Goal: Transaction & Acquisition: Claim shares on this work

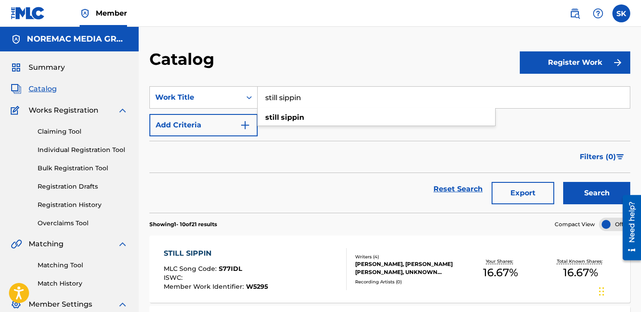
click at [295, 101] on input "still sippin" at bounding box center [444, 97] width 372 height 21
click at [295, 100] on input "still sippin" at bounding box center [444, 97] width 372 height 21
click at [188, 93] on div "Work Title" at bounding box center [195, 97] width 81 height 11
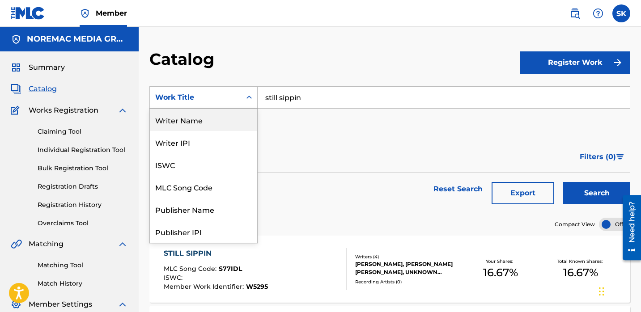
click at [201, 124] on div "Writer Name" at bounding box center [203, 120] width 107 height 22
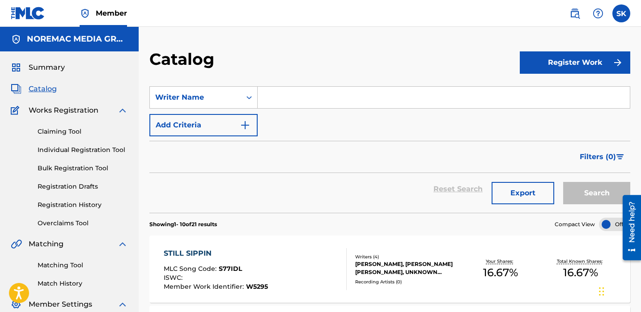
click at [295, 100] on input "Search Form" at bounding box center [444, 97] width 372 height 21
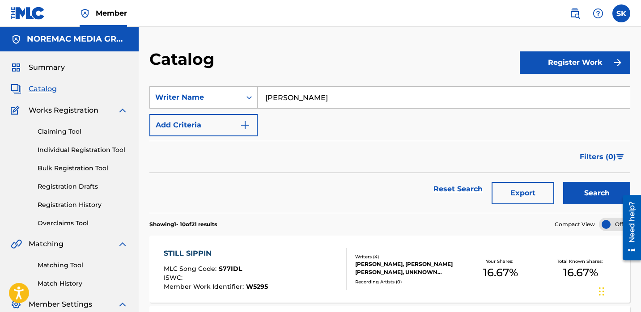
click at [563, 182] on button "Search" at bounding box center [596, 193] width 67 height 22
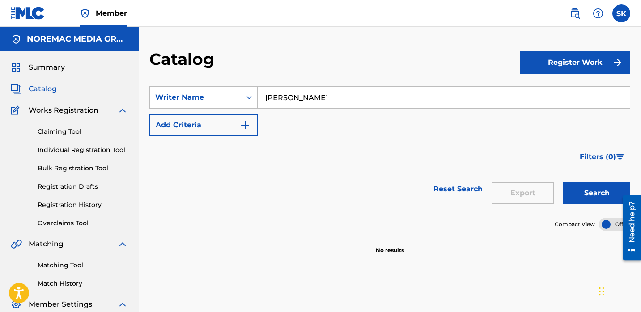
type input "Matthew Applewhite"
click at [563, 182] on button "Search" at bounding box center [596, 193] width 67 height 22
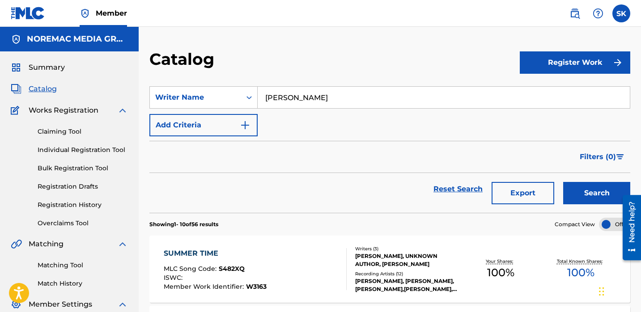
click at [304, 79] on section "SearchWithCriteria058b13d7-bacb-46e4-8763-3c1e29fd7b3e Writer Name Matthew Appl…" at bounding box center [389, 144] width 481 height 137
click at [540, 187] on button "Export" at bounding box center [523, 193] width 63 height 22
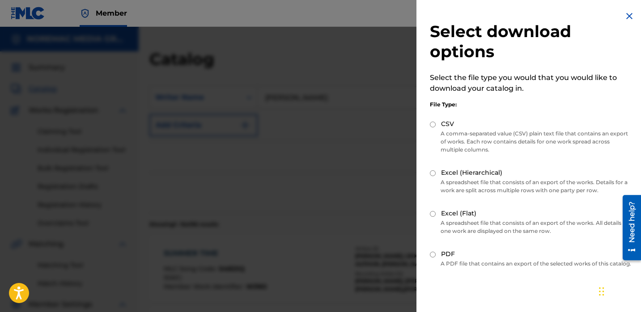
click at [457, 124] on div "CSV" at bounding box center [531, 124] width 202 height 10
click at [447, 126] on label "CSV" at bounding box center [447, 123] width 13 height 9
click at [436, 126] on input "CSV" at bounding box center [433, 125] width 6 height 6
radio input "true"
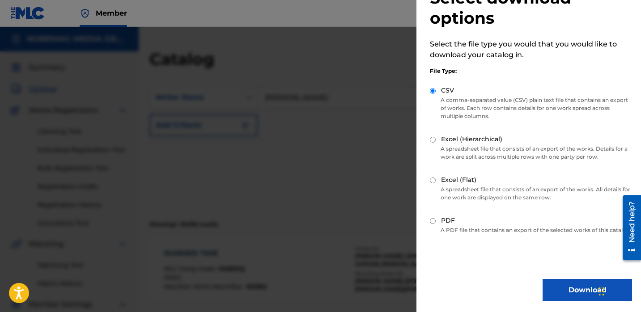
click at [577, 286] on button "Download" at bounding box center [587, 290] width 89 height 22
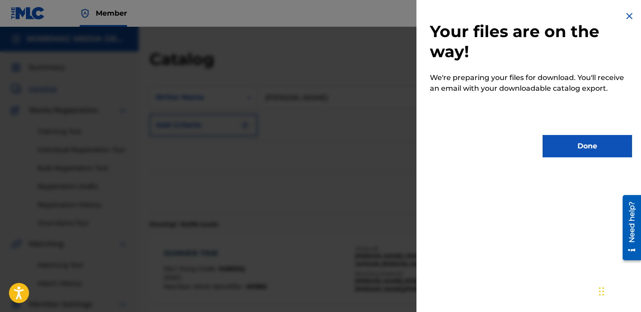
scroll to position [0, 0]
click at [564, 142] on button "Done" at bounding box center [587, 146] width 89 height 22
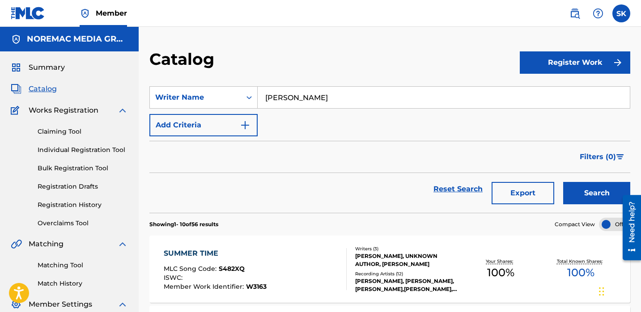
click at [403, 111] on div "SearchWithCriteria058b13d7-bacb-46e4-8763-3c1e29fd7b3e Writer Name Matthew Appl…" at bounding box center [389, 111] width 481 height 50
click at [64, 151] on link "Individual Registration Tool" at bounding box center [83, 149] width 90 height 9
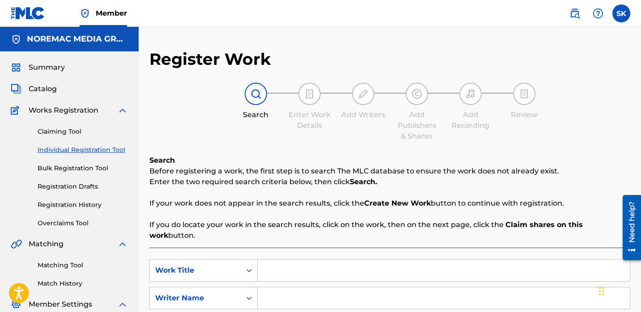
click at [45, 92] on span "Catalog" at bounding box center [43, 89] width 28 height 11
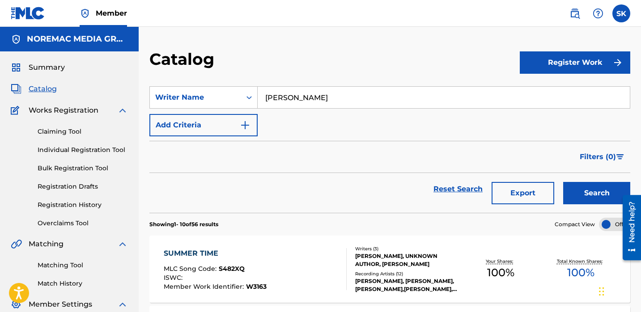
click at [305, 105] on input "Matthew Applewhite" at bounding box center [444, 97] width 372 height 21
type input "letters from donkey"
click at [233, 96] on div "Writer Name" at bounding box center [195, 97] width 81 height 11
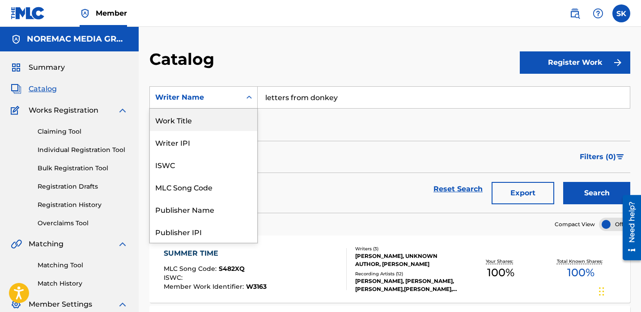
click at [204, 113] on div "Work Title" at bounding box center [203, 120] width 107 height 22
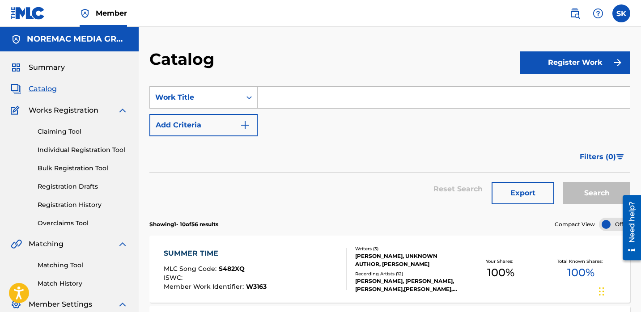
click at [389, 102] on input "Search Form" at bounding box center [444, 97] width 372 height 21
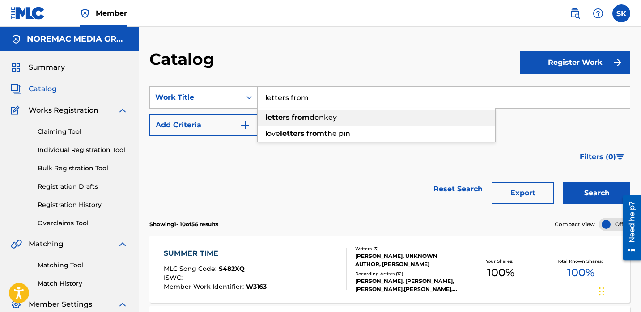
click at [376, 117] on div "letters from donkey" at bounding box center [377, 118] width 238 height 16
type input "letters from donkey"
click at [609, 195] on button "Search" at bounding box center [596, 193] width 67 height 22
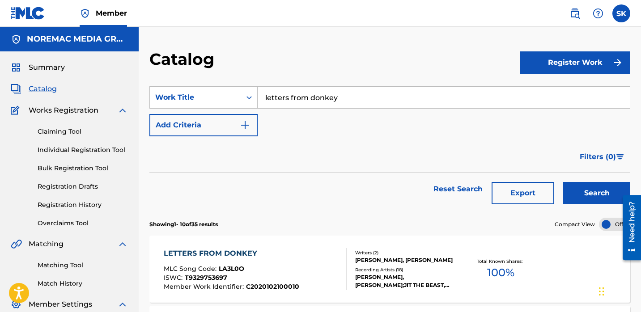
click at [430, 155] on div "Filters ( 0 )" at bounding box center [389, 157] width 481 height 32
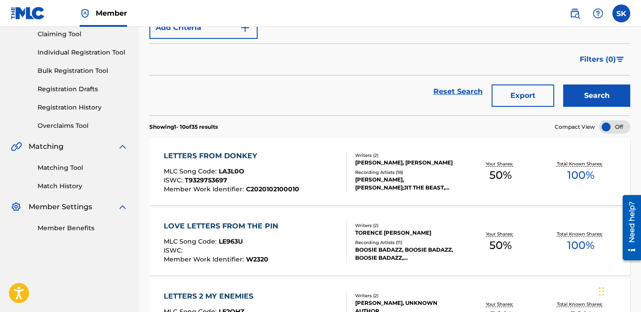
scroll to position [120, 0]
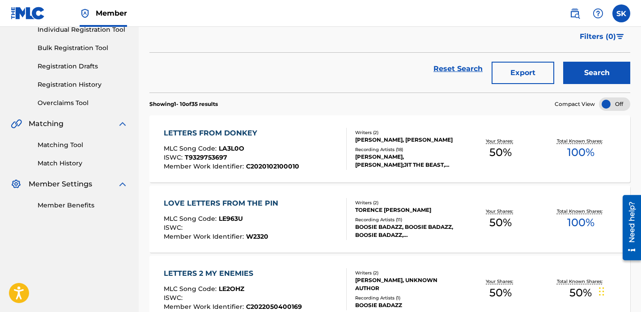
click at [334, 148] on div "LETTERS FROM DONKEY MLC Song Code : LA3L0O ISWC : T9329753697 Member Work Ident…" at bounding box center [255, 149] width 183 height 42
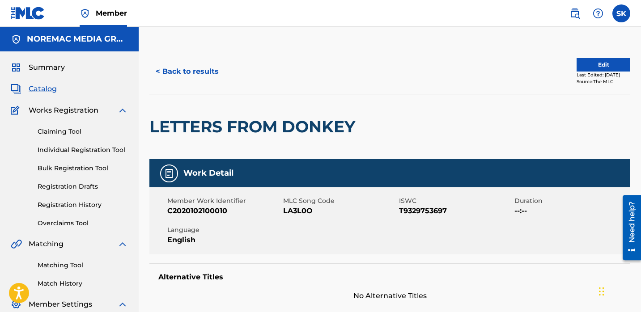
click at [205, 79] on button "< Back to results" at bounding box center [187, 71] width 76 height 22
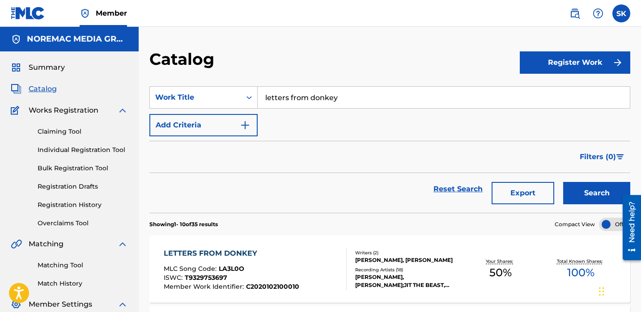
click at [288, 100] on input "letters from donkey" at bounding box center [444, 97] width 372 height 21
type input "hoe"
click at [563, 182] on button "Search" at bounding box center [596, 193] width 67 height 22
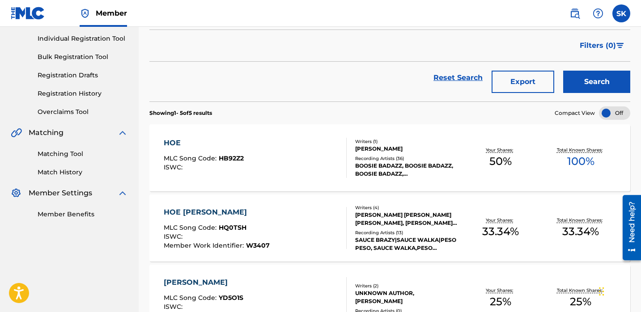
scroll to position [115, 0]
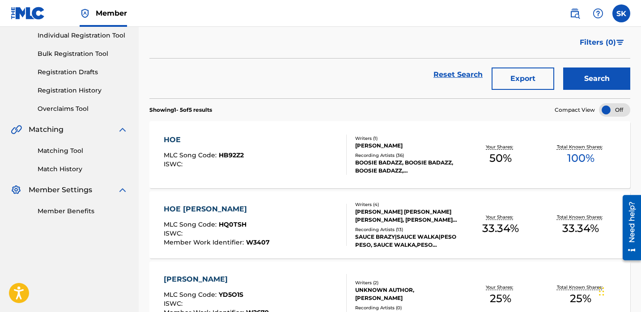
click at [314, 170] on div "HOE MLC Song Code : HB92Z2 ISWC :" at bounding box center [255, 155] width 183 height 40
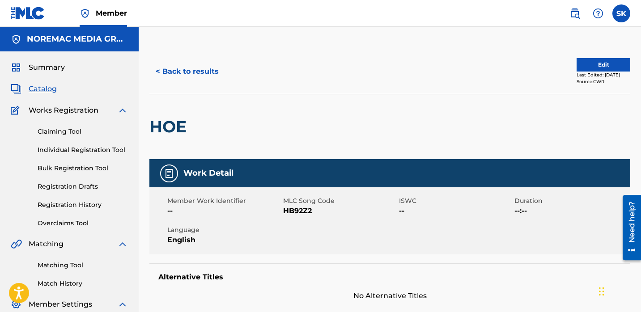
click at [391, 139] on div "HOE" at bounding box center [389, 126] width 481 height 65
click at [196, 71] on button "< Back to results" at bounding box center [187, 71] width 76 height 22
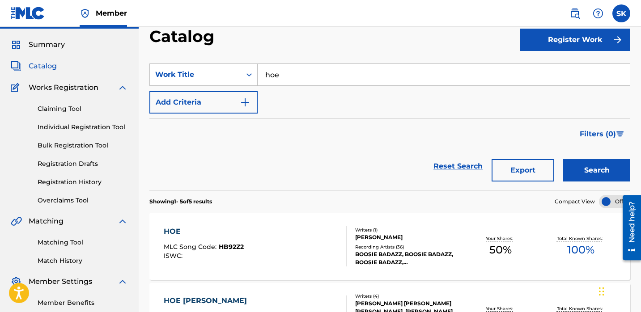
scroll to position [13, 0]
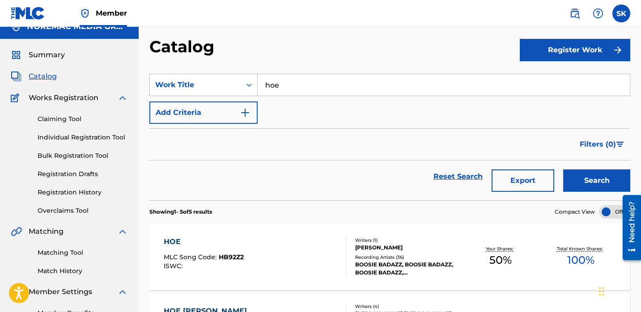
click at [284, 84] on input "hoe" at bounding box center [444, 84] width 372 height 21
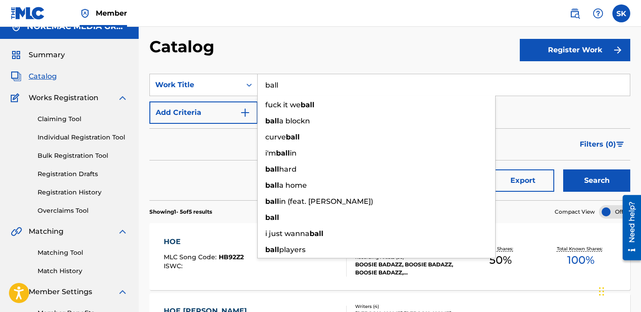
type input "ball"
click at [315, 68] on section "SearchWithCriteria2e398854-f7e7-4aad-922b-412d6f164cc7 Work Title ball fuck it …" at bounding box center [389, 131] width 481 height 137
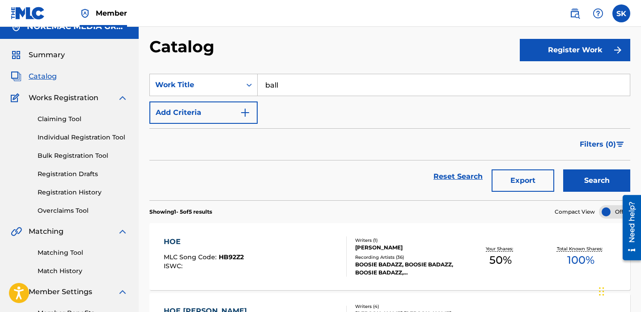
click at [590, 175] on button "Search" at bounding box center [596, 181] width 67 height 22
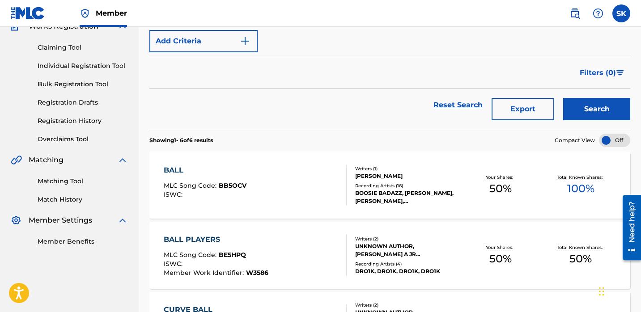
scroll to position [96, 0]
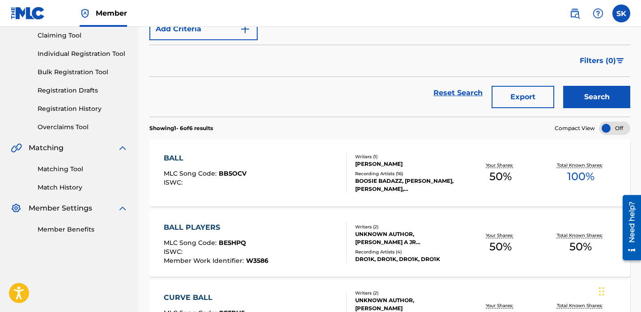
click at [341, 192] on div at bounding box center [342, 173] width 7 height 40
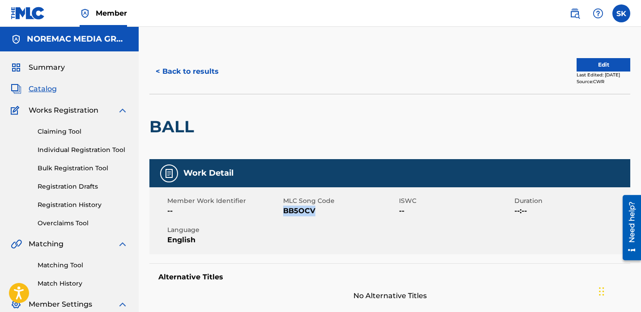
click at [182, 72] on button "< Back to results" at bounding box center [187, 71] width 76 height 22
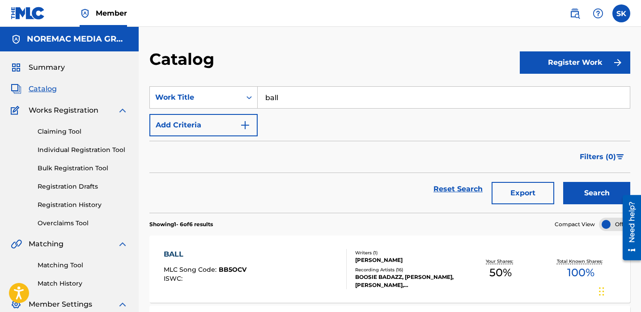
click at [289, 100] on input "ball" at bounding box center [444, 97] width 372 height 21
click at [290, 100] on input "ball" at bounding box center [444, 97] width 372 height 21
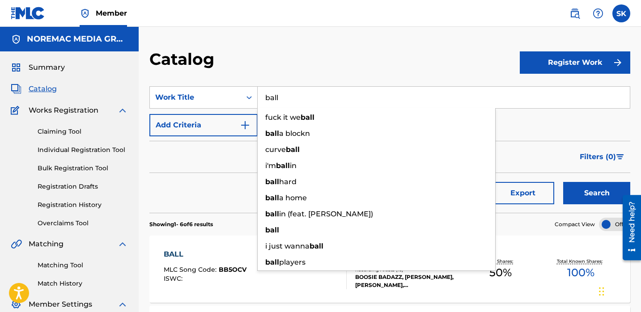
click at [290, 100] on input "ball" at bounding box center [444, 97] width 372 height 21
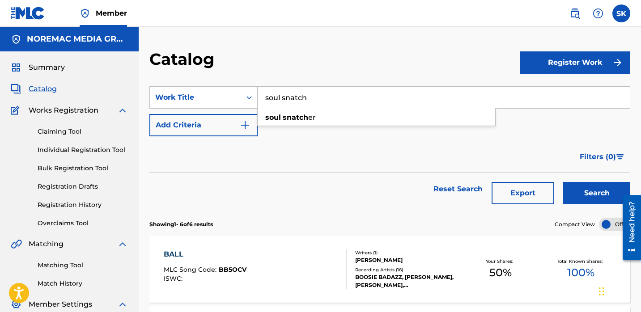
type input "soul snatch"
click at [563, 182] on button "Search" at bounding box center [596, 193] width 67 height 22
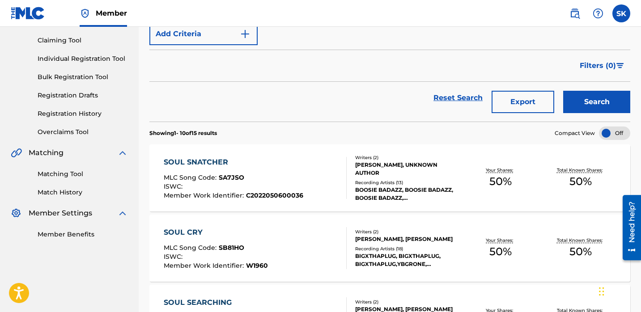
scroll to position [92, 0]
click at [310, 177] on div "SOUL SNATCHER MLC Song Code : SA7JSO ISWC : Member Work Identifier : C202205060…" at bounding box center [255, 178] width 183 height 42
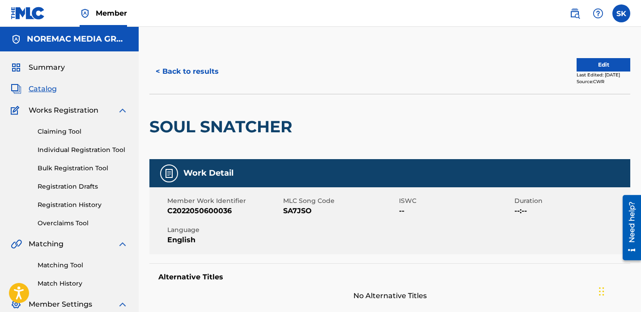
click at [435, 102] on div "SOUL SNATCHER" at bounding box center [389, 126] width 481 height 65
click at [611, 69] on button "Edit" at bounding box center [604, 64] width 54 height 13
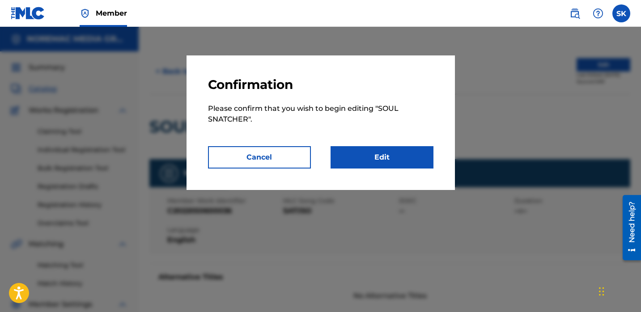
click at [400, 161] on link "Edit" at bounding box center [382, 157] width 103 height 22
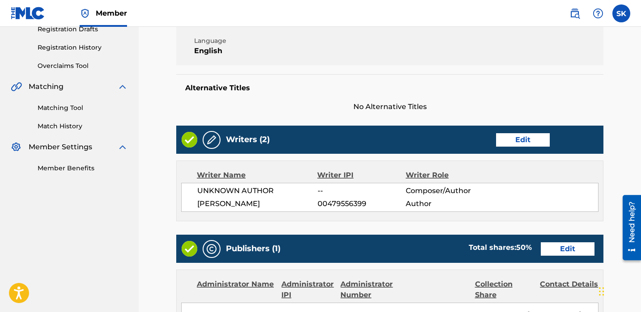
scroll to position [160, 0]
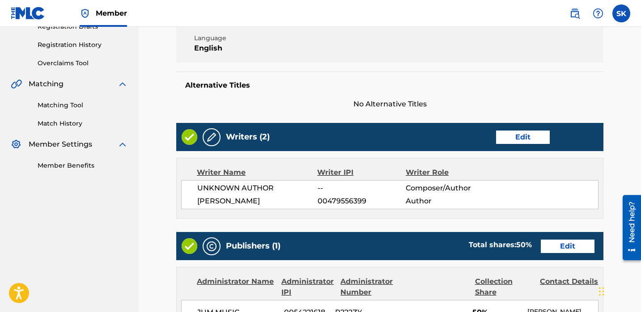
click at [519, 132] on link "Edit" at bounding box center [523, 137] width 54 height 13
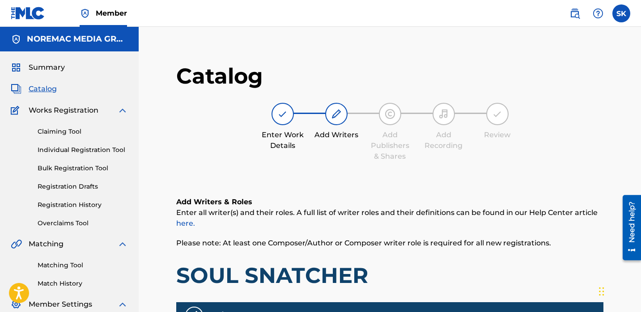
scroll to position [187, 0]
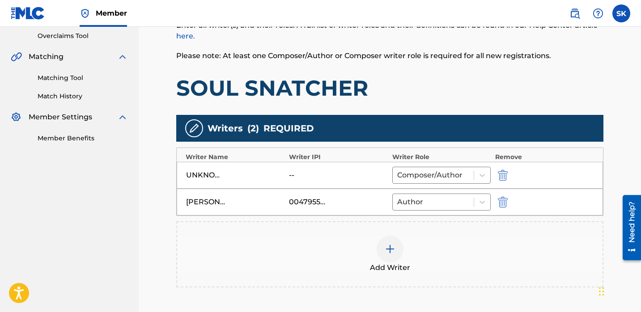
click at [508, 175] on button "submit" at bounding box center [501, 175] width 13 height 10
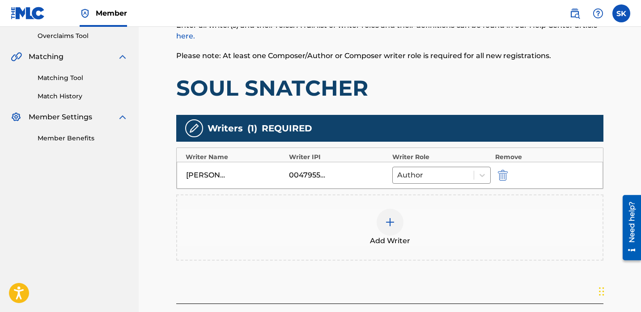
click at [412, 215] on div "Add Writer" at bounding box center [389, 228] width 425 height 38
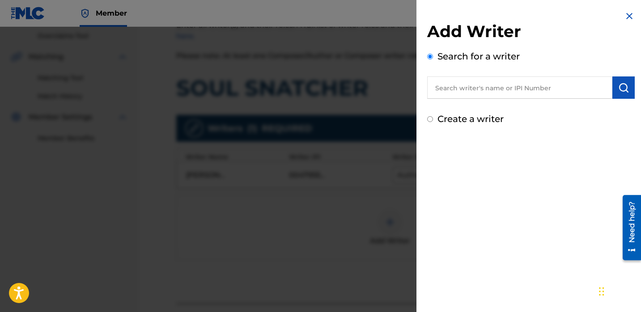
click at [494, 95] on input "text" at bounding box center [519, 87] width 185 height 22
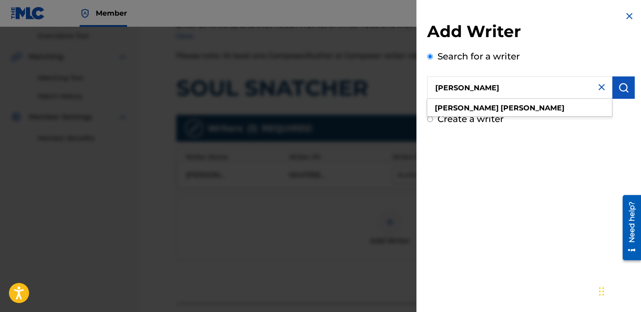
type input "Matthew Applewhite"
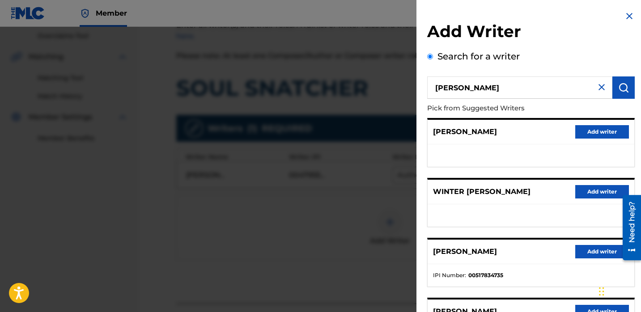
scroll to position [151, 0]
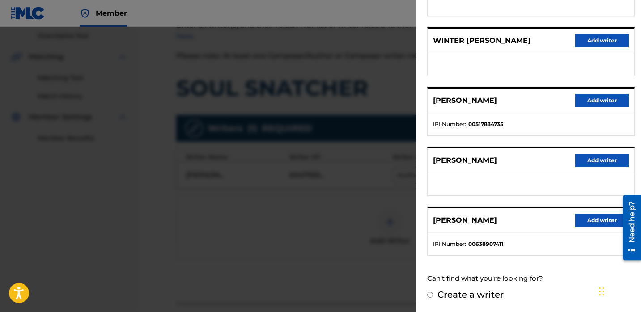
click at [585, 221] on button "Add writer" at bounding box center [602, 220] width 54 height 13
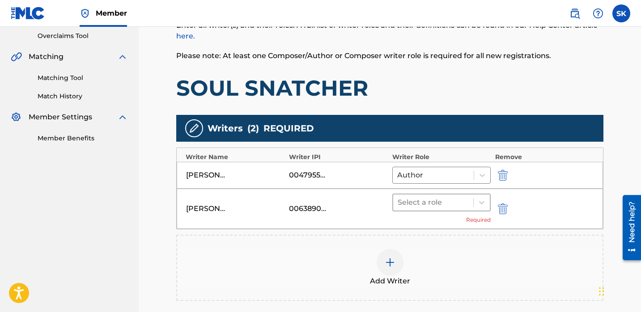
drag, startPoint x: 471, startPoint y: 202, endPoint x: 468, endPoint y: 209, distance: 7.6
click at [471, 202] on div "Select a role" at bounding box center [433, 203] width 80 height 16
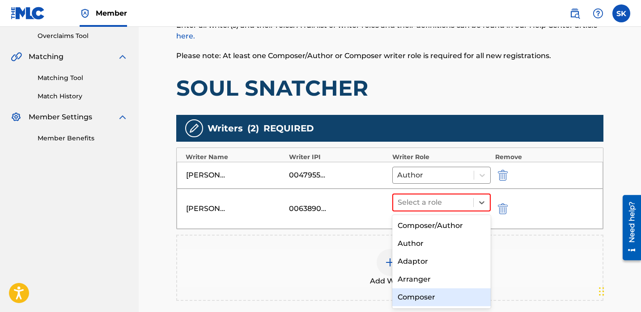
click at [421, 297] on div "Composer" at bounding box center [441, 298] width 98 height 18
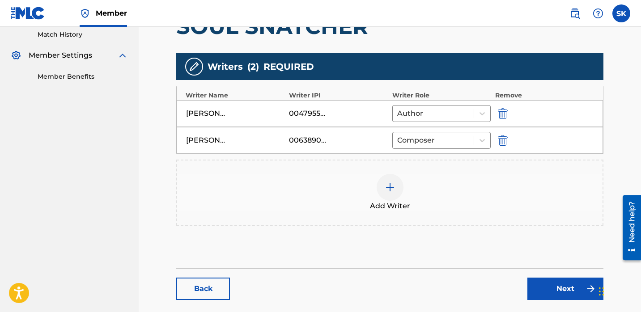
scroll to position [293, 0]
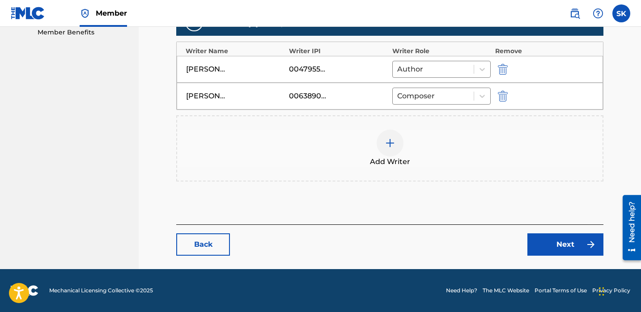
click at [573, 236] on link "Next" at bounding box center [565, 245] width 76 height 22
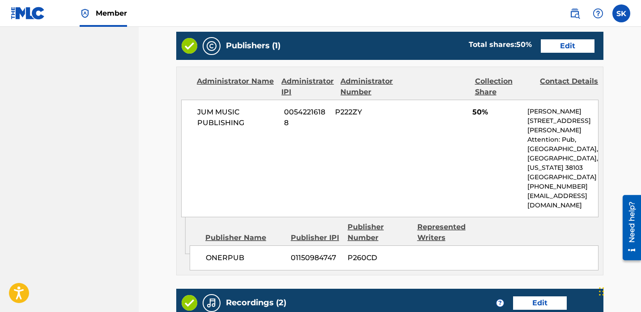
scroll to position [370, 0]
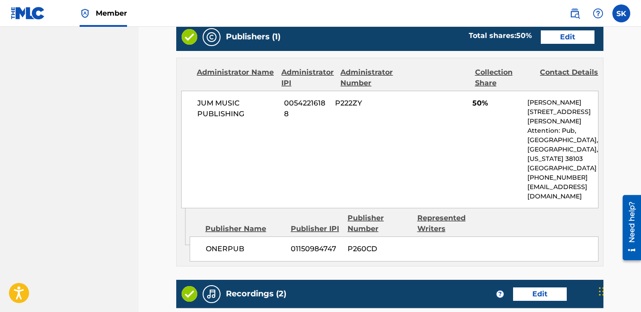
click at [548, 38] on link "Edit" at bounding box center [568, 36] width 54 height 13
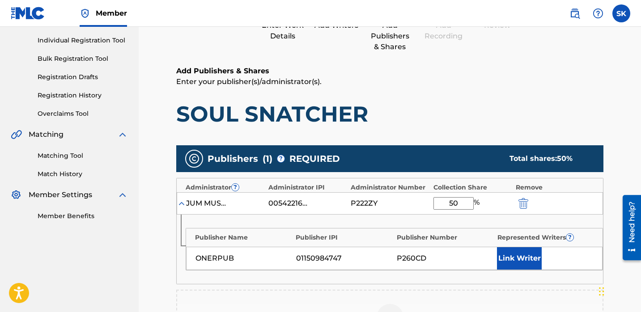
scroll to position [177, 0]
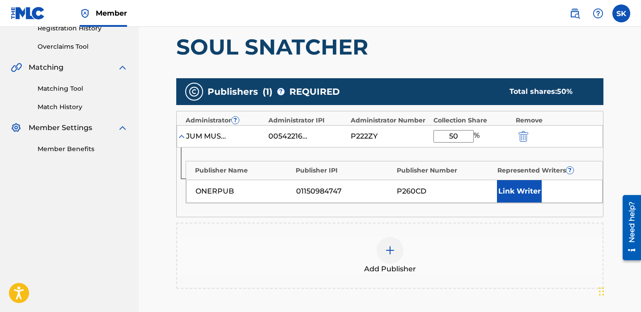
click at [360, 236] on div "Add Publisher" at bounding box center [389, 256] width 427 height 66
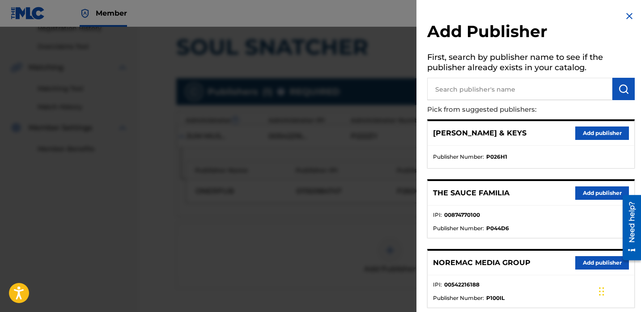
click at [458, 74] on h5 "First, search by publisher name to see if the publisher already exists in your …" at bounding box center [531, 64] width 208 height 28
click at [460, 86] on input "text" at bounding box center [519, 89] width 185 height 22
type input "JUM"
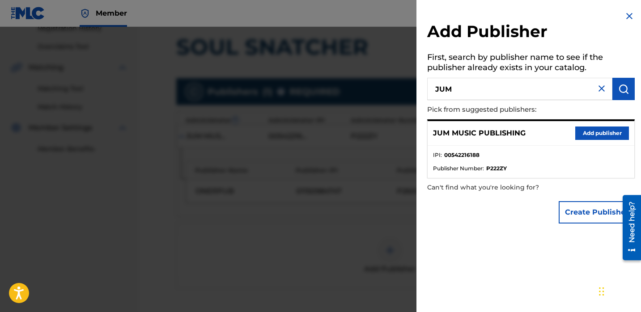
click at [596, 86] on img at bounding box center [601, 88] width 11 height 11
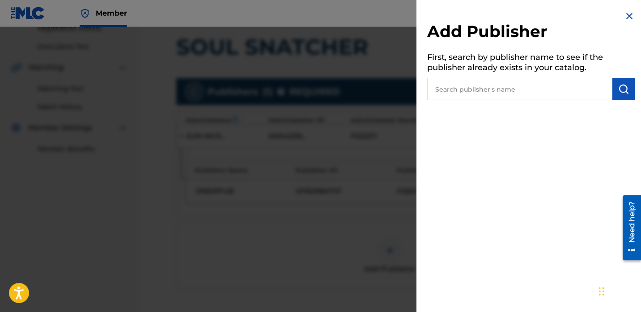
click at [596, 88] on input "text" at bounding box center [519, 89] width 185 height 22
type input "young jitt"
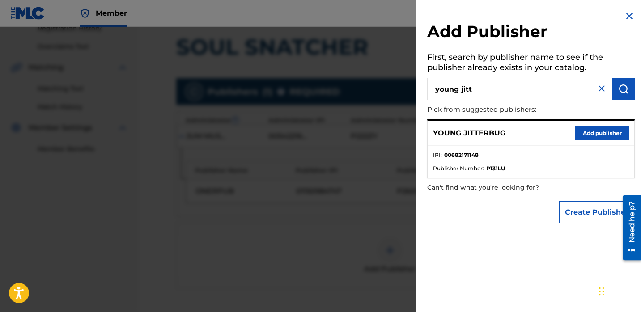
click at [612, 135] on button "Add publisher" at bounding box center [602, 133] width 54 height 13
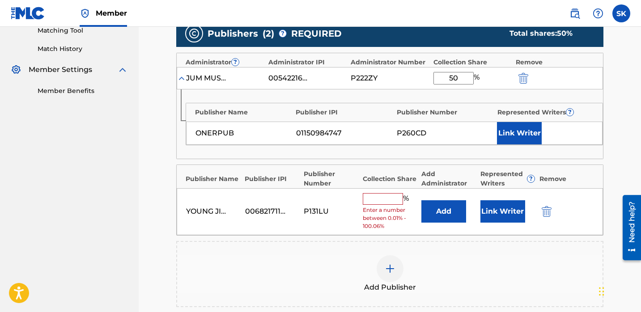
scroll to position [237, 0]
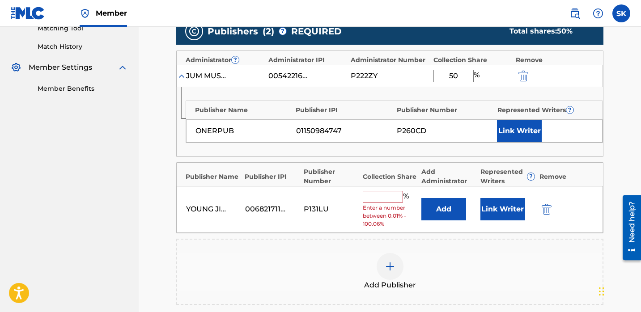
click at [436, 209] on button "Add" at bounding box center [443, 209] width 45 height 22
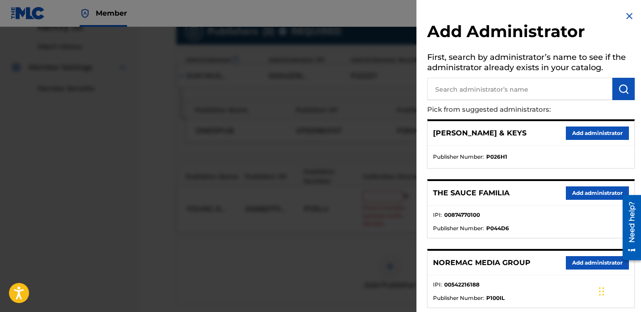
click at [478, 87] on input "text" at bounding box center [519, 89] width 185 height 22
type input "jum"
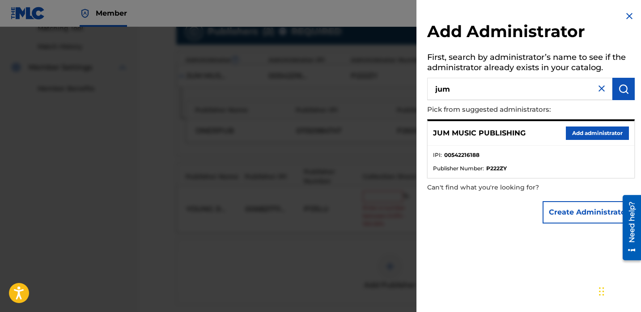
drag, startPoint x: 591, startPoint y: 131, endPoint x: 584, endPoint y: 139, distance: 11.1
click at [591, 131] on button "Add administrator" at bounding box center [597, 133] width 63 height 13
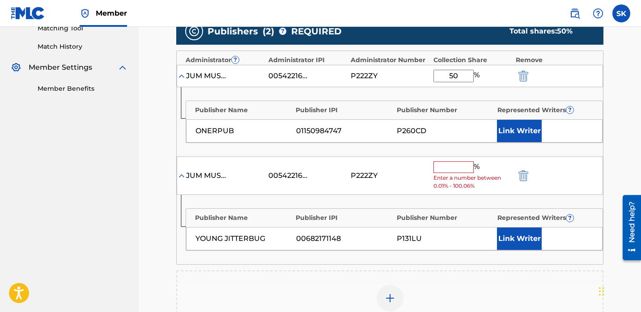
click at [446, 166] on input "text" at bounding box center [453, 167] width 40 height 12
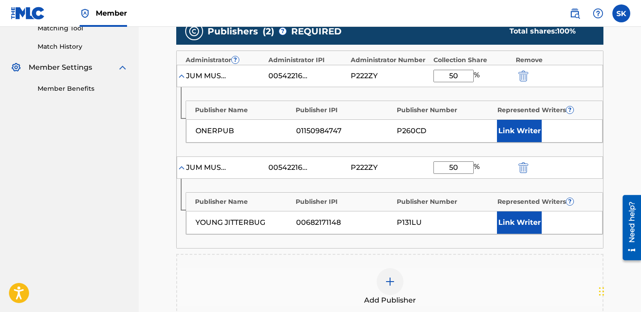
type input "50"
click at [520, 120] on button "Link Writer" at bounding box center [519, 131] width 45 height 22
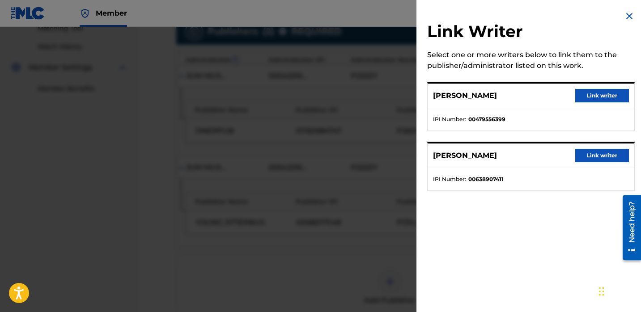
click at [596, 95] on button "Link writer" at bounding box center [602, 95] width 54 height 13
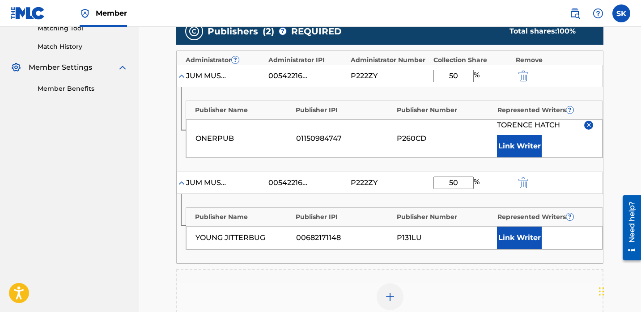
click at [526, 236] on button "Link Writer" at bounding box center [519, 238] width 45 height 22
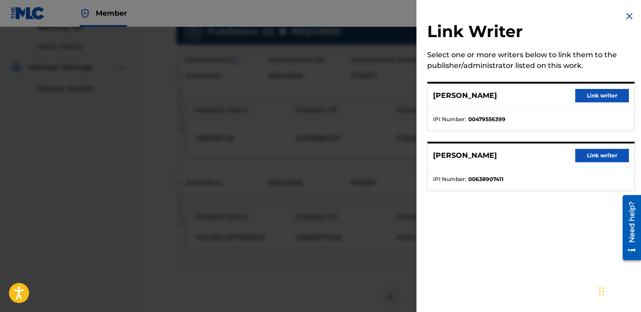
click at [578, 159] on button "Link writer" at bounding box center [602, 155] width 54 height 13
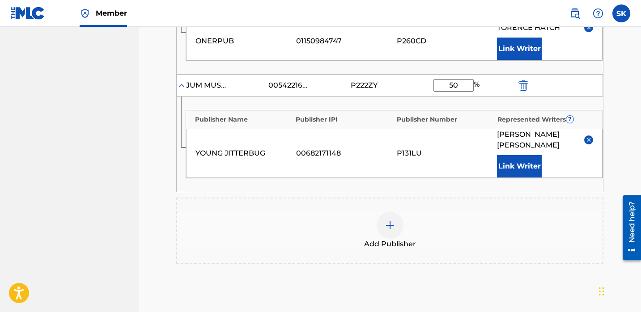
scroll to position [444, 0]
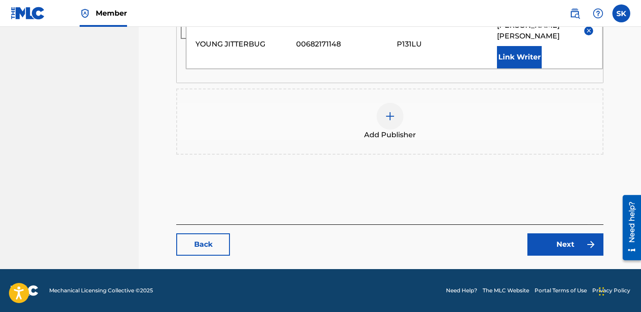
click at [581, 251] on link "Next" at bounding box center [565, 245] width 76 height 22
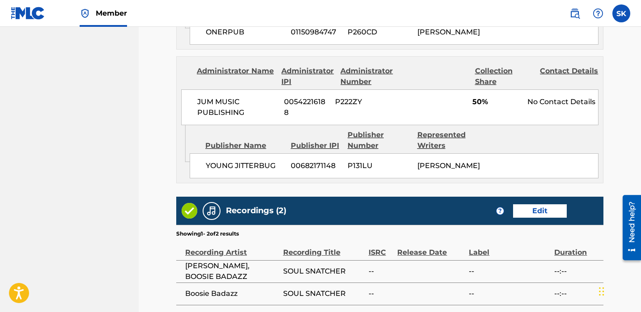
scroll to position [675, 0]
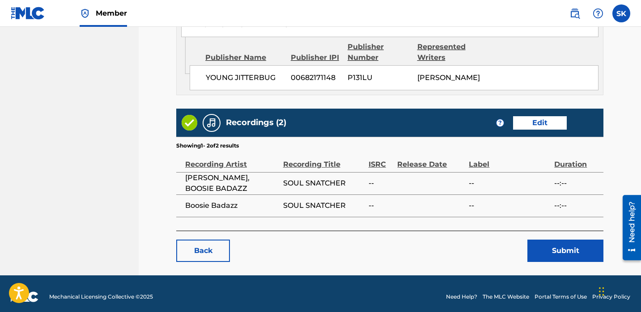
click at [558, 256] on button "Submit" at bounding box center [565, 251] width 76 height 22
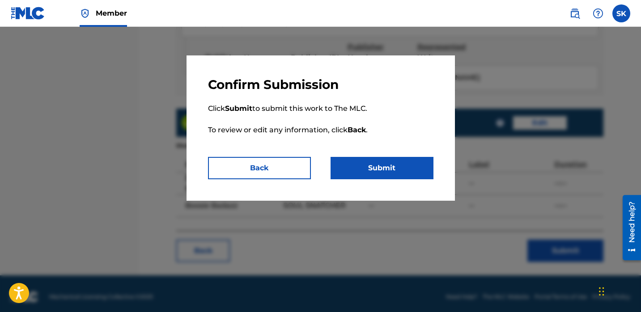
click at [401, 165] on button "Submit" at bounding box center [382, 168] width 103 height 22
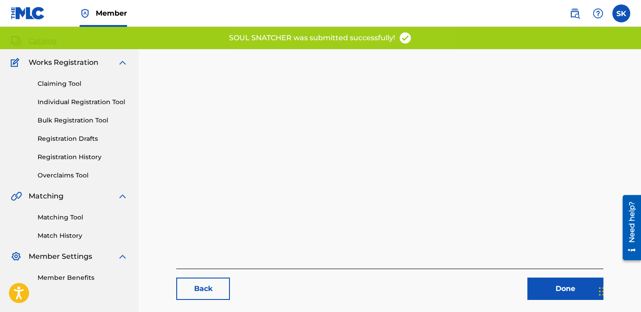
scroll to position [92, 0]
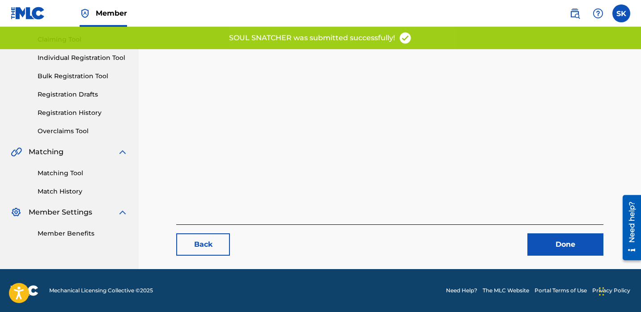
click at [540, 249] on link "Done" at bounding box center [565, 245] width 76 height 22
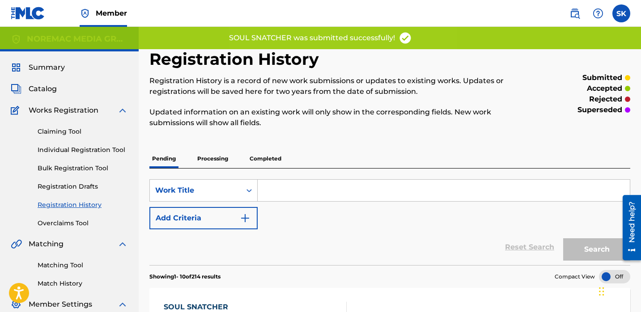
click at [52, 90] on span "Catalog" at bounding box center [43, 89] width 28 height 11
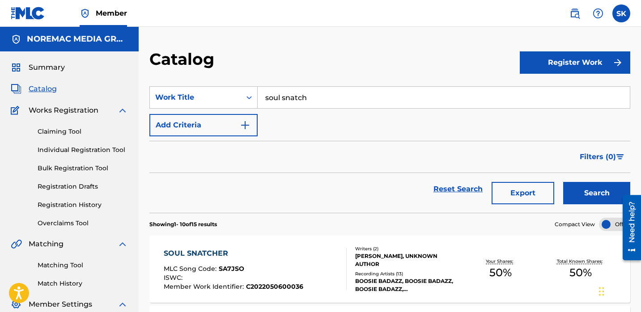
click at [347, 100] on input "soul snatch" at bounding box center [444, 97] width 372 height 21
click at [345, 101] on input "soul snatch" at bounding box center [444, 97] width 372 height 21
click at [345, 102] on input "soul snatch" at bounding box center [444, 97] width 372 height 21
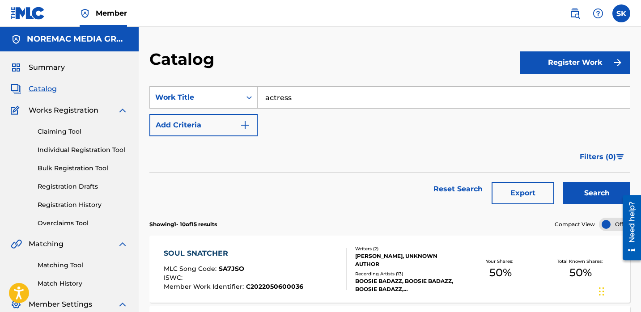
type input "actress"
click at [563, 182] on button "Search" at bounding box center [596, 193] width 67 height 22
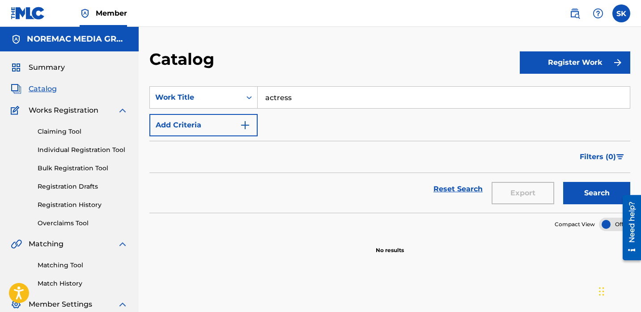
click at [81, 151] on link "Individual Registration Tool" at bounding box center [83, 149] width 90 height 9
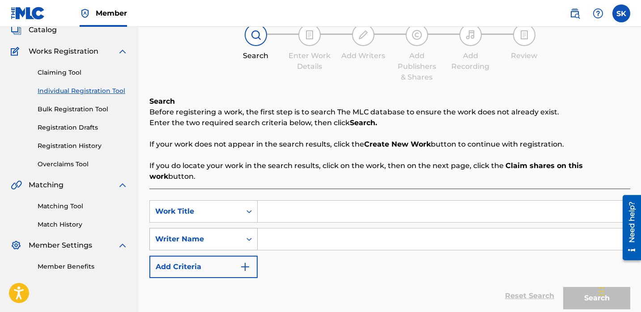
scroll to position [80, 0]
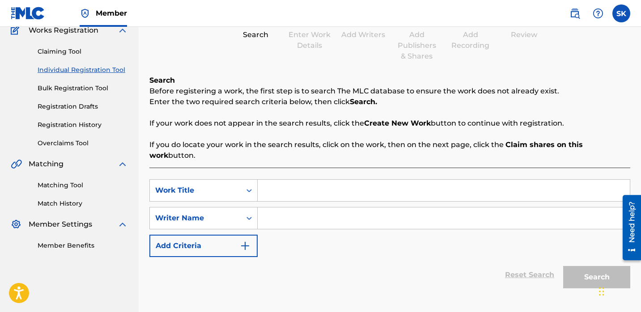
click at [300, 181] on input "Search Form" at bounding box center [444, 190] width 372 height 21
type input "actress"
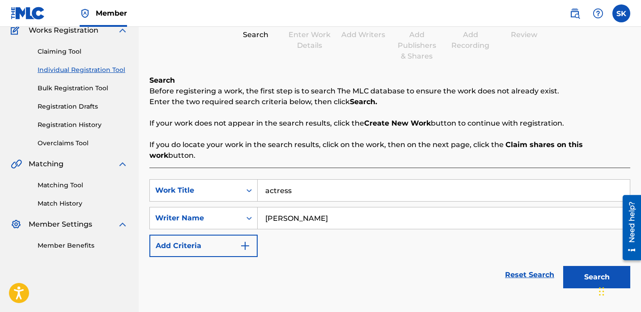
type input "torence hatch"
click at [563, 266] on button "Search" at bounding box center [596, 277] width 67 height 22
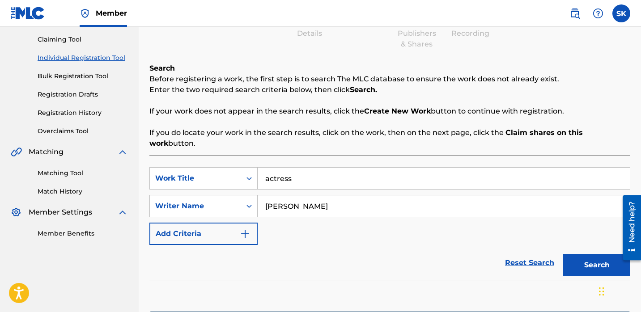
scroll to position [22, 0]
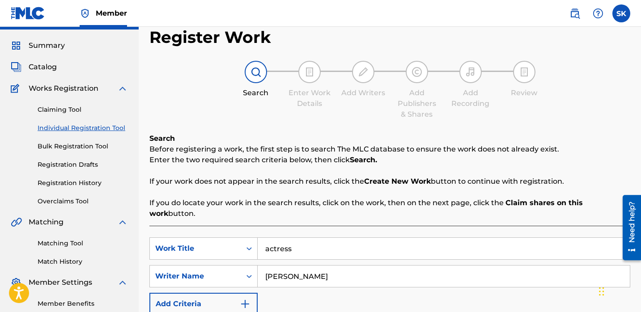
click at [50, 72] on div "Summary Catalog Works Registration Claiming Tool Individual Registration Tool B…" at bounding box center [69, 175] width 139 height 290
click at [51, 69] on span "Catalog" at bounding box center [43, 67] width 28 height 11
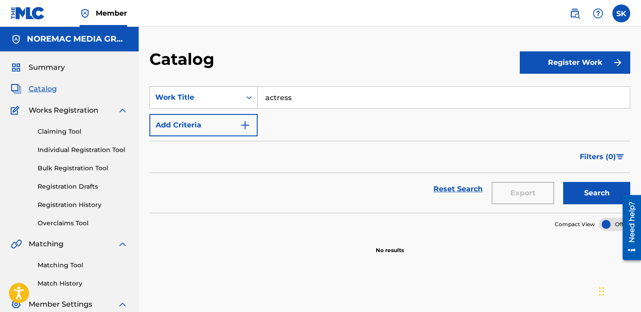
click at [256, 98] on div "Search Form" at bounding box center [249, 97] width 16 height 16
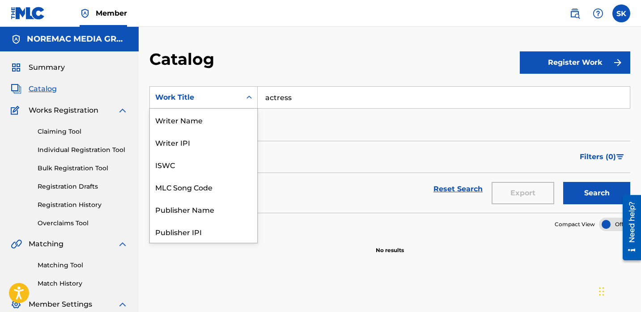
scroll to position [134, 0]
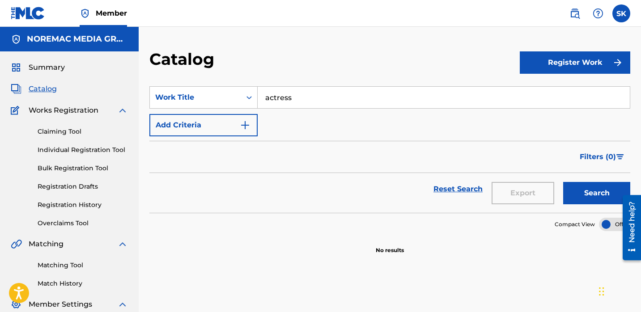
click at [269, 97] on input "actress" at bounding box center [444, 97] width 372 height 21
click at [563, 182] on button "Search" at bounding box center [596, 193] width 67 height 22
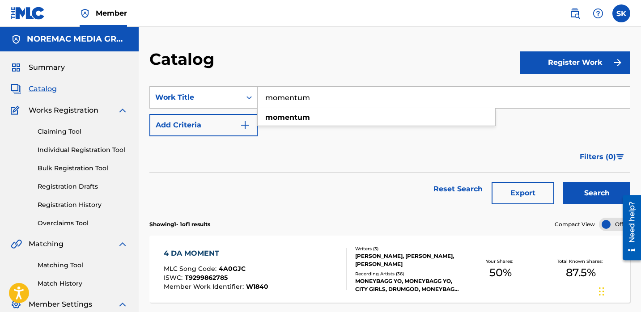
type input "momentum"
click at [563, 182] on button "Search" at bounding box center [596, 193] width 67 height 22
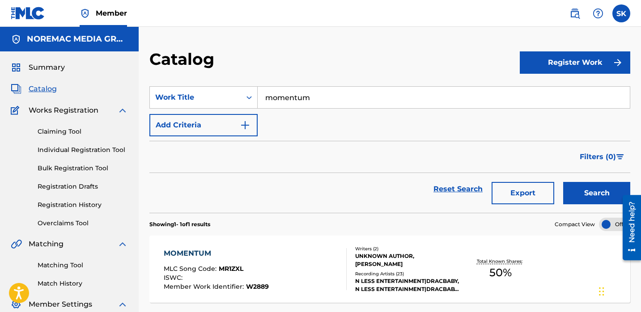
click at [563, 182] on button "Search" at bounding box center [596, 193] width 67 height 22
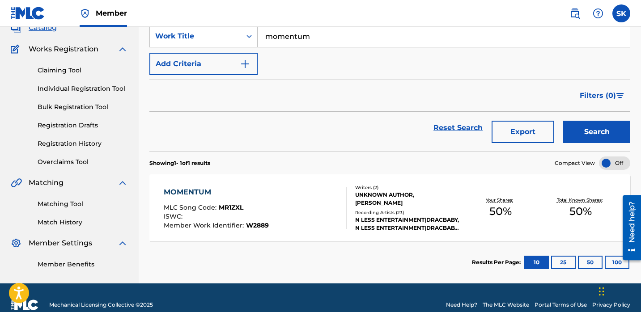
scroll to position [59, 0]
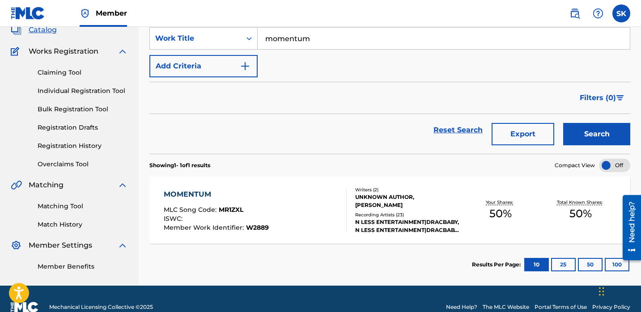
click at [85, 89] on link "Individual Registration Tool" at bounding box center [83, 90] width 90 height 9
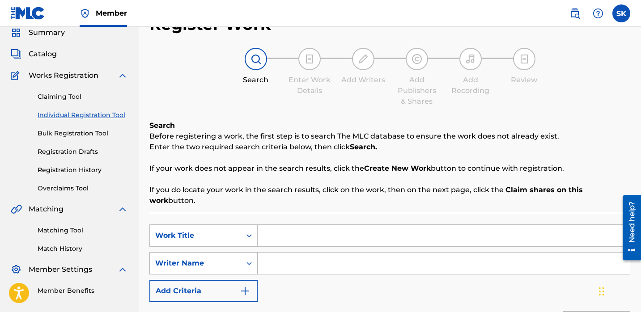
scroll to position [82, 0]
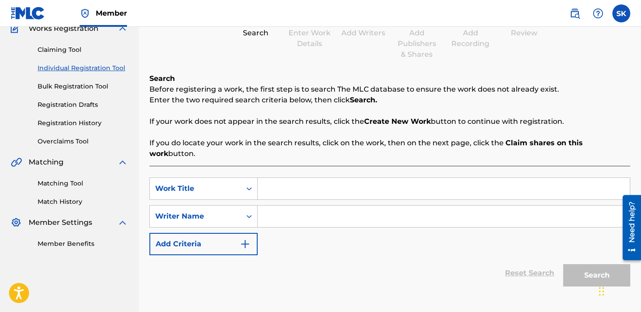
click at [279, 181] on input "Search Form" at bounding box center [444, 188] width 372 height 21
type input "momentum"
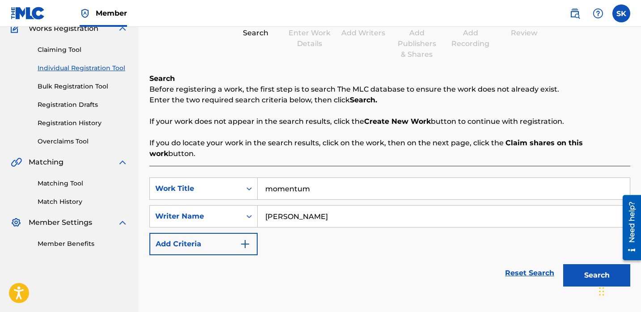
type input "matthew applewhite"
click at [563, 264] on button "Search" at bounding box center [596, 275] width 67 height 22
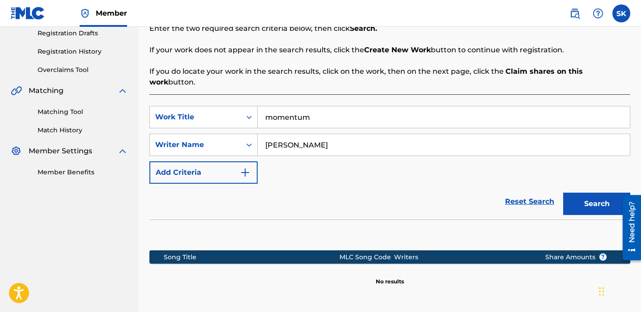
scroll to position [0, 0]
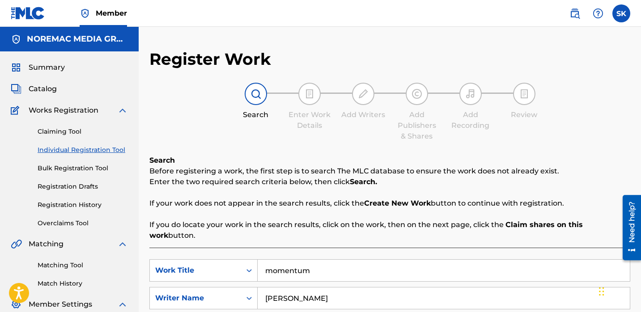
click at [38, 87] on span "Catalog" at bounding box center [43, 89] width 28 height 11
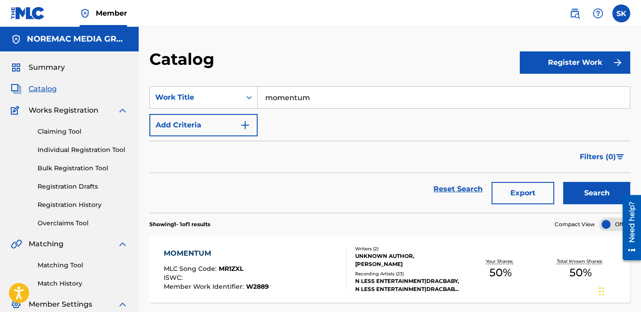
click at [289, 93] on input "momentum" at bounding box center [444, 97] width 372 height 21
click at [563, 182] on button "Search" at bounding box center [596, 193] width 67 height 22
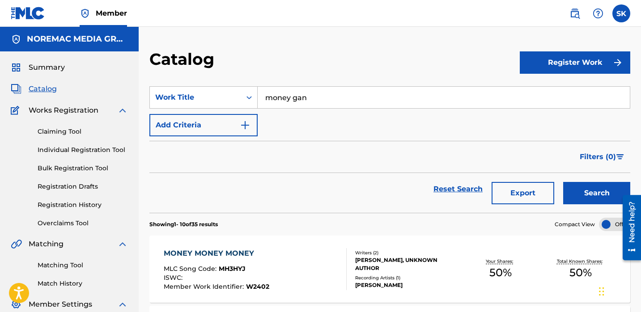
click at [338, 101] on input "money gan" at bounding box center [444, 97] width 372 height 21
type input "money gang"
click at [382, 119] on div "money gang" at bounding box center [377, 118] width 238 height 16
click at [576, 195] on button "Search" at bounding box center [596, 193] width 67 height 22
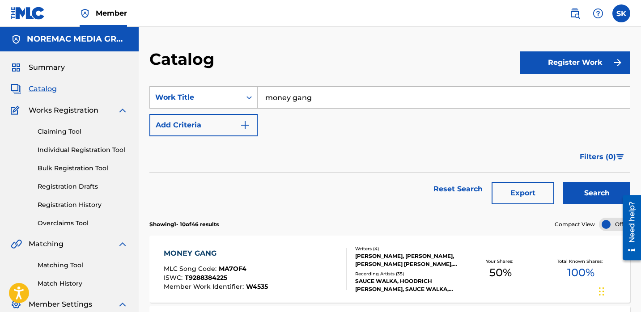
click at [59, 152] on link "Individual Registration Tool" at bounding box center [83, 149] width 90 height 9
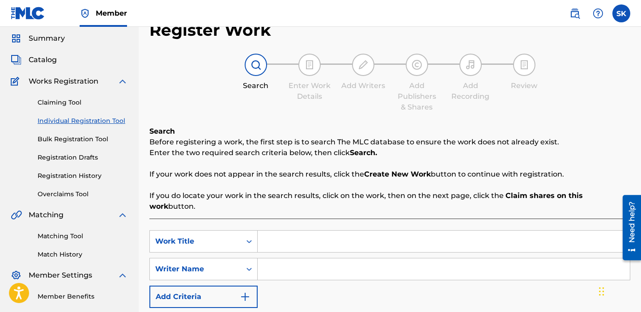
scroll to position [82, 0]
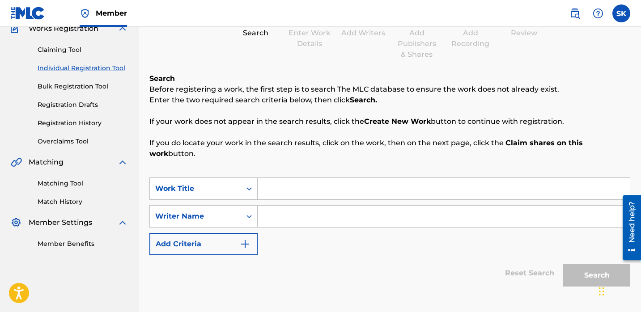
click at [276, 189] on div "Search Form" at bounding box center [444, 189] width 373 height 22
click at [280, 185] on input "Search Form" at bounding box center [444, 188] width 372 height 21
type input "money gang"
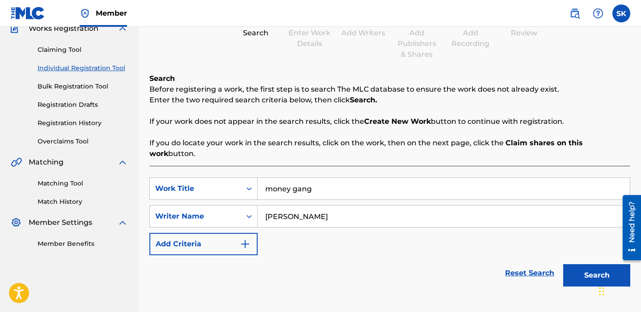
type input "matthew applewhite"
click at [563, 264] on button "Search" at bounding box center [596, 275] width 67 height 22
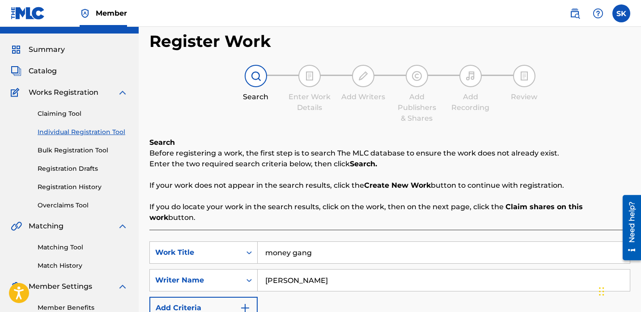
scroll to position [0, 0]
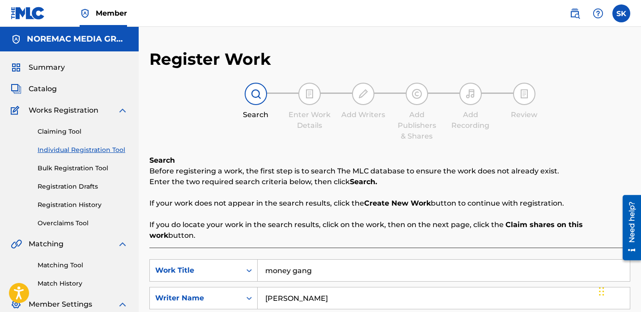
click at [46, 89] on span "Catalog" at bounding box center [43, 89] width 28 height 11
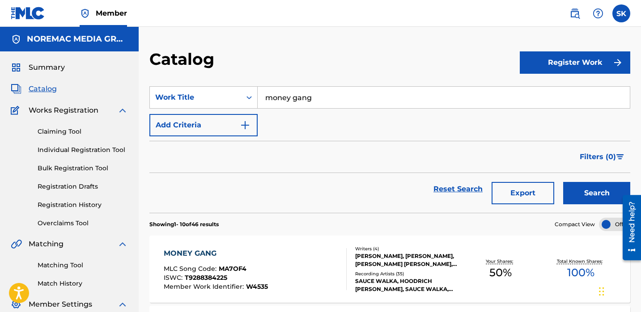
click at [285, 110] on div "SearchWithCriteria2e398854-f7e7-4aad-922b-412d6f164cc7 Work Title money gang Ad…" at bounding box center [389, 111] width 481 height 50
click at [284, 100] on input "money gang" at bounding box center [444, 97] width 372 height 21
click at [283, 101] on input "money gang" at bounding box center [444, 97] width 372 height 21
click at [563, 182] on button "Search" at bounding box center [596, 193] width 67 height 22
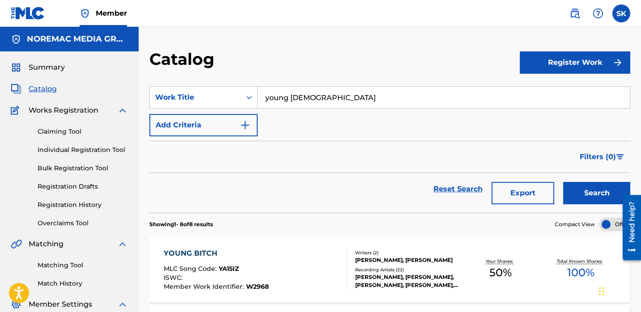
type input "young god"
click at [563, 182] on button "Search" at bounding box center [596, 193] width 67 height 22
click at [81, 150] on link "Individual Registration Tool" at bounding box center [83, 149] width 90 height 9
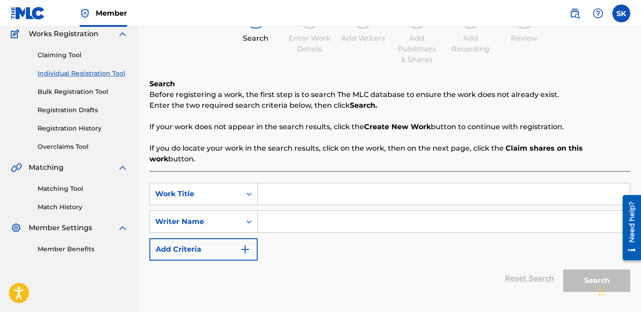
scroll to position [76, 0]
click at [294, 183] on input "Search Form" at bounding box center [444, 193] width 372 height 21
type input "young god"
type input "n"
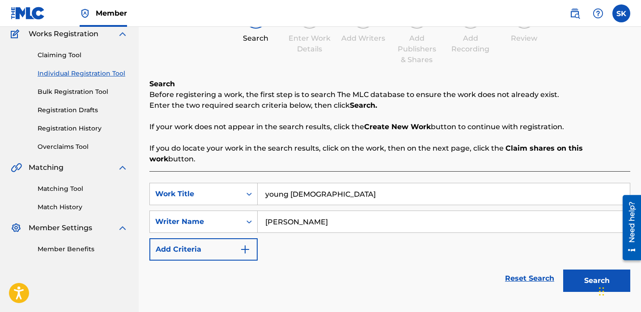
type input "matthew applewhite"
click at [563, 270] on button "Search" at bounding box center [596, 281] width 67 height 22
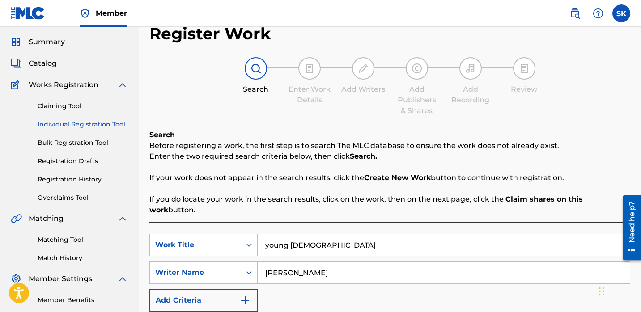
scroll to position [0, 0]
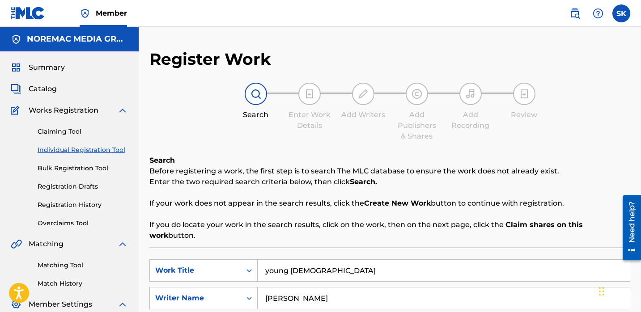
click at [38, 91] on span "Catalog" at bounding box center [43, 89] width 28 height 11
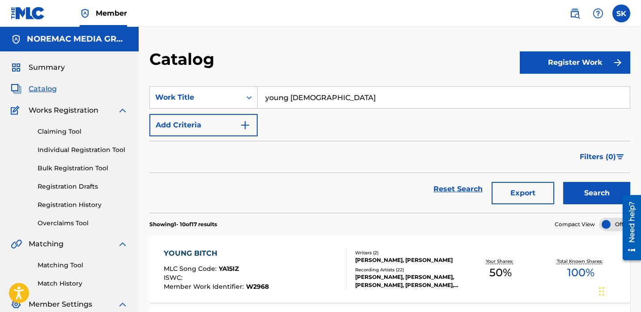
click at [272, 95] on input "young god" at bounding box center [444, 97] width 372 height 21
click at [272, 96] on input "yosyllabung god" at bounding box center [444, 97] width 372 height 21
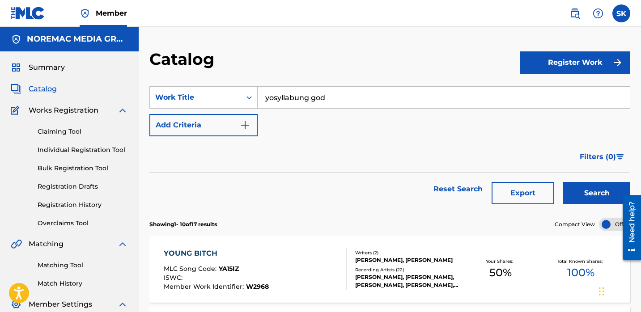
click at [272, 96] on input "yosyllabung god" at bounding box center [444, 97] width 372 height 21
type input "syllabus"
click at [563, 182] on button "Search" at bounding box center [596, 193] width 67 height 22
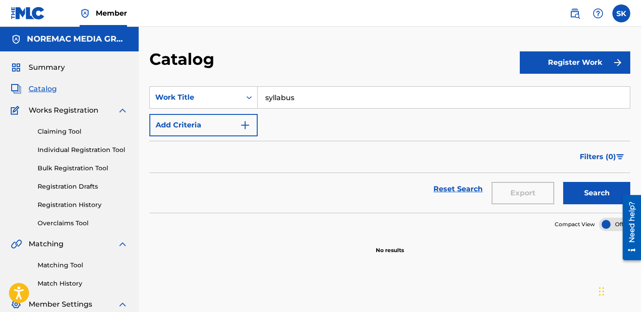
click at [93, 153] on link "Individual Registration Tool" at bounding box center [83, 149] width 90 height 9
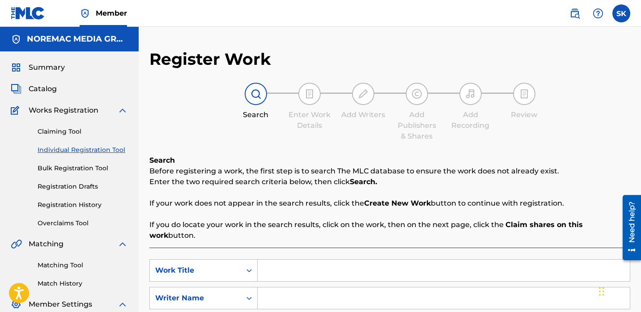
scroll to position [76, 0]
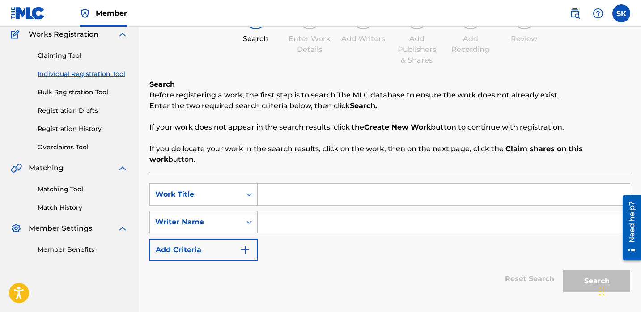
click at [266, 191] on input "Search Form" at bounding box center [444, 194] width 372 height 21
type input "syllabus"
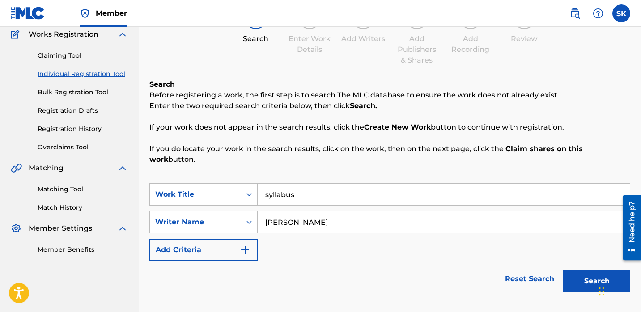
type input "jermaine eric shute"
click at [563, 270] on button "Search" at bounding box center [596, 281] width 67 height 22
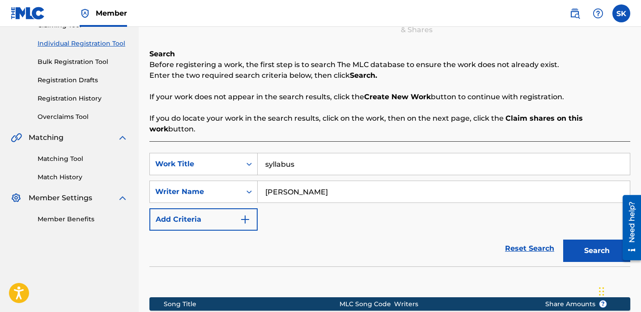
scroll to position [36, 0]
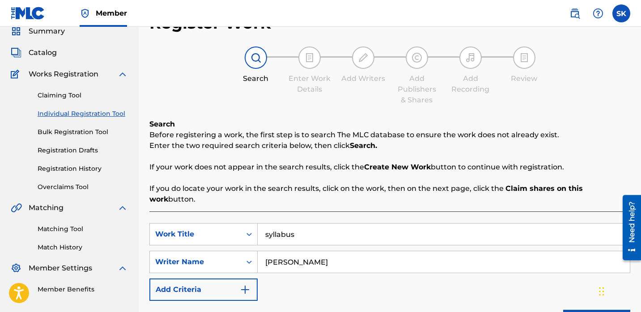
click at [280, 227] on input "syllabus" at bounding box center [444, 234] width 372 height 21
type input "rollin"
type input "matthew applewhite"
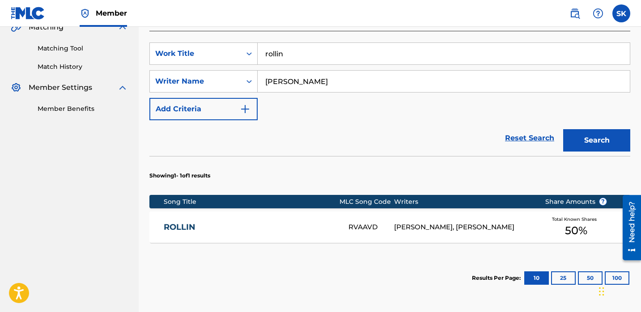
scroll to position [238, 0]
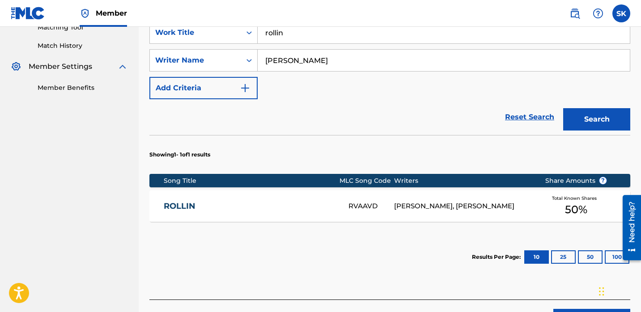
click at [330, 191] on div "ROLLIN RVAAVD FERRELL WAYNE MILES, MATTHEW APPLEWHITE Total Known Shares 50 %" at bounding box center [389, 206] width 481 height 31
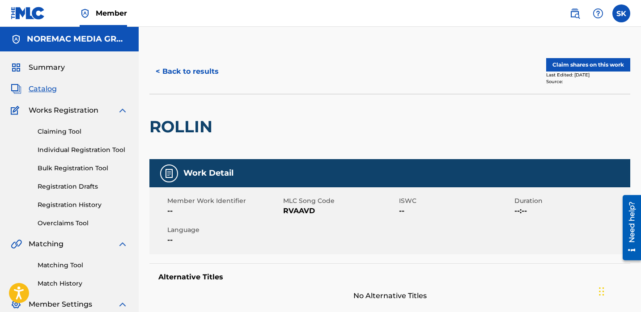
click at [303, 211] on span "RVAAVD" at bounding box center [340, 211] width 114 height 11
copy span "RVAAVD"
click at [558, 70] on button "Claim shares on this work" at bounding box center [588, 64] width 84 height 13
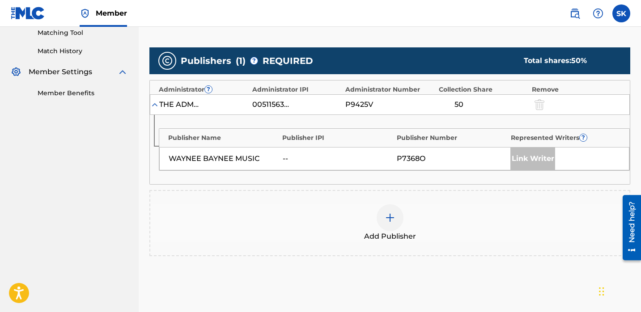
scroll to position [266, 0]
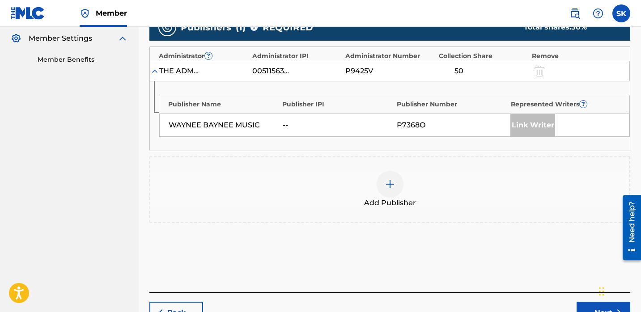
click at [369, 185] on div "Add Publisher" at bounding box center [389, 190] width 479 height 38
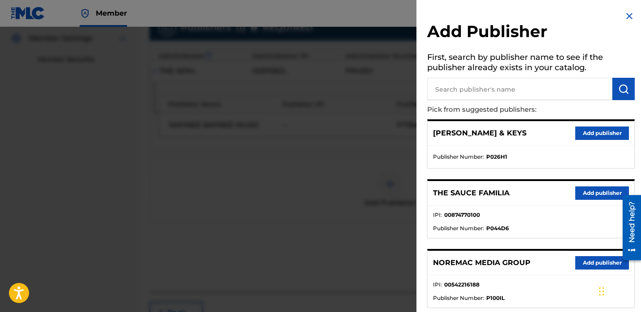
click at [510, 96] on input "text" at bounding box center [519, 89] width 185 height 22
type input "young jitt"
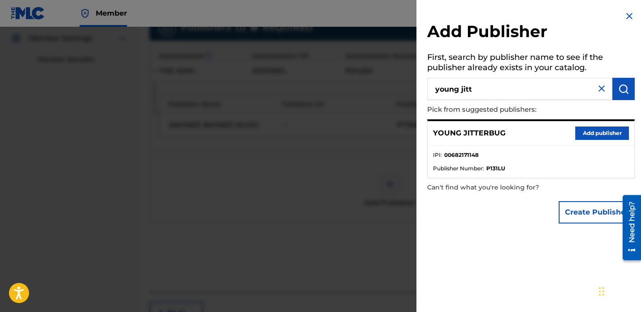
click at [589, 137] on button "Add publisher" at bounding box center [602, 133] width 54 height 13
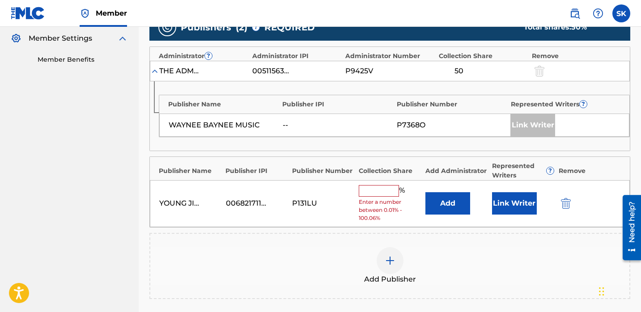
click at [457, 198] on button "Add" at bounding box center [447, 203] width 45 height 22
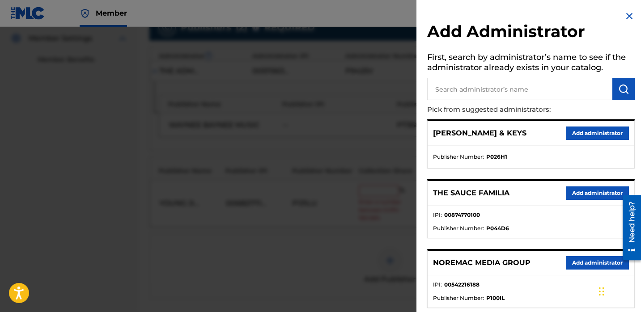
click at [503, 89] on input "text" at bounding box center [519, 89] width 185 height 22
type input "jum"
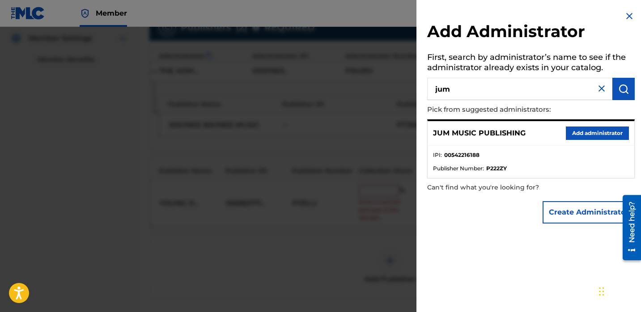
click at [599, 136] on button "Add administrator" at bounding box center [597, 133] width 63 height 13
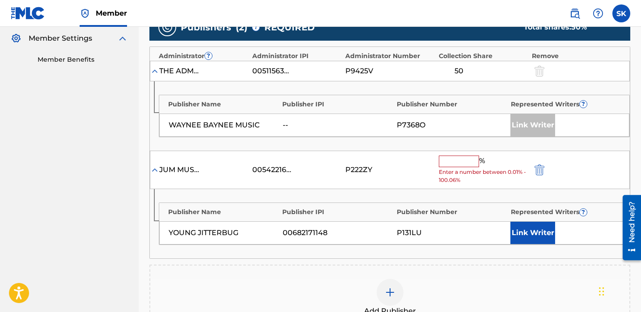
click at [464, 158] on input "text" at bounding box center [459, 162] width 40 height 12
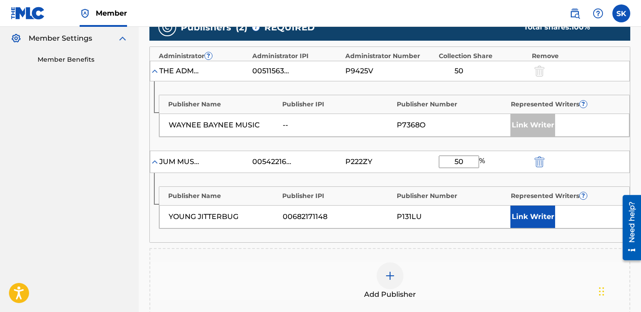
type input "50"
click at [519, 218] on button "Link Writer" at bounding box center [532, 217] width 45 height 22
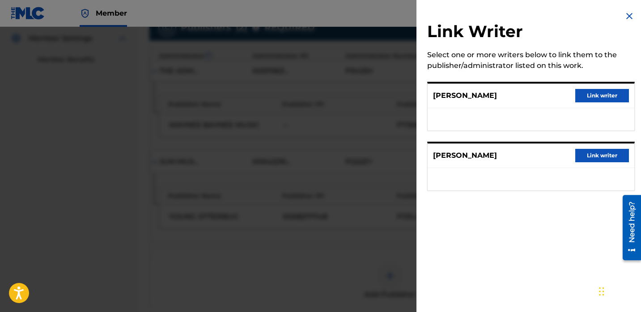
click at [582, 151] on button "Link writer" at bounding box center [602, 155] width 54 height 13
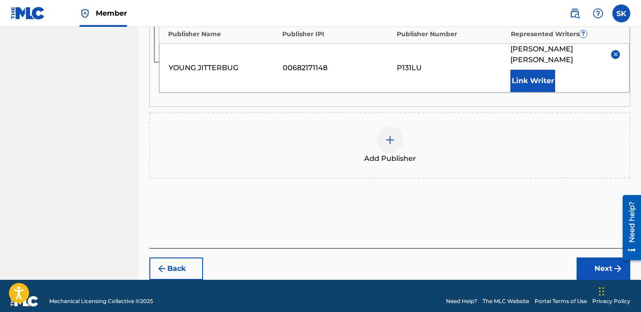
click at [591, 258] on button "Next" at bounding box center [604, 269] width 54 height 22
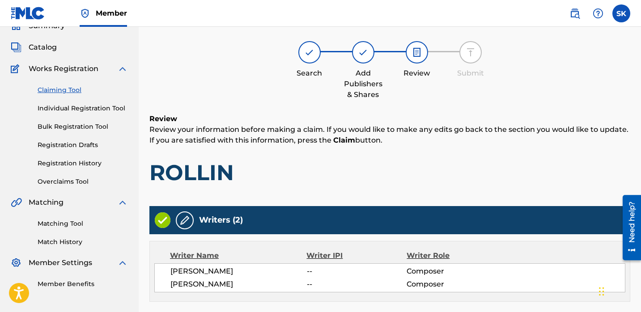
scroll to position [437, 0]
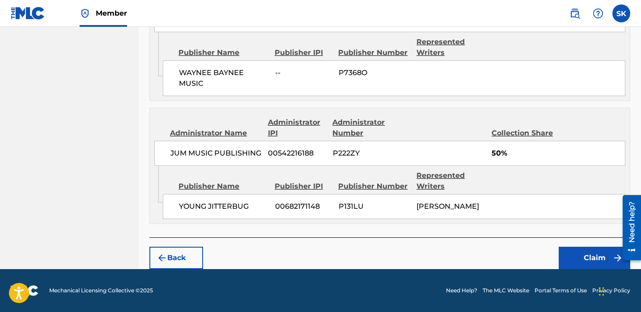
click at [578, 252] on button "Claim" at bounding box center [595, 258] width 72 height 22
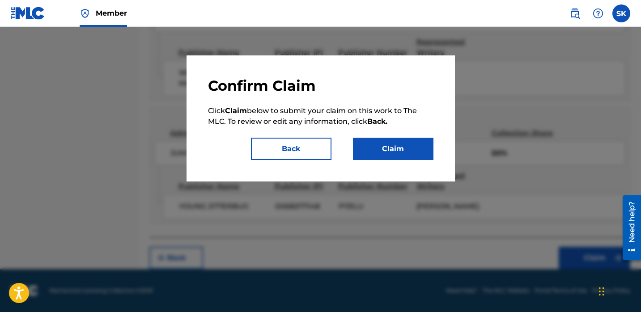
click at [379, 142] on button "Claim" at bounding box center [393, 149] width 81 height 22
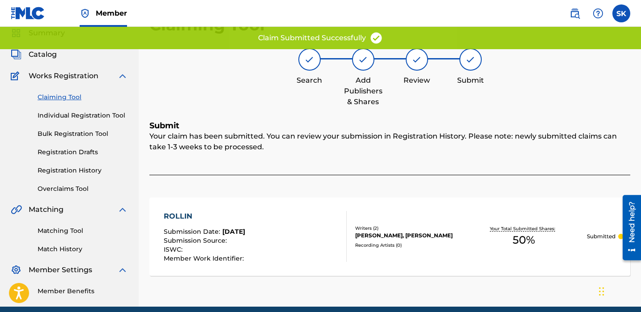
scroll to position [0, 0]
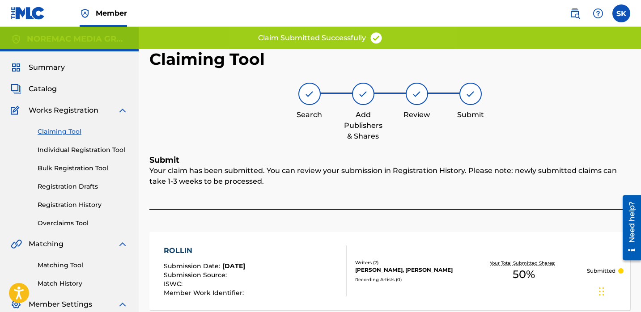
click at [66, 149] on link "Individual Registration Tool" at bounding box center [83, 149] width 90 height 9
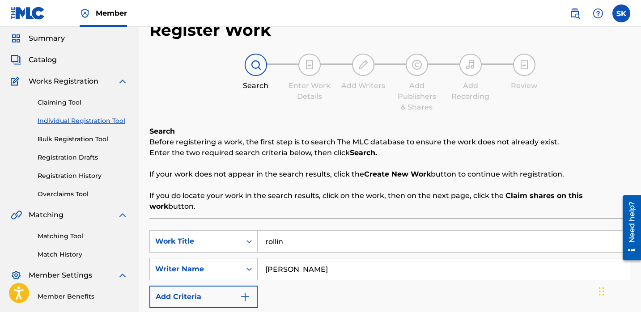
scroll to position [72, 0]
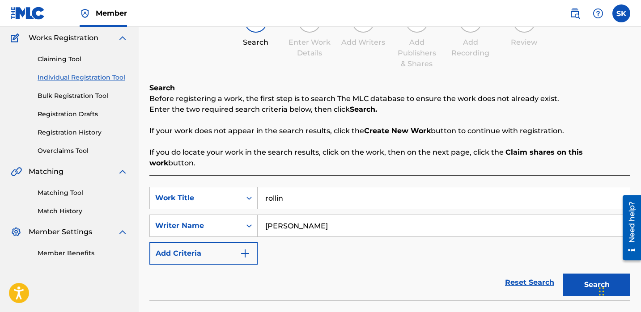
click at [297, 187] on input "rollin" at bounding box center [444, 197] width 372 height 21
click at [298, 188] on input "rollin" at bounding box center [444, 197] width 372 height 21
type input "who you talkin to"
click at [563, 274] on button "Search" at bounding box center [596, 285] width 67 height 22
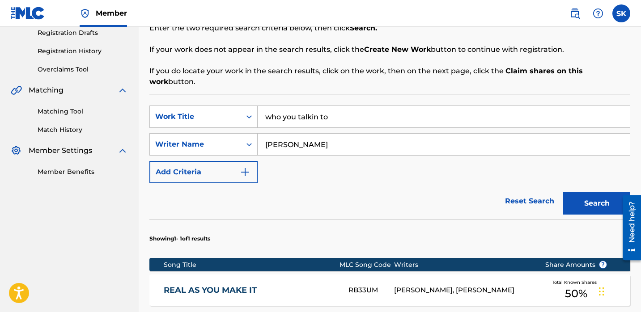
scroll to position [153, 0]
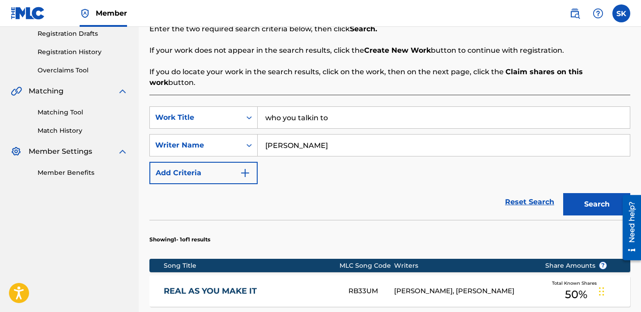
click at [375, 145] on div "matthew applewhite" at bounding box center [444, 145] width 373 height 22
click at [374, 141] on input "matthew applewhite" at bounding box center [444, 145] width 372 height 21
click at [374, 140] on input "matthew applewhite" at bounding box center [444, 145] width 372 height 21
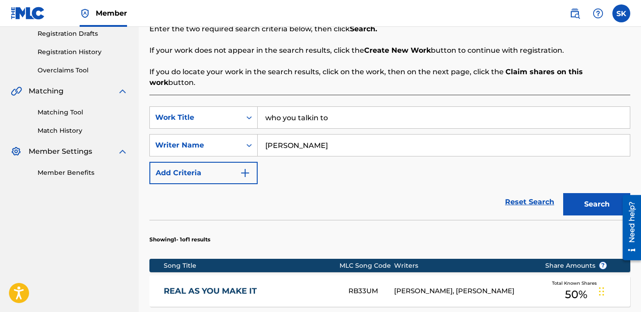
click at [374, 140] on input "matthew applewhite" at bounding box center [444, 145] width 372 height 21
type input "otis"
click at [563, 193] on button "Search" at bounding box center [596, 204] width 67 height 22
click at [381, 184] on div "Reset Search Search" at bounding box center [389, 202] width 481 height 36
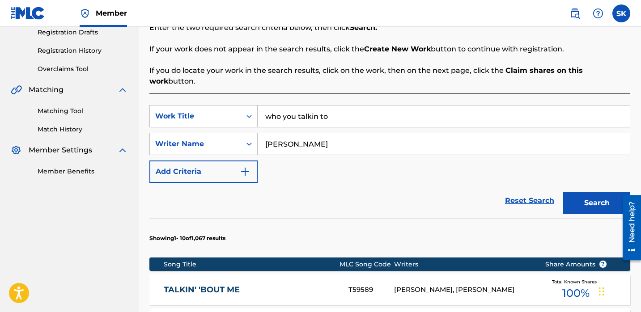
scroll to position [155, 0]
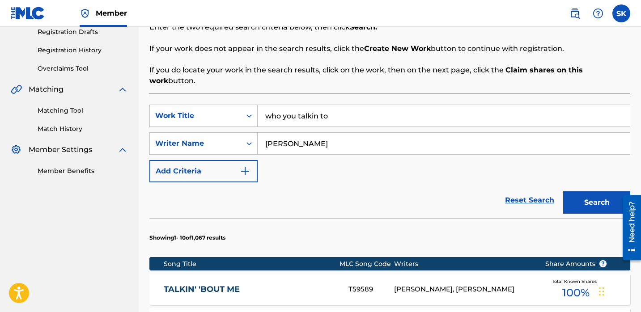
click at [285, 105] on input "who you talkin to" at bounding box center [444, 115] width 372 height 21
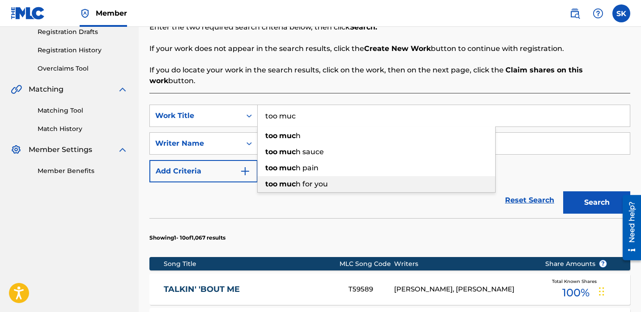
click at [304, 180] on span "h for you" at bounding box center [312, 184] width 32 height 8
type input "too much for you"
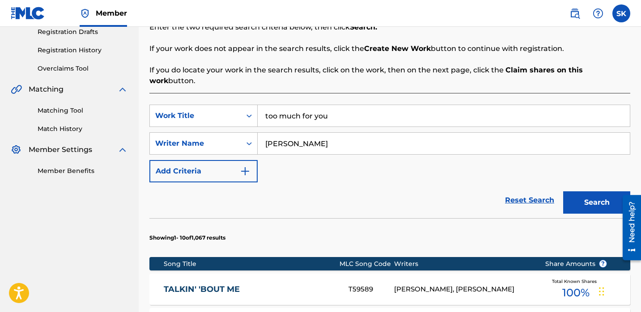
click at [295, 137] on input "otis" at bounding box center [444, 143] width 372 height 21
click at [294, 138] on input "otis" at bounding box center [444, 143] width 372 height 21
click at [563, 191] on button "Search" at bounding box center [596, 202] width 67 height 22
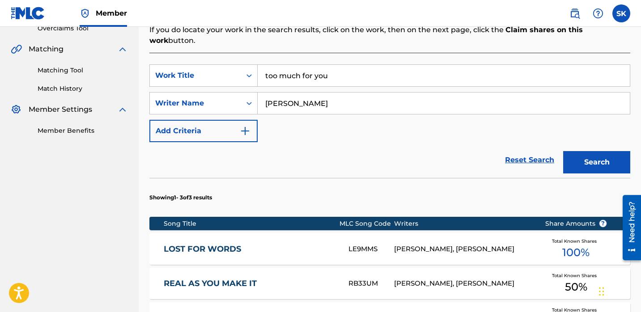
scroll to position [195, 0]
click at [312, 93] on input "matthew applewhite" at bounding box center [444, 103] width 372 height 21
type input "torence hatch"
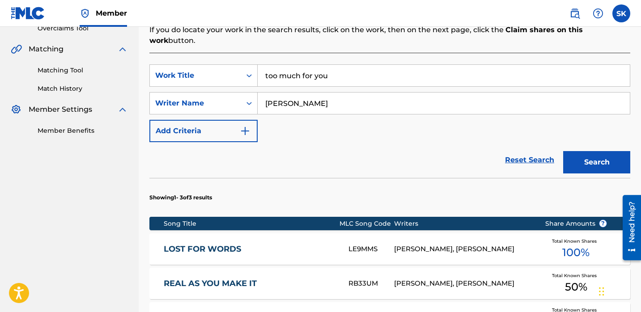
click at [563, 151] on button "Search" at bounding box center [596, 162] width 67 height 22
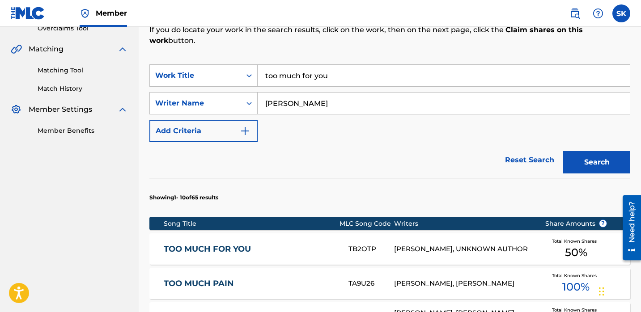
click at [314, 152] on div "Reset Search Search" at bounding box center [389, 160] width 481 height 36
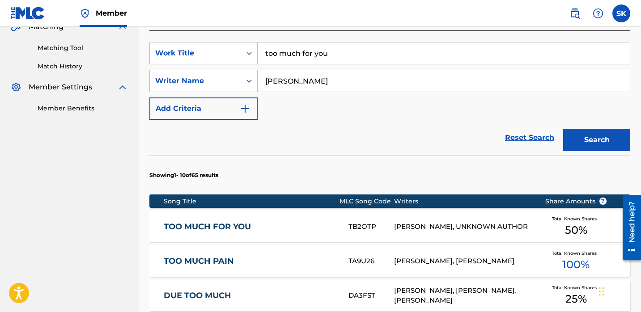
scroll to position [219, 0]
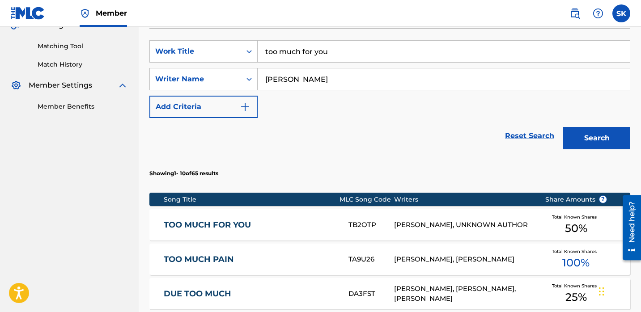
click at [310, 209] on div "TOO MUCH FOR YOU TB2OTP TORENCE HATCH, UNKNOWN AUTHOR Total Known Shares 50 %" at bounding box center [389, 224] width 481 height 31
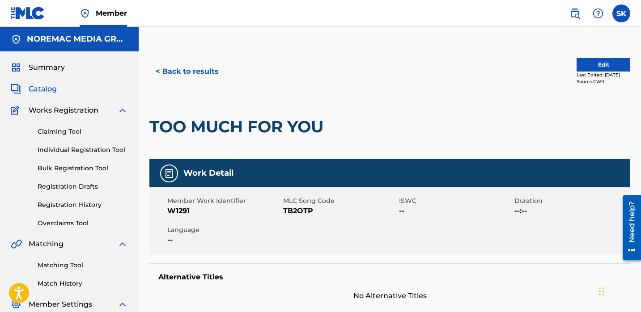
click at [292, 209] on span "TB2OTP" at bounding box center [340, 211] width 114 height 11
click at [291, 209] on span "TB2OTP" at bounding box center [340, 211] width 114 height 11
copy span "TB2OTP"
click at [421, 88] on div "< Back to results Edit Last Edited: February 07, 2024 Source: CWR" at bounding box center [389, 71] width 481 height 45
click at [587, 60] on button "Edit" at bounding box center [604, 64] width 54 height 13
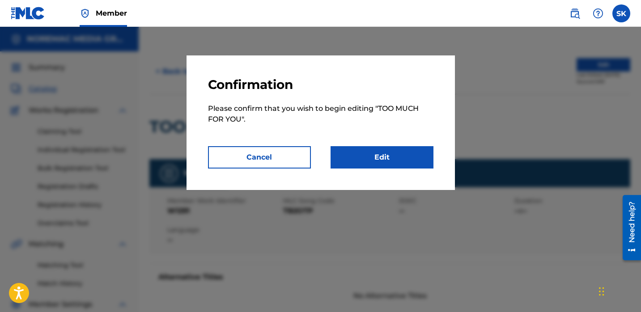
click at [380, 150] on link "Edit" at bounding box center [382, 157] width 103 height 22
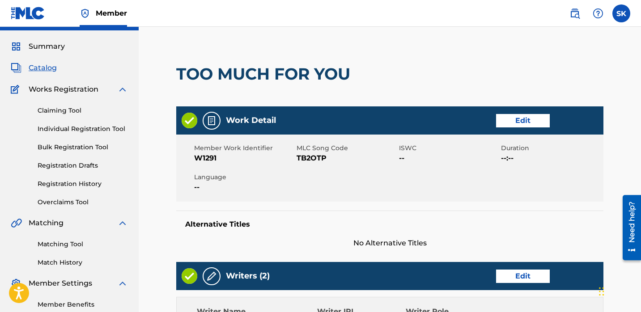
scroll to position [184, 0]
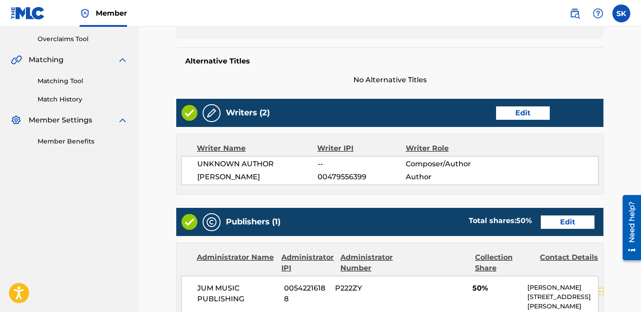
click at [544, 106] on link "Edit" at bounding box center [523, 112] width 54 height 13
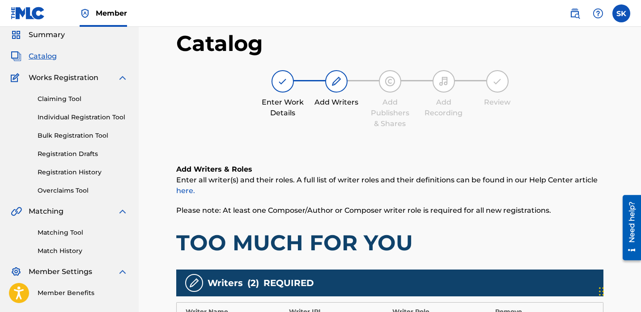
scroll to position [84, 0]
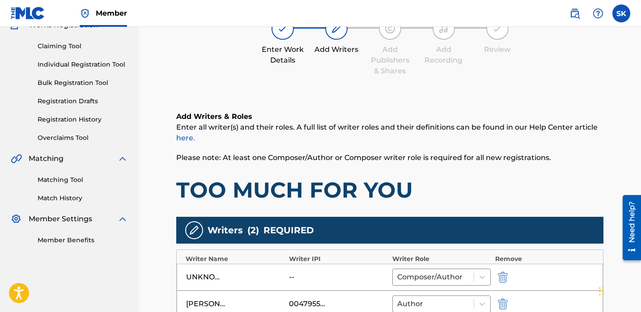
click at [502, 273] on img "submit" at bounding box center [503, 277] width 10 height 11
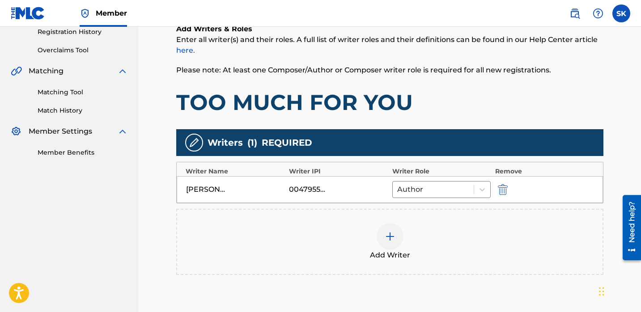
click at [386, 242] on img at bounding box center [390, 236] width 11 height 11
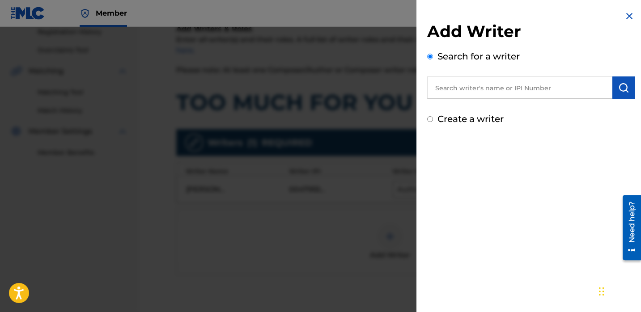
click at [468, 78] on input "text" at bounding box center [519, 87] width 185 height 22
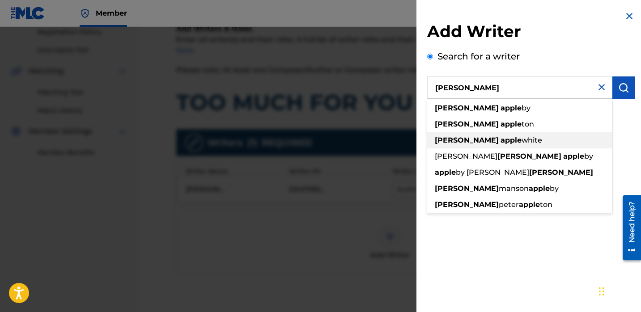
click at [501, 141] on strong "apple" at bounding box center [511, 140] width 21 height 8
type input "matthew applewhite"
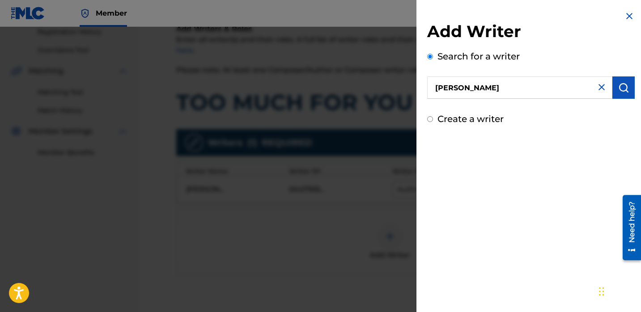
click at [624, 90] on img "submit" at bounding box center [623, 87] width 11 height 11
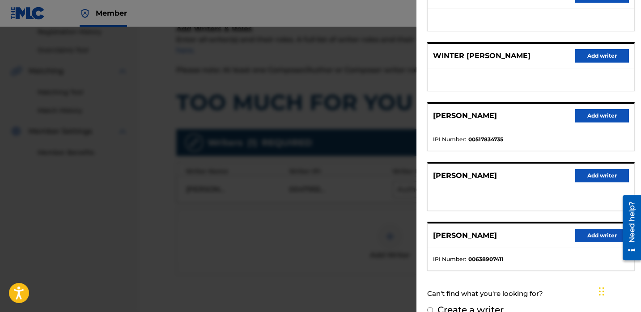
scroll to position [136, 0]
click at [594, 238] on button "Add writer" at bounding box center [602, 235] width 54 height 13
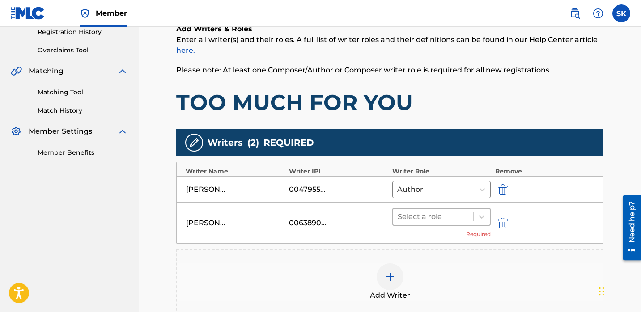
click at [442, 218] on div at bounding box center [433, 217] width 71 height 13
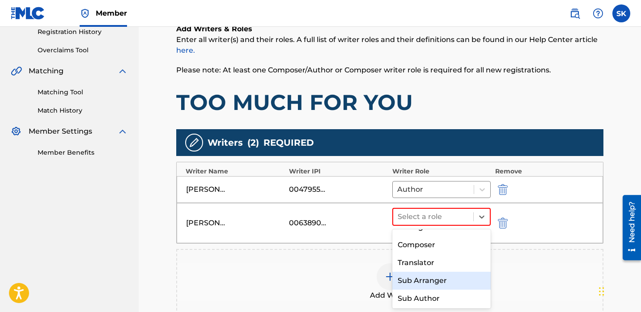
scroll to position [67, 0]
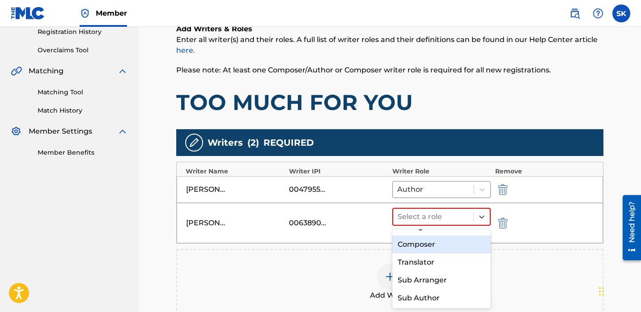
click at [429, 248] on div "Composer" at bounding box center [441, 245] width 98 height 18
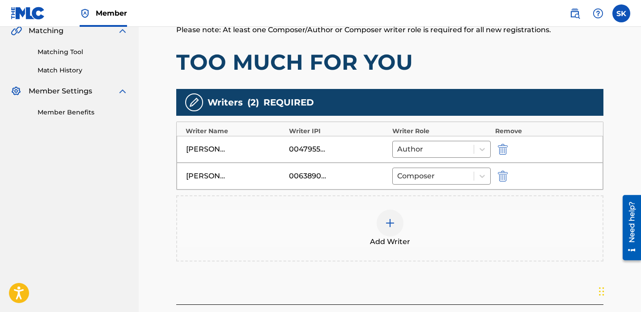
scroll to position [293, 0]
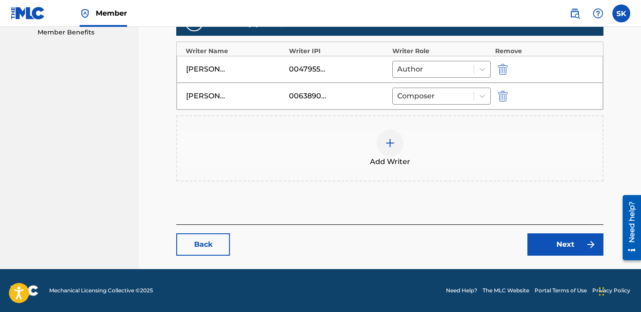
click at [565, 252] on link "Next" at bounding box center [565, 245] width 76 height 22
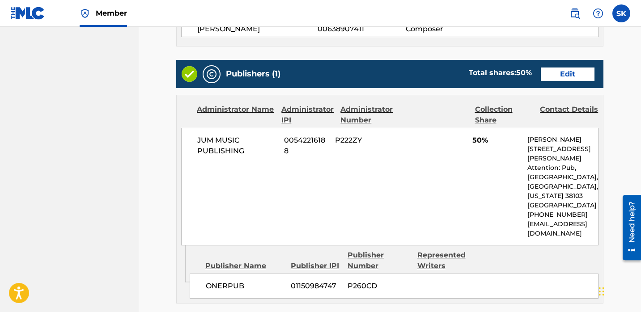
scroll to position [287, 0]
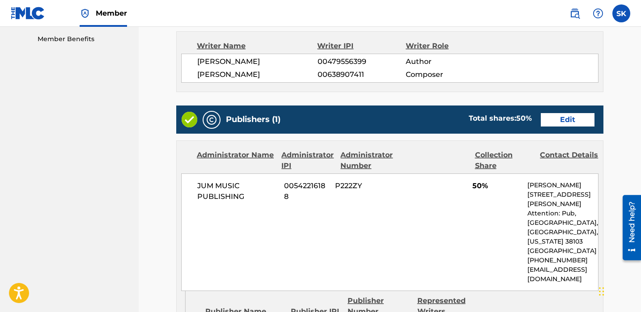
click at [564, 115] on link "Edit" at bounding box center [568, 119] width 54 height 13
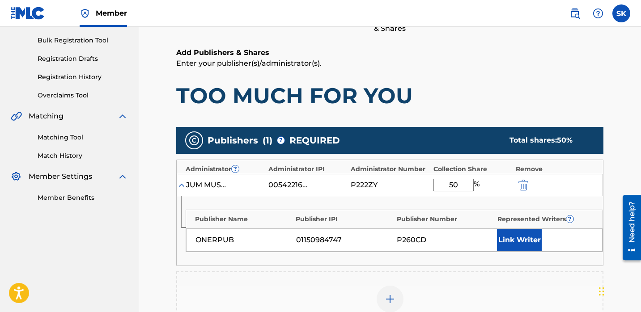
scroll to position [177, 0]
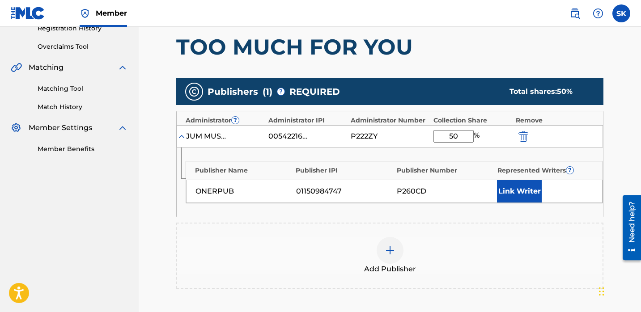
click at [522, 194] on button "Link Writer" at bounding box center [519, 191] width 45 height 22
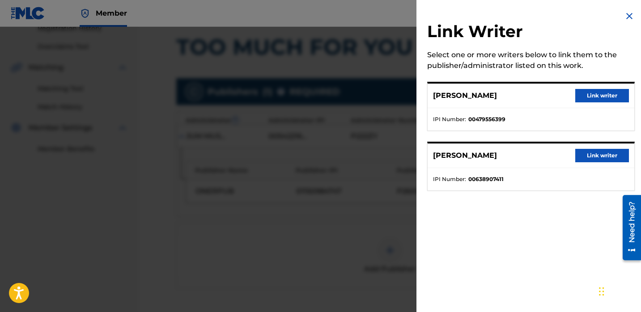
click at [586, 98] on button "Link writer" at bounding box center [602, 95] width 54 height 13
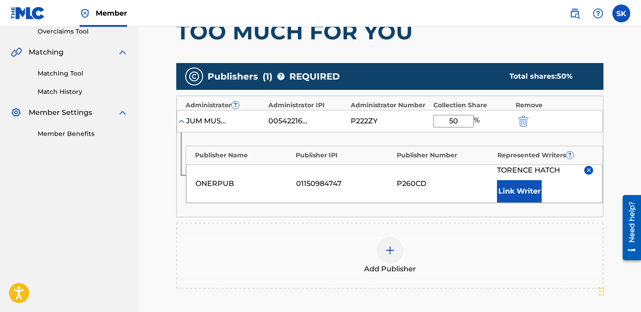
scroll to position [193, 0]
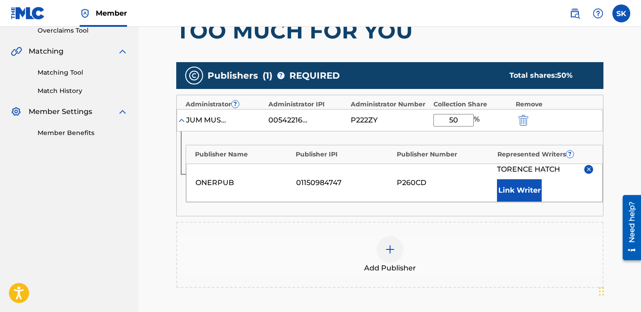
click at [363, 244] on div "Add Publisher" at bounding box center [389, 255] width 425 height 38
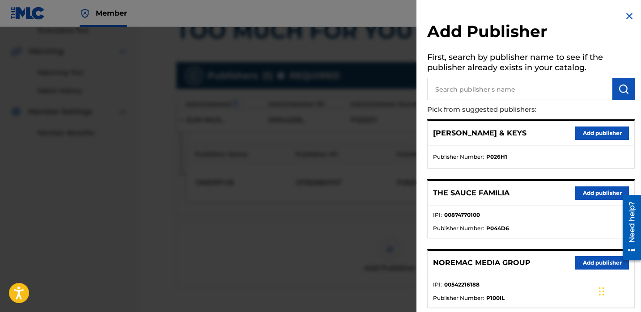
click at [489, 94] on input "text" at bounding box center [519, 89] width 185 height 22
type input "jitt"
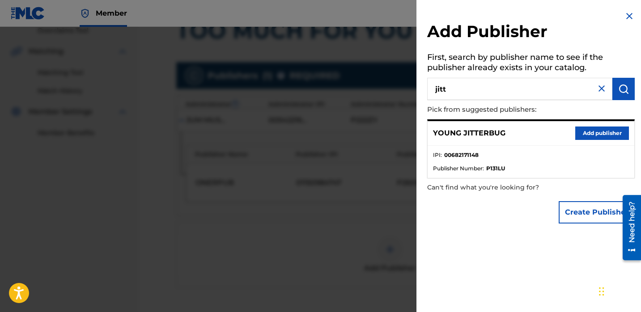
click at [576, 131] on button "Add publisher" at bounding box center [602, 133] width 54 height 13
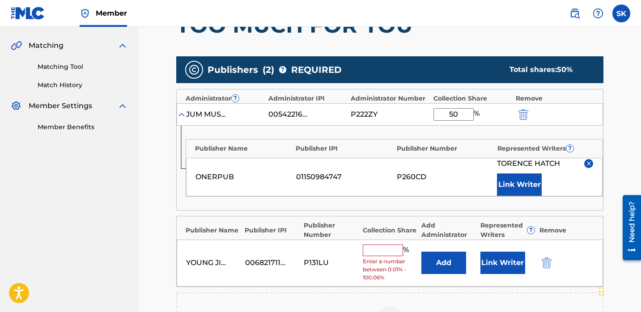
scroll to position [207, 0]
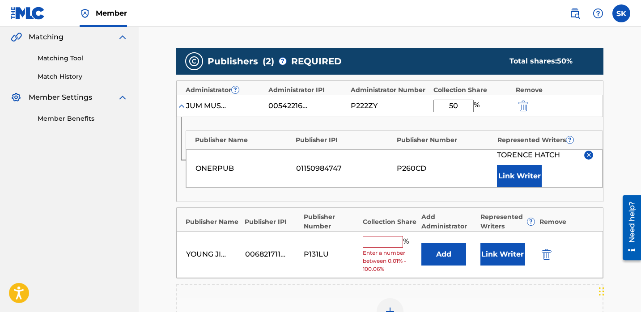
click at [454, 256] on button "Add" at bounding box center [443, 254] width 45 height 22
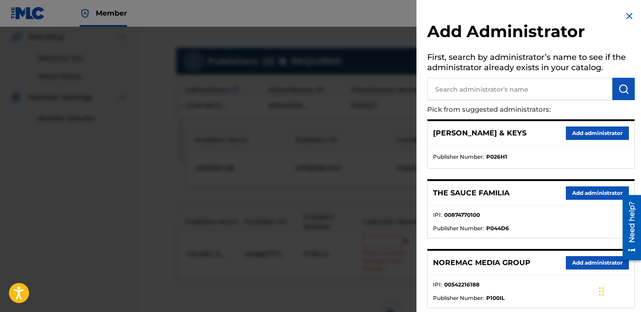
click at [488, 96] on input "text" at bounding box center [519, 89] width 185 height 22
type input "jum"
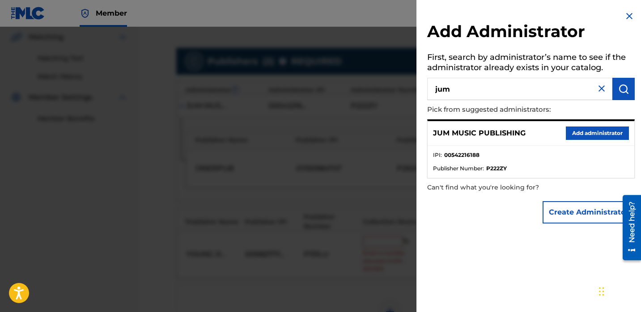
click at [586, 130] on button "Add administrator" at bounding box center [597, 133] width 63 height 13
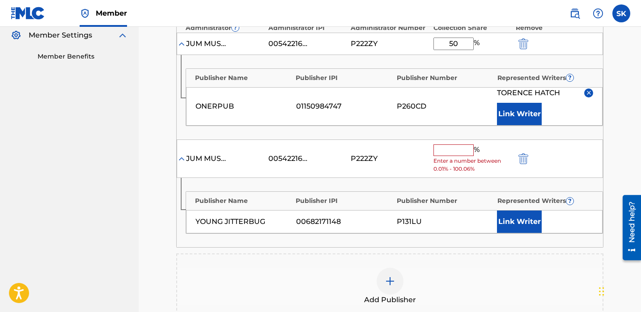
click at [508, 224] on button "Link Writer" at bounding box center [519, 222] width 45 height 22
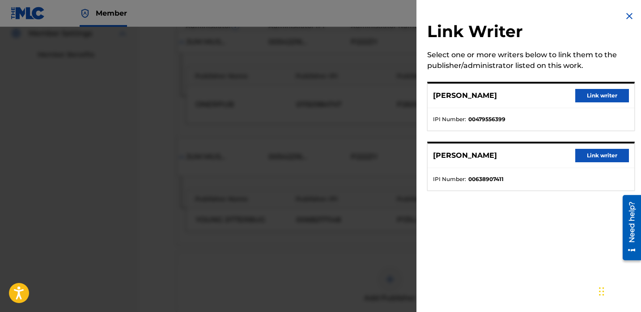
scroll to position [271, 0]
click at [599, 154] on button "Link writer" at bounding box center [602, 155] width 54 height 13
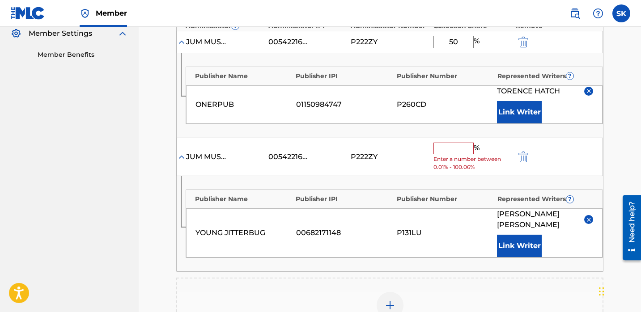
click at [462, 153] on input "text" at bounding box center [453, 149] width 40 height 12
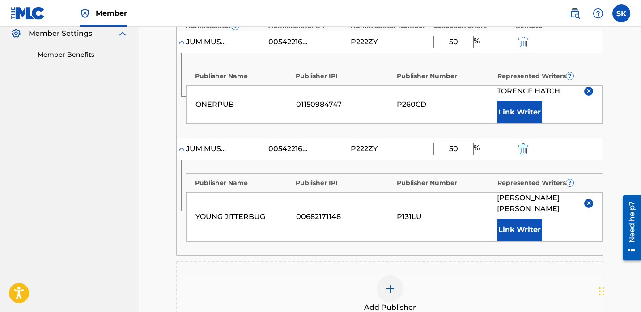
scroll to position [444, 0]
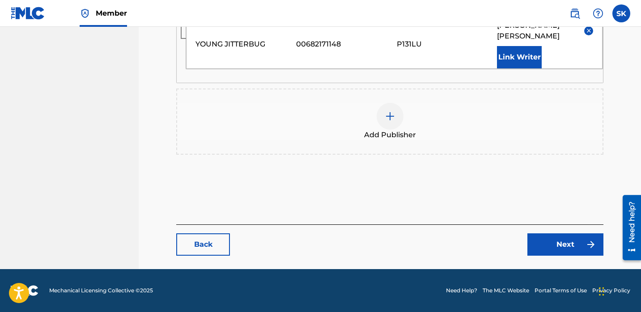
type input "50"
click at [576, 248] on link "Next" at bounding box center [565, 245] width 76 height 22
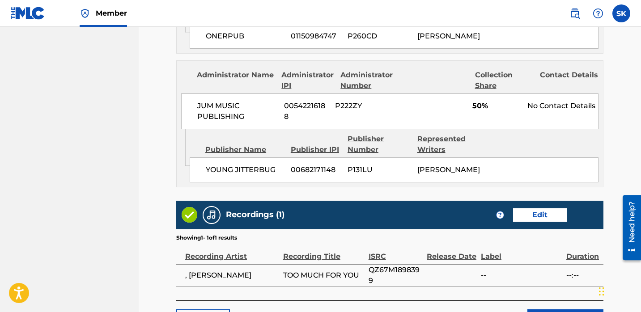
scroll to position [615, 0]
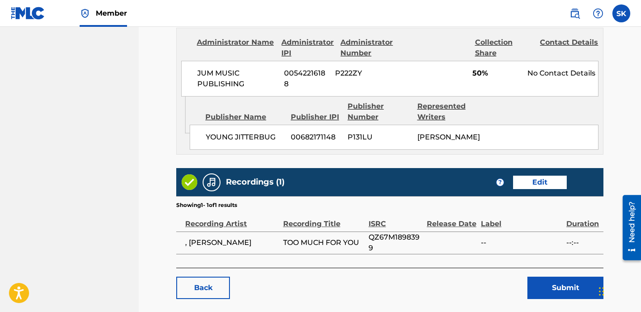
click at [558, 288] on button "Submit" at bounding box center [565, 288] width 76 height 22
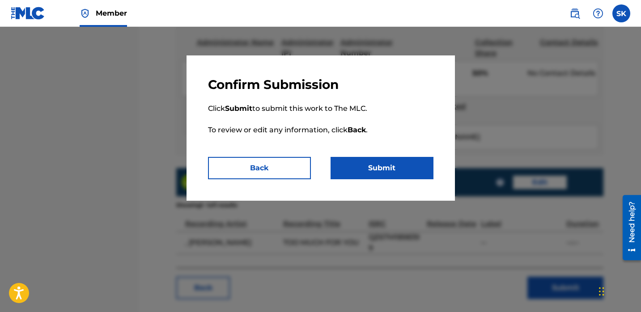
click at [353, 168] on button "Submit" at bounding box center [382, 168] width 103 height 22
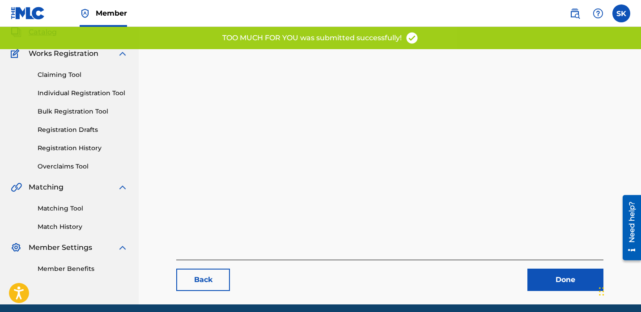
scroll to position [92, 0]
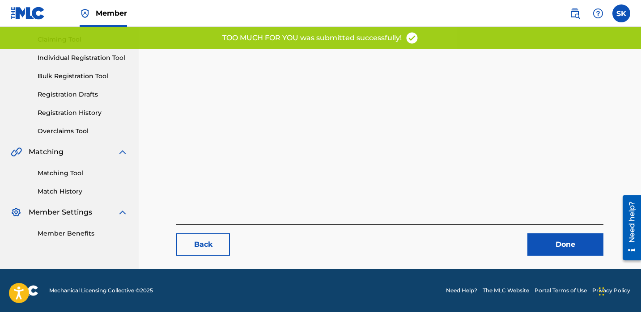
click at [583, 239] on link "Done" at bounding box center [565, 245] width 76 height 22
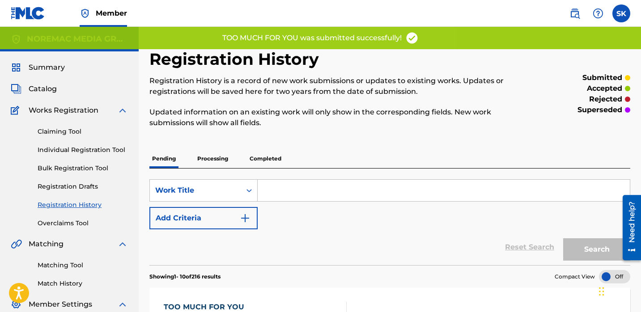
click at [70, 153] on link "Individual Registration Tool" at bounding box center [83, 149] width 90 height 9
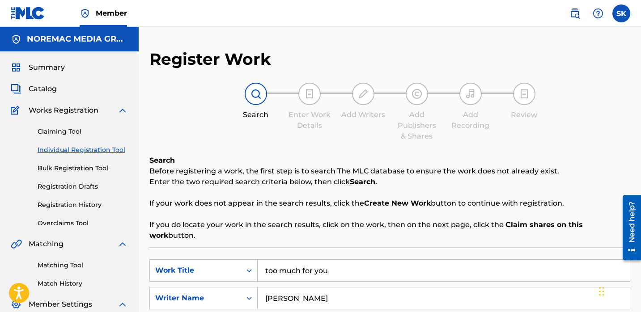
scroll to position [174, 0]
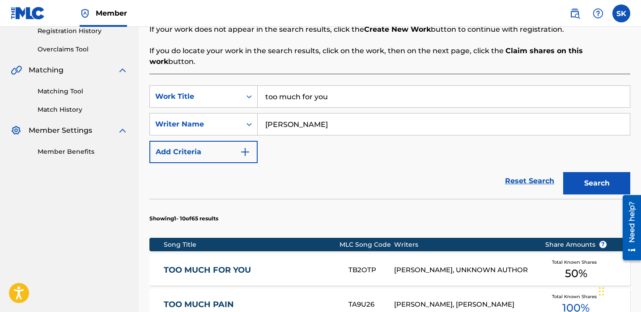
click at [313, 86] on input "too much for you" at bounding box center [444, 96] width 372 height 21
type input "miss money"
click at [563, 172] on button "Search" at bounding box center [596, 183] width 67 height 22
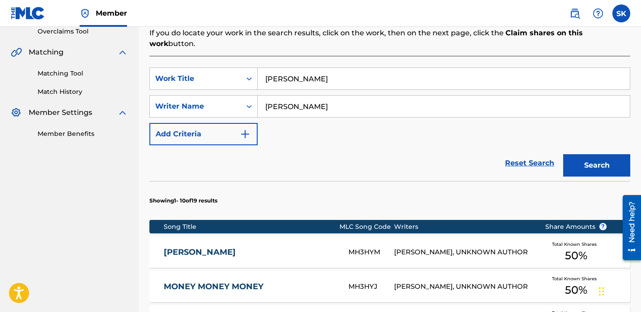
scroll to position [192, 0]
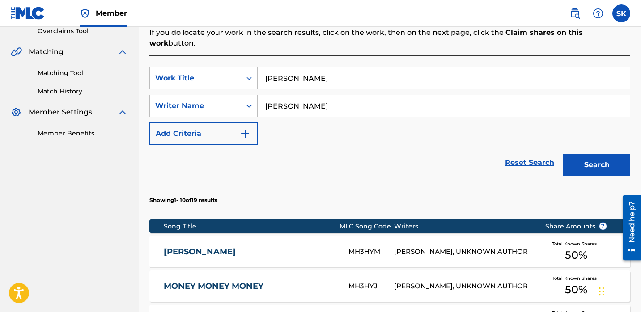
click at [335, 236] on div "MISS MONEY MH3HYM TORENCE HATCH, UNKNOWN AUTHOR Total Known Shares 50 %" at bounding box center [389, 251] width 481 height 31
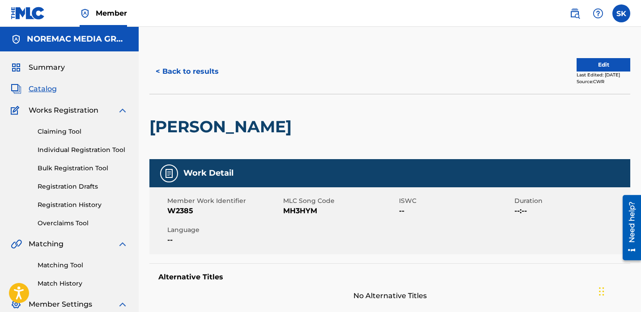
click at [302, 212] on span "MH3HYM" at bounding box center [340, 211] width 114 height 11
copy span "MH3HYM"
click at [508, 125] on div "MISS MONEY" at bounding box center [389, 126] width 481 height 65
click at [595, 64] on button "Edit" at bounding box center [604, 64] width 54 height 13
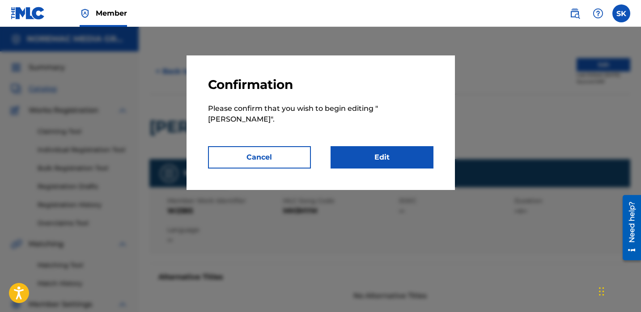
click at [396, 149] on link "Edit" at bounding box center [382, 157] width 103 height 22
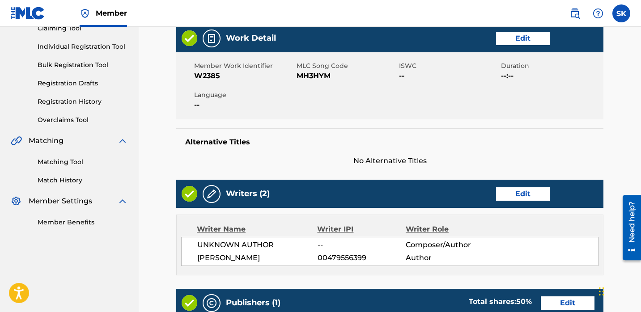
scroll to position [104, 0]
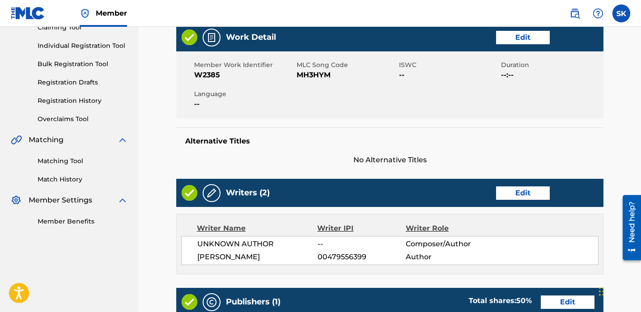
click at [514, 193] on link "Edit" at bounding box center [523, 193] width 54 height 13
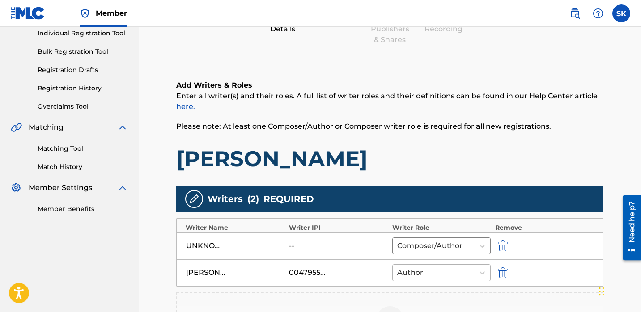
scroll to position [176, 0]
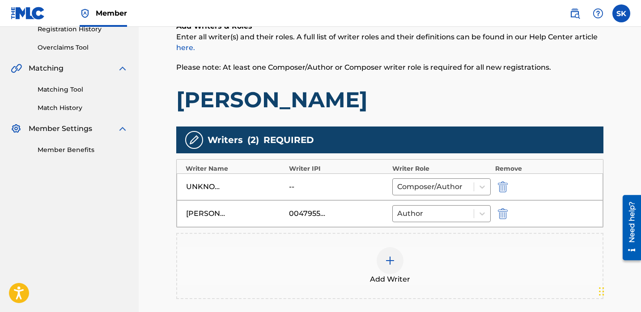
click at [503, 186] on img "submit" at bounding box center [503, 187] width 10 height 11
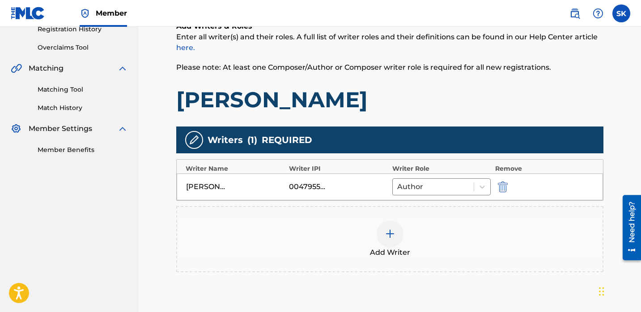
click at [408, 221] on div "Add Writer" at bounding box center [389, 240] width 425 height 38
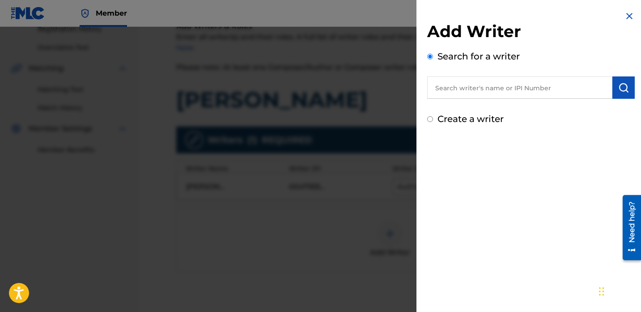
click at [496, 93] on input "text" at bounding box center [519, 87] width 185 height 22
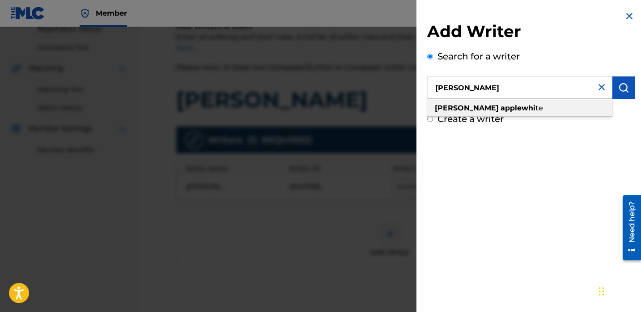
click at [535, 109] on span "te" at bounding box center [539, 108] width 8 height 8
type input "matthew applewhite"
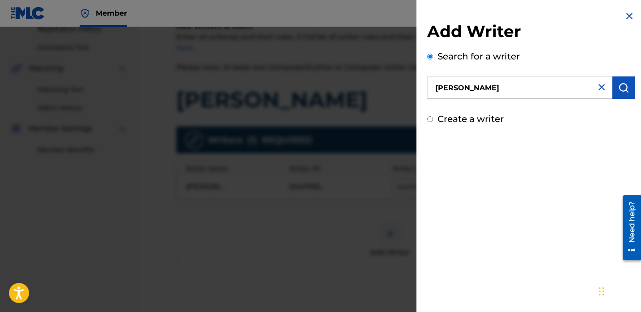
click at [628, 88] on button "submit" at bounding box center [623, 87] width 22 height 22
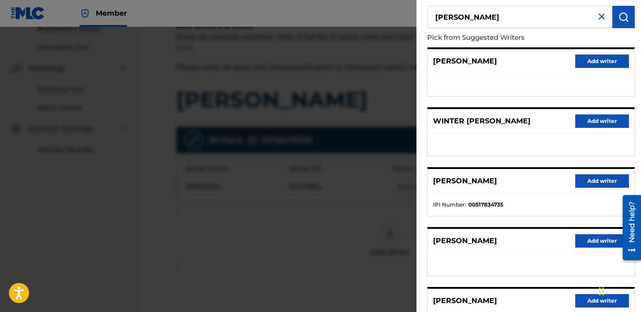
scroll to position [151, 0]
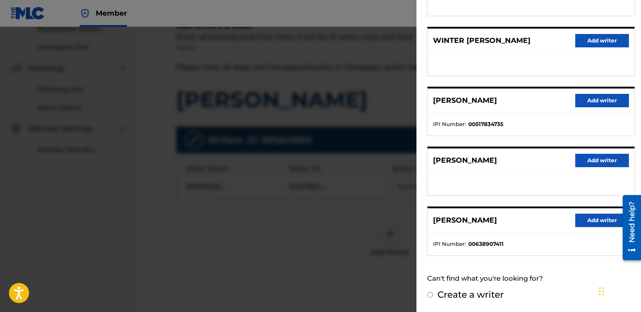
click at [586, 222] on button "Add writer" at bounding box center [602, 220] width 54 height 13
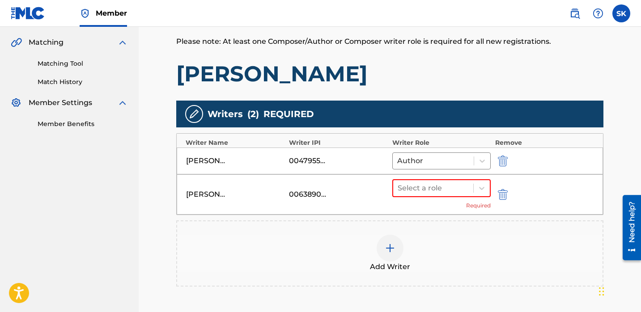
scroll to position [242, 0]
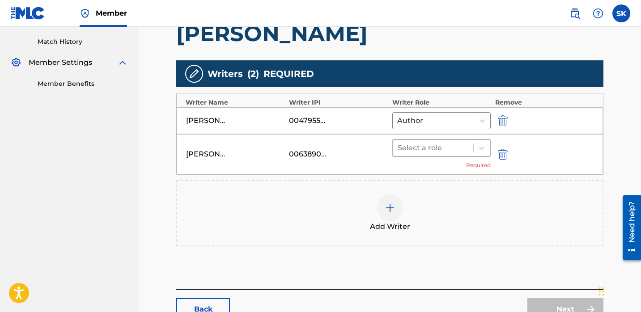
click at [443, 149] on div at bounding box center [433, 148] width 71 height 13
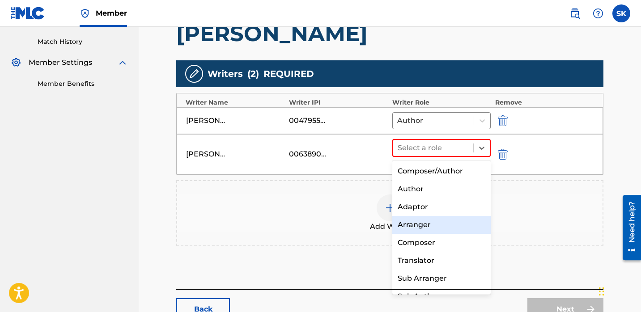
scroll to position [13, 0]
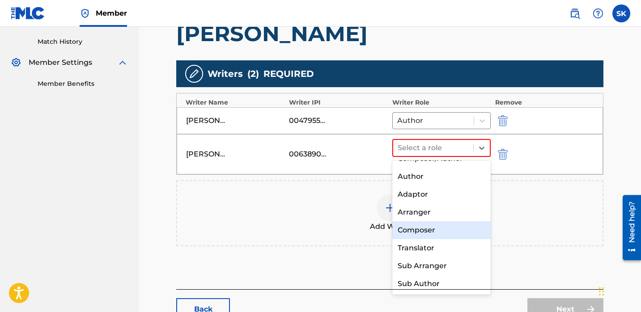
click at [430, 230] on div "Composer" at bounding box center [441, 230] width 98 height 18
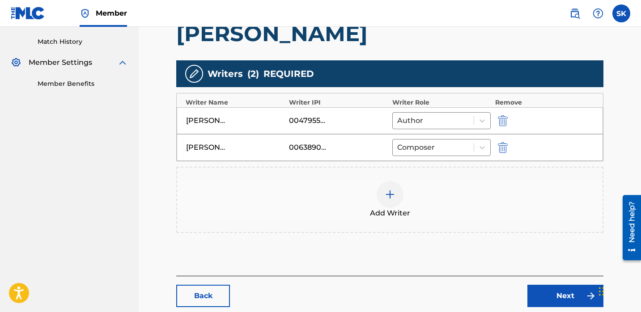
click at [570, 294] on link "Next" at bounding box center [565, 296] width 76 height 22
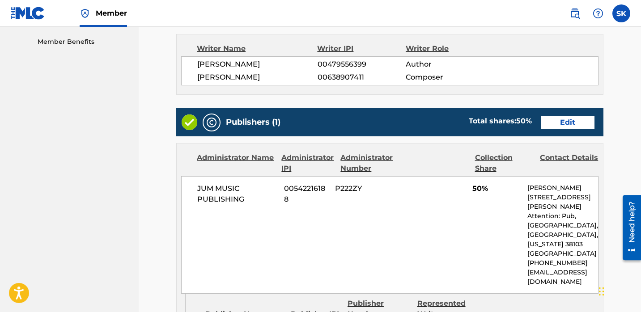
scroll to position [364, 0]
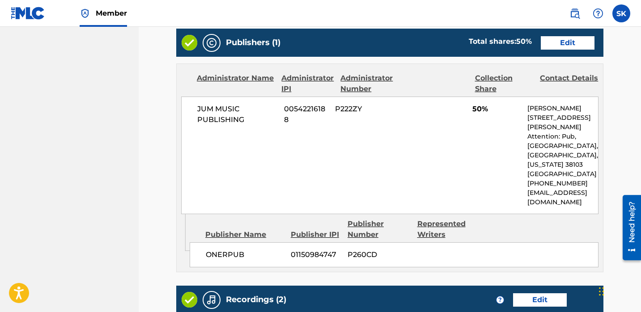
click at [565, 43] on link "Edit" at bounding box center [568, 42] width 54 height 13
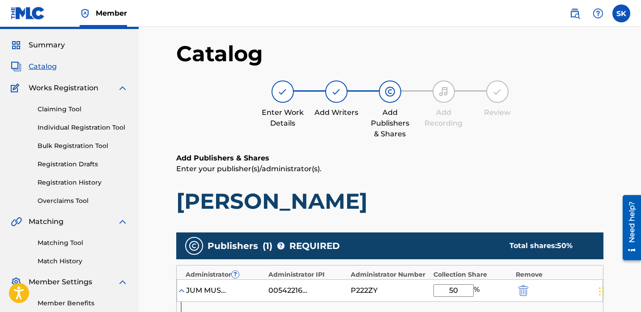
scroll to position [179, 0]
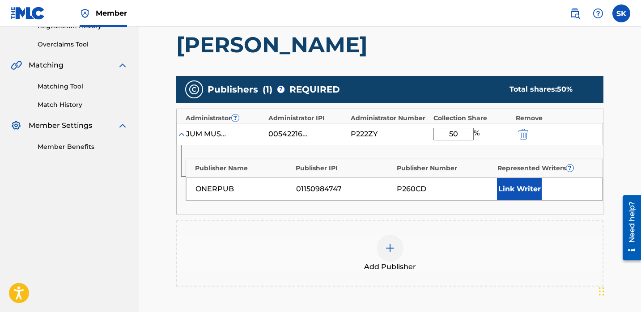
click at [526, 190] on button "Link Writer" at bounding box center [519, 189] width 45 height 22
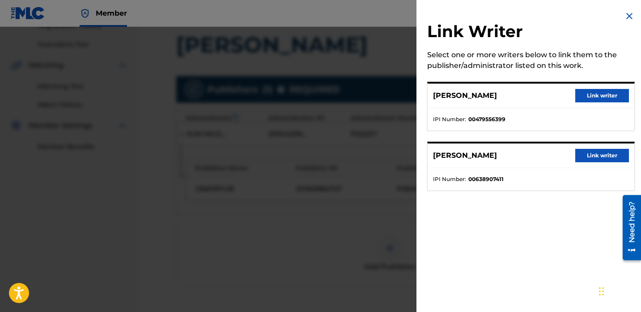
click at [595, 98] on button "Link writer" at bounding box center [602, 95] width 54 height 13
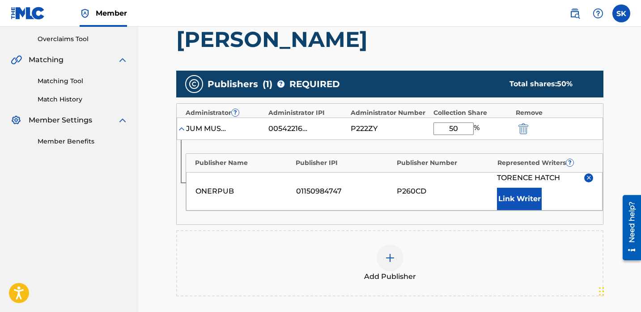
scroll to position [195, 0]
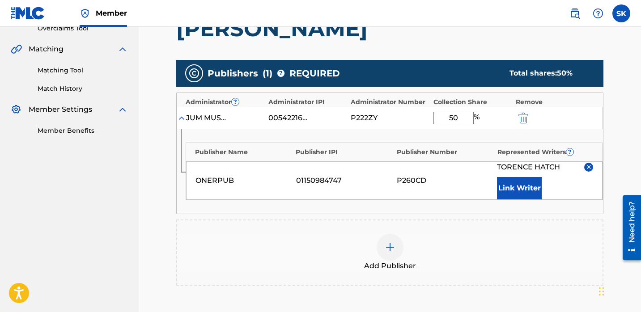
click at [401, 237] on div "Add Publisher" at bounding box center [389, 253] width 425 height 38
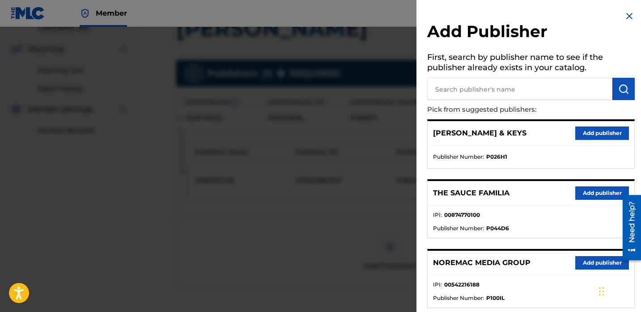
click at [469, 93] on input "text" at bounding box center [519, 89] width 185 height 22
type input "jitt"
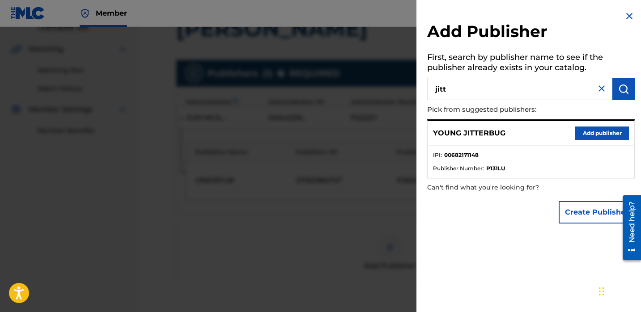
click at [603, 128] on button "Add publisher" at bounding box center [602, 133] width 54 height 13
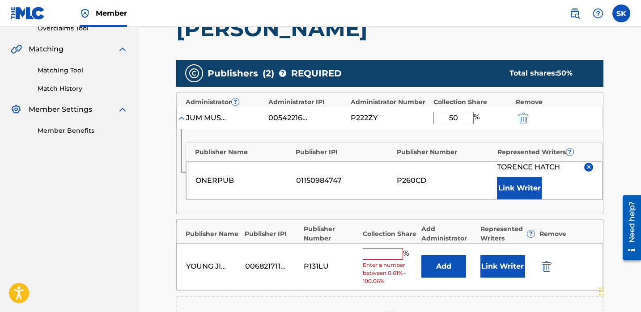
click at [425, 265] on button "Add" at bounding box center [443, 266] width 45 height 22
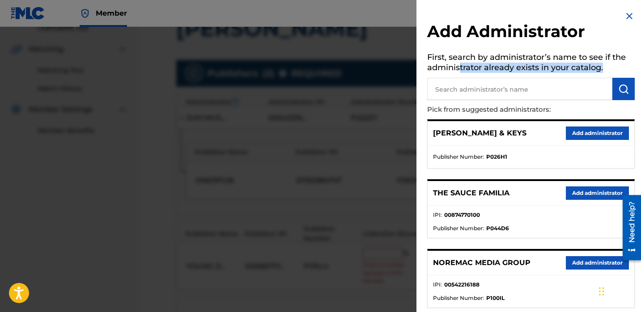
drag, startPoint x: 458, startPoint y: 72, endPoint x: 460, endPoint y: 82, distance: 11.0
click at [458, 72] on h5 "First, search by administrator’s name to see if the administrator already exist…" at bounding box center [531, 64] width 208 height 28
click at [460, 85] on input "text" at bounding box center [519, 89] width 185 height 22
type input "jum"
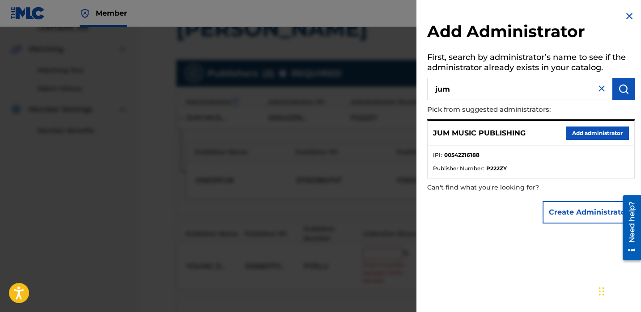
click at [593, 135] on button "Add administrator" at bounding box center [597, 133] width 63 height 13
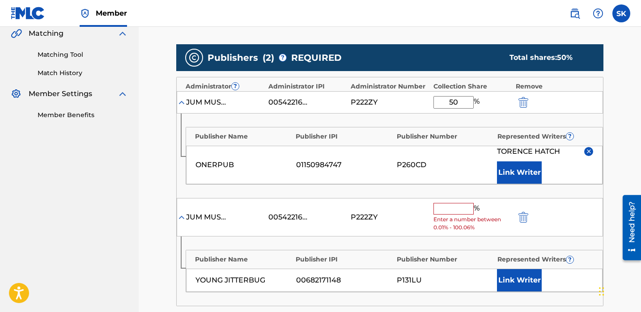
scroll to position [263, 0]
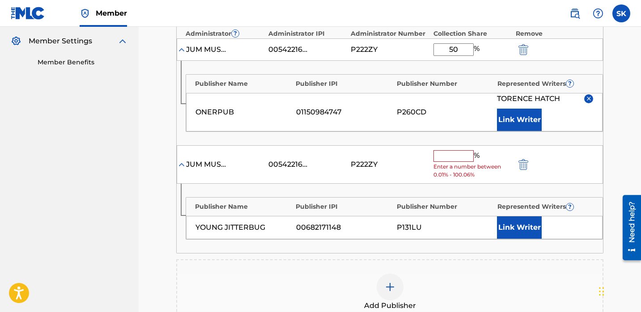
click at [449, 156] on input "text" at bounding box center [453, 156] width 40 height 12
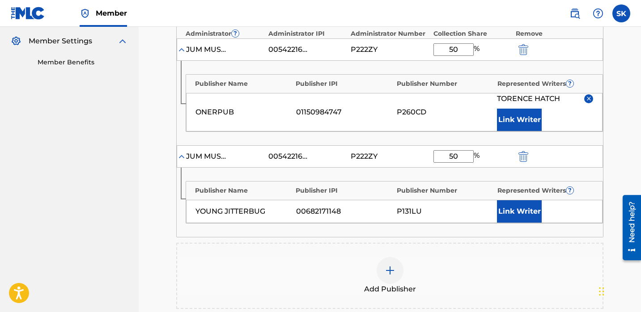
type input "50"
click at [523, 213] on button "Link Writer" at bounding box center [519, 211] width 45 height 22
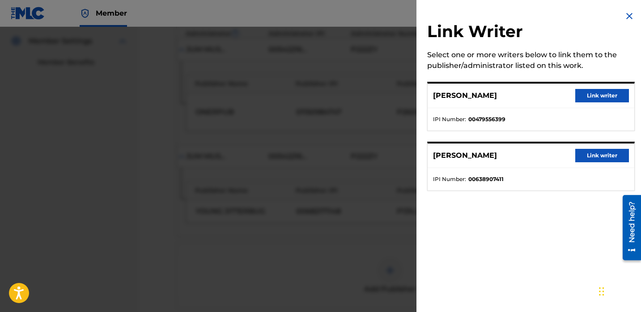
click at [590, 156] on button "Link writer" at bounding box center [602, 155] width 54 height 13
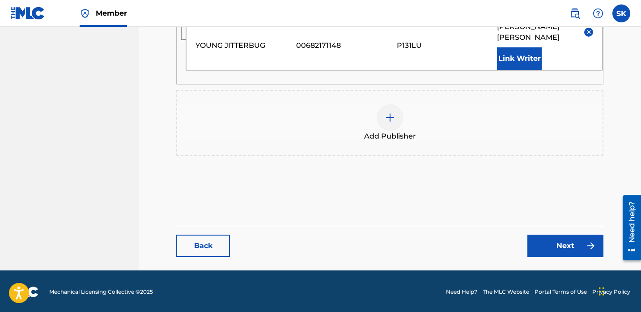
scroll to position [444, 0]
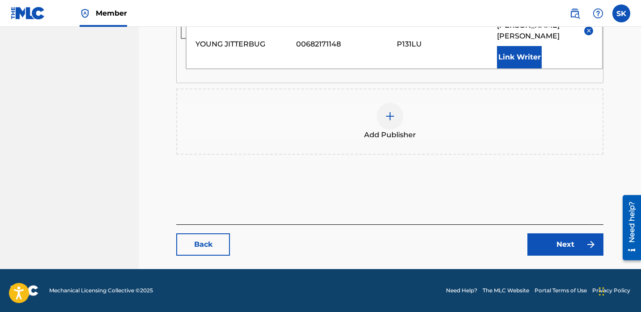
click at [575, 246] on link "Next" at bounding box center [565, 245] width 76 height 22
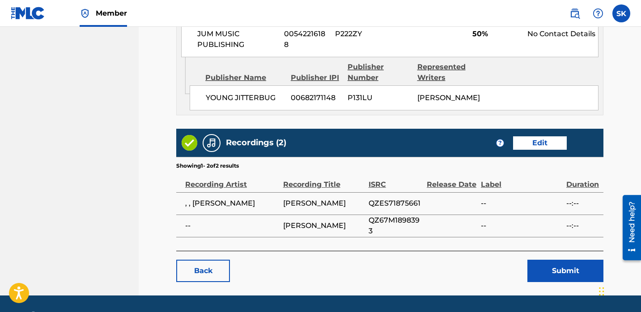
scroll to position [681, 0]
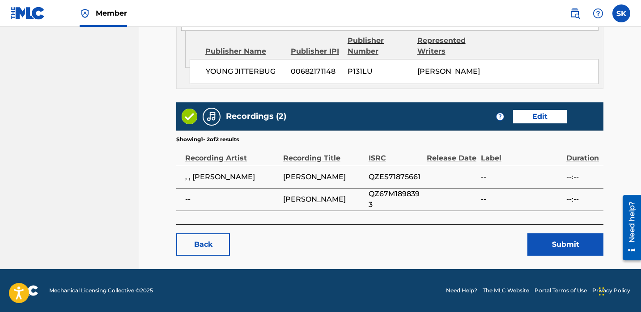
click at [560, 249] on button "Submit" at bounding box center [565, 245] width 76 height 22
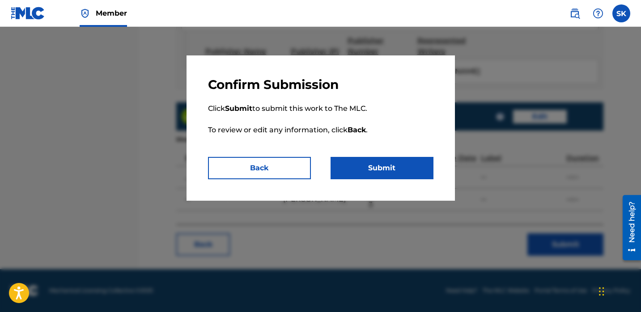
drag, startPoint x: 404, startPoint y: 171, endPoint x: 408, endPoint y: 178, distance: 7.8
click at [404, 171] on button "Submit" at bounding box center [382, 168] width 103 height 22
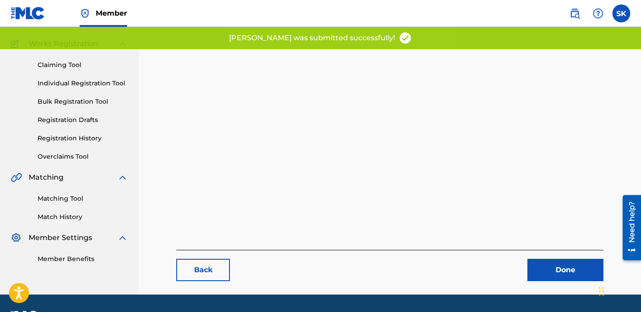
scroll to position [92, 0]
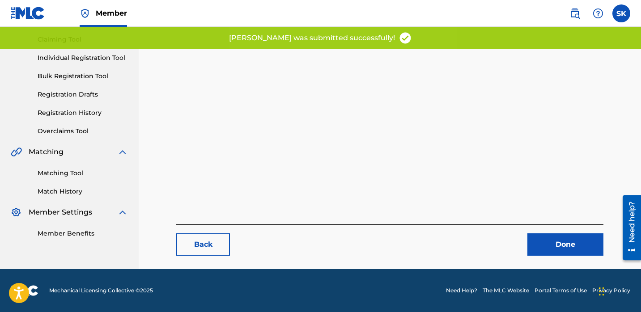
click at [553, 251] on link "Done" at bounding box center [565, 245] width 76 height 22
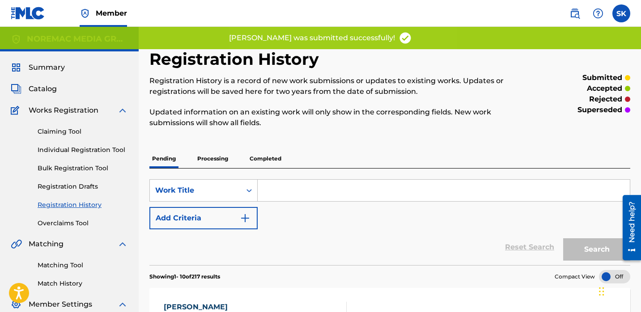
click at [103, 148] on link "Individual Registration Tool" at bounding box center [83, 149] width 90 height 9
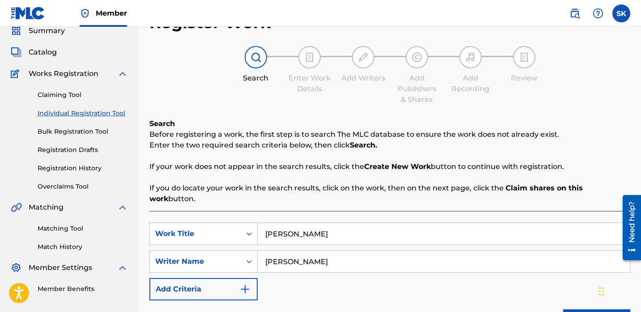
scroll to position [81, 0]
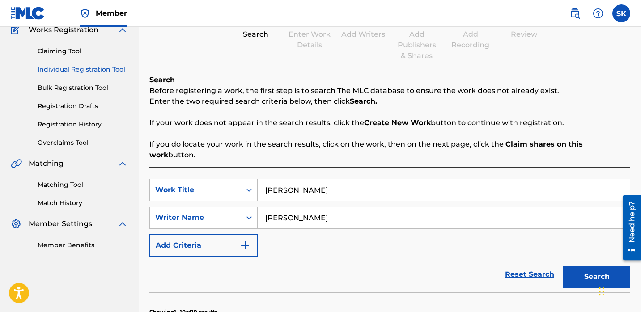
click at [292, 187] on input "miss money" at bounding box center [444, 189] width 372 height 21
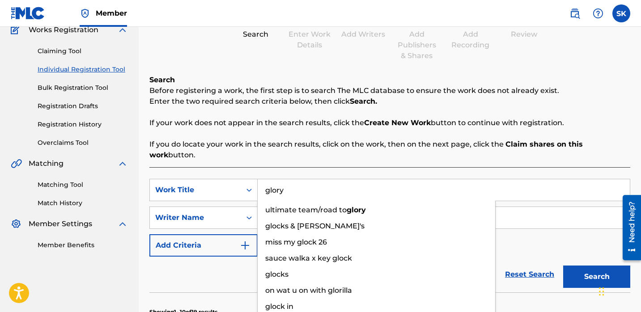
type input "glory"
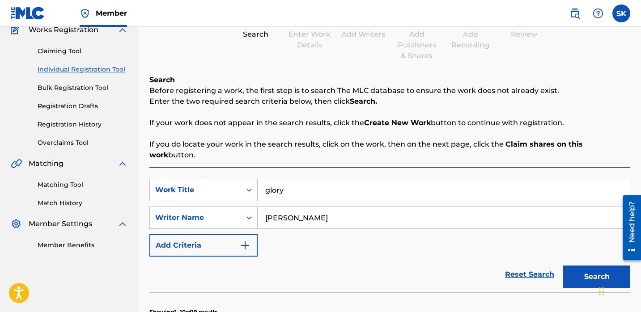
type input "matthew applewhite"
click at [563, 266] on button "Search" at bounding box center [596, 277] width 67 height 22
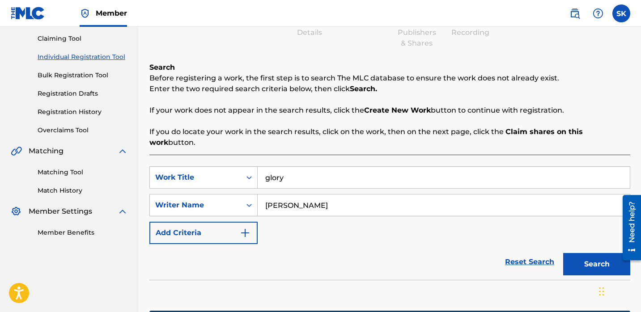
scroll to position [169, 0]
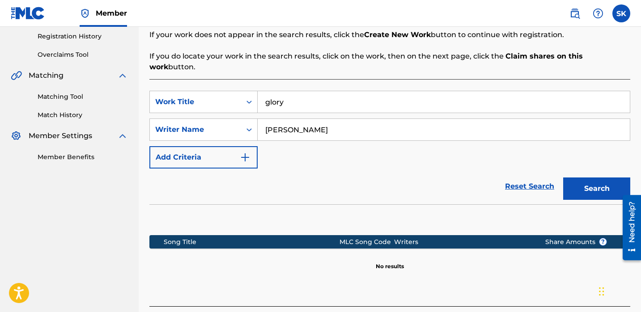
click at [329, 92] on input "glory" at bounding box center [444, 101] width 372 height 21
type input "supa shu"
click at [563, 178] on button "Search" at bounding box center [596, 189] width 67 height 22
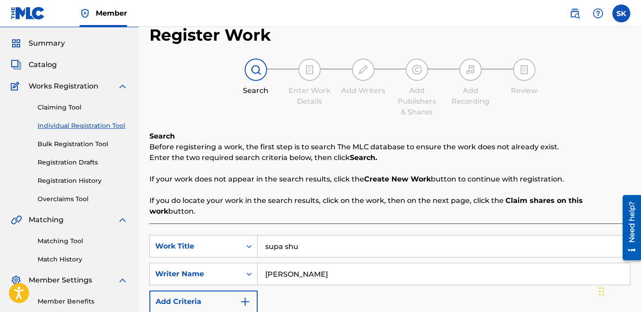
scroll to position [0, 0]
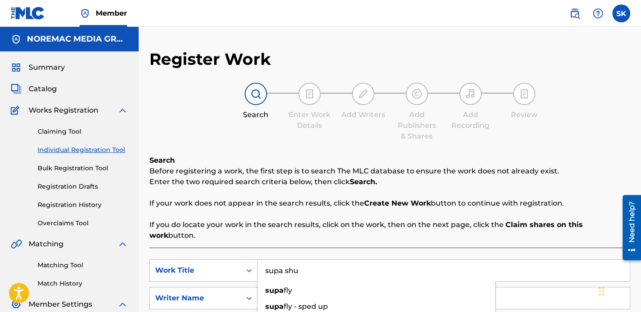
click at [52, 96] on div "Summary Catalog Works Registration Claiming Tool Individual Registration Tool B…" at bounding box center [69, 196] width 139 height 290
click at [51, 93] on span "Catalog" at bounding box center [43, 89] width 28 height 11
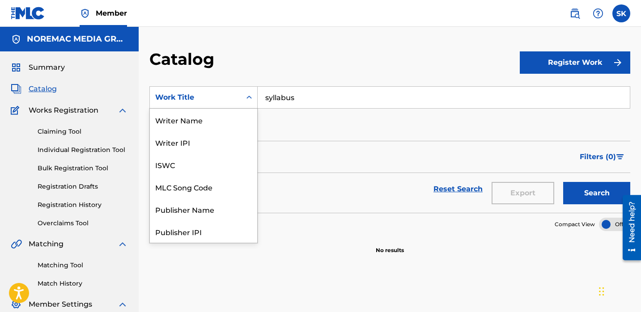
click at [191, 102] on div "Work Title" at bounding box center [195, 97] width 81 height 11
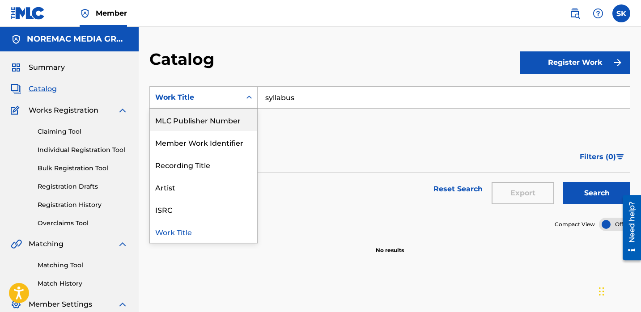
click at [326, 101] on input "syllabus" at bounding box center [444, 97] width 372 height 21
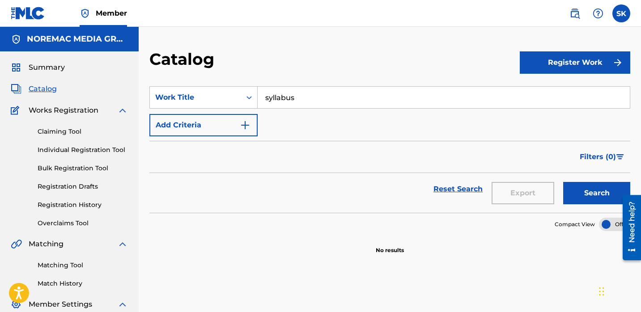
click at [326, 101] on input "syllabus" at bounding box center [444, 97] width 372 height 21
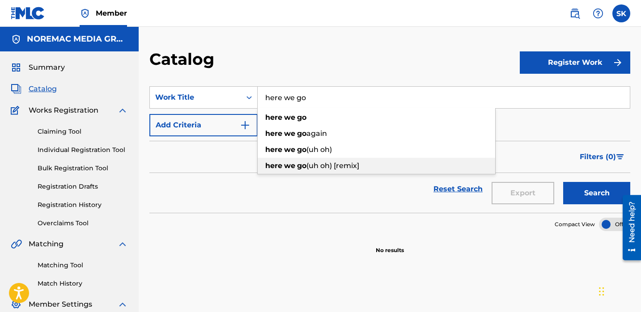
click at [348, 161] on span "(uh oh) [remix]" at bounding box center [332, 165] width 53 height 8
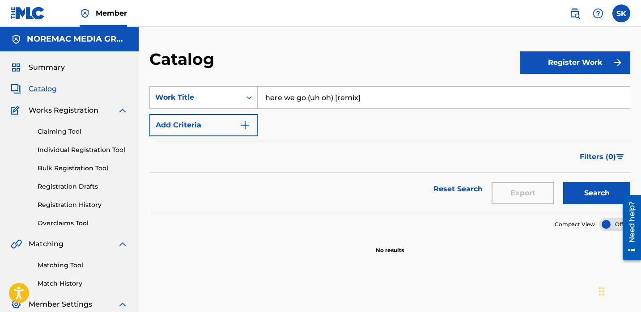
click at [593, 188] on button "Search" at bounding box center [596, 193] width 67 height 22
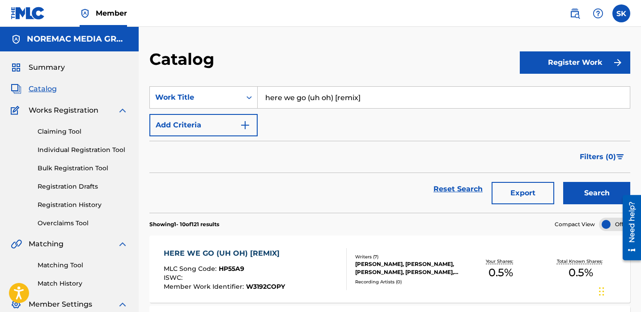
click at [389, 136] on div "SearchWithCriteria2e398854-f7e7-4aad-922b-412d6f164cc7 Work Title here we go (u…" at bounding box center [389, 111] width 481 height 50
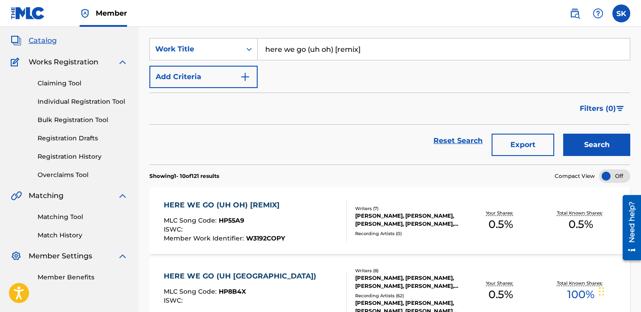
scroll to position [0, 0]
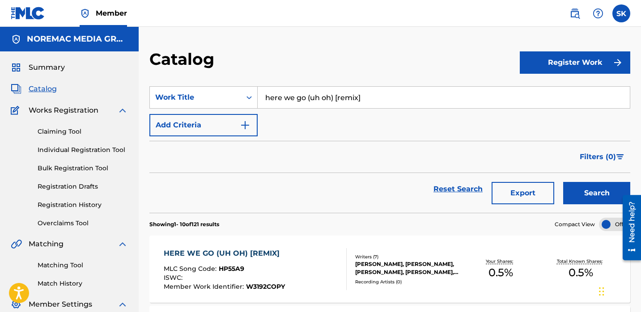
click at [350, 103] on input "here we go (uh oh) [remix]" at bounding box center [444, 97] width 372 height 21
click at [350, 104] on input "here we go (uh oh) [remix]" at bounding box center [444, 97] width 372 height 21
click at [563, 182] on button "Search" at bounding box center [596, 193] width 67 height 22
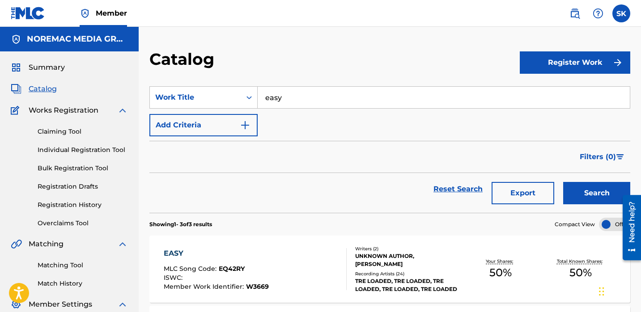
click at [328, 106] on input "easy" at bounding box center [444, 97] width 372 height 21
click at [323, 98] on input "easy" at bounding box center [444, 97] width 372 height 21
type input "other side of love"
click at [563, 182] on button "Search" at bounding box center [596, 193] width 67 height 22
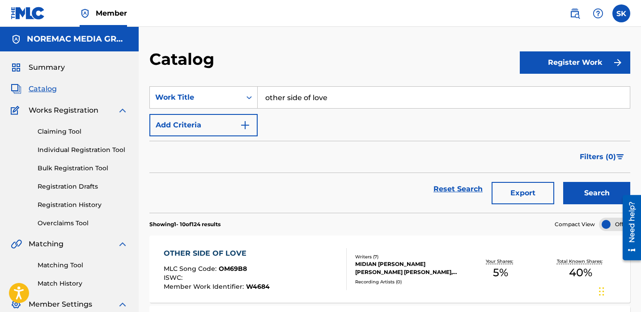
click at [45, 70] on span "Summary" at bounding box center [47, 67] width 36 height 11
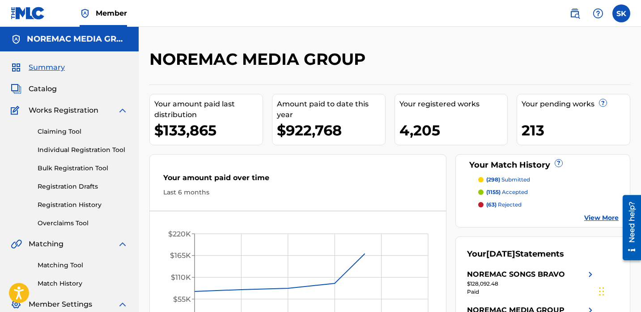
click at [511, 65] on div "NOREMAC MEDIA GROUP" at bounding box center [334, 62] width 370 height 26
click at [49, 91] on span "Catalog" at bounding box center [43, 89] width 28 height 11
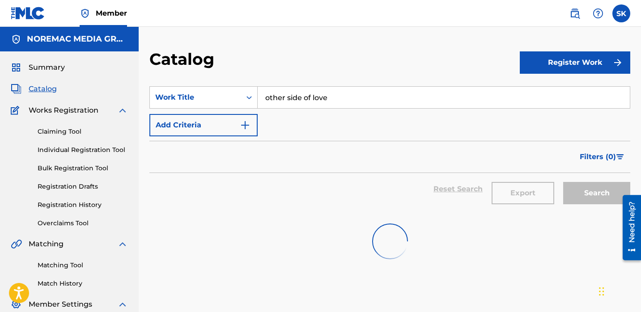
click at [288, 97] on input "other side of love" at bounding box center [444, 97] width 372 height 21
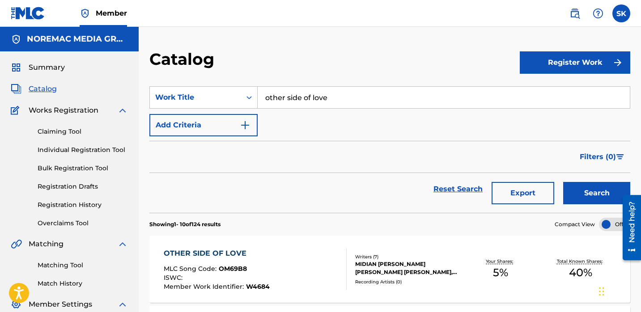
click at [288, 97] on input "other side of love" at bounding box center [444, 97] width 372 height 21
click at [563, 182] on button "Search" at bounding box center [596, 193] width 67 height 22
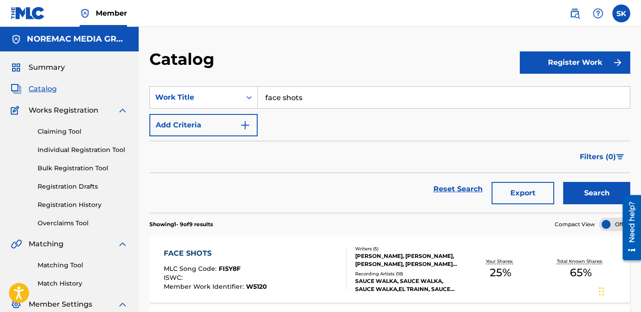
drag, startPoint x: 352, startPoint y: 158, endPoint x: 363, endPoint y: 172, distance: 18.2
click at [352, 158] on div "Filters ( 0 )" at bounding box center [389, 157] width 481 height 32
click at [329, 106] on input "face shots" at bounding box center [444, 97] width 372 height 21
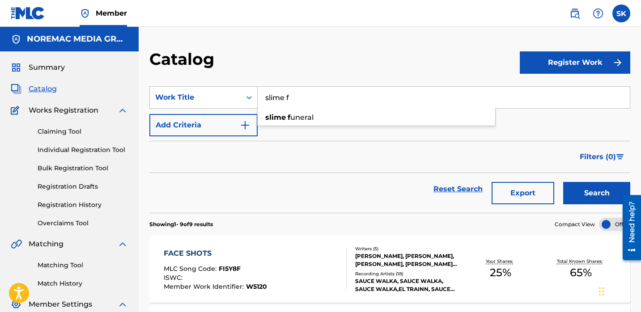
click at [563, 182] on button "Search" at bounding box center [596, 193] width 67 height 22
click at [281, 100] on input "slime f" at bounding box center [444, 97] width 372 height 21
click at [563, 182] on button "Search" at bounding box center [596, 193] width 67 height 22
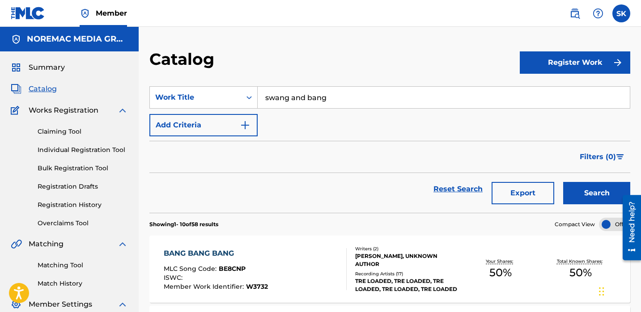
click at [314, 93] on input "swang and bang" at bounding box center [444, 97] width 372 height 21
click at [563, 182] on button "Search" at bounding box center [596, 193] width 67 height 22
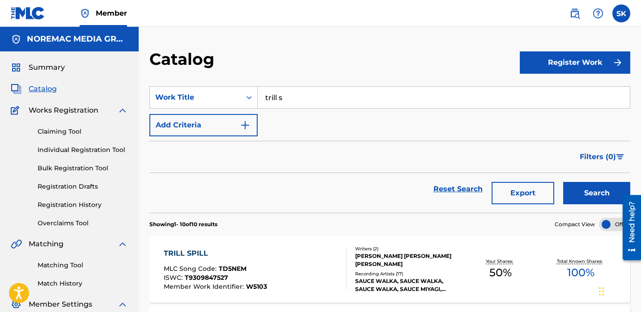
click at [278, 101] on input "trill s" at bounding box center [444, 97] width 372 height 21
type input "d"
click at [563, 182] on button "Search" at bounding box center [596, 193] width 67 height 22
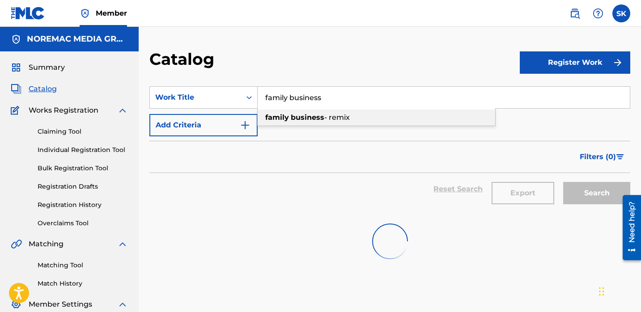
click at [321, 115] on strong "business" at bounding box center [308, 117] width 34 height 8
type input "family business - remix"
click at [314, 99] on input "Search Form" at bounding box center [444, 97] width 372 height 21
click at [34, 72] on span "Summary" at bounding box center [47, 67] width 36 height 11
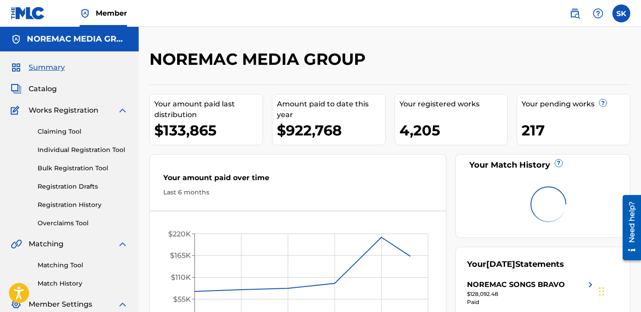
click at [42, 89] on span "Catalog" at bounding box center [43, 89] width 28 height 11
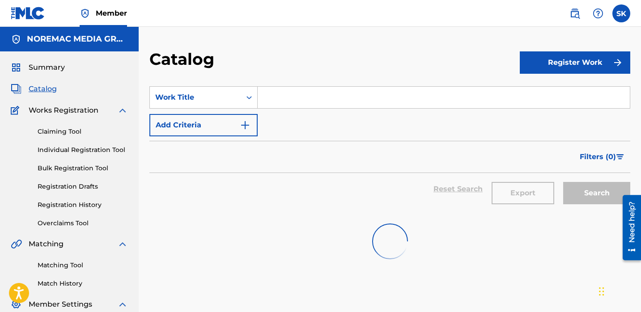
click at [286, 102] on input "Search Form" at bounding box center [444, 97] width 372 height 21
click at [321, 119] on span "ess - remix" at bounding box center [331, 117] width 39 height 8
type input "family business - remix"
click at [340, 141] on div "Filters ( 0 )" at bounding box center [389, 157] width 481 height 32
click at [579, 193] on div "Search" at bounding box center [595, 189] width 72 height 32
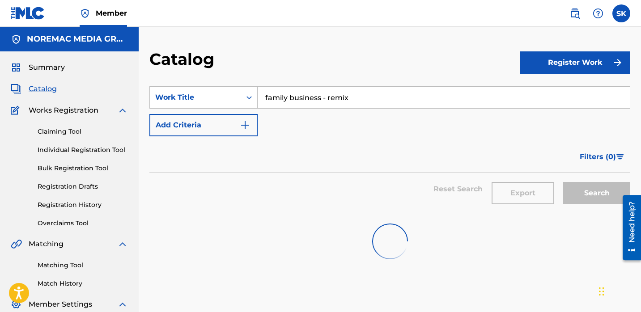
click at [38, 64] on span "Summary" at bounding box center [47, 67] width 36 height 11
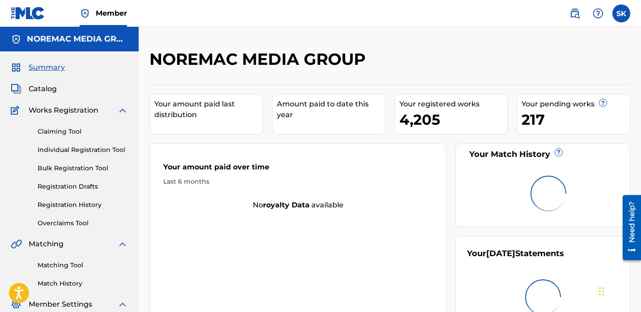
click at [36, 19] on img at bounding box center [28, 13] width 34 height 13
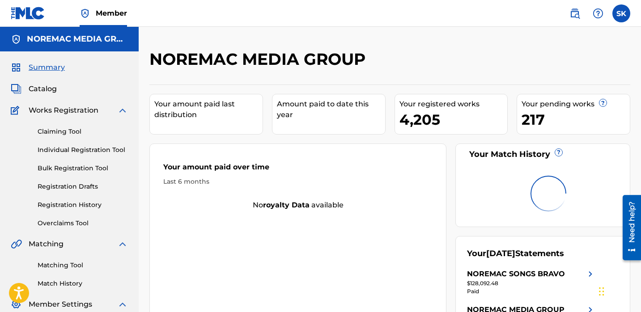
drag, startPoint x: 395, startPoint y: 66, endPoint x: 404, endPoint y: 78, distance: 15.4
click at [395, 66] on div "NOREMAC MEDIA GROUP" at bounding box center [334, 62] width 370 height 26
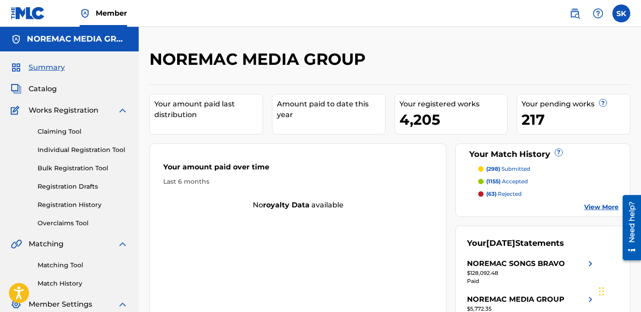
drag, startPoint x: 374, startPoint y: 66, endPoint x: 180, endPoint y: 98, distance: 195.9
click at [367, 68] on div "NOREMAC MEDIA GROUP" at bounding box center [334, 62] width 370 height 26
click at [29, 89] on span "Catalog" at bounding box center [43, 89] width 28 height 11
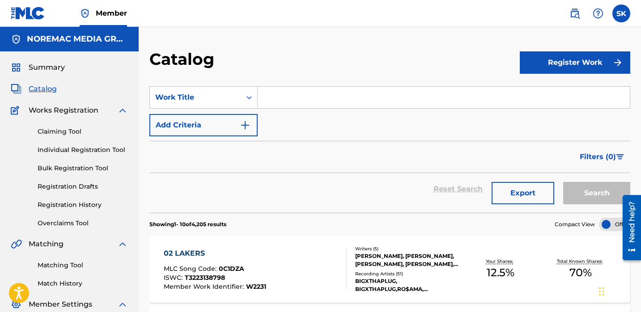
click at [299, 94] on input "Search Form" at bounding box center [444, 97] width 372 height 21
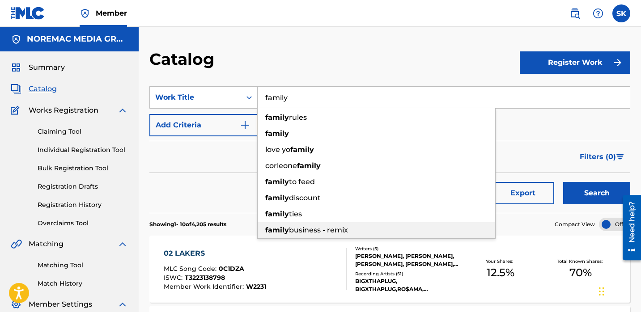
click at [317, 225] on div "family business - remix" at bounding box center [377, 230] width 238 height 16
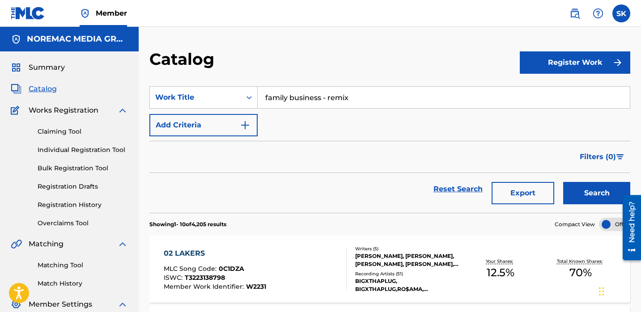
click at [571, 192] on button "Search" at bounding box center [596, 193] width 67 height 22
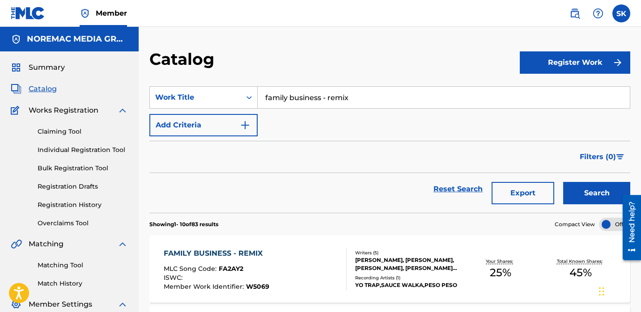
click at [428, 129] on div "SearchWithCriteriab05c7b6f-c85b-4fe1-9a14-70d9048e68fc Work Title family busine…" at bounding box center [389, 111] width 481 height 50
click at [302, 103] on input "family business - remix" at bounding box center [444, 97] width 372 height 21
click at [302, 104] on input "family business - remix" at bounding box center [444, 97] width 372 height 21
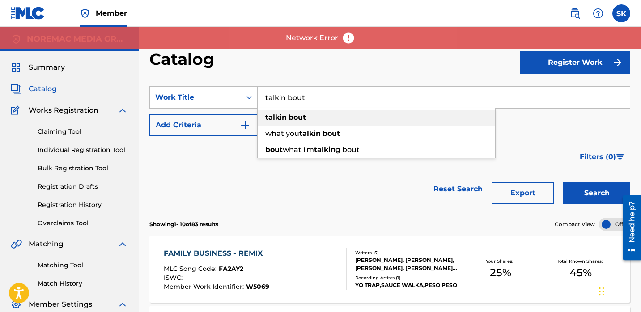
click at [300, 120] on strong "bout" at bounding box center [297, 117] width 17 height 8
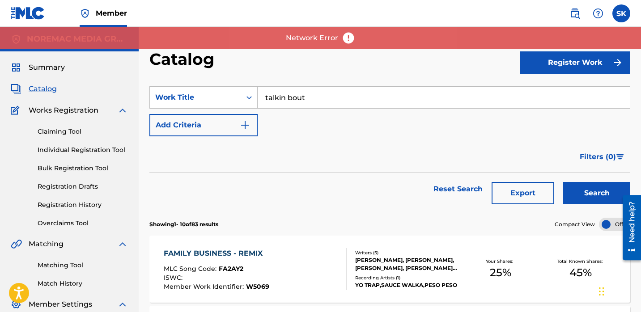
click at [585, 188] on button "Search" at bounding box center [596, 193] width 67 height 22
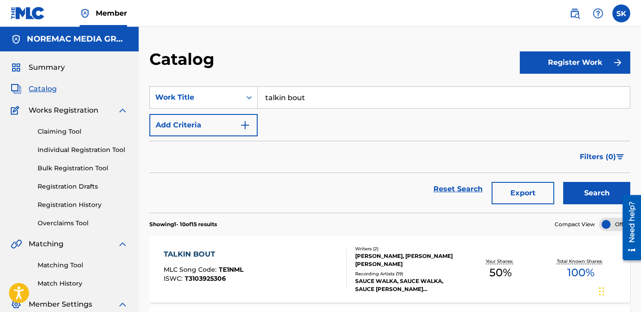
scroll to position [2, 0]
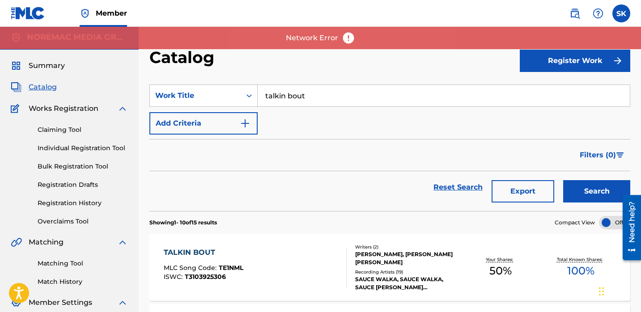
click at [348, 97] on input "talkin bout" at bounding box center [444, 95] width 372 height 21
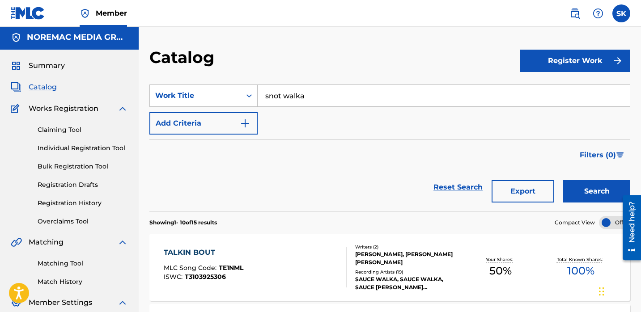
click at [563, 180] on button "Search" at bounding box center [596, 191] width 67 height 22
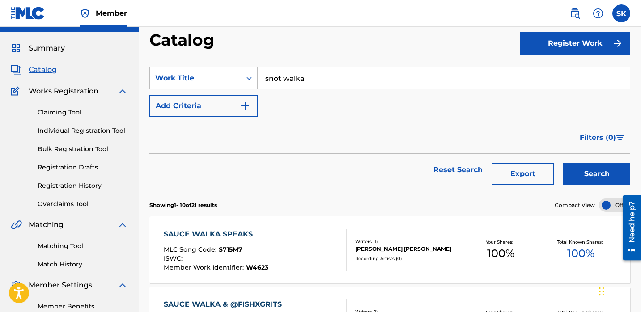
scroll to position [0, 0]
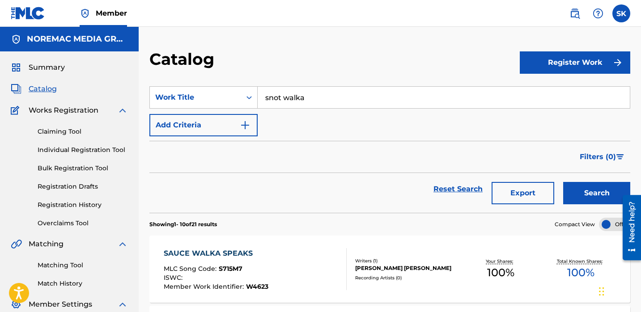
click at [305, 102] on input "snot walka" at bounding box center [444, 97] width 372 height 21
click at [590, 187] on button "Search" at bounding box center [596, 193] width 67 height 22
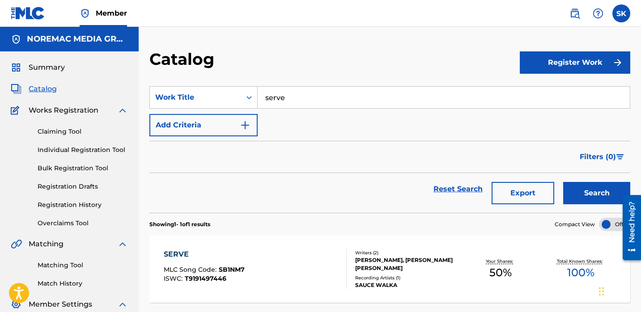
click at [308, 103] on input "serve" at bounding box center [444, 97] width 372 height 21
click at [563, 182] on button "Search" at bounding box center [596, 193] width 67 height 22
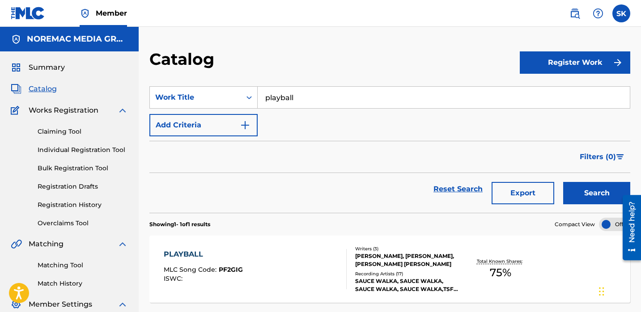
click at [563, 182] on button "Search" at bounding box center [596, 193] width 67 height 22
click at [336, 94] on input "playball" at bounding box center [444, 97] width 372 height 21
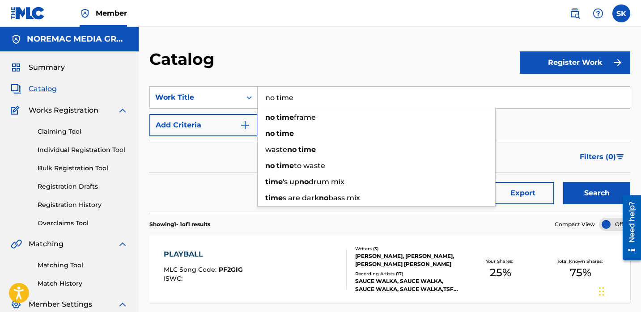
click at [563, 182] on button "Search" at bounding box center [596, 193] width 67 height 22
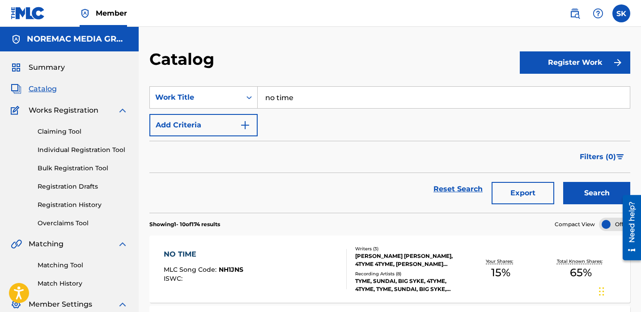
click at [300, 98] on input "no time" at bounding box center [444, 97] width 372 height 21
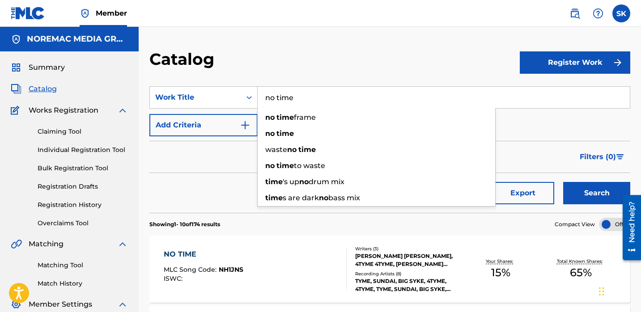
click at [300, 98] on input "no time" at bounding box center [444, 97] width 372 height 21
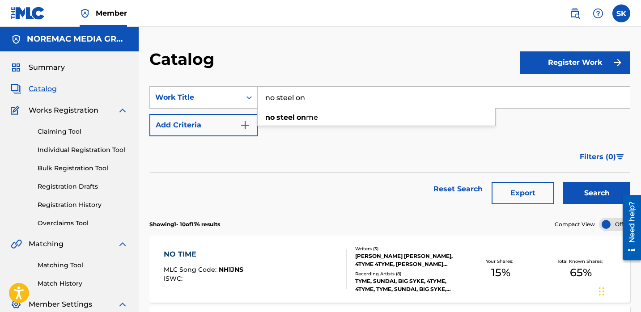
click at [563, 182] on button "Search" at bounding box center [596, 193] width 67 height 22
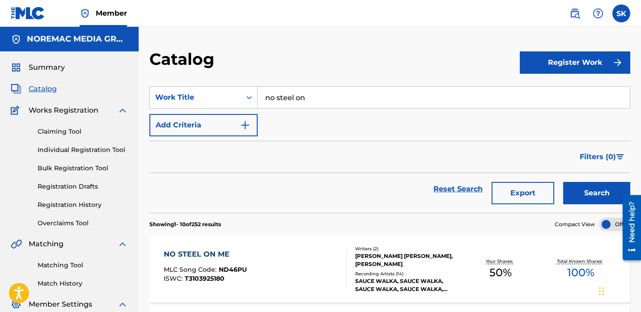
click at [336, 103] on input "no steel on" at bounding box center [444, 97] width 372 height 21
click at [333, 103] on input "no steel on" at bounding box center [444, 97] width 372 height 21
click at [333, 102] on input "no steel on" at bounding box center [444, 97] width 372 height 21
click at [349, 83] on section "SearchWithCriteriab05c7b6f-c85b-4fe1-9a14-70d9048e68fc Work Title manny sauce A…" at bounding box center [389, 144] width 481 height 137
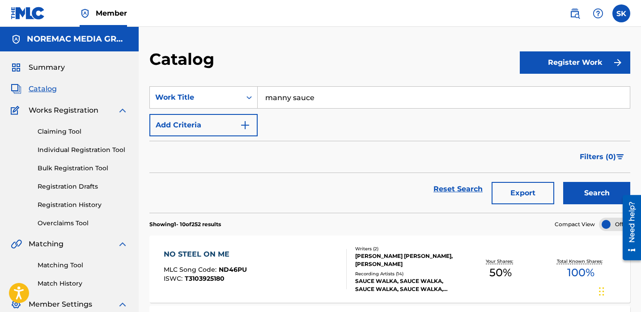
click at [600, 196] on button "Search" at bounding box center [596, 193] width 67 height 22
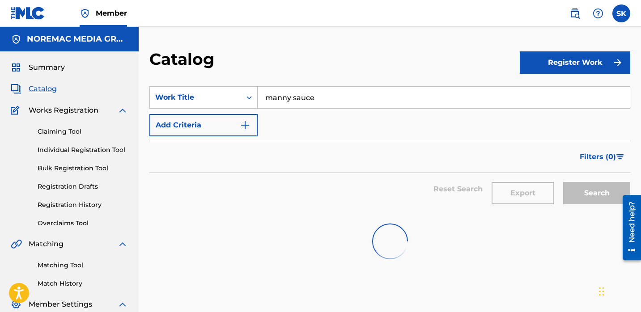
click at [309, 165] on div "Filters ( 0 )" at bounding box center [389, 157] width 481 height 32
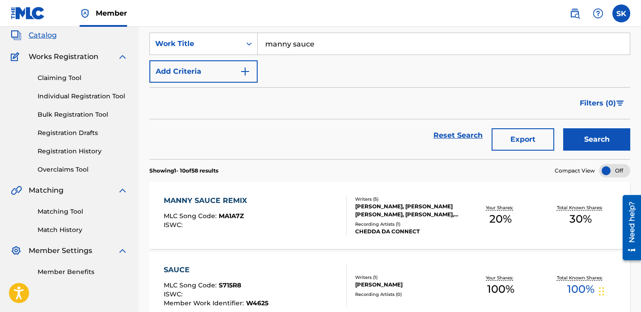
scroll to position [44, 0]
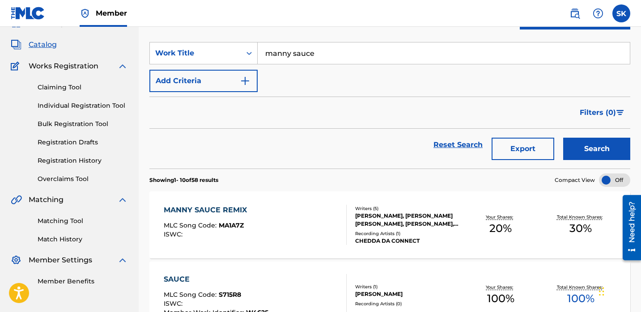
click at [323, 55] on input "manny sauce" at bounding box center [444, 52] width 372 height 21
click at [323, 56] on input "manny sauce" at bounding box center [444, 52] width 372 height 21
click at [563, 138] on button "Search" at bounding box center [596, 149] width 67 height 22
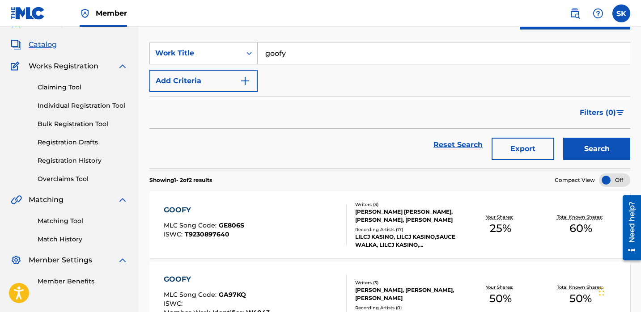
click at [294, 55] on input "goofy" at bounding box center [444, 52] width 372 height 21
click at [563, 138] on button "Search" at bounding box center [596, 149] width 67 height 22
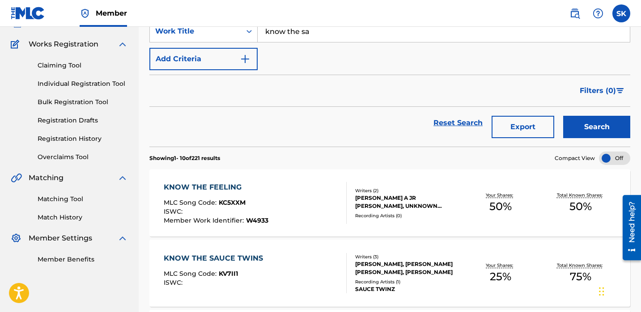
scroll to position [14, 0]
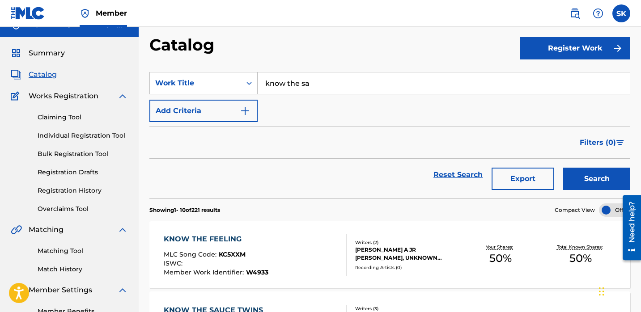
click at [289, 84] on input "know the sa" at bounding box center [444, 82] width 372 height 21
click at [563, 168] on button "Search" at bounding box center [596, 179] width 67 height 22
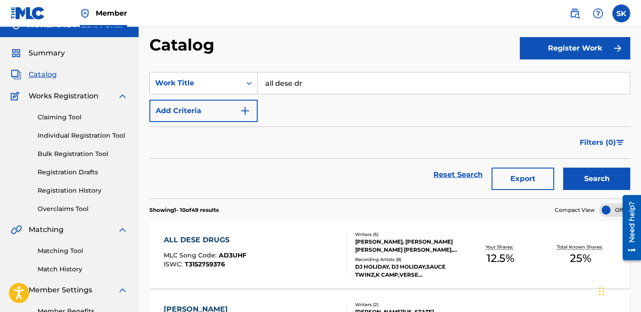
click at [302, 83] on input "all dese dr" at bounding box center [444, 82] width 372 height 21
click at [563, 168] on button "Search" at bounding box center [596, 179] width 67 height 22
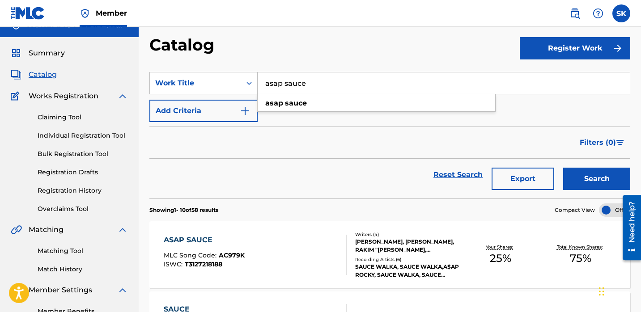
click at [340, 93] on input "asap sauce" at bounding box center [444, 82] width 372 height 21
click at [563, 168] on button "Search" at bounding box center [596, 179] width 67 height 22
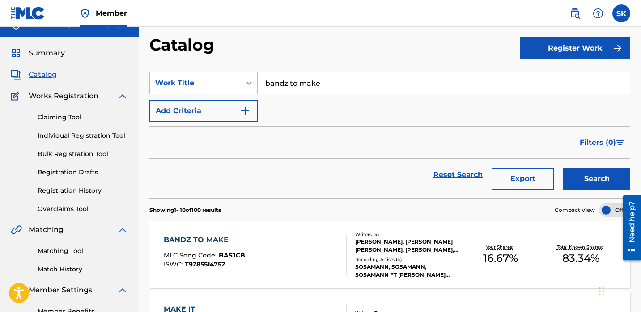
click at [289, 83] on input "bandz to make" at bounding box center [444, 82] width 372 height 21
click at [563, 168] on button "Search" at bounding box center [596, 179] width 67 height 22
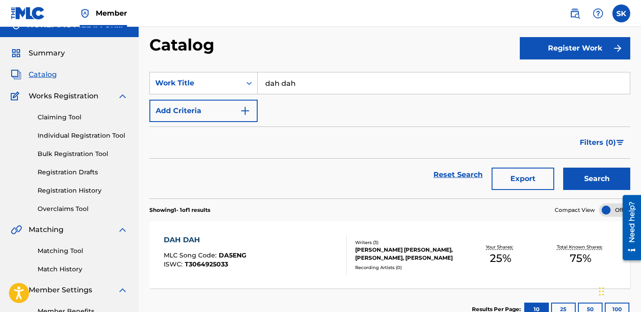
click at [314, 84] on input "dah dah" at bounding box center [444, 82] width 372 height 21
click at [563, 168] on button "Search" at bounding box center [596, 179] width 67 height 22
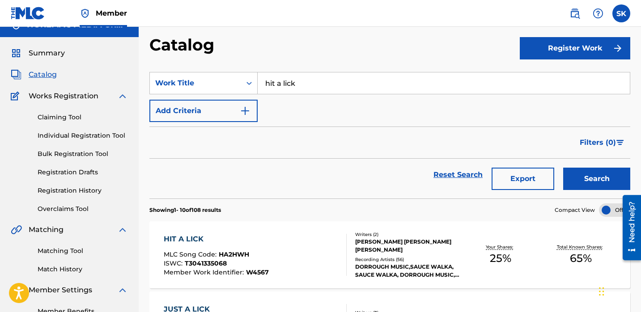
click at [331, 81] on input "hit a lick" at bounding box center [444, 82] width 372 height 21
click at [563, 168] on button "Search" at bounding box center [596, 179] width 67 height 22
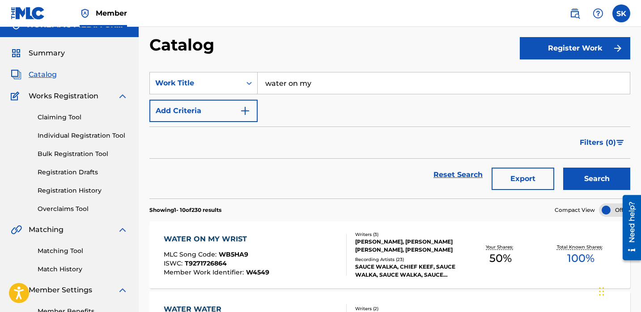
click at [313, 82] on input "water on my" at bounding box center [444, 82] width 372 height 21
click at [563, 168] on button "Search" at bounding box center [596, 179] width 67 height 22
click at [378, 82] on input "damn lil bro" at bounding box center [444, 82] width 372 height 21
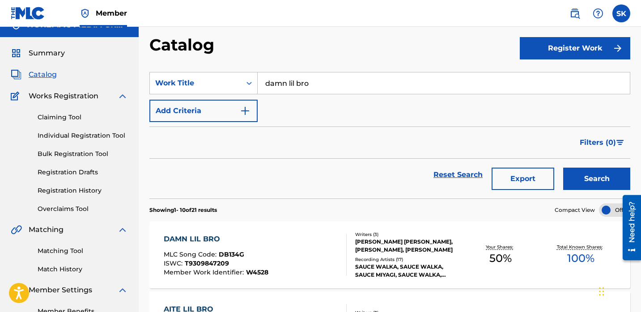
click at [378, 82] on input "damn lil bro" at bounding box center [444, 82] width 372 height 21
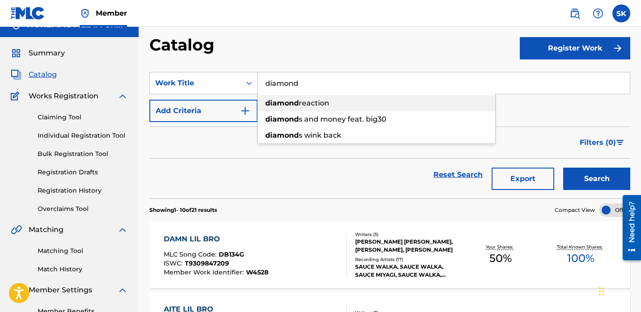
click at [360, 99] on div "diamond reaction" at bounding box center [377, 103] width 238 height 16
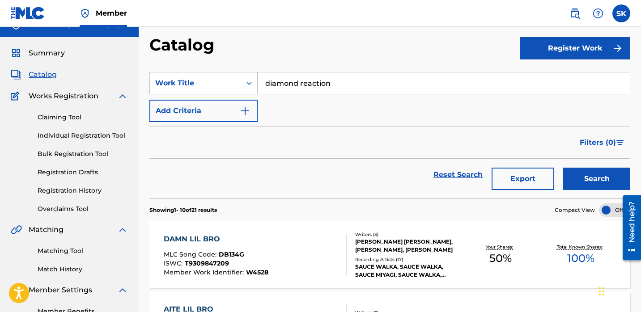
click at [607, 173] on button "Search" at bounding box center [596, 179] width 67 height 22
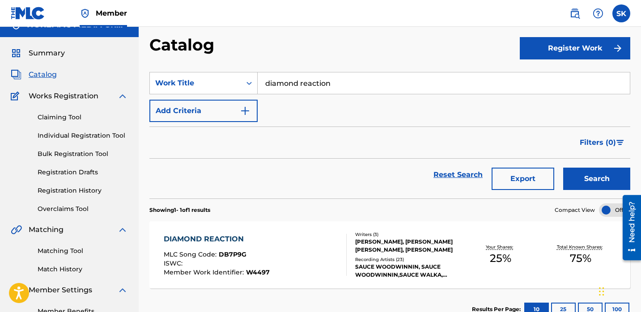
click at [357, 85] on input "diamond reaction" at bounding box center [444, 82] width 372 height 21
click at [563, 168] on button "Search" at bounding box center [596, 179] width 67 height 22
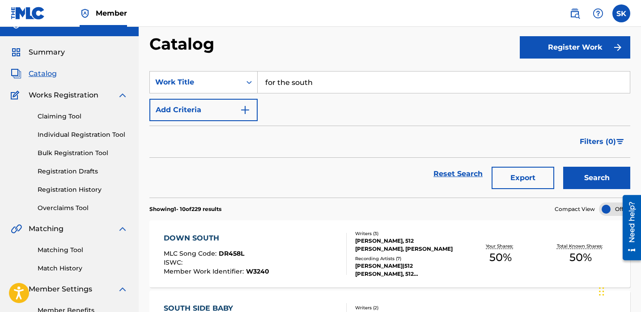
scroll to position [0, 0]
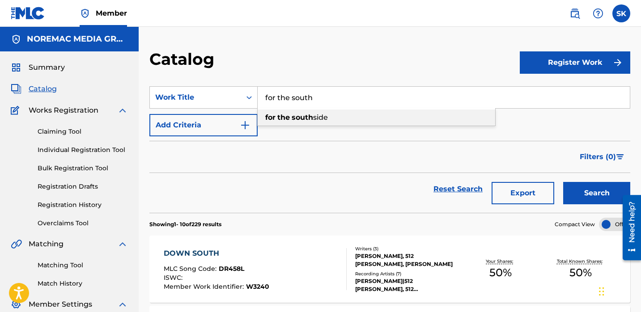
click at [325, 115] on span "side" at bounding box center [320, 117] width 15 height 8
click at [591, 193] on button "Search" at bounding box center [596, 193] width 67 height 22
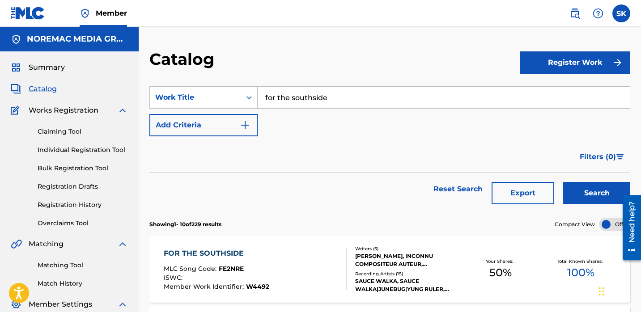
click at [323, 98] on input "for the southside" at bounding box center [444, 97] width 372 height 21
click at [563, 182] on button "Search" at bounding box center [596, 193] width 67 height 22
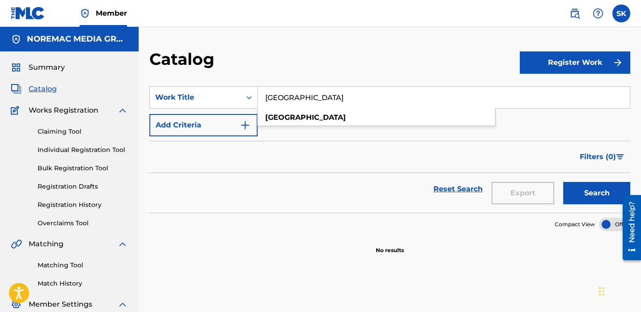
click at [563, 182] on button "Search" at bounding box center [596, 193] width 67 height 22
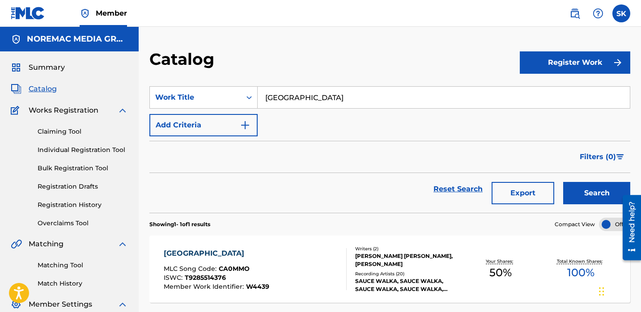
click at [336, 99] on input "[GEOGRAPHIC_DATA]" at bounding box center [444, 97] width 372 height 21
click at [563, 182] on button "Search" at bounding box center [596, 193] width 67 height 22
click at [339, 107] on input "science" at bounding box center [444, 97] width 372 height 21
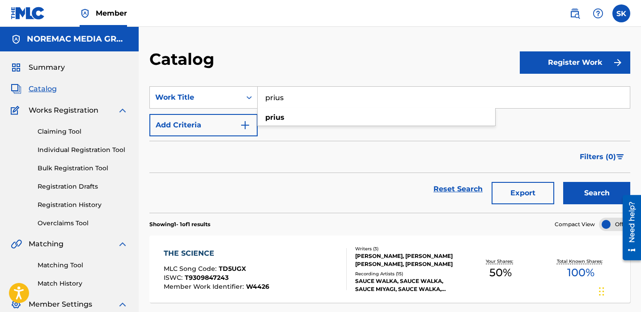
click at [563, 182] on button "Search" at bounding box center [596, 193] width 67 height 22
click at [340, 108] on input "prius" at bounding box center [444, 97] width 372 height 21
click at [563, 182] on button "Search" at bounding box center [596, 193] width 67 height 22
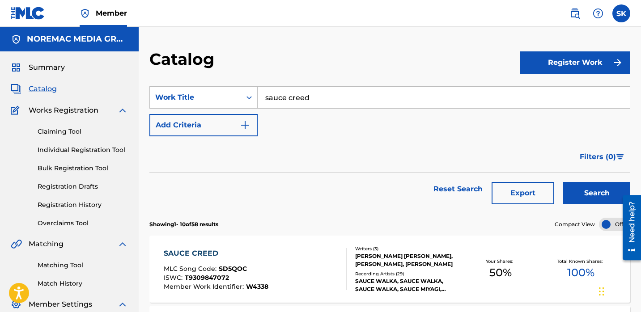
click at [340, 108] on input "sauce creed" at bounding box center [444, 97] width 372 height 21
click at [563, 182] on button "Search" at bounding box center [596, 193] width 67 height 22
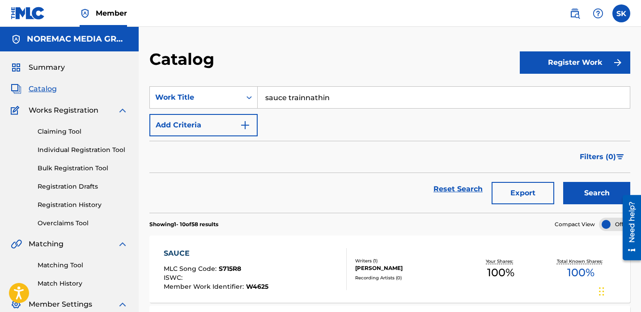
click at [287, 101] on input "sauce trainnathin" at bounding box center [444, 97] width 372 height 21
click at [563, 182] on button "Search" at bounding box center [596, 193] width 67 height 22
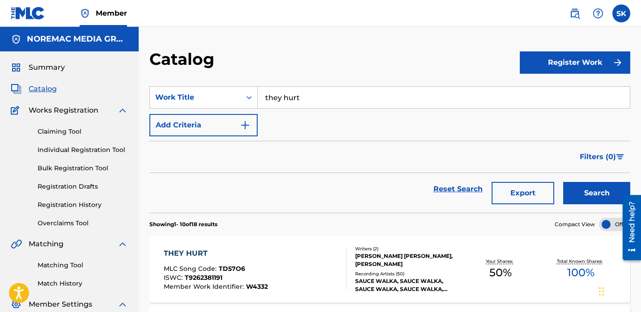
click at [279, 100] on input "they hurt" at bounding box center [444, 97] width 372 height 21
click at [279, 99] on input "they hurt" at bounding box center [444, 97] width 372 height 21
click at [279, 100] on input "they hurt" at bounding box center [444, 97] width 372 height 21
click at [563, 182] on button "Search" at bounding box center [596, 193] width 67 height 22
click at [279, 100] on input "drip [DEMOGRAPHIC_DATA]" at bounding box center [444, 97] width 372 height 21
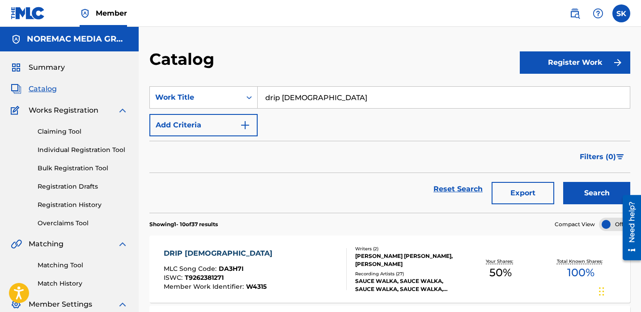
click at [279, 100] on input "drip [DEMOGRAPHIC_DATA]" at bounding box center [444, 97] width 372 height 21
click at [563, 182] on button "Search" at bounding box center [596, 193] width 67 height 22
click at [279, 100] on input "send it" at bounding box center [444, 97] width 372 height 21
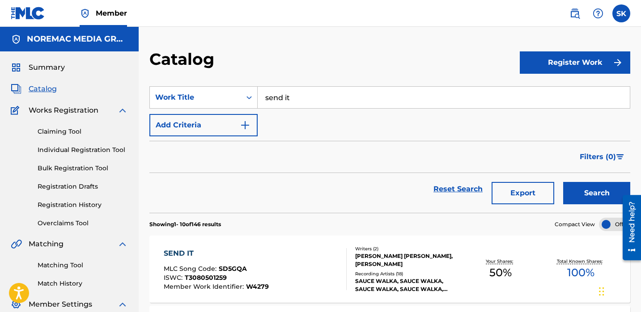
click at [279, 100] on input "send it" at bounding box center [444, 97] width 372 height 21
click at [563, 182] on button "Search" at bounding box center [596, 193] width 67 height 22
click at [302, 98] on input "gg3 intro" at bounding box center [444, 97] width 372 height 21
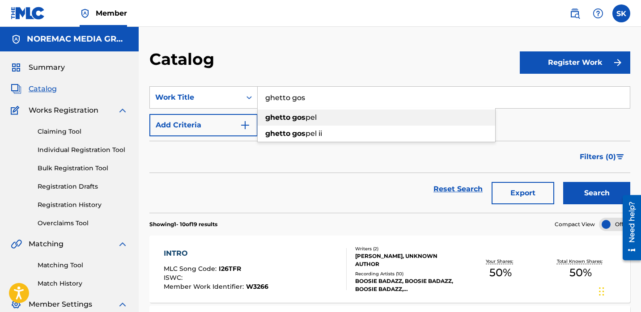
drag, startPoint x: 311, startPoint y: 115, endPoint x: 316, endPoint y: 121, distance: 7.6
click at [311, 115] on span "pel" at bounding box center [311, 117] width 11 height 8
click at [599, 199] on button "Search" at bounding box center [596, 193] width 67 height 22
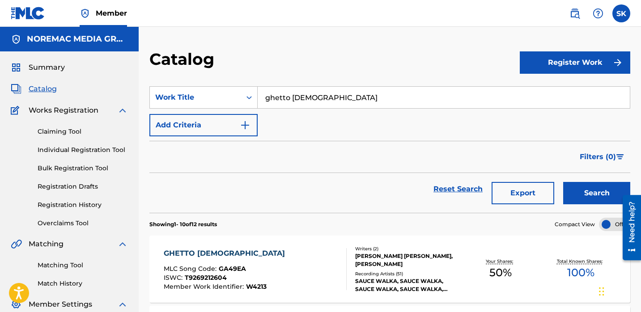
click at [366, 106] on input "ghetto [DEMOGRAPHIC_DATA]" at bounding box center [444, 97] width 372 height 21
type input "4 deep"
click at [563, 182] on button "Search" at bounding box center [596, 193] width 67 height 22
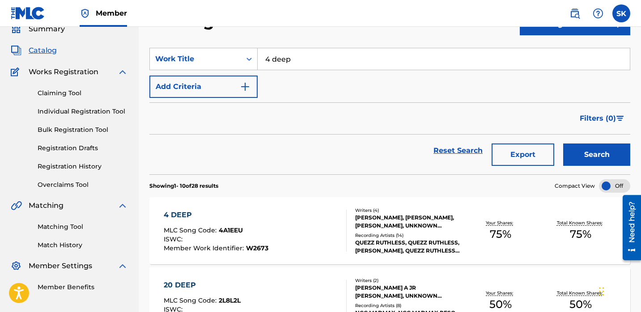
scroll to position [48, 0]
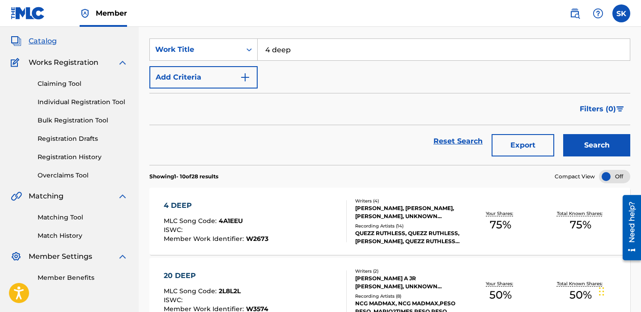
click at [308, 221] on div "4 DEEP MLC Song Code : 4A1EEU ISWC : Member Work Identifier : W2673" at bounding box center [255, 221] width 183 height 42
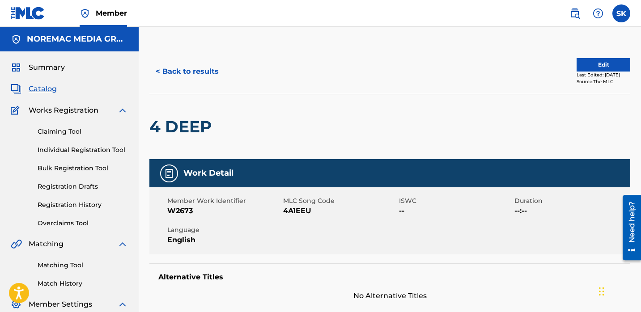
click at [202, 71] on button "< Back to results" at bounding box center [187, 71] width 76 height 22
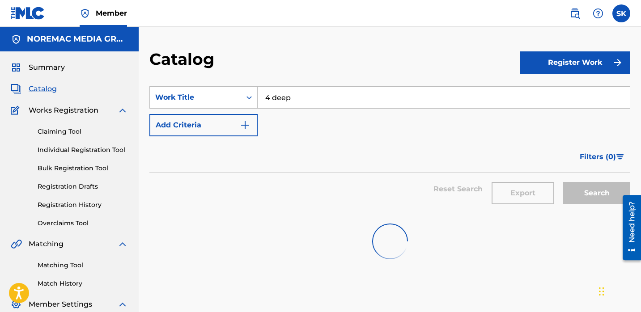
scroll to position [48, 0]
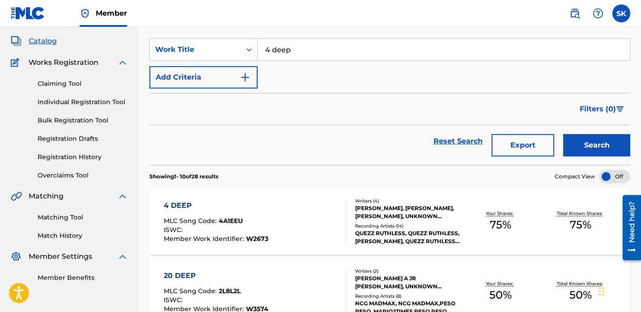
click at [302, 51] on input "4 deep" at bounding box center [444, 49] width 372 height 21
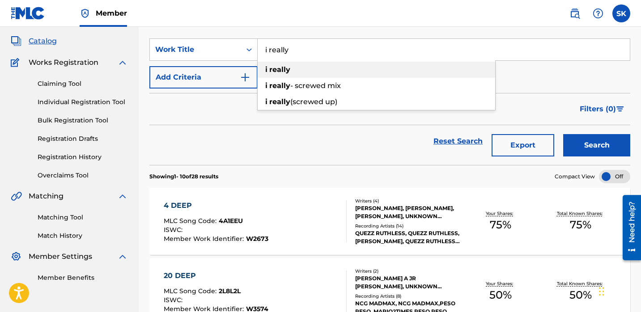
type input "i really"
click at [285, 72] on strong "really" at bounding box center [279, 69] width 21 height 8
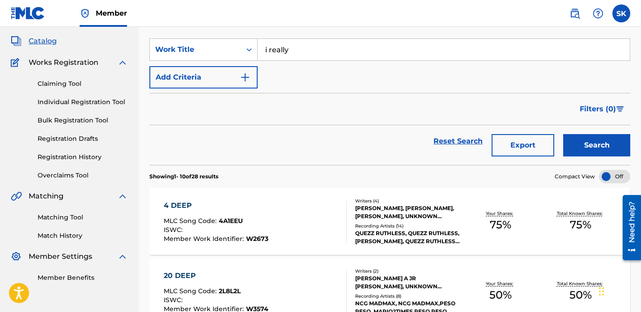
click at [612, 146] on button "Search" at bounding box center [596, 145] width 67 height 22
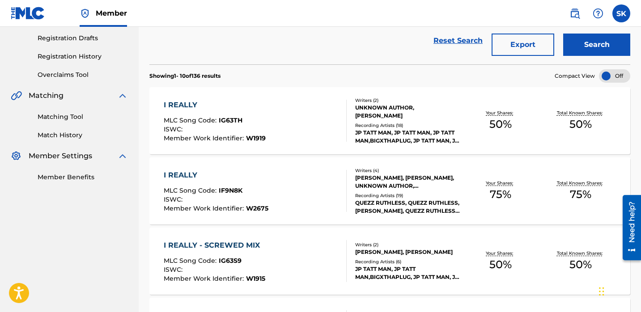
scroll to position [149, 0]
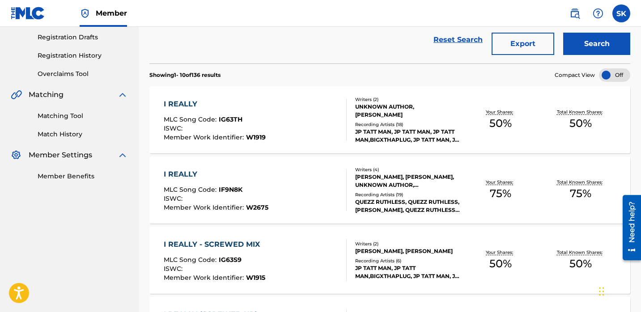
click at [283, 192] on div "I REALLY MLC Song Code : IF9N8K ISWC : Member Work Identifier : W2675" at bounding box center [255, 190] width 183 height 42
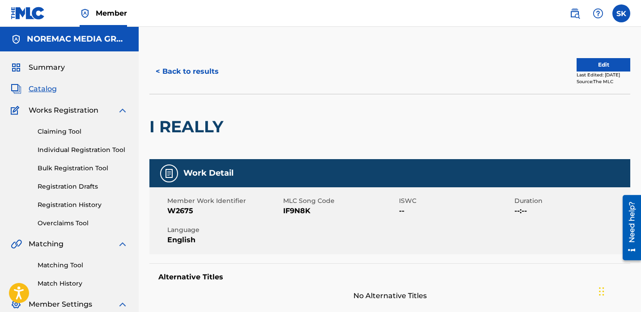
click at [194, 67] on button "< Back to results" at bounding box center [187, 71] width 76 height 22
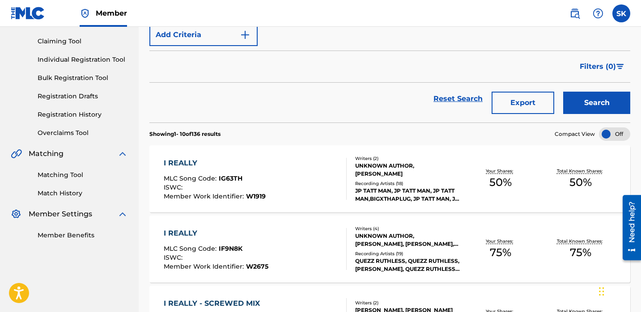
scroll to position [52, 0]
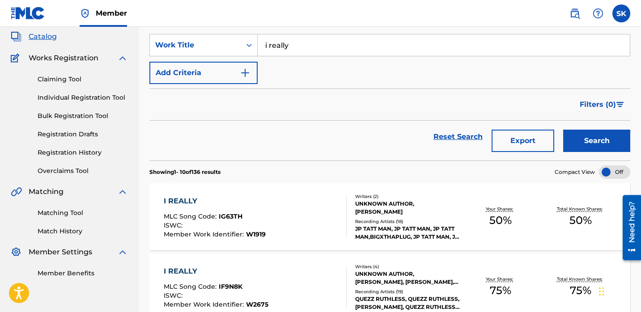
click at [283, 49] on input "i really" at bounding box center [444, 44] width 372 height 21
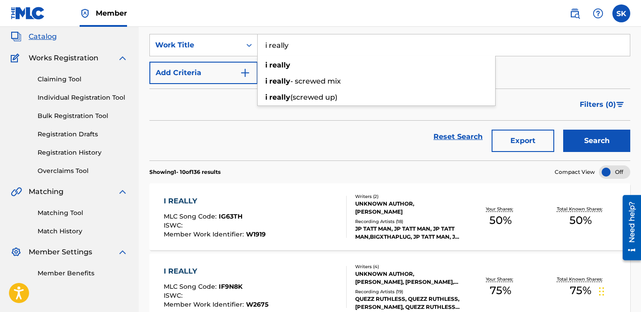
click at [283, 49] on input "i really" at bounding box center [444, 44] width 372 height 21
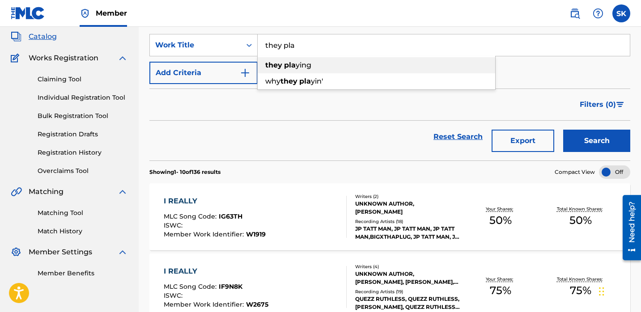
click at [302, 68] on span "ying" at bounding box center [304, 65] width 16 height 8
click at [582, 144] on button "Search" at bounding box center [596, 141] width 67 height 22
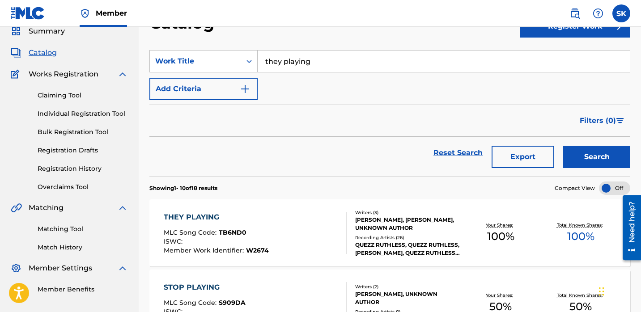
scroll to position [0, 0]
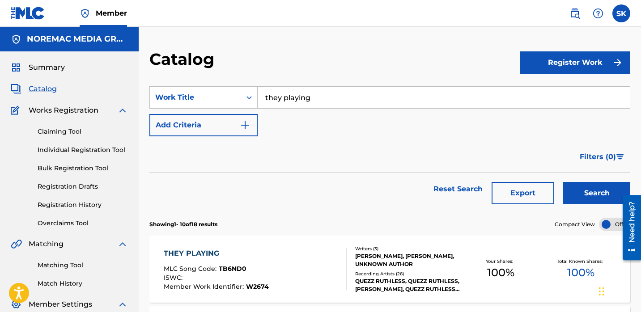
click at [292, 98] on input "they playing" at bounding box center [444, 97] width 372 height 21
click at [563, 182] on button "Search" at bounding box center [596, 193] width 67 height 22
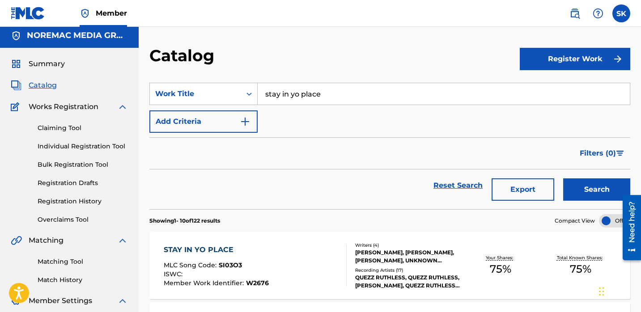
scroll to position [5, 0]
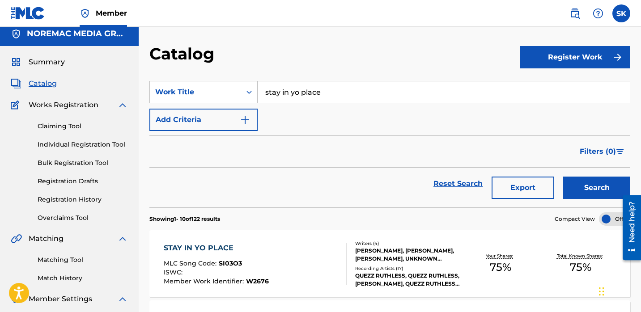
click at [338, 95] on input "stay in yo place" at bounding box center [444, 91] width 372 height 21
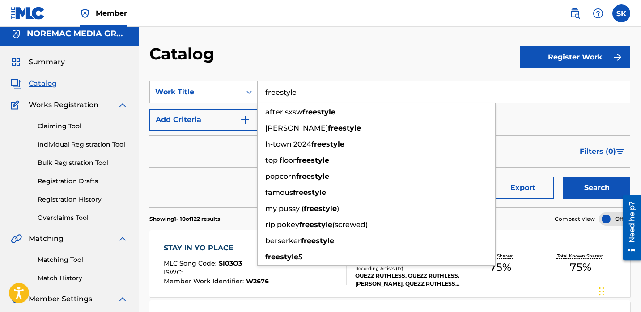
click at [427, 46] on div "Catalog" at bounding box center [334, 57] width 370 height 26
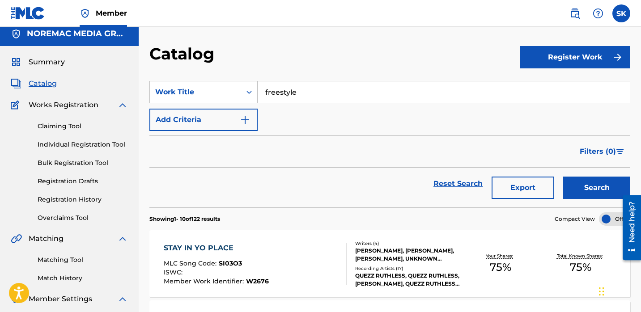
drag, startPoint x: 592, startPoint y: 181, endPoint x: 564, endPoint y: 183, distance: 28.3
click at [592, 182] on button "Search" at bounding box center [596, 188] width 67 height 22
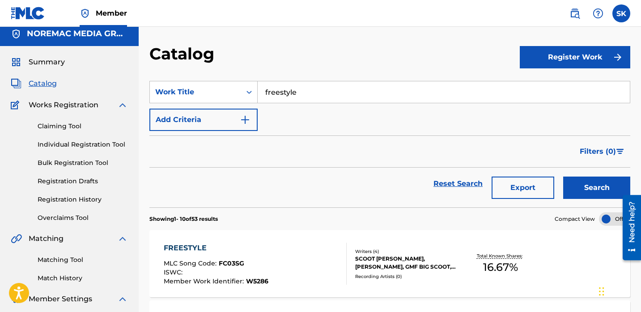
click at [372, 118] on div "SearchWithCriteriab05c7b6f-c85b-4fe1-9a14-70d9048e68fc Work Title freestyle Add…" at bounding box center [389, 106] width 481 height 50
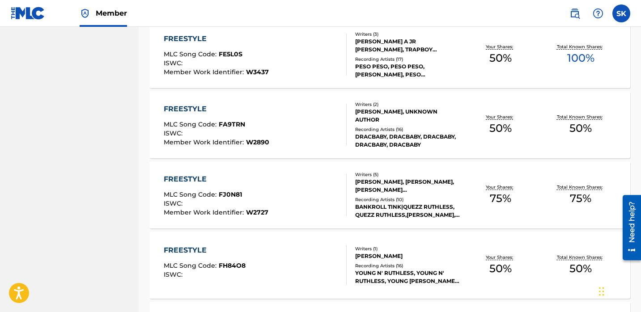
scroll to position [0, 0]
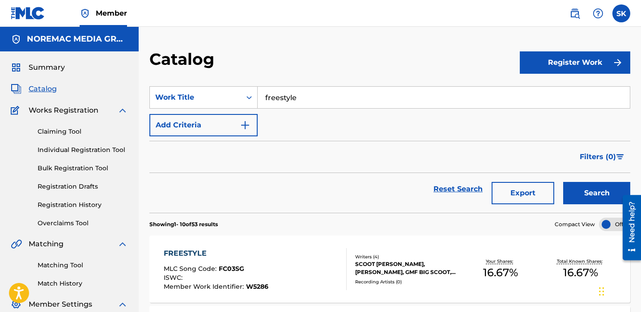
click at [293, 99] on input "freestyle" at bounding box center [444, 97] width 372 height 21
click at [563, 182] on button "Search" at bounding box center [596, 193] width 67 height 22
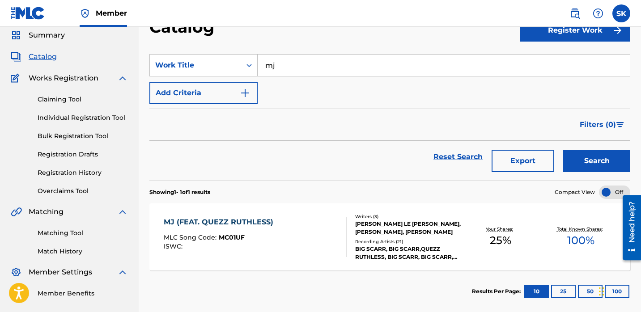
scroll to position [40, 0]
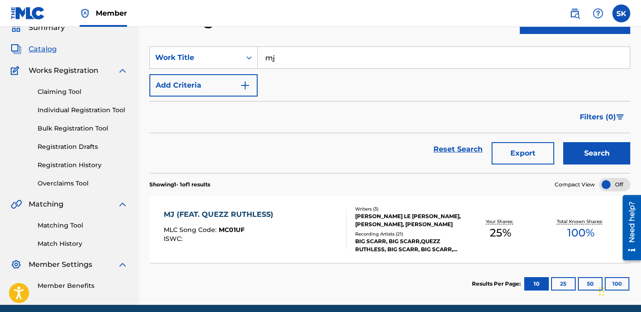
click at [331, 62] on input "mj" at bounding box center [444, 57] width 372 height 21
click at [563, 142] on button "Search" at bounding box center [596, 153] width 67 height 22
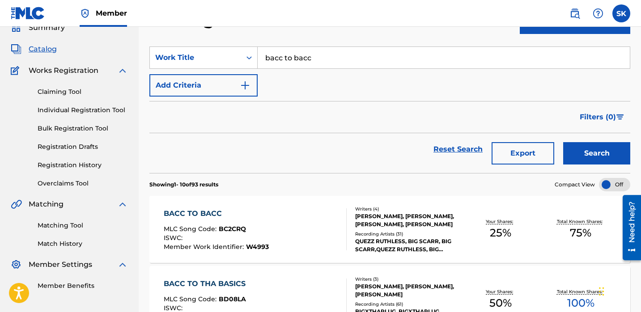
click at [298, 61] on input "bacc to bacc" at bounding box center [444, 57] width 372 height 21
click at [339, 76] on div "king of the hill" at bounding box center [377, 78] width 238 height 16
click at [579, 149] on button "Search" at bounding box center [596, 153] width 67 height 22
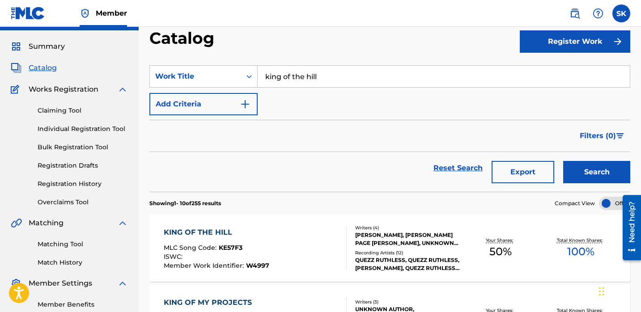
scroll to position [0, 0]
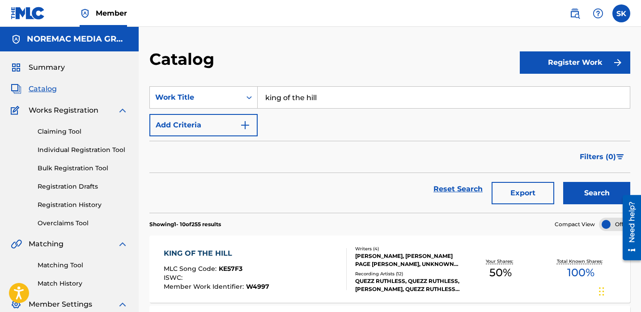
click at [312, 108] on div "king of the hill" at bounding box center [444, 97] width 373 height 22
click at [315, 102] on input "king of the hill" at bounding box center [444, 97] width 372 height 21
click at [563, 182] on button "Search" at bounding box center [596, 193] width 67 height 22
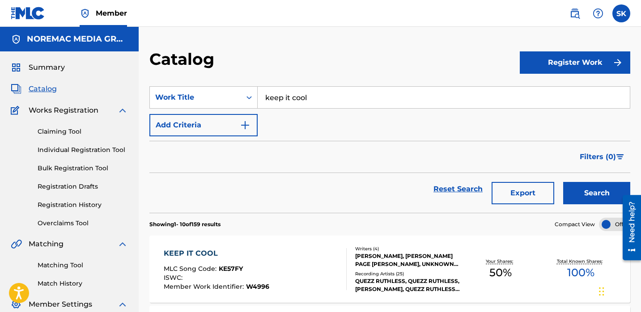
click at [318, 98] on input "keep it cool" at bounding box center [444, 97] width 372 height 21
click at [563, 182] on button "Search" at bounding box center [596, 193] width 67 height 22
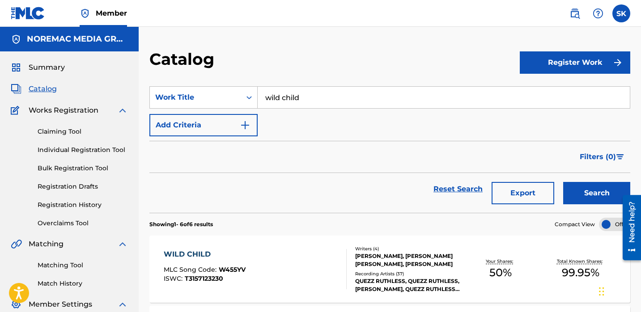
click at [316, 89] on input "wild child" at bounding box center [444, 97] width 372 height 21
click at [314, 106] on input "wild child" at bounding box center [444, 97] width 372 height 21
click at [563, 182] on button "Search" at bounding box center [596, 193] width 67 height 22
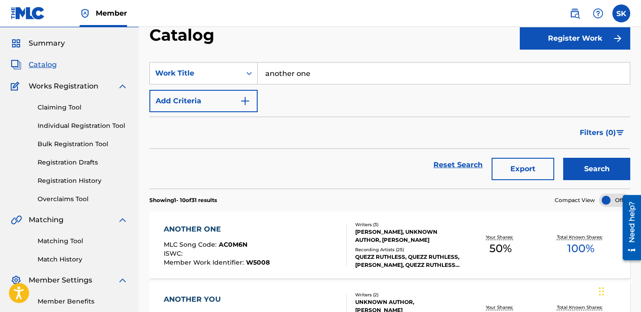
scroll to position [24, 0]
click at [368, 74] on input "another one" at bounding box center [444, 73] width 372 height 21
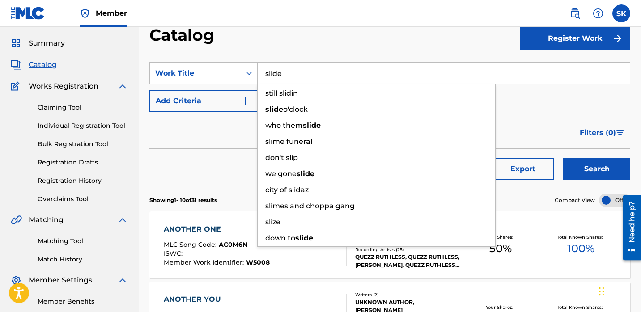
type input "slide"
click at [563, 158] on button "Search" at bounding box center [596, 169] width 67 height 22
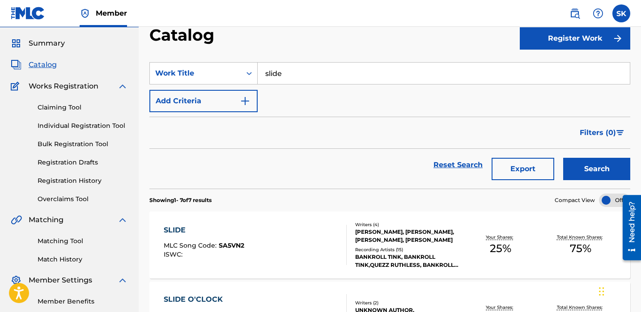
drag, startPoint x: 402, startPoint y: 155, endPoint x: 376, endPoint y: 156, distance: 25.5
click at [401, 155] on div "Reset Search Export Search" at bounding box center [389, 165] width 481 height 32
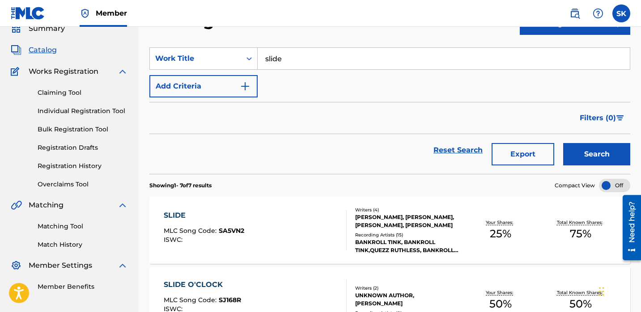
scroll to position [0, 0]
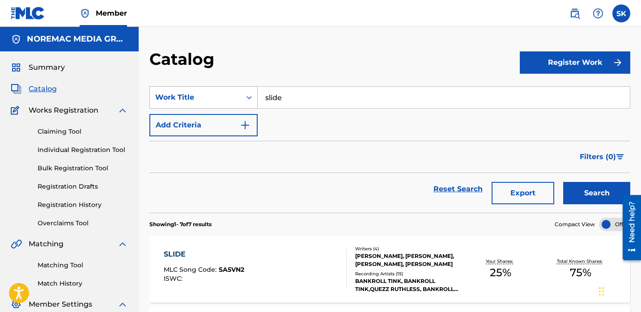
click at [238, 107] on div "Work Title" at bounding box center [203, 97] width 108 height 22
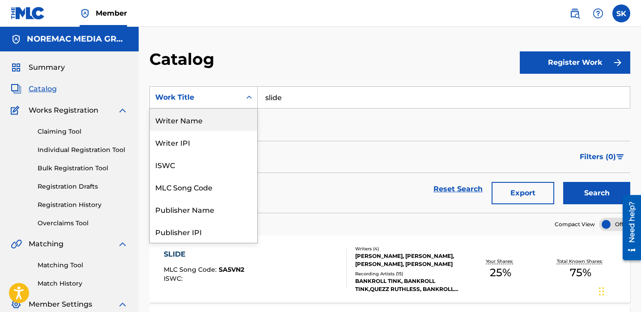
click at [198, 123] on div "Writer Name" at bounding box center [203, 120] width 107 height 22
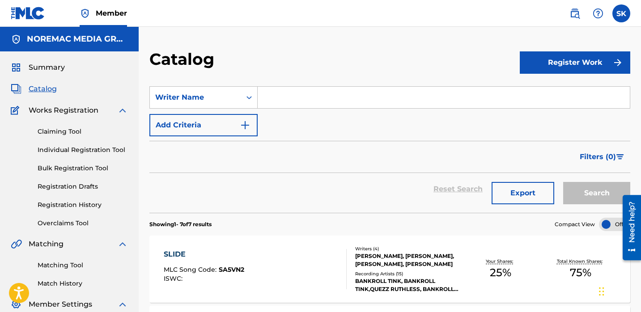
click at [291, 101] on input "Search Form" at bounding box center [444, 97] width 372 height 21
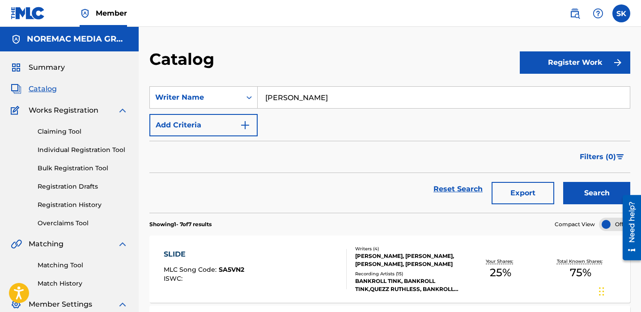
type input "[PERSON_NAME]"
click at [563, 182] on button "Search" at bounding box center [596, 193] width 67 height 22
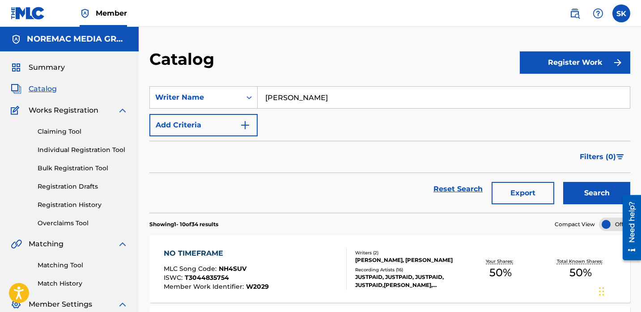
click at [540, 195] on button "Export" at bounding box center [523, 193] width 63 height 22
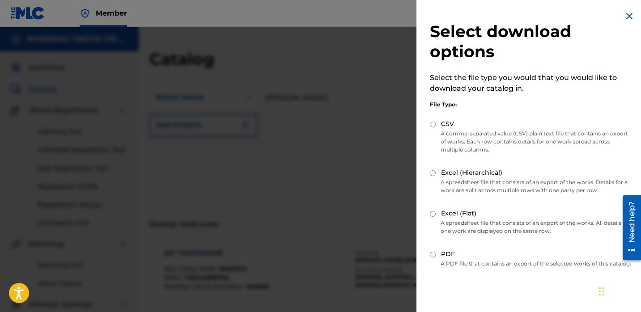
click at [443, 125] on label "CSV" at bounding box center [447, 123] width 13 height 9
click at [436, 125] on input "CSV" at bounding box center [433, 125] width 6 height 6
radio input "true"
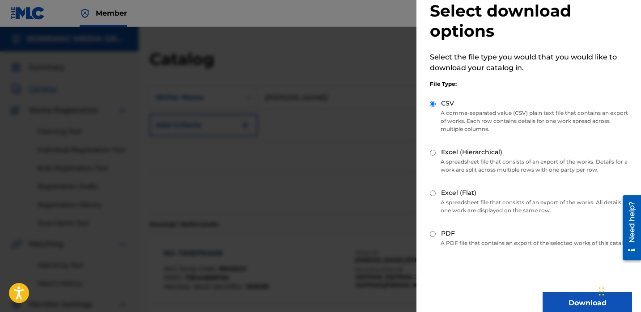
scroll to position [42, 0]
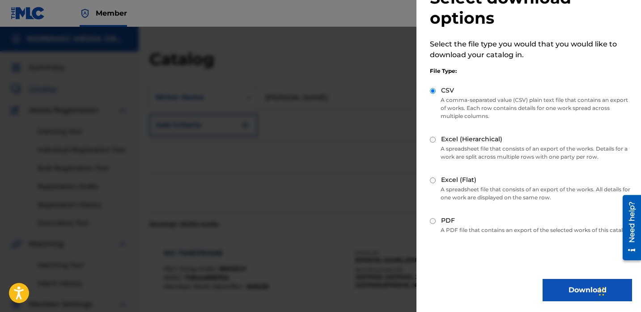
click at [565, 293] on button "Download" at bounding box center [587, 290] width 89 height 22
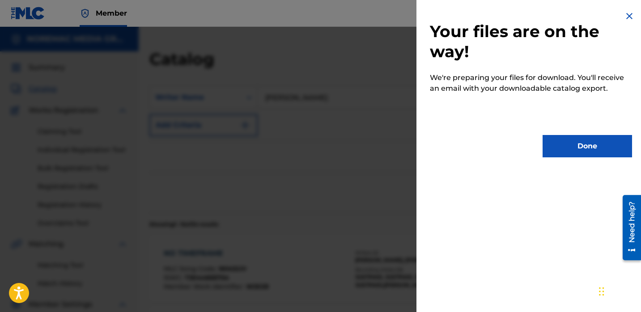
scroll to position [0, 0]
click at [587, 150] on button "Done" at bounding box center [587, 146] width 89 height 22
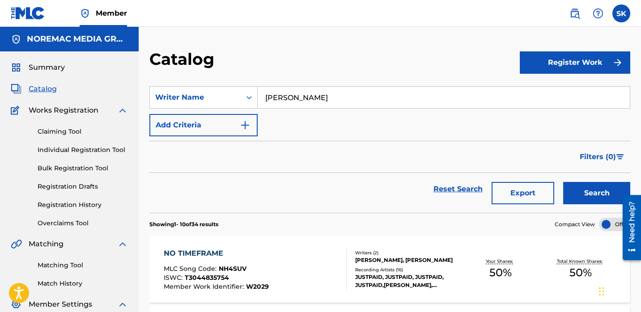
click at [369, 122] on div "SearchWithCriteria6b461a34-448a-41bc-9513-10974d2d7ab5 Writer Name [PERSON_NAME…" at bounding box center [389, 111] width 481 height 50
click at [345, 95] on input "[PERSON_NAME]" at bounding box center [444, 97] width 372 height 21
click at [345, 96] on input "[PERSON_NAME]" at bounding box center [444, 97] width 372 height 21
click at [134, 94] on div "Summary Catalog Works Registration Claiming Tool Individual Registration Tool B…" at bounding box center [69, 196] width 139 height 290
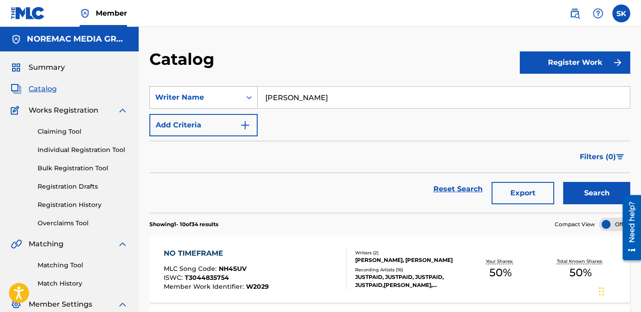
click at [192, 101] on div "Writer Name" at bounding box center [195, 97] width 81 height 11
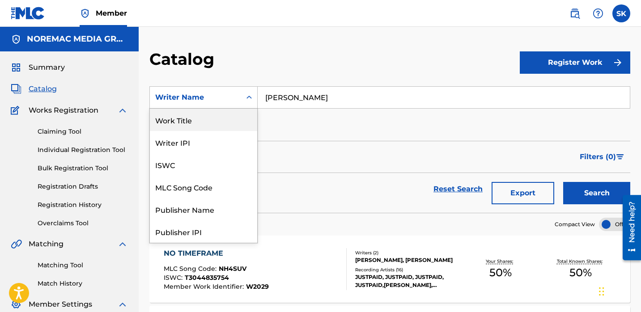
click at [184, 119] on div "Work Title" at bounding box center [203, 120] width 107 height 22
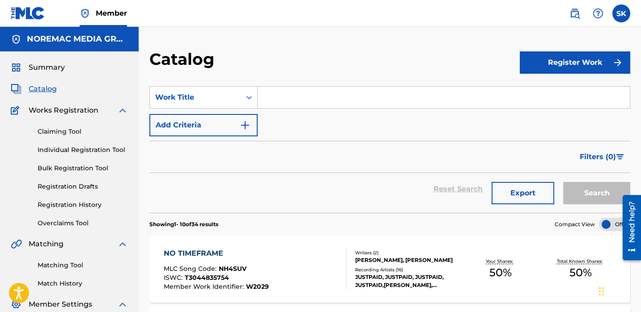
click at [286, 104] on input "Search Form" at bounding box center [444, 97] width 372 height 21
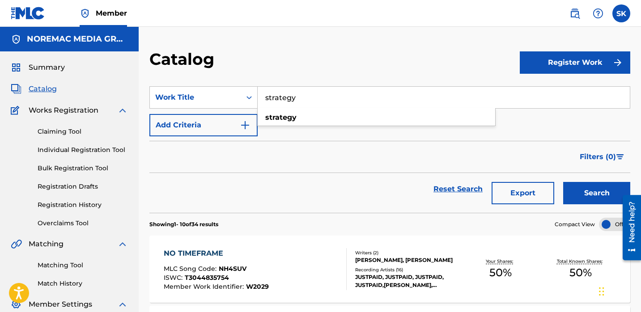
type input "strategy"
click at [563, 182] on button "Search" at bounding box center [596, 193] width 67 height 22
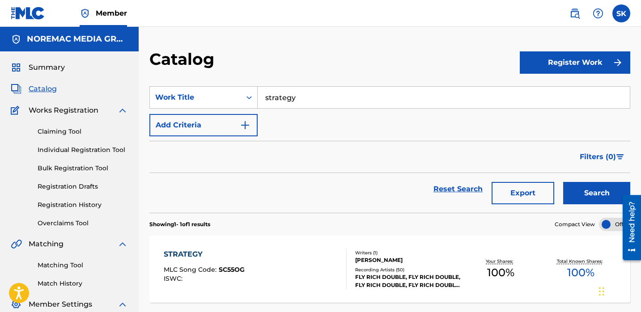
click at [68, 146] on link "Individual Registration Tool" at bounding box center [83, 149] width 90 height 9
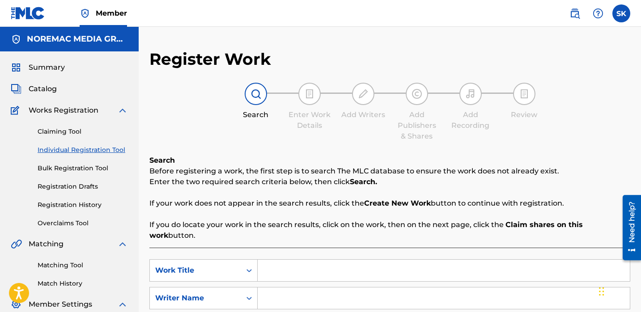
scroll to position [72, 0]
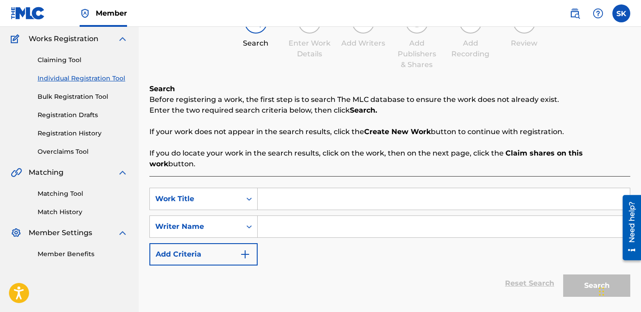
click at [274, 190] on input "Search Form" at bounding box center [444, 198] width 372 height 21
type input "strategy"
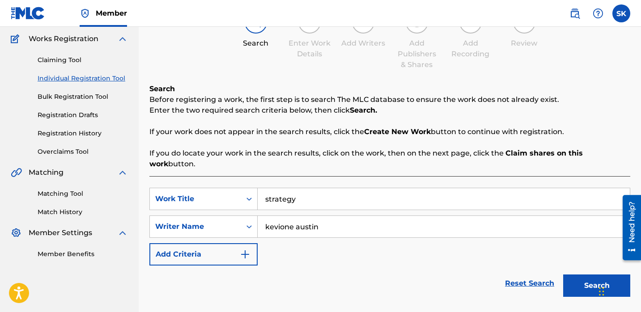
type input "kevione austin"
click at [563, 275] on button "Search" at bounding box center [596, 286] width 67 height 22
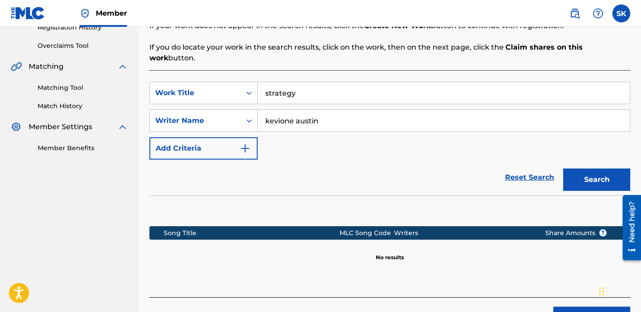
scroll to position [227, 0]
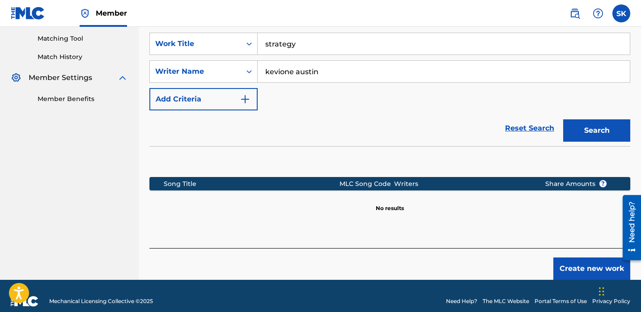
drag, startPoint x: 605, startPoint y: 113, endPoint x: 592, endPoint y: 118, distance: 13.9
click at [605, 119] on button "Search" at bounding box center [596, 130] width 67 height 22
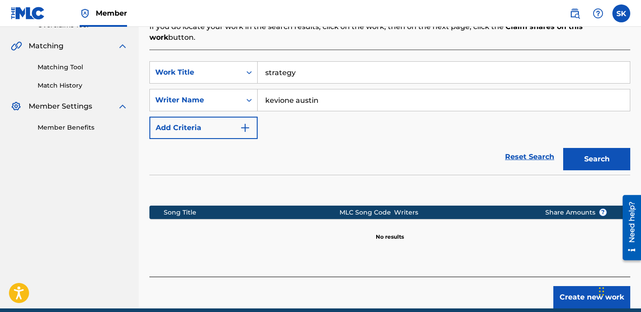
scroll to position [197, 0]
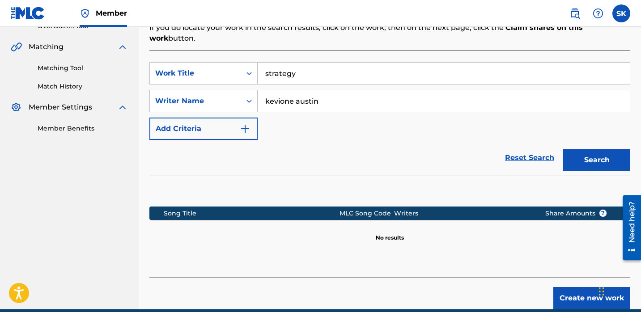
click at [331, 67] on input "strategy" at bounding box center [444, 73] width 372 height 21
click at [563, 149] on button "Search" at bounding box center [596, 160] width 67 height 22
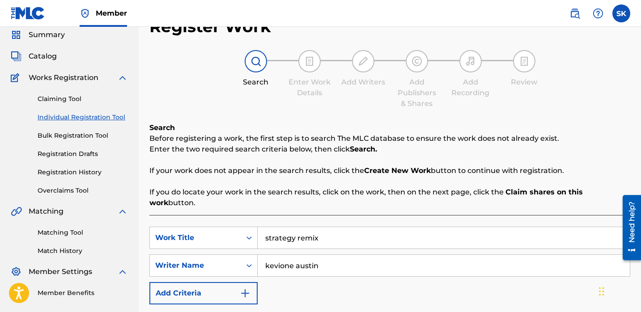
scroll to position [33, 0]
click at [306, 228] on input "strategy remix" at bounding box center [444, 237] width 372 height 21
click at [308, 229] on input "strategy remix" at bounding box center [444, 237] width 372 height 21
click at [307, 229] on input "strategy remix" at bounding box center [444, 237] width 372 height 21
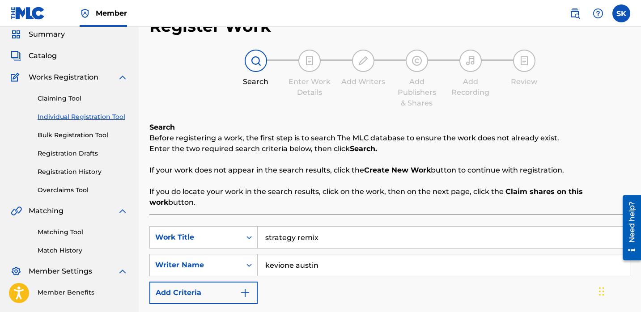
click at [307, 229] on input "strategy remix" at bounding box center [444, 237] width 372 height 21
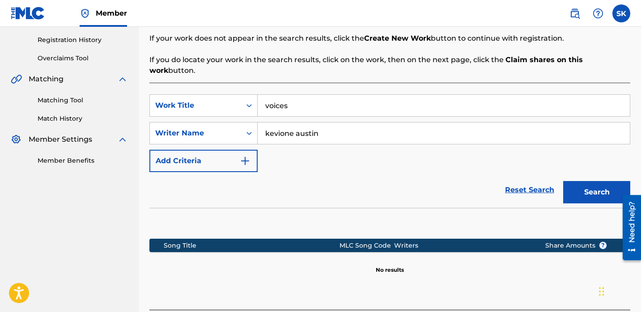
scroll to position [170, 0]
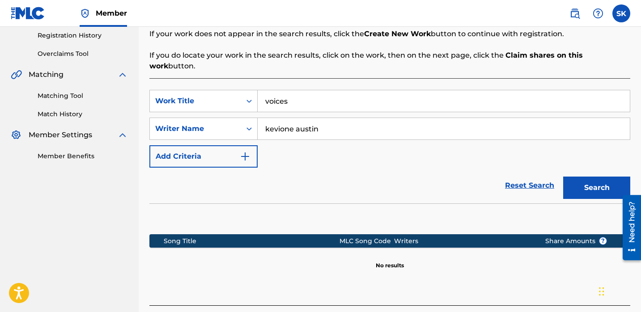
click at [580, 177] on button "Search" at bounding box center [596, 188] width 67 height 22
click at [319, 90] on input "voices" at bounding box center [444, 100] width 372 height 21
click at [563, 177] on button "Search" at bounding box center [596, 188] width 67 height 22
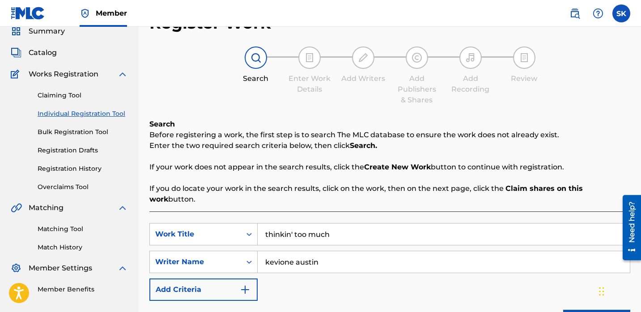
scroll to position [76, 0]
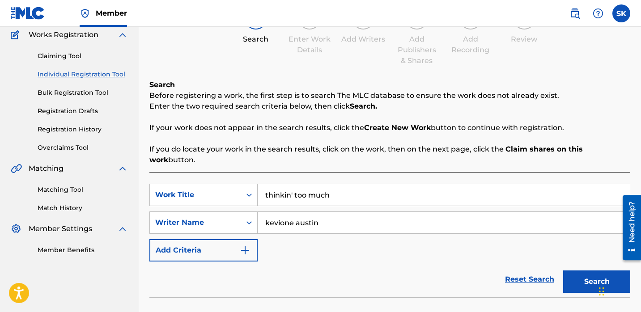
click at [314, 184] on input "thinkin' too much" at bounding box center [444, 194] width 372 height 21
click at [563, 271] on button "Search" at bounding box center [596, 282] width 67 height 22
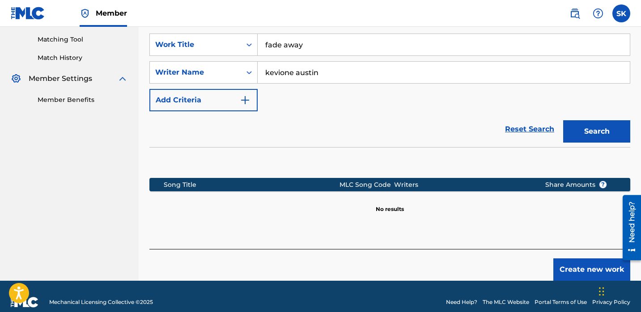
scroll to position [227, 0]
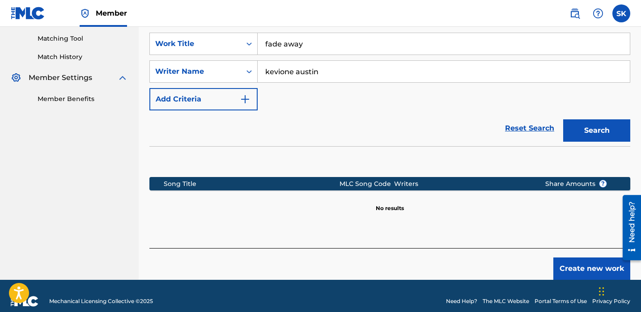
click at [603, 123] on button "Search" at bounding box center [596, 130] width 67 height 22
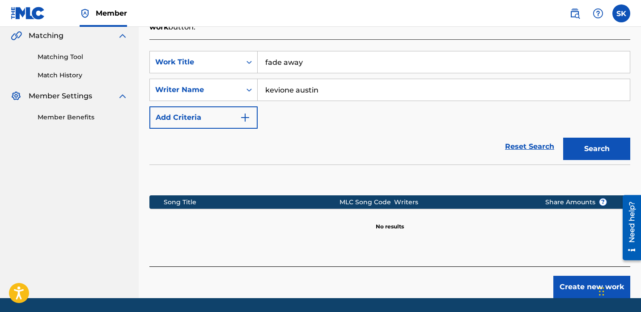
scroll to position [208, 0]
click at [306, 57] on input "fade away" at bounding box center [444, 61] width 372 height 21
click at [563, 138] on button "Search" at bounding box center [596, 149] width 67 height 22
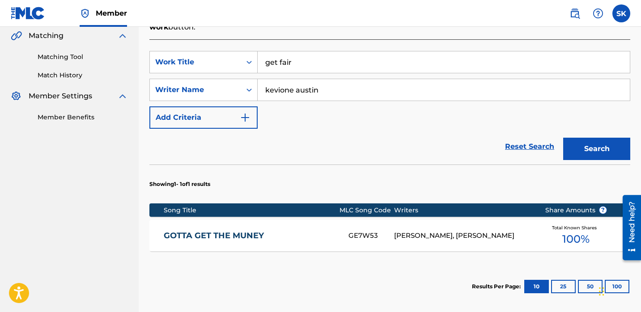
click at [306, 57] on input "get fair" at bounding box center [444, 61] width 372 height 21
click at [574, 142] on button "Search" at bounding box center [596, 149] width 67 height 22
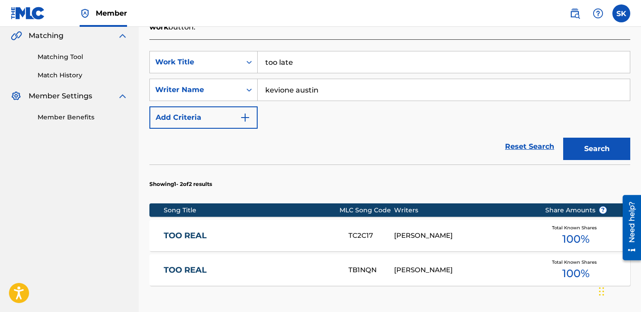
click at [415, 141] on div "Reset Search Search" at bounding box center [389, 147] width 481 height 36
click at [355, 51] on input "too late" at bounding box center [444, 61] width 372 height 21
click at [563, 138] on button "Search" at bounding box center [596, 149] width 67 height 22
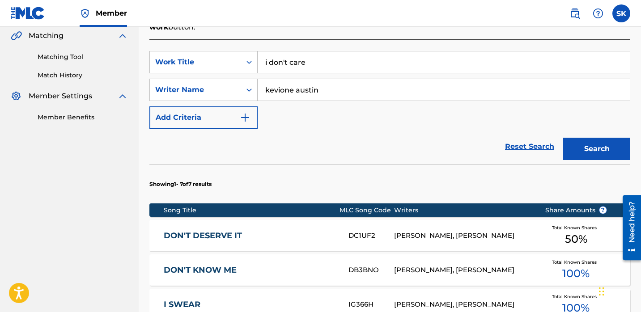
click at [362, 111] on div "SearchWithCriteria0464d9bc-bbf8-4de2-97dd-53dbfca81df0 Work Title i don't care …" at bounding box center [389, 90] width 481 height 78
click at [343, 56] on input "i don't care" at bounding box center [444, 61] width 372 height 21
click at [413, 106] on div "SearchWithCriteria0464d9bc-bbf8-4de2-97dd-53dbfca81df0 Work Title forgive me fo…" at bounding box center [389, 90] width 481 height 78
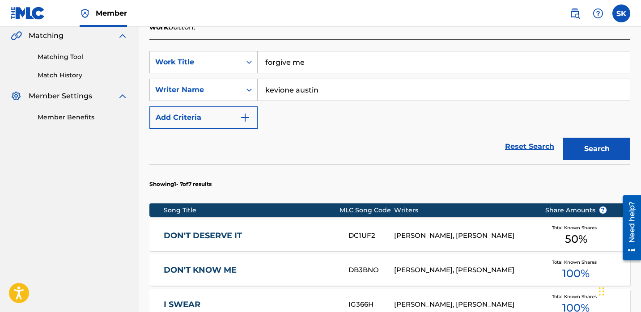
click at [611, 143] on button "Search" at bounding box center [596, 149] width 67 height 22
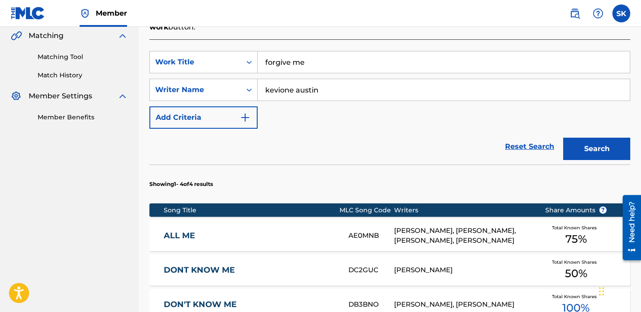
click at [385, 129] on div "Reset Search Search" at bounding box center [389, 147] width 481 height 36
click at [375, 59] on input "forgive me" at bounding box center [444, 61] width 372 height 21
click at [563, 138] on button "Search" at bounding box center [596, 149] width 67 height 22
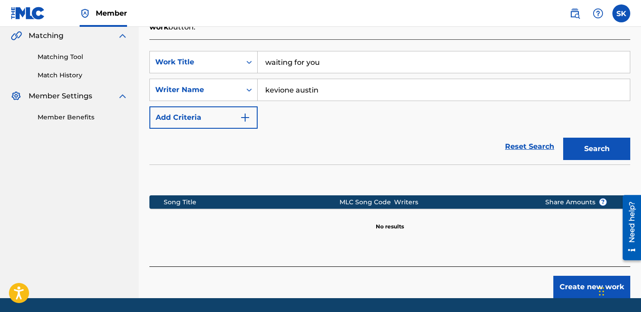
click at [375, 59] on input "waiting for you" at bounding box center [444, 61] width 372 height 21
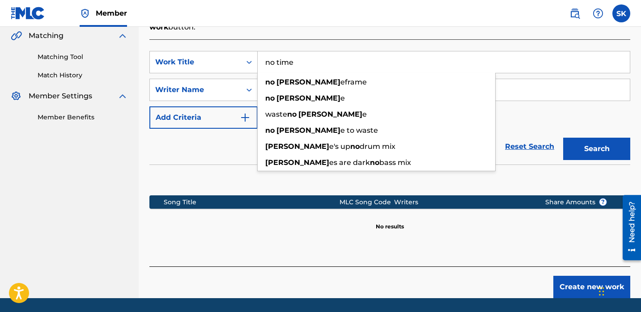
click at [563, 138] on button "Search" at bounding box center [596, 149] width 67 height 22
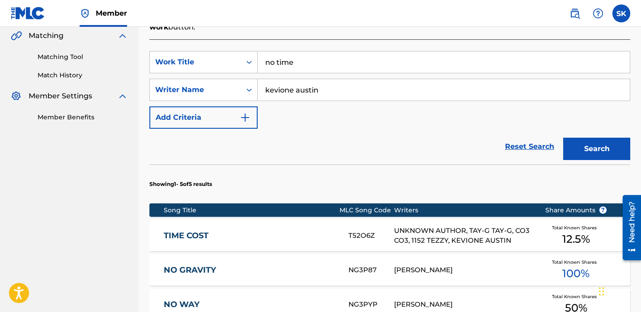
click at [375, 59] on input "no time" at bounding box center [444, 61] width 372 height 21
type input "shoot da 3"
click at [563, 138] on button "Search" at bounding box center [596, 149] width 67 height 22
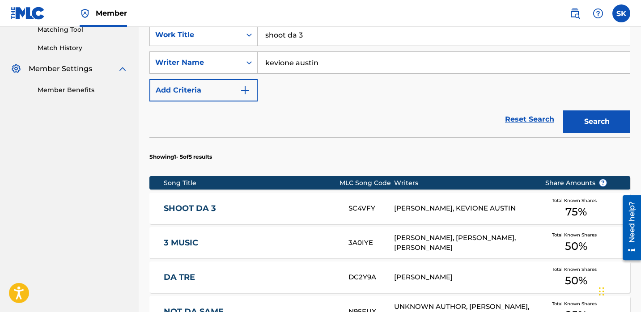
scroll to position [237, 0]
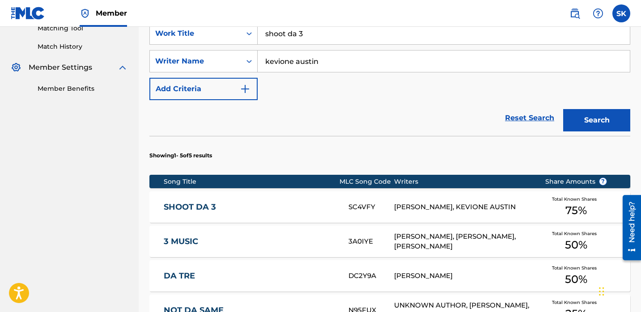
click at [363, 202] on div "SC4VFY" at bounding box center [371, 207] width 46 height 10
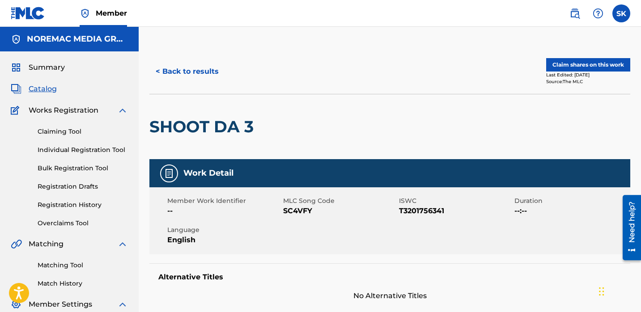
click at [307, 210] on span "SC4VFY" at bounding box center [340, 211] width 114 height 11
copy span "SC4VFY"
click at [304, 206] on span "SC4VFY" at bounding box center [340, 211] width 114 height 11
click at [300, 215] on span "SC4VFY" at bounding box center [340, 211] width 114 height 11
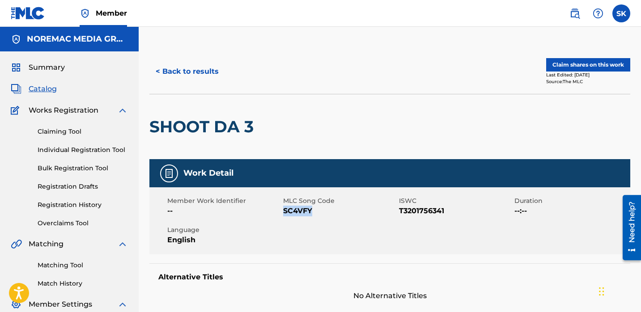
click at [300, 215] on span "SC4VFY" at bounding box center [340, 211] width 114 height 11
click at [594, 67] on button "Claim shares on this work" at bounding box center [588, 64] width 84 height 13
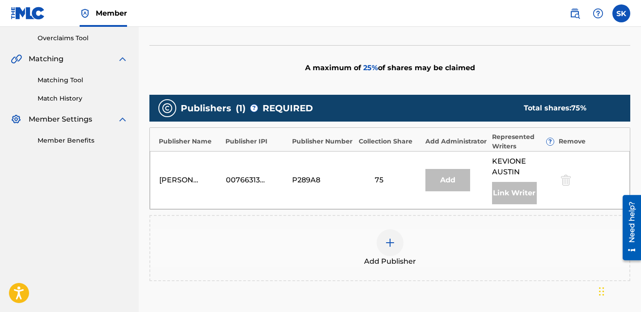
scroll to position [191, 0]
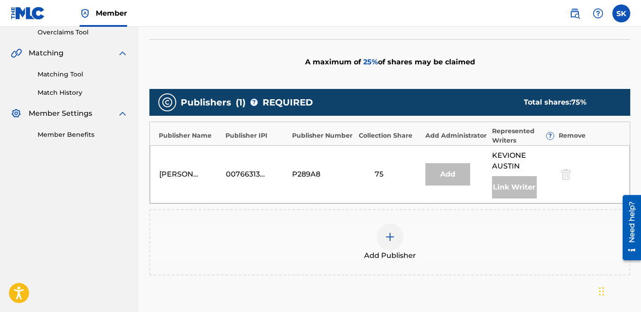
click at [343, 251] on div "Add Publisher" at bounding box center [389, 243] width 479 height 38
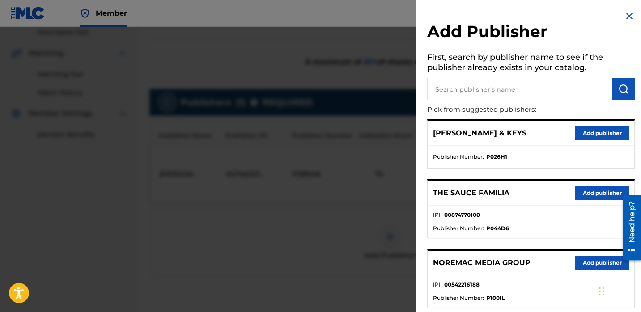
click at [455, 88] on input "text" at bounding box center [519, 89] width 185 height 22
type input "[PERSON_NAME]"
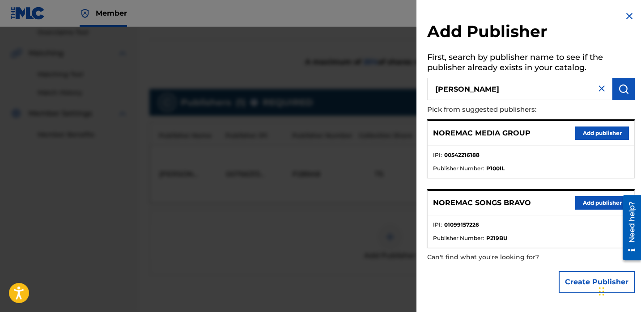
click at [584, 205] on button "Add publisher" at bounding box center [602, 202] width 54 height 13
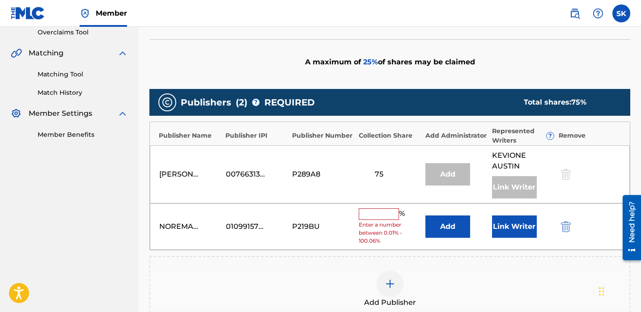
click at [387, 219] on input "text" at bounding box center [379, 214] width 40 height 12
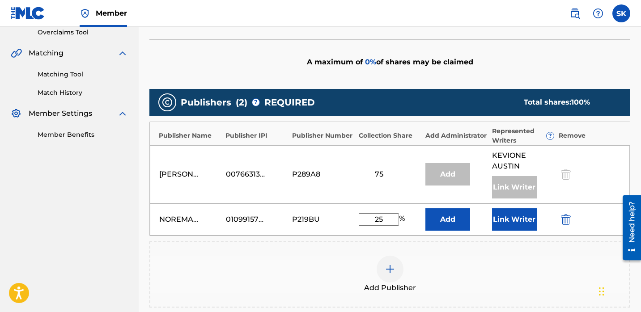
type input "25"
click at [519, 227] on button "Link Writer" at bounding box center [514, 219] width 45 height 22
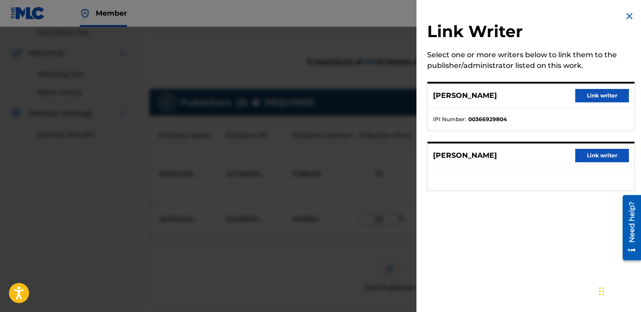
click at [579, 95] on button "Link writer" at bounding box center [602, 95] width 54 height 13
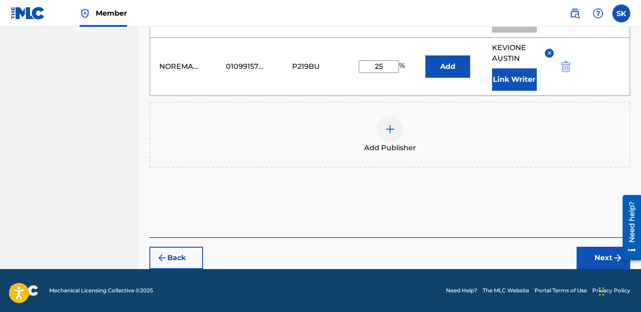
click at [586, 255] on button "Next" at bounding box center [604, 258] width 54 height 22
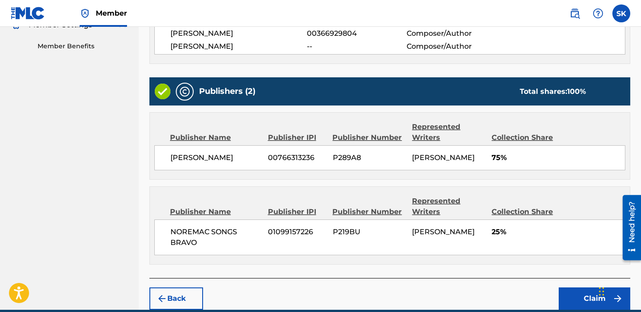
scroll to position [319, 0]
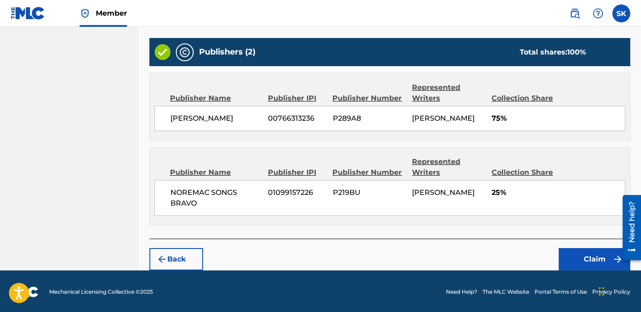
click at [579, 262] on button "Claim" at bounding box center [595, 259] width 72 height 22
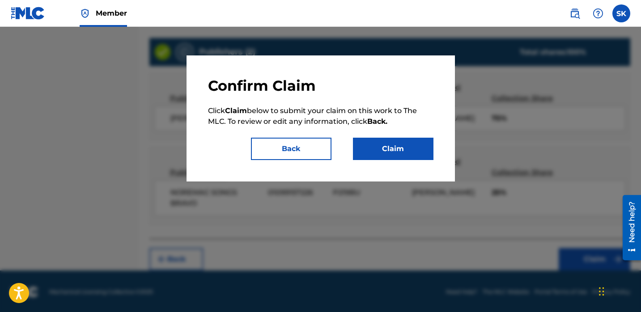
click at [410, 155] on button "Claim" at bounding box center [393, 149] width 81 height 22
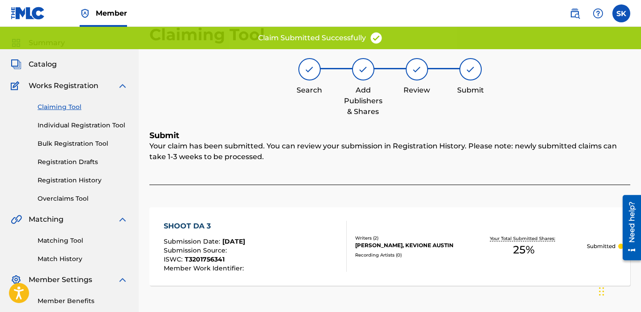
scroll to position [0, 0]
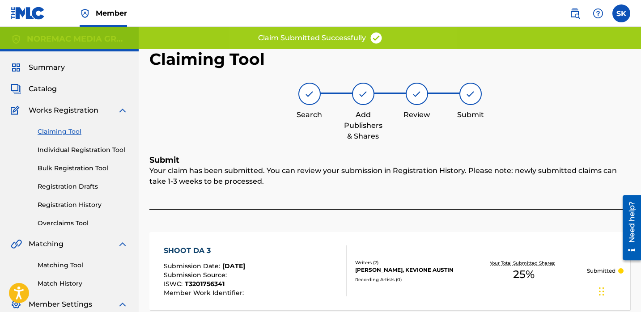
click at [89, 151] on link "Individual Registration Tool" at bounding box center [83, 149] width 90 height 9
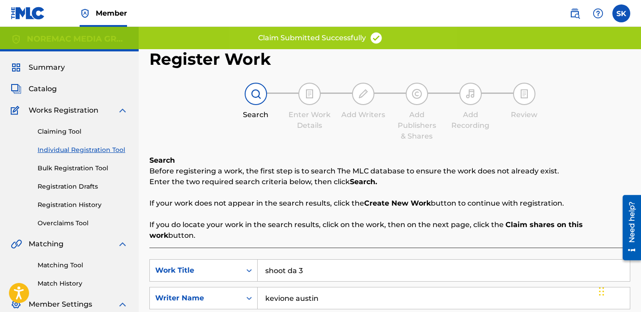
scroll to position [76, 0]
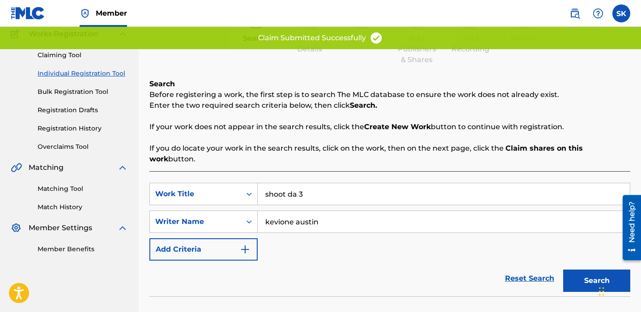
click at [319, 191] on input "shoot da 3" at bounding box center [444, 193] width 372 height 21
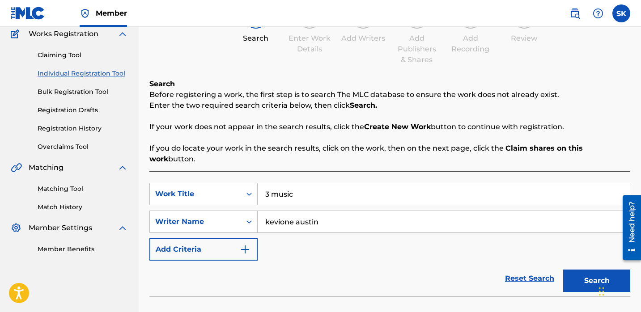
type input "3 music"
click at [563, 270] on button "Search" at bounding box center [596, 281] width 67 height 22
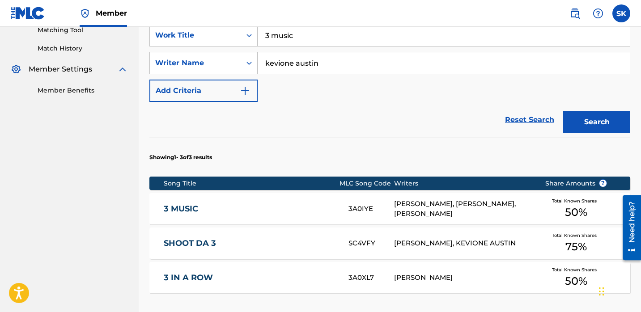
scroll to position [236, 0]
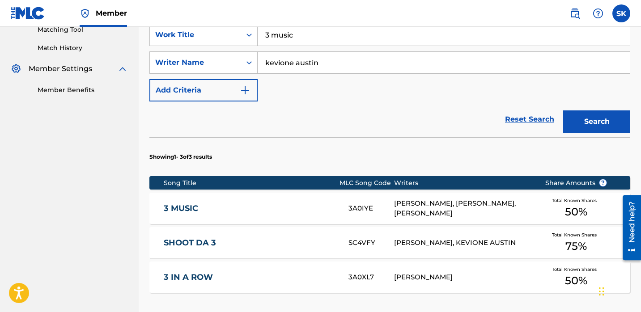
click at [319, 204] on link "3 MUSIC" at bounding box center [250, 209] width 173 height 10
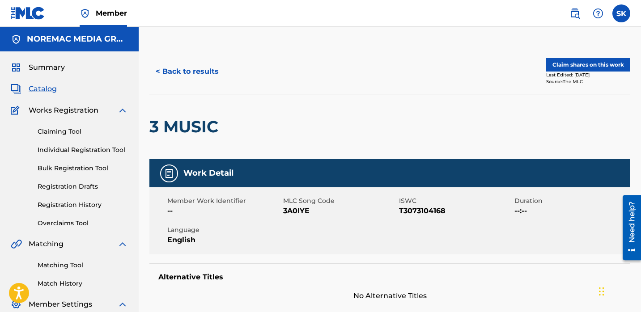
click at [291, 209] on span "3A0IYE" at bounding box center [340, 211] width 114 height 11
click at [291, 210] on span "3A0IYE" at bounding box center [340, 211] width 114 height 11
copy span "3A0IYE"
click at [594, 64] on button "Claim shares on this work" at bounding box center [588, 64] width 84 height 13
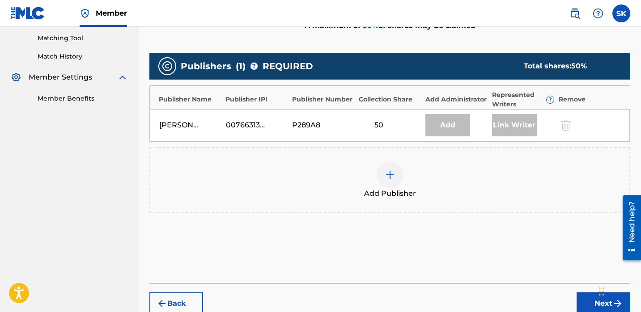
scroll to position [273, 0]
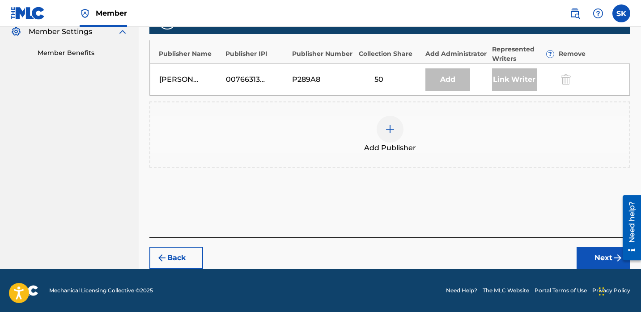
click at [390, 124] on img at bounding box center [390, 129] width 11 height 11
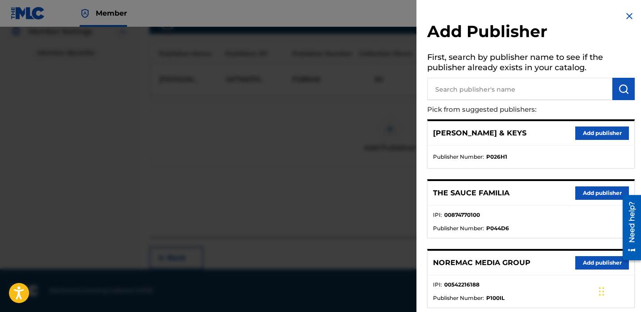
click at [513, 89] on input "text" at bounding box center [519, 89] width 185 height 22
type input "nore"
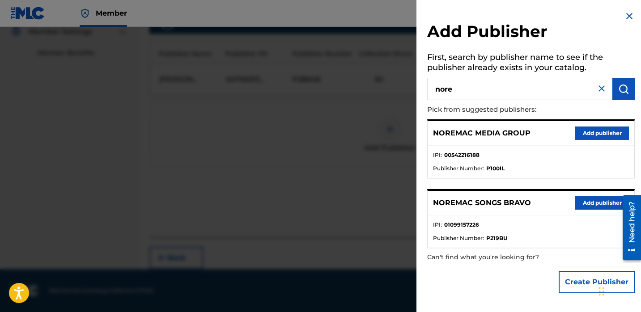
click at [602, 203] on button "Add publisher" at bounding box center [602, 202] width 54 height 13
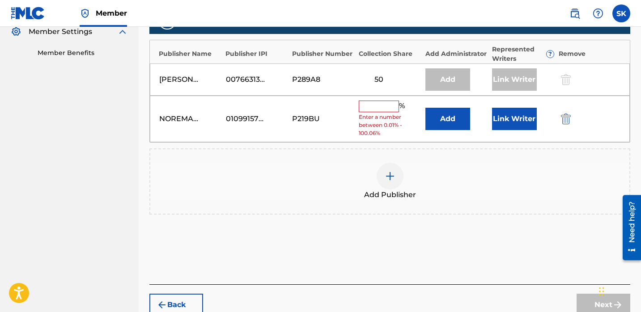
click at [376, 106] on input "text" at bounding box center [379, 107] width 40 height 12
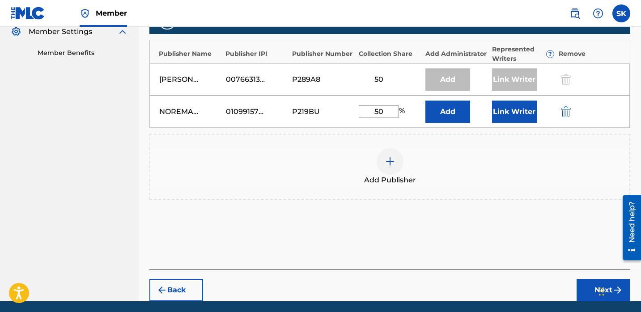
type input "50"
click at [527, 106] on button "Link Writer" at bounding box center [514, 112] width 45 height 22
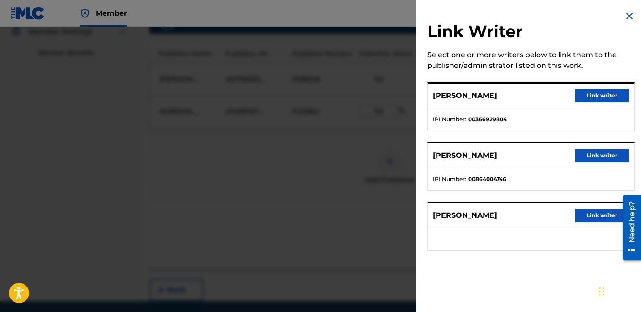
click at [602, 93] on button "Link writer" at bounding box center [602, 95] width 54 height 13
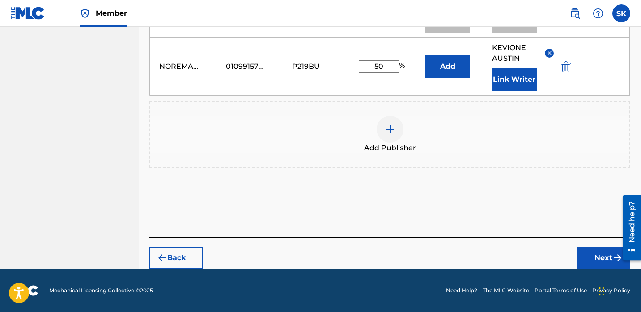
click at [591, 257] on button "Next" at bounding box center [604, 258] width 54 height 22
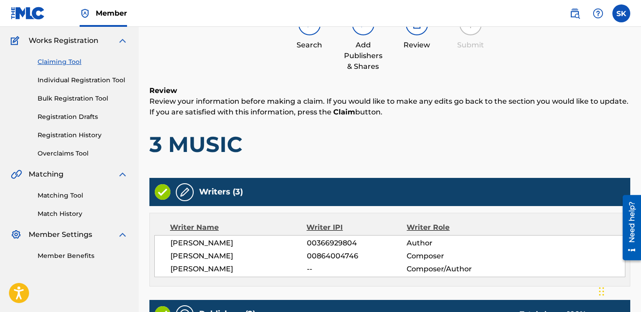
scroll to position [332, 0]
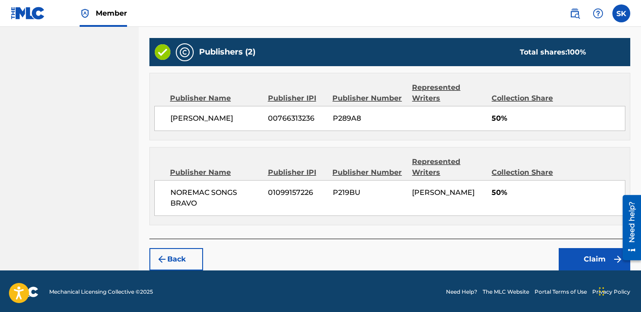
click at [578, 252] on button "Claim" at bounding box center [595, 259] width 72 height 22
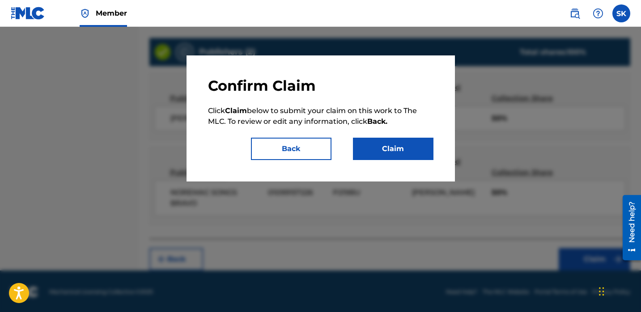
click at [380, 142] on button "Claim" at bounding box center [393, 149] width 81 height 22
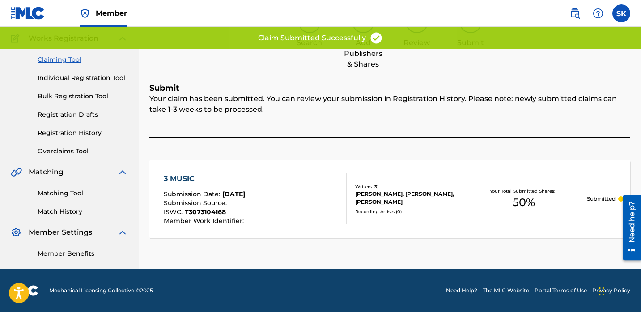
scroll to position [0, 0]
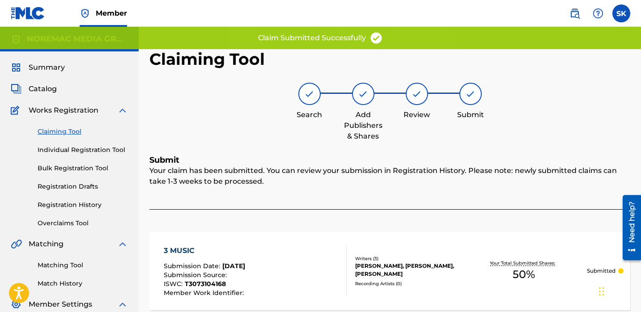
click at [73, 148] on link "Individual Registration Tool" at bounding box center [83, 149] width 90 height 9
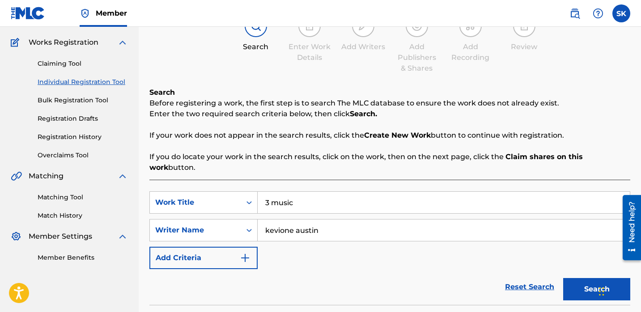
scroll to position [83, 0]
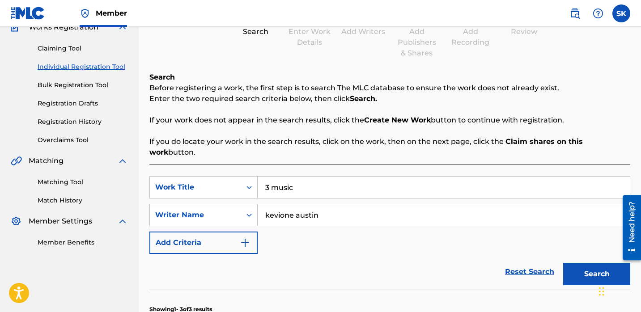
click at [282, 178] on input "3 music" at bounding box center [444, 187] width 372 height 21
click at [282, 179] on input "3 music" at bounding box center [444, 187] width 372 height 21
type input "tbh"
click at [563, 263] on button "Search" at bounding box center [596, 274] width 67 height 22
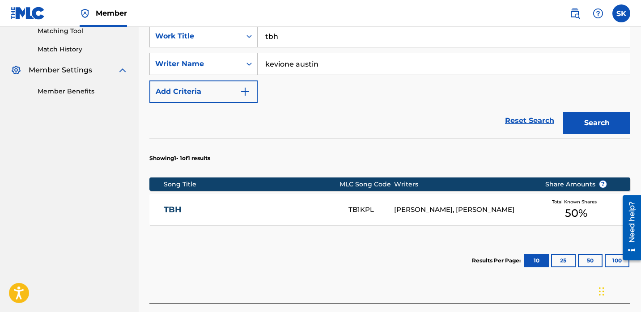
scroll to position [237, 0]
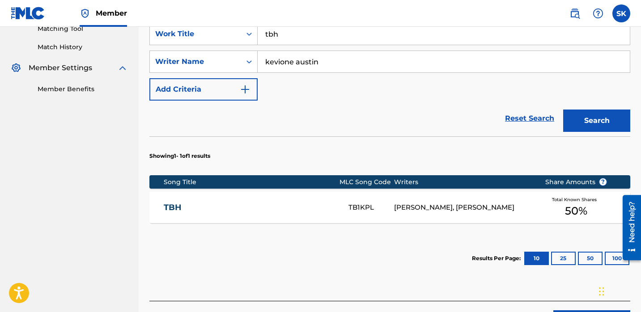
click at [328, 203] on link "TBH" at bounding box center [250, 208] width 173 height 10
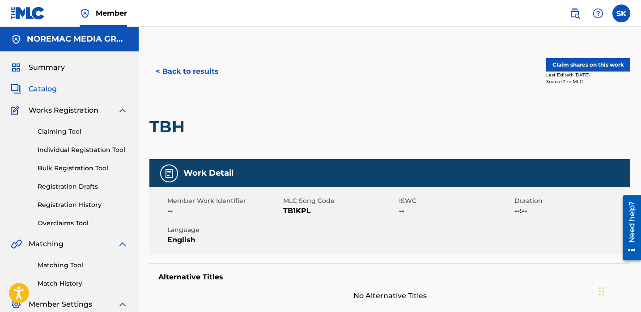
click at [297, 210] on span "TB1KPL" at bounding box center [340, 211] width 114 height 11
copy span "TB1KPL"
click at [553, 64] on button "Claim shares on this work" at bounding box center [588, 64] width 84 height 13
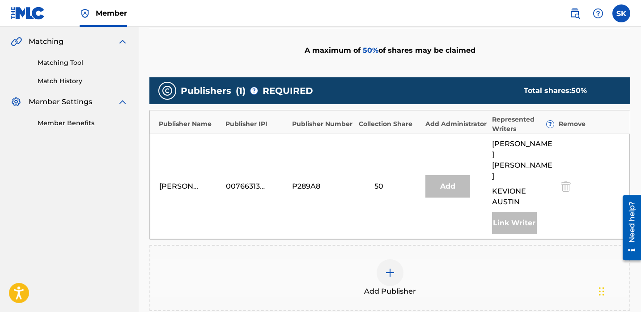
scroll to position [255, 0]
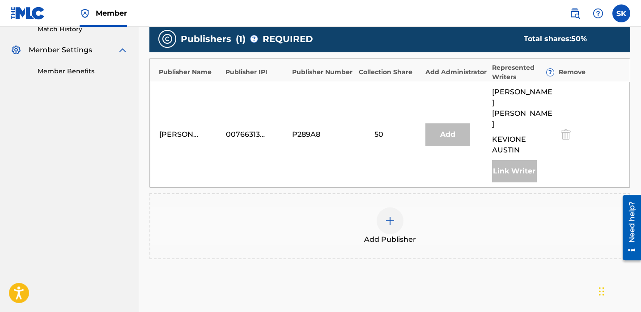
click at [393, 208] on div at bounding box center [390, 221] width 27 height 27
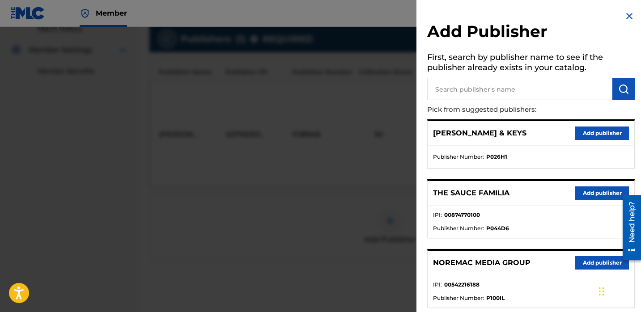
drag, startPoint x: 483, startPoint y: 106, endPoint x: 479, endPoint y: 106, distance: 4.5
click at [483, 106] on p "Pick from suggested publishers:" at bounding box center [505, 109] width 157 height 19
click at [484, 95] on input "text" at bounding box center [519, 89] width 185 height 22
type input "nore"
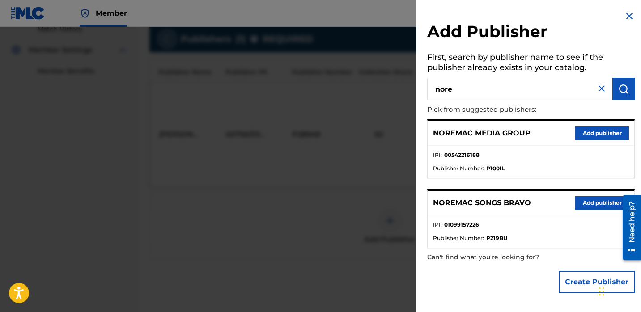
click at [579, 203] on button "Add publisher" at bounding box center [602, 202] width 54 height 13
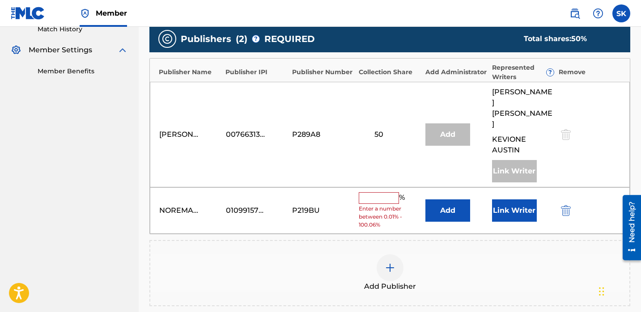
click at [510, 200] on button "Link Writer" at bounding box center [514, 211] width 45 height 22
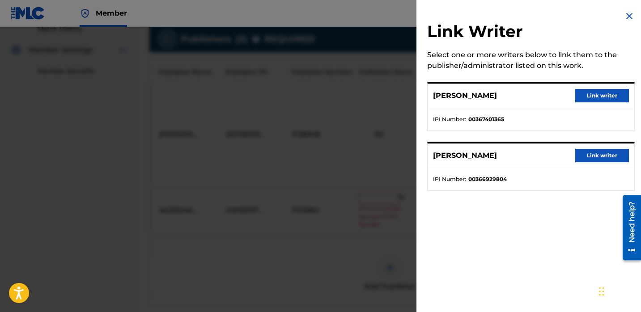
click at [593, 153] on button "Link writer" at bounding box center [602, 155] width 54 height 13
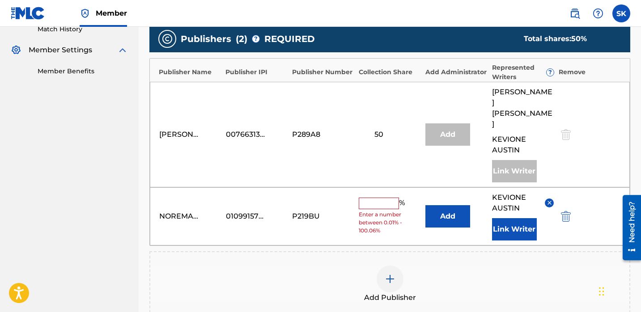
click at [383, 198] on input "text" at bounding box center [379, 204] width 40 height 12
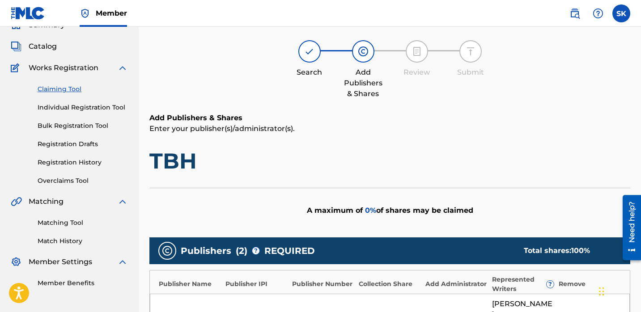
scroll to position [0, 0]
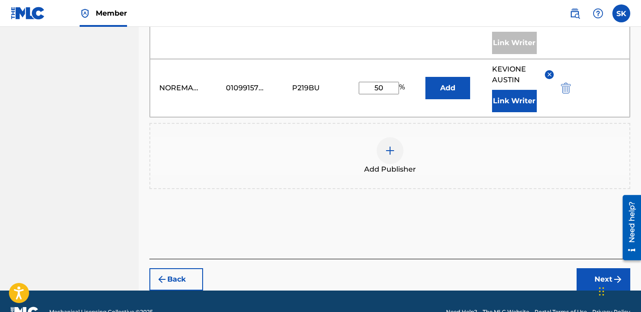
type input "50"
click at [588, 268] on button "Next" at bounding box center [604, 279] width 54 height 22
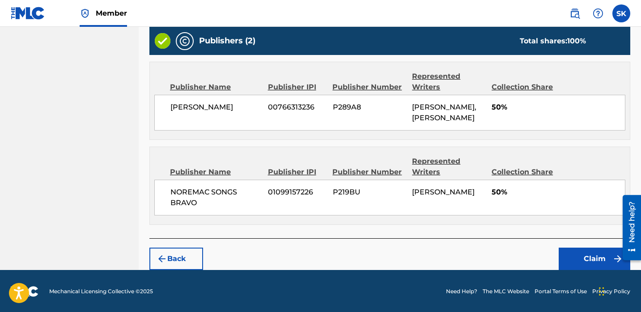
scroll to position [340, 0]
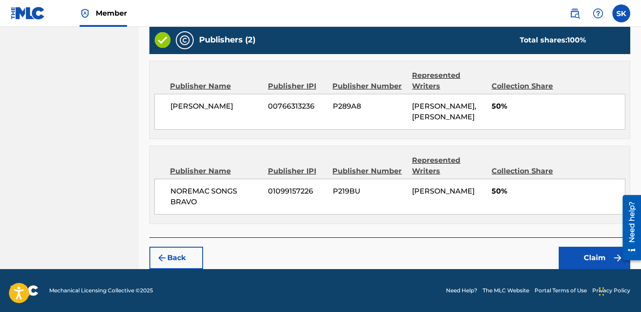
click at [574, 266] on button "Claim" at bounding box center [595, 258] width 72 height 22
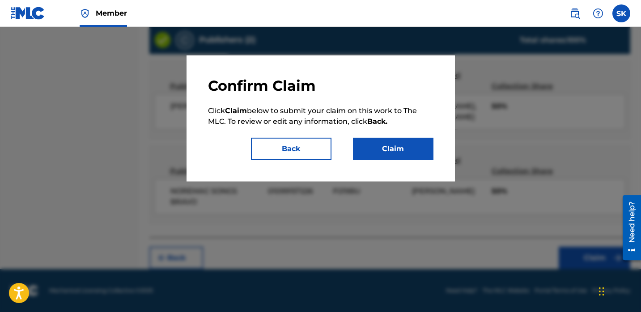
click at [397, 158] on button "Claim" at bounding box center [393, 149] width 81 height 22
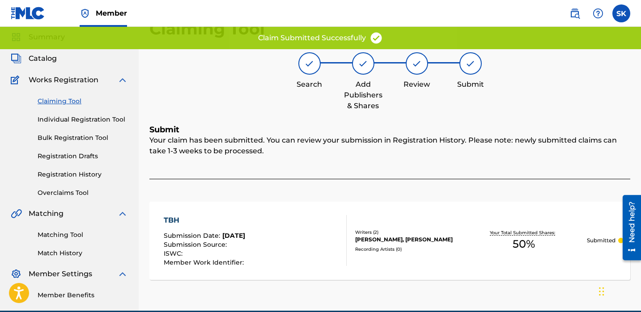
scroll to position [0, 0]
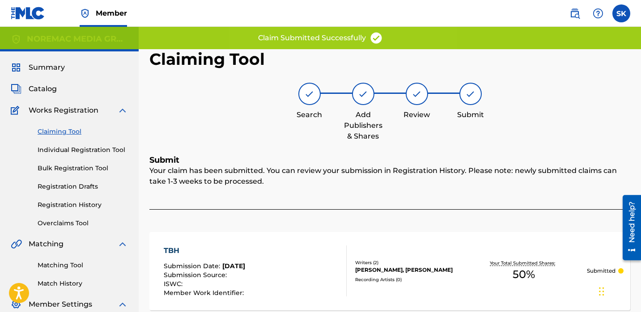
click at [65, 143] on div "Claiming Tool Individual Registration Tool Bulk Registration Tool Registration …" at bounding box center [69, 172] width 117 height 112
click at [64, 148] on link "Individual Registration Tool" at bounding box center [83, 149] width 90 height 9
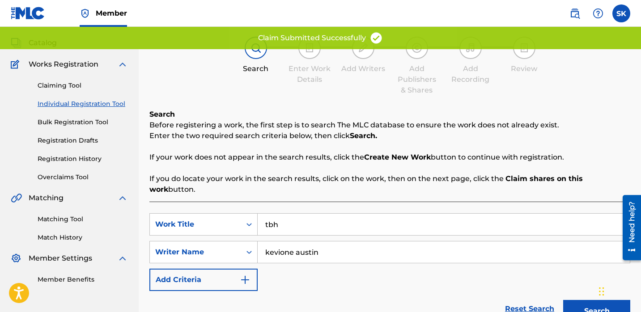
scroll to position [51, 0]
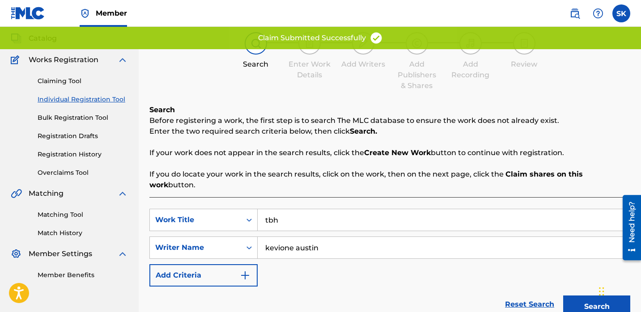
click at [326, 210] on input "tbh" at bounding box center [444, 219] width 372 height 21
click at [326, 209] on input "tbh" at bounding box center [444, 219] width 372 height 21
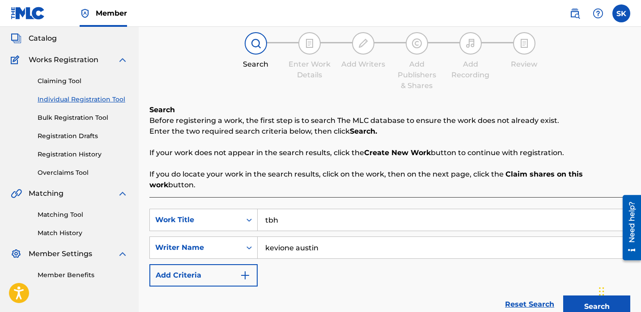
click at [326, 209] on input "tbh" at bounding box center [444, 219] width 372 height 21
click at [331, 209] on input "tbh" at bounding box center [444, 219] width 372 height 21
type input "stay on point"
click at [563, 296] on button "Search" at bounding box center [596, 307] width 67 height 22
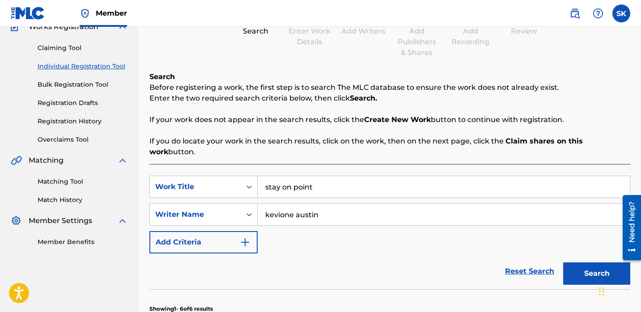
scroll to position [216, 0]
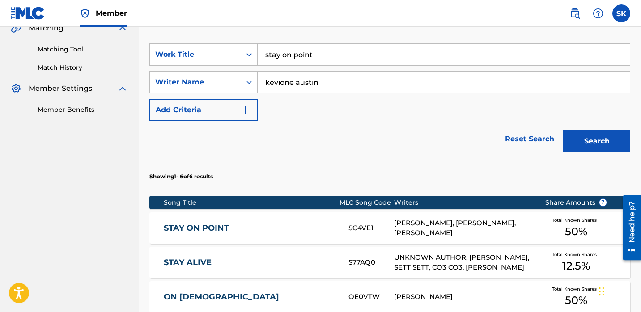
click at [371, 212] on div "STAY ON POINT SC4VE1 [PERSON_NAME], [PERSON_NAME], [PERSON_NAME] Total Known Sh…" at bounding box center [389, 227] width 481 height 31
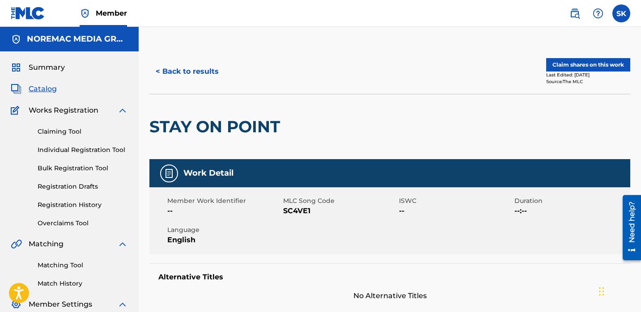
click at [306, 211] on span "SC4VE1" at bounding box center [340, 211] width 114 height 11
copy span "SC4VE1"
click at [583, 69] on button "Claim shares on this work" at bounding box center [588, 64] width 84 height 13
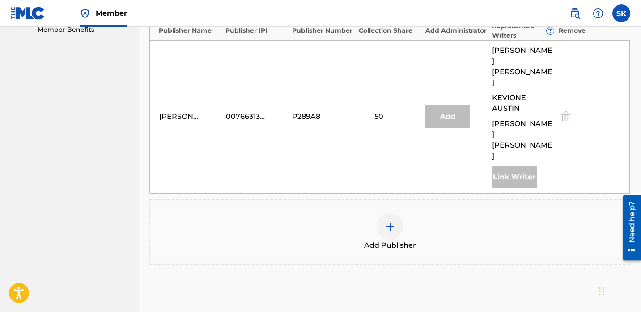
scroll to position [329, 0]
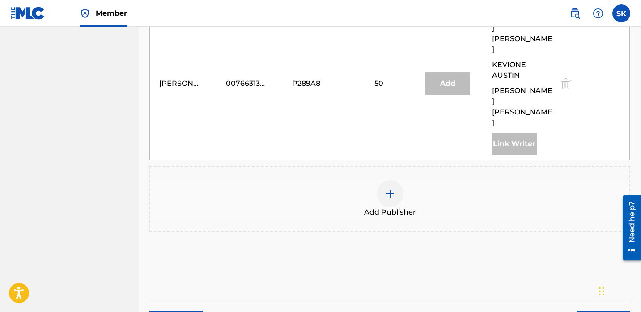
click at [391, 166] on div "Add Publisher" at bounding box center [389, 199] width 481 height 66
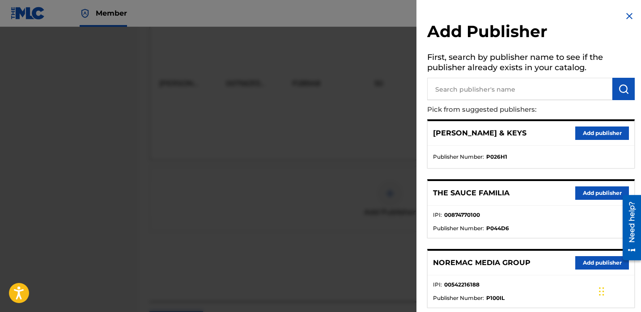
click at [541, 92] on input "text" at bounding box center [519, 89] width 185 height 22
type input "nore"
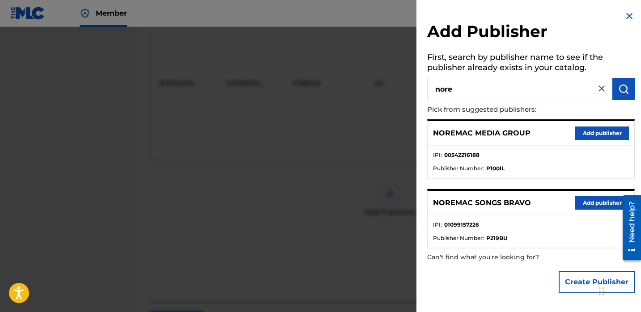
click at [586, 206] on button "Add publisher" at bounding box center [602, 202] width 54 height 13
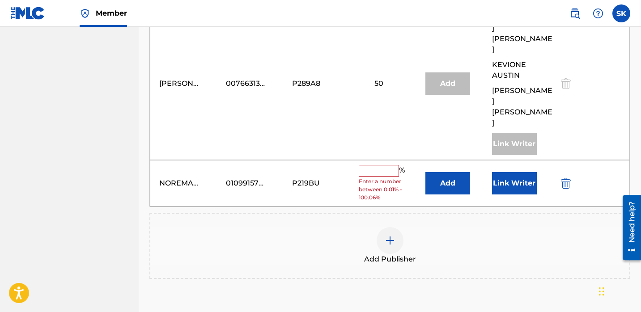
click at [391, 165] on input "text" at bounding box center [379, 171] width 40 height 12
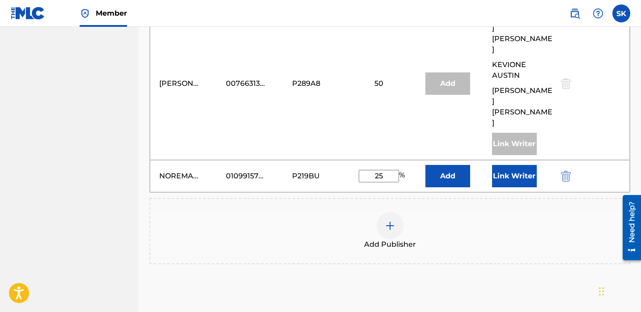
type input "25"
click at [509, 165] on button "Link Writer" at bounding box center [514, 176] width 45 height 22
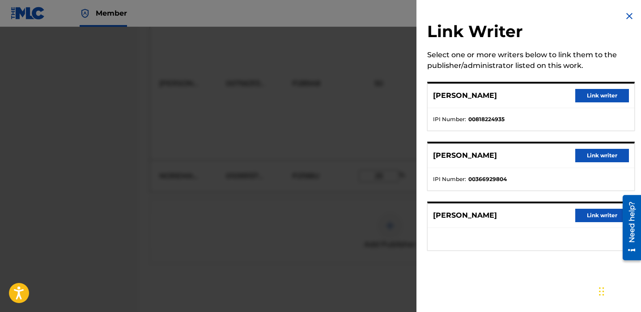
click at [586, 164] on div "[PERSON_NAME] writer" at bounding box center [531, 156] width 207 height 25
click at [588, 157] on button "Link writer" at bounding box center [602, 155] width 54 height 13
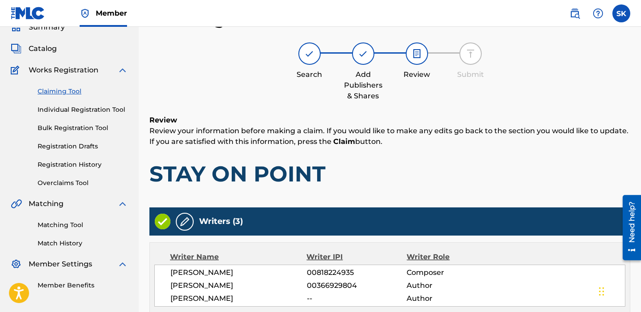
scroll to position [353, 0]
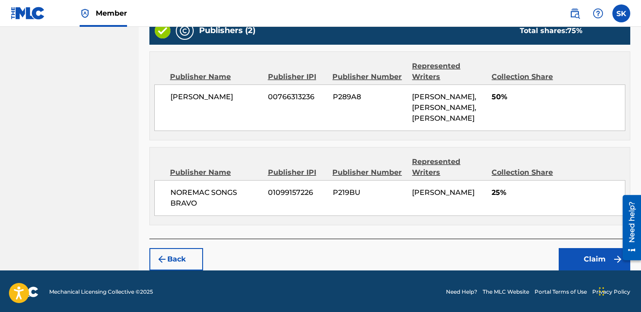
click at [590, 257] on button "Claim" at bounding box center [595, 259] width 72 height 22
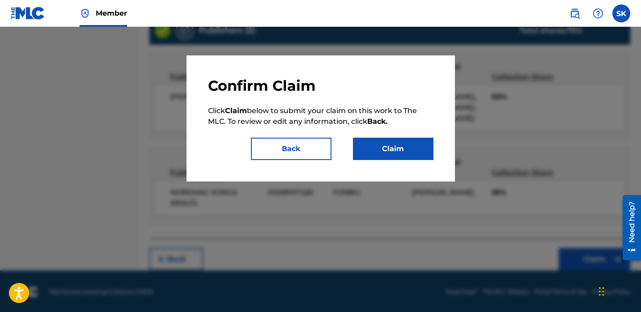
click at [402, 147] on button "Claim" at bounding box center [393, 149] width 81 height 22
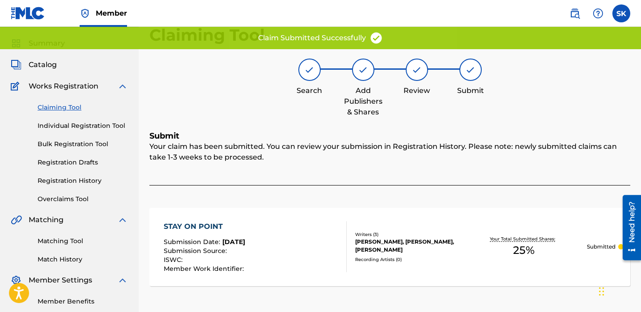
scroll to position [0, 0]
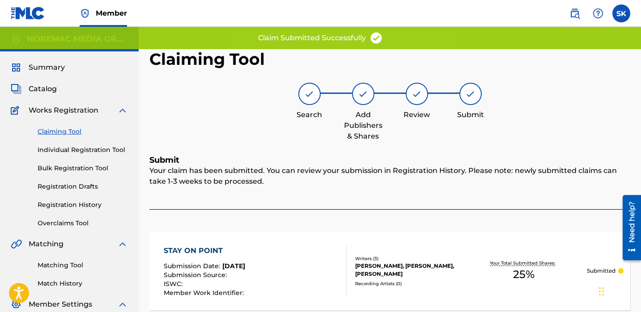
click at [65, 151] on link "Individual Registration Tool" at bounding box center [83, 149] width 90 height 9
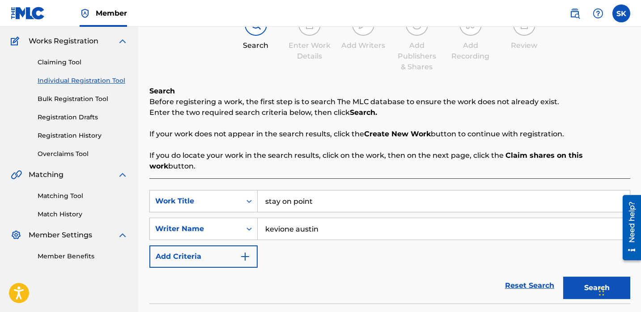
scroll to position [72, 0]
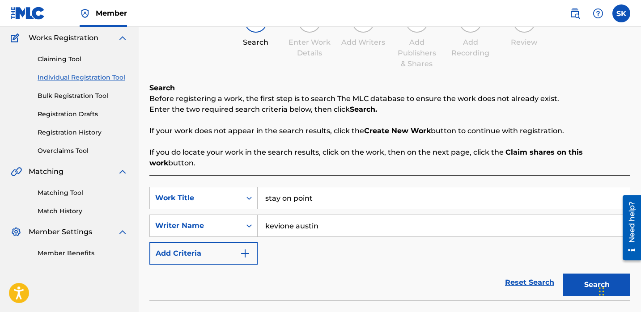
click at [308, 194] on input "stay on point" at bounding box center [444, 197] width 372 height 21
click at [307, 194] on input "stay on point" at bounding box center [444, 197] width 372 height 21
type input "5 inna morning"
click at [563, 274] on button "Search" at bounding box center [596, 285] width 67 height 22
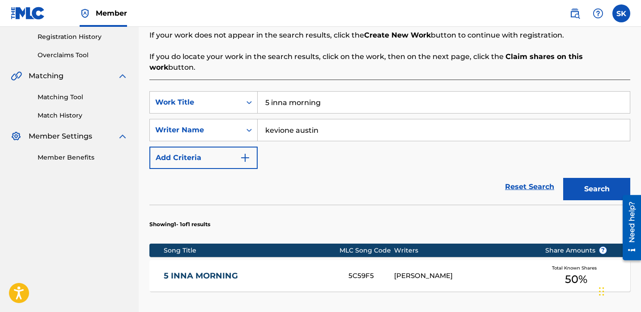
scroll to position [244, 0]
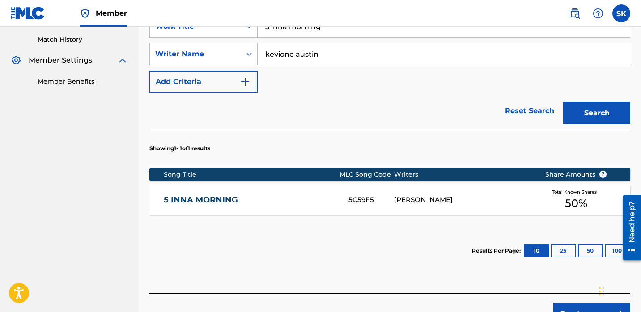
click at [314, 184] on div "5 INNA MORNING 5C59F5 [PERSON_NAME] Total Known Shares 50 %" at bounding box center [389, 199] width 481 height 31
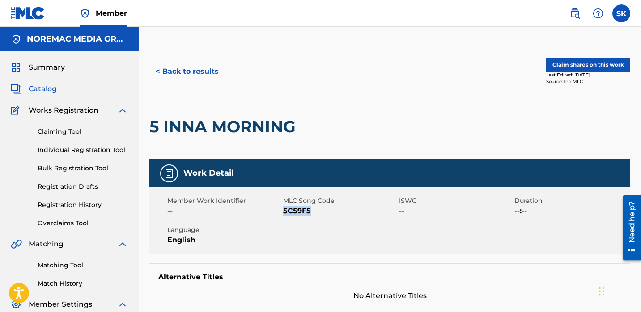
click at [585, 59] on button "Claim shares on this work" at bounding box center [588, 64] width 84 height 13
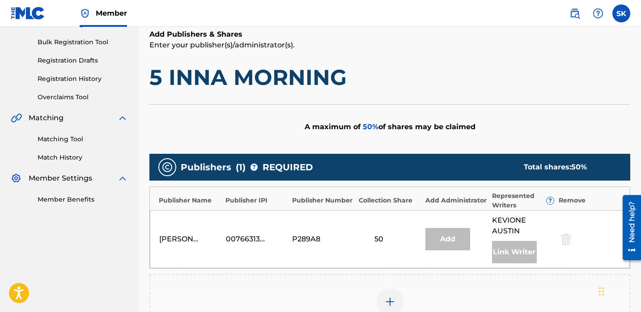
scroll to position [297, 0]
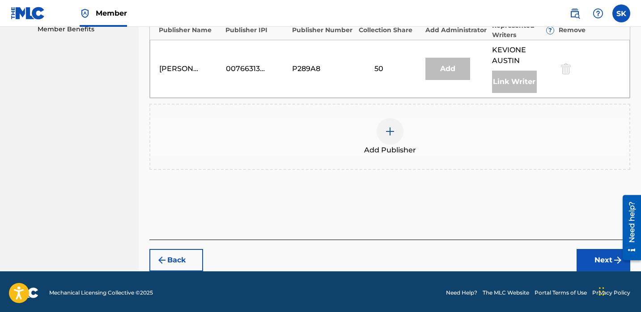
click at [380, 153] on span "Add Publisher" at bounding box center [390, 150] width 52 height 11
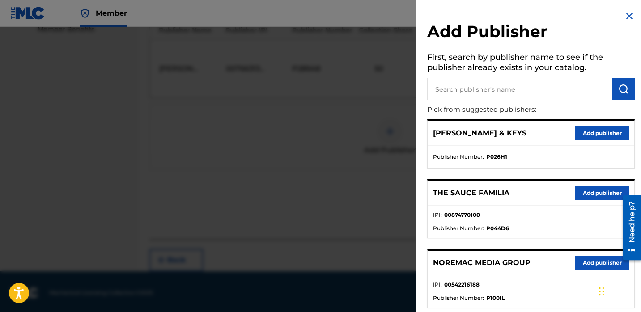
click at [541, 91] on input "text" at bounding box center [519, 89] width 185 height 22
type input "nore"
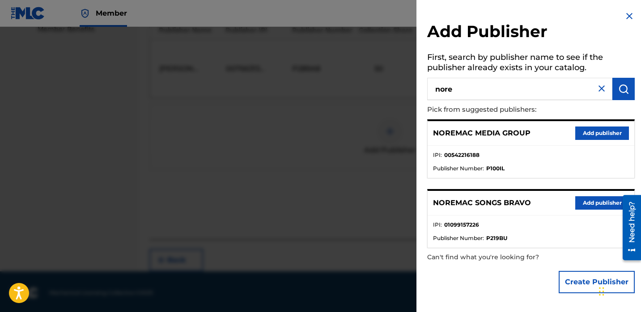
click at [578, 200] on button "Add publisher" at bounding box center [602, 202] width 54 height 13
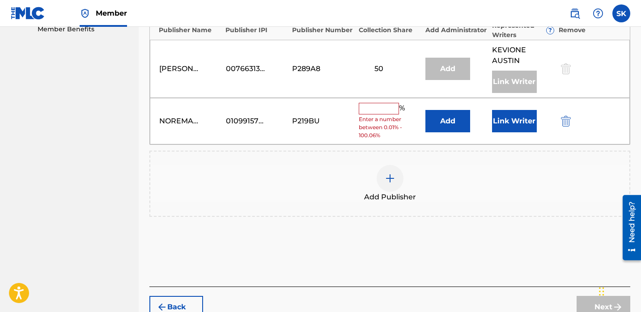
click at [394, 108] on input "text" at bounding box center [379, 109] width 40 height 12
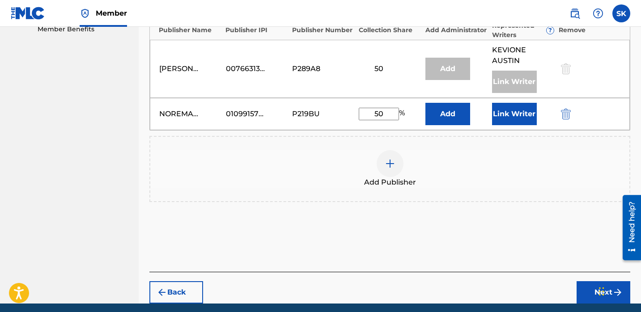
type input "50"
click at [514, 113] on button "Link Writer" at bounding box center [514, 114] width 45 height 22
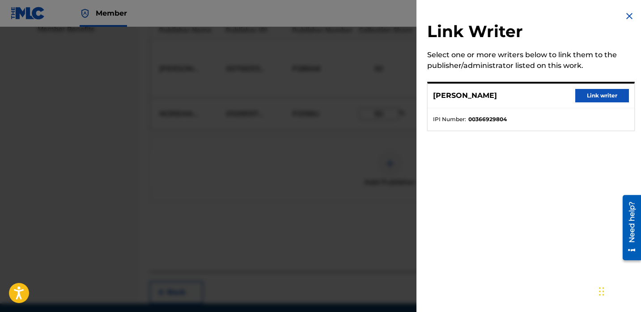
click at [602, 96] on button "Link writer" at bounding box center [602, 95] width 54 height 13
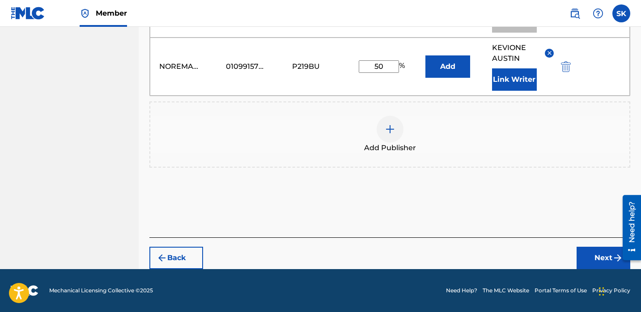
click at [595, 267] on button "Next" at bounding box center [604, 258] width 54 height 22
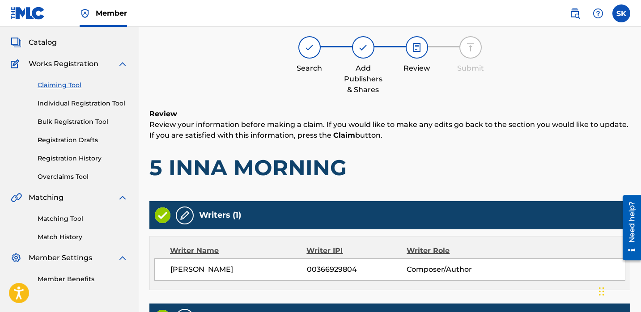
scroll to position [313, 0]
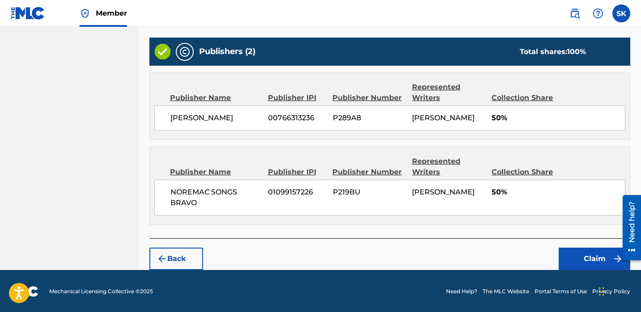
click at [590, 261] on button "Claim" at bounding box center [595, 259] width 72 height 22
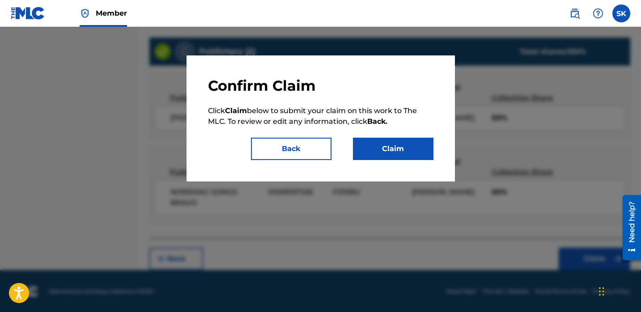
click at [383, 140] on button "Claim" at bounding box center [393, 149] width 81 height 22
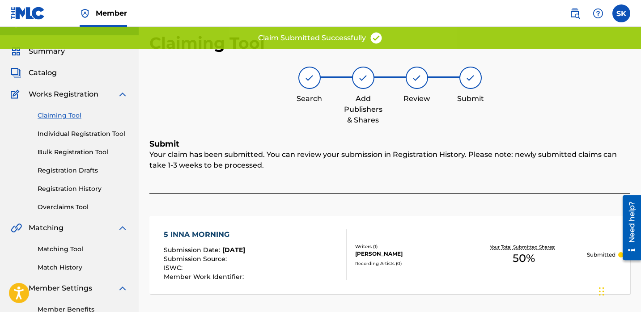
scroll to position [0, 0]
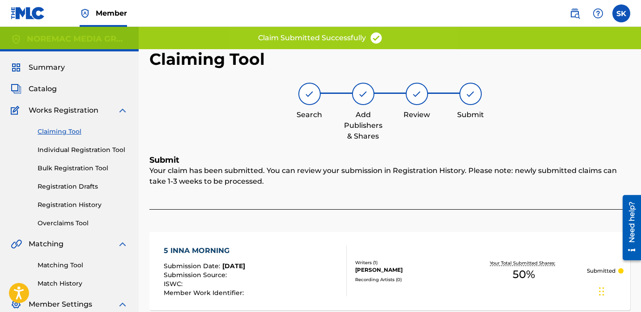
click at [78, 150] on link "Individual Registration Tool" at bounding box center [83, 149] width 90 height 9
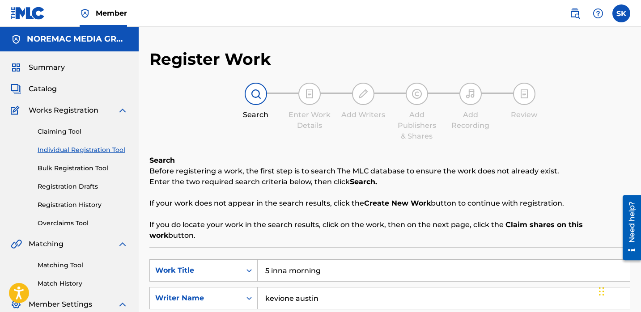
scroll to position [82, 0]
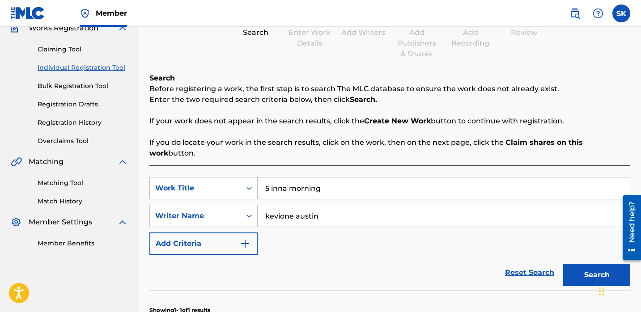
click at [356, 180] on input "5 inna morning" at bounding box center [444, 188] width 372 height 21
click at [355, 180] on input "5 inna morning" at bounding box center [444, 188] width 372 height 21
type input "nomo drama"
click at [563, 264] on button "Search" at bounding box center [596, 275] width 67 height 22
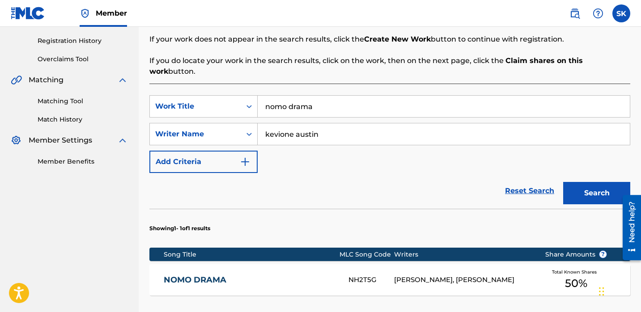
scroll to position [233, 0]
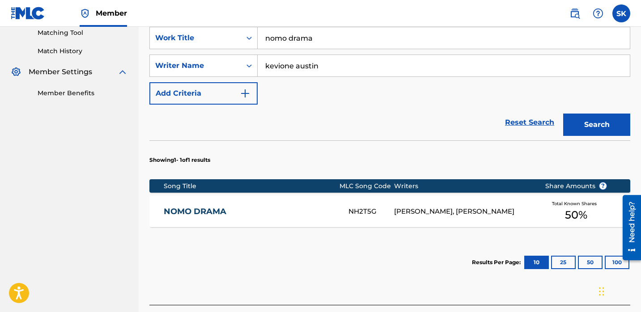
click at [400, 206] on div "NOMO DRAMA NH2T5G [PERSON_NAME], [PERSON_NAME] Total Known Shares 50 %" at bounding box center [389, 211] width 481 height 31
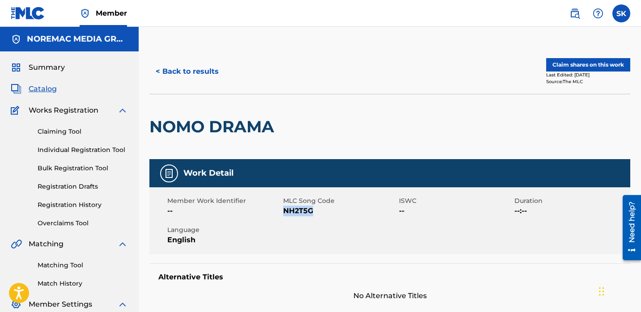
click at [584, 63] on button "Claim shares on this work" at bounding box center [588, 64] width 84 height 13
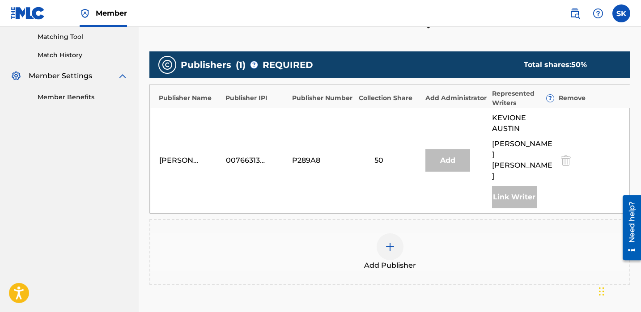
scroll to position [312, 0]
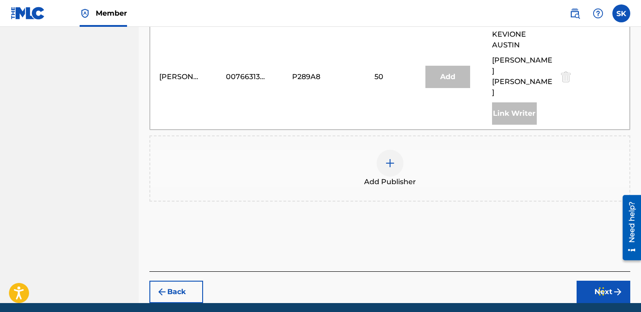
click at [422, 150] on div "Add Publisher" at bounding box center [389, 169] width 479 height 38
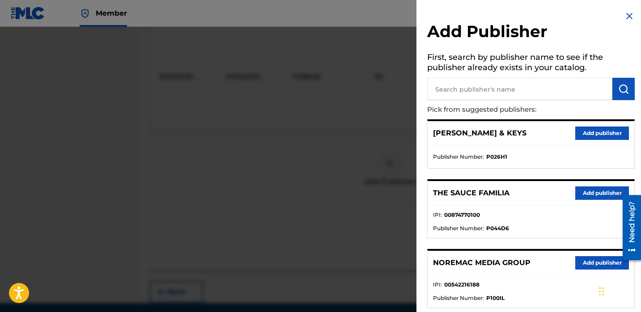
click at [537, 91] on input "text" at bounding box center [519, 89] width 185 height 22
type input "nore"
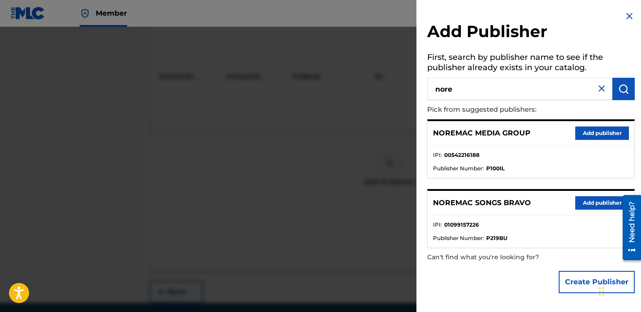
click at [596, 203] on button "Add publisher" at bounding box center [602, 202] width 54 height 13
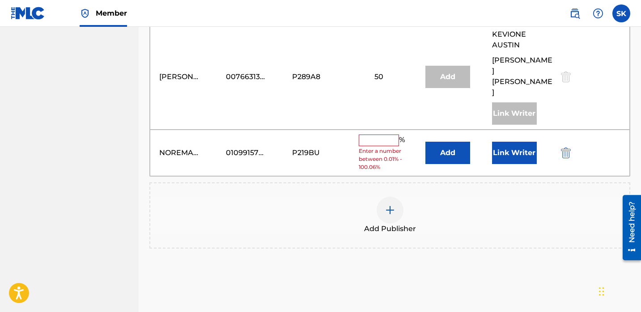
click at [394, 135] on input "text" at bounding box center [379, 141] width 40 height 12
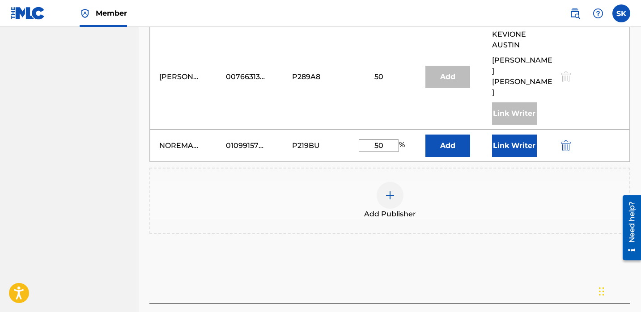
type input "50"
click at [528, 135] on button "Link Writer" at bounding box center [514, 146] width 45 height 22
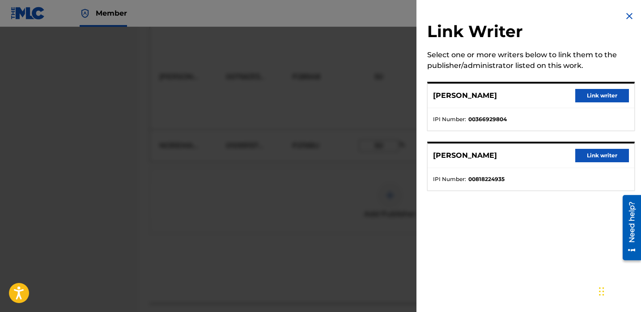
click at [599, 99] on button "Link writer" at bounding box center [602, 95] width 54 height 13
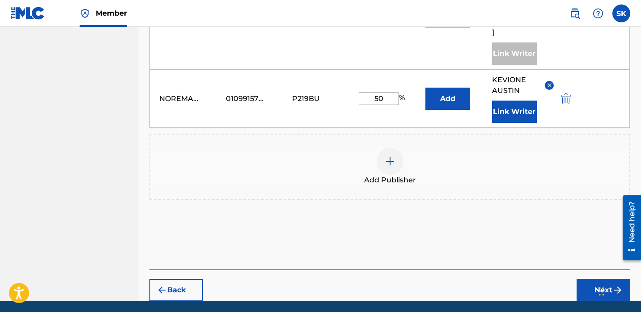
click at [591, 279] on button "Next" at bounding box center [604, 290] width 54 height 22
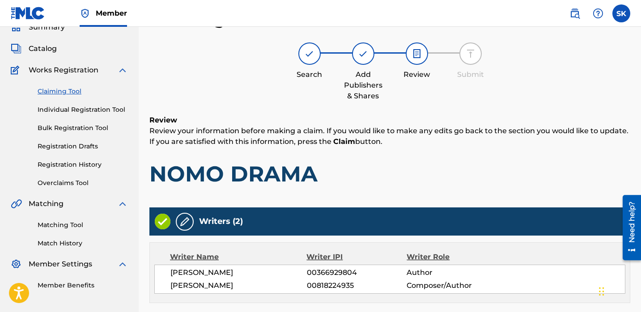
scroll to position [330, 0]
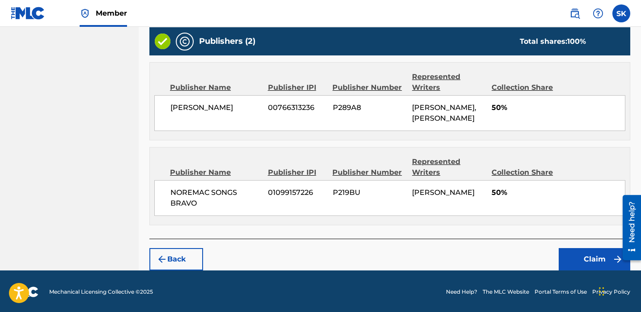
click at [585, 260] on button "Claim" at bounding box center [595, 259] width 72 height 22
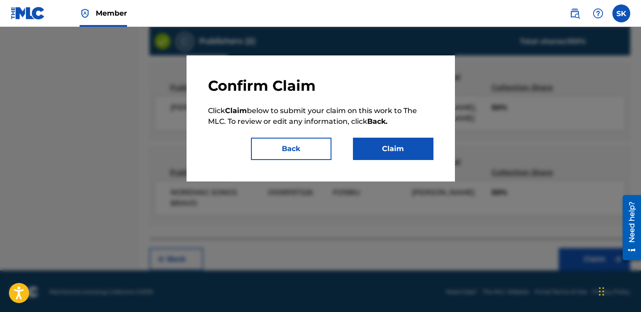
click at [402, 156] on button "Claim" at bounding box center [393, 149] width 81 height 22
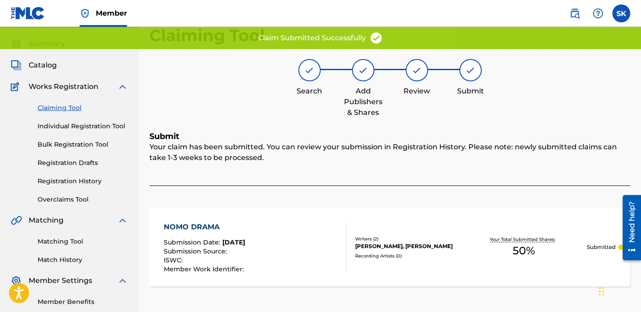
scroll to position [0, 0]
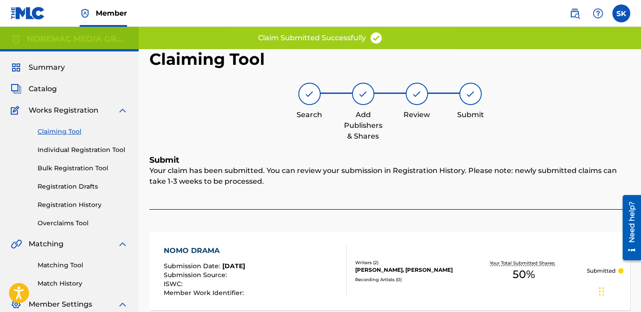
click at [115, 154] on link "Individual Registration Tool" at bounding box center [83, 149] width 90 height 9
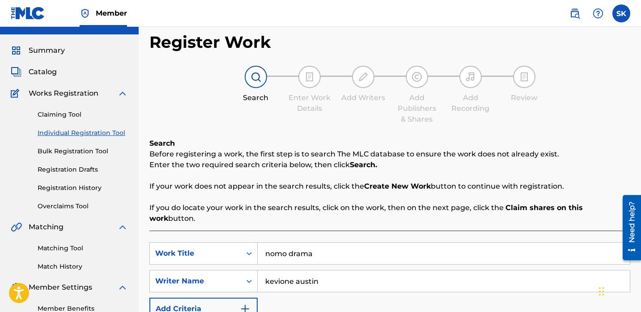
scroll to position [181, 0]
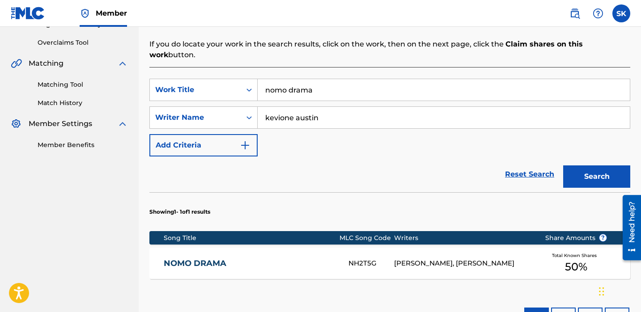
click at [319, 94] on div "SearchWithCriteria0464d9bc-bbf8-4de2-97dd-53dbfca81df0 Work Title nomo drama Se…" at bounding box center [389, 118] width 481 height 78
click at [322, 79] on input "nomo drama" at bounding box center [444, 89] width 372 height 21
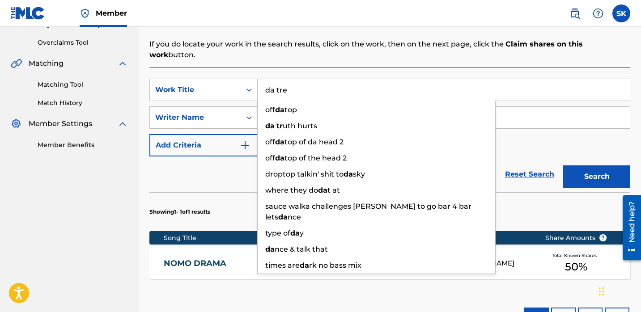
type input "da tre"
click at [563, 166] on button "Search" at bounding box center [596, 177] width 67 height 22
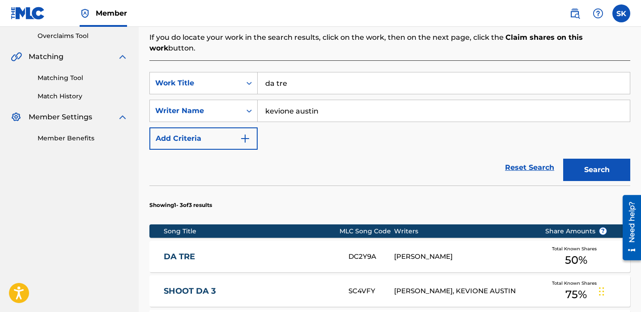
scroll to position [197, 0]
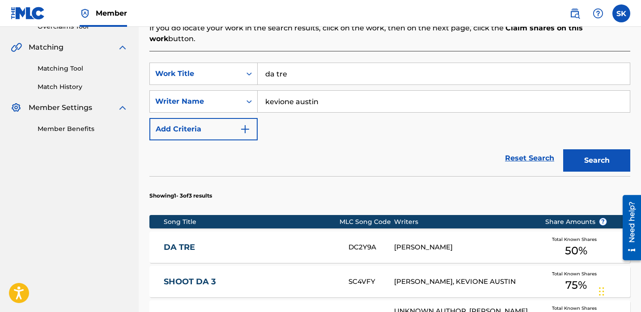
click at [345, 242] on div "DA TRE" at bounding box center [256, 247] width 185 height 10
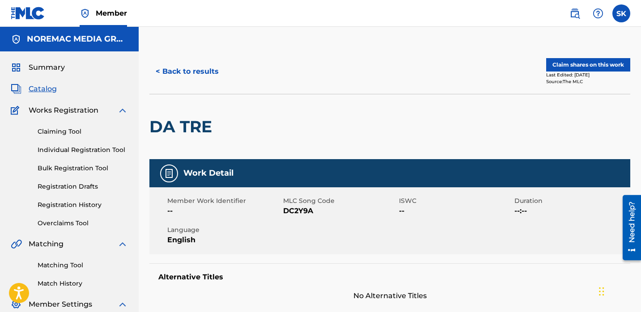
click at [556, 68] on button "Claim shares on this work" at bounding box center [588, 64] width 84 height 13
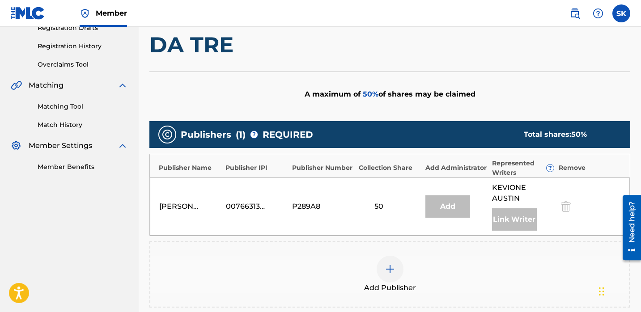
scroll to position [299, 0]
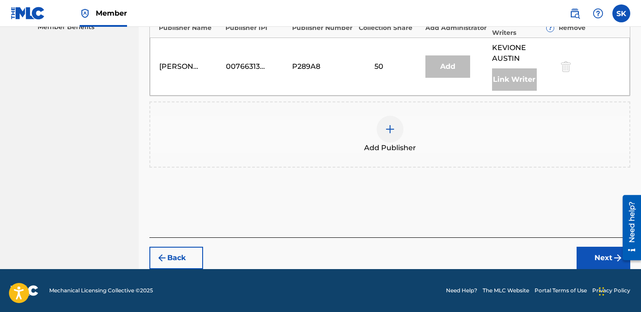
click at [182, 255] on button "Back" at bounding box center [176, 258] width 54 height 22
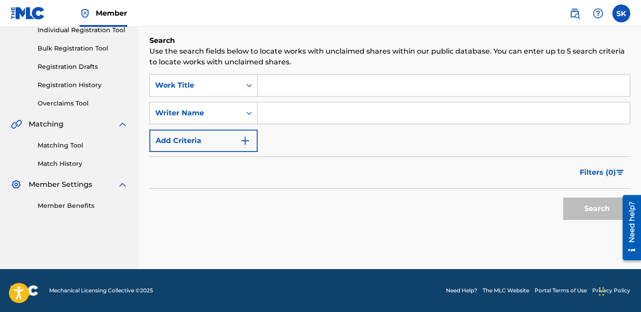
scroll to position [120, 0]
click at [322, 84] on input "Search Form" at bounding box center [444, 85] width 372 height 21
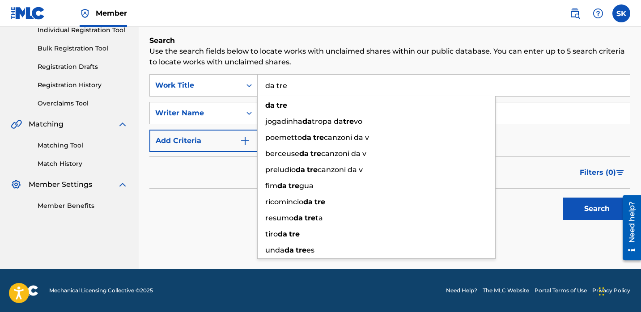
type input "da tre"
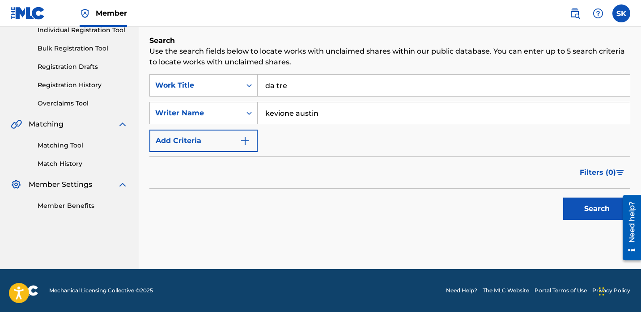
type input "kevione austin"
click at [563, 198] on button "Search" at bounding box center [596, 209] width 67 height 22
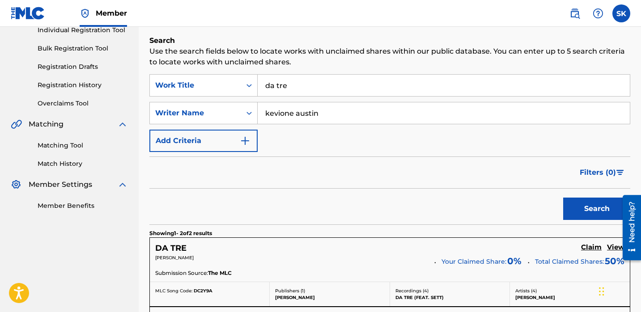
click at [304, 202] on div "Search" at bounding box center [389, 207] width 481 height 36
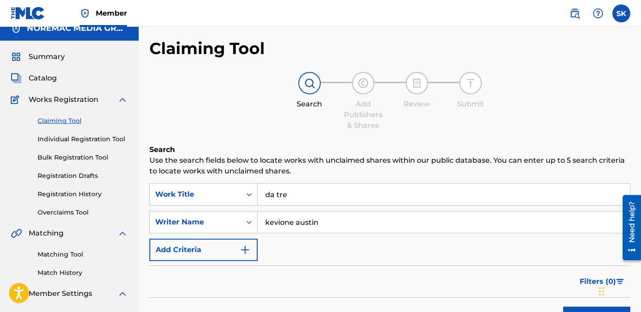
scroll to position [0, 0]
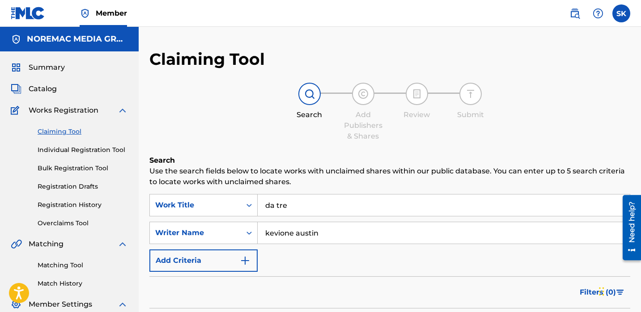
click at [64, 150] on link "Individual Registration Tool" at bounding box center [83, 149] width 90 height 9
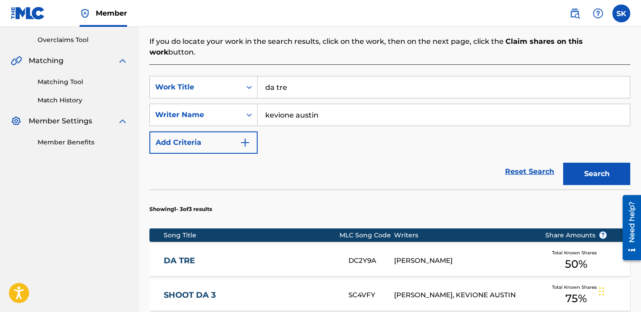
scroll to position [284, 0]
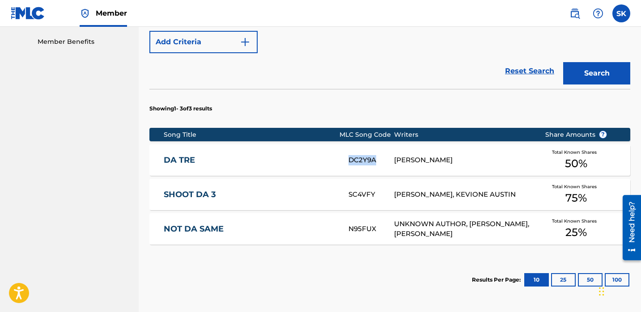
copy div "DC2Y9A"
click at [461, 155] on div "[PERSON_NAME]" at bounding box center [462, 160] width 137 height 10
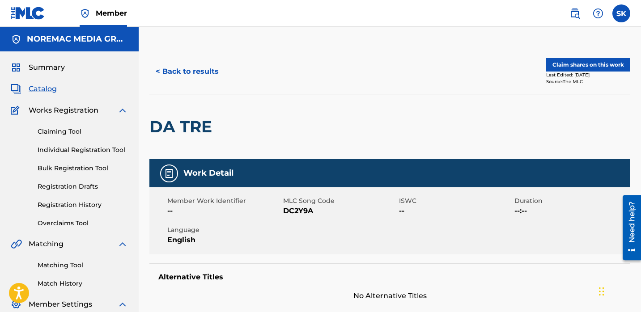
click at [572, 71] on button "Claim shares on this work" at bounding box center [588, 64] width 84 height 13
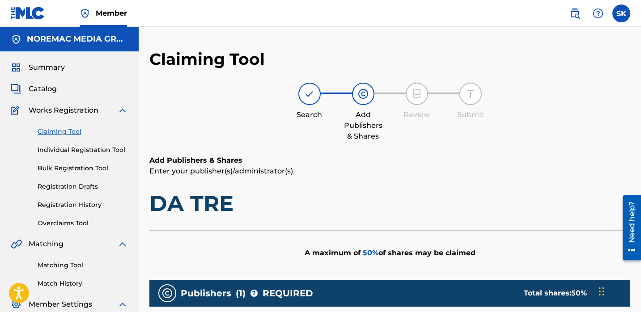
scroll to position [299, 0]
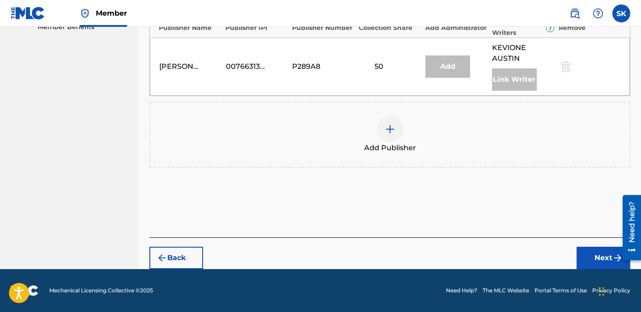
click at [408, 149] on span "Add Publisher" at bounding box center [390, 148] width 52 height 11
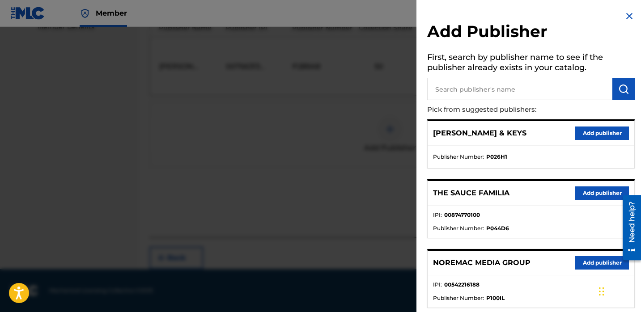
click at [526, 97] on input "text" at bounding box center [519, 89] width 185 height 22
type input "nore"
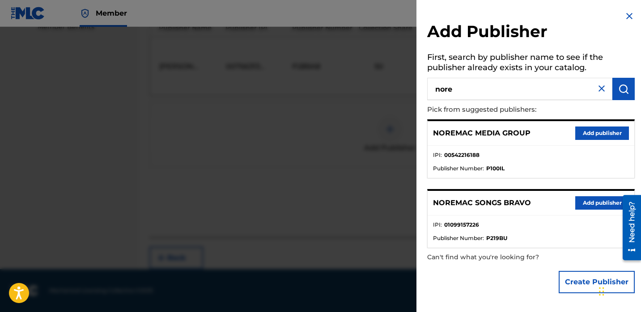
click at [583, 203] on button "Add publisher" at bounding box center [602, 202] width 54 height 13
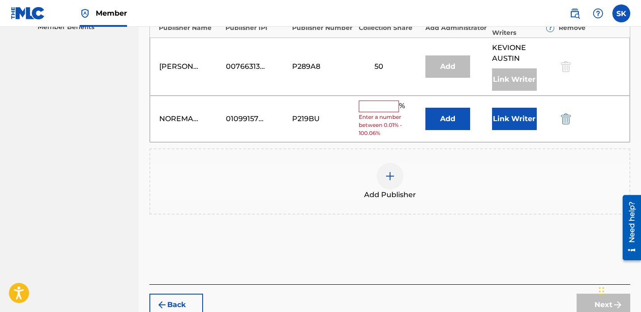
click at [526, 114] on button "Link Writer" at bounding box center [514, 119] width 45 height 22
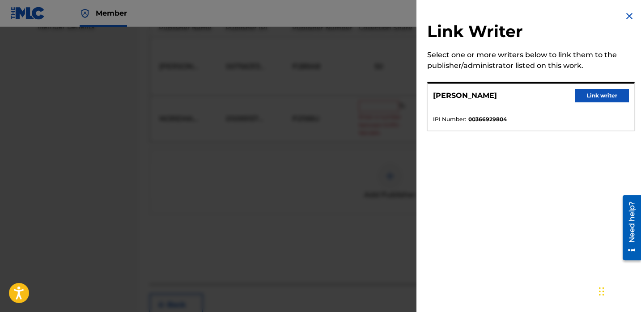
click at [590, 94] on button "Link writer" at bounding box center [602, 95] width 54 height 13
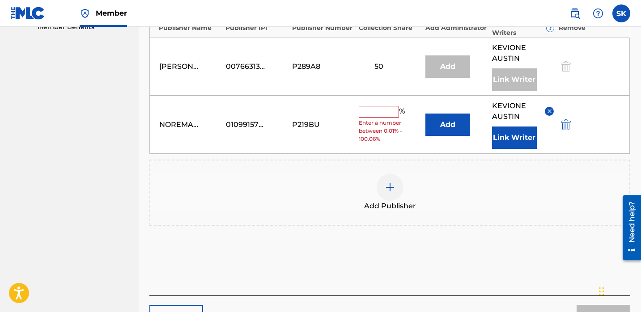
click at [368, 110] on input "text" at bounding box center [379, 112] width 40 height 12
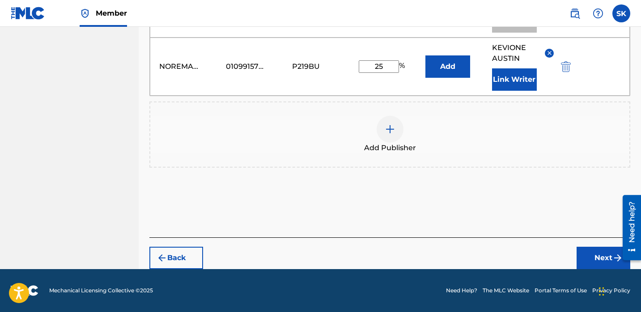
type input "25"
click at [586, 253] on button "Next" at bounding box center [604, 258] width 54 height 22
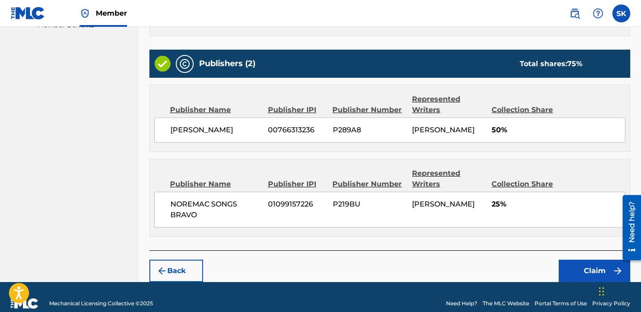
scroll to position [313, 0]
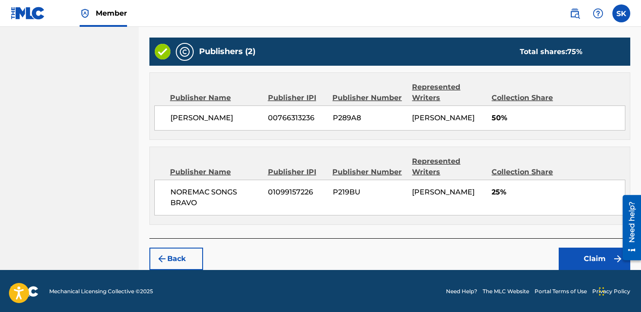
click at [578, 266] on button "Claim" at bounding box center [595, 259] width 72 height 22
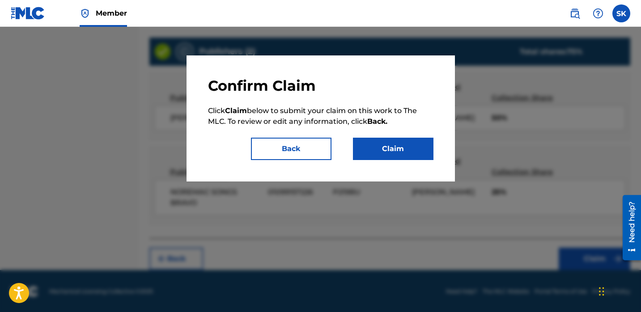
click at [384, 148] on button "Claim" at bounding box center [393, 149] width 81 height 22
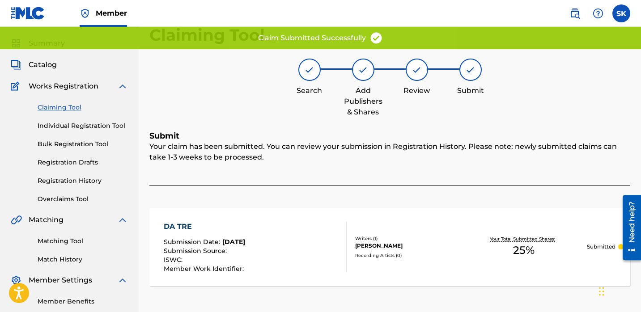
scroll to position [0, 0]
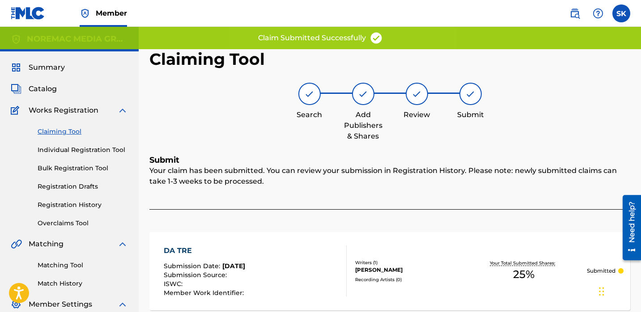
click at [75, 153] on link "Individual Registration Tool" at bounding box center [83, 149] width 90 height 9
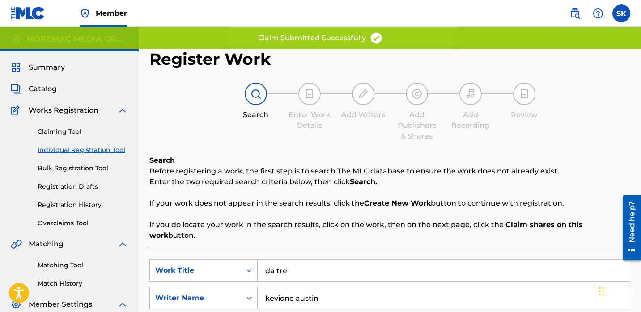
click at [284, 178] on p "Enter the two required search criteria below, then click Search." at bounding box center [389, 182] width 481 height 11
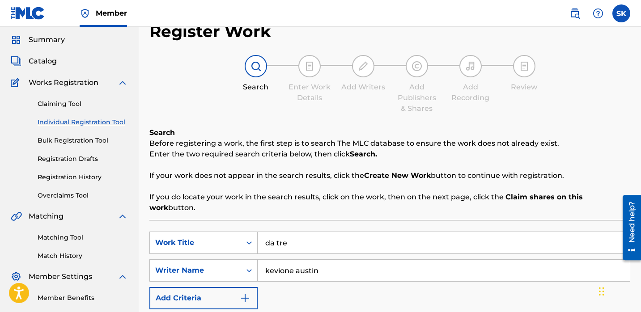
scroll to position [37, 0]
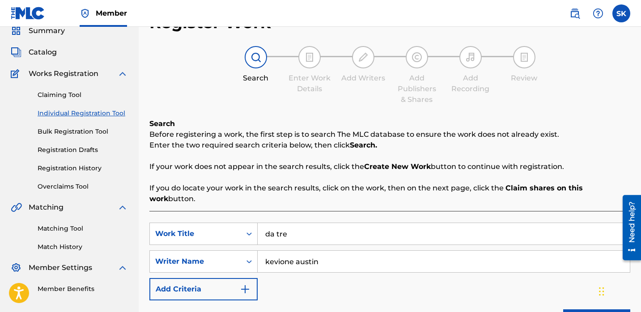
click at [274, 223] on input "da tre" at bounding box center [444, 233] width 372 height 21
click at [275, 223] on input "da tre" at bounding box center [444, 233] width 372 height 21
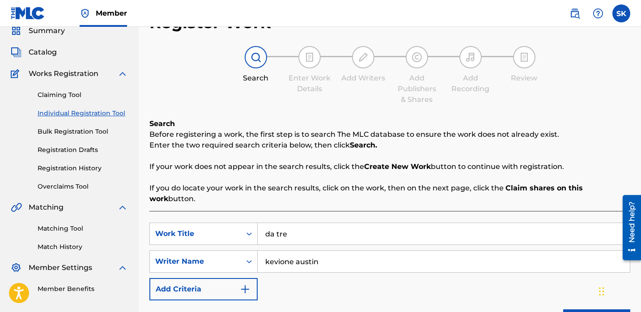
click at [275, 223] on input "da tre" at bounding box center [444, 233] width 372 height 21
type input "hard head"
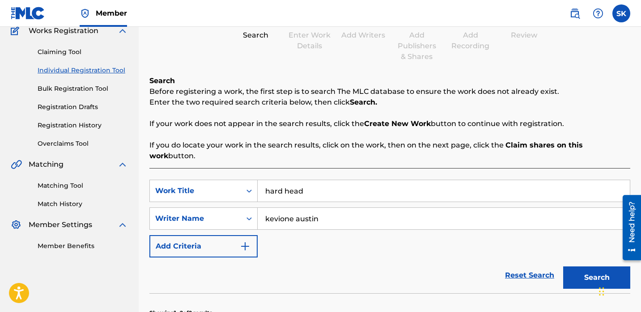
scroll to position [208, 0]
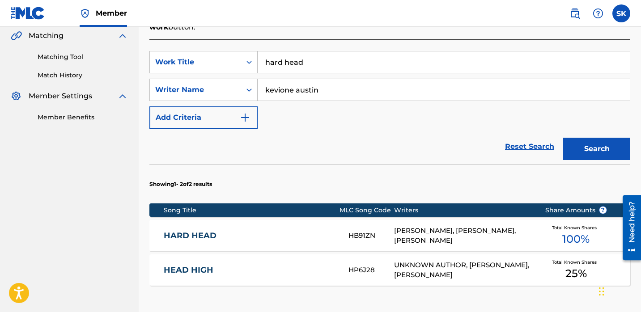
click at [322, 165] on section "Showing 1 - 2 of 2 results" at bounding box center [389, 182] width 481 height 34
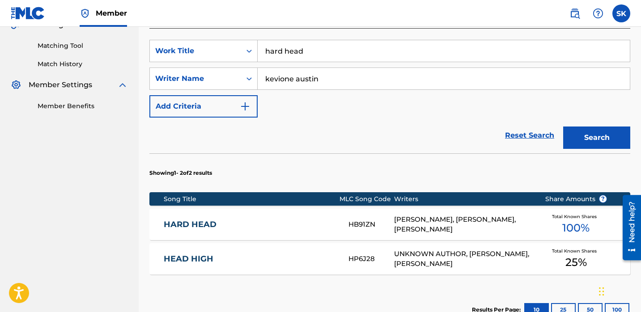
scroll to position [220, 0]
click at [356, 220] on div "HB91ZN" at bounding box center [371, 225] width 46 height 10
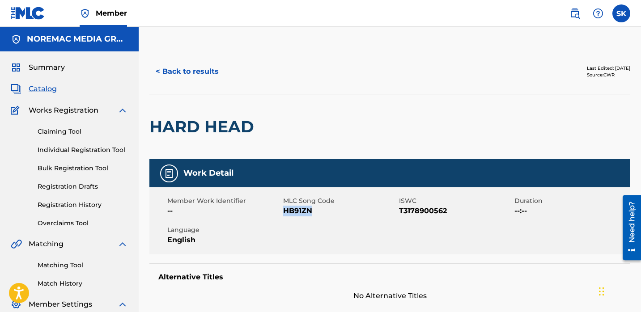
click at [207, 76] on button "< Back to results" at bounding box center [187, 71] width 76 height 22
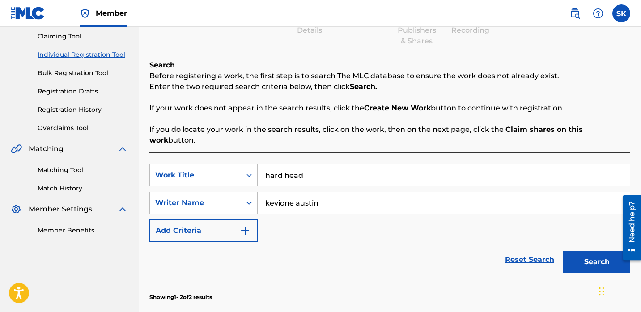
click at [285, 165] on input "hard head" at bounding box center [444, 175] width 372 height 21
type input "i'm strong"
click at [563, 251] on button "Search" at bounding box center [596, 262] width 67 height 22
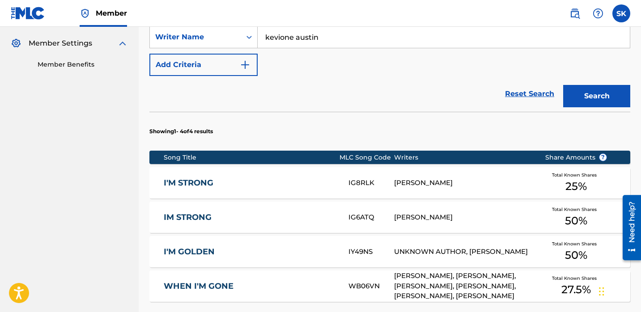
scroll to position [262, 0]
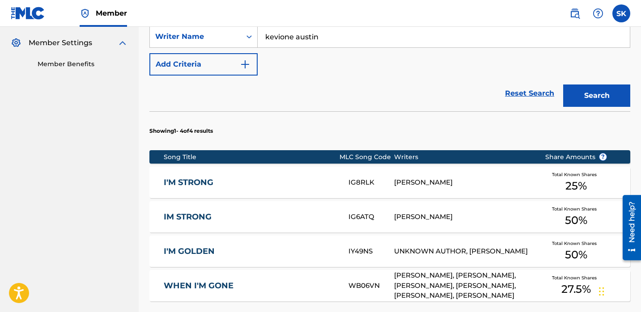
click at [344, 178] on div "I'M STRONG" at bounding box center [256, 183] width 185 height 10
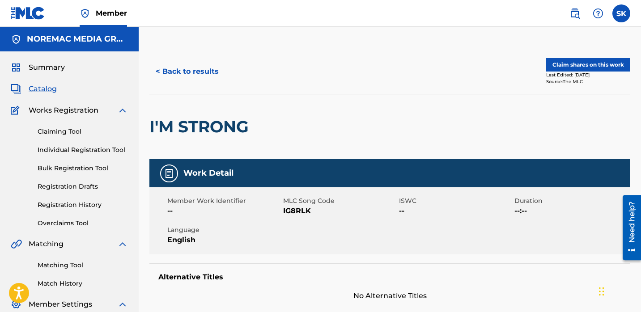
click at [362, 86] on div "< Back to results Claim shares on this work Last Edited: [DATE] Source: The MLC" at bounding box center [389, 71] width 481 height 45
click at [204, 71] on button "< Back to results" at bounding box center [187, 71] width 76 height 22
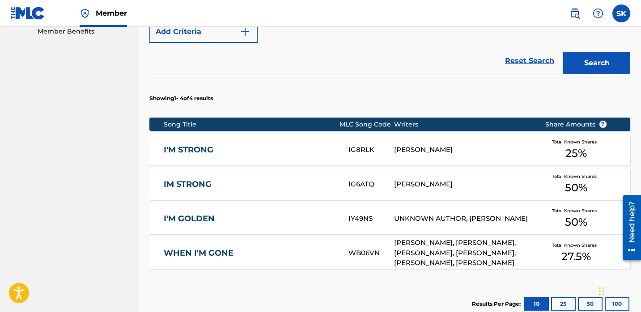
scroll to position [295, 0]
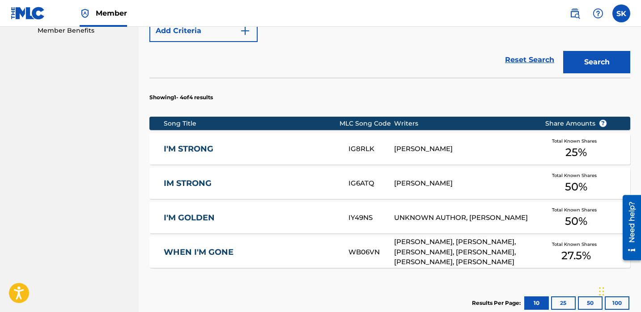
click at [289, 144] on link "I'M STRONG" at bounding box center [250, 149] width 173 height 10
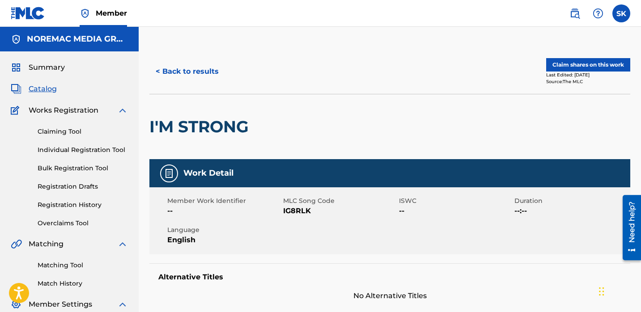
scroll to position [2, 0]
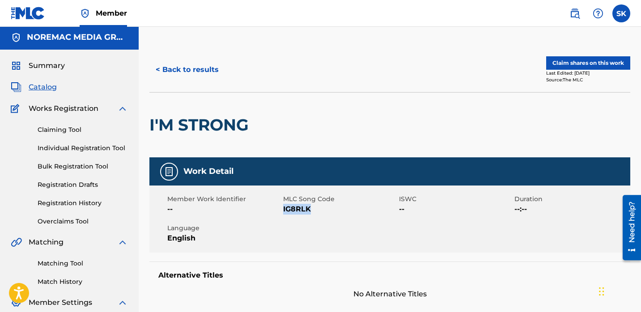
click at [204, 76] on button "< Back to results" at bounding box center [187, 70] width 76 height 22
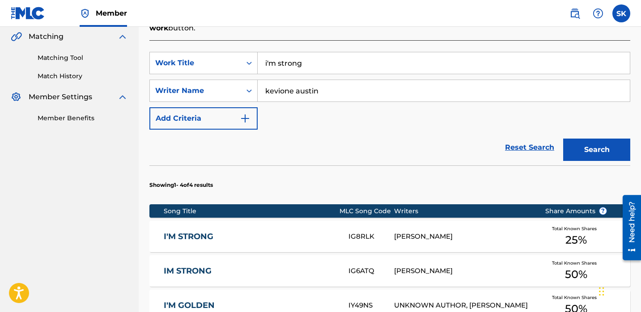
scroll to position [289, 0]
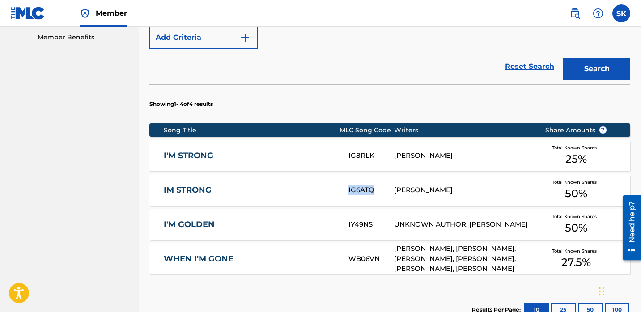
copy div "IG6ATQ"
click at [263, 151] on link "I'M STRONG" at bounding box center [250, 156] width 173 height 10
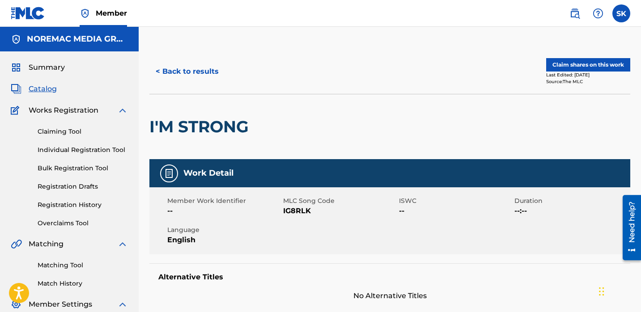
click at [581, 64] on button "Claim shares on this work" at bounding box center [588, 64] width 84 height 13
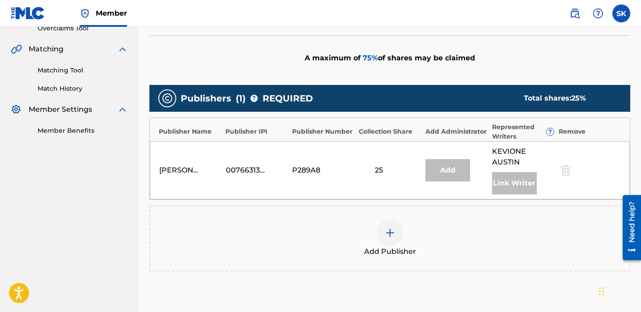
scroll to position [239, 0]
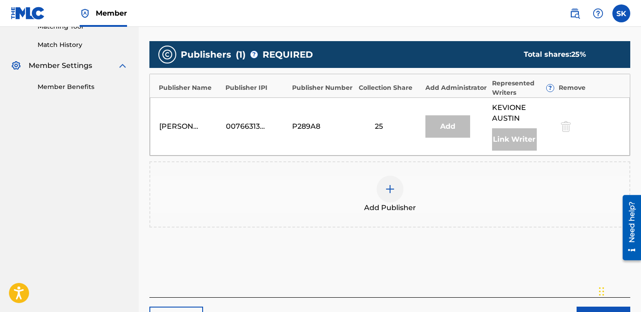
click at [414, 195] on div "Add Publisher" at bounding box center [389, 195] width 479 height 38
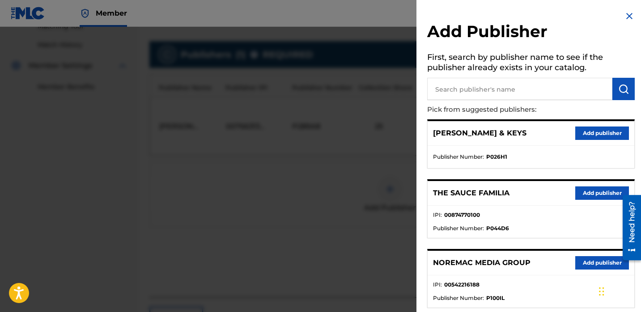
click at [526, 87] on input "text" at bounding box center [519, 89] width 185 height 22
type input "nore"
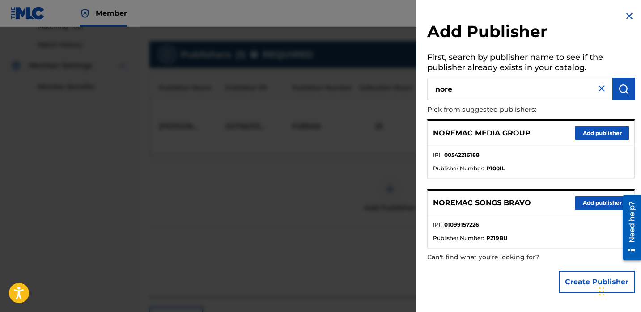
click at [582, 209] on div "NOREMAC SONGS BRAVO Add publisher" at bounding box center [531, 203] width 207 height 25
click at [594, 193] on div "NOREMAC SONGS BRAVO Add publisher" at bounding box center [531, 203] width 207 height 25
click at [586, 201] on button "Add publisher" at bounding box center [602, 202] width 54 height 13
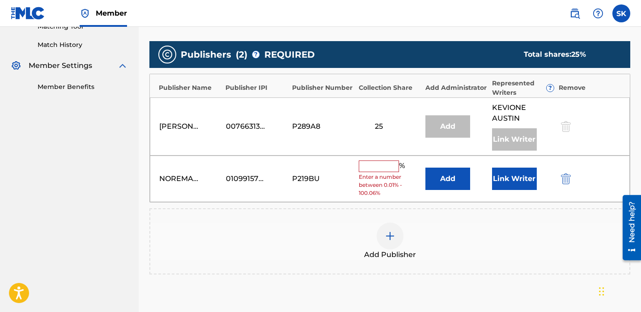
click at [508, 174] on button "Link Writer" at bounding box center [514, 179] width 45 height 22
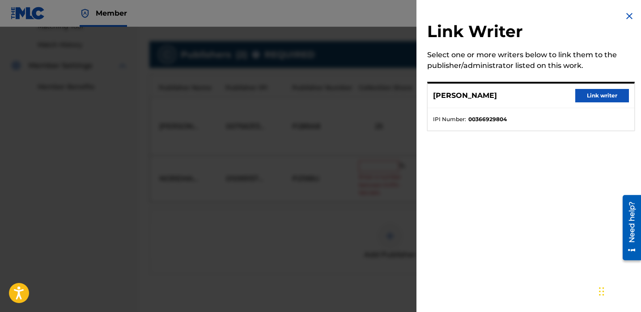
click at [599, 90] on button "Link writer" at bounding box center [602, 95] width 54 height 13
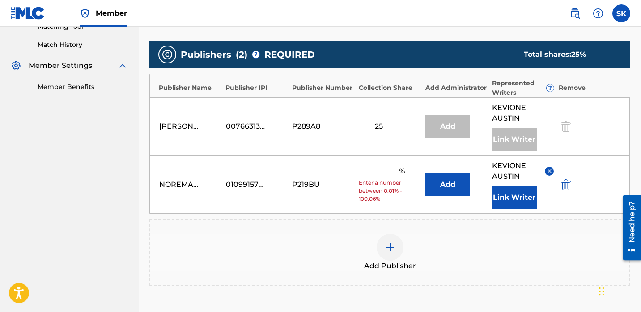
click at [387, 173] on input "text" at bounding box center [379, 172] width 40 height 12
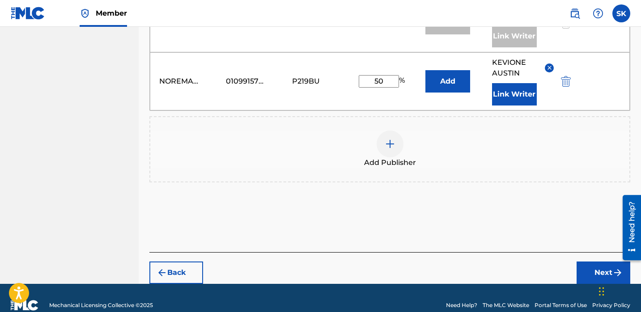
scroll to position [357, 0]
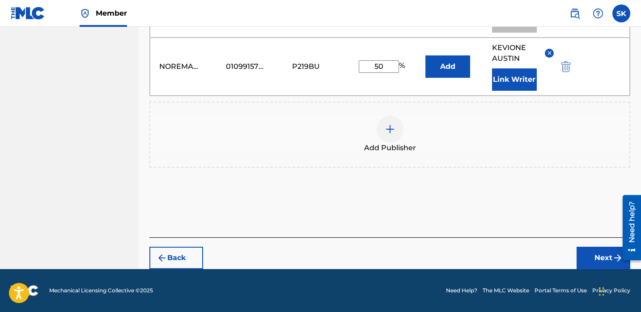
type input "50"
click at [591, 252] on button "Next" at bounding box center [604, 258] width 54 height 22
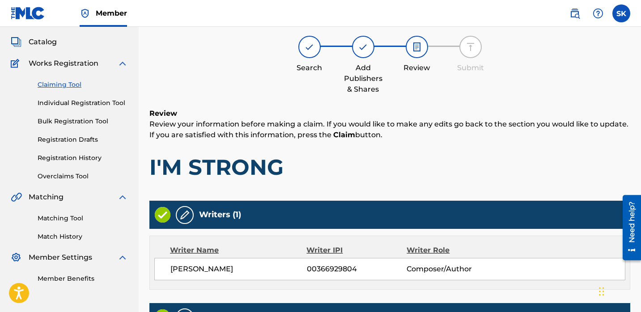
scroll to position [313, 0]
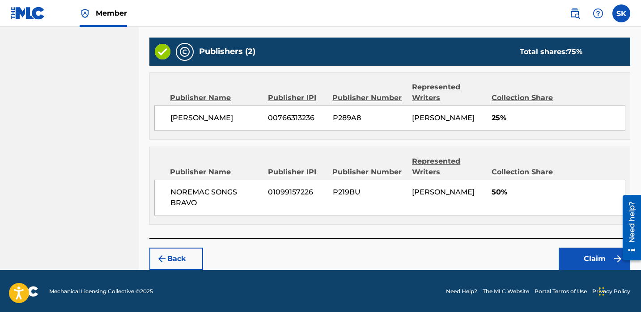
click at [578, 263] on button "Claim" at bounding box center [595, 259] width 72 height 22
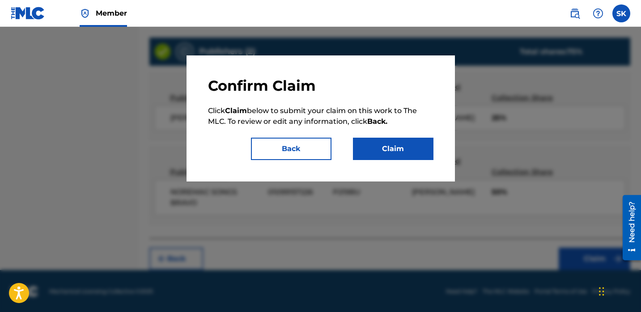
click at [383, 142] on button "Claim" at bounding box center [393, 149] width 81 height 22
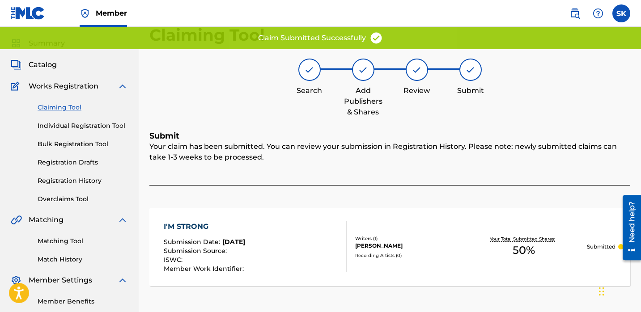
scroll to position [0, 0]
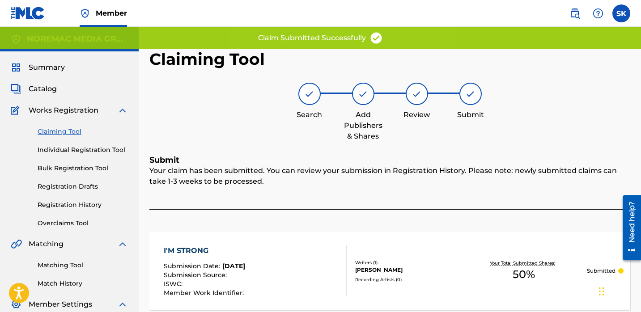
click at [92, 152] on link "Individual Registration Tool" at bounding box center [83, 149] width 90 height 9
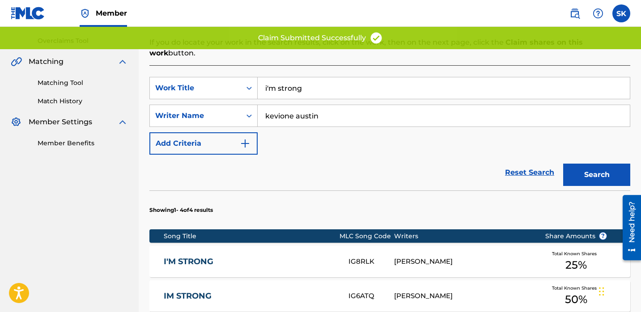
scroll to position [235, 0]
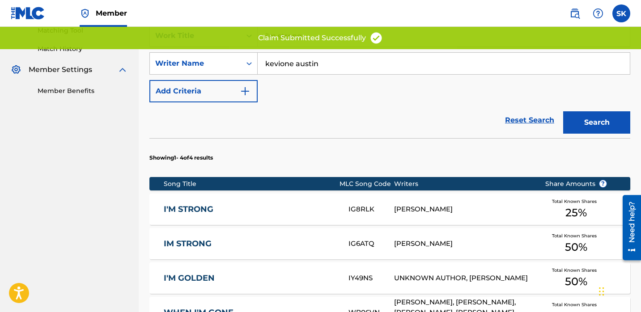
click at [276, 228] on div "IM STRONG IG6ATQ KEVIONE AUSTIN Total Known Shares 50 %" at bounding box center [389, 243] width 481 height 31
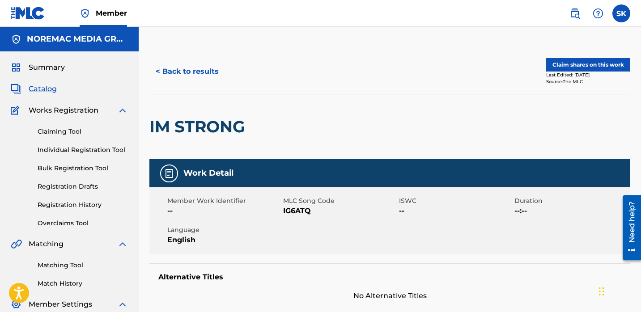
click at [600, 71] on button "Claim shares on this work" at bounding box center [588, 64] width 84 height 13
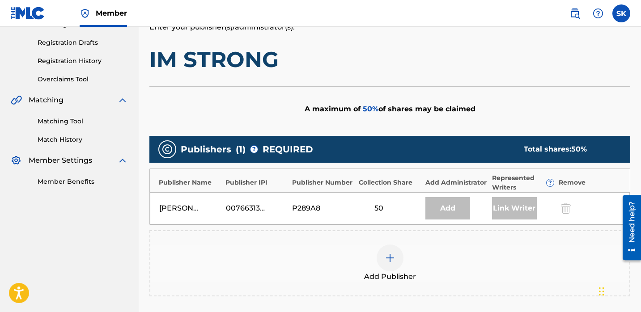
scroll to position [273, 0]
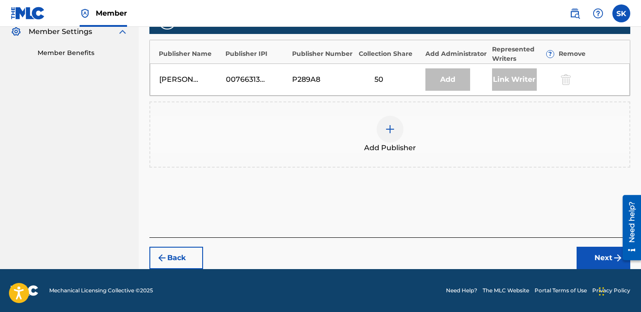
click at [391, 142] on div at bounding box center [390, 129] width 27 height 27
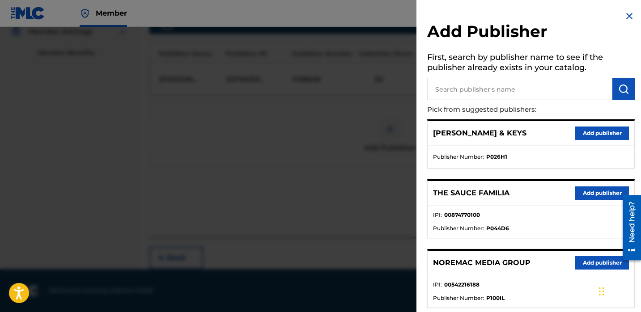
click at [520, 90] on input "text" at bounding box center [519, 89] width 185 height 22
type input "nore"
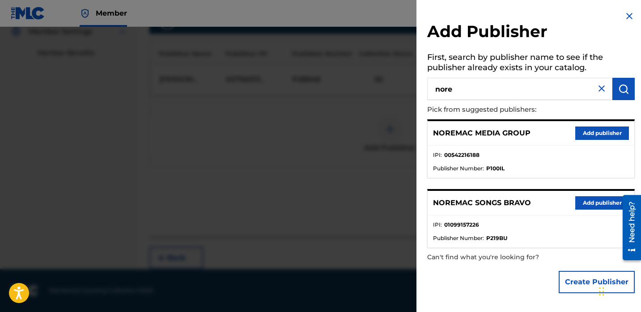
click at [579, 207] on button "Add publisher" at bounding box center [602, 202] width 54 height 13
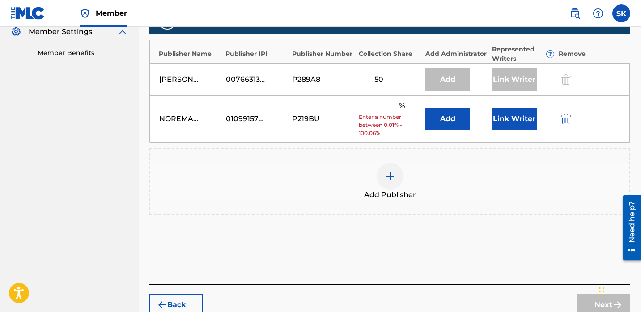
click at [386, 109] on input "text" at bounding box center [379, 107] width 40 height 12
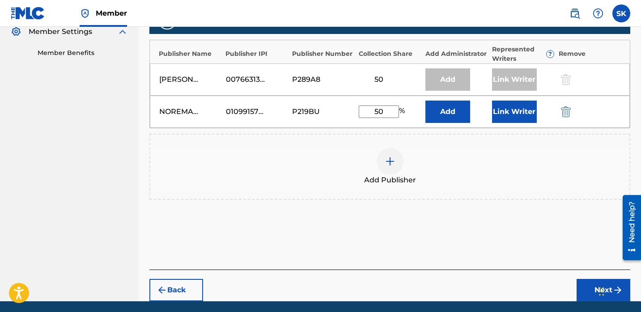
type input "50"
click at [499, 117] on button "Link Writer" at bounding box center [514, 112] width 45 height 22
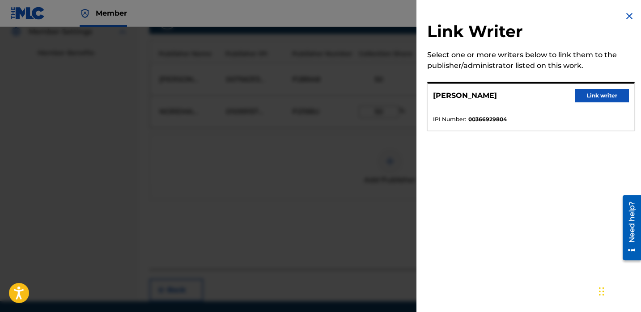
drag, startPoint x: 580, startPoint y: 96, endPoint x: 573, endPoint y: 110, distance: 15.8
click at [580, 96] on button "Link writer" at bounding box center [602, 95] width 54 height 13
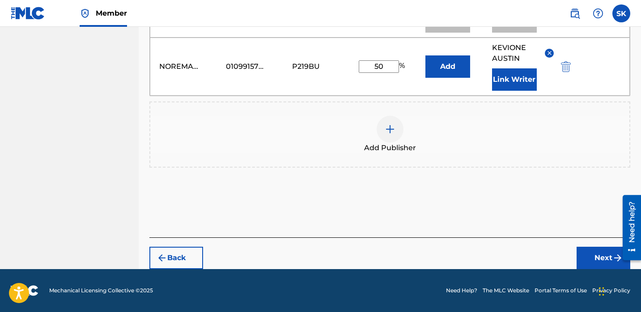
click at [597, 263] on button "Next" at bounding box center [604, 258] width 54 height 22
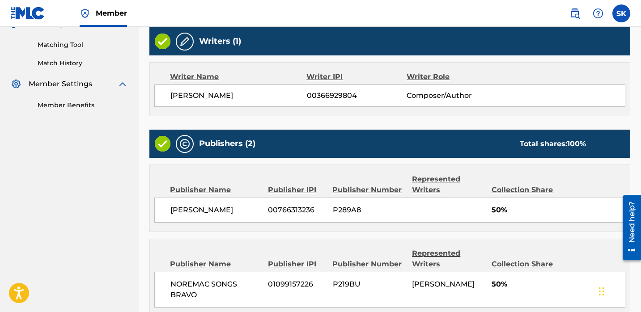
scroll to position [313, 0]
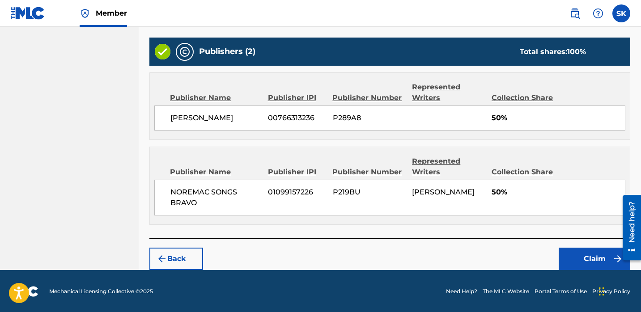
click at [573, 252] on button "Claim" at bounding box center [595, 259] width 72 height 22
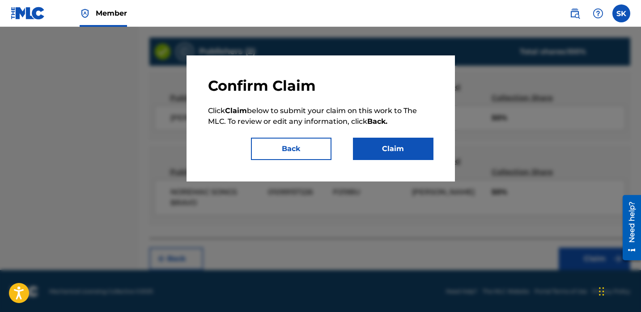
click at [407, 149] on button "Claim" at bounding box center [393, 149] width 81 height 22
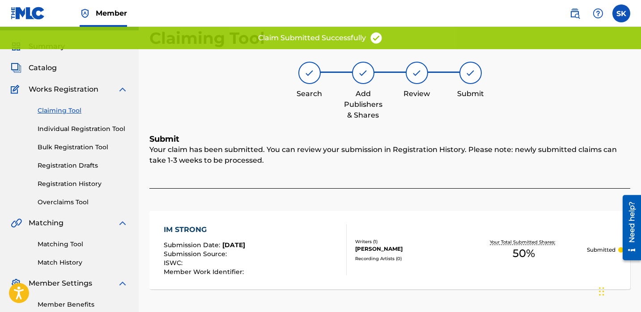
scroll to position [0, 0]
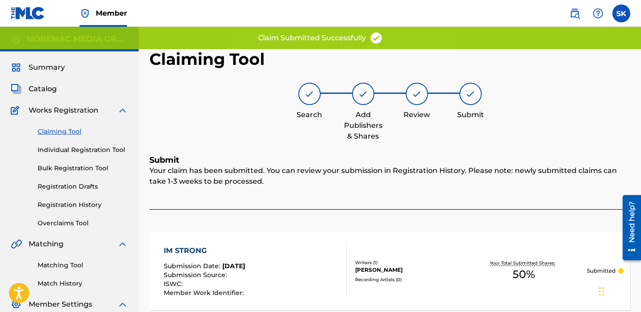
click at [77, 150] on link "Individual Registration Tool" at bounding box center [83, 149] width 90 height 9
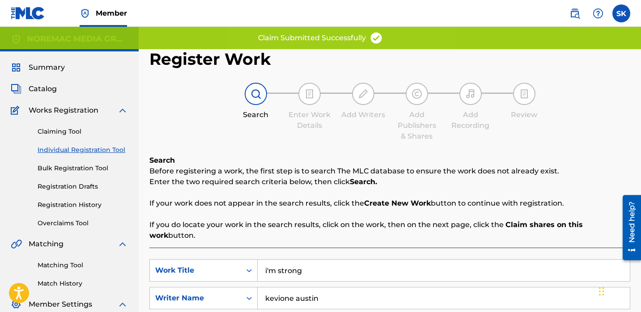
click at [290, 192] on div "Search Before registering a work, the first step is to search The MLC database …" at bounding box center [389, 198] width 481 height 86
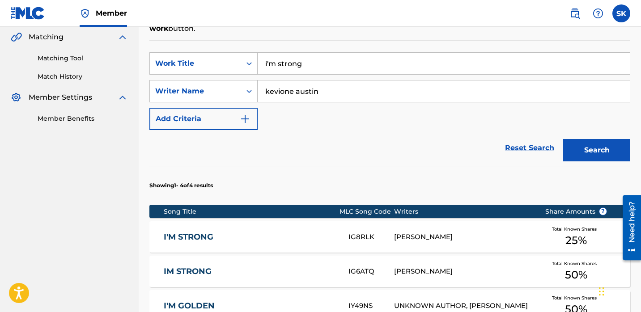
scroll to position [84, 0]
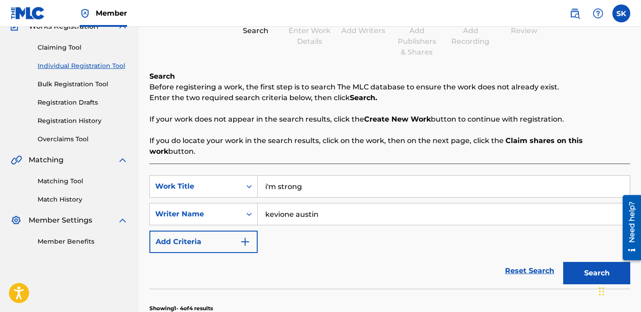
click at [302, 181] on input "i'm strong" at bounding box center [444, 186] width 372 height 21
type input "don't deserve it"
click at [563, 262] on button "Search" at bounding box center [596, 273] width 67 height 22
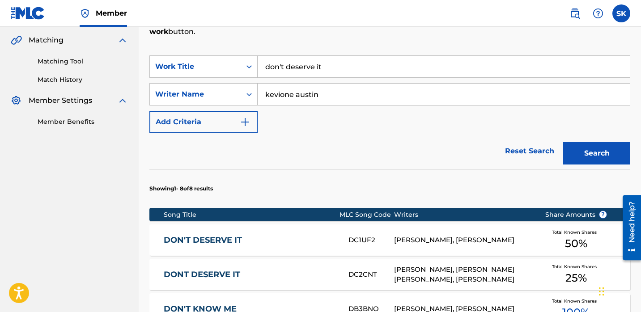
scroll to position [213, 0]
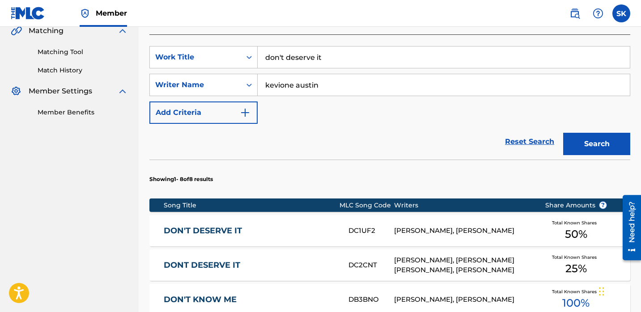
click at [310, 226] on link "DON'T DESERVE IT" at bounding box center [250, 231] width 173 height 10
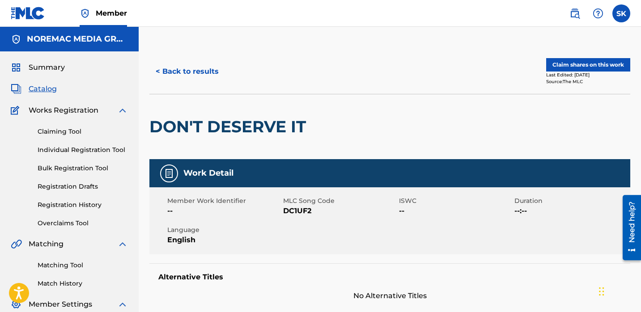
click at [298, 213] on span "DC1UF2" at bounding box center [340, 211] width 114 height 11
copy span "DC1UF2"
click at [199, 72] on button "< Back to results" at bounding box center [187, 71] width 76 height 22
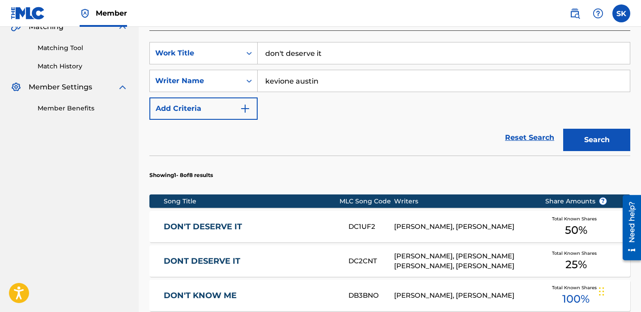
scroll to position [281, 0]
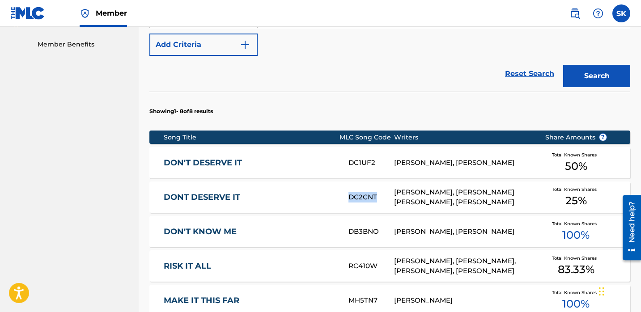
copy div "DC2CNT"
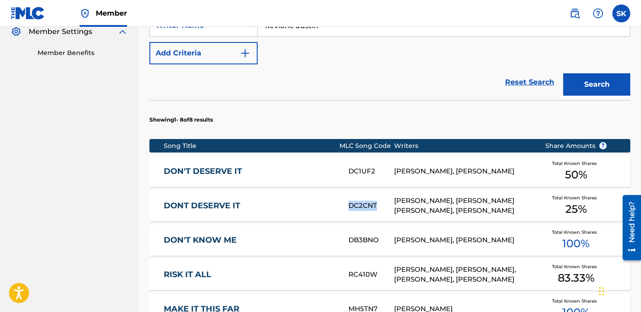
scroll to position [274, 0]
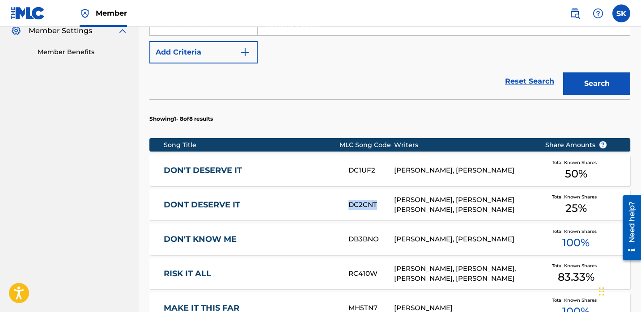
click at [315, 166] on link "DON'T DESERVE IT" at bounding box center [250, 171] width 173 height 10
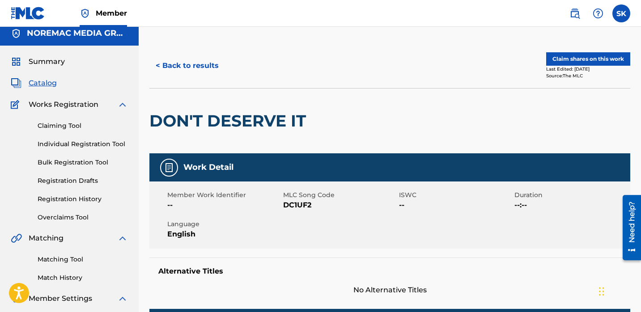
scroll to position [13, 0]
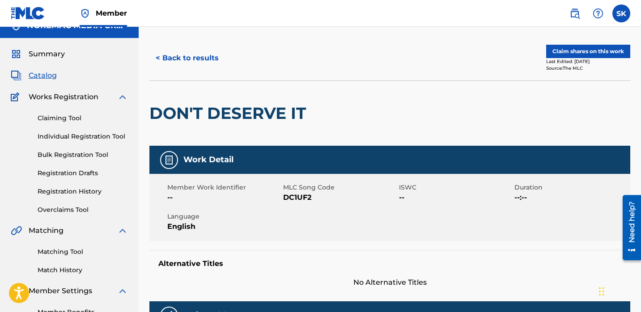
click at [579, 50] on button "Claim shares on this work" at bounding box center [588, 51] width 84 height 13
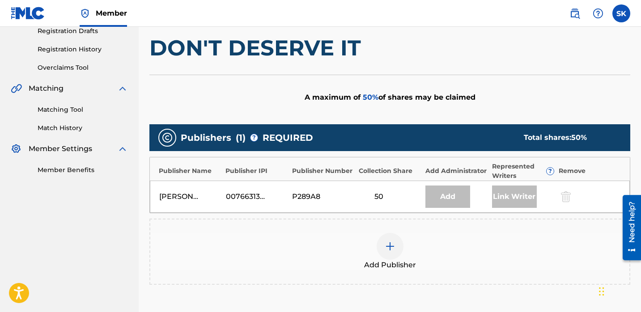
scroll to position [157, 0]
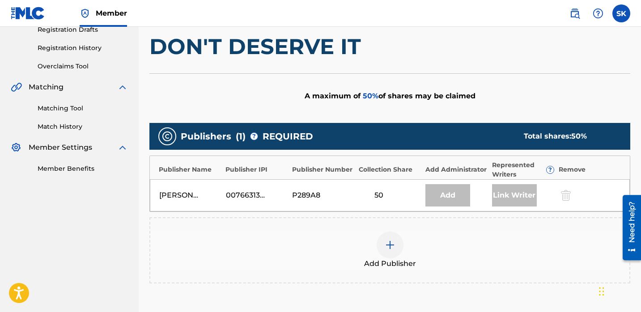
click at [394, 260] on span "Add Publisher" at bounding box center [390, 264] width 52 height 11
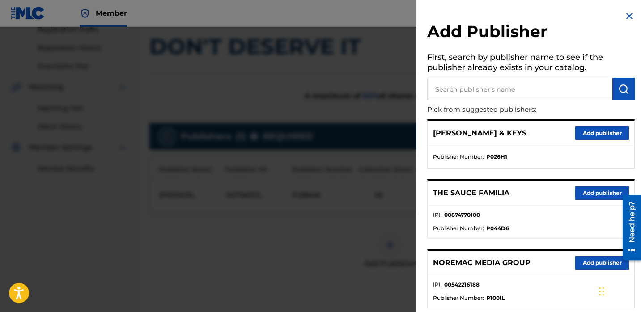
click at [504, 93] on input "text" at bounding box center [519, 89] width 185 height 22
type input "nore"
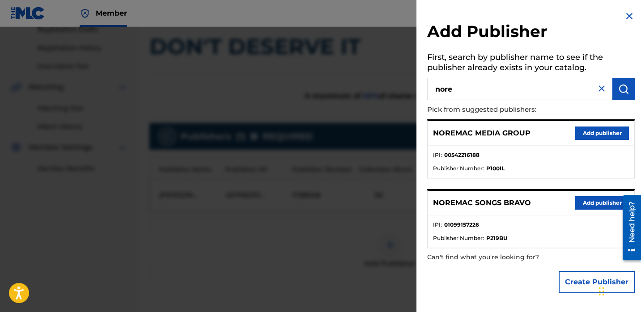
click at [584, 201] on button "Add publisher" at bounding box center [602, 202] width 54 height 13
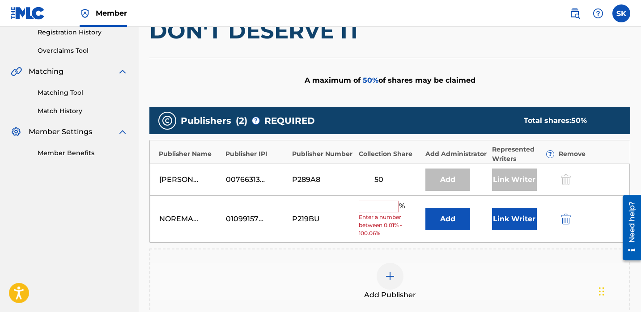
scroll to position [173, 0]
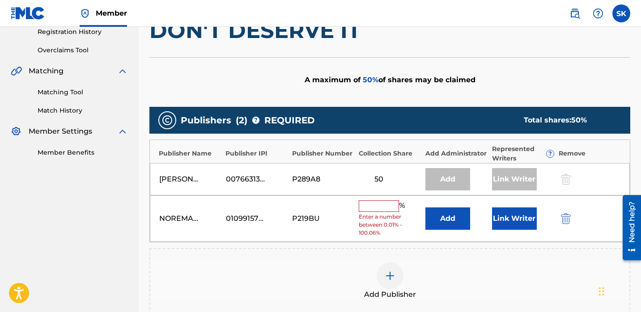
click at [506, 216] on button "Link Writer" at bounding box center [514, 219] width 45 height 22
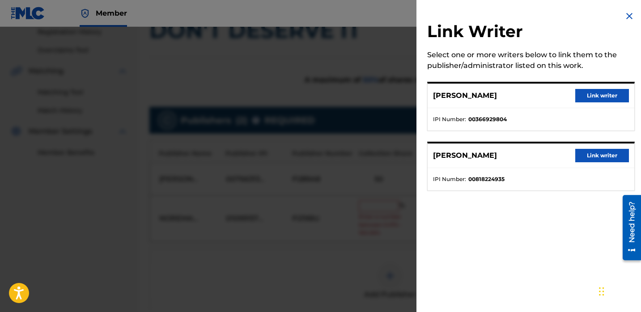
click at [603, 91] on button "Link writer" at bounding box center [602, 95] width 54 height 13
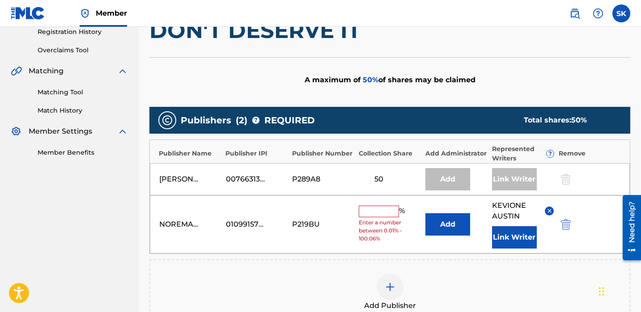
click at [373, 218] on div "% Enter a number between 0.01% - 100.06%" at bounding box center [390, 224] width 62 height 37
click at [374, 217] on input "text" at bounding box center [379, 212] width 40 height 12
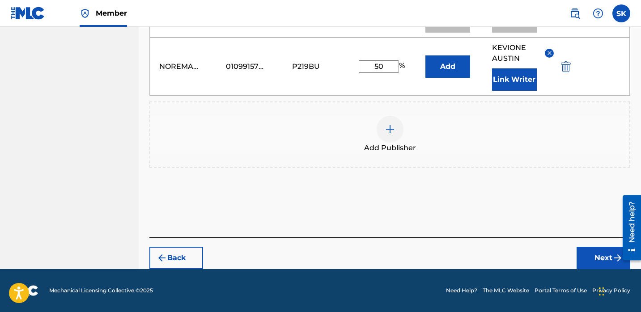
type input "50"
click at [591, 260] on button "Next" at bounding box center [604, 258] width 54 height 22
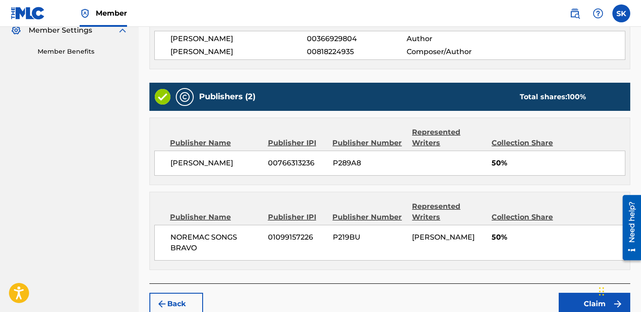
scroll to position [319, 0]
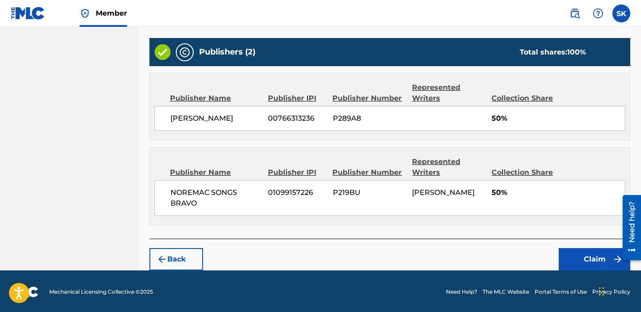
click at [578, 256] on button "Claim" at bounding box center [595, 259] width 72 height 22
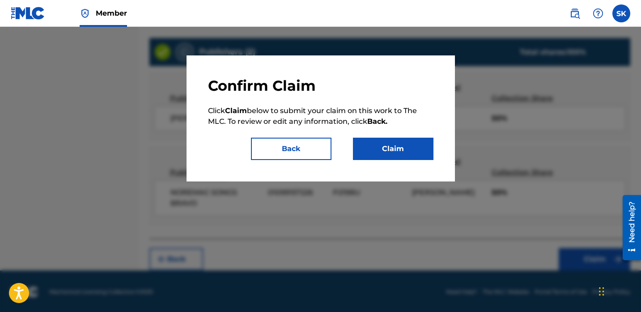
click at [382, 153] on button "Claim" at bounding box center [393, 149] width 81 height 22
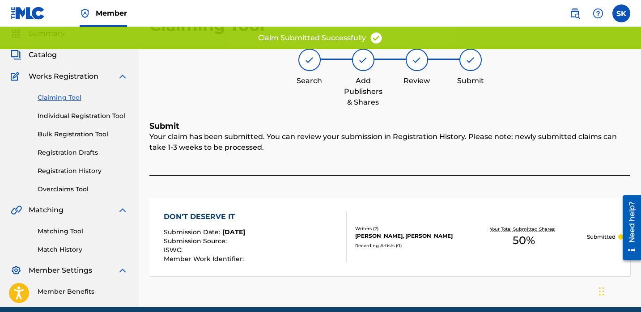
scroll to position [0, 0]
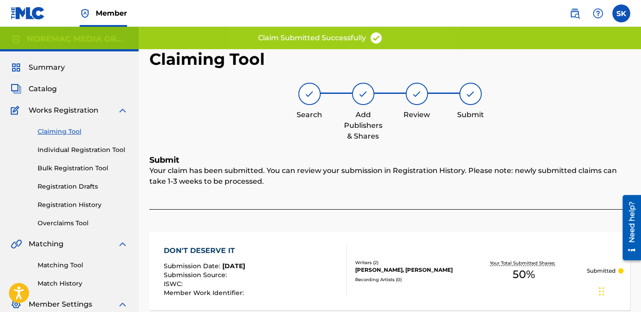
click at [95, 149] on link "Individual Registration Tool" at bounding box center [83, 149] width 90 height 9
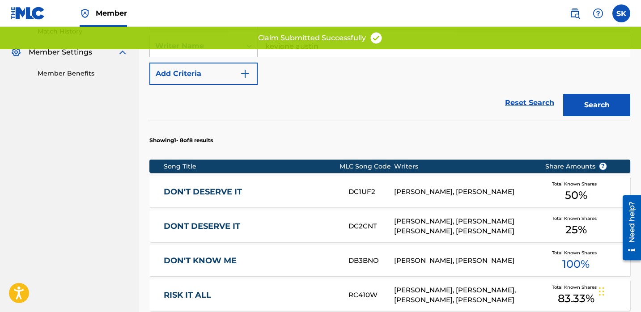
scroll to position [269, 0]
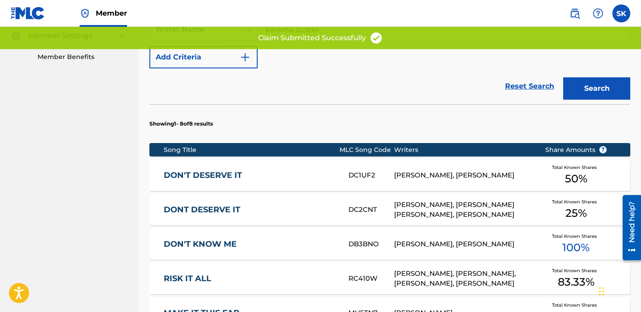
click at [334, 210] on div "DONT DESERVE IT DC2CNT [PERSON_NAME], [PERSON_NAME] [PERSON_NAME], [PERSON_NAME…" at bounding box center [389, 209] width 481 height 31
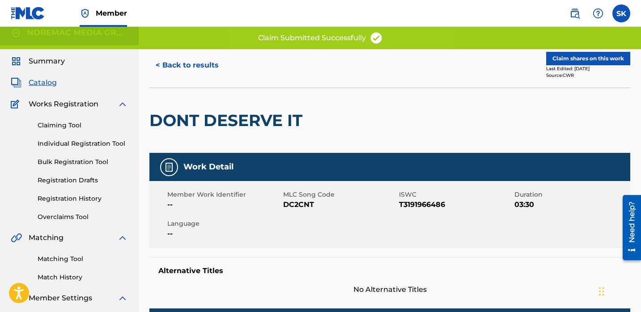
scroll to position [9, 0]
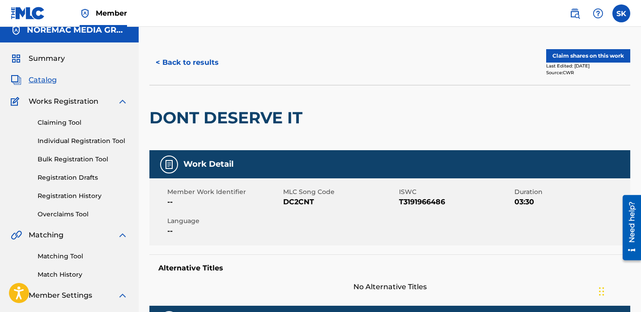
click at [583, 58] on button "Claim shares on this work" at bounding box center [588, 55] width 84 height 13
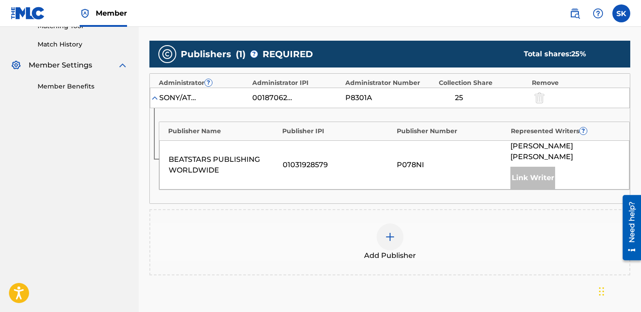
scroll to position [278, 0]
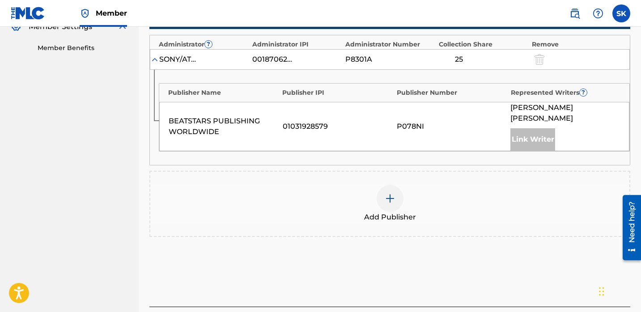
click at [387, 185] on div at bounding box center [390, 198] width 27 height 27
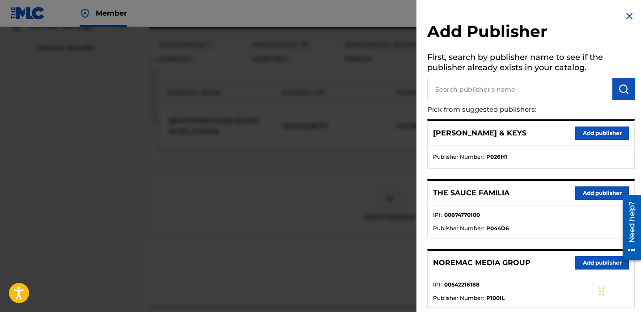
click at [504, 91] on input "text" at bounding box center [519, 89] width 185 height 22
type input "nore"
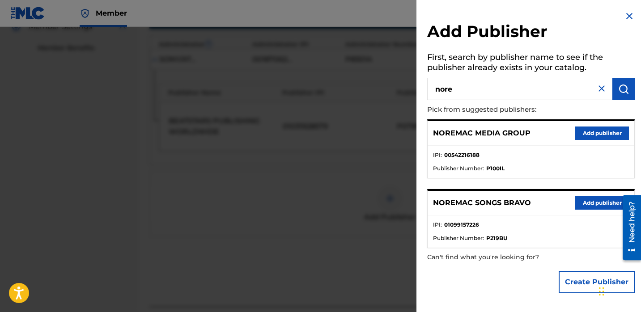
click at [585, 203] on button "Add publisher" at bounding box center [602, 202] width 54 height 13
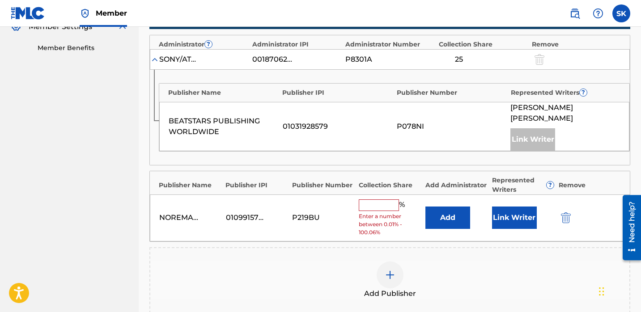
click at [512, 207] on button "Link Writer" at bounding box center [514, 218] width 45 height 22
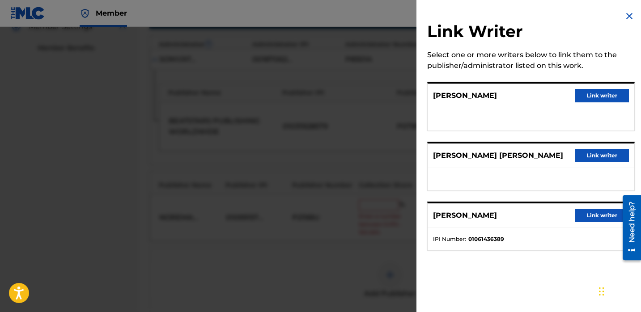
drag, startPoint x: 593, startPoint y: 93, endPoint x: 569, endPoint y: 109, distance: 28.0
click at [593, 94] on button "Link writer" at bounding box center [602, 95] width 54 height 13
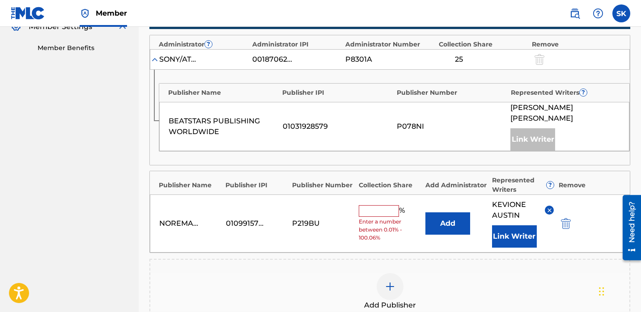
click at [379, 205] on input "text" at bounding box center [379, 211] width 40 height 12
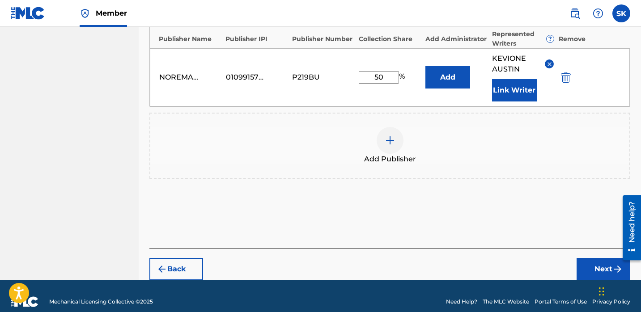
type input "50"
click at [597, 260] on button "Next" at bounding box center [604, 269] width 54 height 22
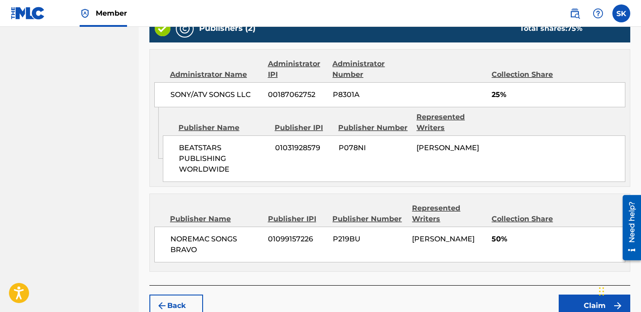
scroll to position [402, 0]
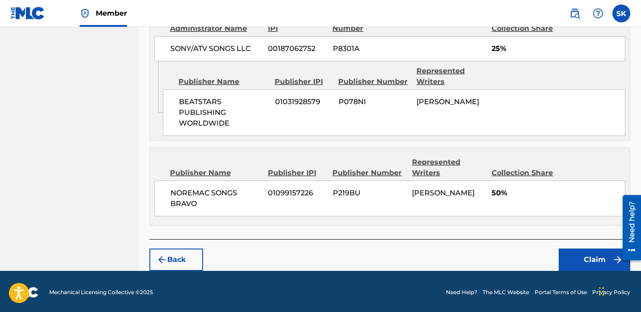
click at [593, 261] on button "Claim" at bounding box center [595, 260] width 72 height 22
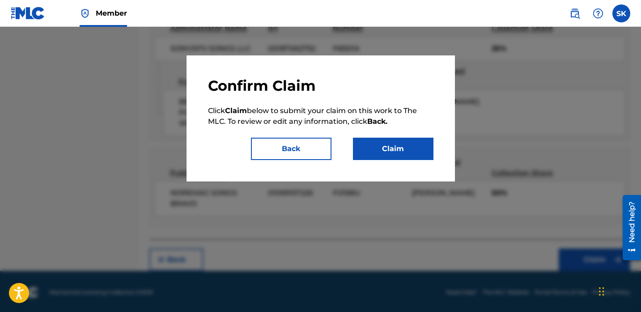
click at [414, 158] on button "Claim" at bounding box center [393, 149] width 81 height 22
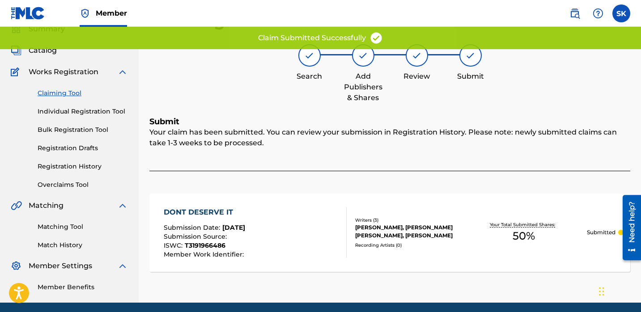
scroll to position [0, 0]
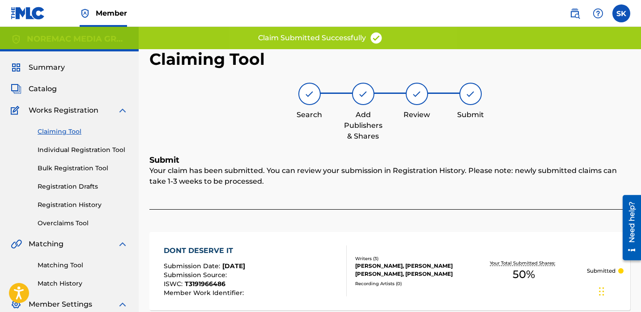
click at [89, 153] on link "Individual Registration Tool" at bounding box center [83, 149] width 90 height 9
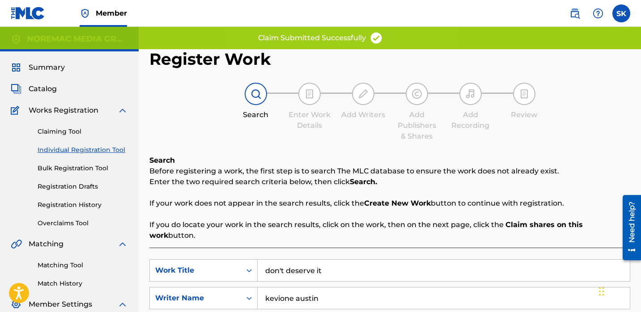
click at [241, 208] on p "If your work does not appear in the search results, click the Create New Work b…" at bounding box center [389, 203] width 481 height 11
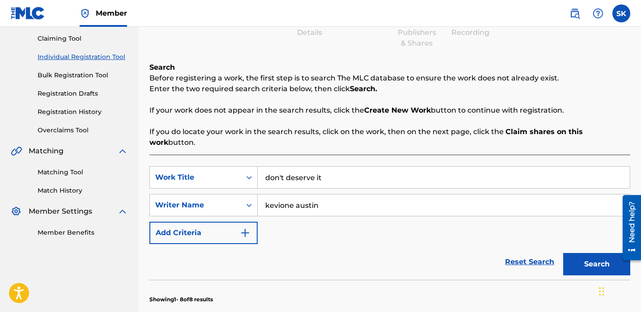
scroll to position [142, 0]
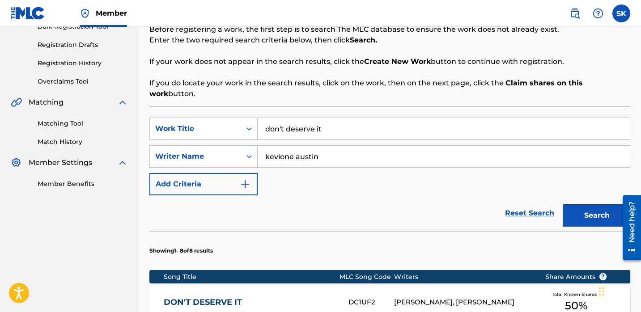
click at [380, 118] on input "don't deserve it" at bounding box center [444, 128] width 372 height 21
click at [563, 204] on button "Search" at bounding box center [596, 215] width 67 height 22
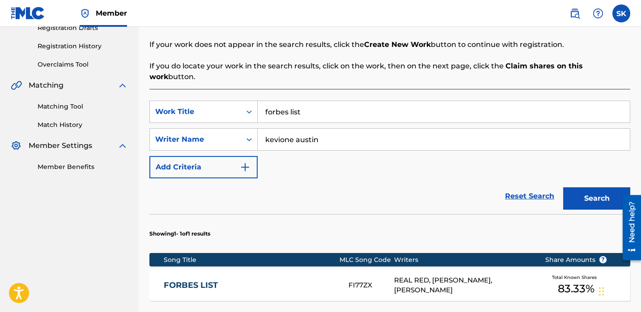
scroll to position [212, 0]
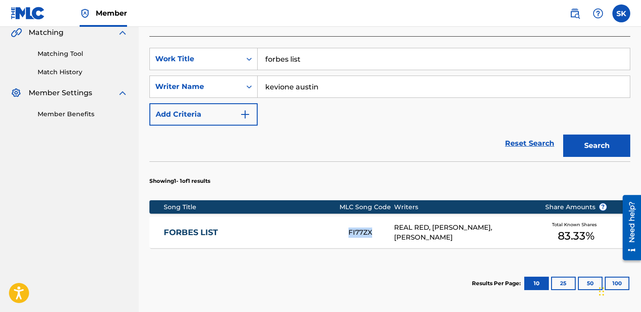
copy div "FI77ZX"
click at [325, 49] on input "forbes list" at bounding box center [444, 58] width 372 height 21
type input "just when i thought"
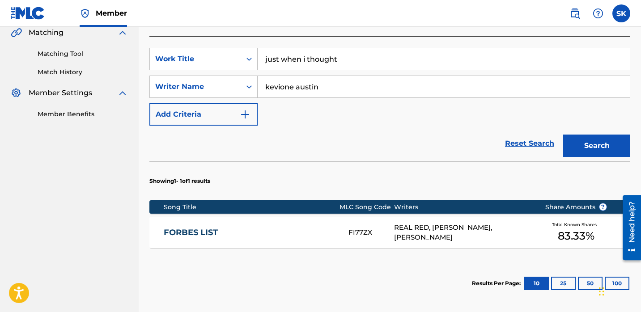
click at [563, 135] on button "Search" at bounding box center [596, 146] width 67 height 22
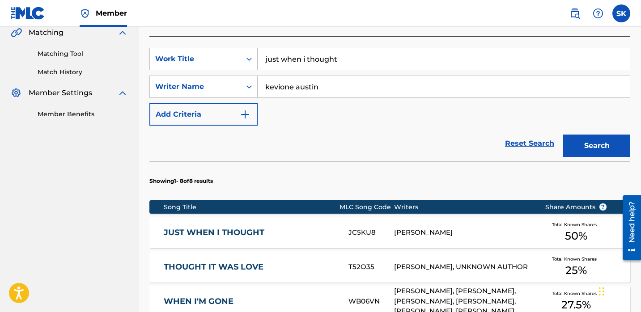
click at [356, 126] on div "Reset Search Search" at bounding box center [389, 144] width 481 height 36
click at [265, 228] on link "JUST WHEN I THOUGHT" at bounding box center [250, 233] width 173 height 10
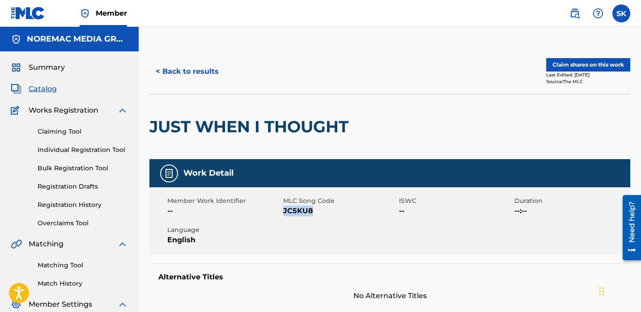
click at [557, 62] on button "Claim shares on this work" at bounding box center [588, 64] width 84 height 13
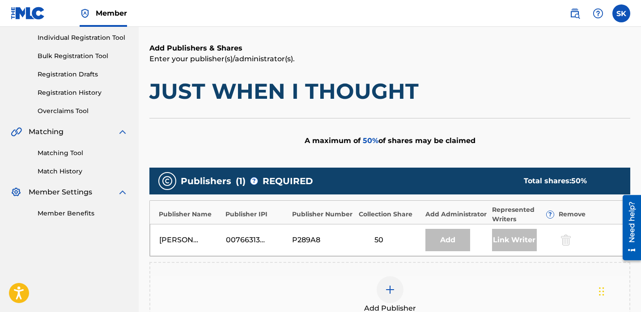
scroll to position [195, 0]
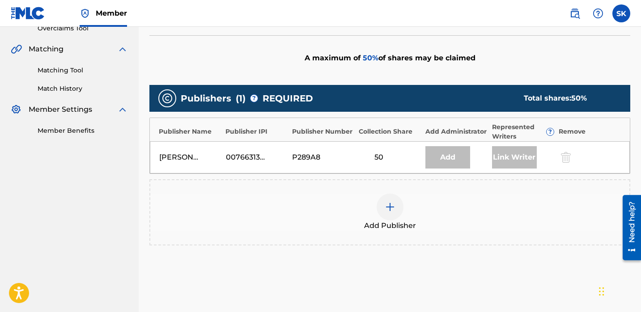
click at [380, 215] on div at bounding box center [390, 207] width 27 height 27
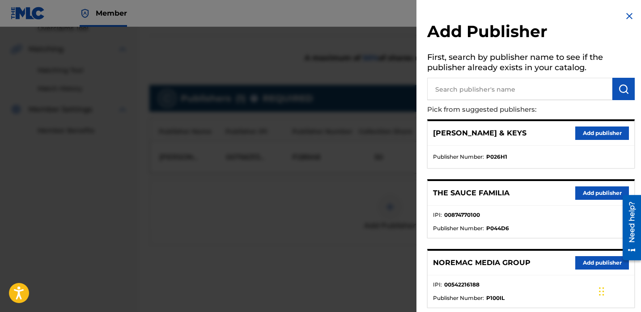
click at [526, 89] on input "text" at bounding box center [519, 89] width 185 height 22
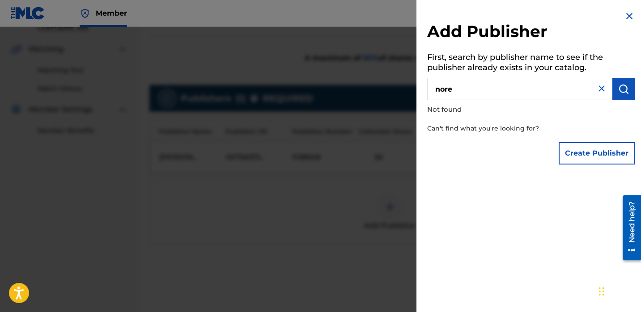
type input "nore"
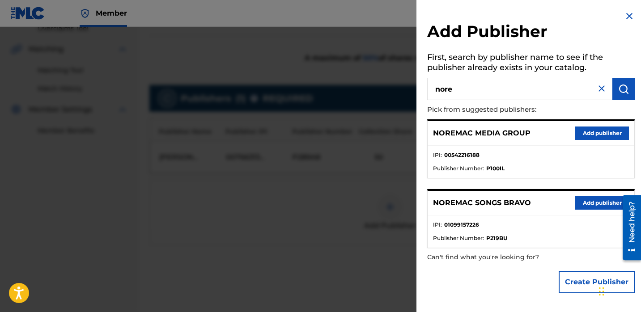
click at [589, 205] on button "Add publisher" at bounding box center [602, 202] width 54 height 13
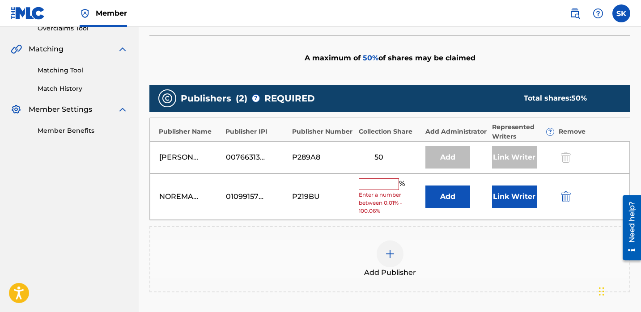
click at [504, 200] on button "Link Writer" at bounding box center [514, 197] width 45 height 22
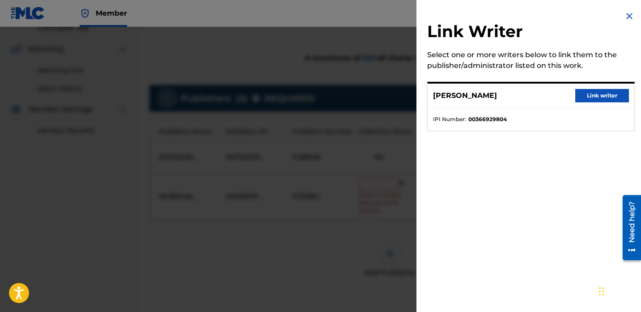
click at [588, 96] on button "Link writer" at bounding box center [602, 95] width 54 height 13
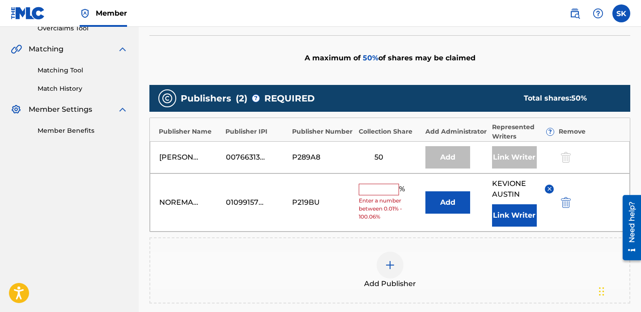
click at [382, 182] on div "NOREMAC SONGS BRAVO 01099157226 P219BU % Enter a number between 0.01% - 100.06%…" at bounding box center [390, 203] width 480 height 58
click at [378, 194] on input "text" at bounding box center [379, 190] width 40 height 12
type input "50"
click at [485, 64] on div "A maximum of 0 % of shares may be claimed" at bounding box center [389, 57] width 481 height 45
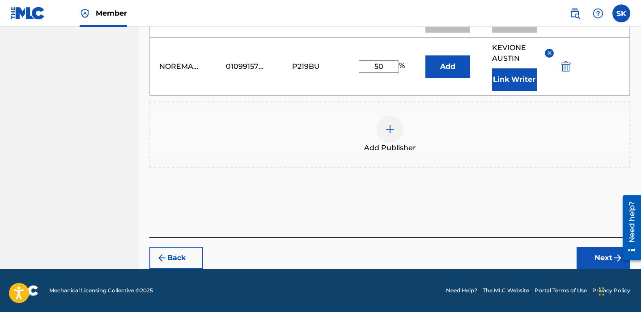
click at [590, 262] on button "Next" at bounding box center [604, 258] width 54 height 22
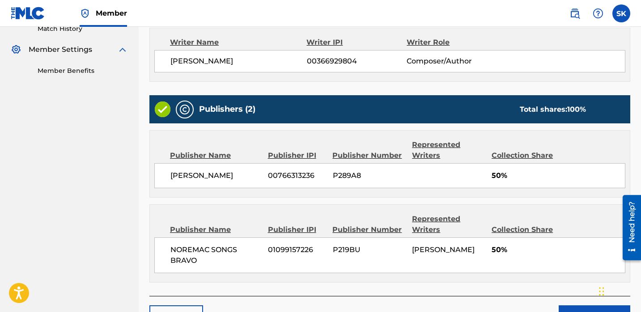
scroll to position [313, 0]
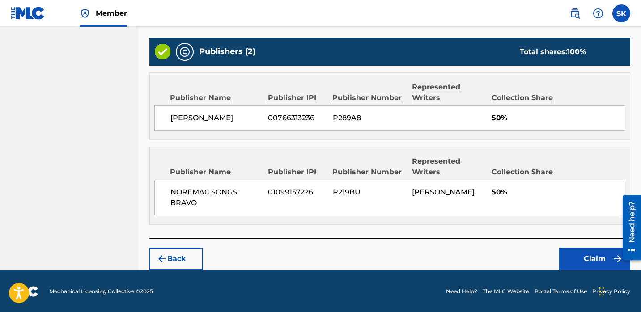
click at [582, 271] on footer "Mechanical Licensing Collective © 2025 Need Help? The MLC Website Portal Terms …" at bounding box center [320, 291] width 641 height 43
click at [580, 265] on button "Claim" at bounding box center [595, 259] width 72 height 22
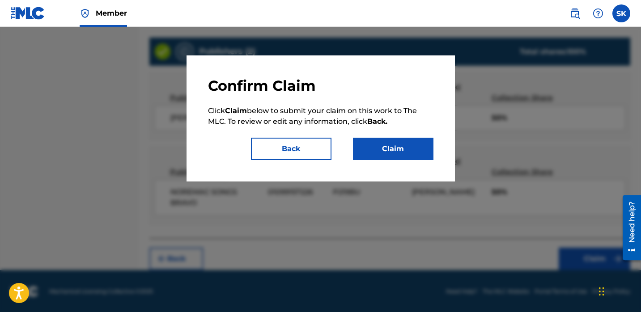
click at [424, 162] on div "Confirm Claim Click Claim below to submit your claim on this work to The MLC. T…" at bounding box center [321, 118] width 268 height 126
click at [416, 154] on button "Claim" at bounding box center [393, 149] width 81 height 22
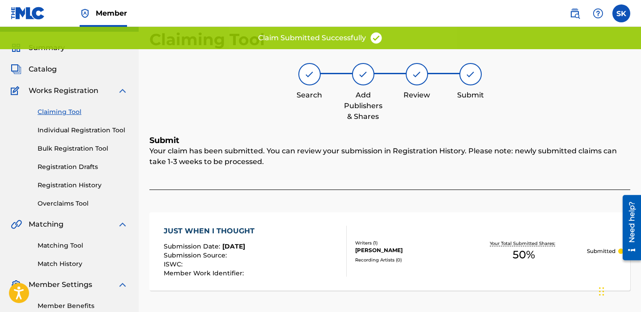
scroll to position [0, 0]
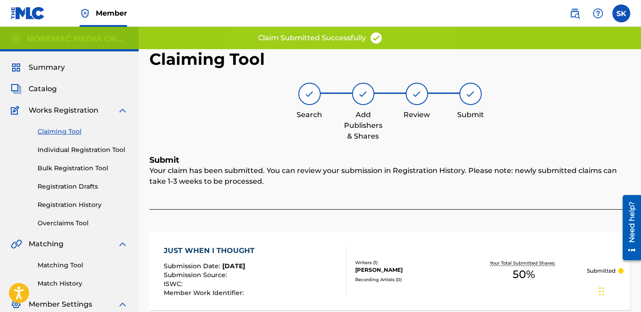
click at [88, 150] on link "Individual Registration Tool" at bounding box center [83, 149] width 90 height 9
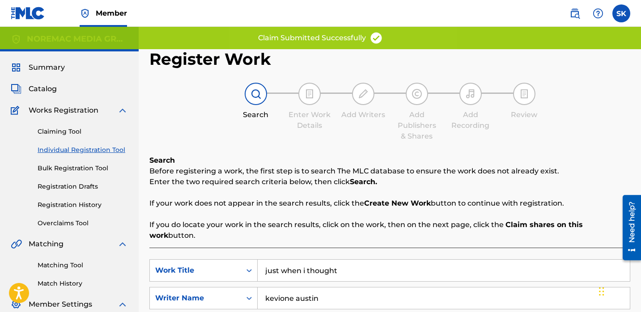
click at [225, 185] on p "Enter the two required search criteria below, then click Search." at bounding box center [389, 182] width 481 height 11
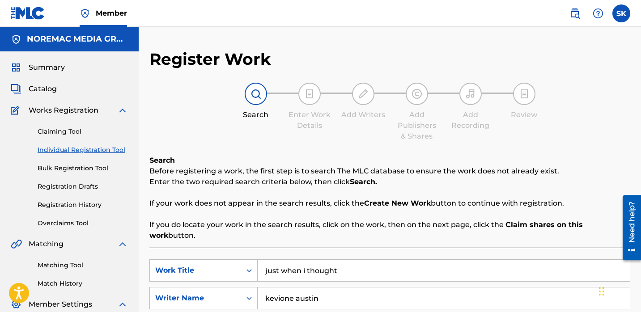
click at [76, 206] on link "Registration History" at bounding box center [83, 204] width 90 height 9
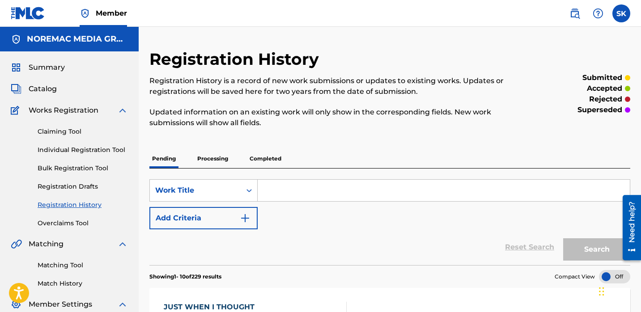
click at [87, 146] on link "Individual Registration Tool" at bounding box center [83, 149] width 90 height 9
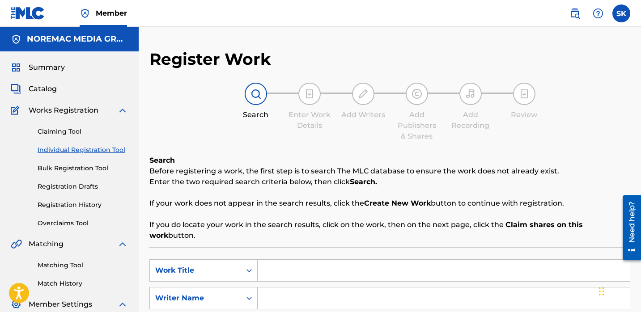
scroll to position [124, 0]
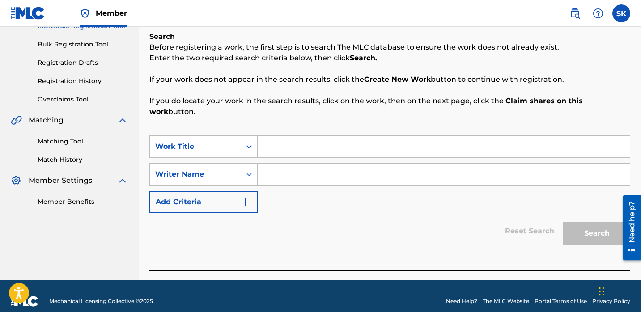
drag, startPoint x: 258, startPoint y: 130, endPoint x: 272, endPoint y: 140, distance: 17.0
click at [258, 136] on input "Search Form" at bounding box center [444, 146] width 372 height 21
click at [272, 140] on input "Search Form" at bounding box center [444, 146] width 372 height 21
type input "risk it all"
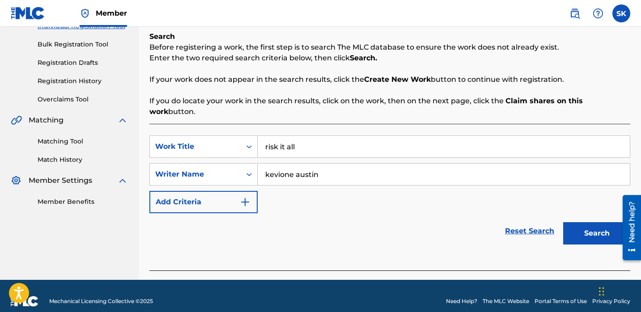
type input "kevione austin"
click at [563, 222] on button "Search" at bounding box center [596, 233] width 67 height 22
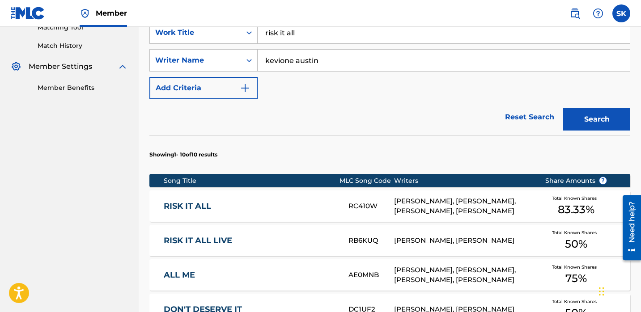
scroll to position [238, 0]
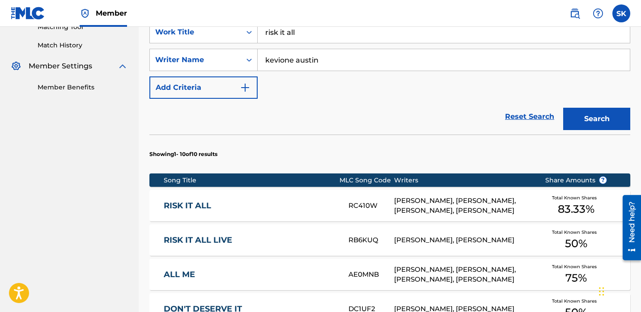
click at [314, 201] on link "RISK IT ALL" at bounding box center [250, 206] width 173 height 10
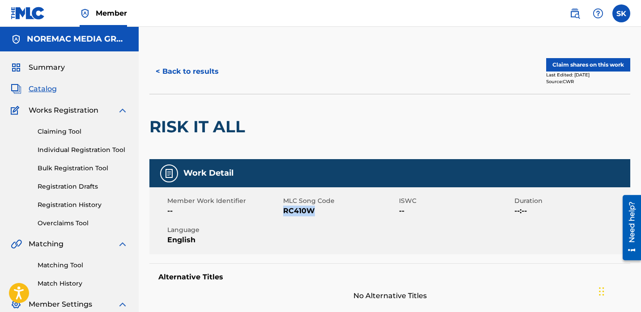
copy span "RC410W"
click at [208, 66] on button "< Back to results" at bounding box center [187, 71] width 76 height 22
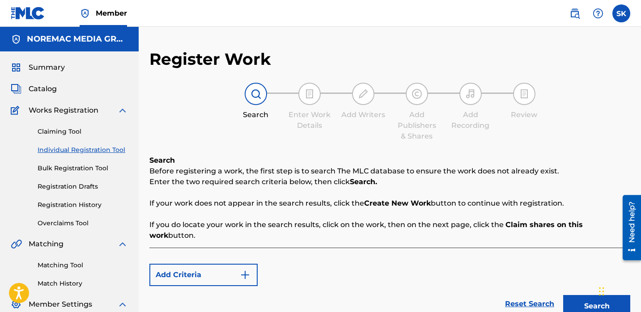
scroll to position [95, 0]
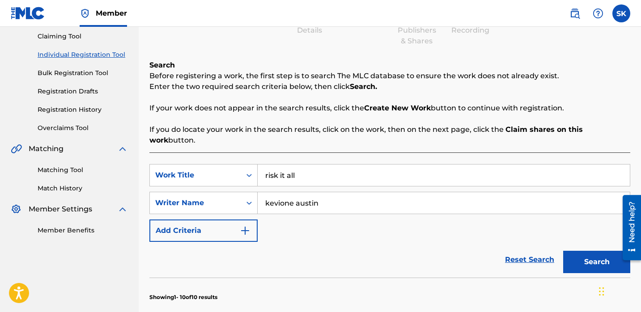
click at [281, 175] on div "risk it all" at bounding box center [444, 175] width 373 height 22
click at [282, 175] on div "risk it all" at bounding box center [444, 175] width 373 height 22
click at [284, 169] on input "risk it all" at bounding box center [444, 175] width 372 height 21
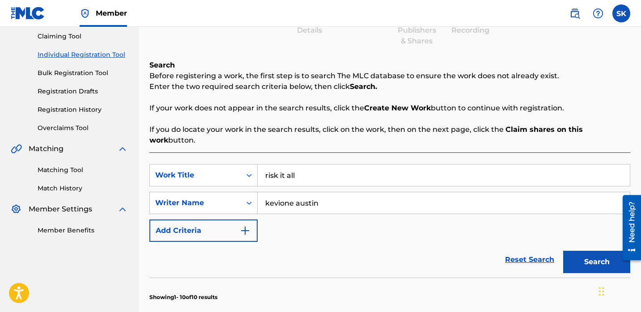
click at [284, 169] on input "risk it all" at bounding box center [444, 175] width 372 height 21
click at [563, 251] on button "Search" at bounding box center [596, 262] width 67 height 22
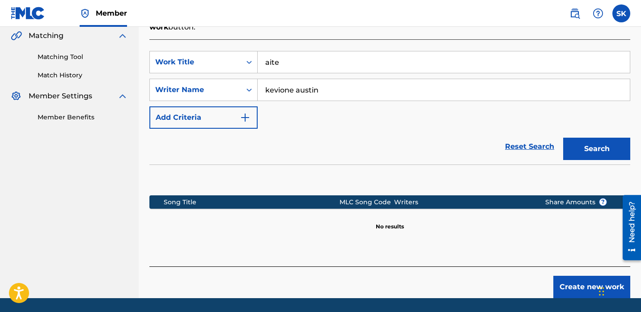
click at [603, 138] on button "Search" at bounding box center [596, 149] width 67 height 22
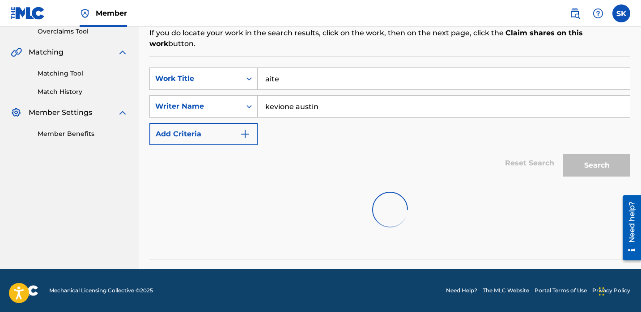
scroll to position [208, 0]
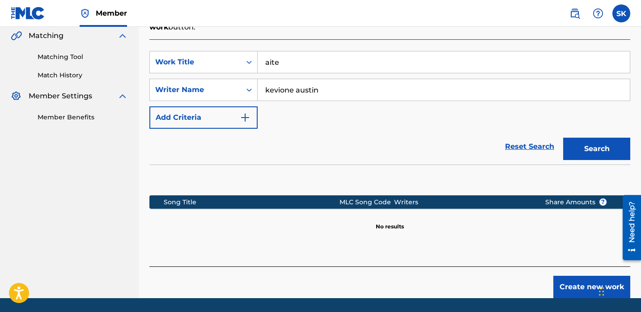
click at [368, 59] on input "aite" at bounding box center [444, 61] width 372 height 21
type input "closer"
click at [584, 140] on button "Search" at bounding box center [596, 149] width 67 height 22
click at [585, 144] on button "Search" at bounding box center [596, 149] width 67 height 22
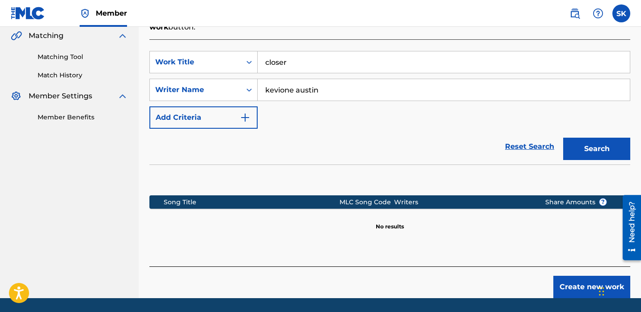
click at [296, 81] on input "kevione austin" at bounding box center [444, 89] width 372 height 21
type input "[PERSON_NAME]"
click at [563, 138] on button "Search" at bounding box center [596, 149] width 67 height 22
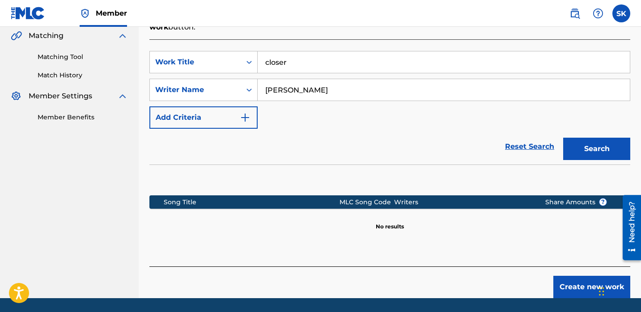
click at [312, 52] on input "closer" at bounding box center [444, 61] width 372 height 21
click at [312, 51] on input "closer" at bounding box center [444, 61] width 372 height 21
type input "nomore"
type input "kevione austin"
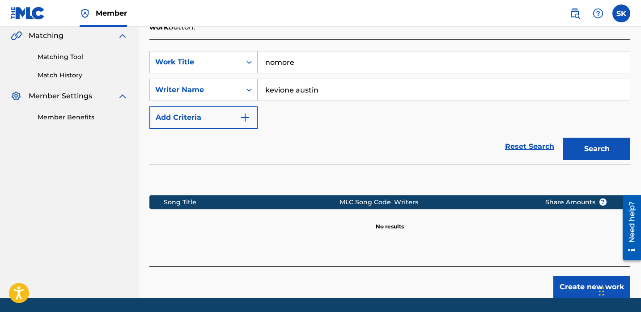
click at [563, 138] on button "Search" at bounding box center [596, 149] width 67 height 22
click at [312, 51] on input "nomore" at bounding box center [444, 61] width 372 height 21
type input "o"
type input "pain song"
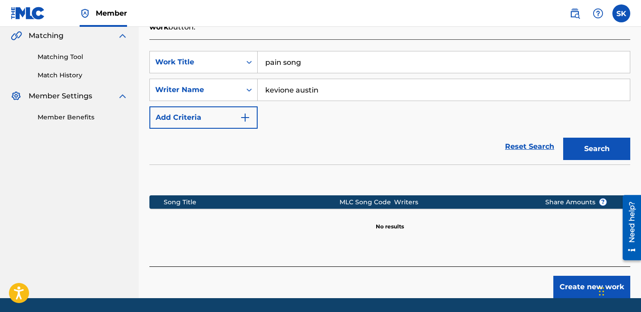
click at [563, 138] on button "Search" at bounding box center [596, 149] width 67 height 22
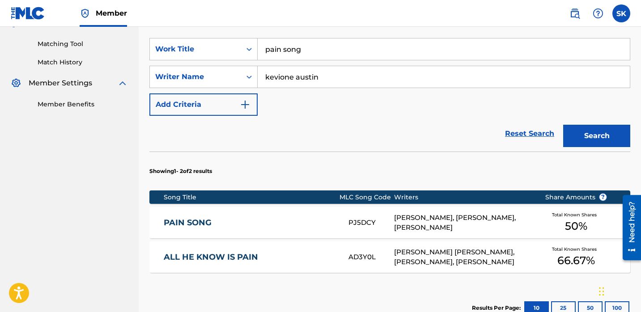
scroll to position [222, 0]
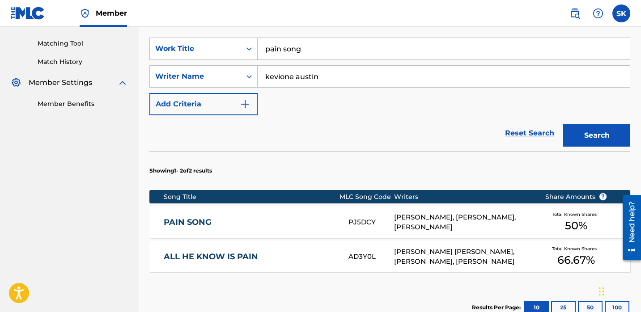
click at [283, 192] on div "Song Title" at bounding box center [251, 196] width 175 height 9
drag, startPoint x: 280, startPoint y: 206, endPoint x: 280, endPoint y: 214, distance: 7.6
click at [280, 217] on link "PAIN SONG" at bounding box center [250, 222] width 173 height 10
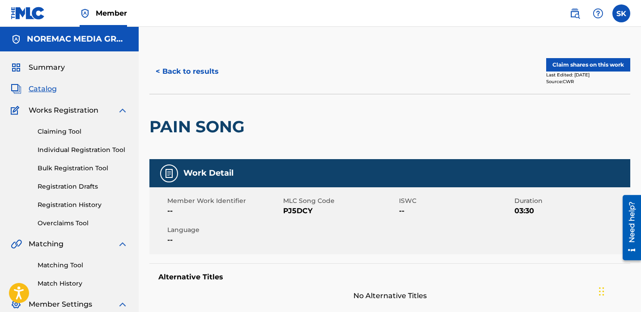
click at [593, 66] on button "Claim shares on this work" at bounding box center [588, 64] width 84 height 13
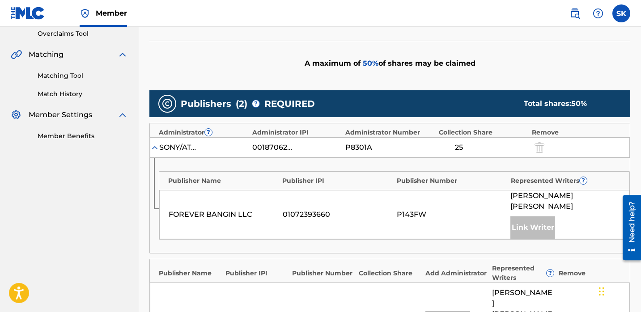
scroll to position [365, 0]
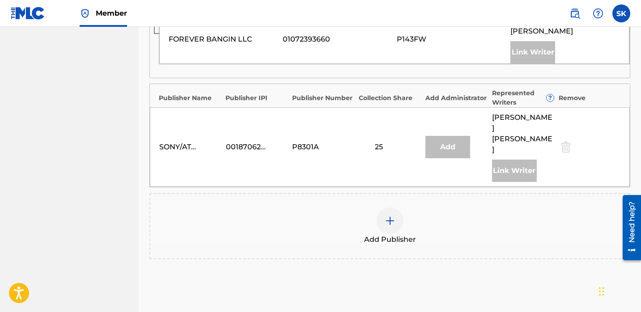
click at [366, 208] on div "Add Publisher" at bounding box center [389, 227] width 479 height 38
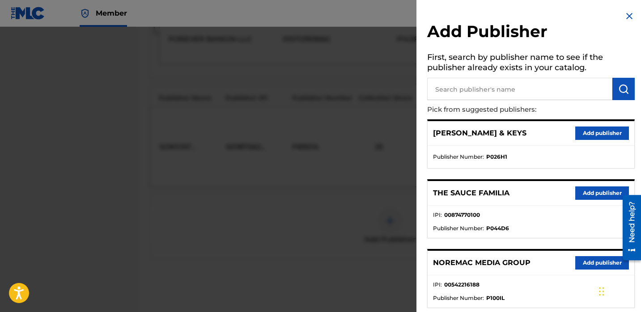
click at [506, 85] on input "text" at bounding box center [519, 89] width 185 height 22
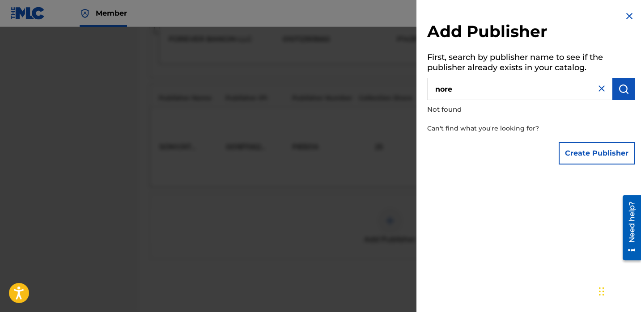
type input "nore"
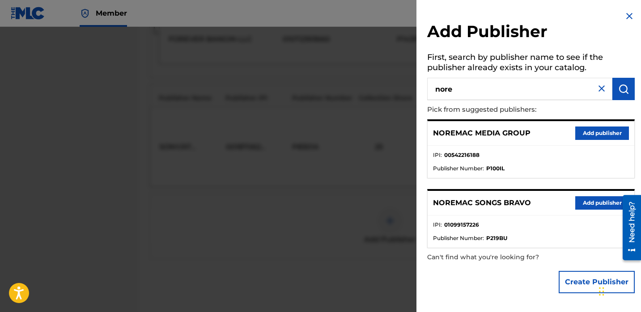
click at [615, 208] on button "Add publisher" at bounding box center [602, 202] width 54 height 13
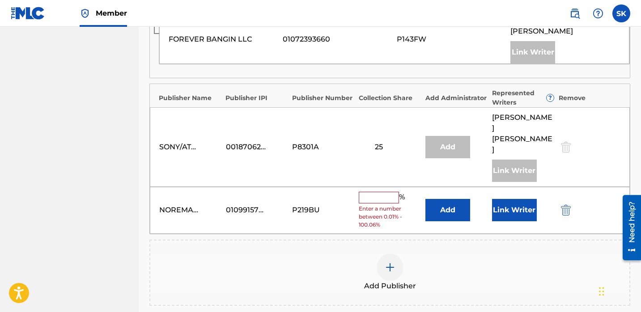
click at [497, 199] on button "Link Writer" at bounding box center [514, 210] width 45 height 22
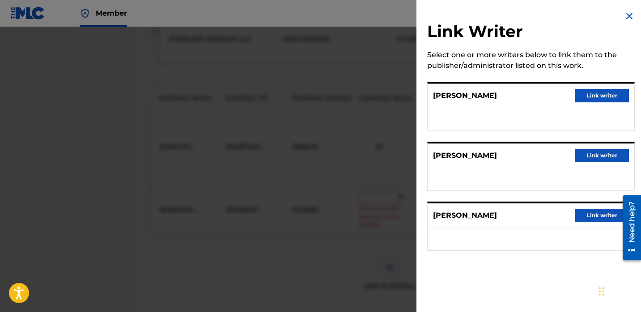
click at [586, 159] on button "Link writer" at bounding box center [602, 155] width 54 height 13
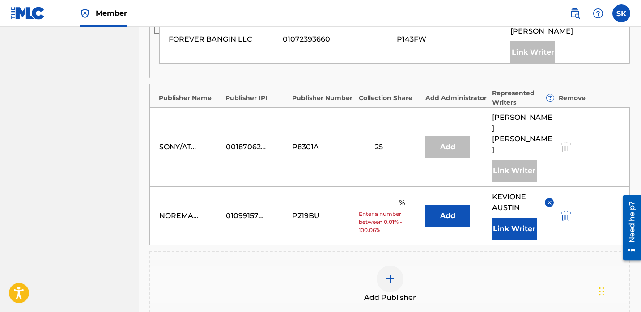
click at [360, 198] on input "text" at bounding box center [379, 204] width 40 height 12
type input "50"
click at [116, 215] on nav "NOREMAC MEDIA GROUP Summary Catalog Works Registration Claiming Tool Individual…" at bounding box center [69, 40] width 139 height 757
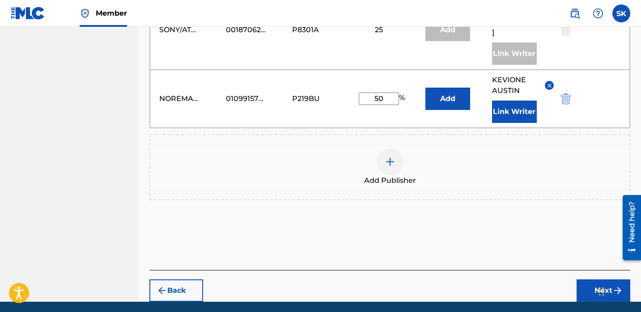
click at [603, 280] on button "Next" at bounding box center [604, 291] width 54 height 22
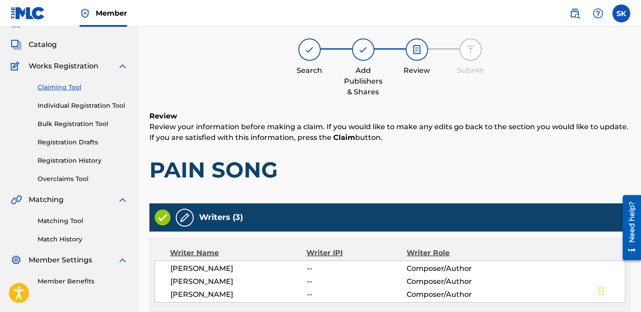
scroll to position [454, 0]
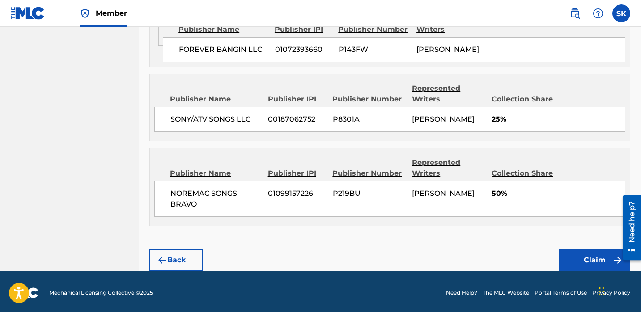
click at [594, 267] on button "Claim" at bounding box center [595, 260] width 72 height 22
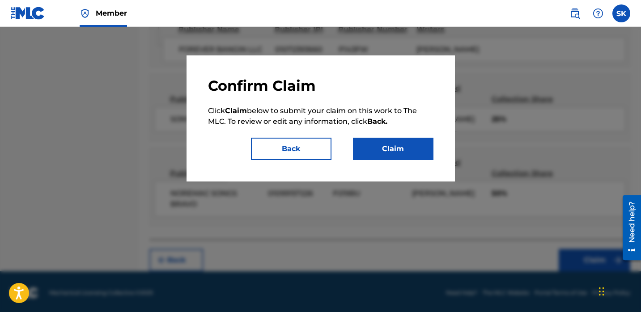
click at [406, 160] on div "Confirm Claim Click Claim below to submit your claim on this work to The MLC. T…" at bounding box center [321, 118] width 268 height 126
click at [408, 157] on button "Claim" at bounding box center [393, 149] width 81 height 22
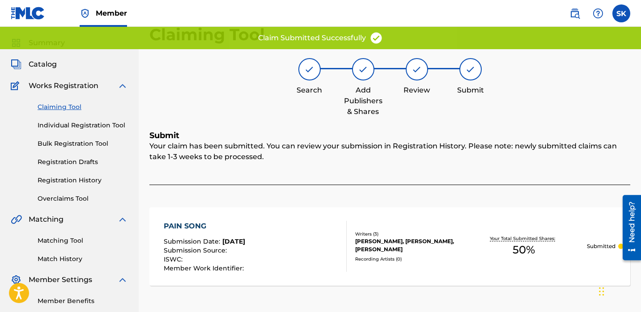
scroll to position [0, 0]
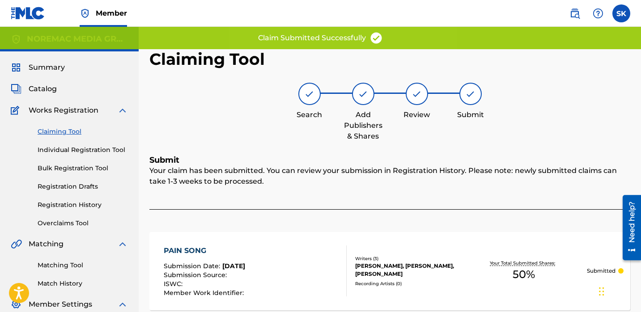
click at [104, 154] on link "Individual Registration Tool" at bounding box center [83, 149] width 90 height 9
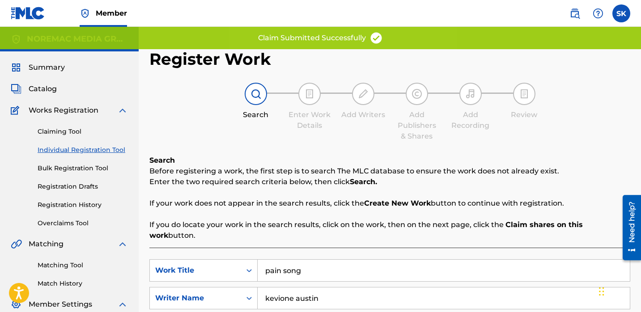
scroll to position [64, 0]
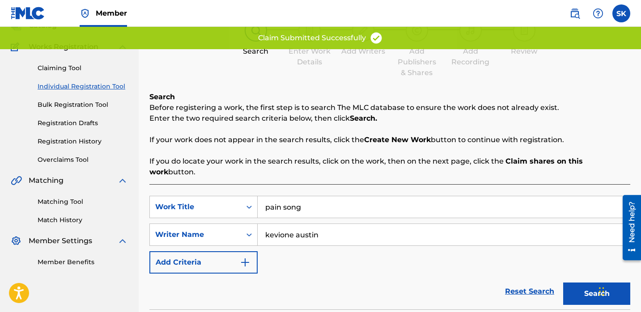
click at [317, 208] on div "SearchWithCriteria0464d9bc-bbf8-4de2-97dd-53dbfca81df0 Work Title pain song Sea…" at bounding box center [389, 235] width 481 height 78
click at [315, 200] on input "pain song" at bounding box center [444, 206] width 372 height 21
click at [315, 201] on input "pain song" at bounding box center [444, 206] width 372 height 21
click at [563, 283] on button "Search" at bounding box center [596, 294] width 67 height 22
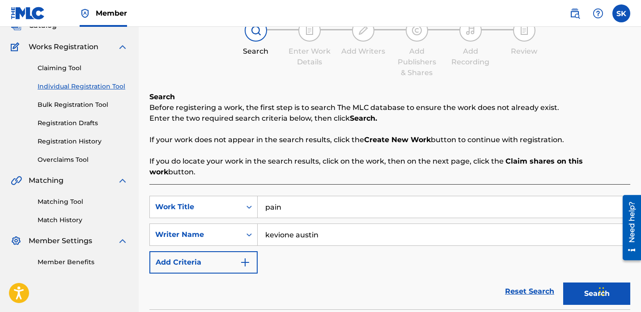
click at [335, 144] on p "If your work does not appear in the search results, click the Create New Work b…" at bounding box center [389, 140] width 481 height 11
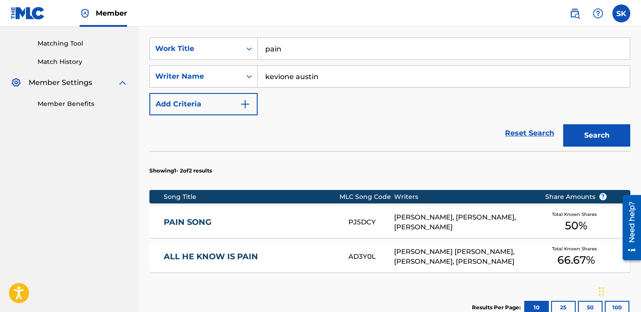
scroll to position [179, 0]
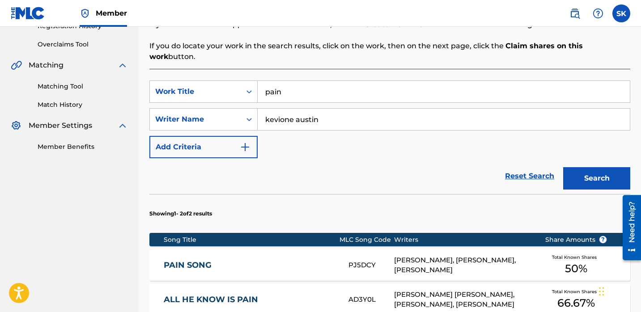
click at [391, 81] on input "pain" at bounding box center [444, 91] width 372 height 21
click at [563, 167] on button "Search" at bounding box center [596, 178] width 67 height 22
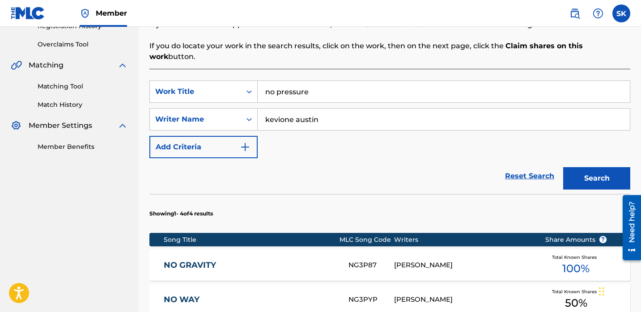
click at [359, 87] on input "no pressure" at bounding box center [444, 91] width 372 height 21
click at [358, 87] on input "no pressure" at bounding box center [444, 91] width 372 height 21
click at [563, 167] on button "Search" at bounding box center [596, 178] width 67 height 22
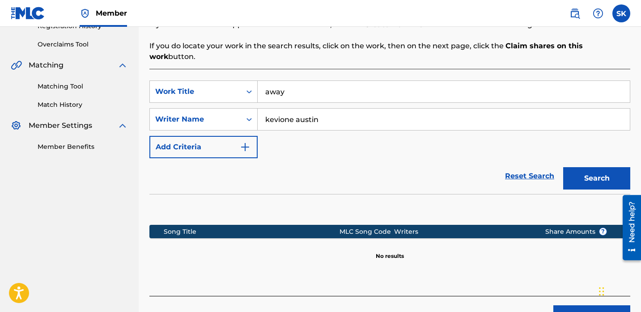
click at [375, 81] on input "away" at bounding box center [444, 91] width 372 height 21
click at [373, 81] on input "away" at bounding box center [444, 91] width 372 height 21
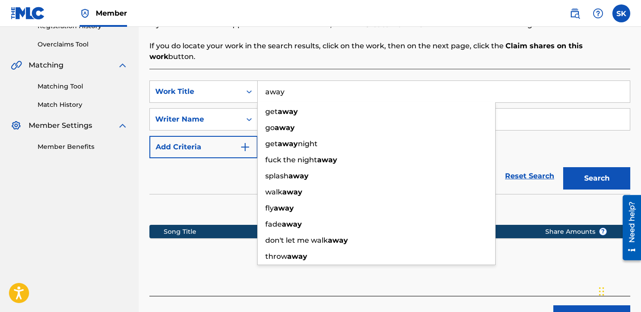
click at [373, 81] on input "away" at bounding box center [444, 91] width 372 height 21
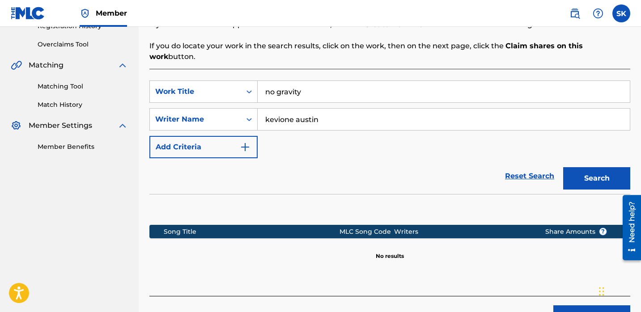
type input "no gravity"
click at [563, 167] on button "Search" at bounding box center [596, 178] width 67 height 22
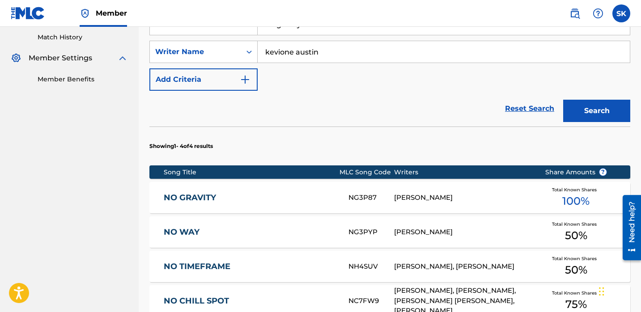
scroll to position [250, 0]
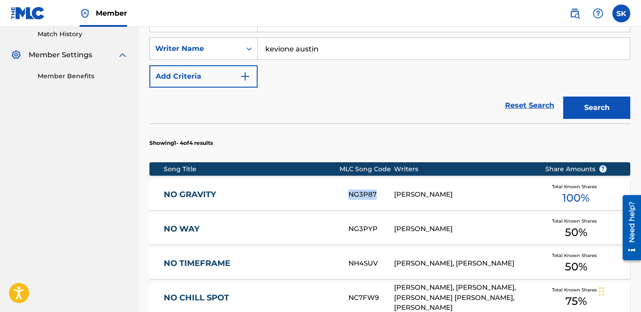
click at [315, 190] on link "NO GRAVITY" at bounding box center [250, 195] width 173 height 10
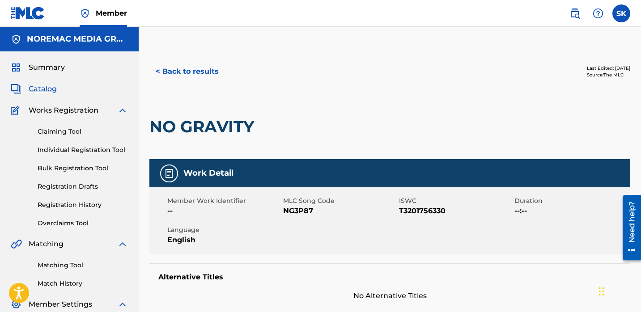
click at [192, 79] on button "< Back to results" at bounding box center [187, 71] width 76 height 22
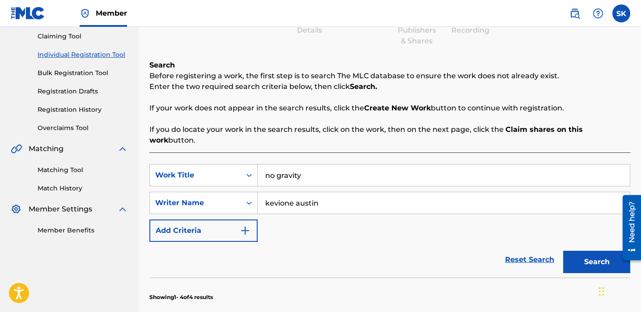
click at [330, 170] on input "no gravity" at bounding box center [444, 175] width 372 height 21
click at [329, 170] on input "no gravity" at bounding box center [444, 175] width 372 height 21
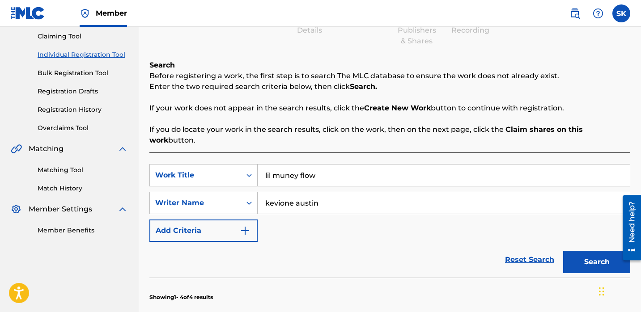
click at [563, 251] on button "Search" at bounding box center [596, 262] width 67 height 22
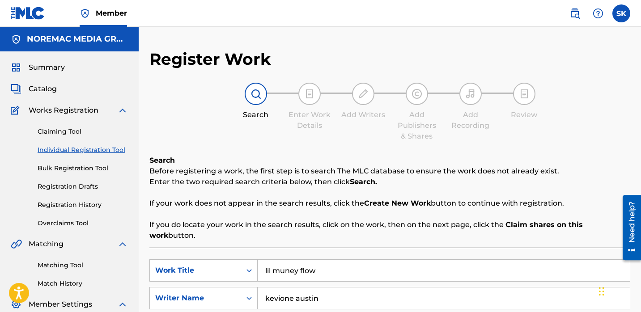
scroll to position [84, 0]
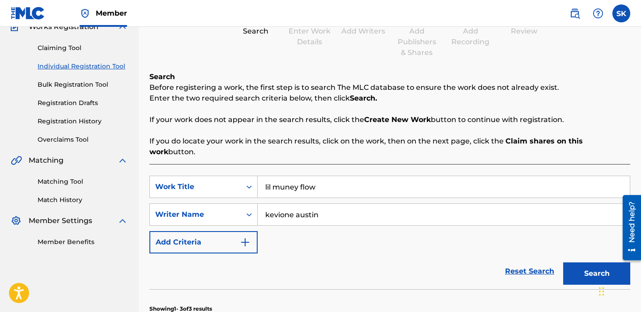
click at [296, 182] on input "lil muney flow" at bounding box center [444, 186] width 372 height 21
click at [296, 181] on input "lil muney flow" at bounding box center [444, 186] width 372 height 21
click at [295, 180] on input "lil muney flow" at bounding box center [444, 186] width 372 height 21
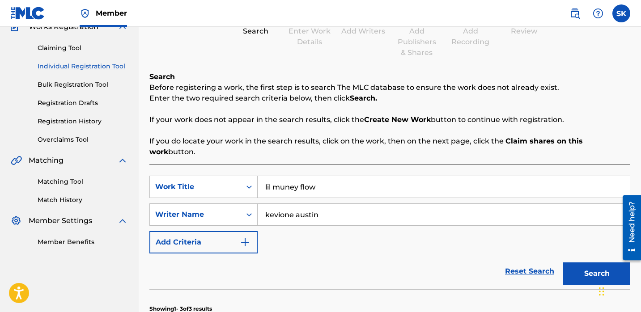
click at [295, 180] on input "lil muney flow" at bounding box center [444, 186] width 372 height 21
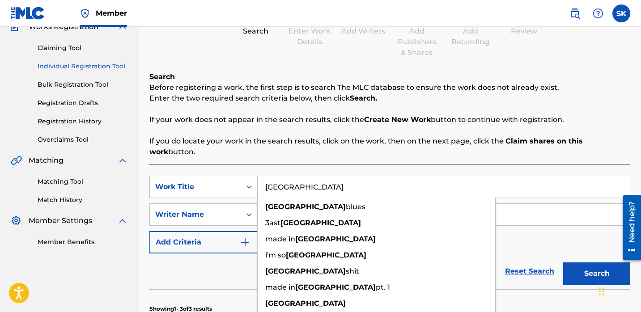
type input "[GEOGRAPHIC_DATA]"
click at [563, 263] on button "Search" at bounding box center [596, 274] width 67 height 22
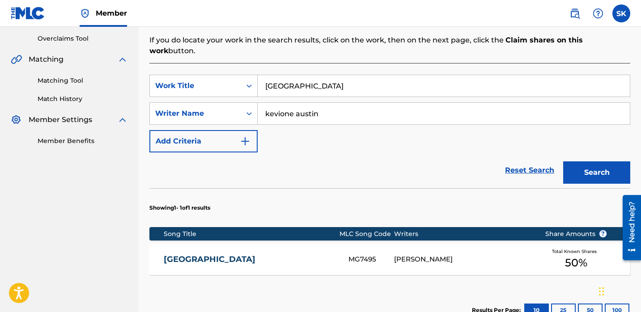
scroll to position [259, 0]
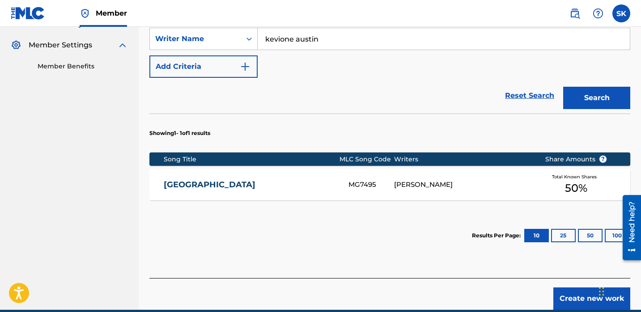
click at [360, 180] on div "MG7495" at bounding box center [371, 185] width 46 height 10
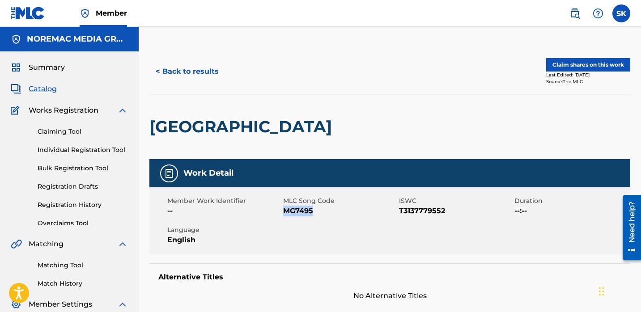
click at [575, 67] on button "Claim shares on this work" at bounding box center [588, 64] width 84 height 13
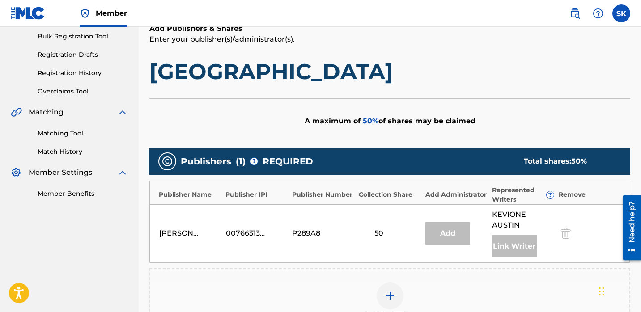
scroll to position [175, 0]
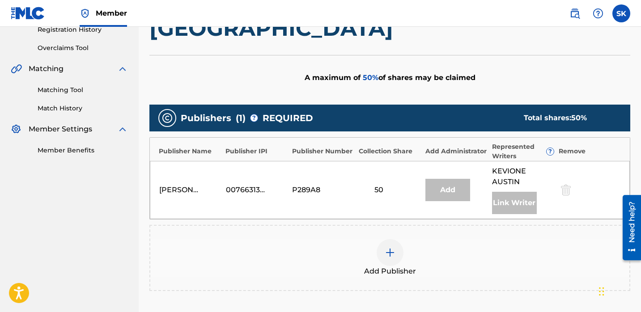
click at [390, 245] on div at bounding box center [390, 252] width 27 height 27
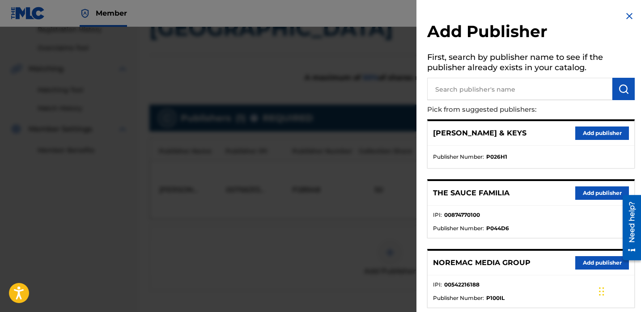
click at [452, 93] on input "text" at bounding box center [519, 89] width 185 height 22
type input "nore"
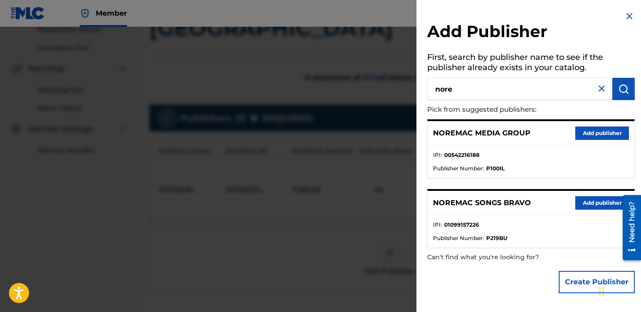
click at [581, 208] on button "Add publisher" at bounding box center [602, 202] width 54 height 13
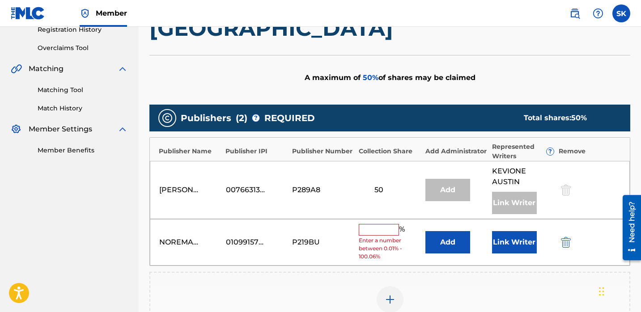
click at [512, 242] on button "Link Writer" at bounding box center [514, 242] width 45 height 22
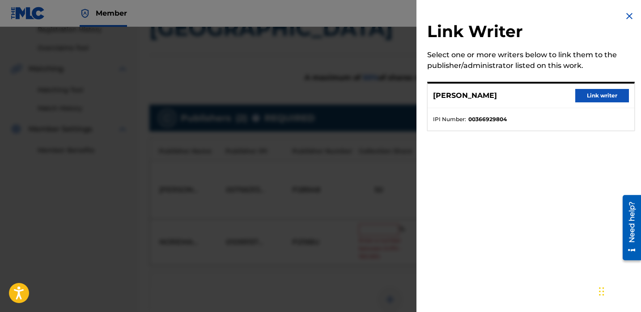
click at [605, 96] on button "Link writer" at bounding box center [602, 95] width 54 height 13
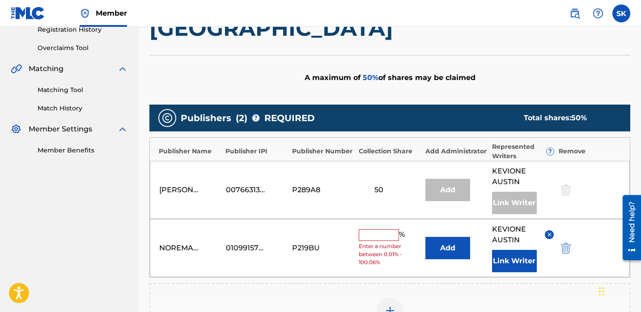
click at [375, 233] on input "text" at bounding box center [379, 235] width 40 height 12
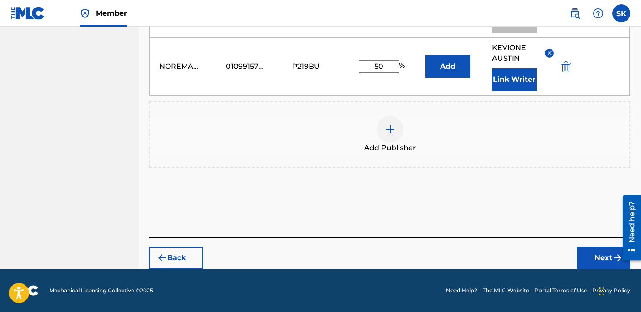
type input "50"
click at [587, 261] on button "Next" at bounding box center [604, 258] width 54 height 22
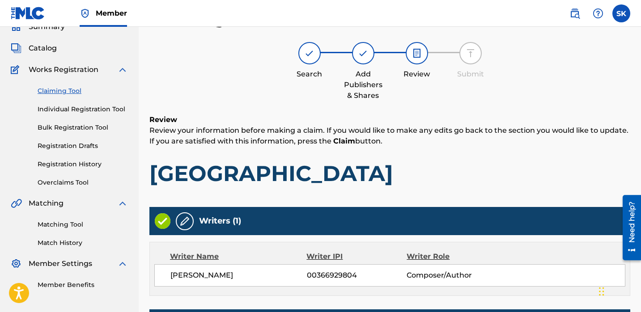
scroll to position [313, 0]
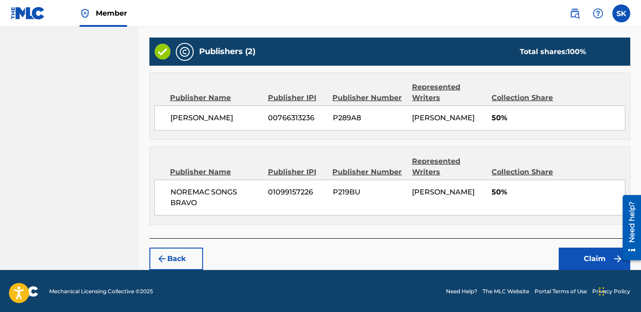
click at [582, 263] on button "Claim" at bounding box center [595, 259] width 72 height 22
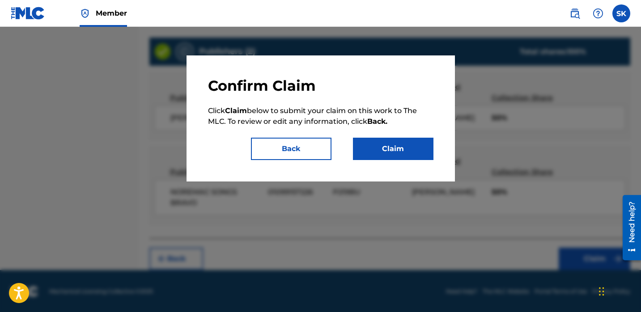
click at [395, 157] on button "Claim" at bounding box center [393, 149] width 81 height 22
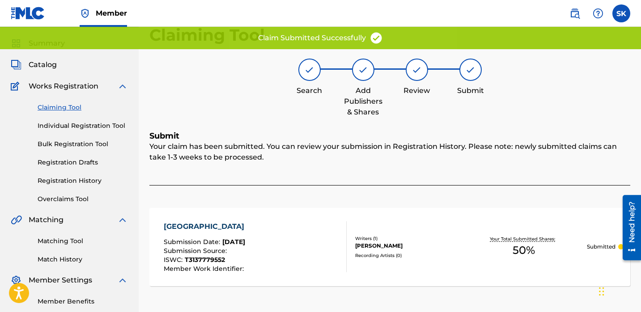
scroll to position [0, 0]
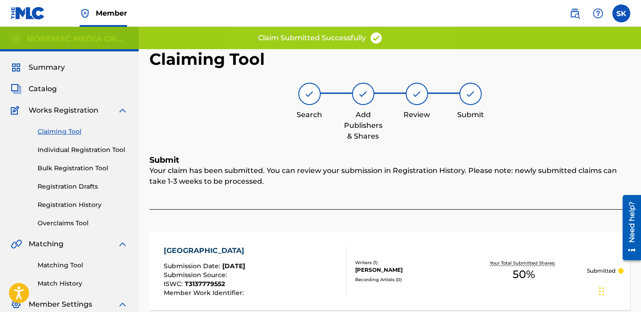
click at [51, 151] on link "Individual Registration Tool" at bounding box center [83, 149] width 90 height 9
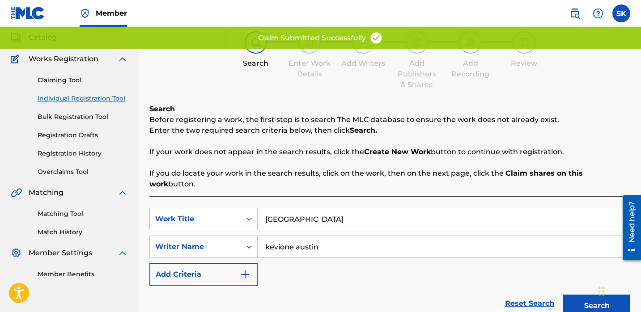
scroll to position [55, 0]
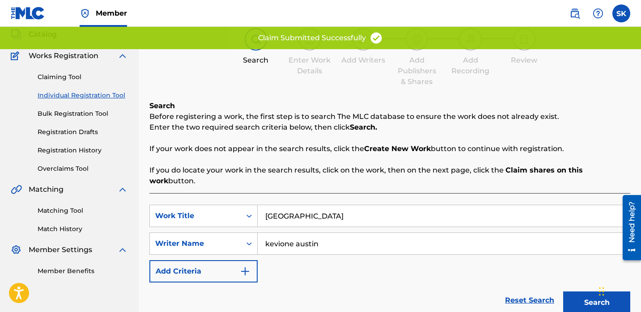
click at [292, 205] on input "[GEOGRAPHIC_DATA]" at bounding box center [444, 215] width 372 height 21
click at [291, 205] on input "[GEOGRAPHIC_DATA]" at bounding box center [444, 215] width 372 height 21
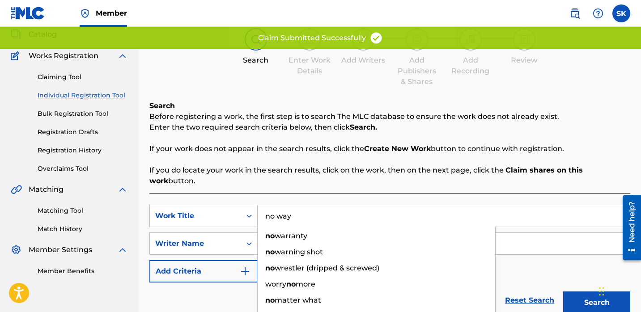
type input "no way"
click at [563, 292] on button "Search" at bounding box center [596, 303] width 67 height 22
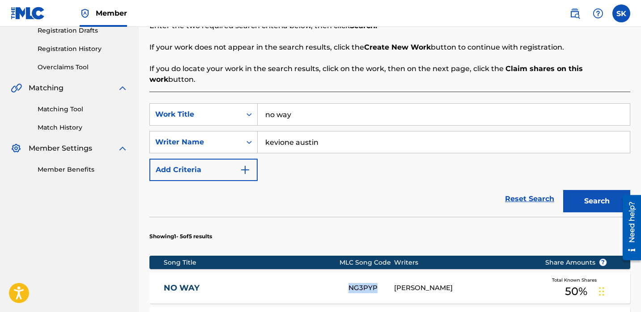
scroll to position [221, 0]
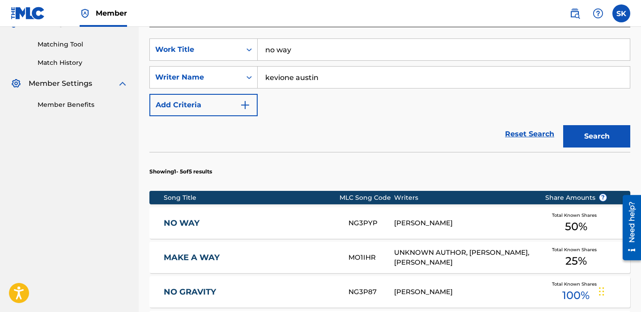
click at [346, 208] on div "NO WAY NG3PYP KEVIONE AUSTIN Total Known Shares 50 %" at bounding box center [389, 223] width 481 height 31
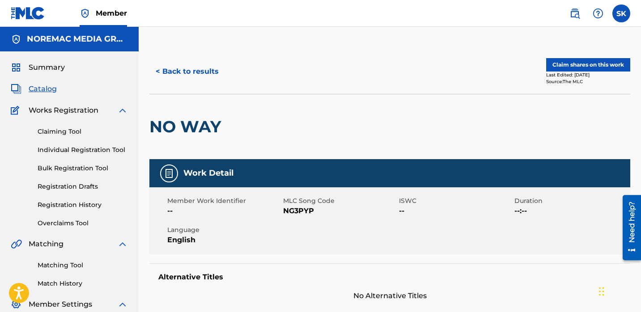
click at [592, 66] on button "Claim shares on this work" at bounding box center [588, 64] width 84 height 13
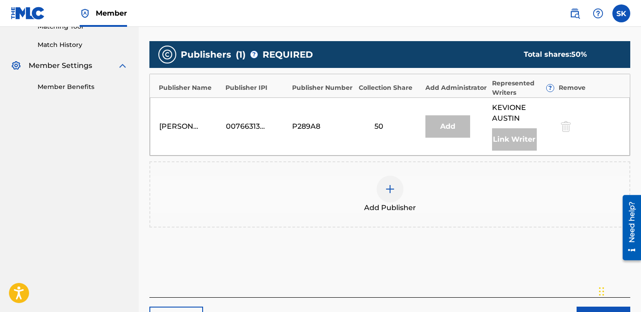
scroll to position [255, 0]
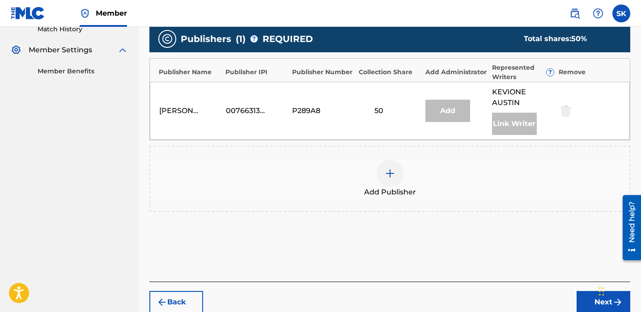
click at [404, 179] on div "Add Publisher" at bounding box center [389, 179] width 479 height 38
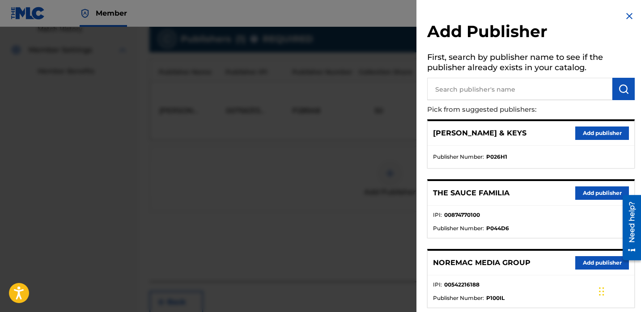
click at [517, 98] on input "text" at bounding box center [519, 89] width 185 height 22
type input "nore"
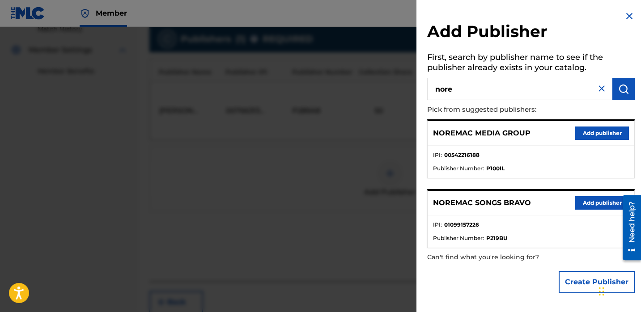
click at [607, 202] on button "Add publisher" at bounding box center [602, 202] width 54 height 13
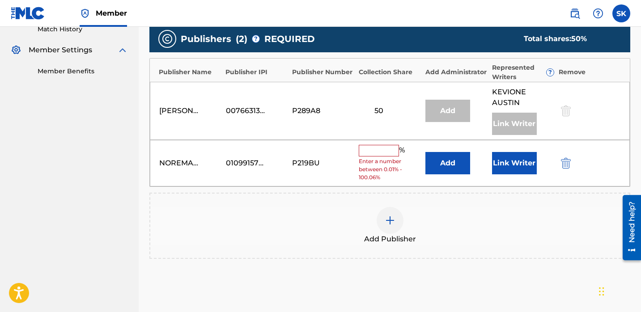
click at [509, 164] on button "Link Writer" at bounding box center [514, 163] width 45 height 22
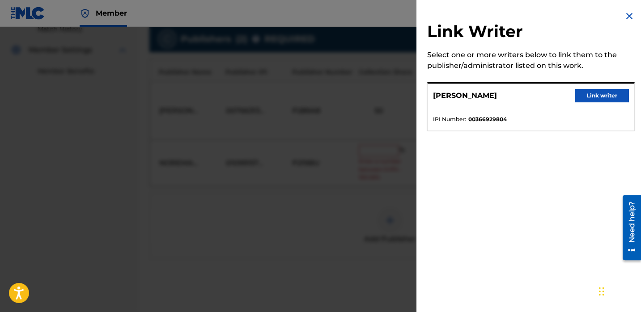
drag, startPoint x: 593, startPoint y: 96, endPoint x: 572, endPoint y: 115, distance: 27.9
click at [592, 98] on button "Link writer" at bounding box center [602, 95] width 54 height 13
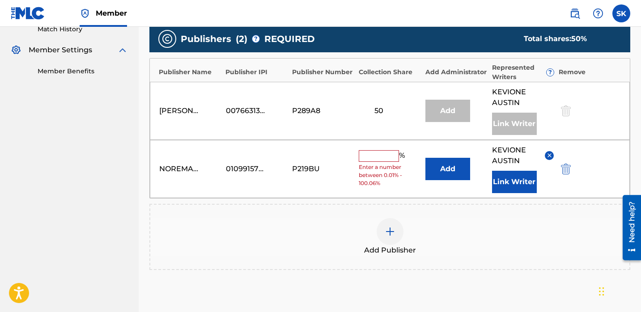
click at [381, 156] on input "text" at bounding box center [379, 156] width 40 height 12
type input "50"
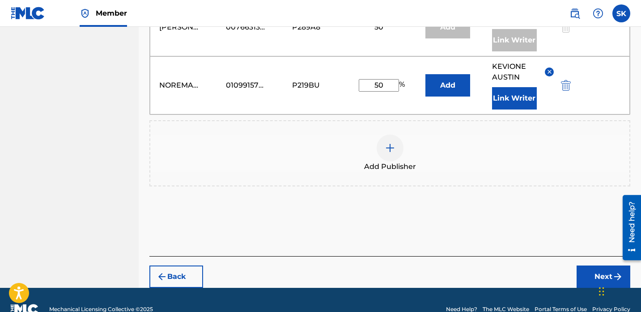
click at [595, 276] on button "Next" at bounding box center [604, 277] width 54 height 22
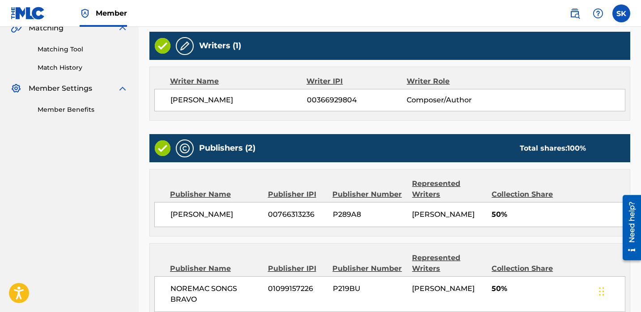
scroll to position [313, 0]
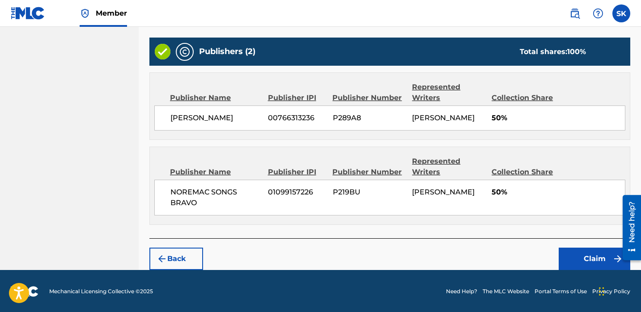
click at [582, 260] on button "Claim" at bounding box center [595, 259] width 72 height 22
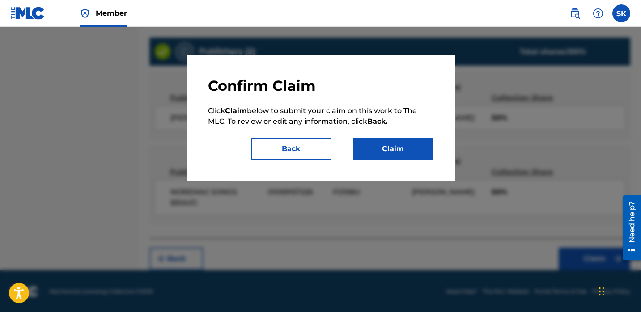
click at [397, 155] on button "Claim" at bounding box center [393, 149] width 81 height 22
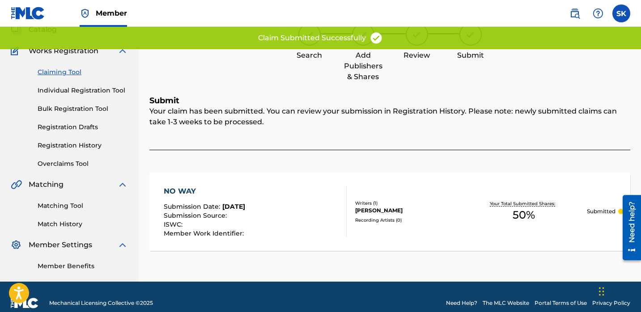
scroll to position [53, 0]
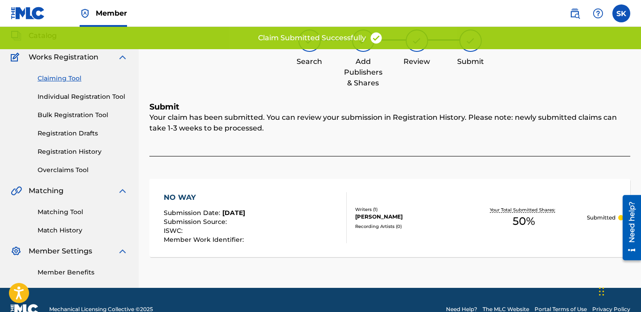
click at [82, 96] on link "Individual Registration Tool" at bounding box center [83, 96] width 90 height 9
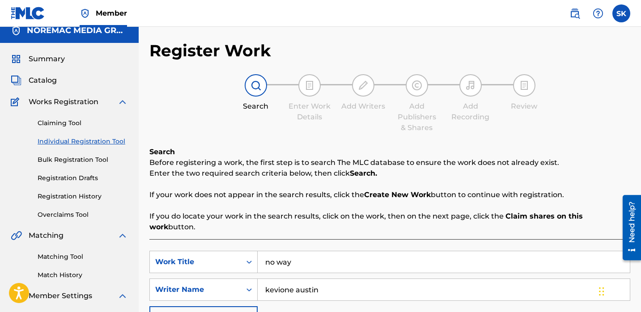
scroll to position [47, 0]
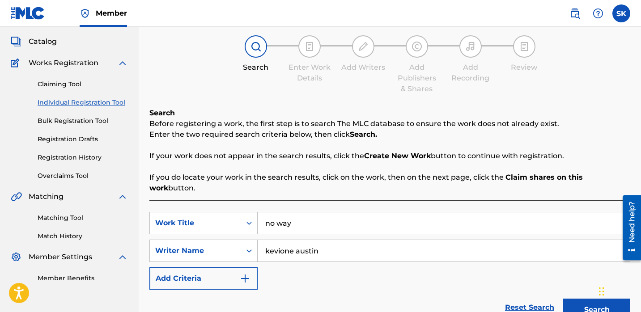
click at [307, 212] on input "no way" at bounding box center [444, 222] width 372 height 21
type input "wake up early"
click at [563, 299] on button "Search" at bounding box center [596, 310] width 67 height 22
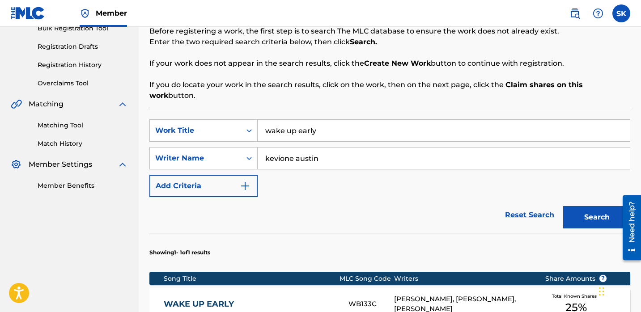
scroll to position [190, 0]
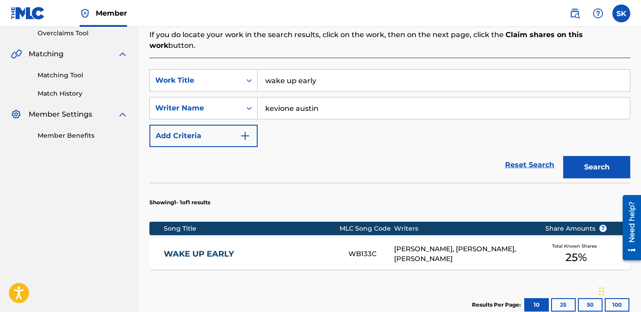
click at [346, 249] on div "WAKE UP EARLY" at bounding box center [256, 254] width 185 height 10
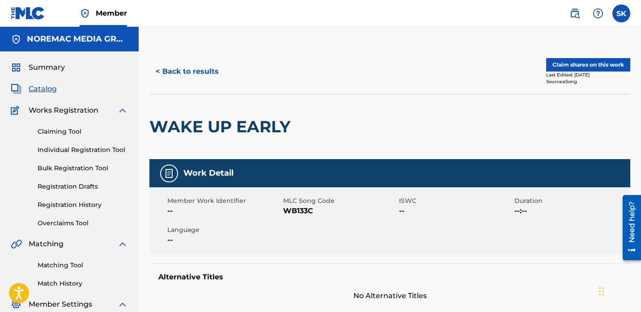
click at [309, 212] on span "WB133C" at bounding box center [340, 211] width 114 height 11
click at [566, 63] on button "Claim shares on this work" at bounding box center [588, 64] width 84 height 13
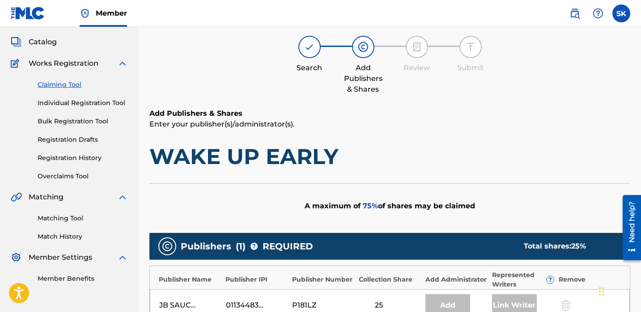
scroll to position [186, 0]
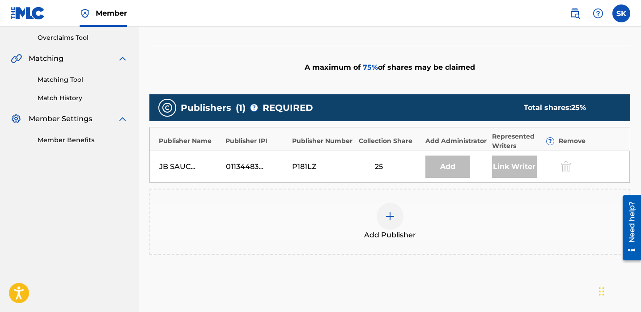
click at [378, 225] on div "Add Publisher" at bounding box center [389, 222] width 479 height 38
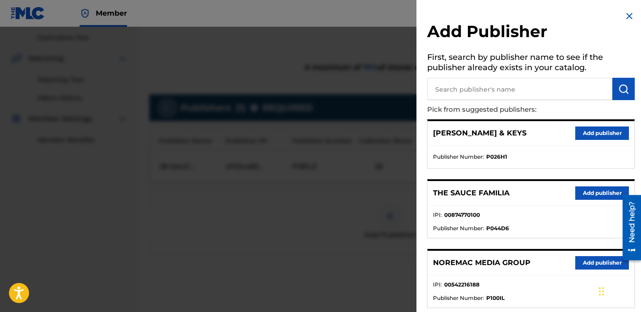
click at [527, 92] on input "text" at bounding box center [519, 89] width 185 height 22
type input "nore"
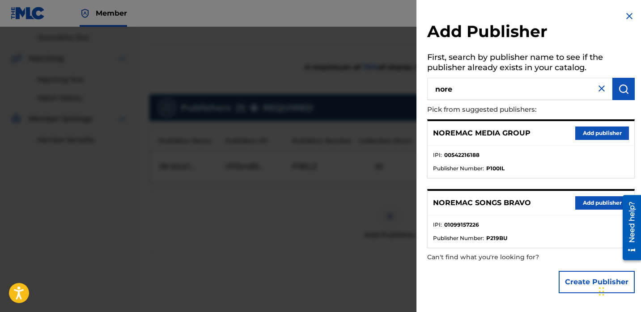
click at [581, 204] on button "Add publisher" at bounding box center [602, 202] width 54 height 13
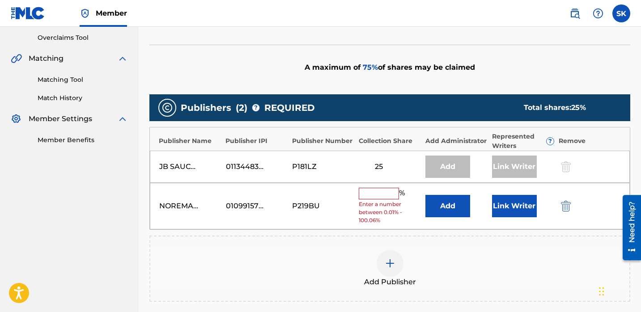
click at [498, 206] on button "Link Writer" at bounding box center [514, 206] width 45 height 22
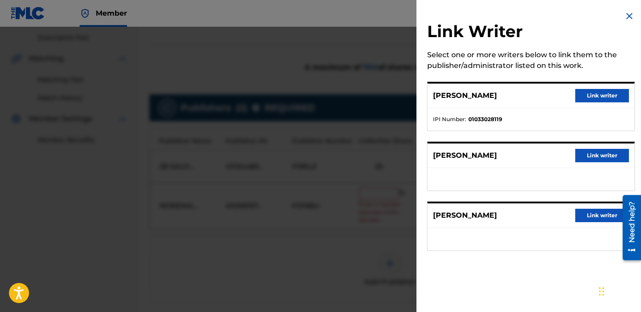
drag, startPoint x: 594, startPoint y: 218, endPoint x: 590, endPoint y: 222, distance: 5.4
click at [593, 218] on button "Link writer" at bounding box center [602, 215] width 54 height 13
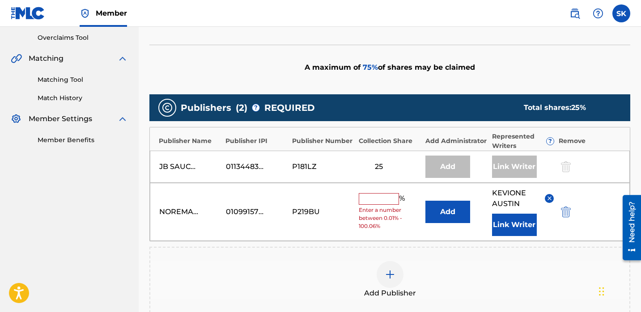
click at [389, 200] on input "text" at bounding box center [379, 199] width 40 height 12
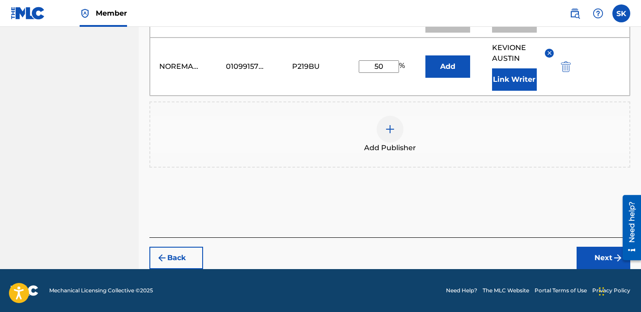
type input "50"
click at [598, 260] on button "Next" at bounding box center [604, 258] width 54 height 22
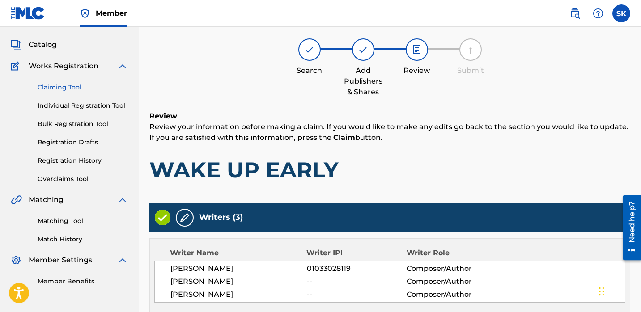
scroll to position [332, 0]
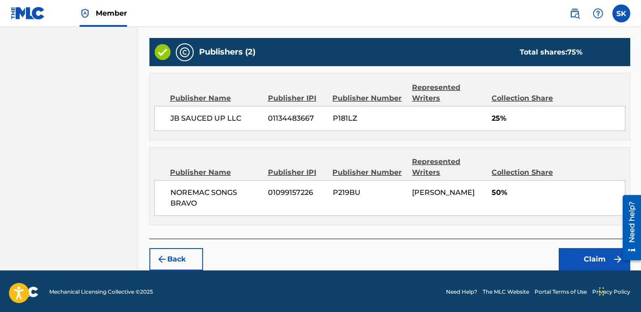
click at [591, 267] on button "Claim" at bounding box center [595, 259] width 72 height 22
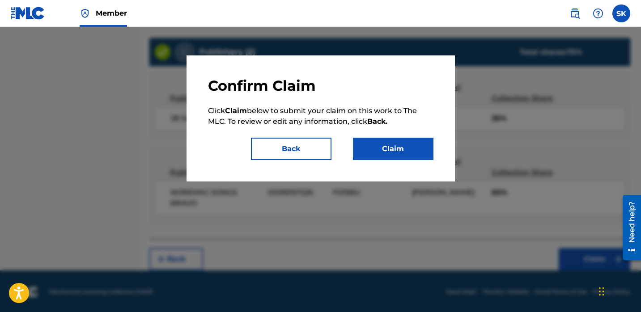
click at [418, 145] on button "Claim" at bounding box center [393, 149] width 81 height 22
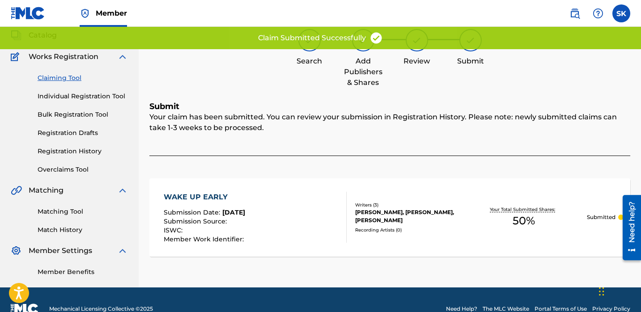
scroll to position [45, 0]
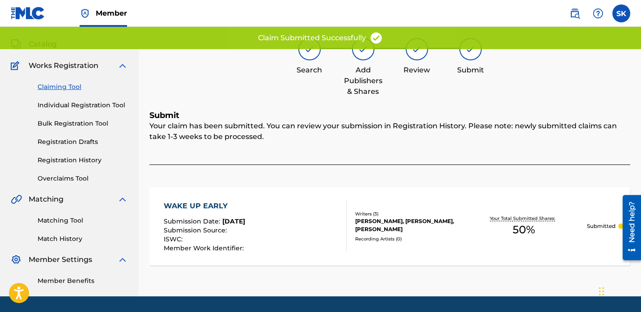
click at [82, 97] on div "Claiming Tool Individual Registration Tool Bulk Registration Tool Registration …" at bounding box center [69, 127] width 117 height 112
click at [93, 106] on link "Individual Registration Tool" at bounding box center [83, 105] width 90 height 9
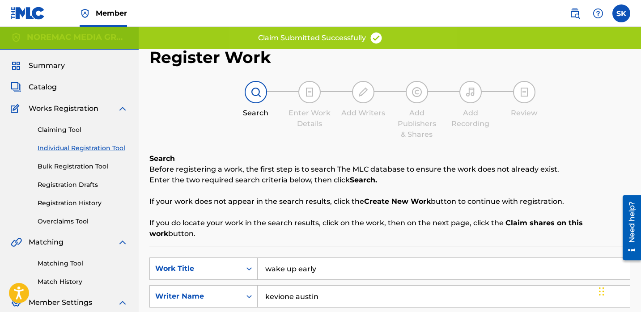
scroll to position [79, 0]
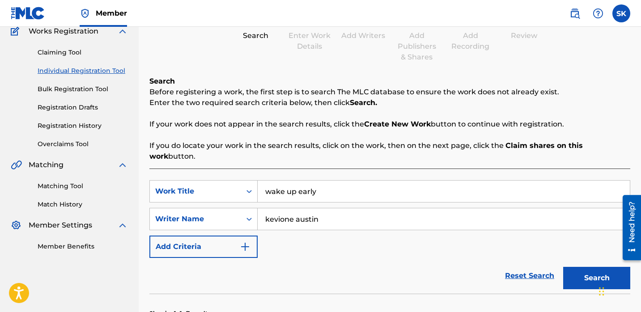
click at [307, 181] on input "wake up early" at bounding box center [444, 191] width 372 height 21
click at [563, 267] on button "Search" at bounding box center [596, 278] width 67 height 22
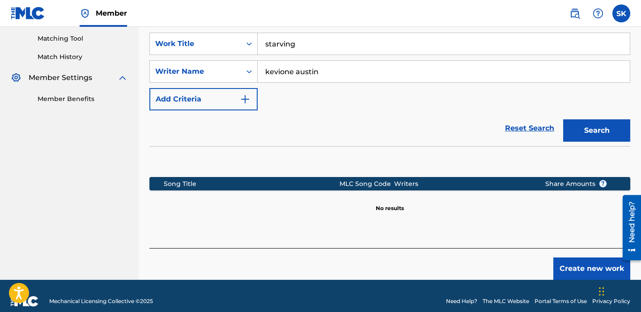
click at [601, 122] on button "Search" at bounding box center [596, 130] width 67 height 22
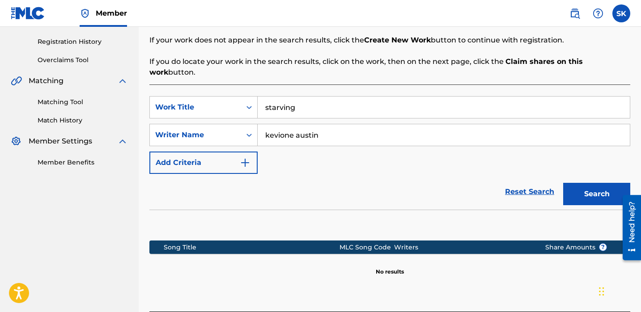
scroll to position [134, 0]
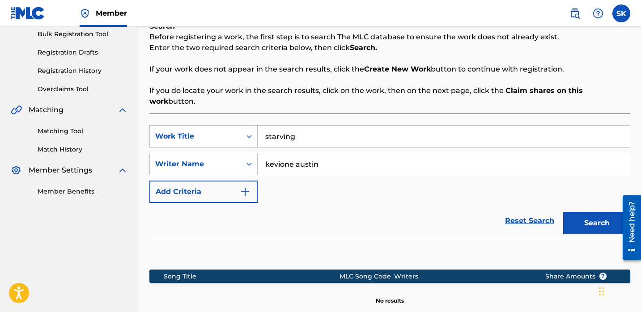
click at [331, 128] on input "starving" at bounding box center [444, 136] width 372 height 21
type input "wrong road"
click at [563, 212] on button "Search" at bounding box center [596, 223] width 67 height 22
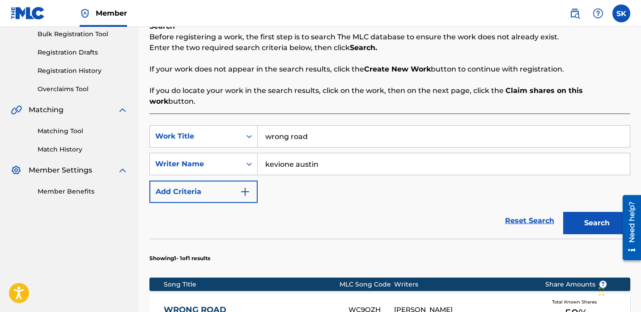
scroll to position [208, 0]
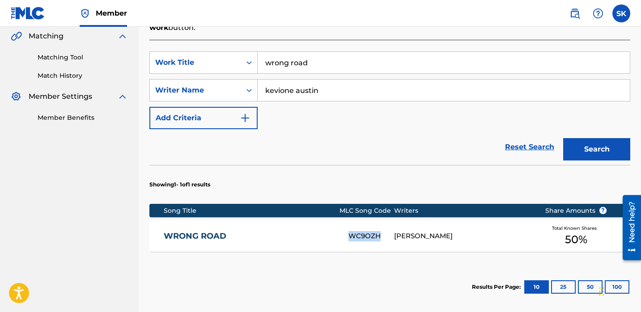
click at [225, 231] on link "WRONG ROAD" at bounding box center [250, 236] width 173 height 10
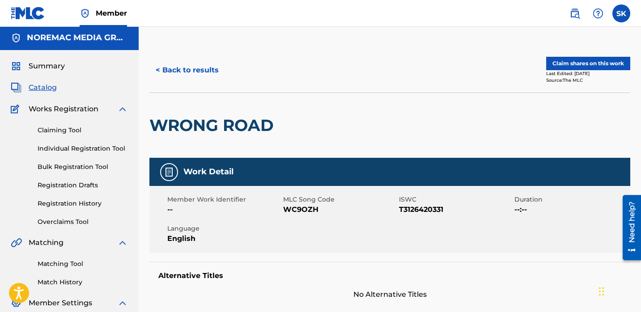
scroll to position [2, 0]
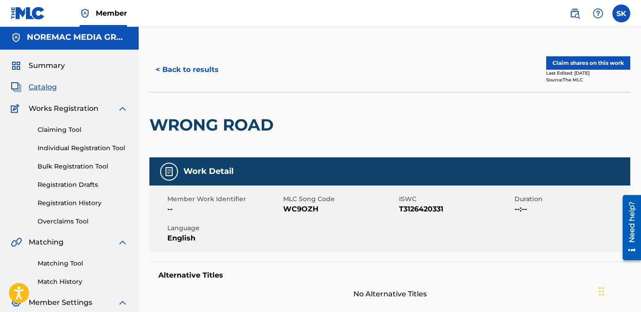
click at [578, 57] on button "Claim shares on this work" at bounding box center [588, 62] width 84 height 13
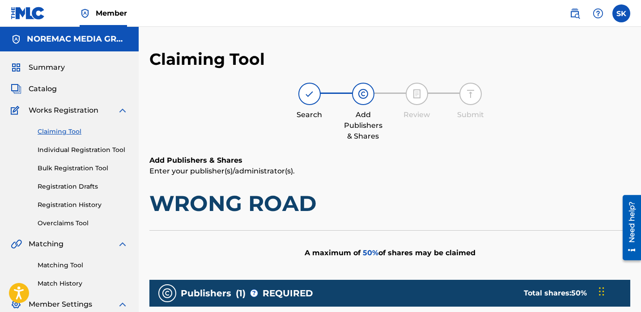
scroll to position [276, 0]
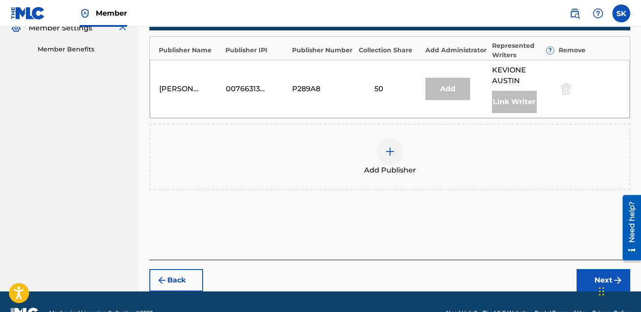
click at [435, 148] on div "Add Publisher" at bounding box center [389, 157] width 479 height 38
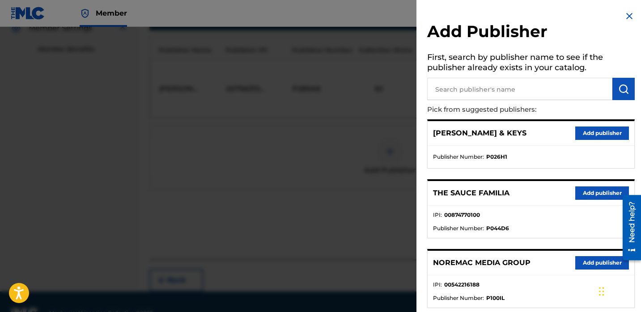
click at [541, 88] on input "text" at bounding box center [519, 89] width 185 height 22
type input "nore"
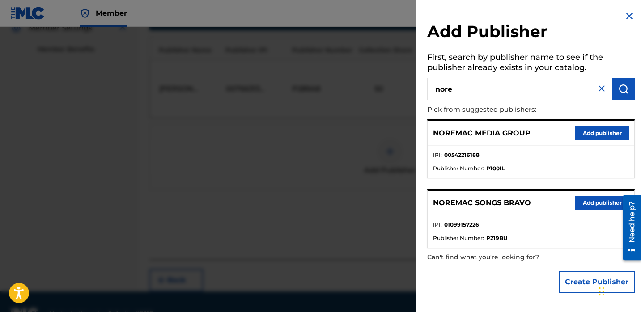
click at [598, 205] on button "Add publisher" at bounding box center [602, 202] width 54 height 13
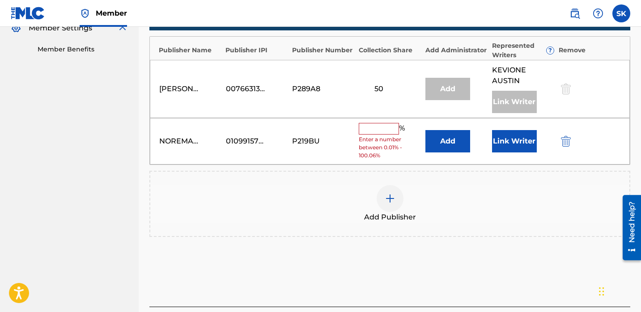
click at [507, 139] on button "Link Writer" at bounding box center [514, 141] width 45 height 22
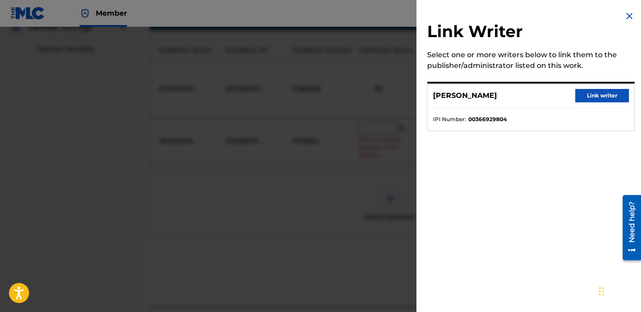
click at [590, 101] on button "Link writer" at bounding box center [602, 95] width 54 height 13
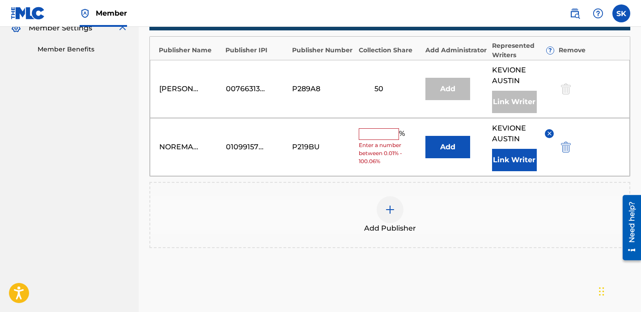
click at [381, 133] on input "text" at bounding box center [379, 134] width 40 height 12
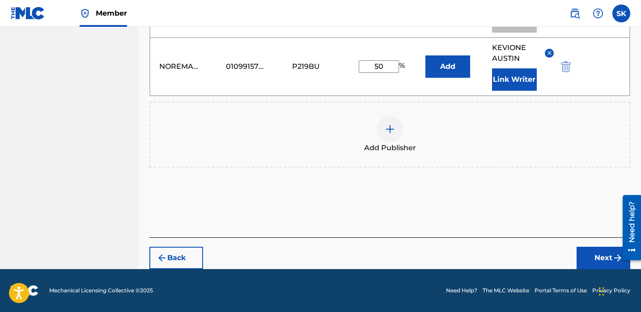
type input "50"
click at [582, 251] on button "Next" at bounding box center [604, 258] width 54 height 22
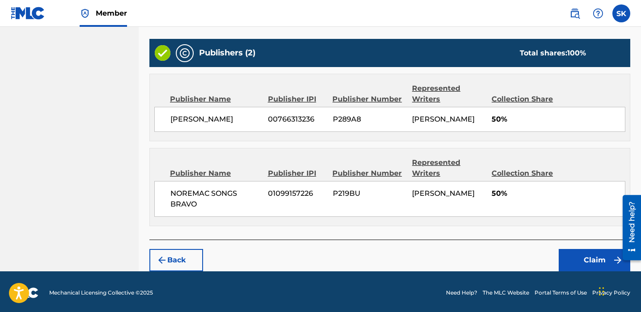
scroll to position [313, 0]
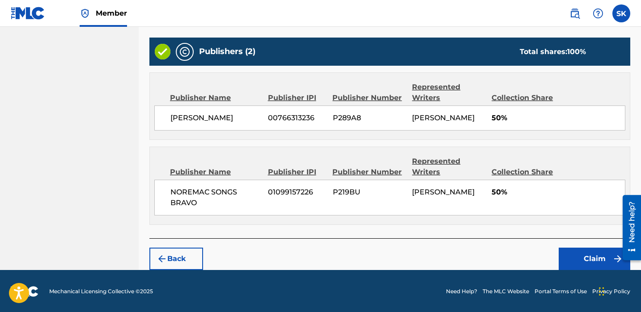
click at [596, 259] on button "Claim" at bounding box center [595, 259] width 72 height 22
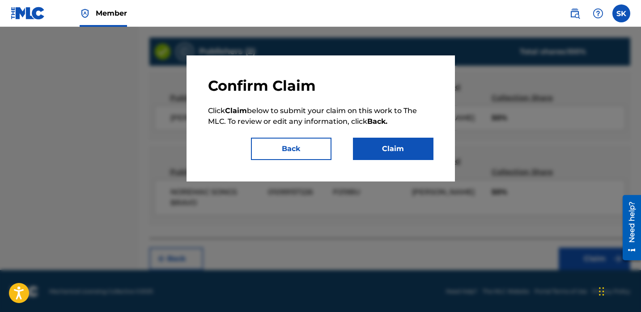
click at [384, 140] on button "Claim" at bounding box center [393, 149] width 81 height 22
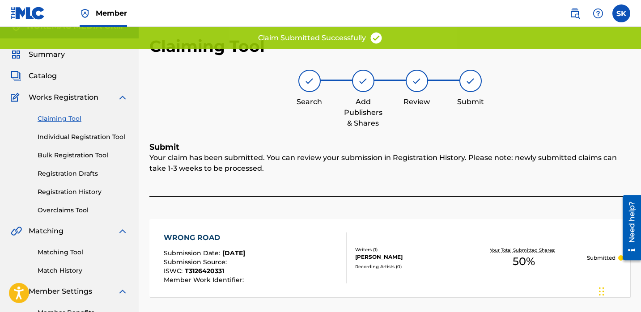
scroll to position [0, 0]
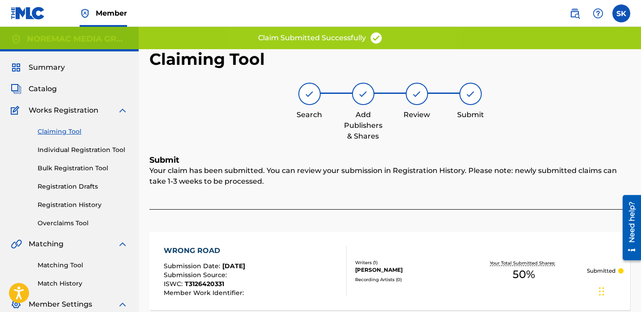
click at [99, 149] on link "Individual Registration Tool" at bounding box center [83, 149] width 90 height 9
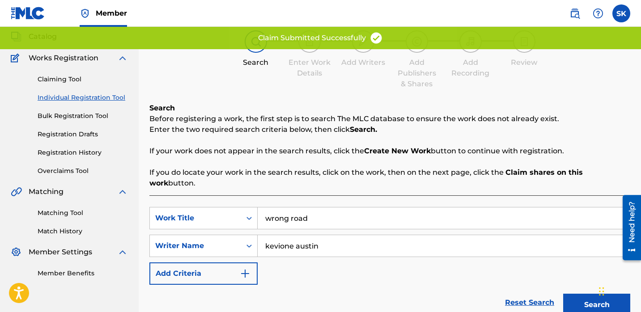
scroll to position [56, 0]
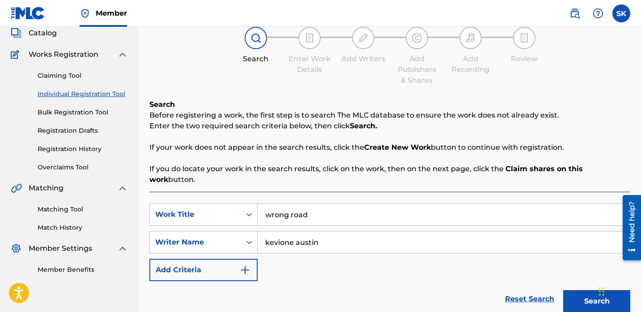
click at [308, 204] on input "wrong road" at bounding box center [444, 214] width 372 height 21
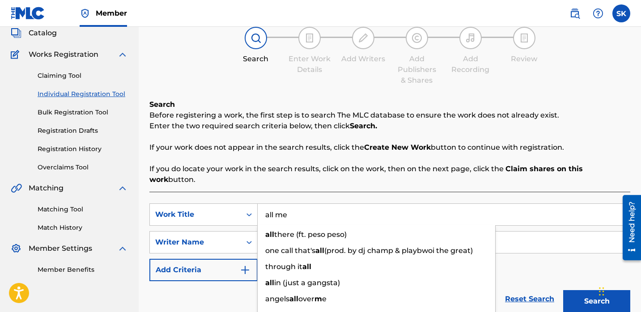
click at [563, 290] on button "Search" at bounding box center [596, 301] width 67 height 22
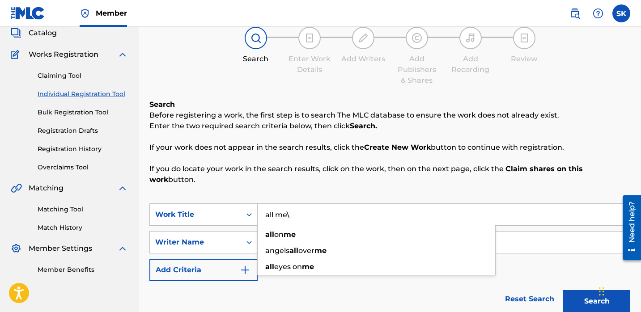
click at [563, 290] on button "Search" at bounding box center [596, 301] width 67 height 22
type input "all me"
click at [563, 290] on button "Search" at bounding box center [596, 301] width 67 height 22
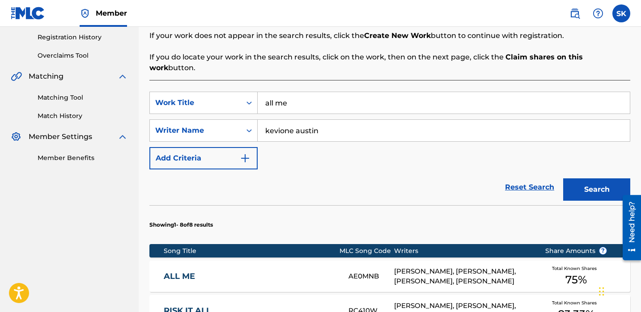
scroll to position [241, 0]
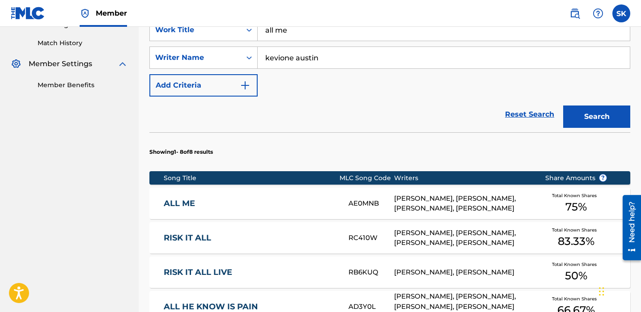
click at [407, 194] on div "[PERSON_NAME], [PERSON_NAME], [PERSON_NAME], [PERSON_NAME]" at bounding box center [462, 204] width 137 height 20
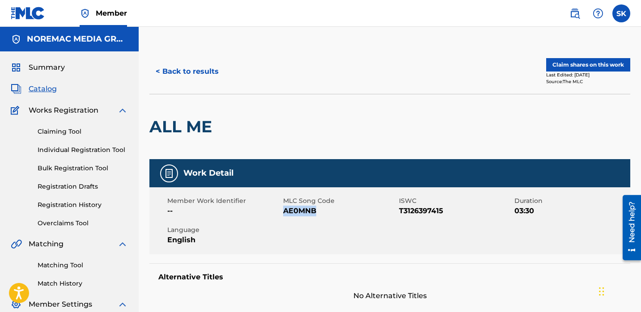
click at [583, 64] on button "Claim shares on this work" at bounding box center [588, 64] width 84 height 13
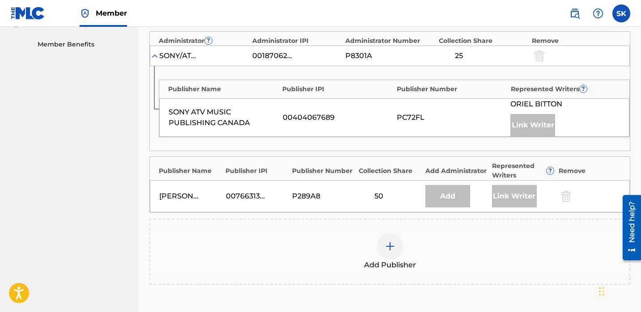
scroll to position [282, 0]
click at [393, 234] on div at bounding box center [390, 246] width 27 height 27
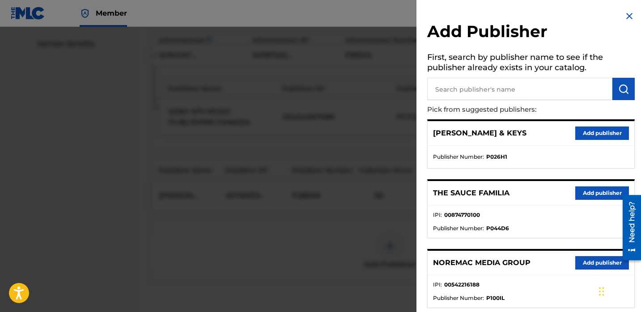
click at [511, 89] on input "text" at bounding box center [519, 89] width 185 height 22
type input "nore"
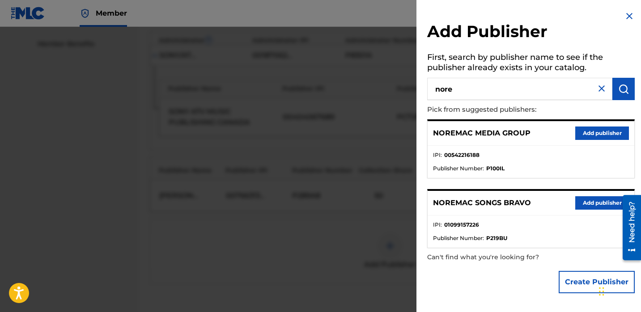
click at [593, 207] on button "Add publisher" at bounding box center [602, 202] width 54 height 13
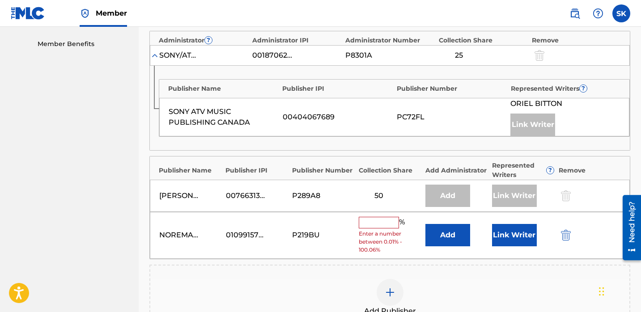
click at [512, 232] on button "Link Writer" at bounding box center [514, 235] width 45 height 22
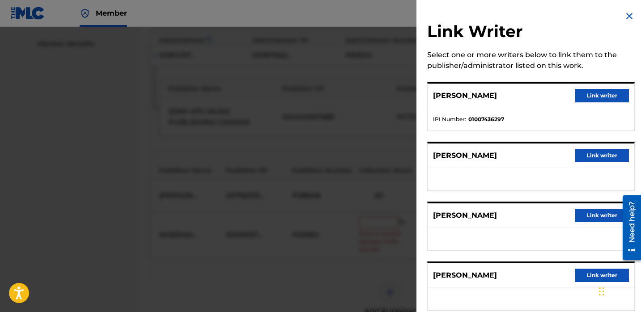
click at [590, 217] on button "Link writer" at bounding box center [602, 215] width 54 height 13
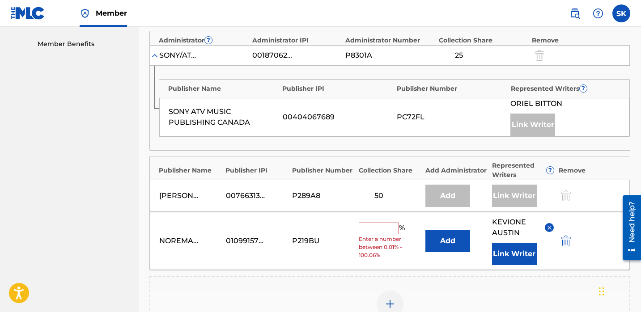
click at [382, 228] on input "text" at bounding box center [379, 229] width 40 height 12
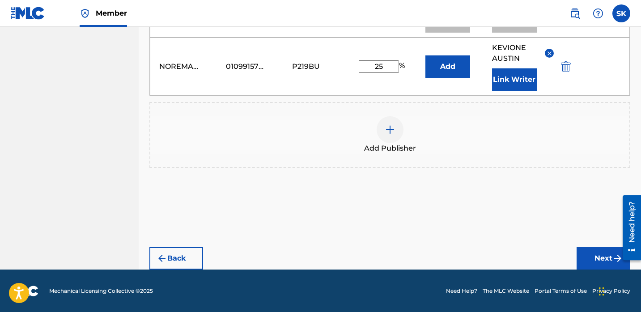
type input "25"
click at [598, 260] on button "Next" at bounding box center [604, 258] width 54 height 22
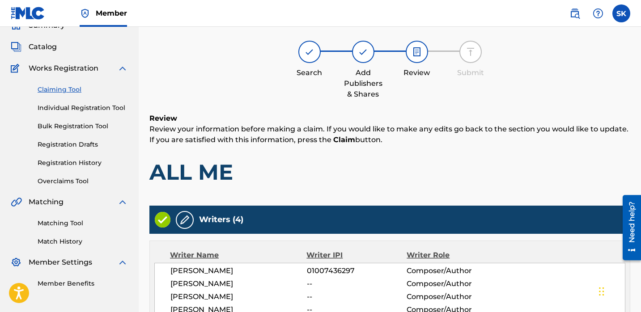
scroll to position [478, 0]
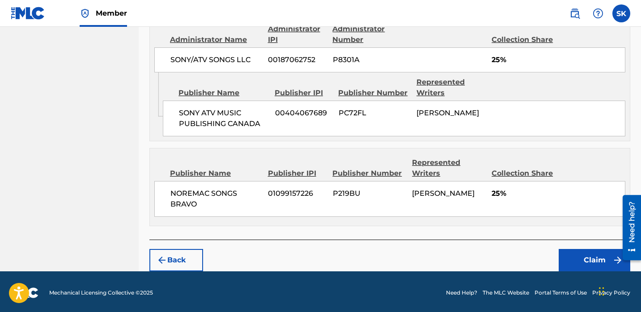
click at [587, 255] on button "Claim" at bounding box center [595, 260] width 72 height 22
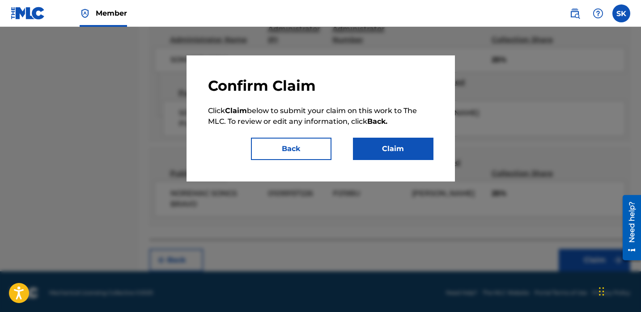
click at [421, 157] on button "Claim" at bounding box center [393, 149] width 81 height 22
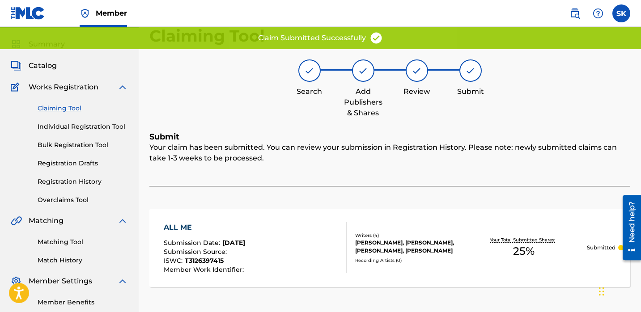
scroll to position [0, 0]
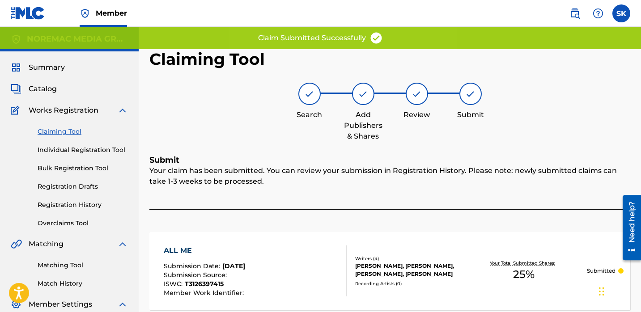
click at [81, 147] on link "Individual Registration Tool" at bounding box center [83, 149] width 90 height 9
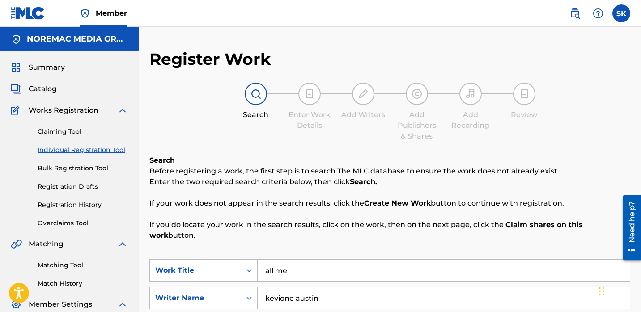
scroll to position [81, 0]
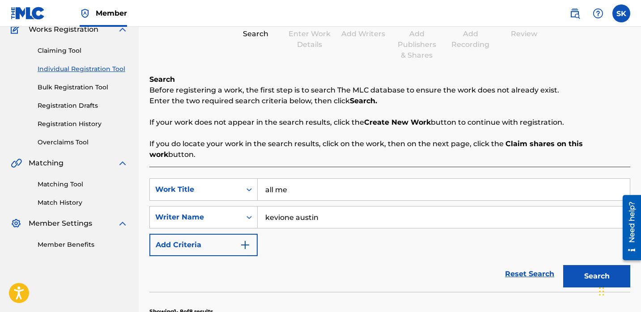
click at [358, 179] on input "all me" at bounding box center [444, 189] width 372 height 21
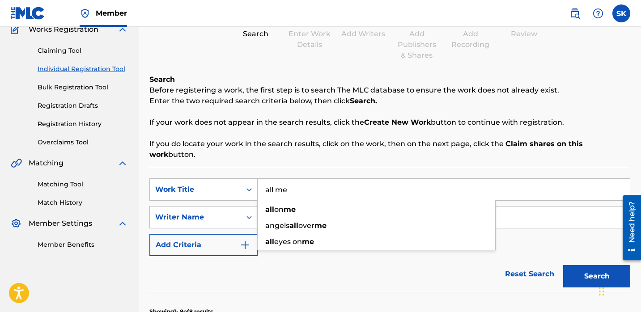
click at [359, 179] on input "all me" at bounding box center [444, 189] width 372 height 21
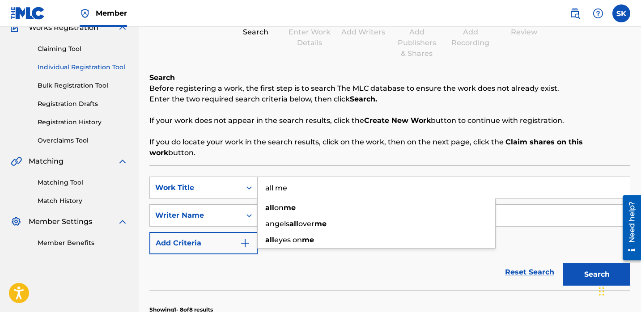
scroll to position [83, 0]
click at [359, 178] on input "all me" at bounding box center [444, 187] width 372 height 21
click at [358, 180] on input "all me" at bounding box center [444, 187] width 372 height 21
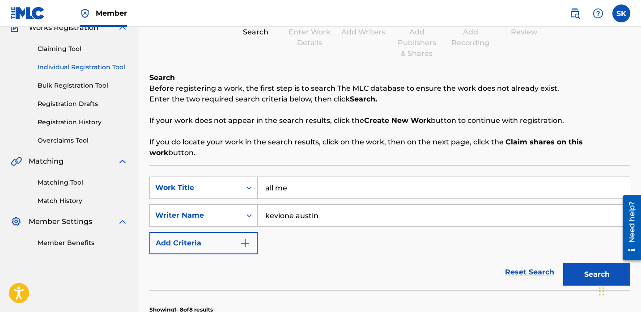
click at [323, 146] on p "If you do locate your work in the search results, click on the work, then on th…" at bounding box center [389, 147] width 481 height 21
click at [277, 177] on input "all me" at bounding box center [444, 187] width 372 height 21
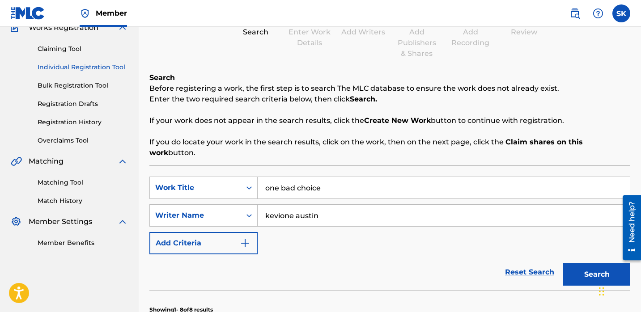
type input "one bad choice"
click at [563, 263] on button "Search" at bounding box center [596, 274] width 67 height 22
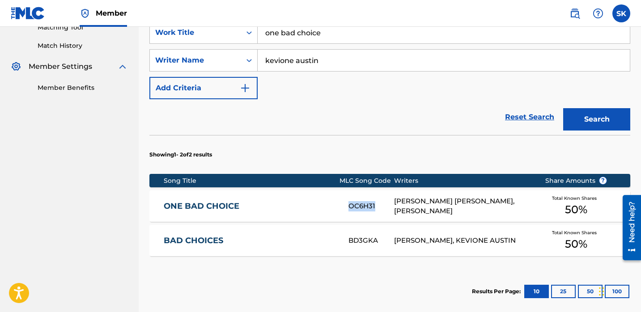
click at [311, 201] on link "ONE BAD CHOICE" at bounding box center [250, 206] width 173 height 10
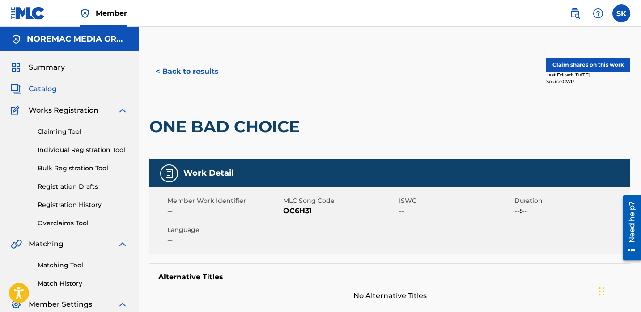
click at [595, 59] on button "Claim shares on this work" at bounding box center [588, 64] width 84 height 13
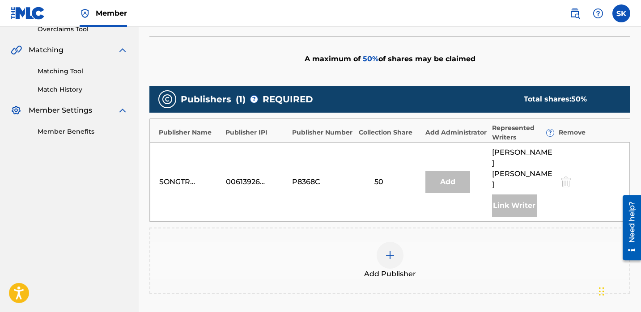
scroll to position [264, 0]
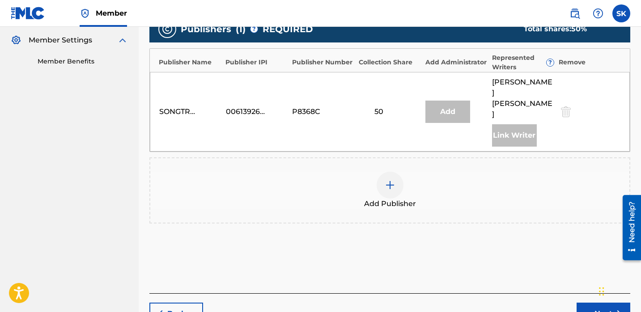
click at [402, 185] on div "Add Publisher" at bounding box center [389, 191] width 479 height 38
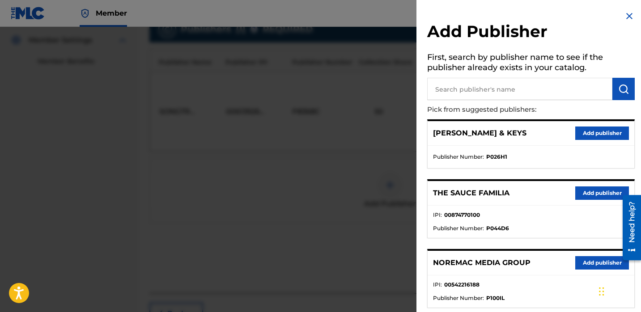
click at [503, 89] on input "text" at bounding box center [519, 89] width 185 height 22
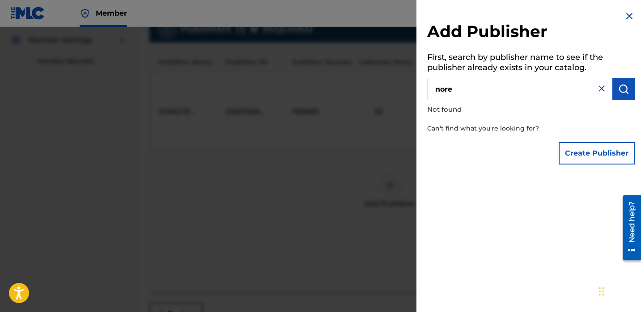
type input "nore"
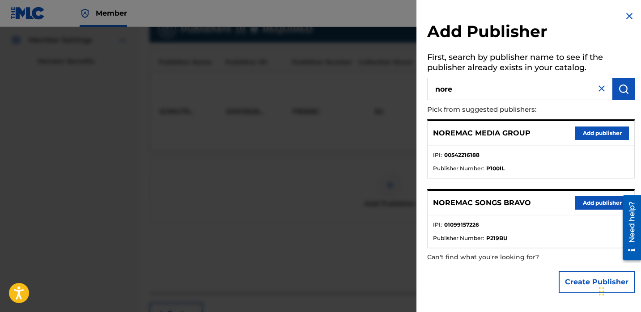
click at [580, 201] on button "Add publisher" at bounding box center [602, 202] width 54 height 13
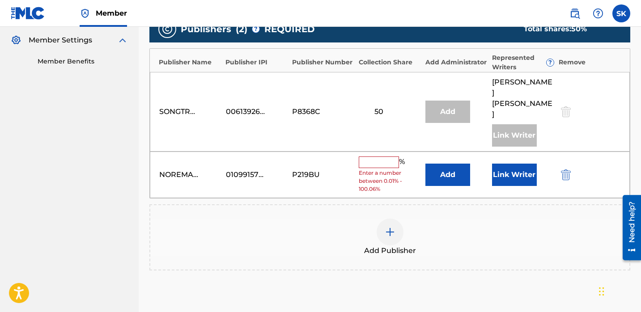
click at [510, 164] on button "Link Writer" at bounding box center [514, 175] width 45 height 22
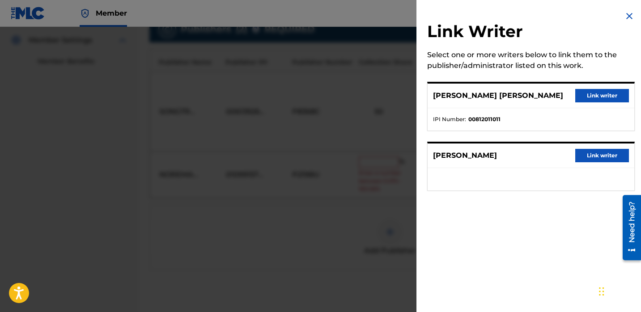
click at [592, 154] on button "Link writer" at bounding box center [602, 155] width 54 height 13
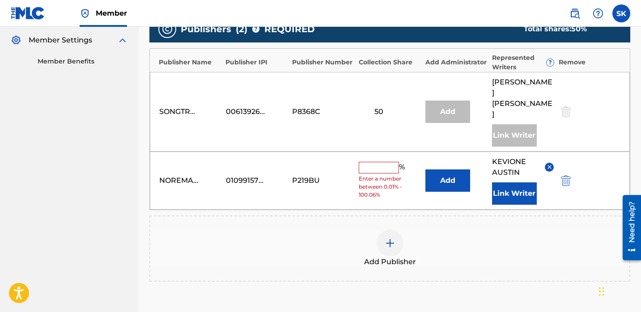
click at [387, 162] on input "text" at bounding box center [379, 168] width 40 height 12
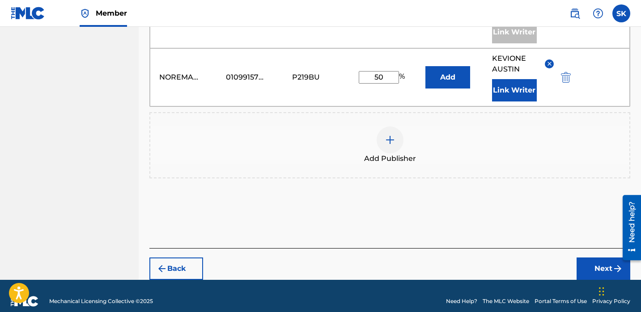
type input "50"
click at [590, 258] on button "Next" at bounding box center [604, 269] width 54 height 22
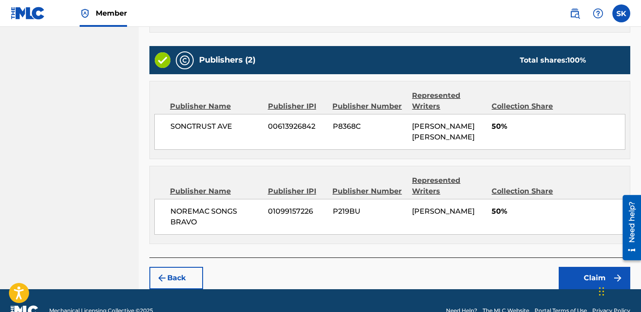
scroll to position [340, 0]
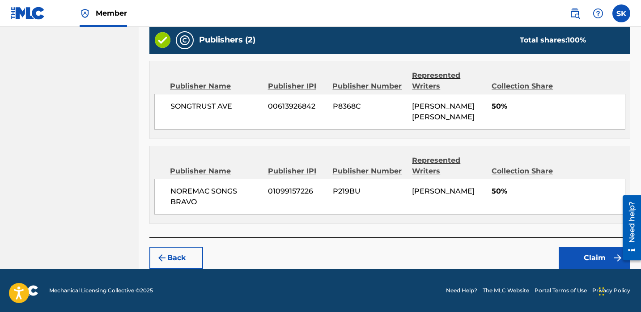
click at [570, 262] on button "Claim" at bounding box center [595, 258] width 72 height 22
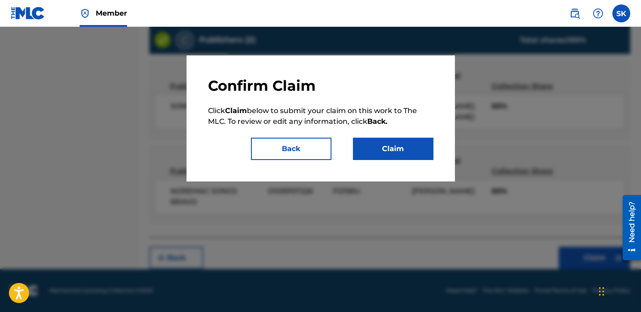
click at [404, 149] on button "Claim" at bounding box center [393, 149] width 81 height 22
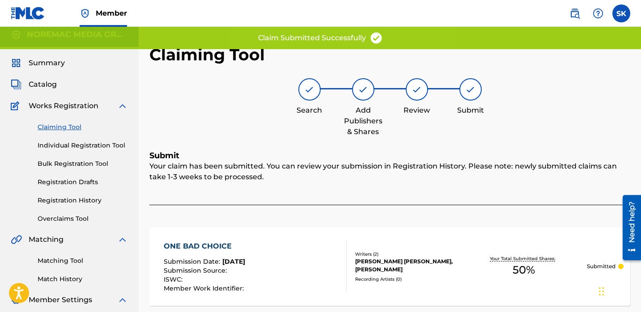
scroll to position [0, 0]
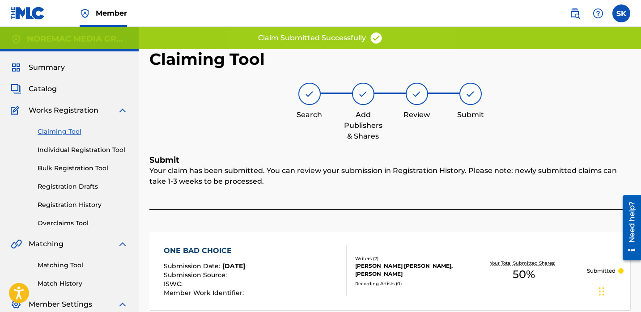
click at [91, 147] on link "Individual Registration Tool" at bounding box center [83, 149] width 90 height 9
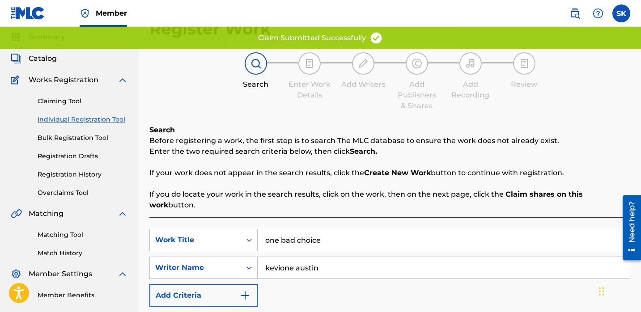
scroll to position [76, 0]
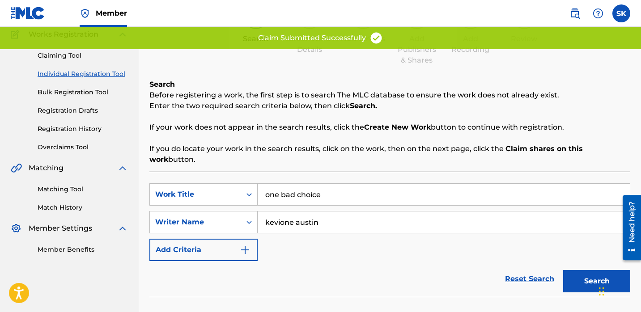
click at [307, 184] on input "one bad choice" at bounding box center [444, 194] width 372 height 21
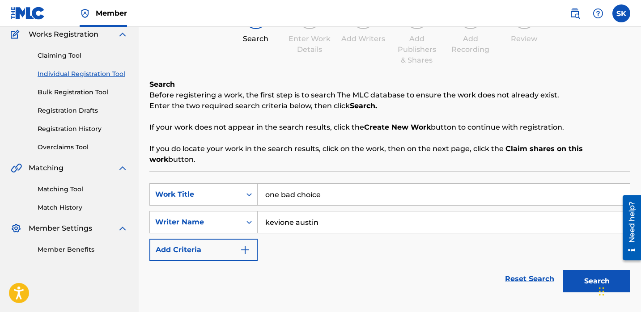
click at [307, 184] on input "one bad choice" at bounding box center [444, 194] width 372 height 21
type input "fear of [DEMOGRAPHIC_DATA]"
click at [563, 270] on button "Search" at bounding box center [596, 281] width 67 height 22
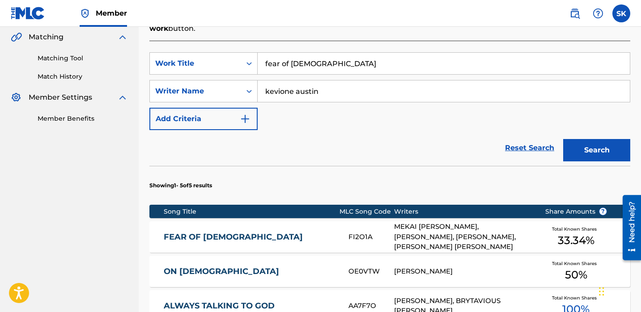
scroll to position [209, 0]
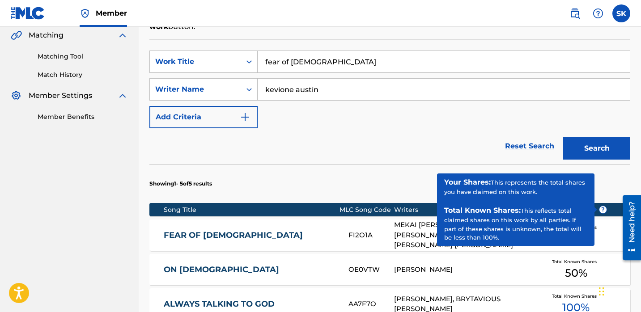
click at [431, 132] on div "Reset Search Search" at bounding box center [389, 146] width 481 height 36
click at [605, 206] on span "?" at bounding box center [602, 209] width 7 height 7
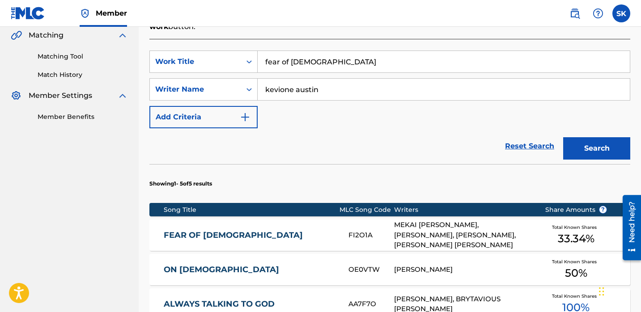
click at [611, 181] on section "Showing 1 - 5 of 5 results" at bounding box center [389, 181] width 481 height 34
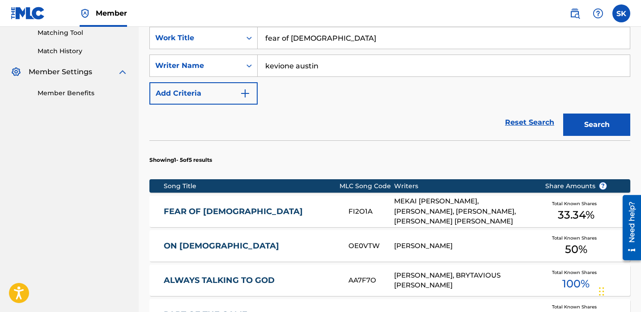
scroll to position [282, 0]
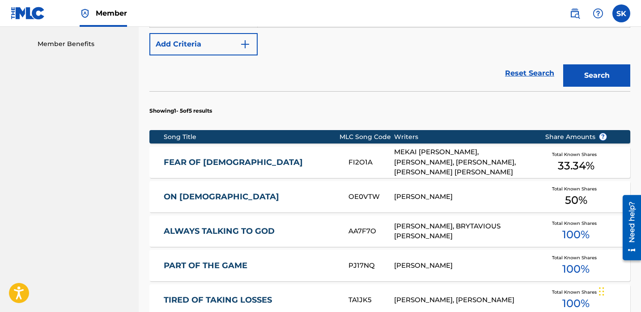
click at [324, 157] on link "FEAR OF [DEMOGRAPHIC_DATA]" at bounding box center [250, 162] width 173 height 10
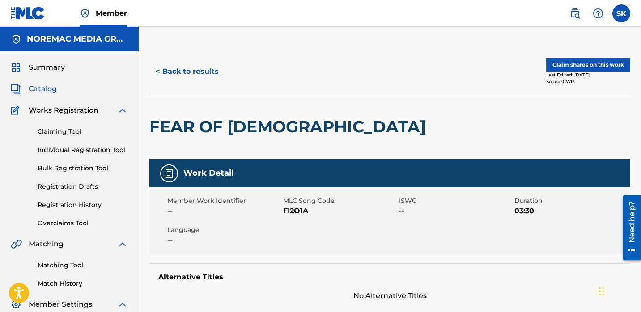
click at [574, 65] on button "Claim shares on this work" at bounding box center [588, 64] width 84 height 13
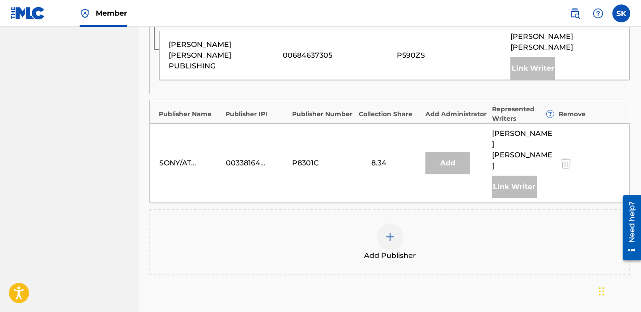
scroll to position [452, 0]
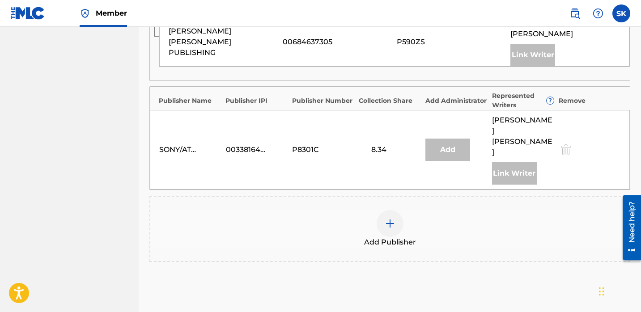
click at [389, 210] on div at bounding box center [390, 223] width 27 height 27
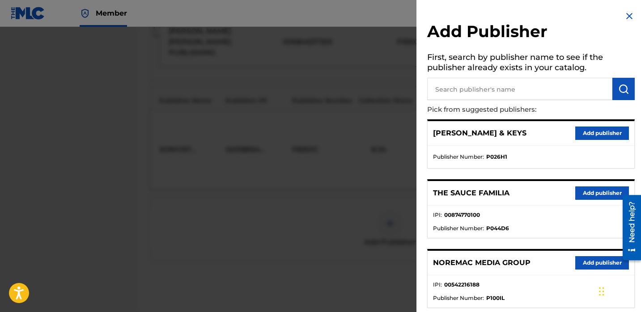
click at [491, 90] on input "text" at bounding box center [519, 89] width 185 height 22
type input "nore"
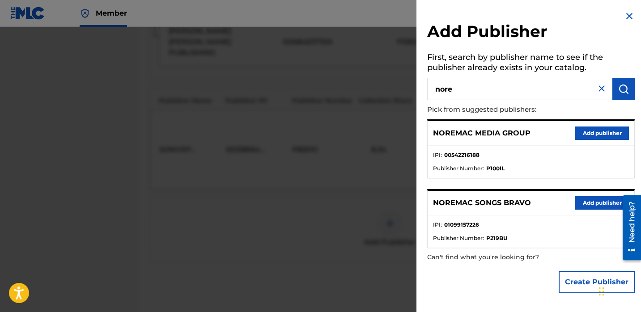
click at [589, 197] on button "Add publisher" at bounding box center [602, 202] width 54 height 13
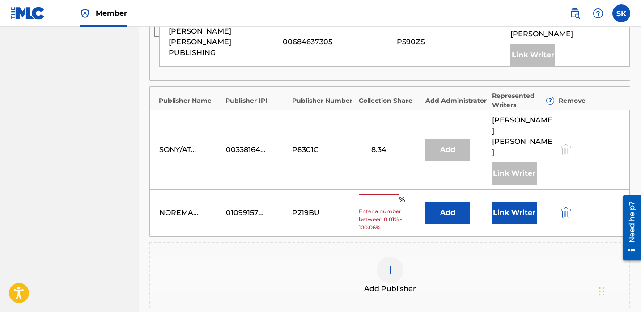
click at [529, 210] on button "Link Writer" at bounding box center [514, 213] width 45 height 22
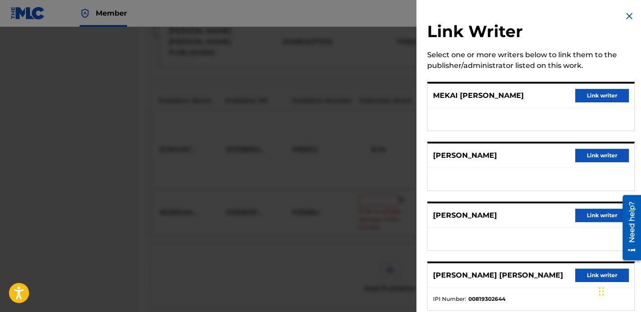
click at [604, 158] on button "Link writer" at bounding box center [602, 155] width 54 height 13
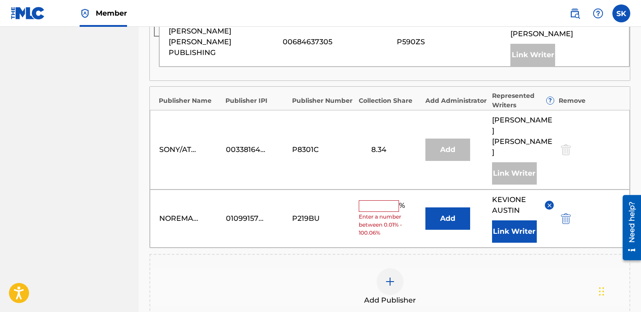
click at [373, 200] on input "text" at bounding box center [379, 206] width 40 height 12
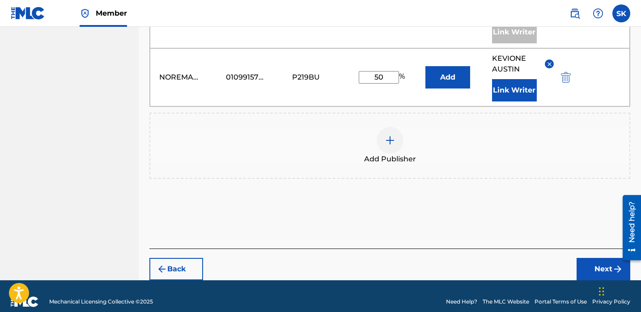
type input "50"
click at [588, 258] on button "Next" at bounding box center [604, 269] width 54 height 22
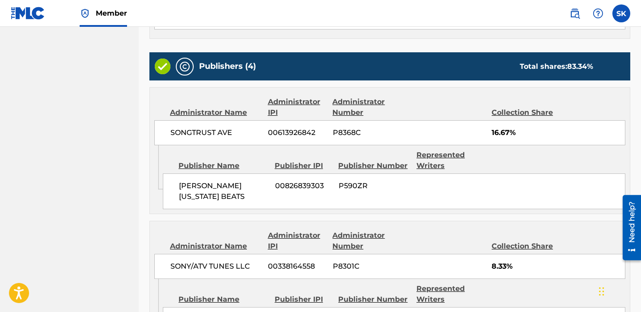
scroll to position [621, 0]
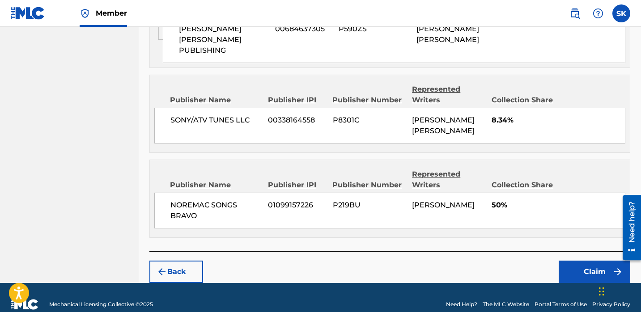
click at [594, 264] on button "Claim" at bounding box center [595, 272] width 72 height 22
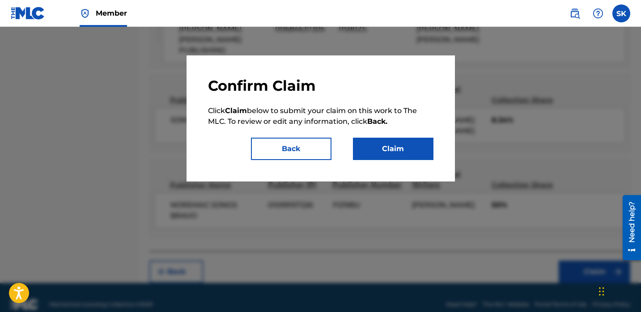
click at [416, 153] on button "Claim" at bounding box center [393, 149] width 81 height 22
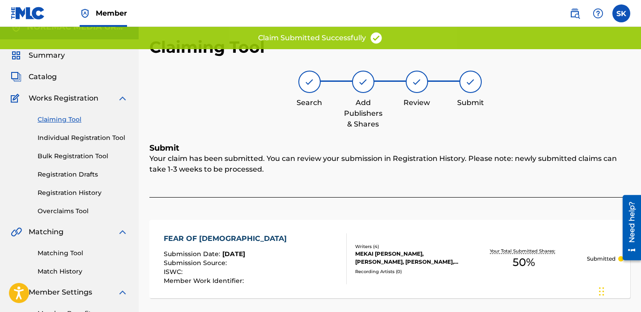
scroll to position [0, 0]
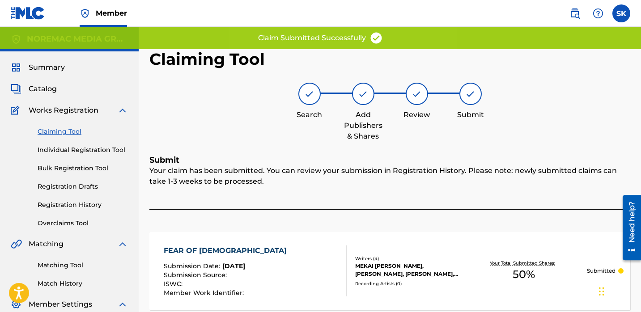
click at [76, 150] on link "Individual Registration Tool" at bounding box center [83, 149] width 90 height 9
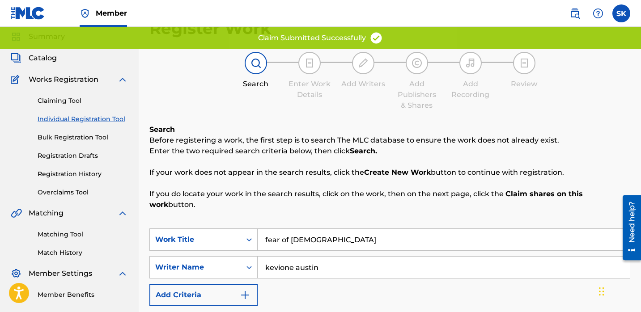
scroll to position [153, 0]
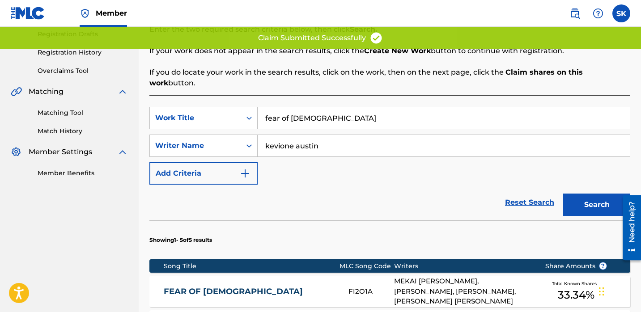
click at [382, 110] on input "fear of [DEMOGRAPHIC_DATA]" at bounding box center [444, 117] width 372 height 21
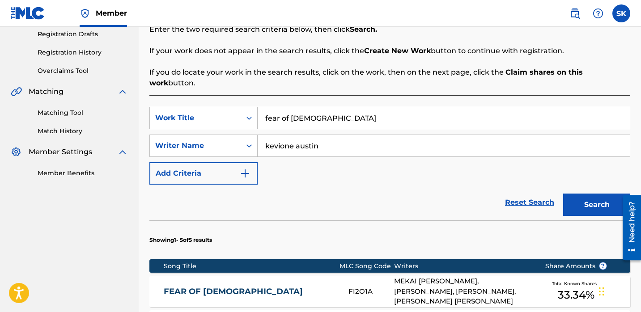
click at [382, 110] on input "fear of [DEMOGRAPHIC_DATA]" at bounding box center [444, 117] width 372 height 21
type input "when i'm gone"
click at [563, 194] on button "Search" at bounding box center [596, 205] width 67 height 22
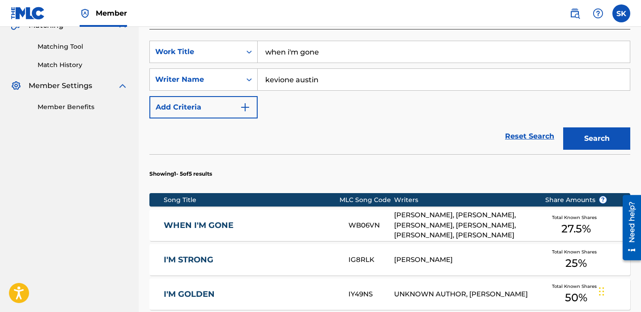
scroll to position [237, 0]
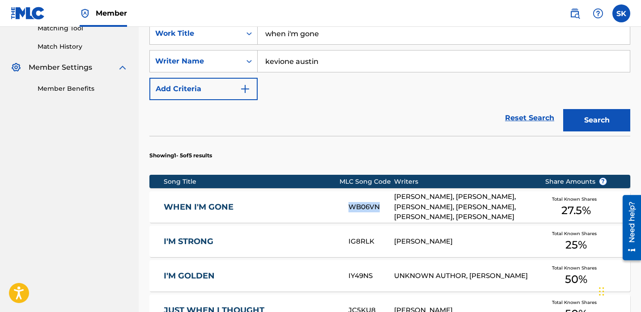
click at [378, 202] on div "WB06VN" at bounding box center [371, 207] width 46 height 10
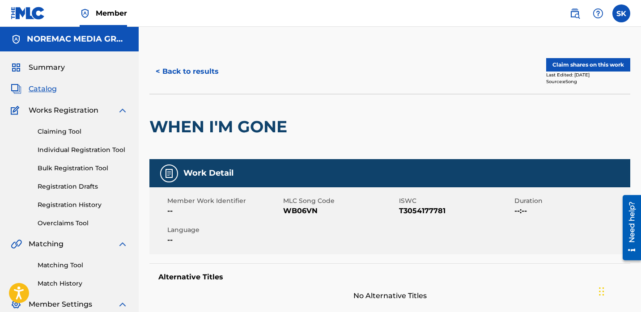
click at [606, 59] on button "Claim shares on this work" at bounding box center [588, 64] width 84 height 13
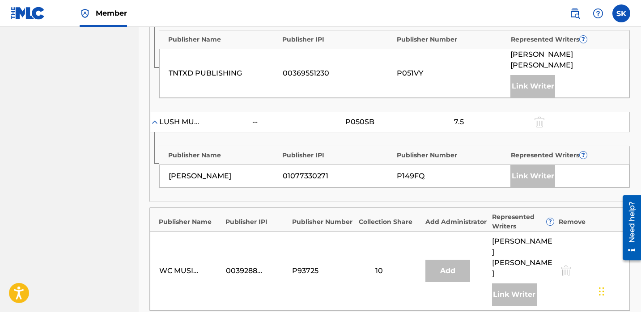
scroll to position [514, 0]
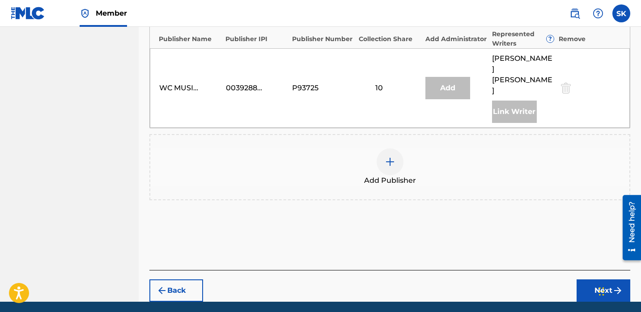
click at [398, 149] on div at bounding box center [390, 162] width 27 height 27
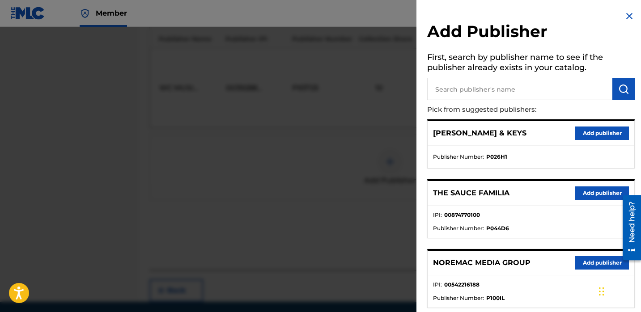
click at [518, 79] on input "text" at bounding box center [519, 89] width 185 height 22
type input "nore"
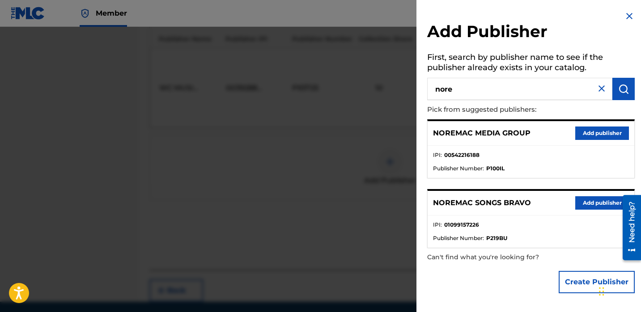
click at [595, 197] on button "Add publisher" at bounding box center [602, 202] width 54 height 13
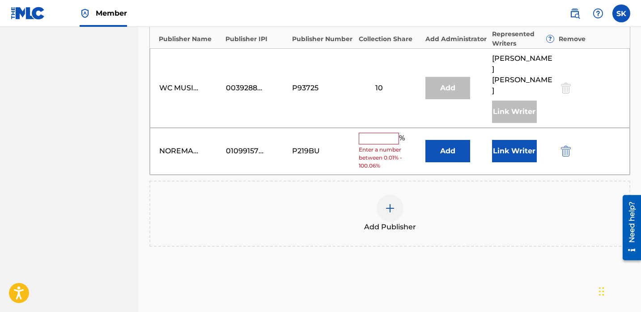
click at [508, 140] on button "Link Writer" at bounding box center [514, 151] width 45 height 22
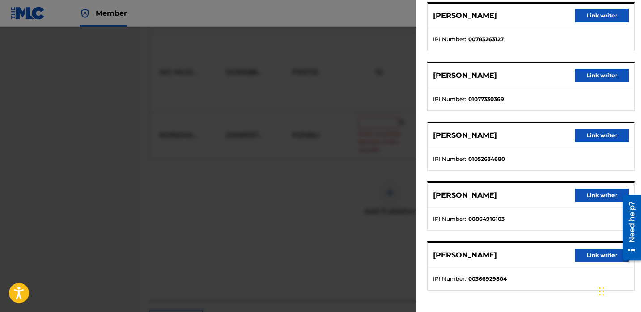
scroll to position [561, 0]
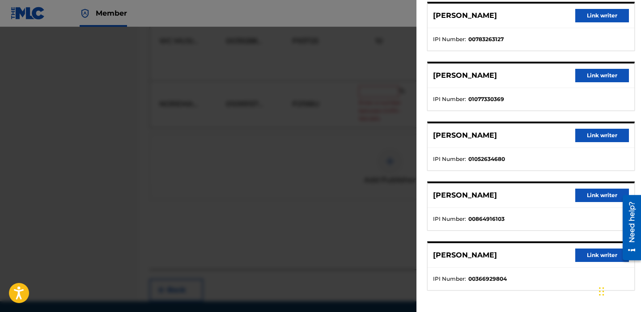
click at [587, 256] on button "Link writer" at bounding box center [602, 255] width 54 height 13
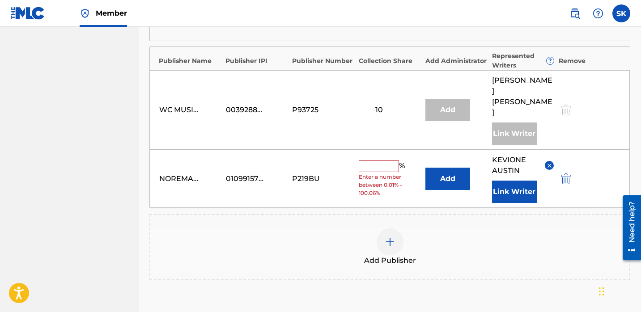
scroll to position [473, 0]
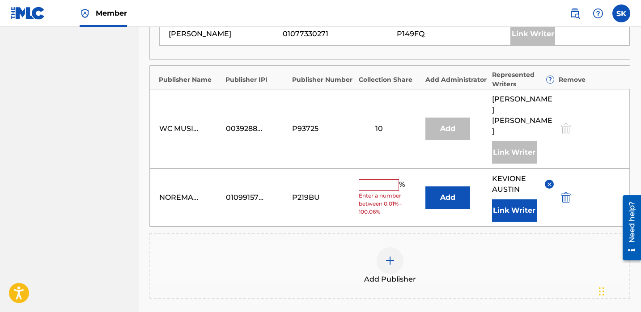
click at [385, 179] on input "text" at bounding box center [379, 185] width 40 height 12
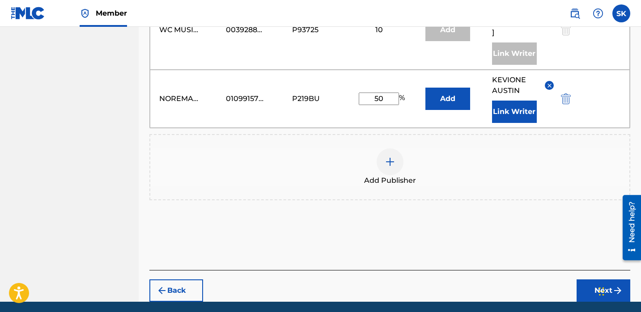
type input "50"
click at [602, 280] on button "Next" at bounding box center [604, 291] width 54 height 22
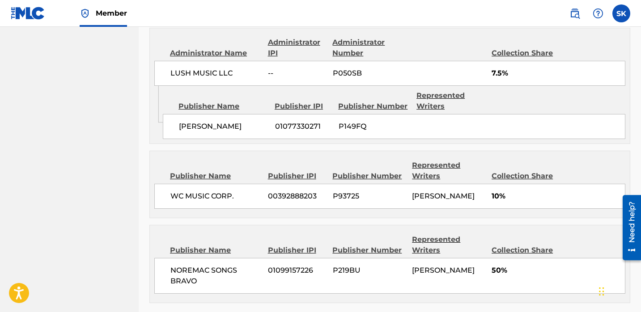
scroll to position [615, 0]
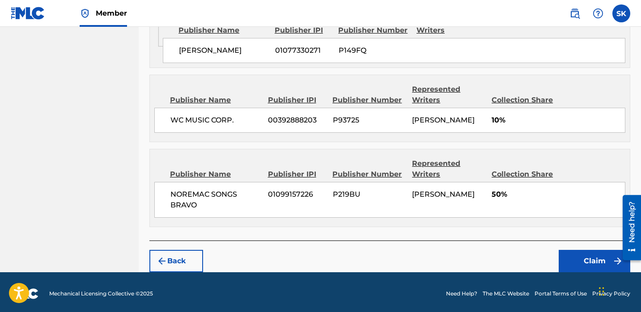
click at [588, 262] on button "Claim" at bounding box center [595, 261] width 72 height 22
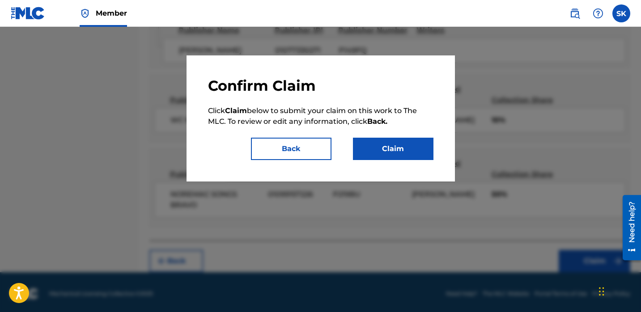
click at [403, 157] on button "Claim" at bounding box center [393, 149] width 81 height 22
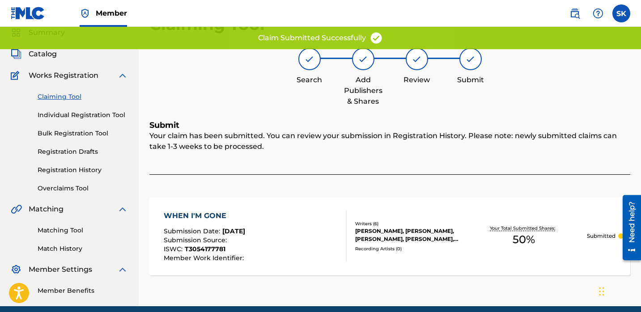
scroll to position [0, 0]
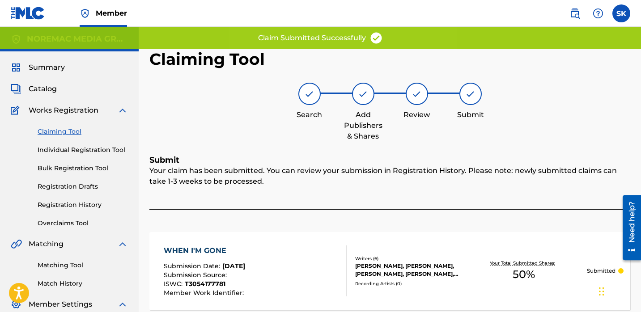
click at [112, 150] on link "Individual Registration Tool" at bounding box center [83, 149] width 90 height 9
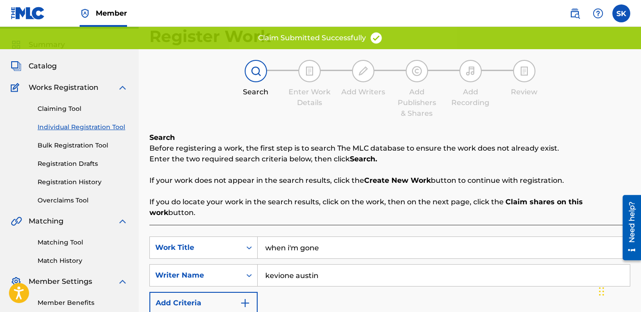
scroll to position [62, 0]
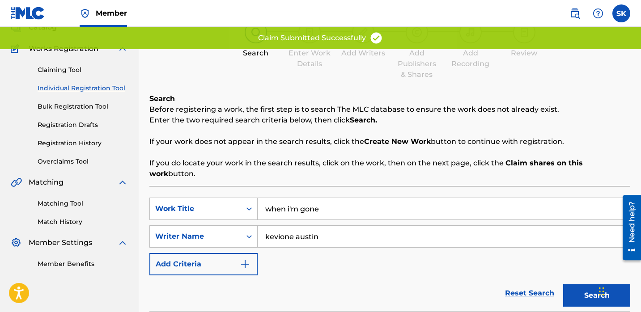
click at [301, 198] on input "when i'm gone" at bounding box center [444, 208] width 372 height 21
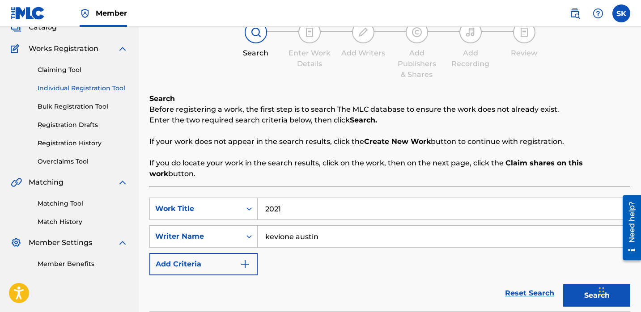
type input "2021"
click at [563, 285] on button "Search" at bounding box center [596, 296] width 67 height 22
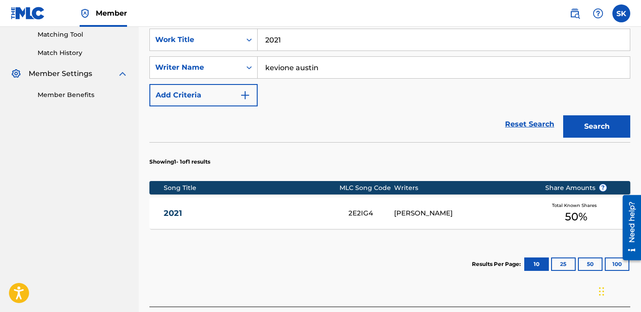
click at [360, 208] on div "2E2IG4" at bounding box center [371, 213] width 46 height 10
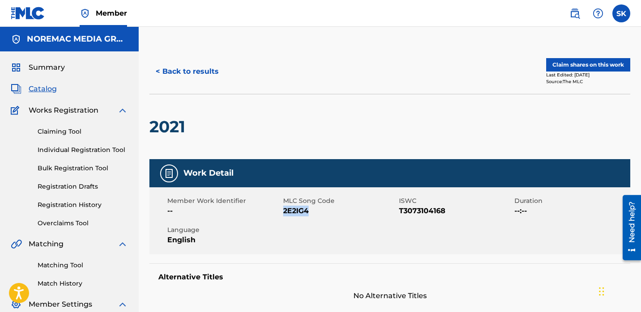
click at [574, 70] on button "Claim shares on this work" at bounding box center [588, 64] width 84 height 13
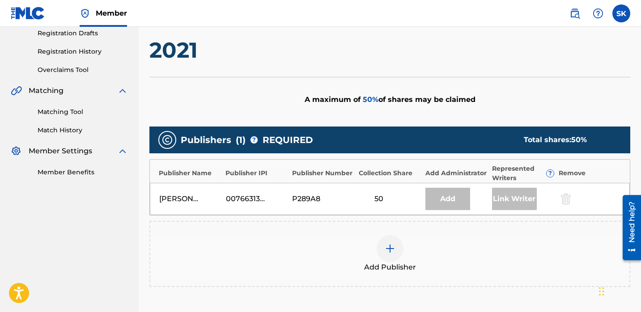
scroll to position [155, 0]
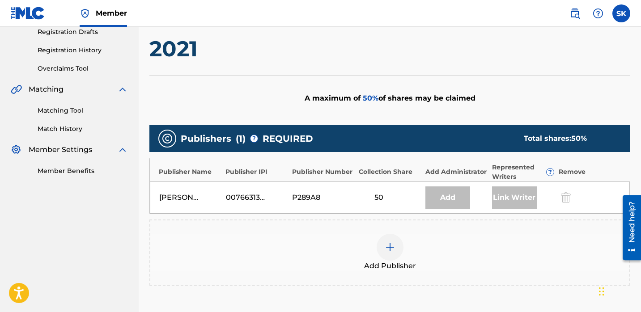
click at [386, 251] on img at bounding box center [390, 247] width 11 height 11
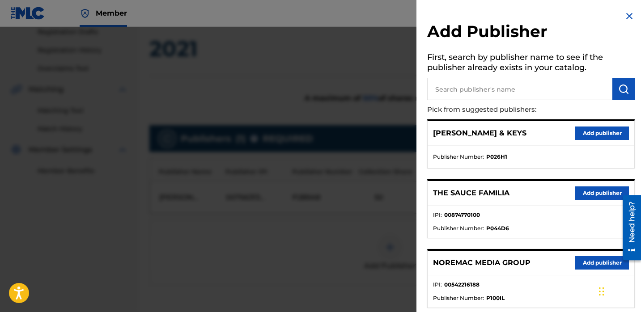
click at [509, 96] on input "text" at bounding box center [519, 89] width 185 height 22
type input "nore"
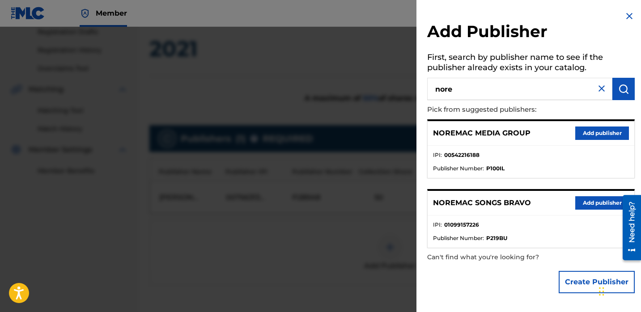
click at [594, 206] on button "Add publisher" at bounding box center [602, 202] width 54 height 13
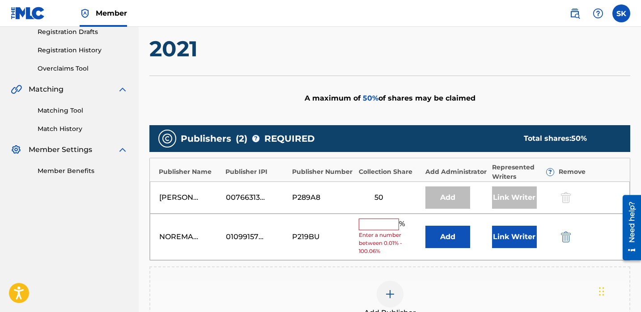
click at [542, 230] on div "Link Writer" at bounding box center [523, 237] width 62 height 22
click at [520, 236] on button "Link Writer" at bounding box center [514, 237] width 45 height 22
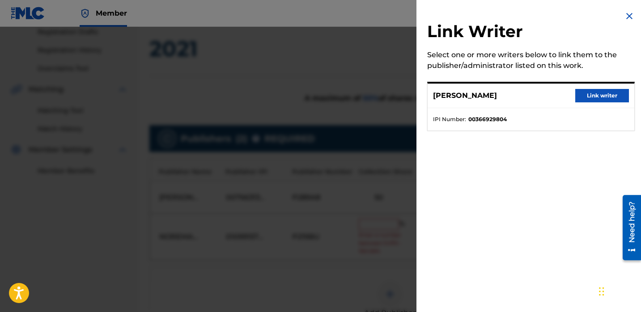
click at [607, 98] on button "Link writer" at bounding box center [602, 95] width 54 height 13
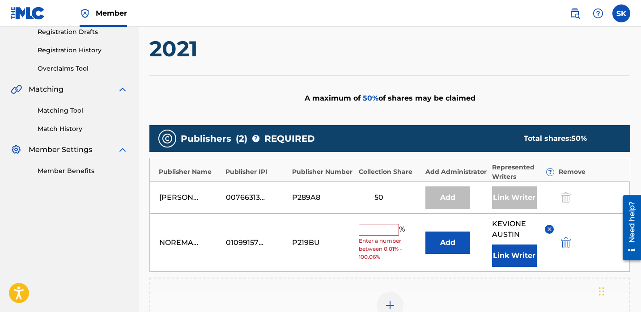
click at [385, 226] on input "text" at bounding box center [379, 230] width 40 height 12
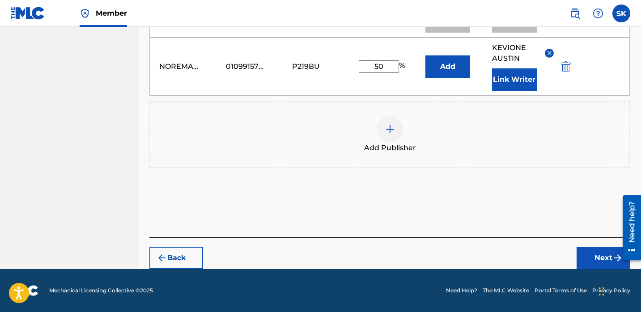
type input "50"
click at [608, 254] on button "Next" at bounding box center [604, 258] width 54 height 22
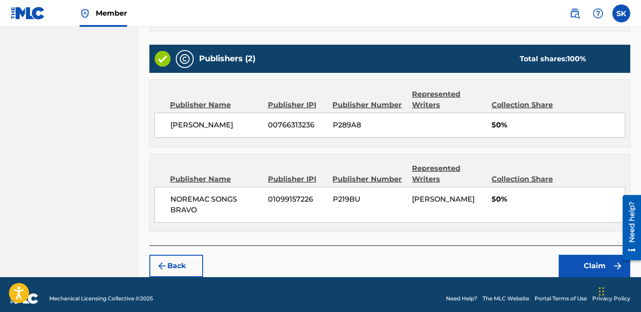
scroll to position [313, 0]
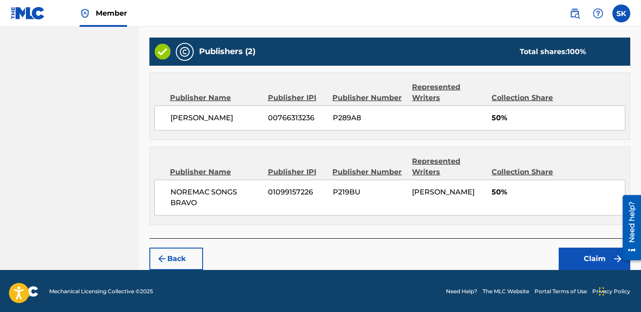
click at [588, 264] on button "Claim" at bounding box center [595, 259] width 72 height 22
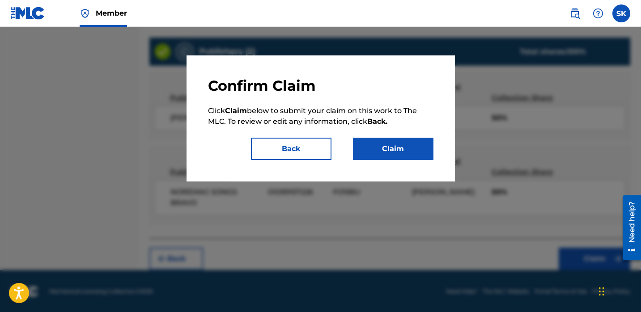
click at [379, 150] on button "Claim" at bounding box center [393, 149] width 81 height 22
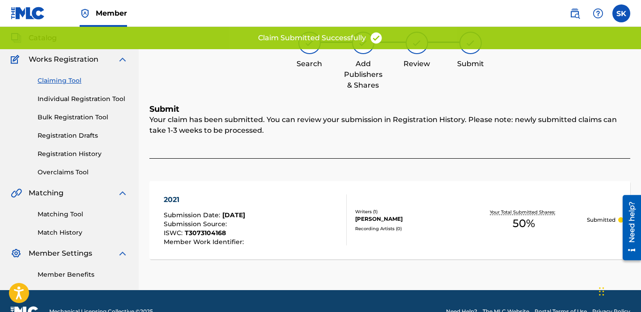
scroll to position [0, 0]
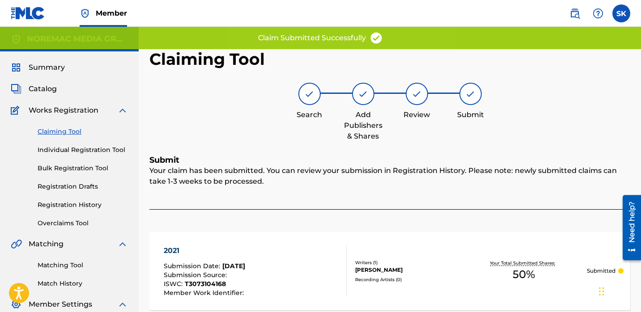
click at [98, 147] on link "Individual Registration Tool" at bounding box center [83, 149] width 90 height 9
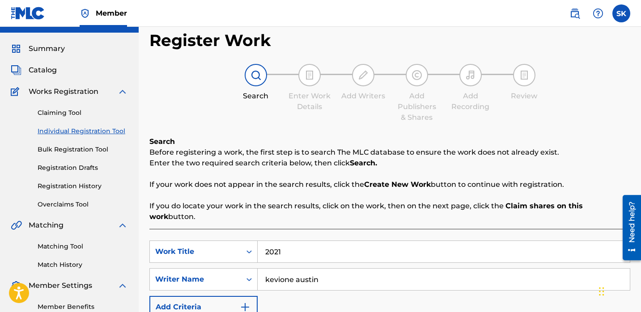
scroll to position [22, 0]
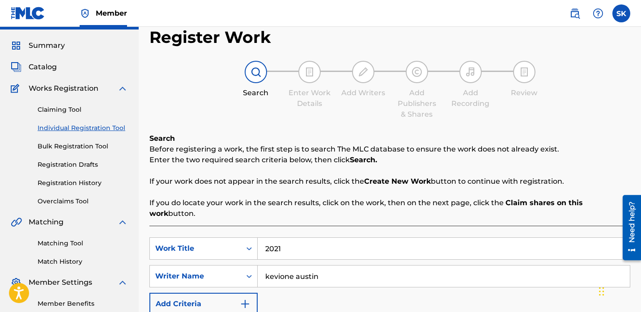
click at [289, 238] on input "2021" at bounding box center [444, 248] width 372 height 21
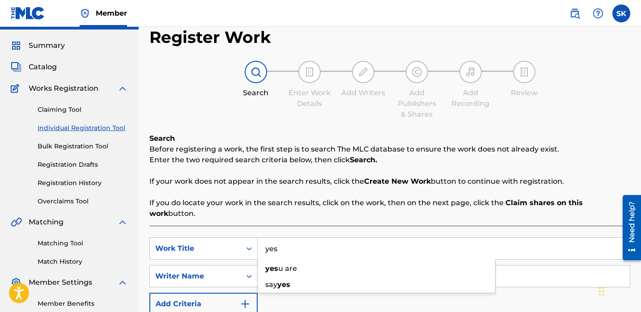
click at [311, 188] on div "Search Before registering a work, the first step is to search The MLC database …" at bounding box center [389, 176] width 481 height 86
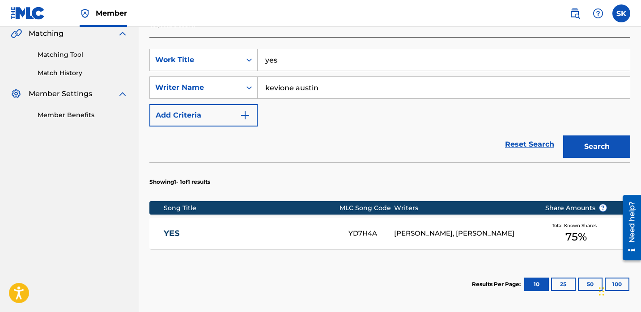
scroll to position [211, 0]
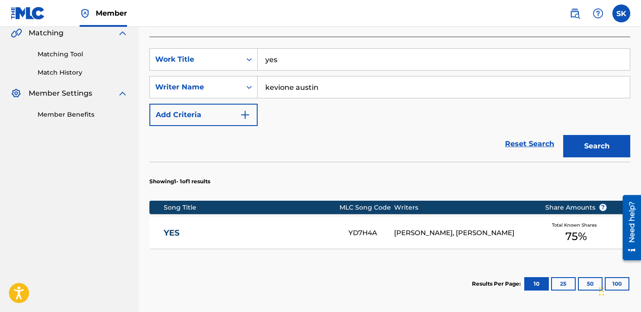
click at [297, 51] on input "yes" at bounding box center [444, 59] width 372 height 21
type input "3 in a row"
click at [563, 135] on button "Search" at bounding box center [596, 146] width 67 height 22
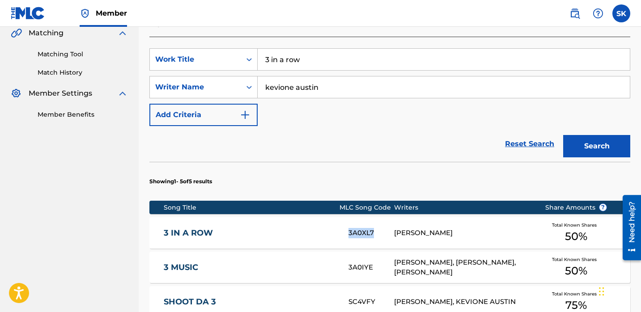
click at [299, 228] on link "3 IN A ROW" at bounding box center [250, 233] width 173 height 10
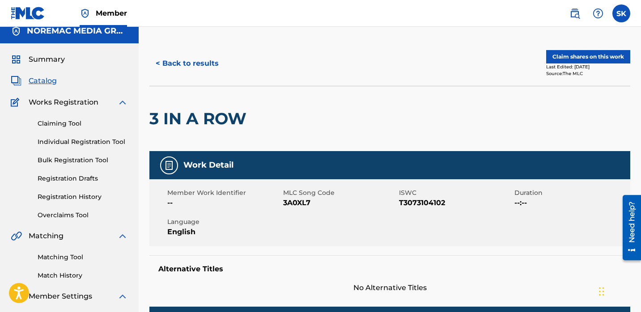
scroll to position [17, 0]
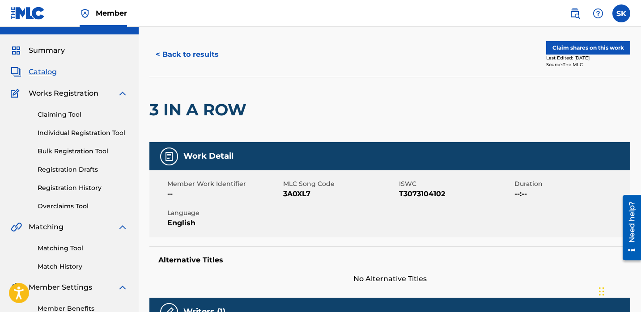
click at [589, 50] on button "Claim shares on this work" at bounding box center [588, 47] width 84 height 13
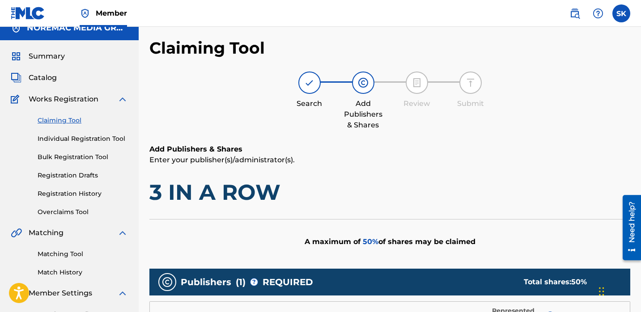
scroll to position [299, 0]
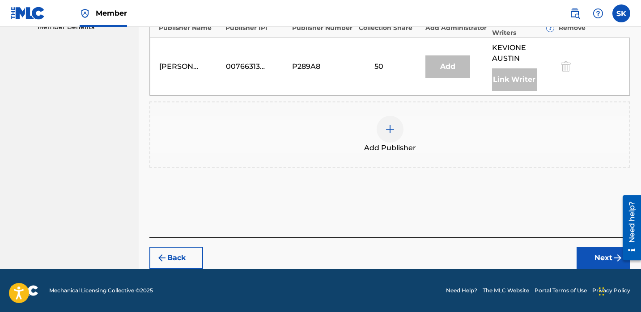
click at [399, 160] on div "Add Publisher" at bounding box center [389, 135] width 481 height 66
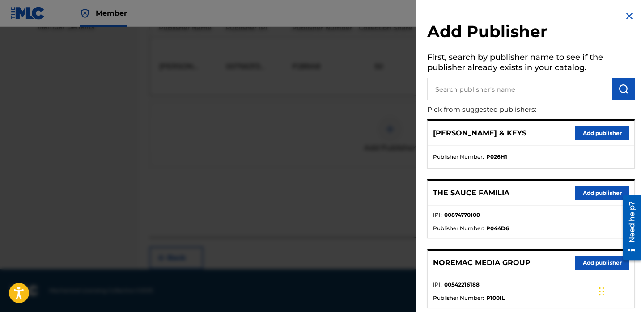
click at [563, 87] on input "text" at bounding box center [519, 89] width 185 height 22
type input "nore"
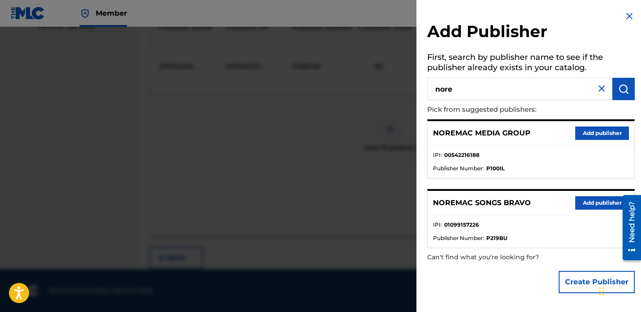
click at [593, 204] on button "Add publisher" at bounding box center [602, 202] width 54 height 13
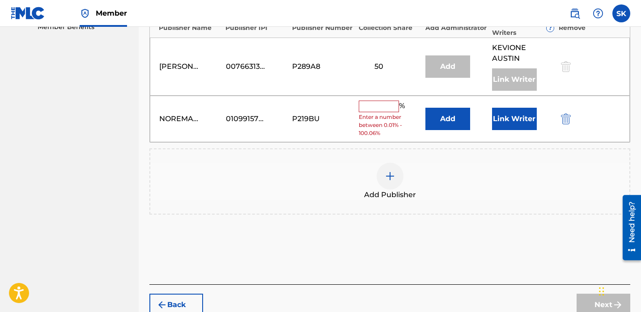
click at [571, 124] on div "NOREMAC SONGS BRAVO 01099157226 P219BU % Enter a number between 0.01% - 100.06%…" at bounding box center [390, 119] width 480 height 47
click at [564, 123] on img "submit" at bounding box center [566, 119] width 10 height 11
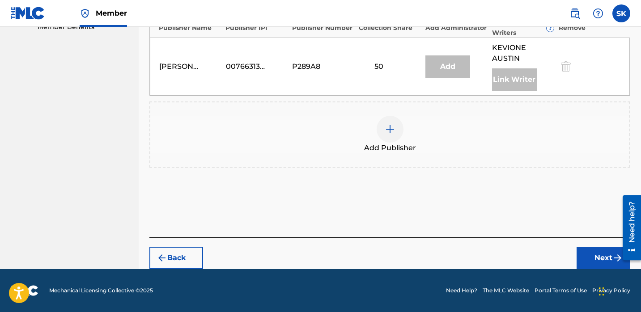
click at [418, 144] on div "Add Publisher" at bounding box center [389, 135] width 479 height 38
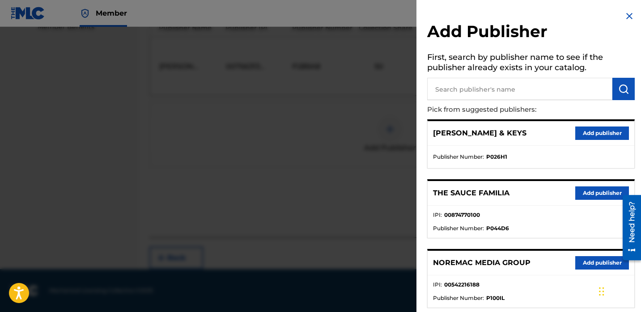
click at [483, 87] on input "text" at bounding box center [519, 89] width 185 height 22
type input "jum"
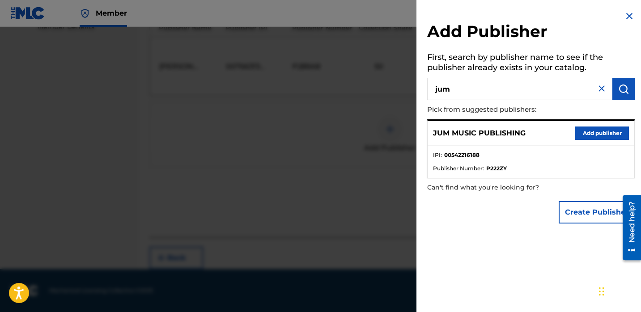
click at [581, 138] on button "Add publisher" at bounding box center [602, 133] width 54 height 13
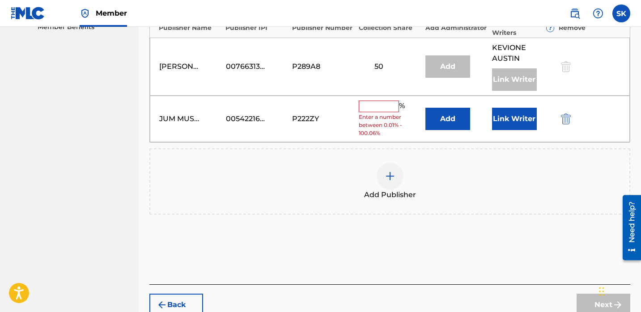
click at [498, 120] on button "Link Writer" at bounding box center [514, 119] width 45 height 22
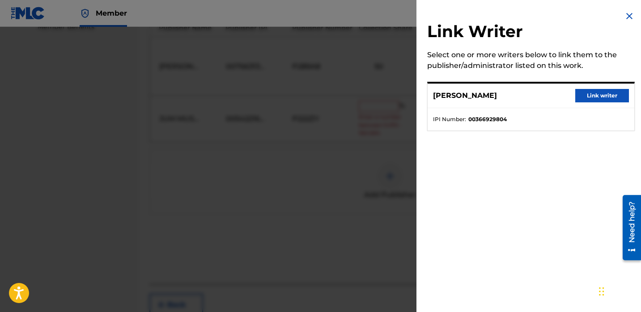
click at [603, 97] on button "Link writer" at bounding box center [602, 95] width 54 height 13
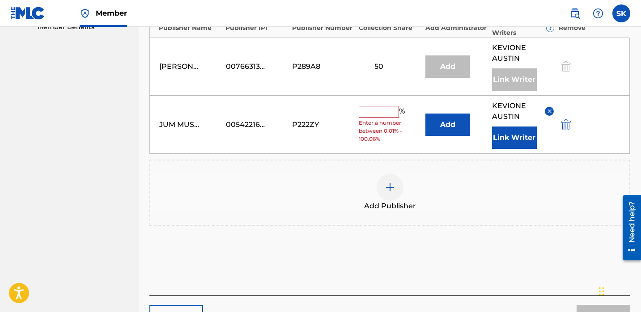
click at [395, 114] on input "text" at bounding box center [379, 112] width 40 height 12
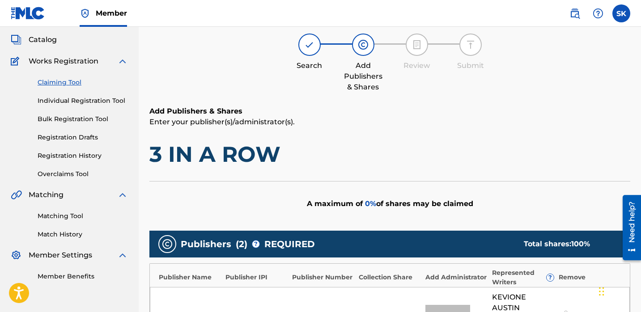
scroll to position [0, 0]
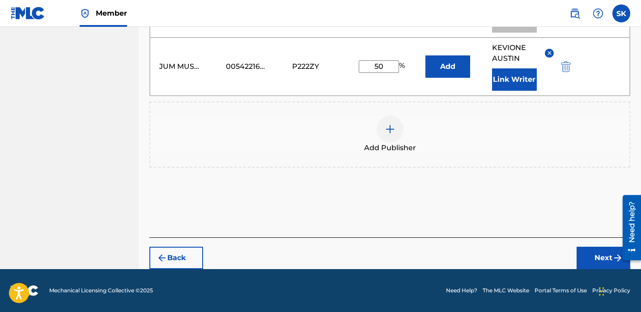
type input "50"
click at [590, 259] on button "Next" at bounding box center [604, 258] width 54 height 22
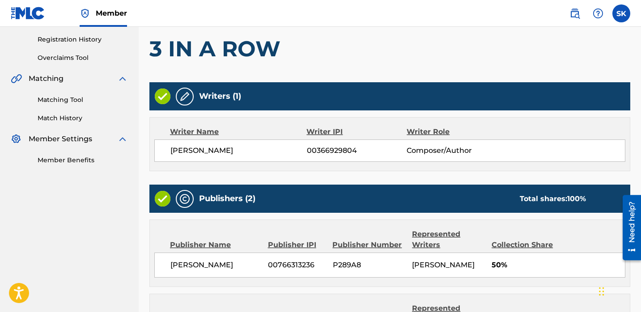
scroll to position [302, 0]
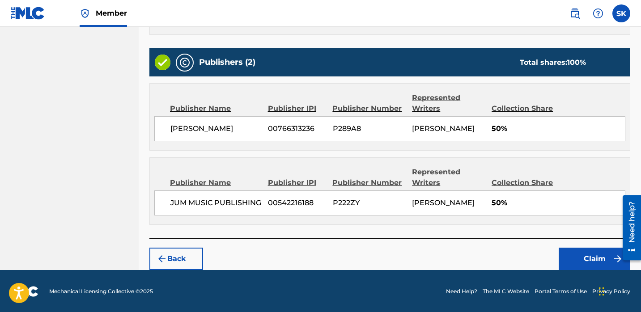
click at [572, 257] on button "Claim" at bounding box center [595, 259] width 72 height 22
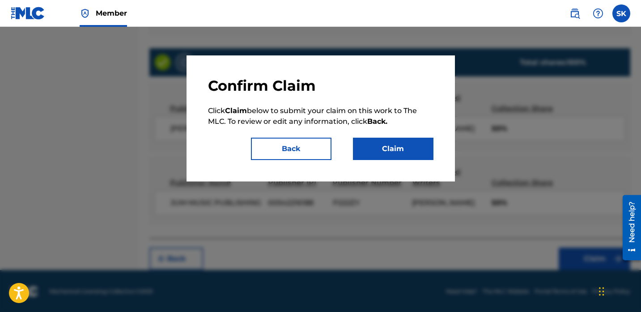
click at [371, 146] on button "Claim" at bounding box center [393, 149] width 81 height 22
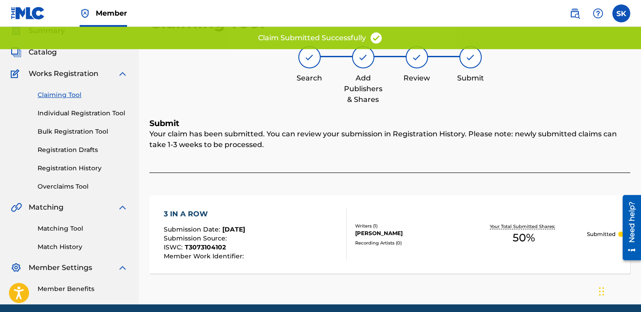
scroll to position [0, 0]
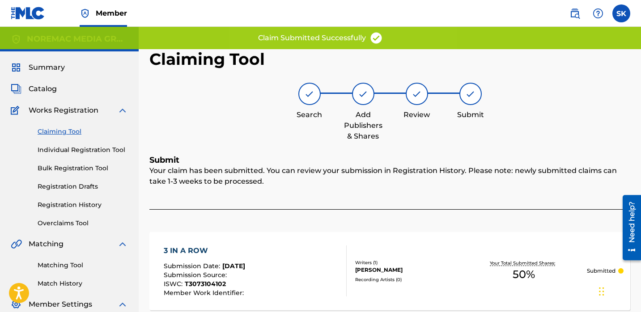
click at [102, 153] on link "Individual Registration Tool" at bounding box center [83, 149] width 90 height 9
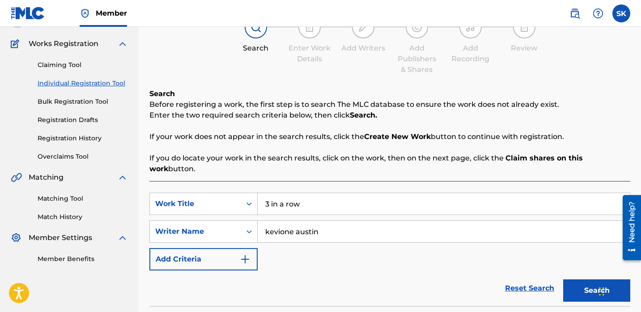
scroll to position [71, 0]
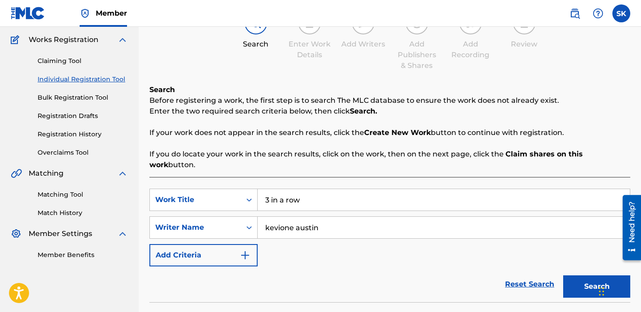
click at [293, 193] on input "3 in a row" at bounding box center [444, 199] width 372 height 21
type input "smile when they come"
click at [563, 276] on button "Search" at bounding box center [596, 287] width 67 height 22
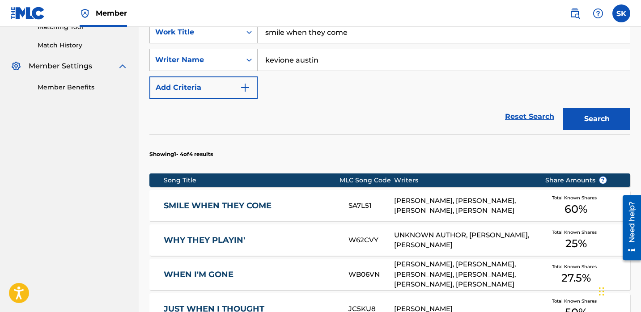
scroll to position [248, 0]
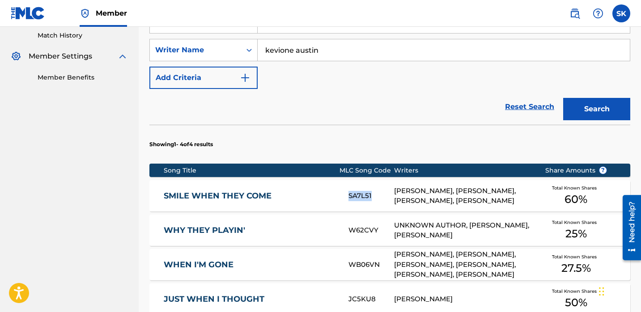
click at [330, 191] on link "SMILE WHEN THEY COME" at bounding box center [250, 196] width 173 height 10
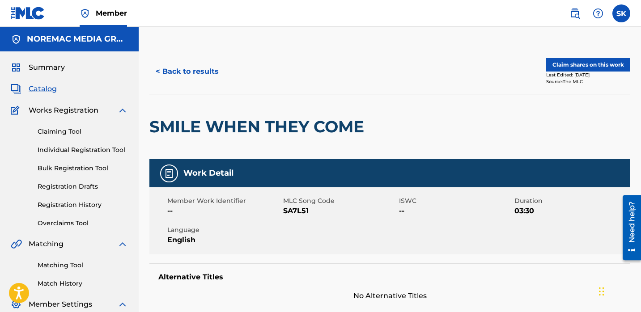
click at [580, 69] on button "Claim shares on this work" at bounding box center [588, 64] width 84 height 13
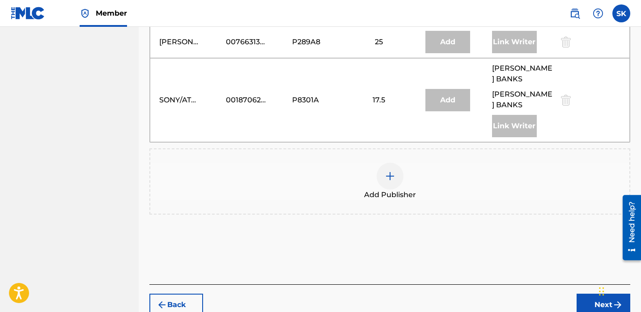
scroll to position [476, 0]
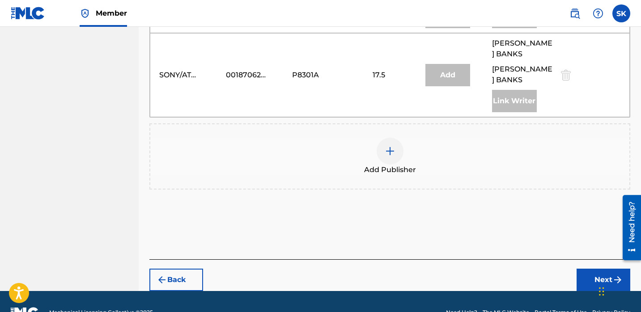
click at [420, 138] on div "Add Publisher" at bounding box center [389, 157] width 479 height 38
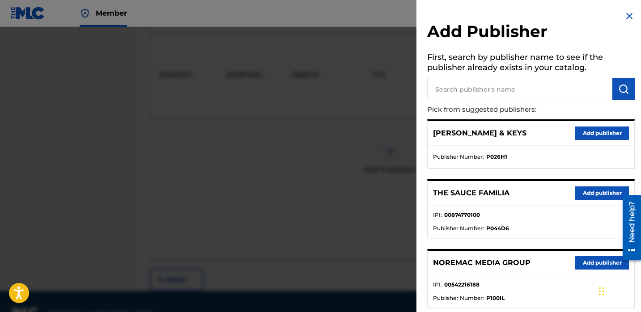
click at [485, 85] on input "text" at bounding box center [519, 89] width 185 height 22
type input "JUM"
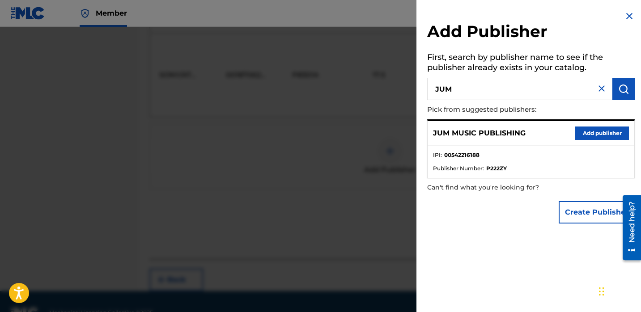
click at [602, 132] on button "Add publisher" at bounding box center [602, 133] width 54 height 13
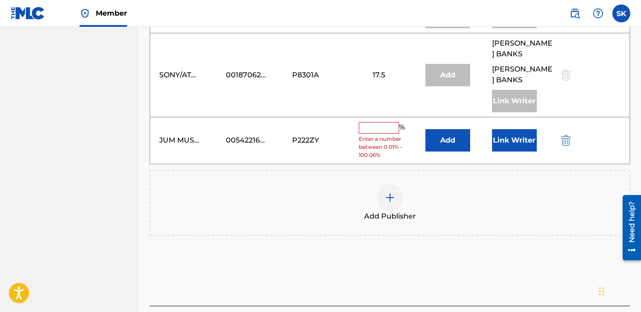
click at [518, 129] on button "Link Writer" at bounding box center [514, 140] width 45 height 22
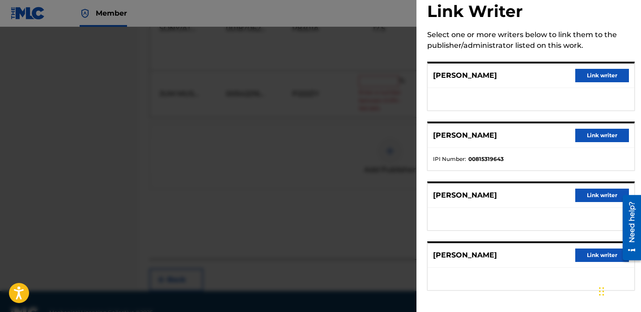
scroll to position [523, 0]
click at [582, 256] on button "Link writer" at bounding box center [602, 255] width 54 height 13
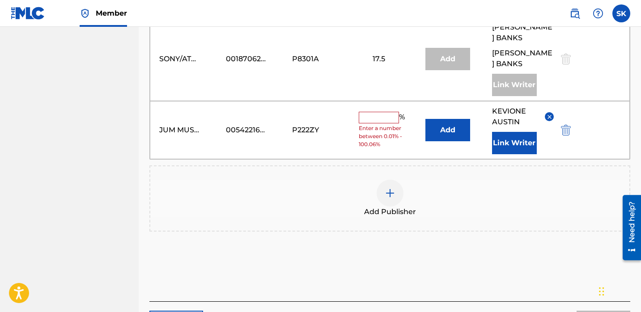
scroll to position [457, 0]
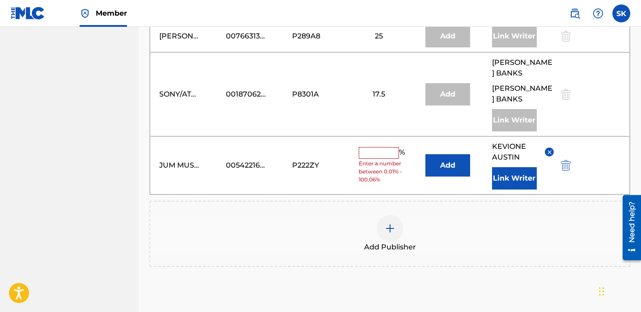
click at [387, 147] on input "text" at bounding box center [379, 153] width 40 height 12
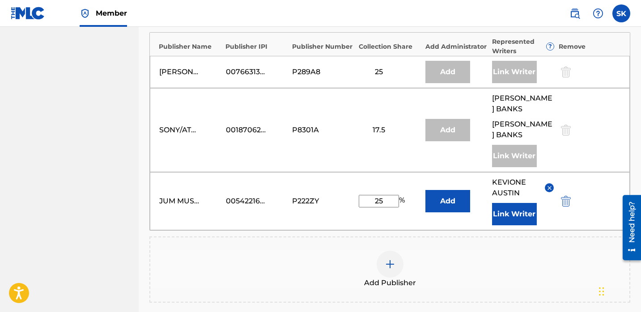
scroll to position [0, 0]
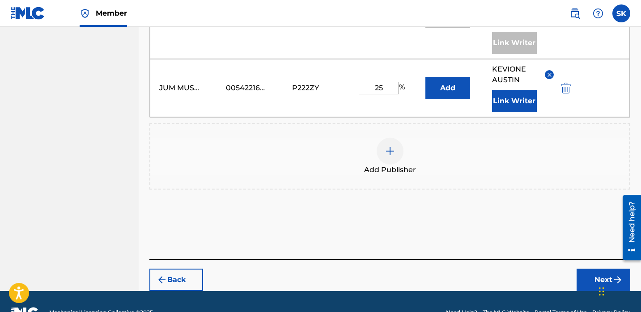
type input "25"
click at [596, 269] on button "Next" at bounding box center [604, 280] width 54 height 22
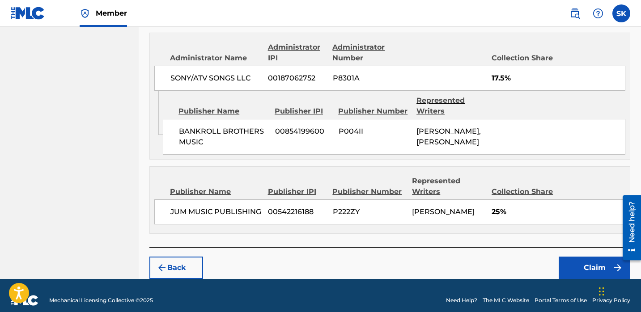
scroll to position [552, 0]
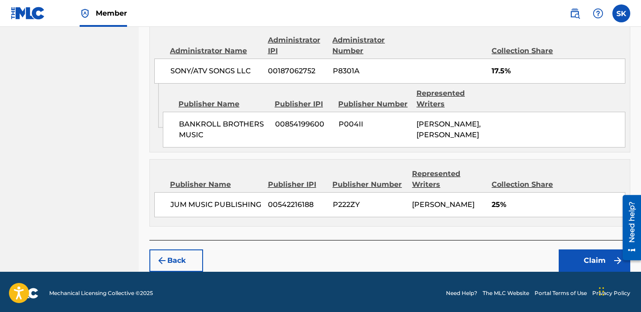
click at [592, 258] on button "Claim" at bounding box center [595, 261] width 72 height 22
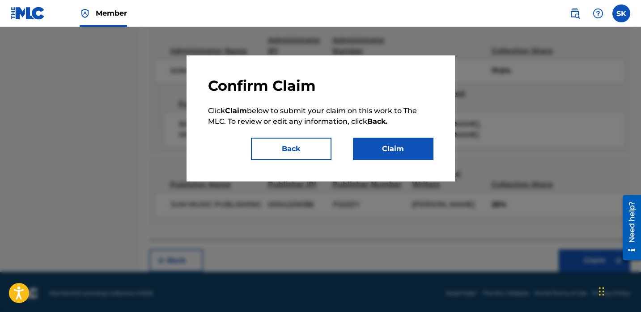
click at [385, 143] on button "Claim" at bounding box center [393, 149] width 81 height 22
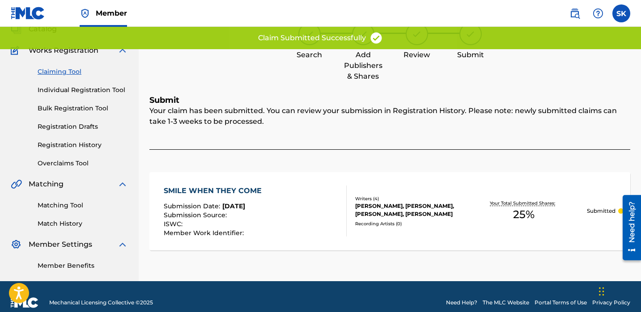
scroll to position [54, 0]
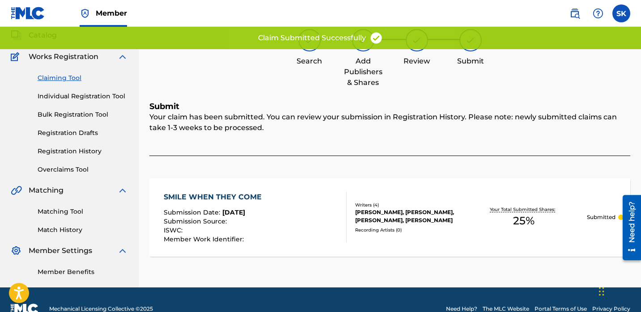
click at [87, 87] on div "Claiming Tool Individual Registration Tool Bulk Registration Tool Registration …" at bounding box center [69, 118] width 117 height 112
click at [87, 93] on link "Individual Registration Tool" at bounding box center [83, 96] width 90 height 9
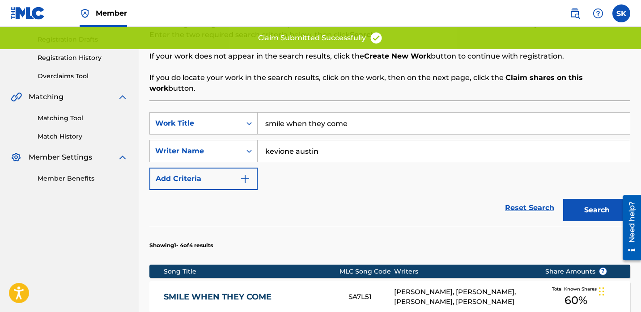
scroll to position [147, 0]
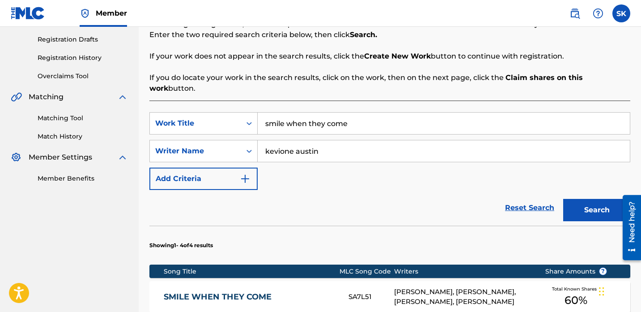
click at [335, 116] on input "smile when they come" at bounding box center [444, 123] width 372 height 21
click at [335, 119] on input "smile when they come" at bounding box center [444, 123] width 372 height 21
type input "no chill spot"
click at [563, 199] on button "Search" at bounding box center [596, 210] width 67 height 22
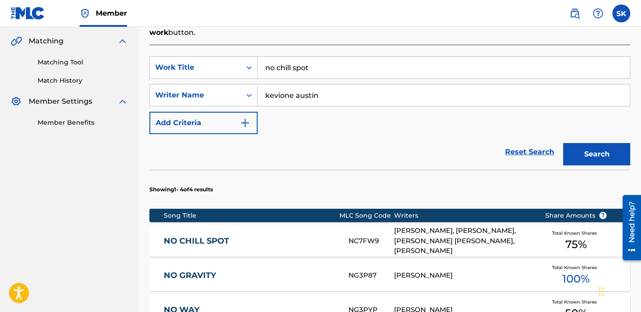
scroll to position [222, 0]
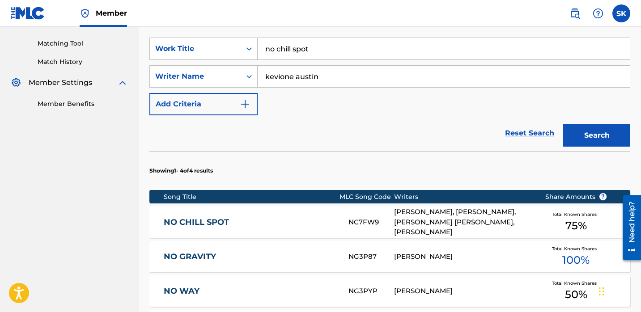
click at [312, 192] on div "Song Title" at bounding box center [251, 196] width 175 height 9
click at [311, 207] on div "NO CHILL SPOT NC7FW9 FREEK [PERSON_NAME], [PERSON_NAME], [PERSON_NAME] [PERSON_…" at bounding box center [389, 222] width 481 height 31
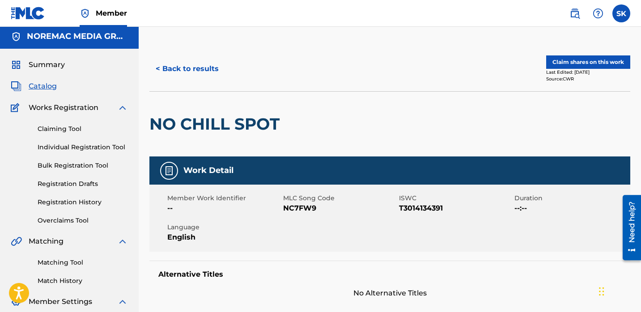
scroll to position [10, 0]
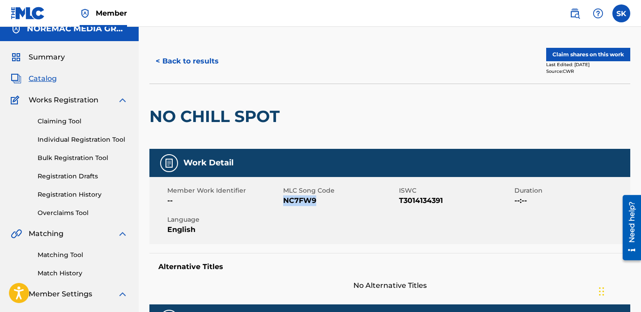
click at [591, 55] on button "Claim shares on this work" at bounding box center [588, 54] width 84 height 13
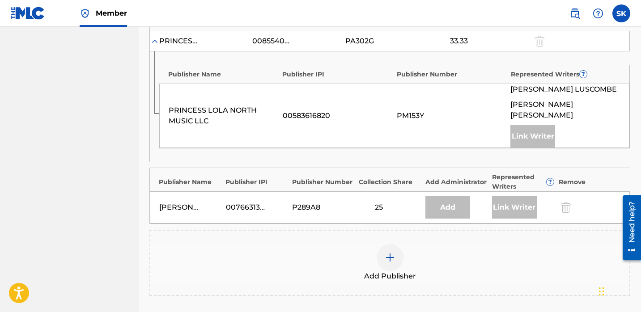
scroll to position [529, 0]
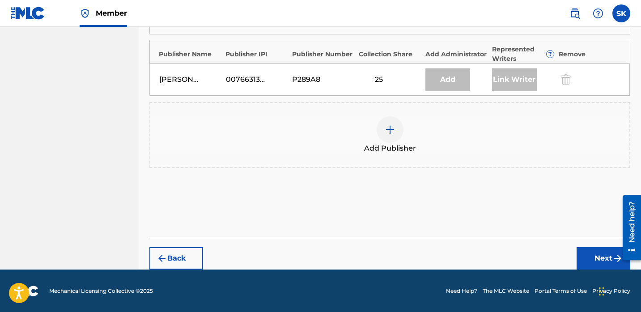
click at [383, 136] on div at bounding box center [390, 129] width 27 height 27
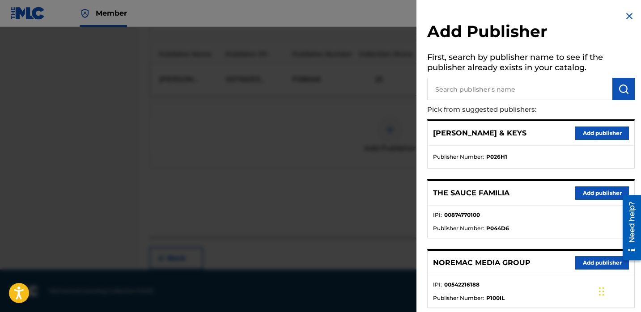
click at [480, 100] on input "text" at bounding box center [519, 89] width 185 height 22
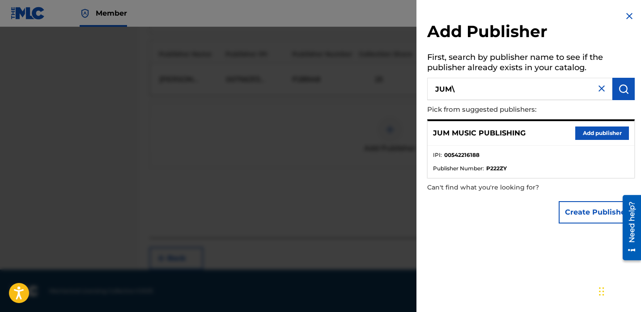
type input "JUM\"
click at [603, 137] on button "Add publisher" at bounding box center [602, 133] width 54 height 13
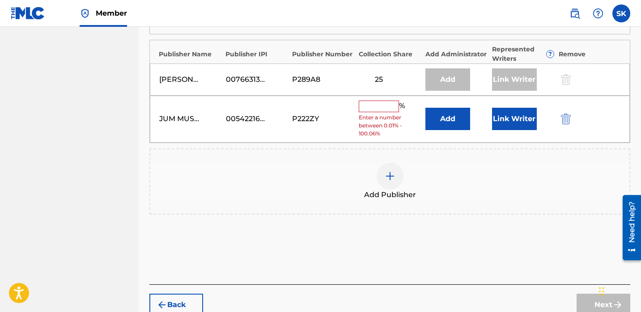
click at [505, 124] on button "Link Writer" at bounding box center [514, 119] width 45 height 22
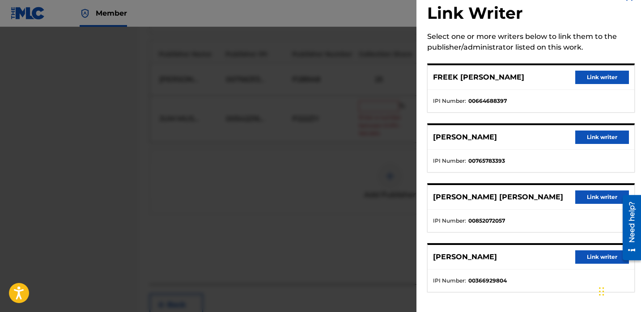
scroll to position [20, 0]
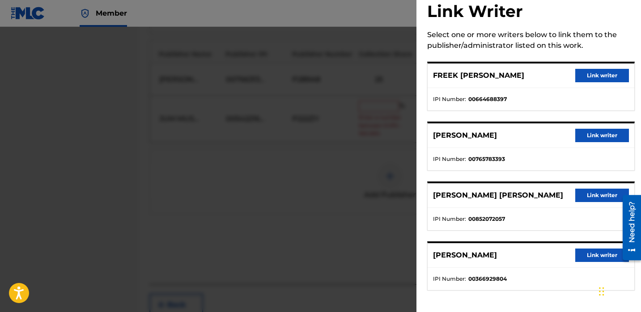
click at [577, 254] on button "Link writer" at bounding box center [602, 255] width 54 height 13
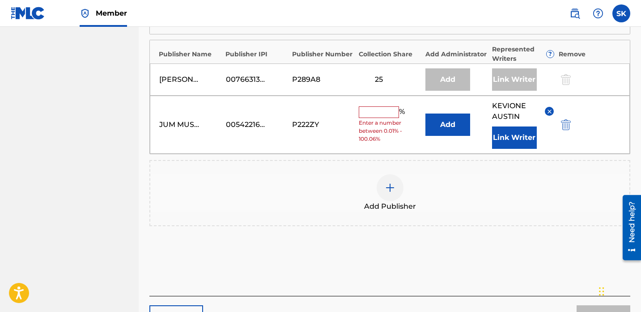
click at [387, 111] on input "text" at bounding box center [379, 112] width 40 height 12
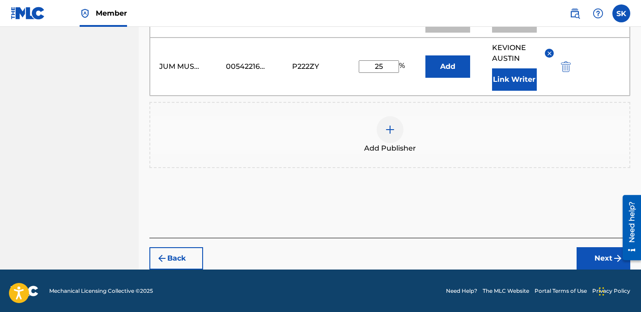
type input "25"
click at [595, 253] on button "Next" at bounding box center [604, 258] width 54 height 22
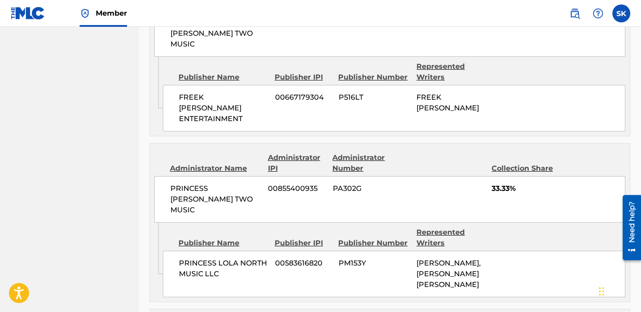
scroll to position [643, 0]
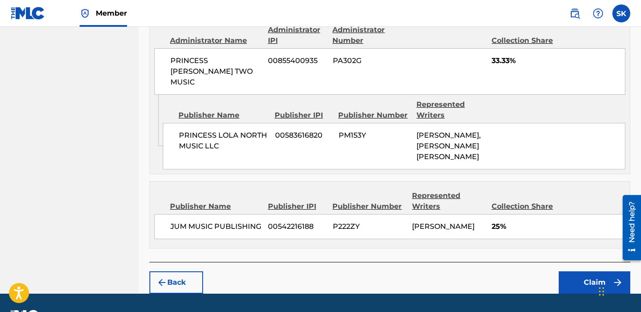
click at [576, 272] on button "Claim" at bounding box center [595, 283] width 72 height 22
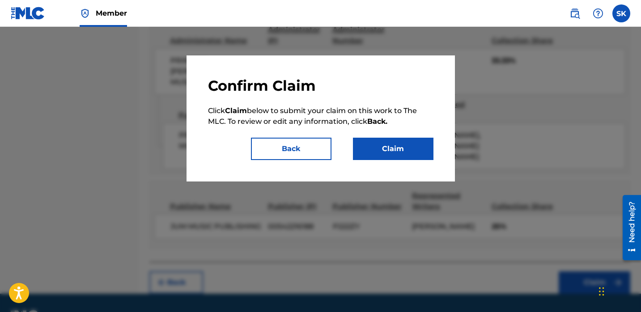
click at [413, 153] on button "Claim" at bounding box center [393, 149] width 81 height 22
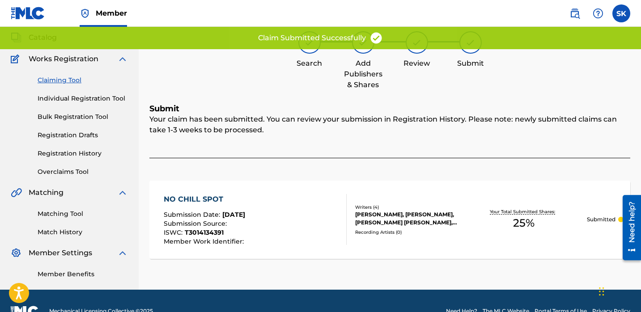
scroll to position [0, 0]
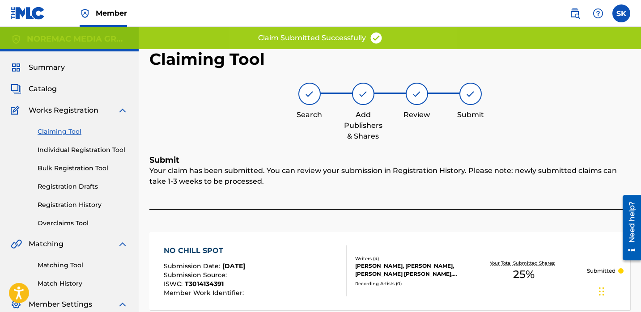
click at [104, 150] on link "Individual Registration Tool" at bounding box center [83, 149] width 90 height 9
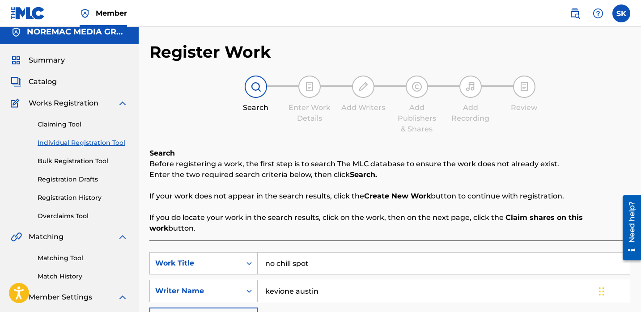
scroll to position [16, 0]
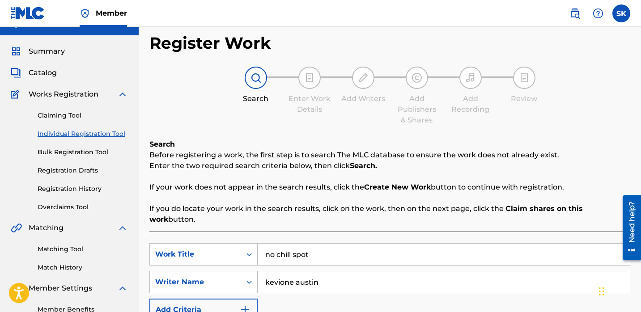
click at [287, 244] on input "no chill spot" at bounding box center [444, 254] width 372 height 21
click at [285, 244] on input "no chill spot" at bounding box center [444, 254] width 372 height 21
type input "sell out"
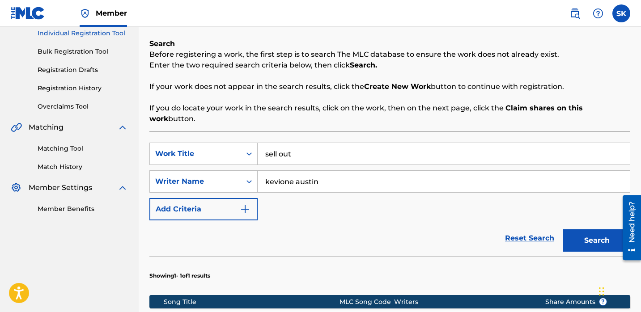
scroll to position [186, 0]
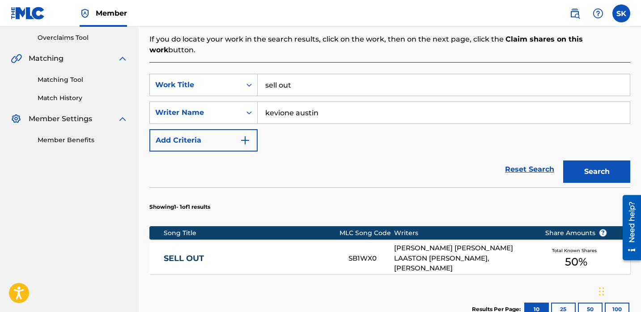
click at [317, 254] on link "SELL OUT" at bounding box center [250, 259] width 173 height 10
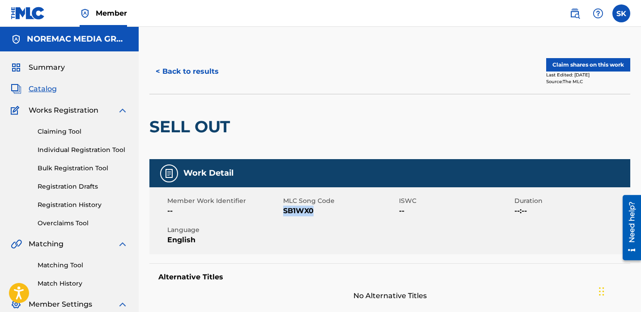
click at [586, 63] on button "Claim shares on this work" at bounding box center [588, 64] width 84 height 13
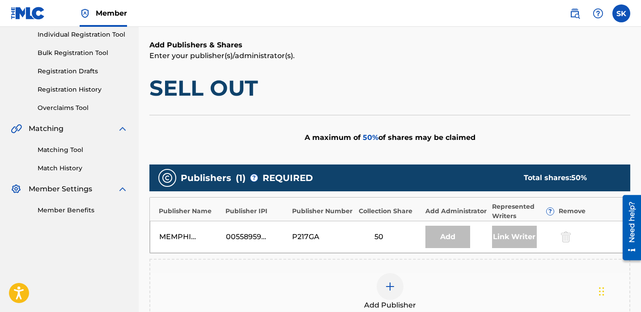
scroll to position [185, 0]
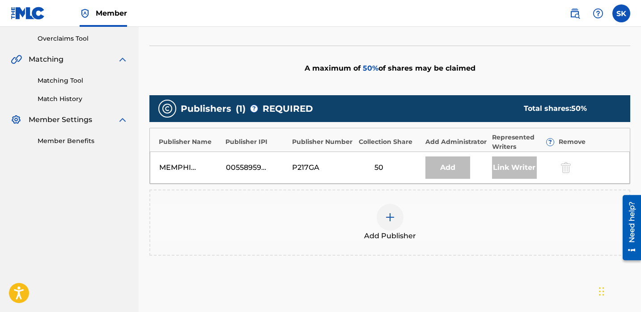
click at [393, 242] on div "Add Publisher" at bounding box center [389, 223] width 481 height 66
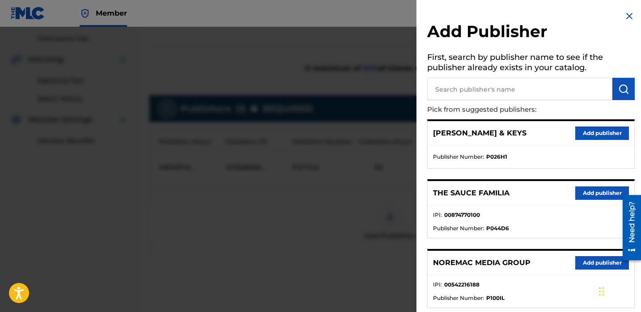
click at [498, 99] on input "text" at bounding box center [519, 89] width 185 height 22
type input "jum"
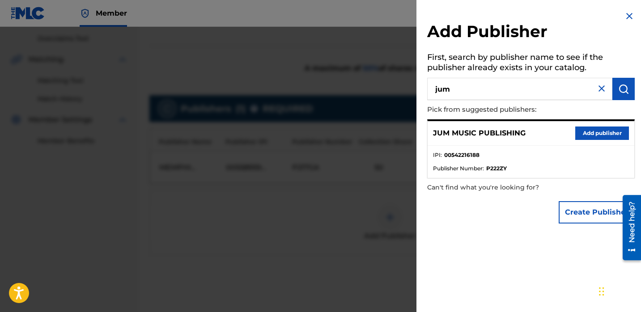
click at [585, 134] on button "Add publisher" at bounding box center [602, 133] width 54 height 13
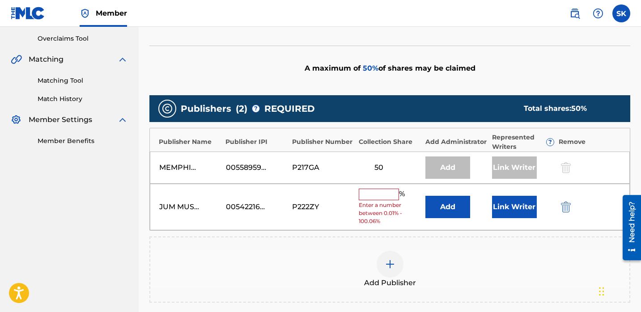
click at [527, 206] on button "Link Writer" at bounding box center [514, 207] width 45 height 22
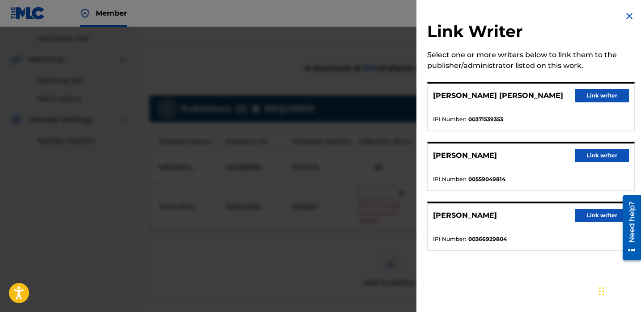
drag, startPoint x: 610, startPoint y: 220, endPoint x: 593, endPoint y: 221, distance: 17.1
click at [610, 220] on button "Link writer" at bounding box center [602, 215] width 54 height 13
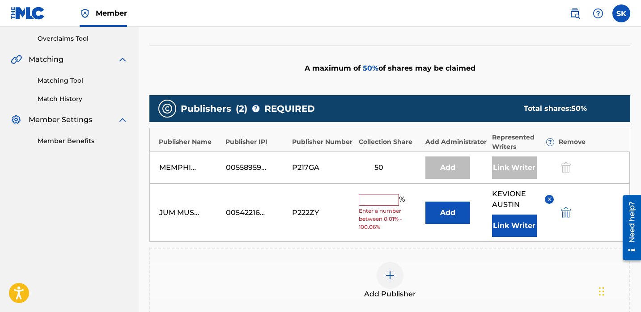
click at [392, 200] on input "text" at bounding box center [379, 200] width 40 height 12
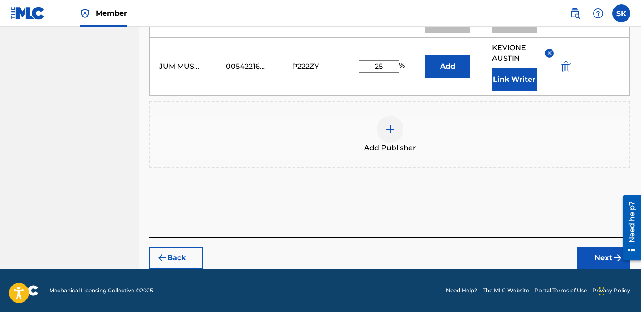
type input "25"
click at [587, 258] on button "Next" at bounding box center [604, 258] width 54 height 22
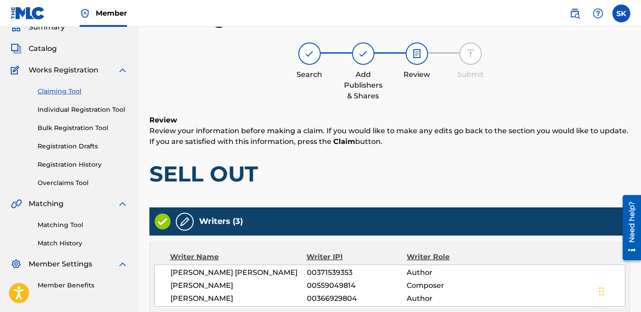
scroll to position [321, 0]
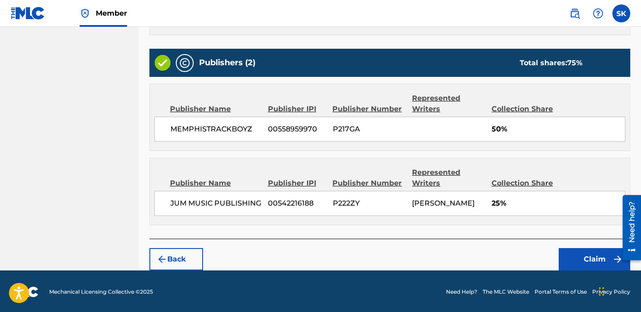
click at [575, 263] on button "Claim" at bounding box center [595, 259] width 72 height 22
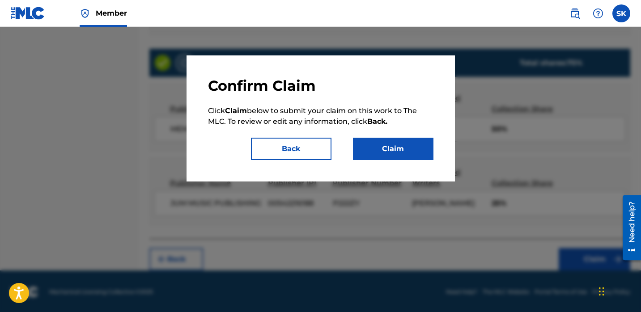
click at [395, 157] on button "Claim" at bounding box center [393, 149] width 81 height 22
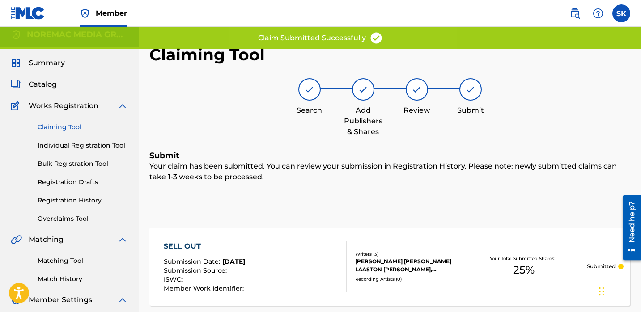
scroll to position [0, 0]
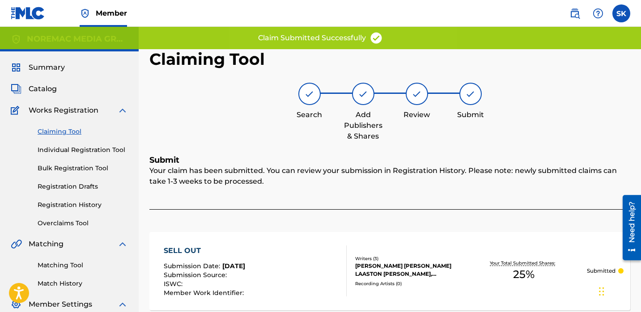
click at [100, 153] on link "Individual Registration Tool" at bounding box center [83, 149] width 90 height 9
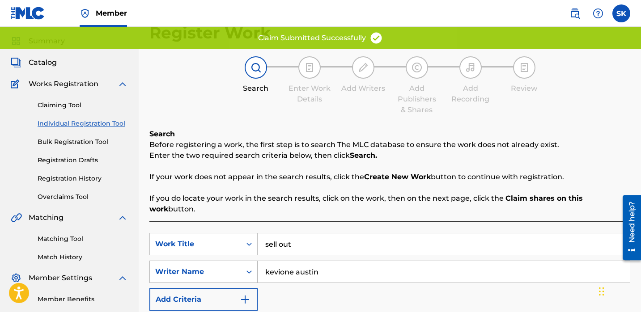
scroll to position [69, 0]
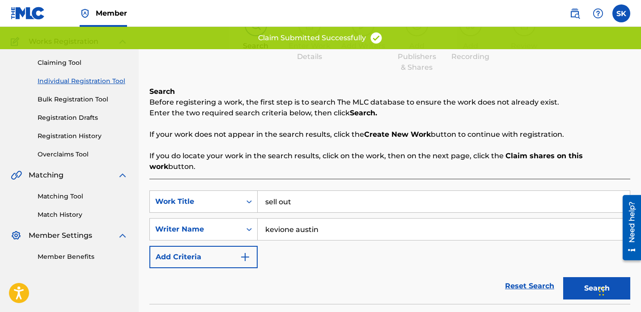
click at [295, 197] on input "sell out" at bounding box center [444, 201] width 372 height 21
click at [294, 197] on input "sell out" at bounding box center [444, 201] width 372 height 21
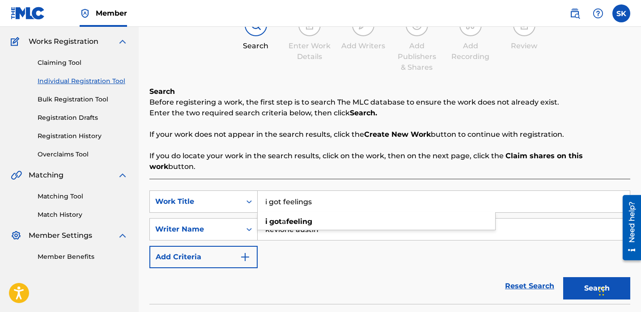
type input "i got feelings"
click at [563, 277] on button "Search" at bounding box center [596, 288] width 67 height 22
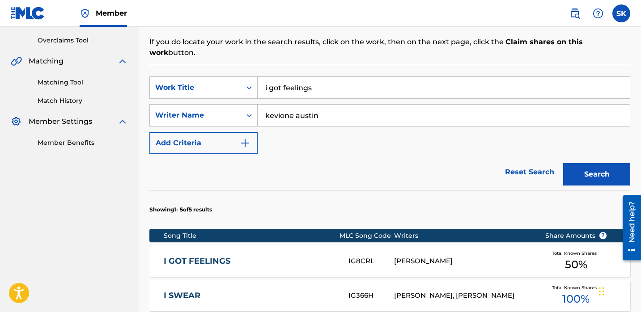
scroll to position [263, 0]
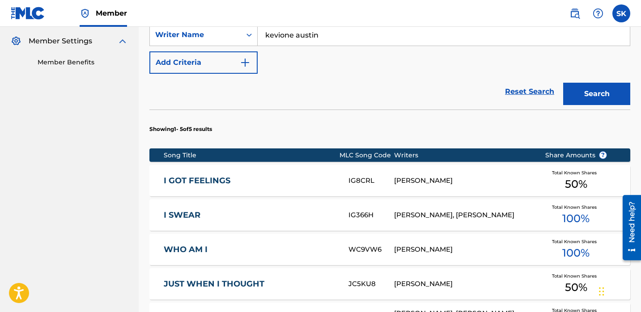
click at [361, 175] on div "I GOT FEELINGS IG8CRL [PERSON_NAME] Total Known Shares 50 %" at bounding box center [389, 180] width 481 height 31
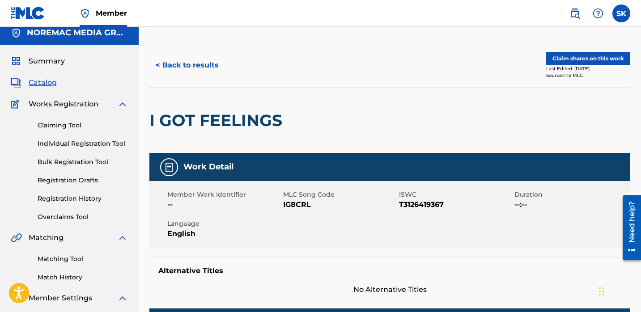
scroll to position [16, 0]
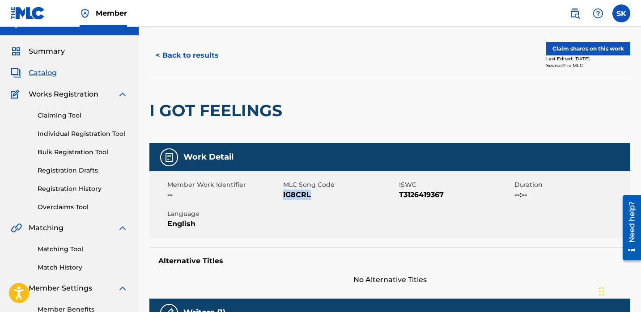
click at [603, 51] on button "Claim shares on this work" at bounding box center [588, 48] width 84 height 13
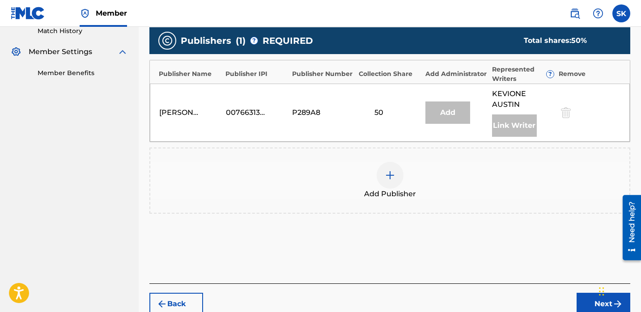
scroll to position [255, 0]
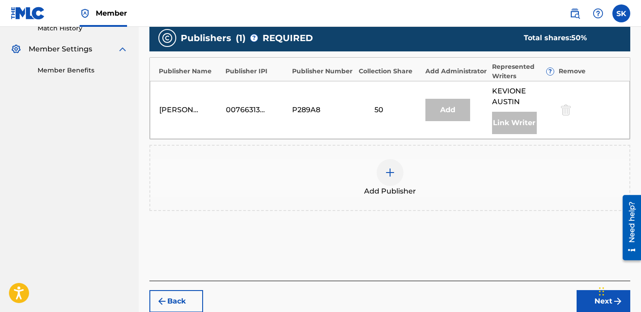
click at [399, 179] on div at bounding box center [390, 172] width 27 height 27
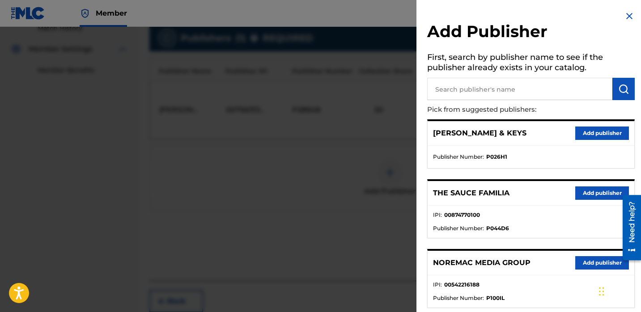
click at [522, 89] on input "text" at bounding box center [519, 89] width 185 height 22
type input "jum"
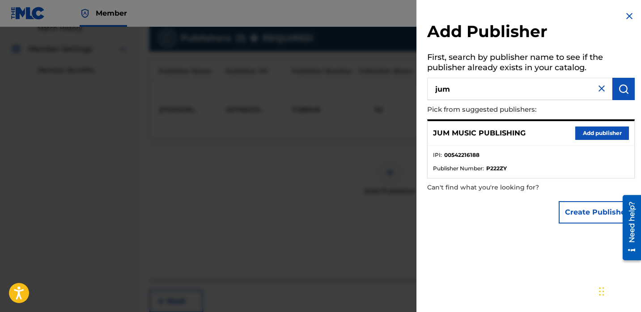
click at [591, 127] on button "Add publisher" at bounding box center [602, 133] width 54 height 13
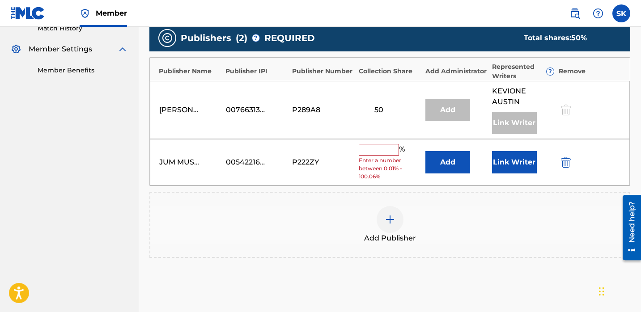
click at [523, 164] on button "Link Writer" at bounding box center [514, 162] width 45 height 22
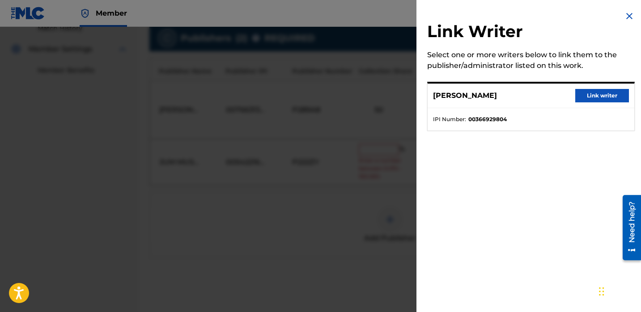
click at [607, 96] on button "Link writer" at bounding box center [602, 95] width 54 height 13
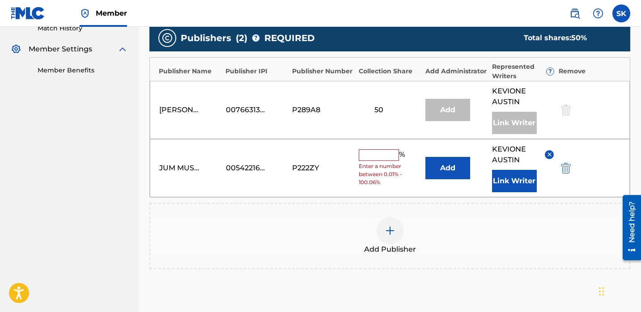
click at [389, 155] on input "text" at bounding box center [379, 155] width 40 height 12
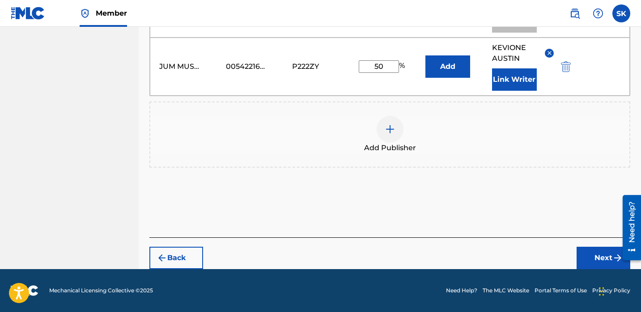
type input "50"
click at [592, 257] on button "Next" at bounding box center [604, 258] width 54 height 22
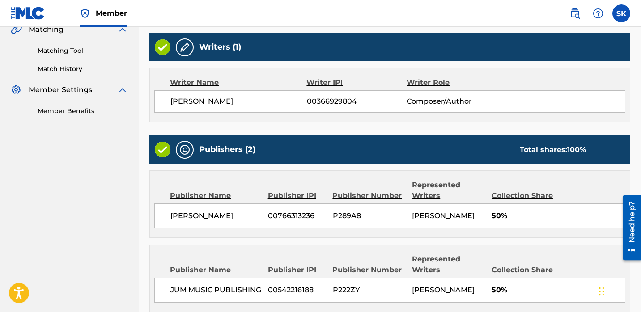
scroll to position [302, 0]
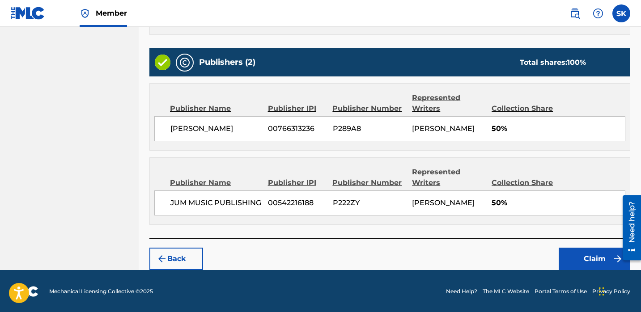
click at [597, 261] on button "Claim" at bounding box center [595, 259] width 72 height 22
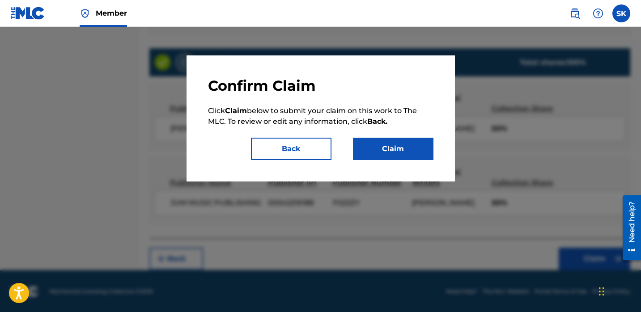
click at [413, 163] on div "Confirm Claim Click Claim below to submit your claim on this work to The MLC. T…" at bounding box center [321, 118] width 268 height 126
click at [410, 143] on button "Claim" at bounding box center [393, 149] width 81 height 22
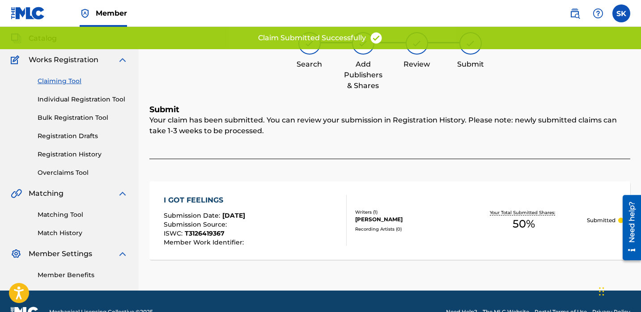
scroll to position [0, 0]
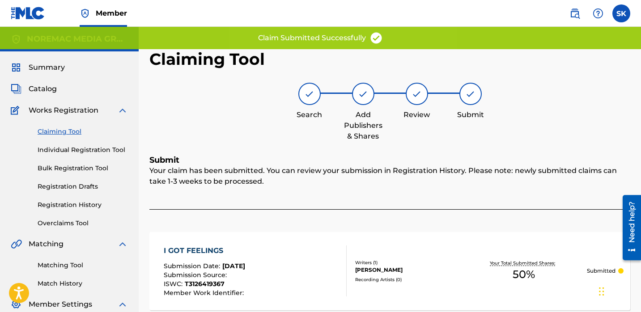
click at [94, 154] on link "Individual Registration Tool" at bounding box center [83, 149] width 90 height 9
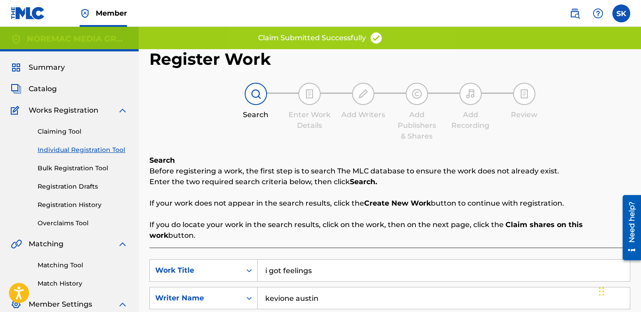
click at [94, 153] on link "Individual Registration Tool" at bounding box center [83, 149] width 90 height 9
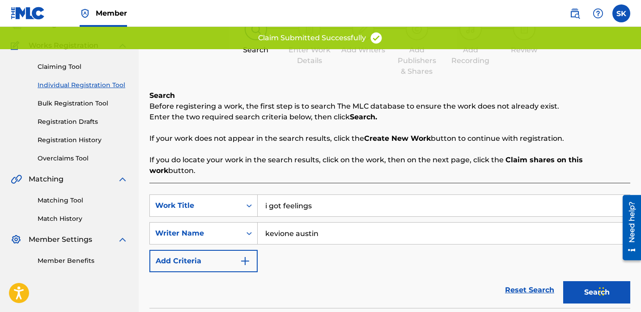
scroll to position [67, 0]
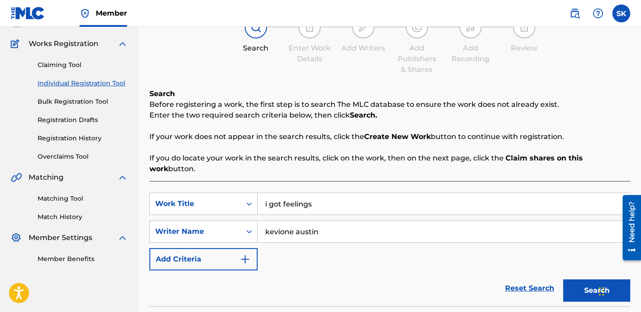
click at [303, 193] on input "i got feelings" at bounding box center [444, 203] width 372 height 21
click at [563, 280] on button "Search" at bounding box center [596, 291] width 67 height 22
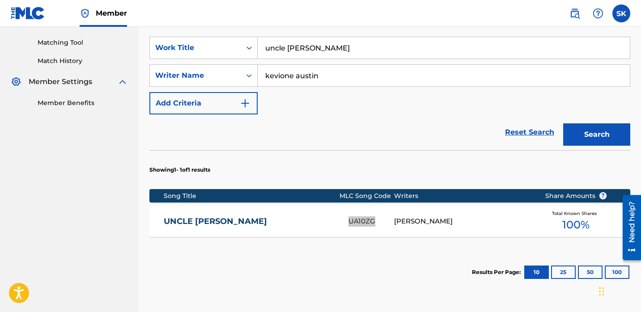
scroll to position [212, 0]
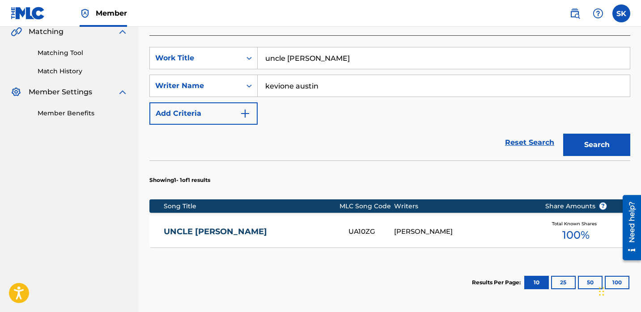
click at [348, 54] on input "uncle [PERSON_NAME]" at bounding box center [444, 57] width 372 height 21
click at [347, 54] on input "uncle [PERSON_NAME]" at bounding box center [444, 57] width 372 height 21
click at [563, 134] on button "Search" at bounding box center [596, 145] width 67 height 22
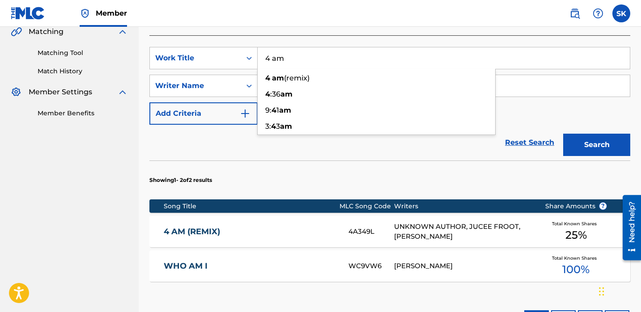
click at [333, 172] on section "Showing 1 - 2 of 2 results" at bounding box center [389, 178] width 481 height 34
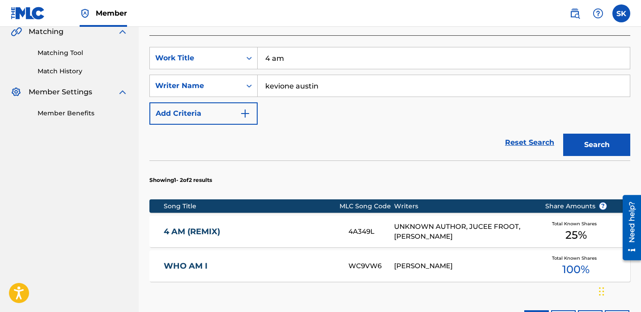
click at [359, 54] on input "4 am" at bounding box center [444, 57] width 372 height 21
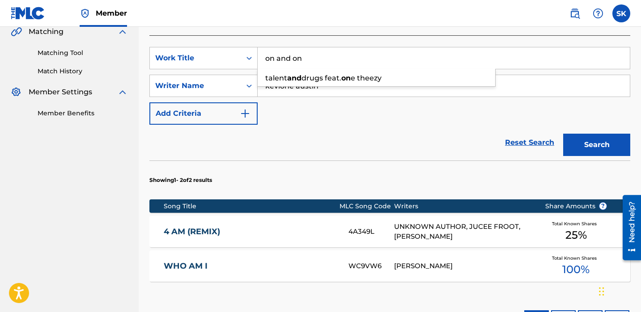
click at [563, 134] on button "Search" at bounding box center [596, 145] width 67 height 22
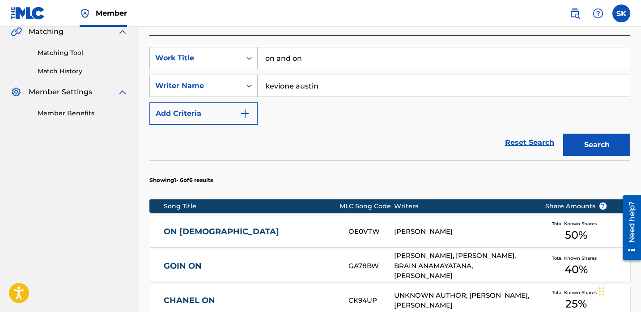
click at [311, 47] on input "on and on" at bounding box center [444, 57] width 372 height 21
click at [310, 47] on input "on and on" at bounding box center [444, 57] width 372 height 21
type input "always talking to [DEMOGRAPHIC_DATA]"
click at [563, 134] on button "Search" at bounding box center [596, 145] width 67 height 22
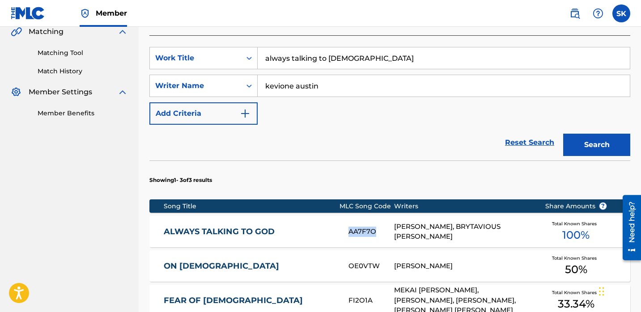
drag, startPoint x: 365, startPoint y: 221, endPoint x: 332, endPoint y: 220, distance: 33.6
click at [332, 218] on div "ALWAYS TALKING TO GOD AA7F7O [PERSON_NAME], BRYTAVIOUS [PERSON_NAME] Total Know…" at bounding box center [389, 231] width 481 height 31
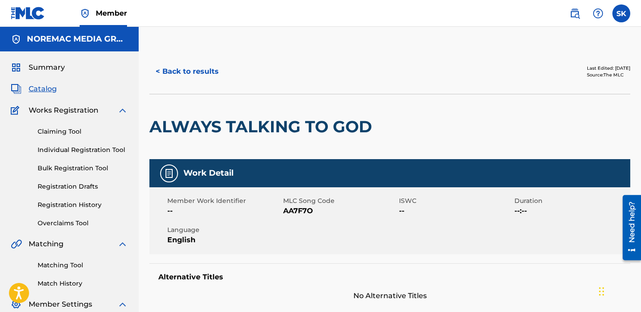
click at [189, 63] on button "< Back to results" at bounding box center [187, 71] width 76 height 22
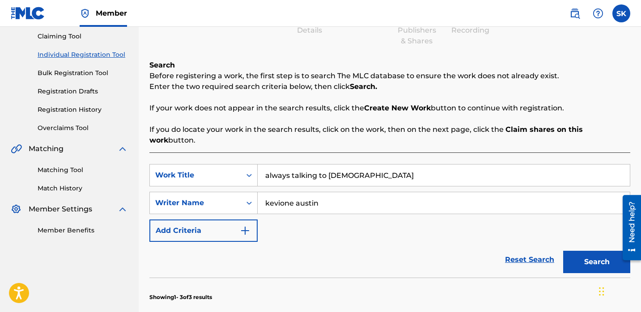
click at [382, 165] on input "always talking to [DEMOGRAPHIC_DATA]" at bounding box center [444, 175] width 372 height 21
type input "all he know is pain"
click at [563, 251] on button "Search" at bounding box center [596, 262] width 67 height 22
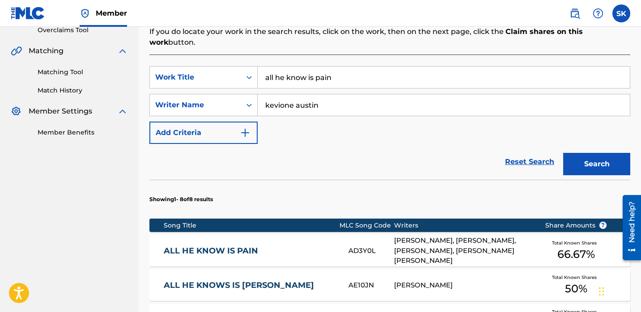
scroll to position [257, 0]
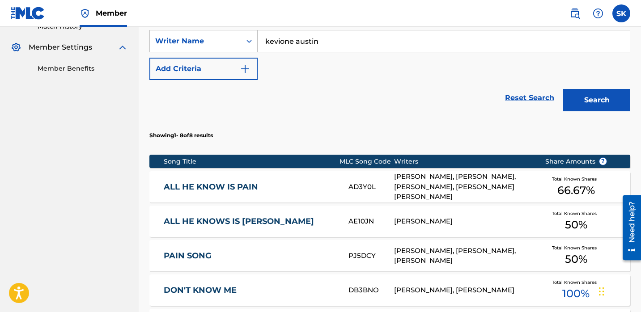
click at [306, 182] on link "ALL HE KNOW IS PAIN" at bounding box center [250, 187] width 173 height 10
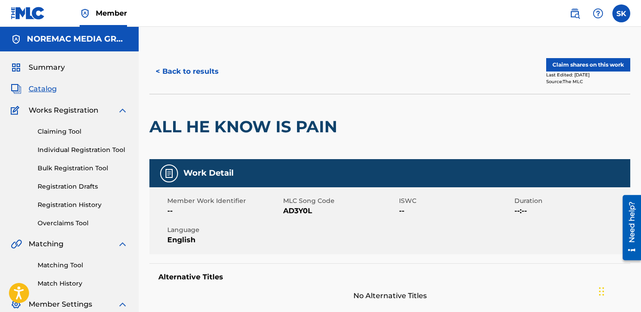
click at [297, 212] on span "AD3Y0L" at bounding box center [340, 211] width 114 height 11
click at [199, 64] on button "< Back to results" at bounding box center [187, 71] width 76 height 22
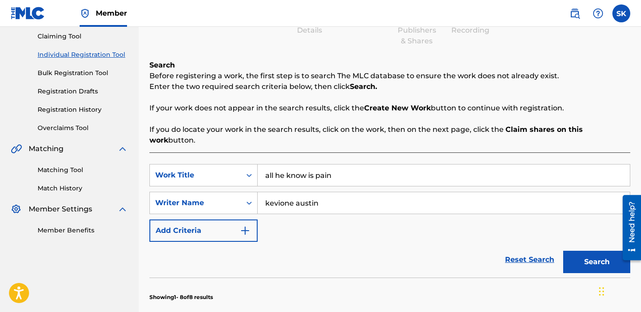
click at [356, 165] on input "all he know is pain" at bounding box center [444, 175] width 372 height 21
type input "happiness from within"
click at [563, 251] on button "Search" at bounding box center [596, 262] width 67 height 22
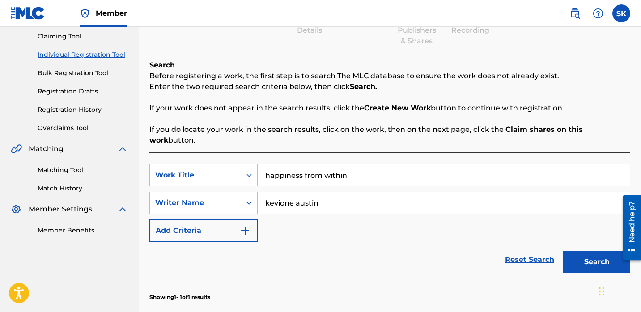
drag, startPoint x: 339, startPoint y: 228, endPoint x: 339, endPoint y: 242, distance: 13.4
click at [340, 228] on div "SearchWithCriteria0464d9bc-bbf8-4de2-97dd-53dbfca81df0 Work Title happiness fro…" at bounding box center [389, 203] width 481 height 78
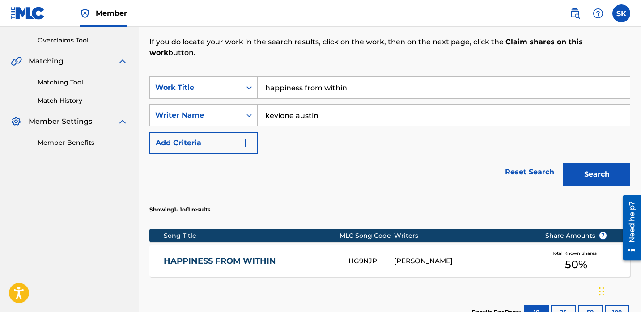
scroll to position [192, 0]
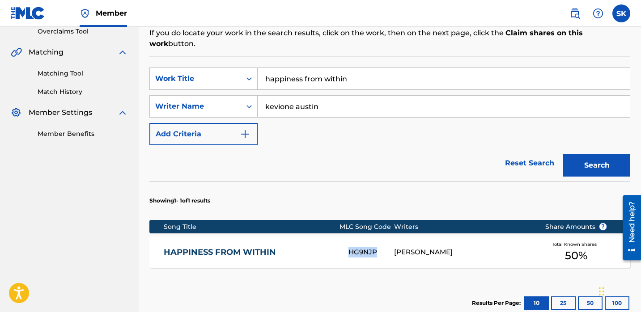
click at [390, 247] on div "HG9NJP" at bounding box center [371, 252] width 46 height 10
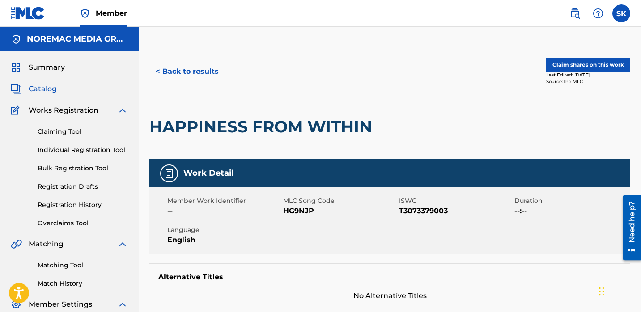
click at [607, 62] on button "Claim shares on this work" at bounding box center [588, 64] width 84 height 13
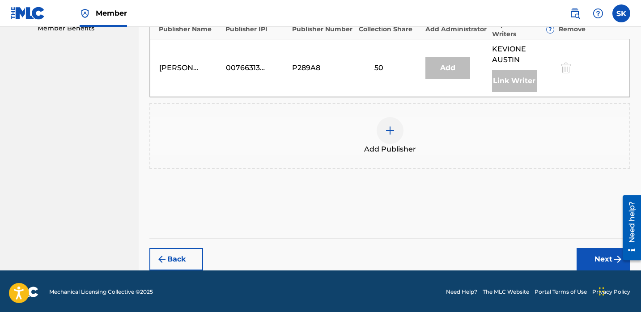
scroll to position [299, 0]
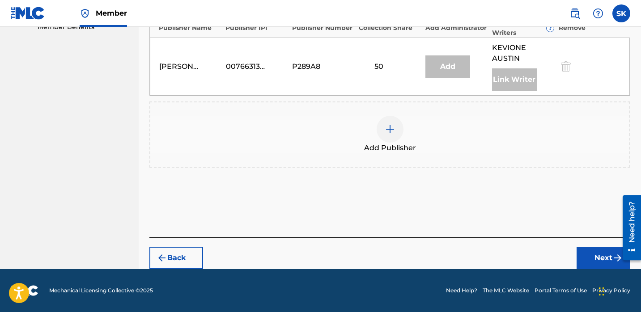
click at [421, 152] on div "Add Publisher" at bounding box center [389, 135] width 479 height 38
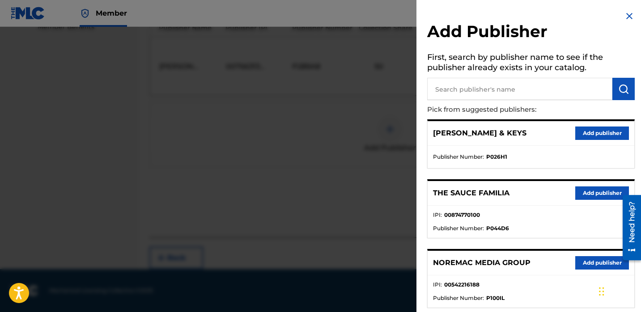
click at [526, 81] on input "text" at bounding box center [519, 89] width 185 height 22
type input "jum"
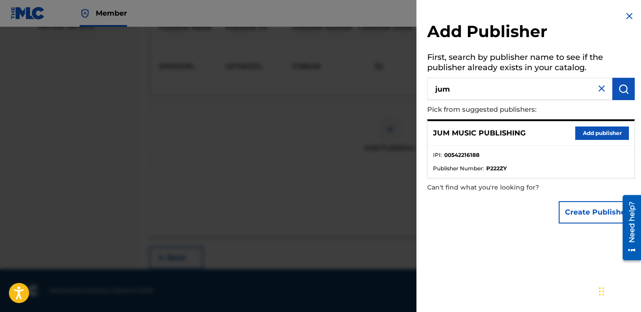
click at [606, 137] on button "Add publisher" at bounding box center [602, 133] width 54 height 13
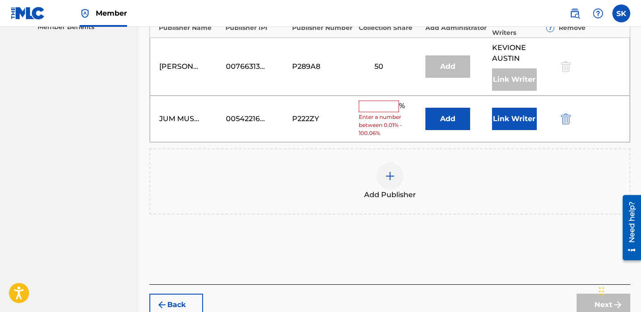
click at [494, 117] on button "Link Writer" at bounding box center [514, 119] width 45 height 22
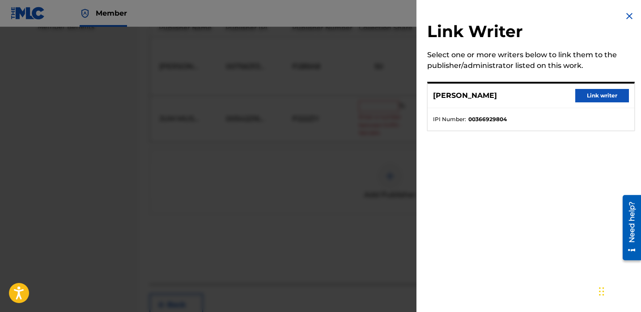
click at [579, 91] on button "Link writer" at bounding box center [602, 95] width 54 height 13
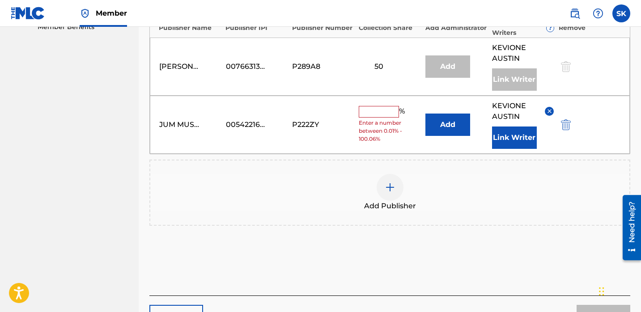
click at [371, 114] on input "text" at bounding box center [379, 112] width 40 height 12
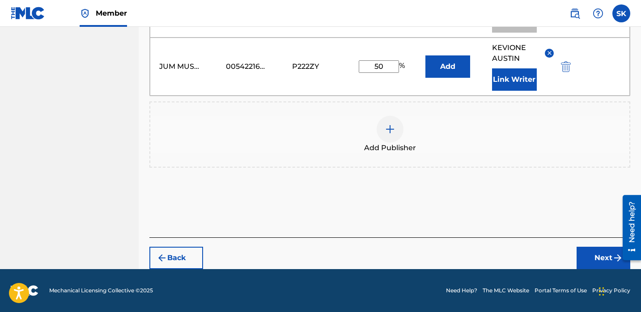
type input "50"
click at [582, 257] on button "Next" at bounding box center [604, 258] width 54 height 22
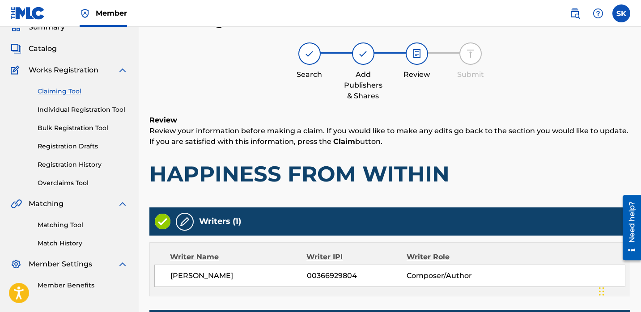
scroll to position [302, 0]
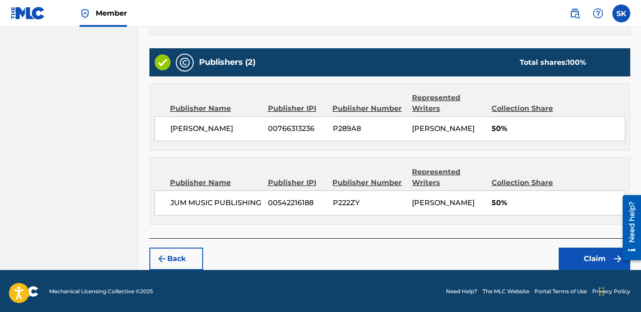
click at [563, 255] on button "Claim" at bounding box center [595, 259] width 72 height 22
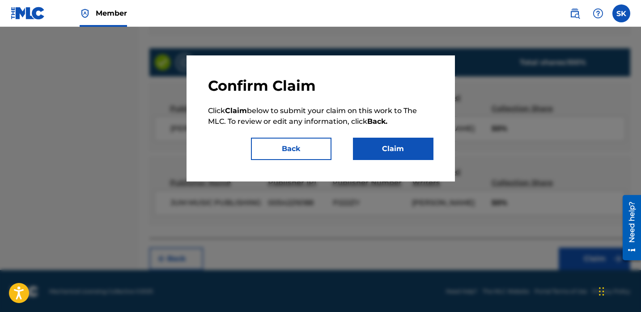
click at [408, 155] on button "Claim" at bounding box center [393, 149] width 81 height 22
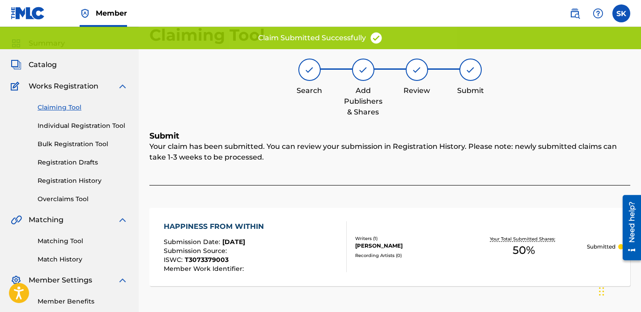
scroll to position [0, 0]
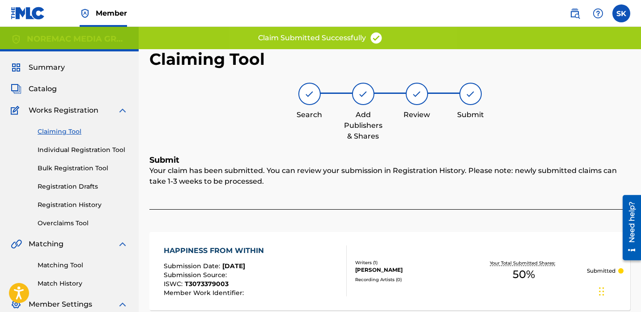
click at [123, 154] on link "Individual Registration Tool" at bounding box center [83, 149] width 90 height 9
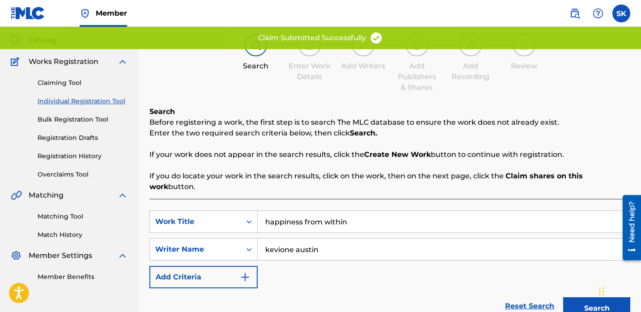
scroll to position [149, 0]
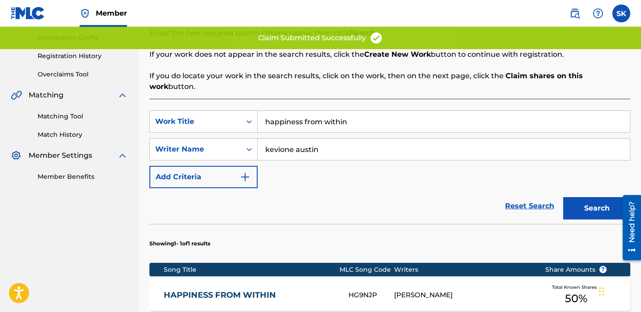
click at [353, 111] on input "happiness from within" at bounding box center [444, 121] width 372 height 21
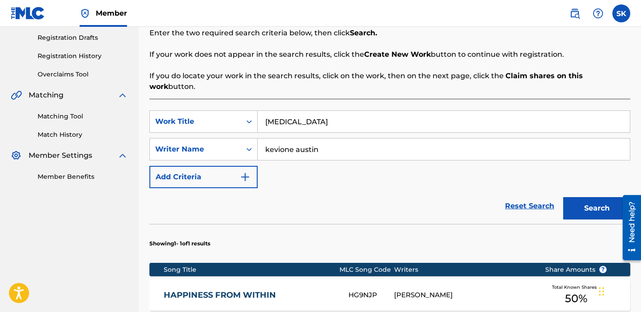
type input "[MEDICAL_DATA]"
click at [563, 197] on button "Search" at bounding box center [596, 208] width 67 height 22
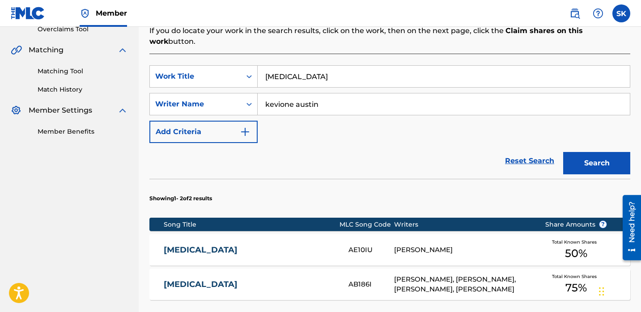
scroll to position [228, 0]
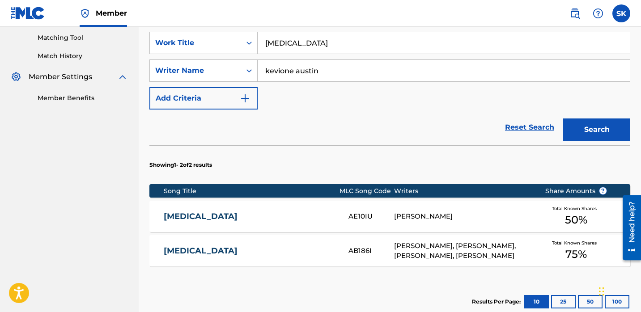
click at [378, 212] on div "AE10IU" at bounding box center [371, 217] width 46 height 10
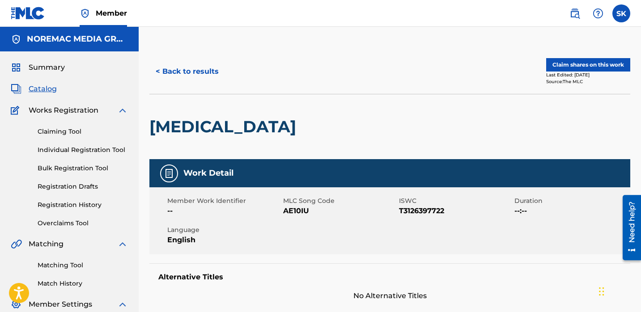
click at [583, 63] on button "Claim shares on this work" at bounding box center [588, 64] width 84 height 13
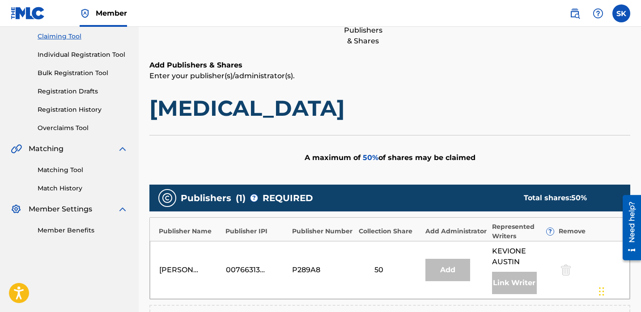
scroll to position [278, 0]
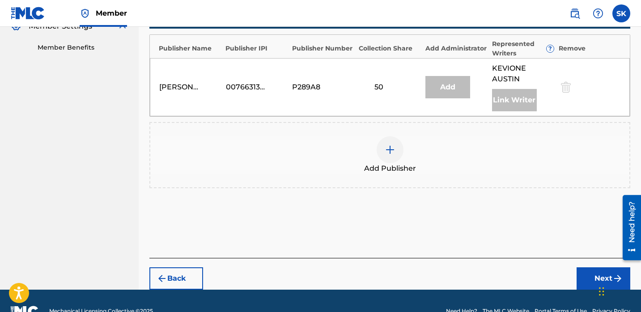
click at [372, 178] on div "Add Publisher" at bounding box center [389, 155] width 481 height 66
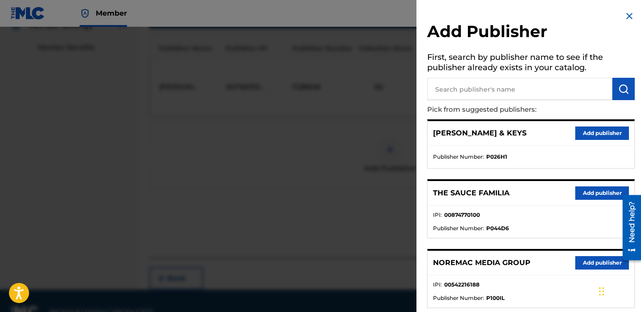
click at [505, 95] on input "text" at bounding box center [519, 89] width 185 height 22
type input "jum"
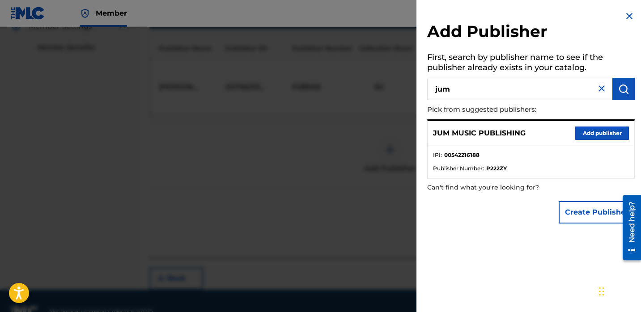
click at [585, 130] on button "Add publisher" at bounding box center [602, 133] width 54 height 13
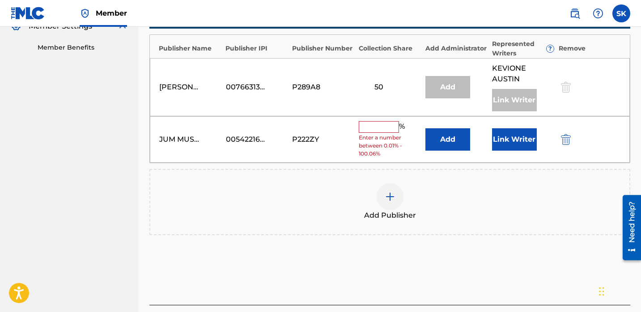
click at [524, 144] on button "Link Writer" at bounding box center [514, 139] width 45 height 22
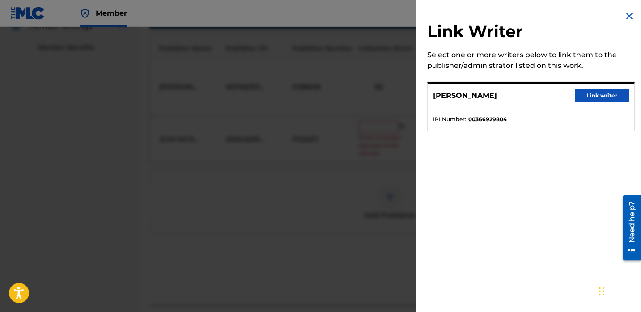
click at [593, 99] on button "Link writer" at bounding box center [602, 95] width 54 height 13
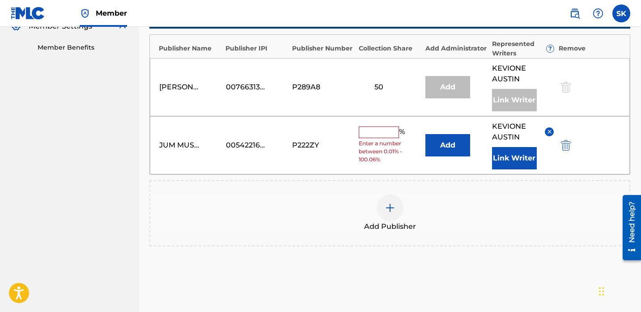
click at [387, 137] on input "text" at bounding box center [379, 133] width 40 height 12
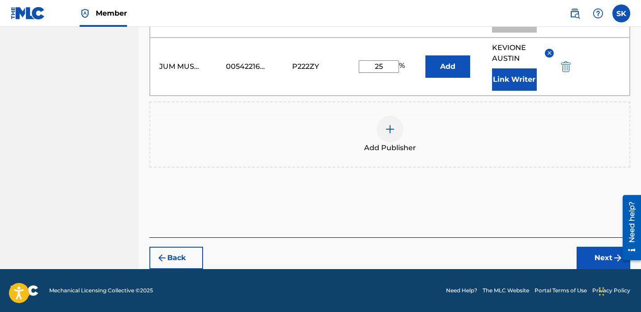
type input "25"
click at [586, 256] on button "Next" at bounding box center [604, 258] width 54 height 22
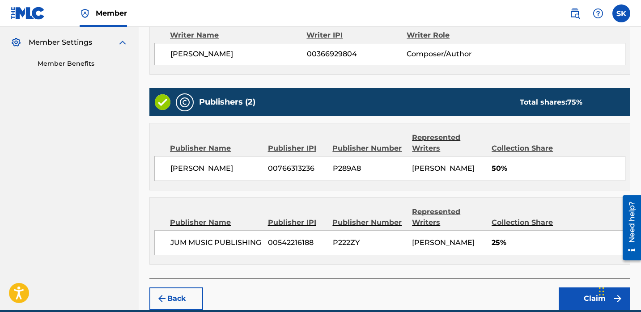
scroll to position [302, 0]
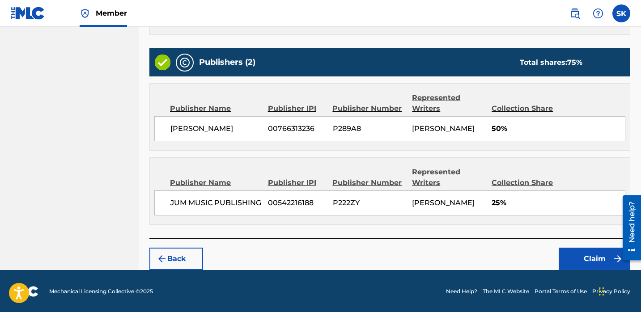
click at [596, 263] on button "Claim" at bounding box center [595, 259] width 72 height 22
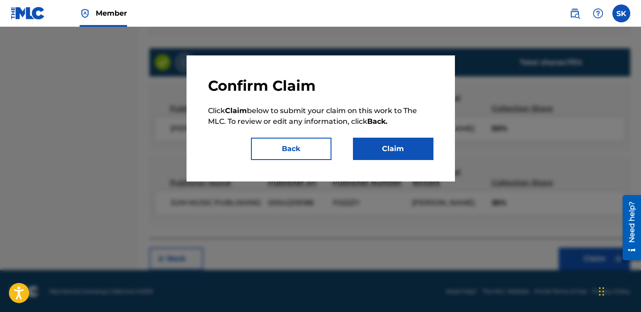
click at [407, 153] on button "Claim" at bounding box center [393, 149] width 81 height 22
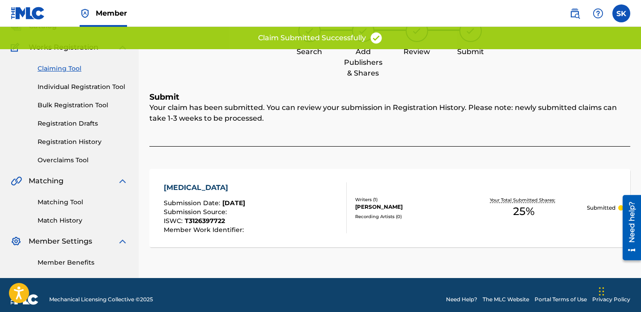
scroll to position [55, 0]
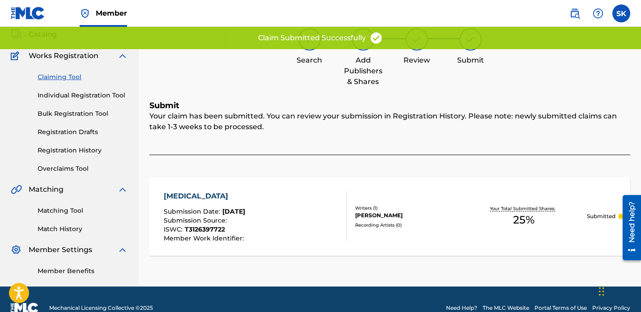
click at [82, 94] on link "Individual Registration Tool" at bounding box center [83, 95] width 90 height 9
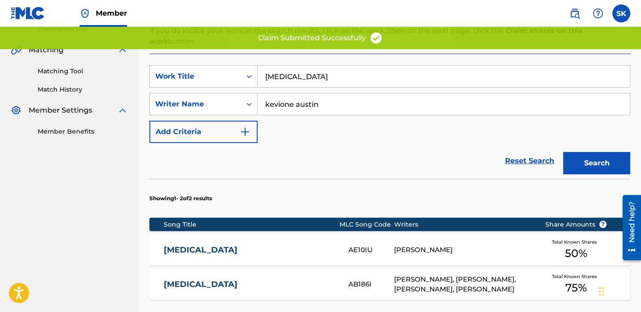
scroll to position [235, 0]
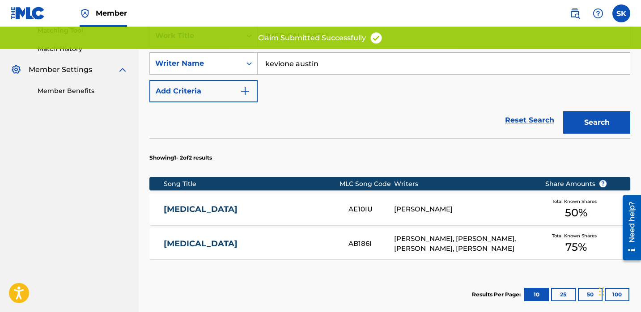
click at [302, 239] on div "[MEDICAL_DATA] AB186I [PERSON_NAME], [PERSON_NAME], [PERSON_NAME], [PERSON_NAME…" at bounding box center [389, 243] width 481 height 31
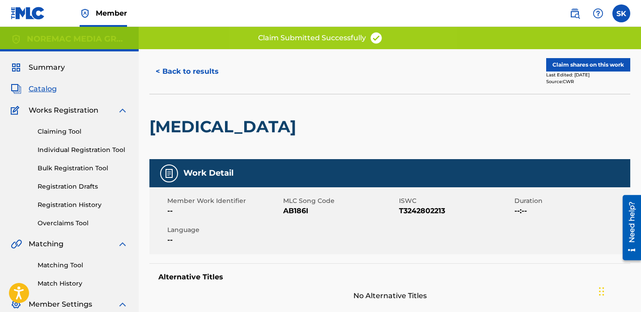
click at [581, 64] on button "Claim shares on this work" at bounding box center [588, 64] width 84 height 13
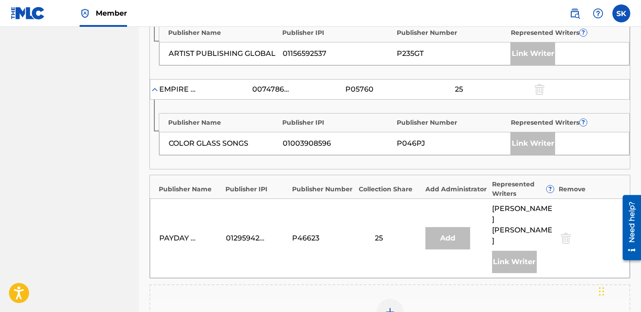
scroll to position [494, 0]
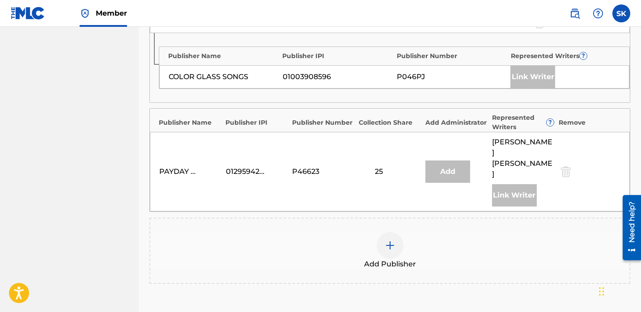
click at [378, 232] on div at bounding box center [390, 245] width 27 height 27
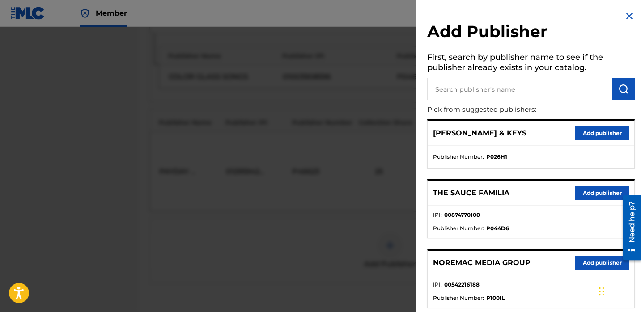
click at [512, 89] on input "text" at bounding box center [519, 89] width 185 height 22
type input "jum"
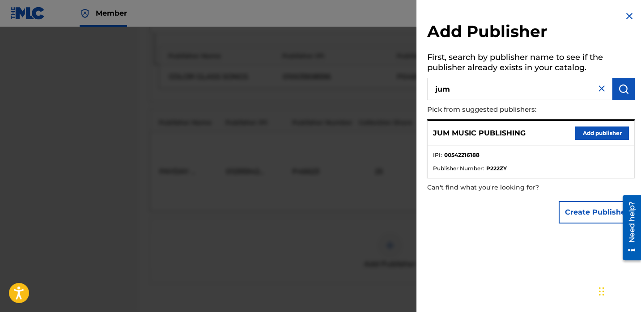
click at [603, 140] on div "JUM MUSIC PUBLISHING Add publisher" at bounding box center [531, 133] width 207 height 25
click at [606, 128] on button "Add publisher" at bounding box center [602, 133] width 54 height 13
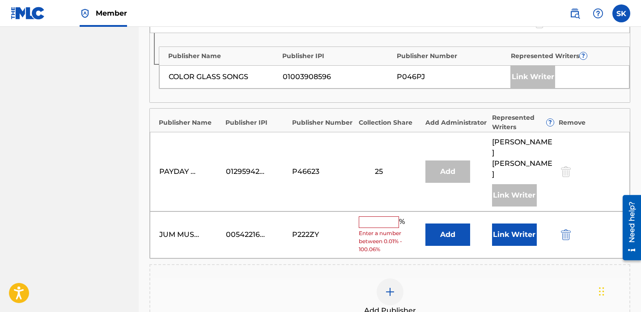
click at [516, 224] on button "Link Writer" at bounding box center [514, 235] width 45 height 22
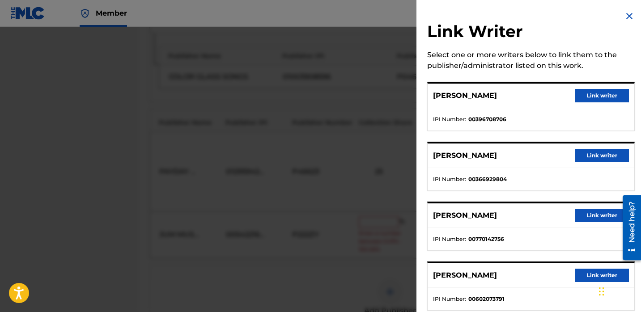
click at [595, 159] on button "Link writer" at bounding box center [602, 155] width 54 height 13
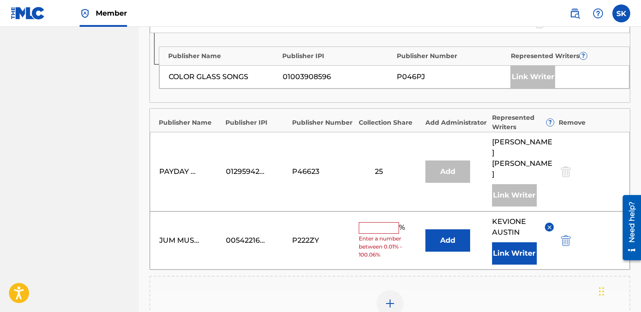
click at [390, 222] on input "text" at bounding box center [379, 228] width 40 height 12
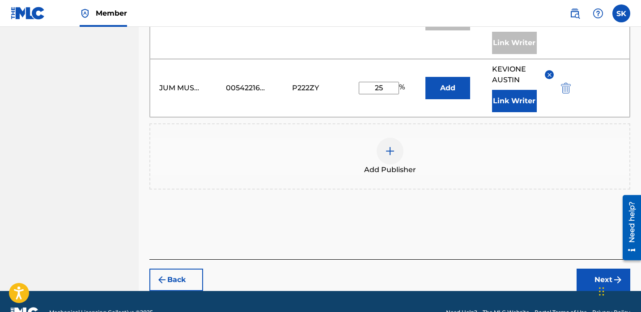
type input "25"
click at [596, 269] on button "Next" at bounding box center [604, 280] width 54 height 22
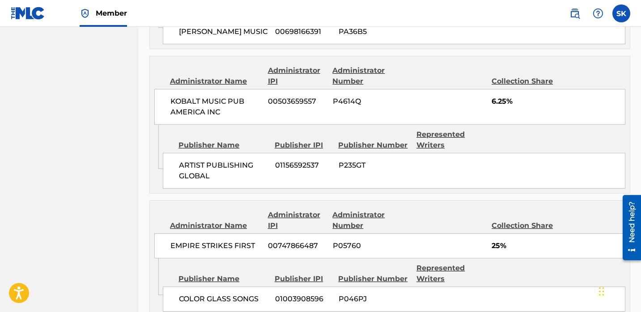
scroll to position [733, 0]
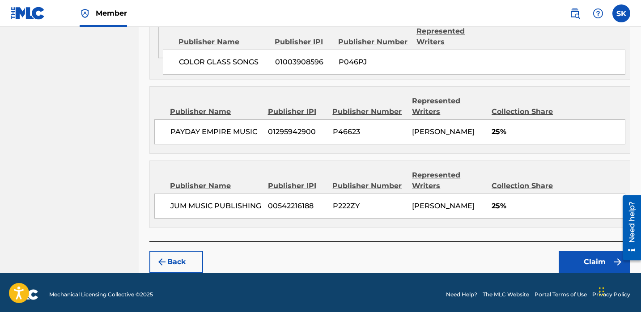
click at [578, 256] on button "Claim" at bounding box center [595, 262] width 72 height 22
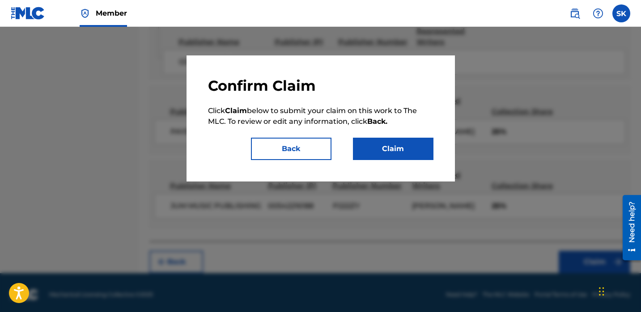
click at [378, 157] on button "Claim" at bounding box center [393, 149] width 81 height 22
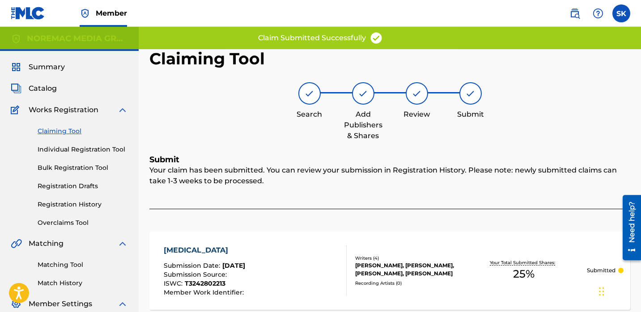
scroll to position [0, 0]
click at [85, 147] on link "Individual Registration Tool" at bounding box center [83, 149] width 90 height 9
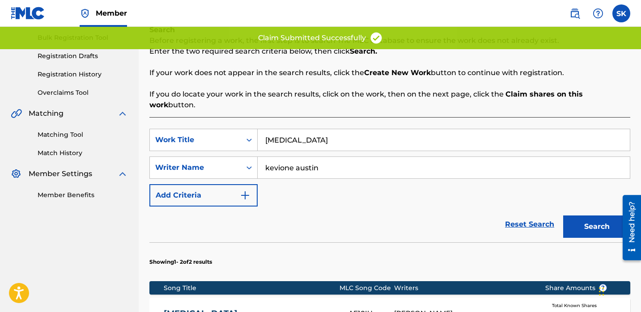
scroll to position [148, 0]
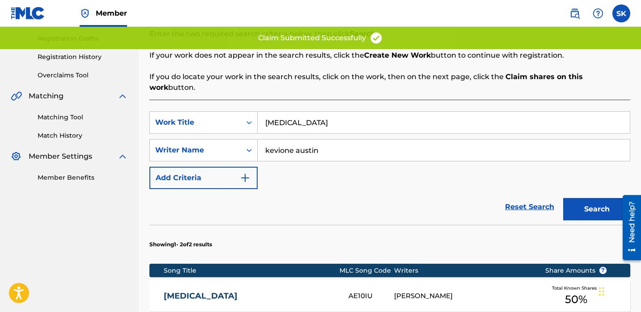
click at [293, 112] on input "[MEDICAL_DATA]" at bounding box center [444, 122] width 372 height 21
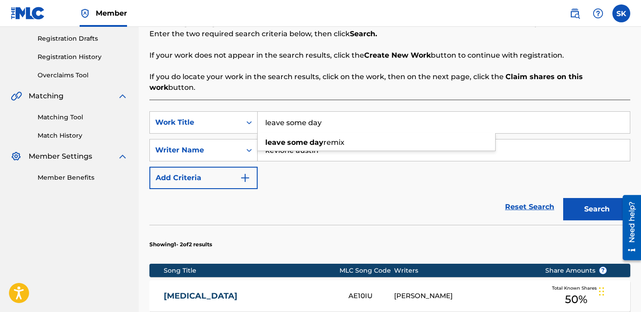
type input "leave some day"
click at [563, 198] on button "Search" at bounding box center [596, 209] width 67 height 22
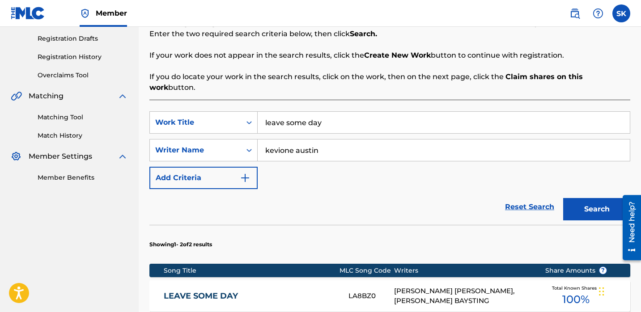
click at [332, 174] on div "SearchWithCriteria0464d9bc-bbf8-4de2-97dd-53dbfca81df0 Work Title leave some da…" at bounding box center [389, 150] width 481 height 78
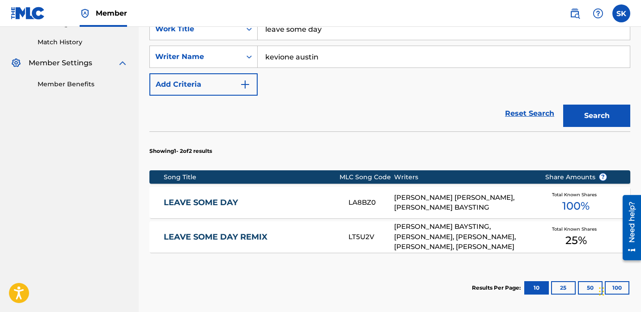
scroll to position [242, 0]
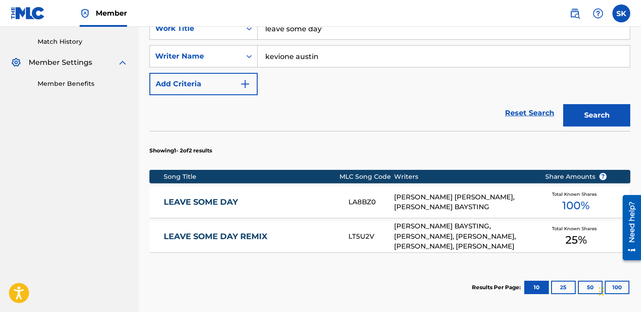
click at [366, 197] on div "LA8BZ0" at bounding box center [371, 202] width 46 height 10
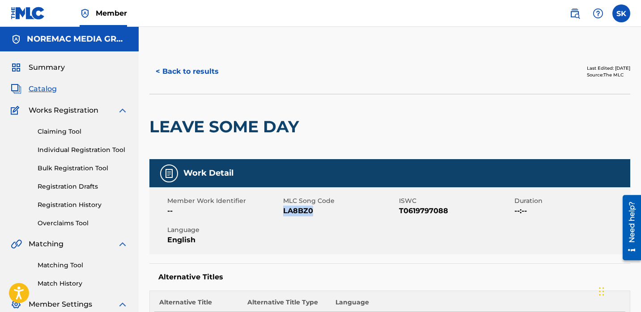
click at [201, 69] on button "< Back to results" at bounding box center [187, 71] width 76 height 22
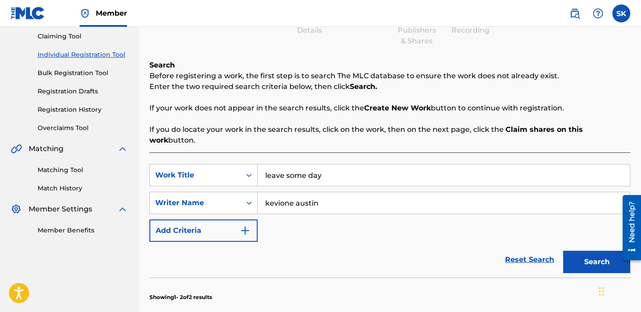
scroll to position [273, 0]
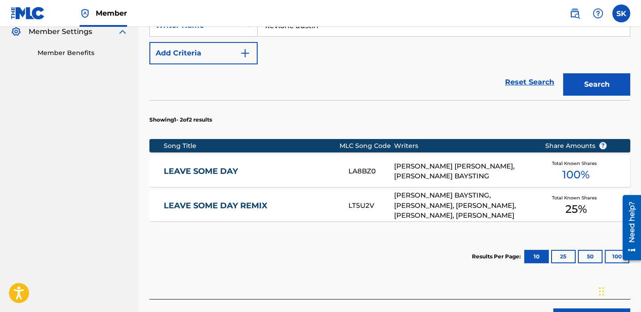
click at [384, 201] on div "LT5U2V" at bounding box center [371, 206] width 46 height 10
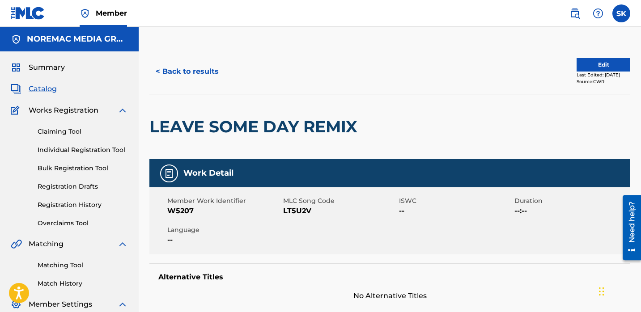
click at [163, 64] on button "< Back to results" at bounding box center [187, 71] width 76 height 22
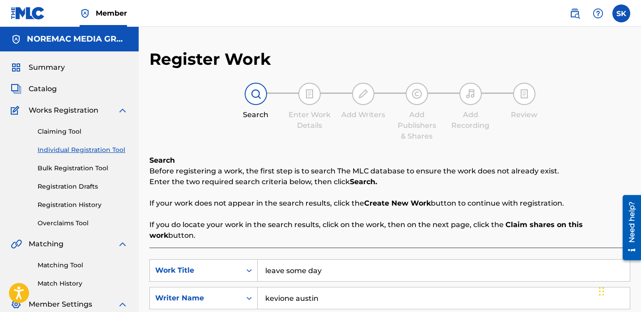
scroll to position [95, 0]
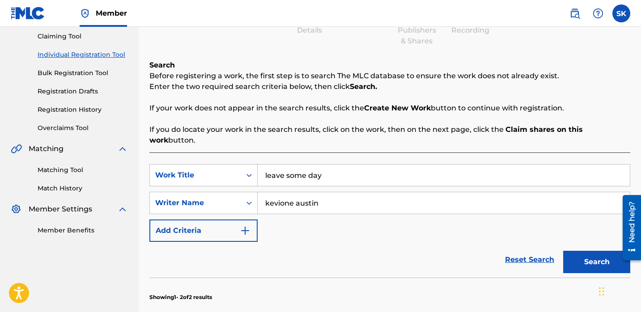
click at [319, 165] on input "leave some day" at bounding box center [444, 175] width 372 height 21
click at [328, 165] on input "leave some day" at bounding box center [444, 175] width 372 height 21
click at [327, 165] on input "leave some day" at bounding box center [444, 175] width 372 height 21
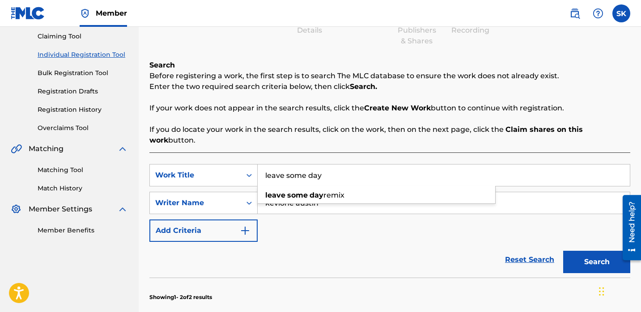
click at [329, 125] on p "If you do locate your work in the search results, click on the work, then on th…" at bounding box center [389, 134] width 481 height 21
click at [328, 165] on input "leave some day" at bounding box center [444, 175] width 372 height 21
click at [563, 251] on button "Search" at bounding box center [596, 262] width 67 height 22
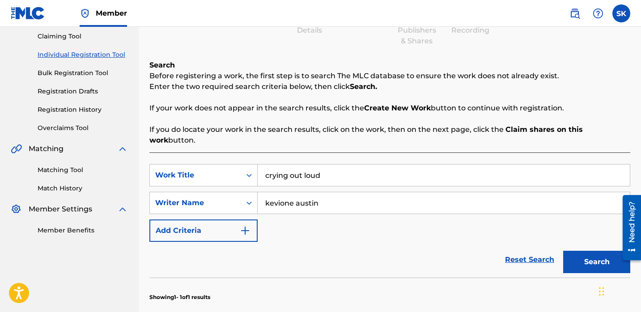
click at [368, 242] on div "Reset Search Search" at bounding box center [389, 260] width 481 height 36
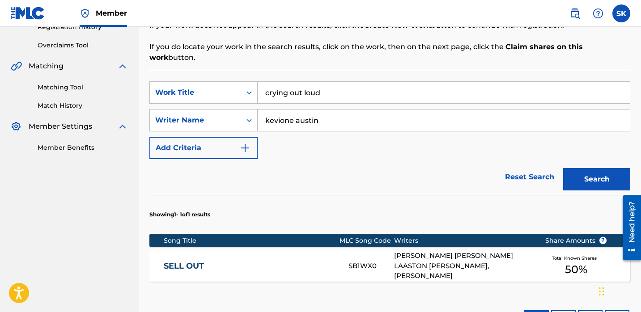
scroll to position [186, 0]
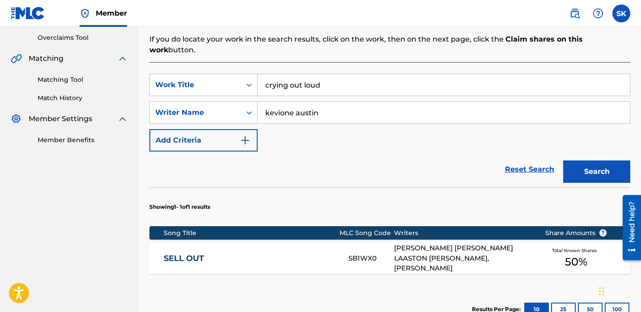
click at [337, 74] on input "crying out loud" at bounding box center [444, 84] width 372 height 21
type input "pray i see [DATE]"
click at [563, 161] on button "Search" at bounding box center [596, 172] width 67 height 22
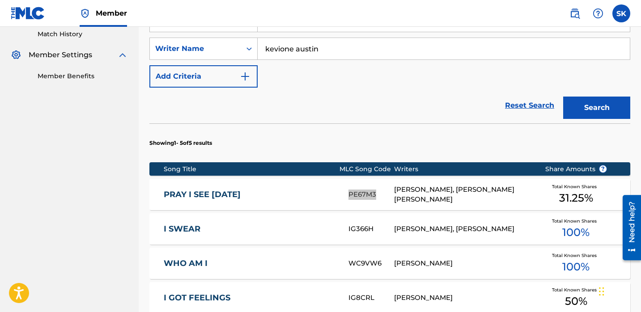
scroll to position [250, 0]
click at [305, 189] on div "PRAY I SEE [DATE] PE67M3 [PERSON_NAME], [PERSON_NAME] [PERSON_NAME] Total Known…" at bounding box center [389, 194] width 481 height 31
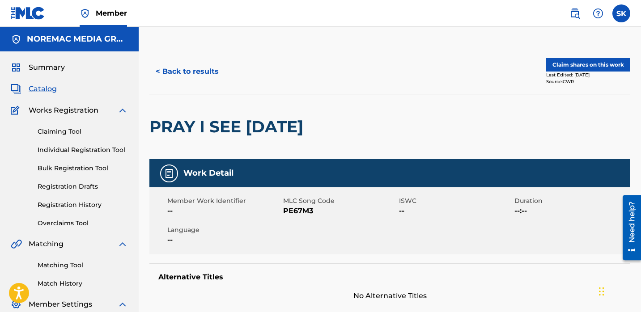
click at [575, 66] on button "Claim shares on this work" at bounding box center [588, 64] width 84 height 13
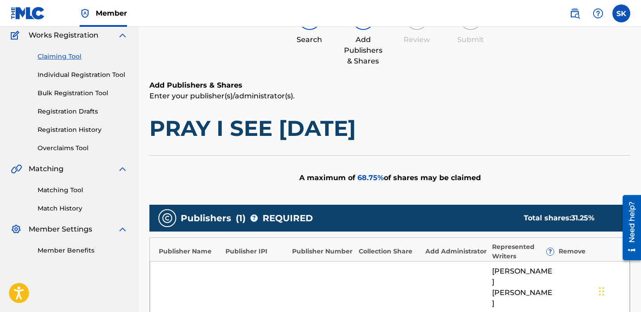
scroll to position [246, 0]
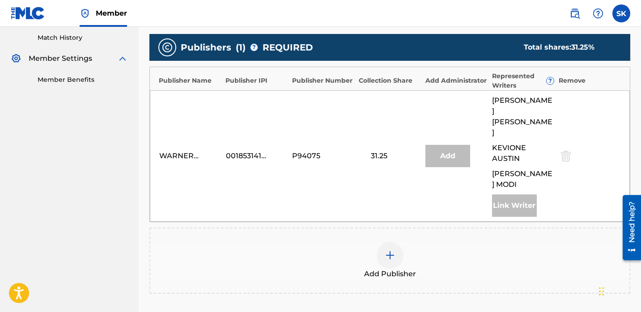
click at [391, 242] on div at bounding box center [390, 255] width 27 height 27
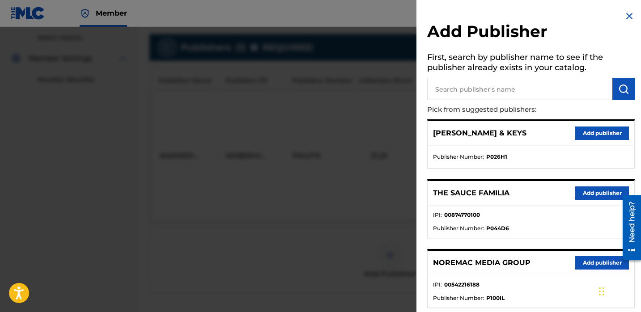
click at [513, 90] on input "text" at bounding box center [519, 89] width 185 height 22
type input "jum"
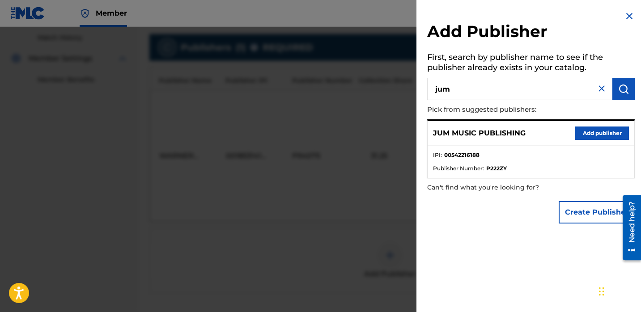
click at [601, 130] on button "Add publisher" at bounding box center [602, 133] width 54 height 13
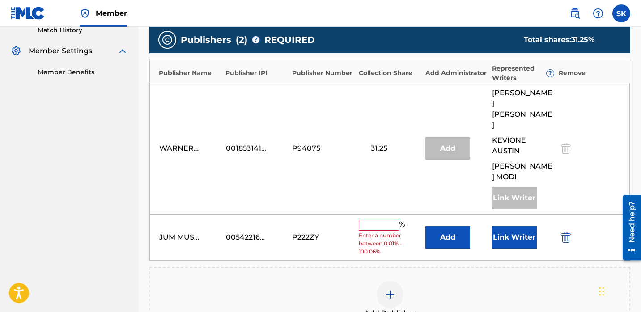
scroll to position [256, 0]
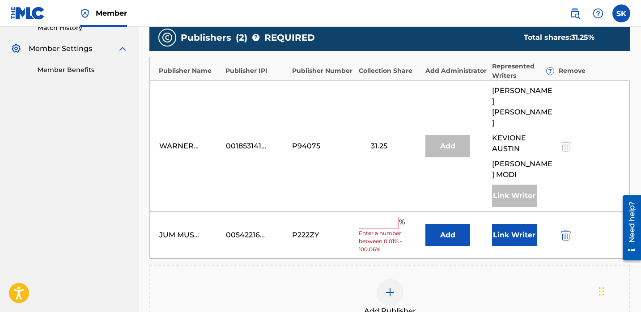
click at [500, 224] on button "Link Writer" at bounding box center [514, 235] width 45 height 22
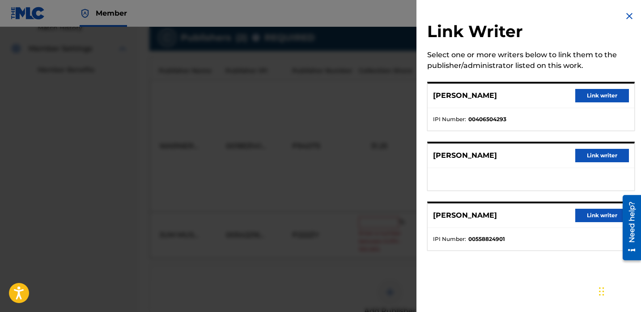
drag, startPoint x: 594, startPoint y: 155, endPoint x: 561, endPoint y: 167, distance: 35.2
click at [594, 155] on button "Link writer" at bounding box center [602, 155] width 54 height 13
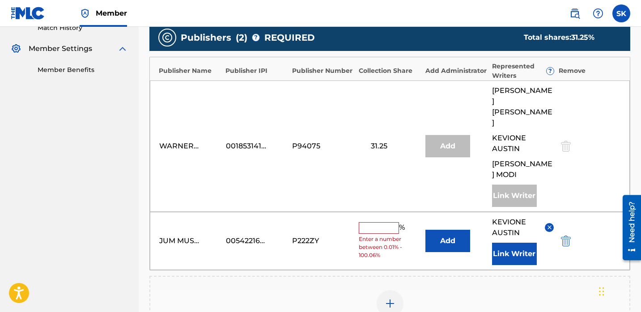
drag, startPoint x: 386, startPoint y: 204, endPoint x: 375, endPoint y: 212, distance: 13.4
click at [386, 222] on input "text" at bounding box center [379, 228] width 40 height 12
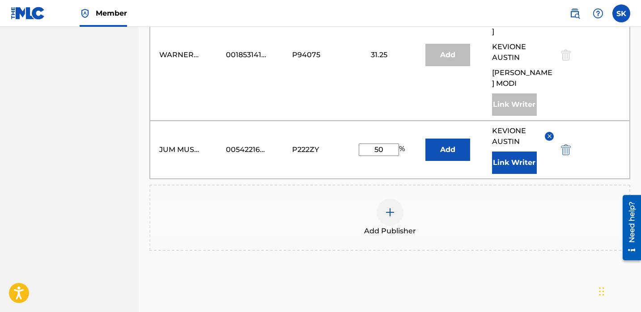
scroll to position [409, 0]
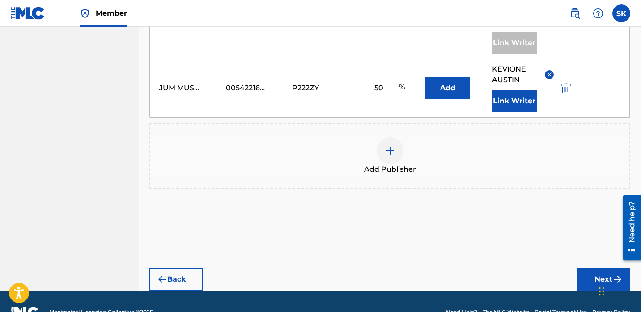
type input "50"
click at [495, 259] on div "Back Next" at bounding box center [389, 275] width 481 height 32
click at [595, 268] on button "Next" at bounding box center [604, 279] width 54 height 22
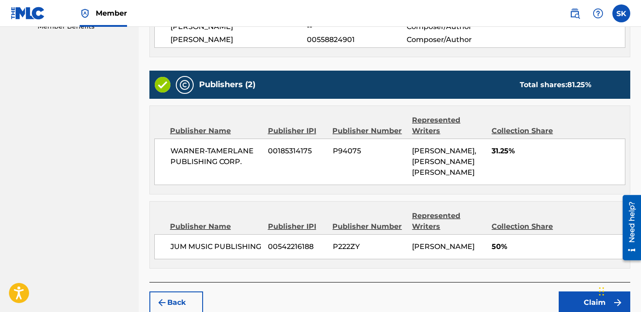
scroll to position [353, 0]
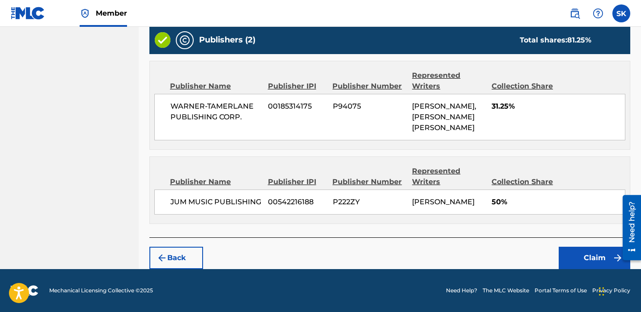
click at [589, 258] on button "Claim" at bounding box center [595, 258] width 72 height 22
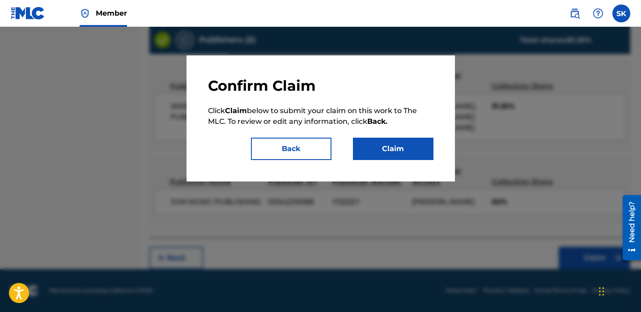
click at [418, 152] on button "Claim" at bounding box center [393, 149] width 81 height 22
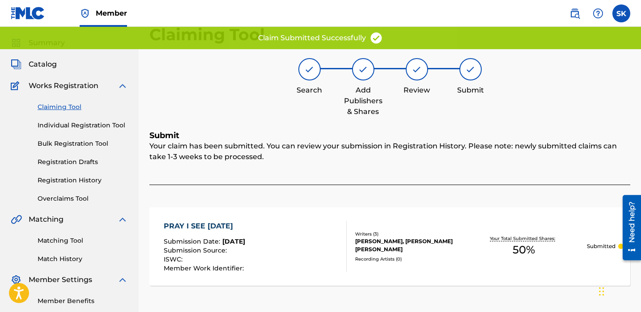
scroll to position [0, 0]
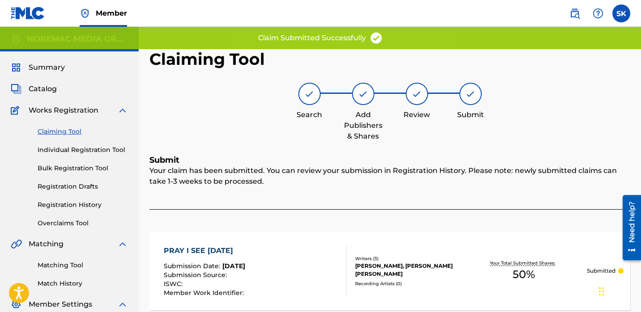
click at [80, 154] on link "Individual Registration Tool" at bounding box center [83, 149] width 90 height 9
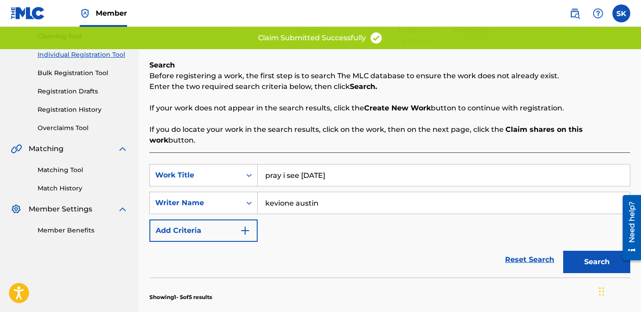
scroll to position [97, 0]
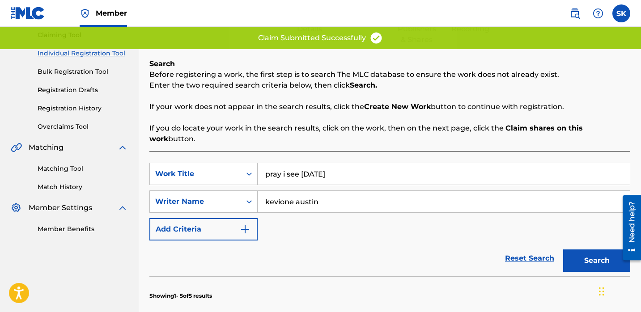
click at [358, 163] on input "pray i see [DATE]" at bounding box center [444, 173] width 372 height 21
click at [359, 163] on input "pray i see [DATE]" at bounding box center [444, 173] width 372 height 21
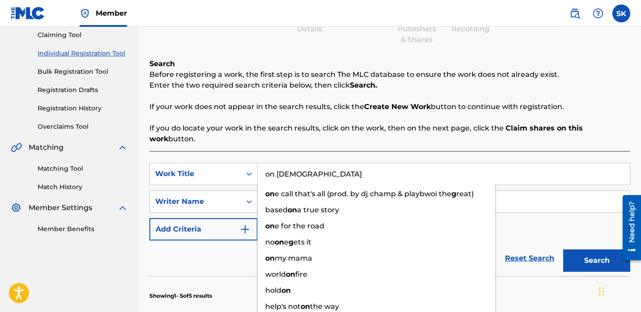
type input "on [DEMOGRAPHIC_DATA]"
click at [563, 250] on button "Search" at bounding box center [596, 261] width 67 height 22
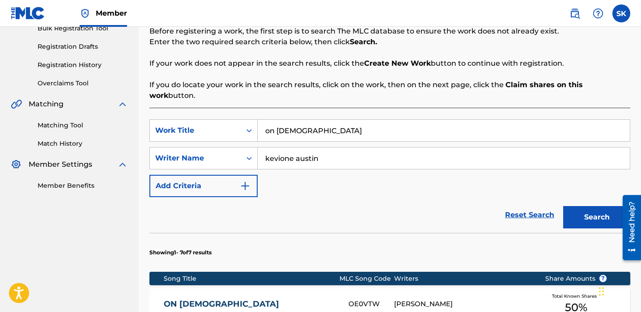
scroll to position [186, 0]
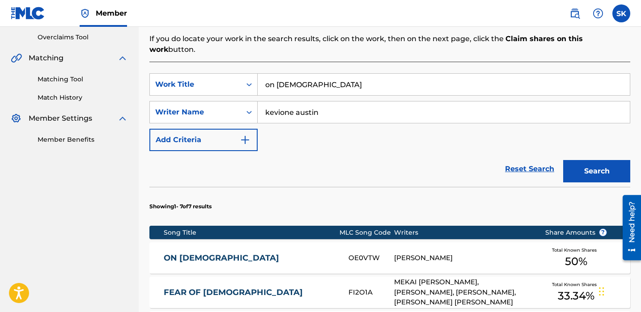
click at [461, 253] on div "[PERSON_NAME]" at bounding box center [462, 258] width 137 height 10
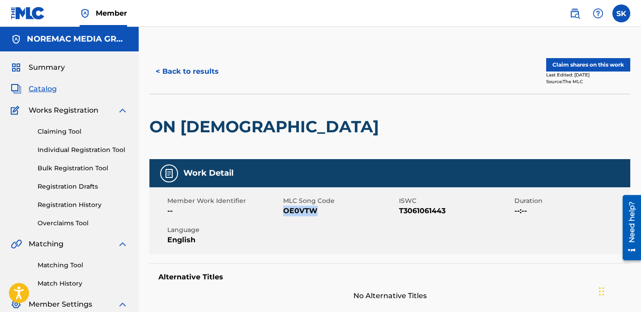
click at [579, 64] on button "Claim shares on this work" at bounding box center [588, 64] width 84 height 13
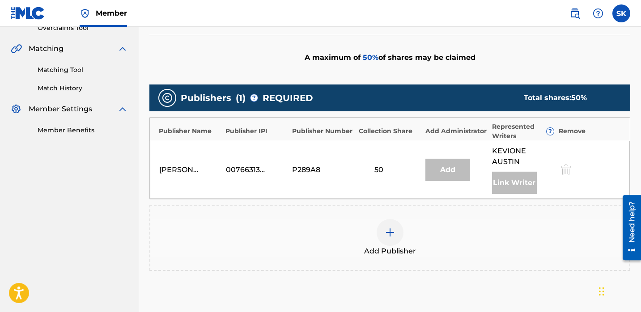
scroll to position [249, 0]
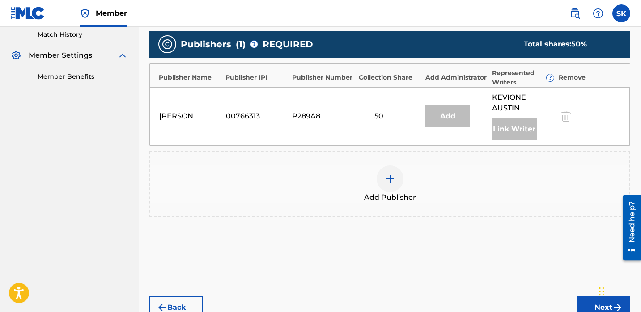
click at [393, 194] on span "Add Publisher" at bounding box center [390, 197] width 52 height 11
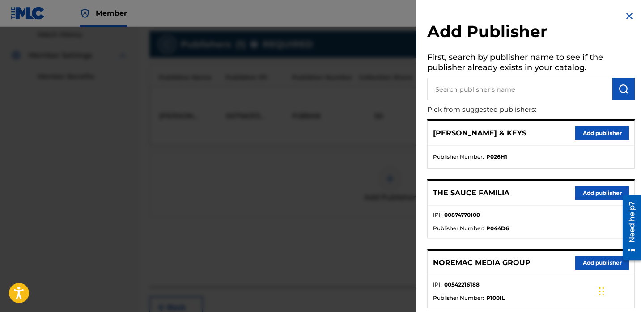
click at [504, 91] on input "text" at bounding box center [519, 89] width 185 height 22
type input "jum"
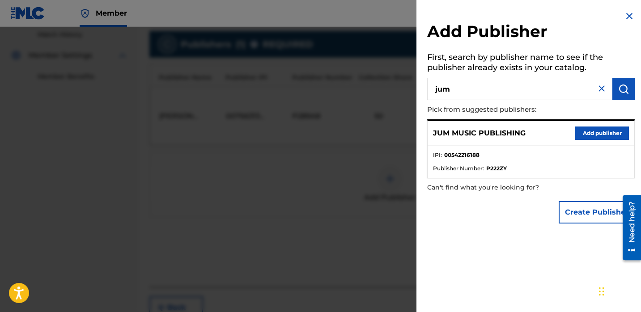
click at [610, 133] on button "Add publisher" at bounding box center [602, 133] width 54 height 13
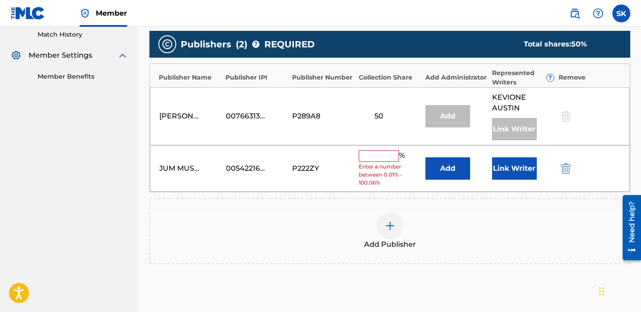
click at [513, 164] on button "Link Writer" at bounding box center [514, 168] width 45 height 22
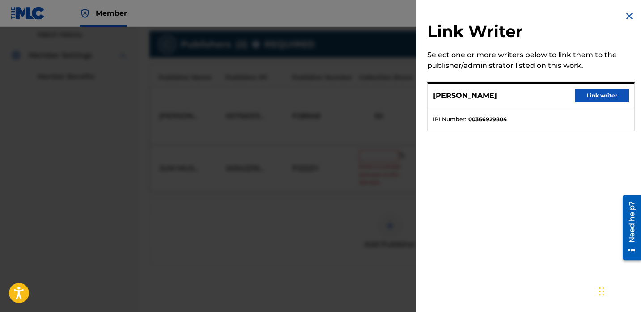
click at [597, 93] on button "Link writer" at bounding box center [602, 95] width 54 height 13
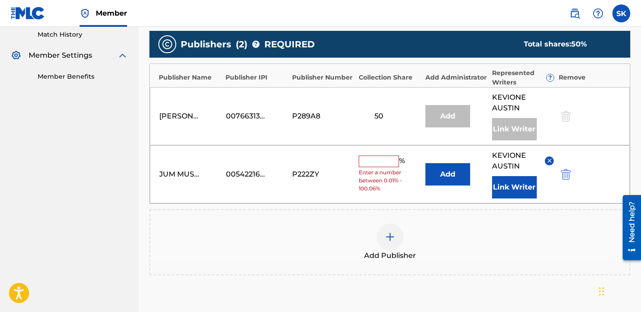
click at [376, 159] on input "text" at bounding box center [379, 162] width 40 height 12
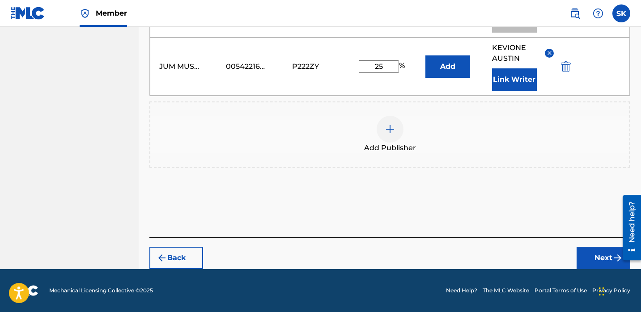
type input "25"
click at [587, 251] on button "Next" at bounding box center [604, 258] width 54 height 22
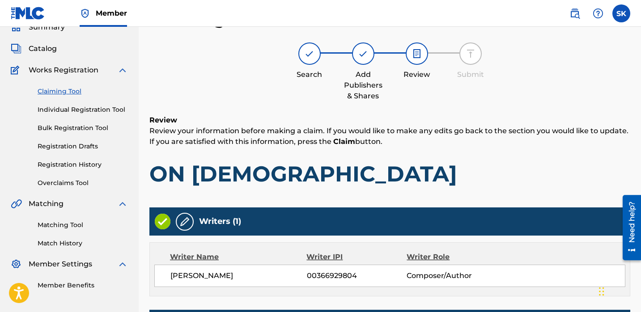
scroll to position [302, 0]
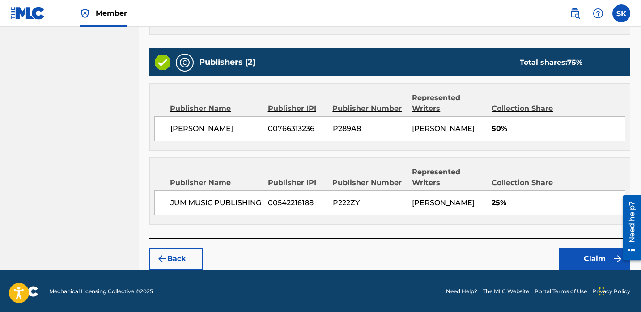
click at [579, 249] on button "Claim" at bounding box center [595, 259] width 72 height 22
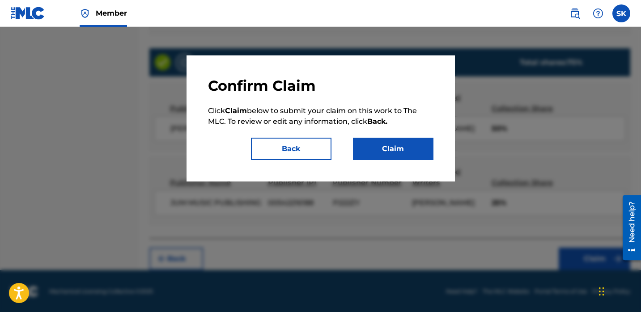
click at [416, 151] on button "Claim" at bounding box center [393, 149] width 81 height 22
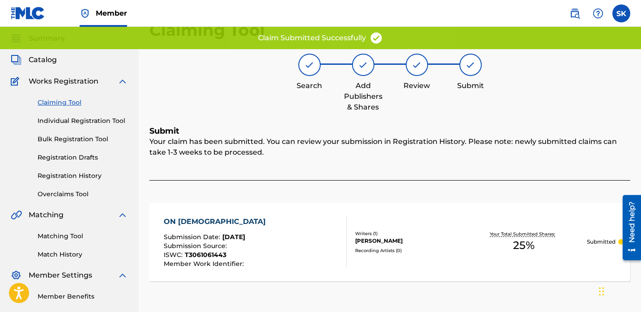
scroll to position [0, 0]
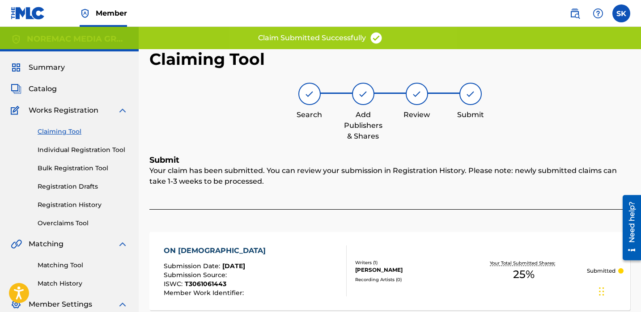
click at [106, 151] on link "Individual Registration Tool" at bounding box center [83, 149] width 90 height 9
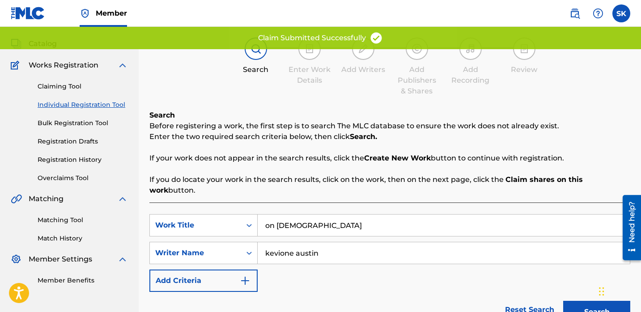
scroll to position [53, 0]
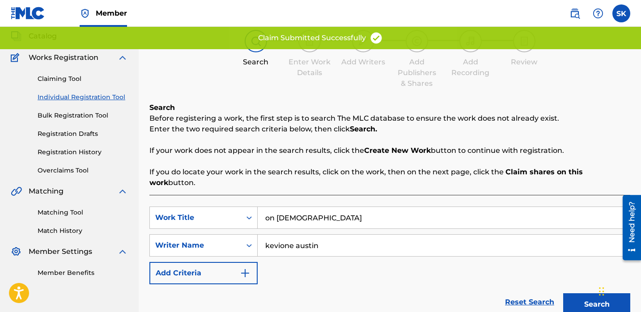
click at [317, 207] on input "on [DEMOGRAPHIC_DATA]" at bounding box center [444, 217] width 372 height 21
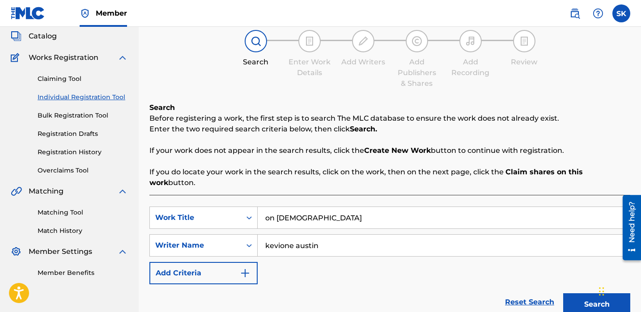
click at [317, 207] on input "on [DEMOGRAPHIC_DATA]" at bounding box center [444, 217] width 372 height 21
click at [563, 293] on button "Search" at bounding box center [596, 304] width 67 height 22
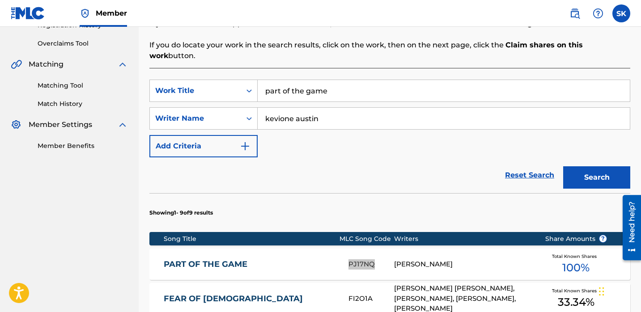
scroll to position [159, 0]
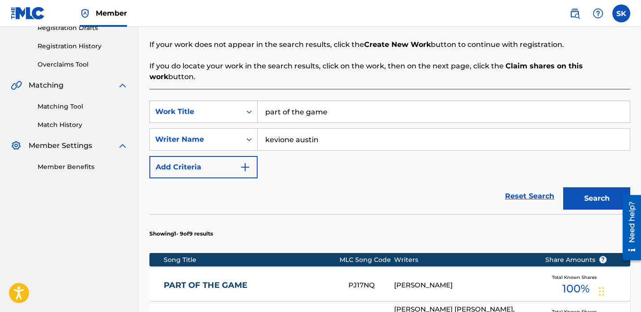
click at [335, 104] on input "part of the game" at bounding box center [444, 111] width 372 height 21
click at [334, 104] on input "part of the game" at bounding box center [444, 111] width 372 height 21
click at [563, 187] on button "Search" at bounding box center [596, 198] width 67 height 22
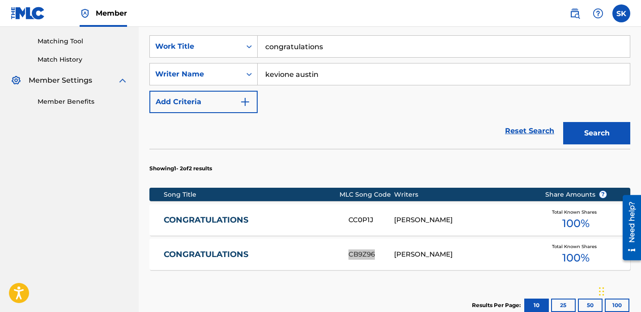
scroll to position [218, 0]
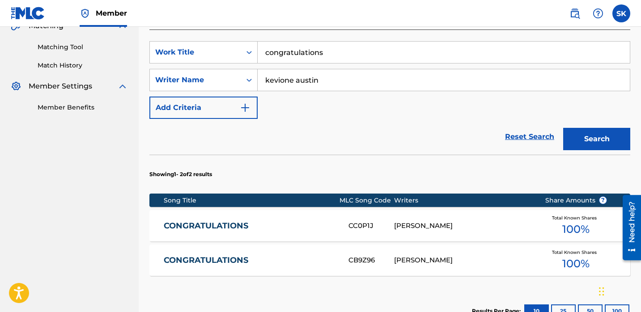
click at [289, 45] on input "congratulations" at bounding box center [444, 52] width 372 height 21
click at [288, 45] on input "congratulations" at bounding box center [444, 52] width 372 height 21
click at [563, 128] on button "Search" at bounding box center [596, 139] width 67 height 22
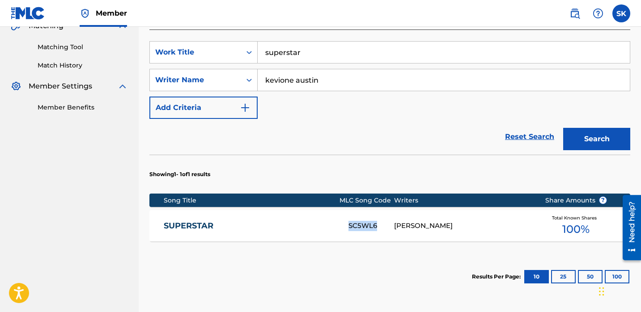
click at [311, 42] on input "superstar" at bounding box center [444, 52] width 372 height 21
click at [310, 42] on input "superstar" at bounding box center [444, 52] width 372 height 21
click at [563, 128] on button "Search" at bounding box center [596, 139] width 67 height 22
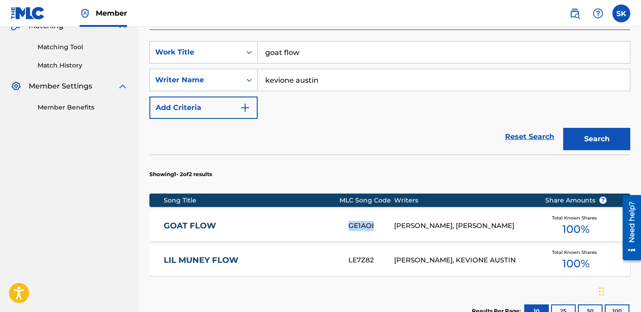
click at [296, 45] on input "goat flow" at bounding box center [444, 52] width 372 height 21
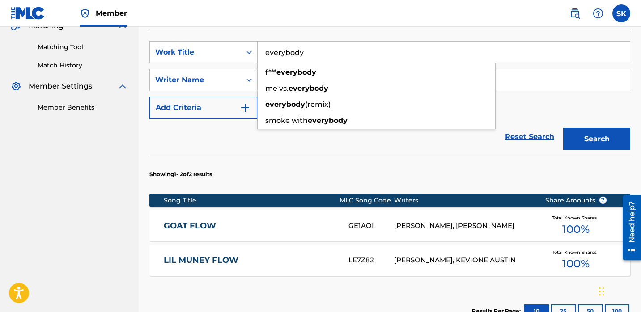
type input "everybody"
click at [563, 128] on button "Search" at bounding box center [596, 139] width 67 height 22
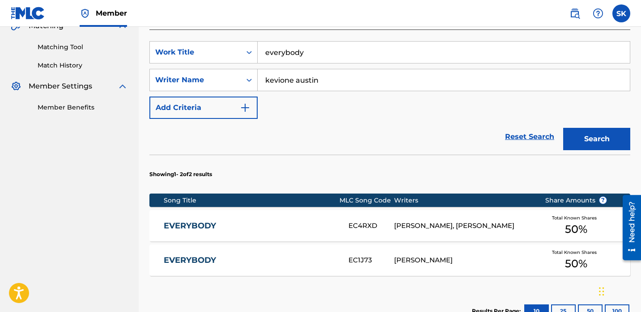
drag, startPoint x: 367, startPoint y: 245, endPoint x: 356, endPoint y: 253, distance: 14.0
click at [356, 255] on div "EC1J73" at bounding box center [371, 260] width 46 height 10
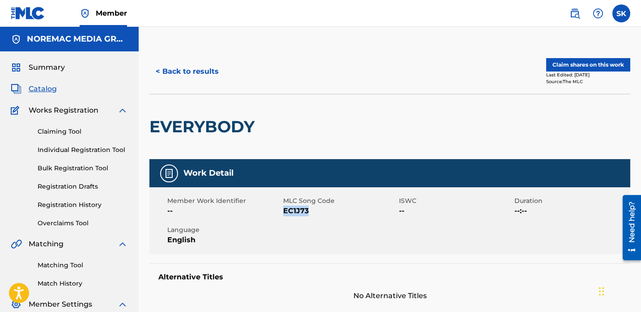
click at [187, 71] on button "< Back to results" at bounding box center [187, 71] width 76 height 22
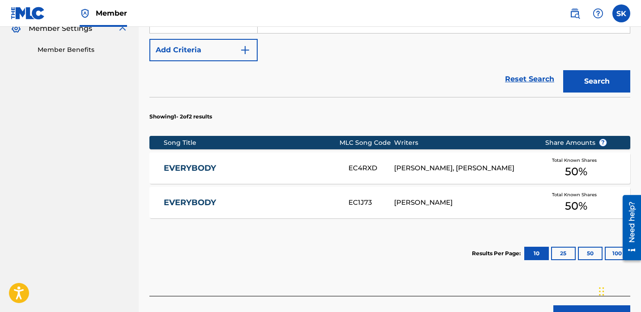
scroll to position [324, 0]
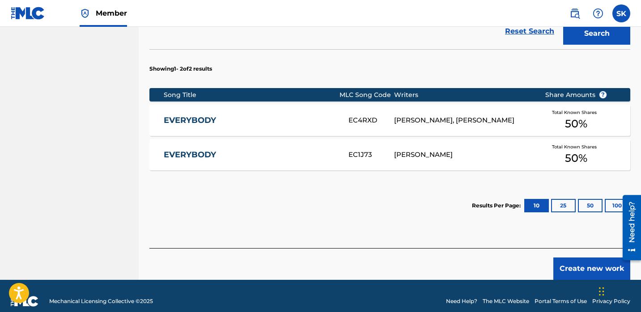
click at [330, 115] on link "EVERYBODY" at bounding box center [250, 120] width 173 height 10
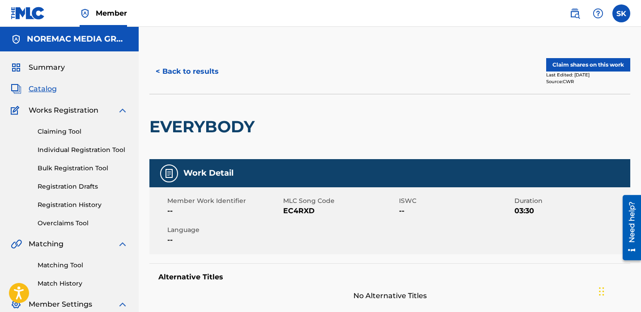
click at [588, 64] on button "Claim shares on this work" at bounding box center [588, 64] width 84 height 13
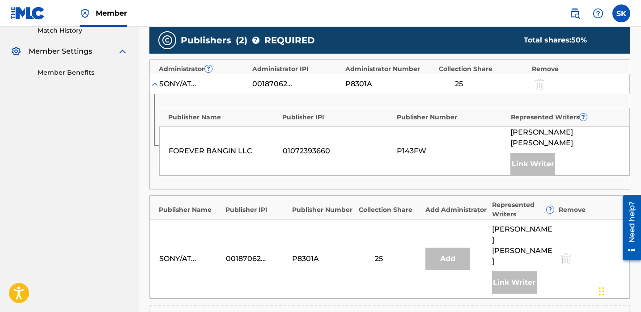
scroll to position [365, 0]
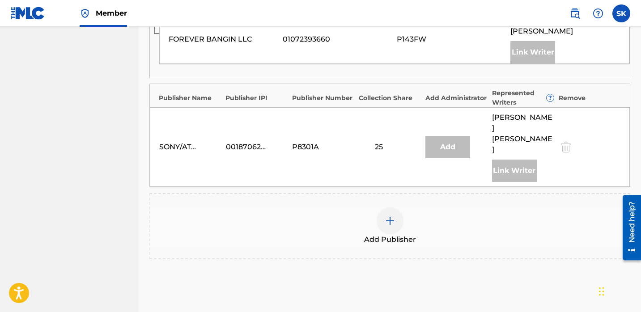
click at [360, 218] on div "Add Publisher" at bounding box center [389, 226] width 481 height 66
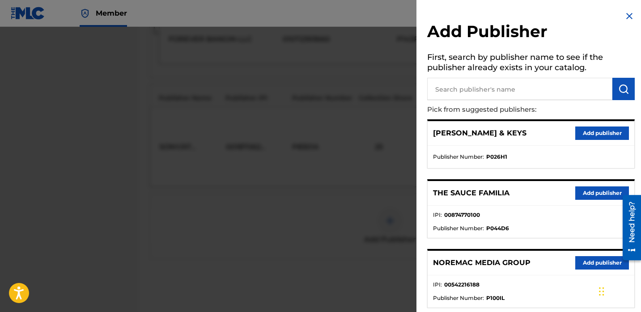
click at [469, 88] on input "text" at bounding box center [519, 89] width 185 height 22
type input "jum"
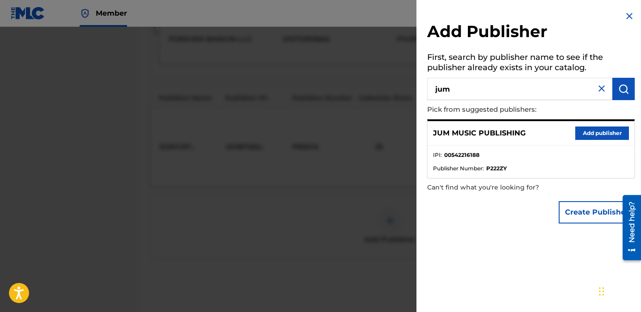
click at [595, 135] on button "Add publisher" at bounding box center [602, 133] width 54 height 13
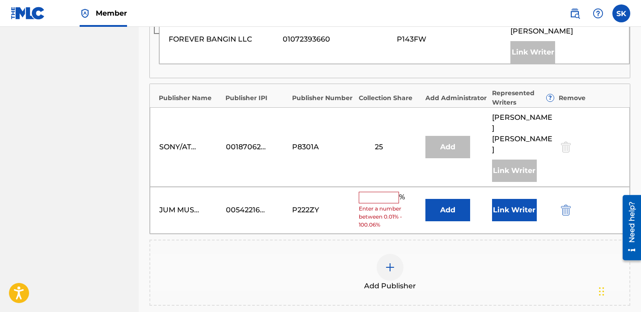
click at [522, 199] on button "Link Writer" at bounding box center [514, 210] width 45 height 22
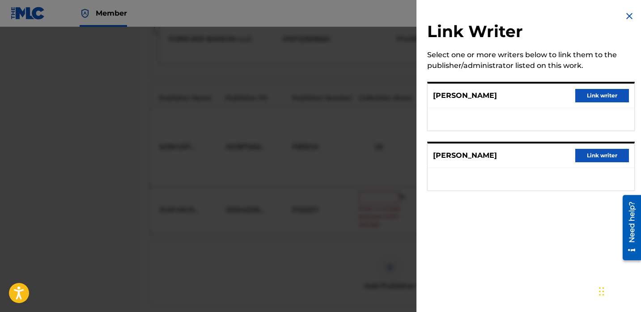
click at [599, 94] on button "Link writer" at bounding box center [602, 95] width 54 height 13
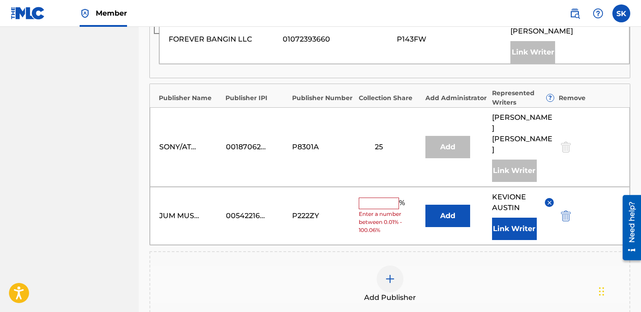
click at [391, 198] on input "text" at bounding box center [379, 204] width 40 height 12
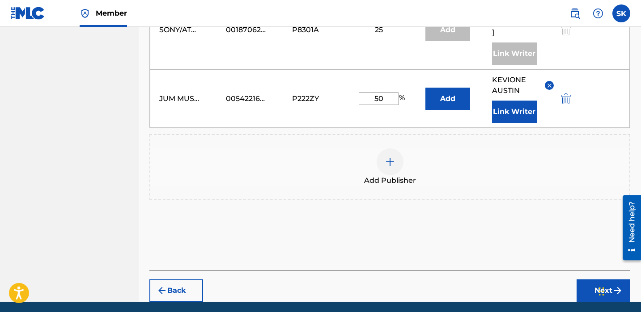
type input "50"
click at [595, 280] on button "Next" at bounding box center [604, 291] width 54 height 22
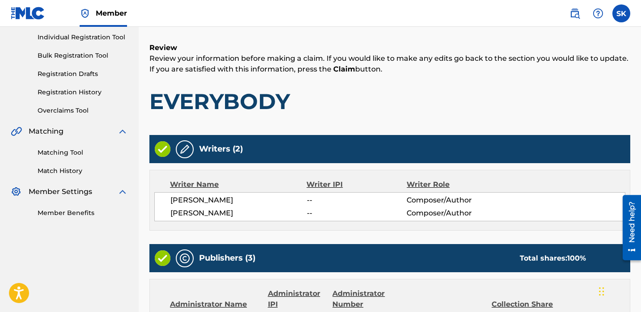
scroll to position [430, 0]
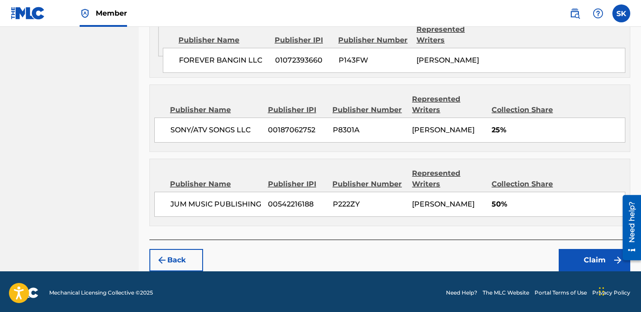
click at [570, 258] on button "Claim" at bounding box center [595, 260] width 72 height 22
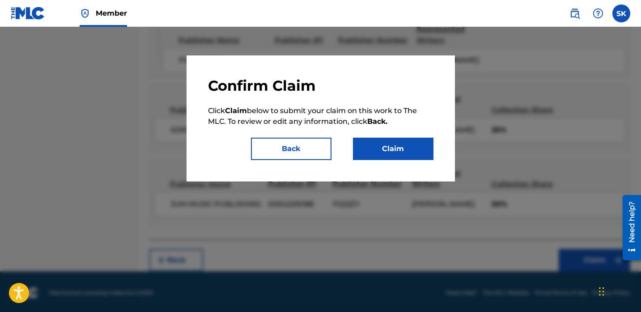
click at [399, 158] on button "Claim" at bounding box center [393, 149] width 81 height 22
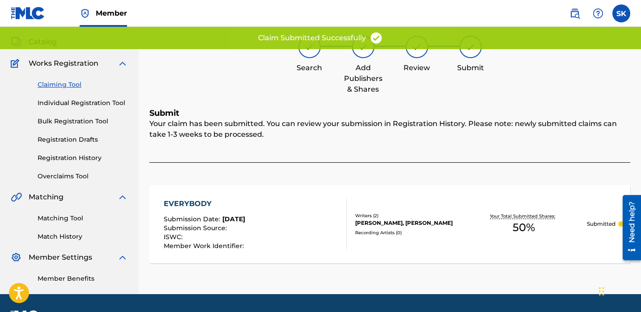
scroll to position [0, 0]
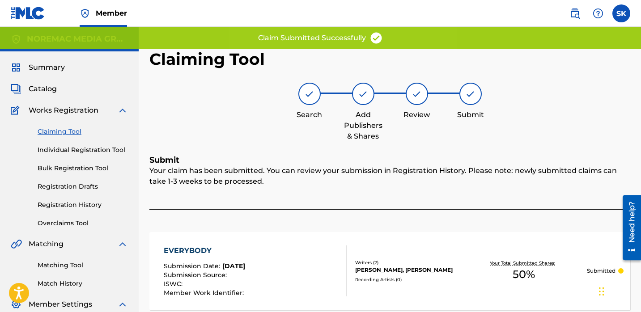
click at [82, 144] on div "Claiming Tool Individual Registration Tool Bulk Registration Tool Registration …" at bounding box center [69, 172] width 117 height 112
click at [81, 153] on link "Individual Registration Tool" at bounding box center [83, 149] width 90 height 9
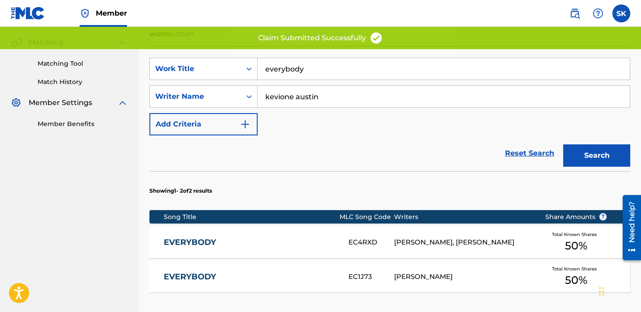
scroll to position [251, 0]
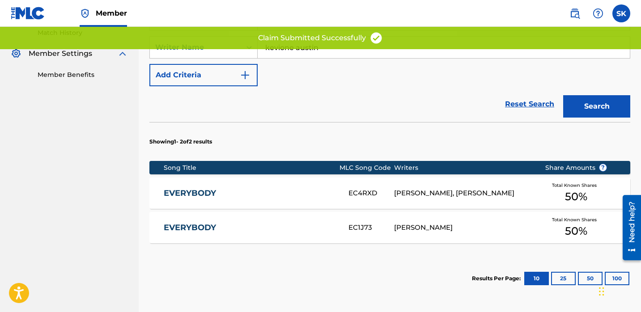
click at [312, 221] on div "EVERYBODY EC1J73 [PERSON_NAME] Total Known Shares 50 %" at bounding box center [389, 227] width 481 height 31
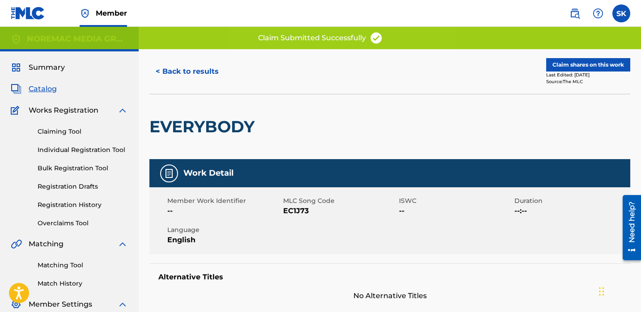
click at [572, 62] on button "Claim shares on this work" at bounding box center [588, 64] width 84 height 13
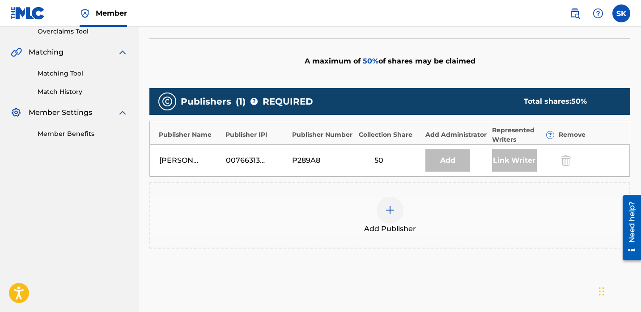
scroll to position [233, 0]
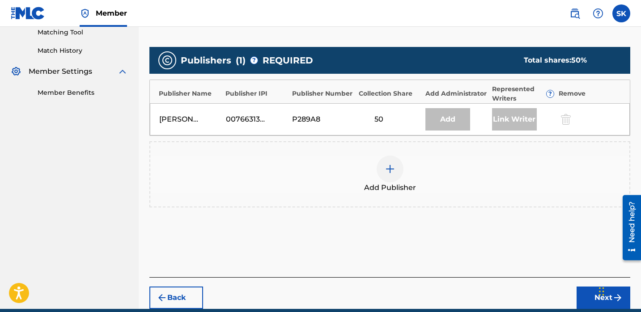
click at [404, 204] on div "Add Publisher" at bounding box center [389, 174] width 481 height 66
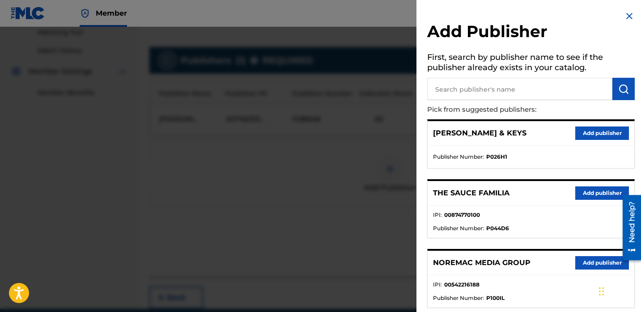
click at [482, 89] on input "text" at bounding box center [519, 89] width 185 height 22
type input "jum"
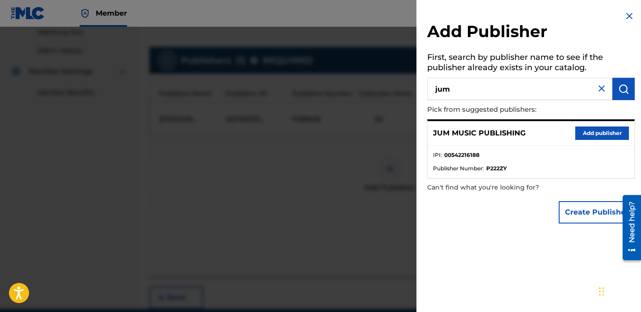
click at [597, 138] on button "Add publisher" at bounding box center [602, 133] width 54 height 13
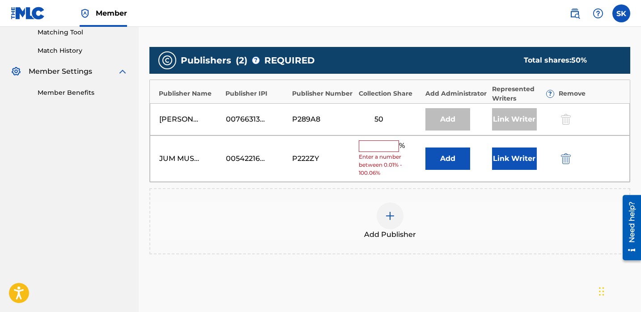
click at [520, 160] on button "Link Writer" at bounding box center [514, 159] width 45 height 22
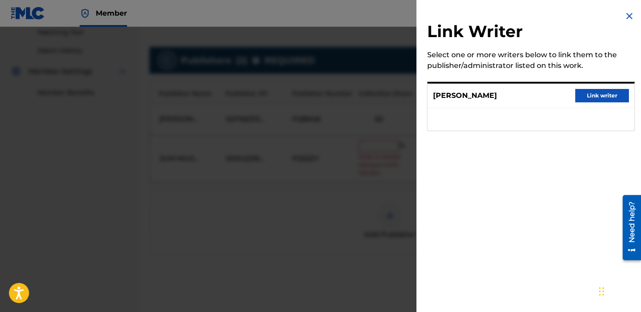
drag, startPoint x: 590, startPoint y: 86, endPoint x: 583, endPoint y: 102, distance: 17.6
click at [590, 87] on div "[PERSON_NAME] writer" at bounding box center [531, 96] width 207 height 25
click at [590, 95] on button "Link writer" at bounding box center [602, 95] width 54 height 13
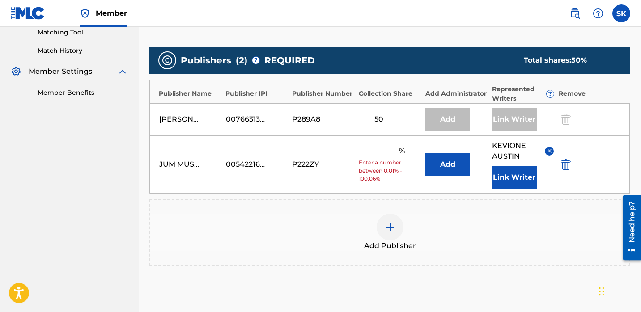
click at [359, 155] on input "text" at bounding box center [379, 152] width 40 height 12
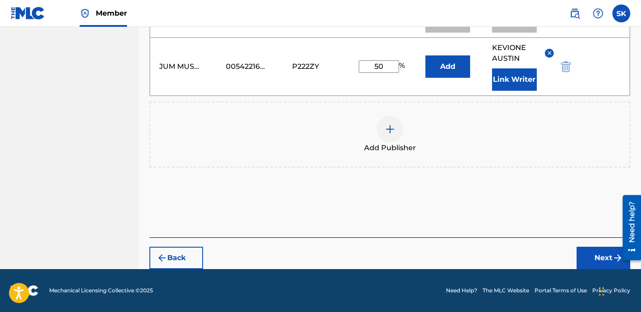
type input "50"
click at [599, 256] on button "Next" at bounding box center [604, 258] width 54 height 22
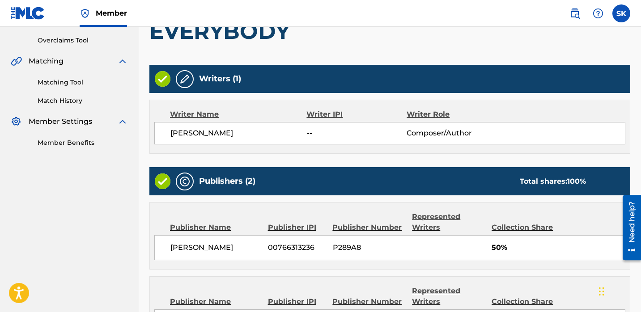
scroll to position [302, 0]
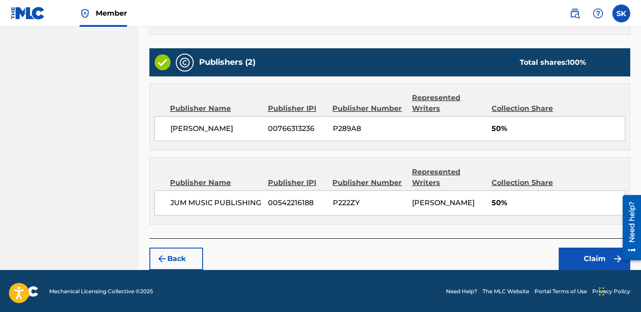
click at [579, 261] on button "Claim" at bounding box center [595, 259] width 72 height 22
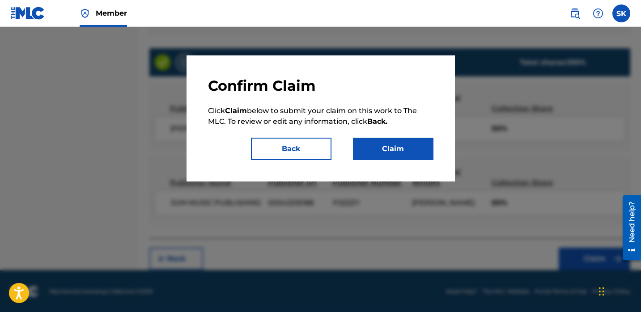
click at [369, 142] on button "Claim" at bounding box center [393, 149] width 81 height 22
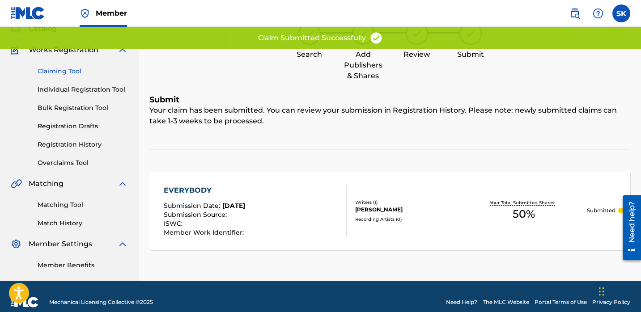
scroll to position [55, 0]
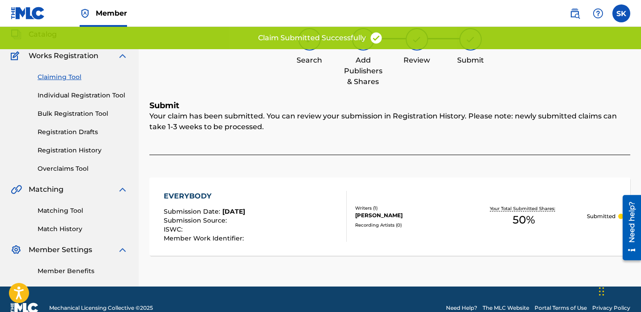
click at [120, 99] on link "Individual Registration Tool" at bounding box center [83, 95] width 90 height 9
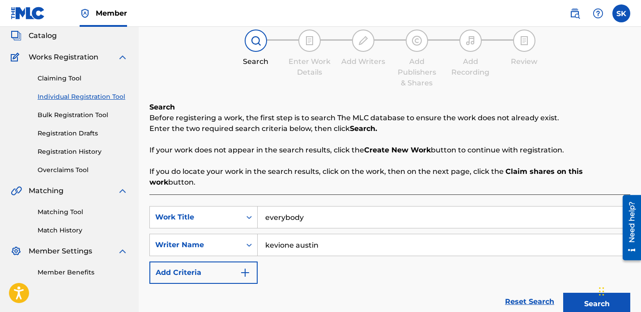
scroll to position [77, 0]
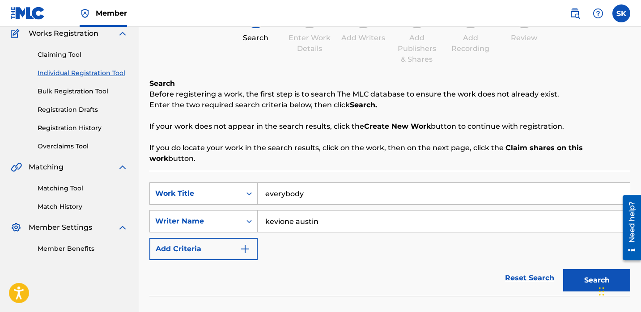
click at [304, 187] on input "everybody" at bounding box center [444, 193] width 372 height 21
click at [303, 186] on input "everybody" at bounding box center [444, 193] width 372 height 21
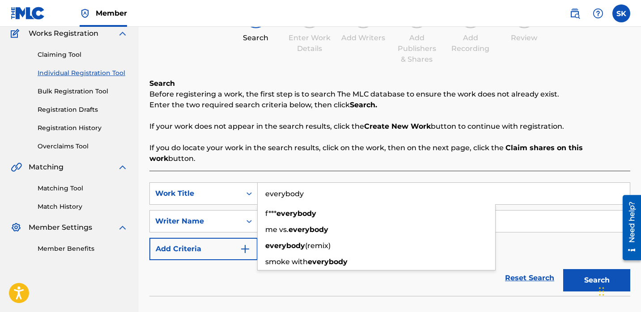
click at [303, 186] on input "everybody" at bounding box center [444, 193] width 372 height 21
type input "don't know me"
click at [563, 269] on button "Search" at bounding box center [596, 280] width 67 height 22
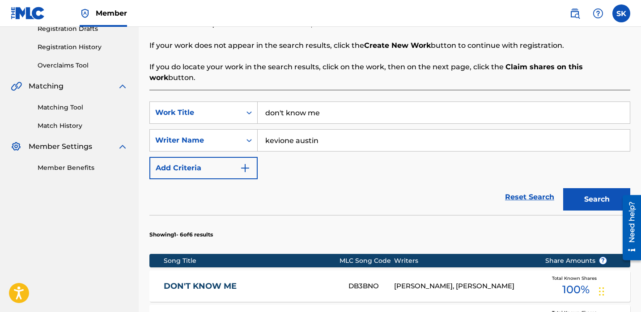
scroll to position [234, 0]
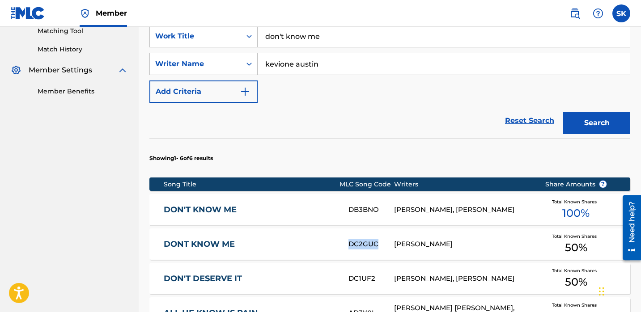
click at [303, 239] on link "DONT KNOW ME" at bounding box center [250, 244] width 173 height 10
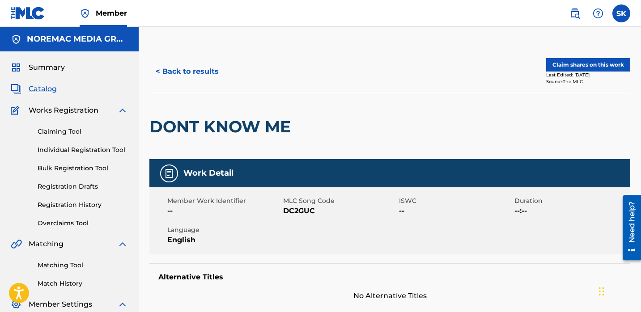
click at [583, 61] on button "Claim shares on this work" at bounding box center [588, 64] width 84 height 13
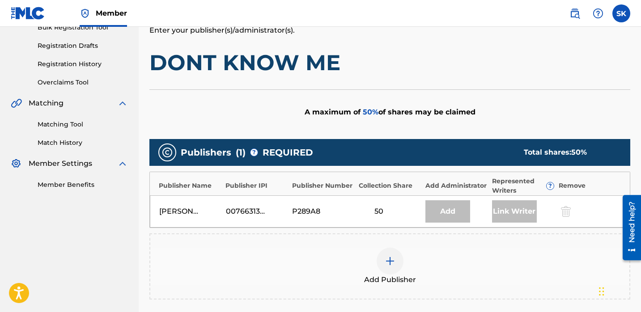
scroll to position [258, 0]
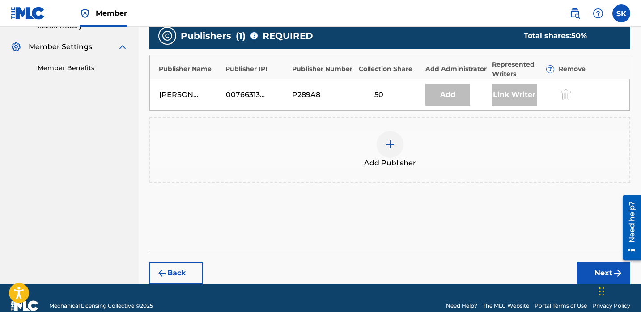
click at [404, 153] on div "Add Publisher" at bounding box center [389, 150] width 479 height 38
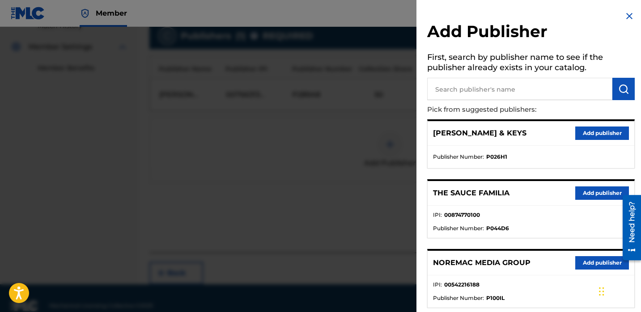
click at [525, 89] on input "text" at bounding box center [519, 89] width 185 height 22
type input "jum"
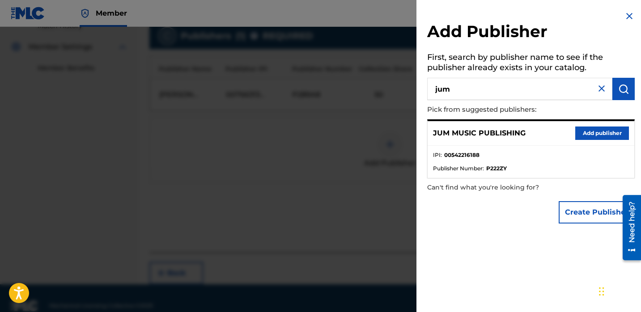
click at [596, 136] on button "Add publisher" at bounding box center [602, 133] width 54 height 13
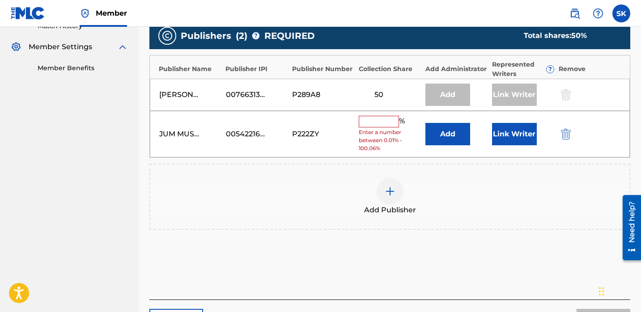
click at [506, 141] on button "Link Writer" at bounding box center [514, 134] width 45 height 22
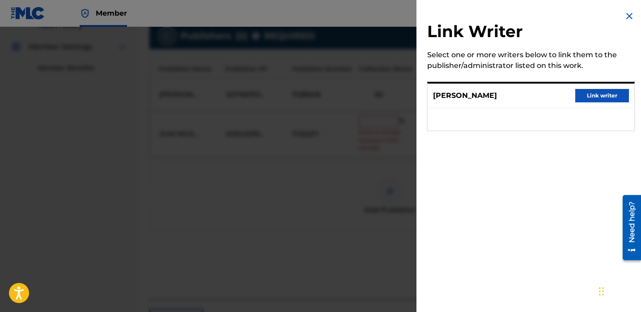
click at [587, 92] on button "Link writer" at bounding box center [602, 95] width 54 height 13
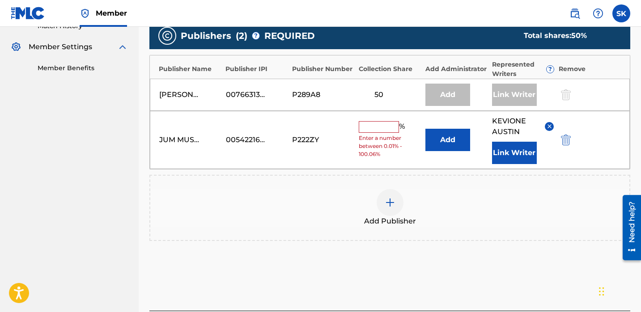
click at [370, 124] on input "text" at bounding box center [379, 127] width 40 height 12
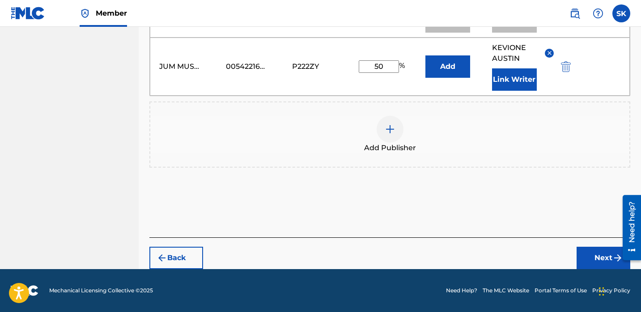
type input "50"
click at [589, 248] on button "Next" at bounding box center [604, 258] width 54 height 22
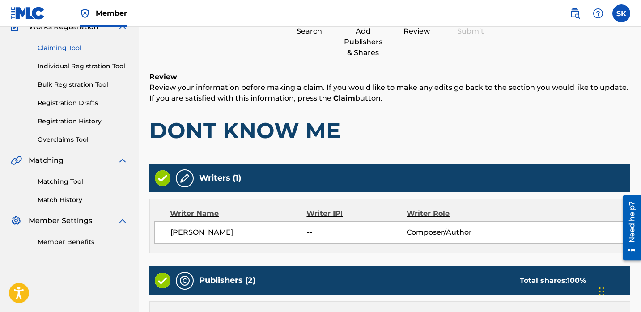
scroll to position [302, 0]
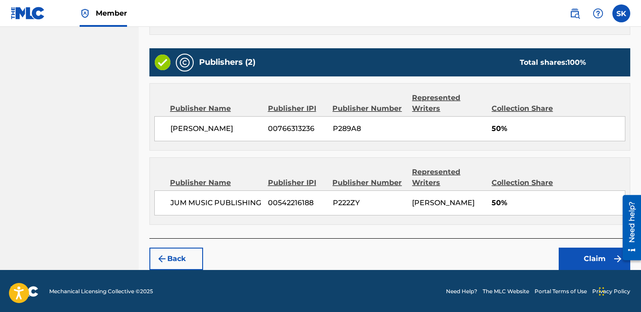
click at [582, 264] on button "Claim" at bounding box center [595, 259] width 72 height 22
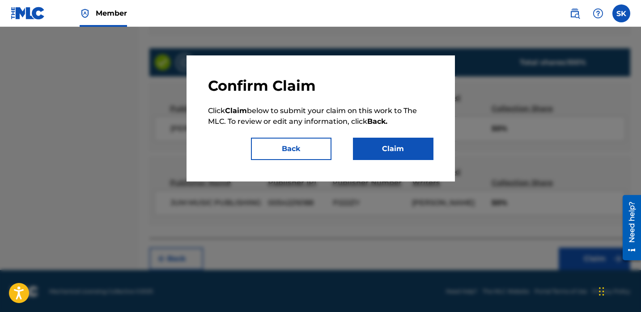
click at [399, 153] on button "Claim" at bounding box center [393, 149] width 81 height 22
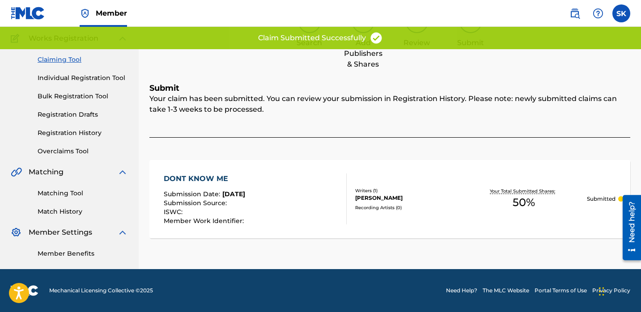
scroll to position [0, 0]
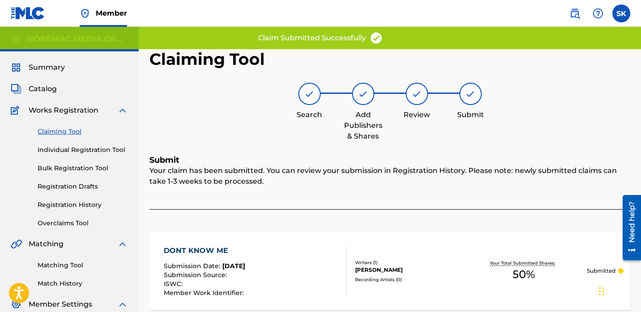
click at [85, 152] on link "Individual Registration Tool" at bounding box center [83, 149] width 90 height 9
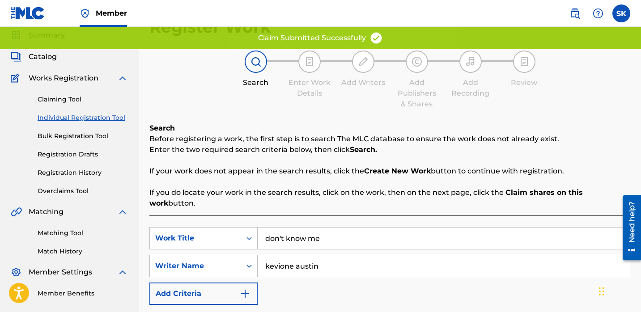
scroll to position [71, 0]
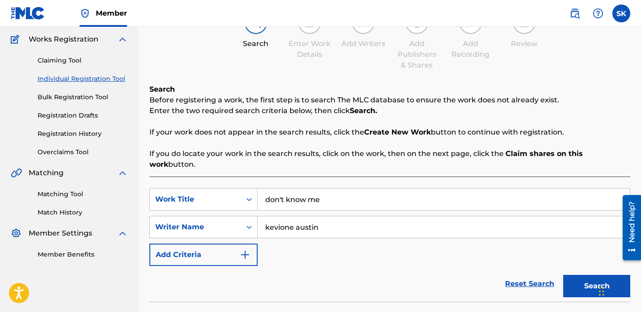
click at [310, 194] on input "don't know me" at bounding box center [444, 199] width 372 height 21
click at [309, 194] on input "don't know me" at bounding box center [444, 199] width 372 height 21
click at [563, 275] on button "Search" at bounding box center [596, 286] width 67 height 22
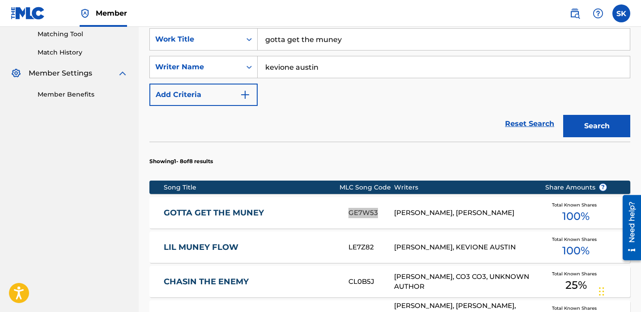
scroll to position [213, 0]
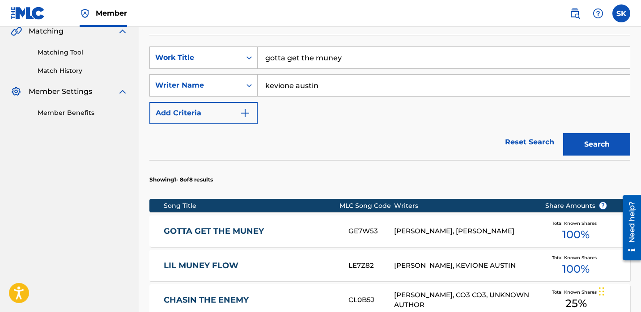
click at [318, 48] on input "gotta get the muney" at bounding box center [444, 57] width 372 height 21
click at [563, 133] on button "Search" at bounding box center [596, 144] width 67 height 22
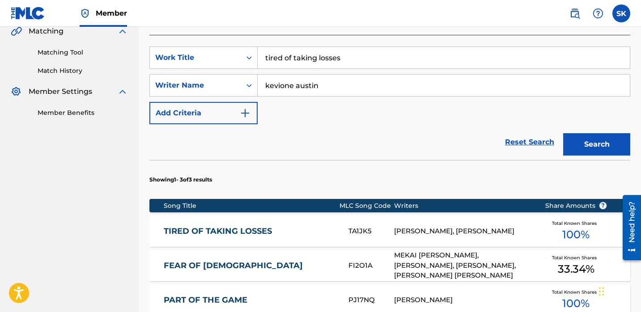
click at [333, 47] on input "tired of taking losses" at bounding box center [444, 57] width 372 height 21
click at [563, 133] on button "Search" at bounding box center [596, 144] width 67 height 22
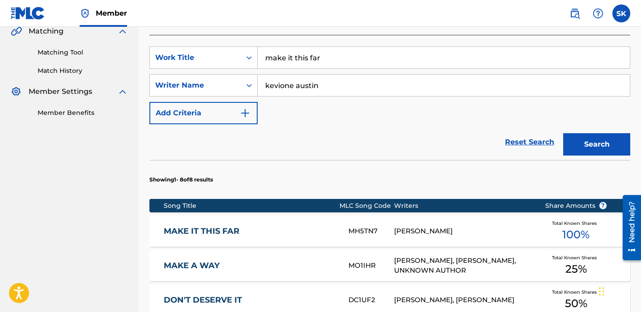
click at [300, 51] on input "make it this far" at bounding box center [444, 57] width 372 height 21
click at [563, 133] on button "Search" at bounding box center [596, 144] width 67 height 22
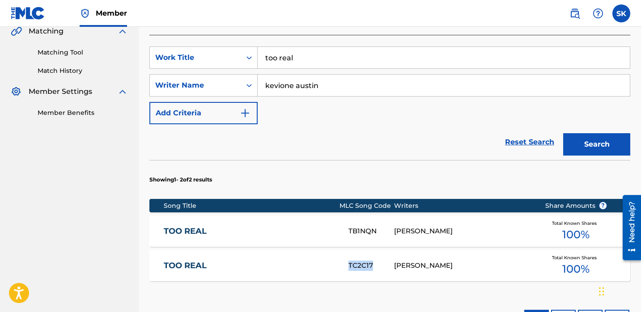
click at [317, 47] on input "too real" at bounding box center [444, 57] width 372 height 21
click at [316, 47] on input "too real" at bounding box center [444, 57] width 372 height 21
click at [563, 133] on button "Search" at bounding box center [596, 144] width 67 height 22
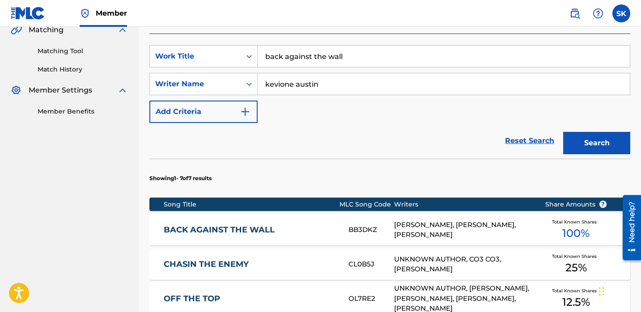
scroll to position [215, 0]
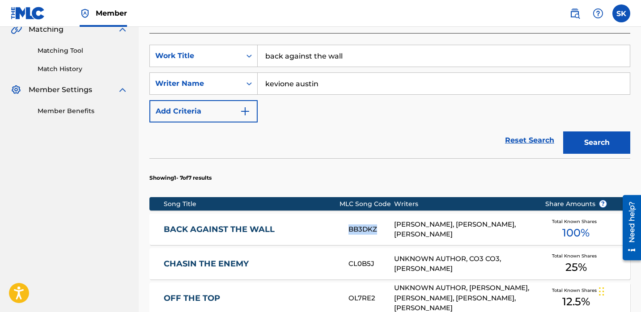
click at [298, 47] on input "back against the wall" at bounding box center [444, 55] width 372 height 21
click at [563, 132] on button "Search" at bounding box center [596, 143] width 67 height 22
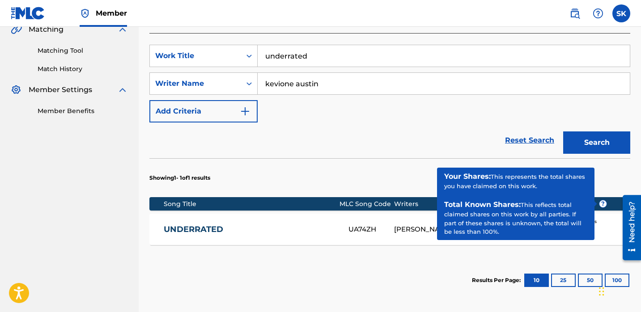
click at [310, 51] on input "underrated" at bounding box center [444, 55] width 372 height 21
click at [309, 51] on input "underrated" at bounding box center [444, 55] width 372 height 21
click at [309, 52] on input "underrated" at bounding box center [444, 55] width 372 height 21
click at [563, 132] on button "Search" at bounding box center [596, 143] width 67 height 22
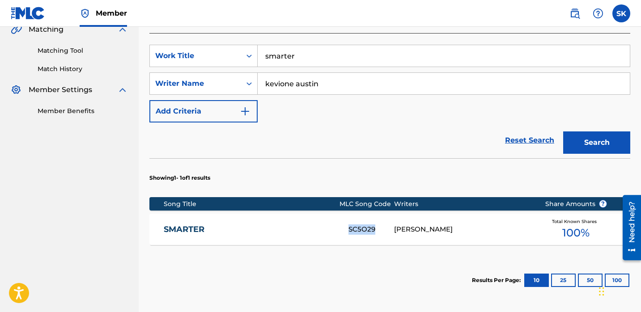
click at [296, 45] on input "smarter" at bounding box center [444, 55] width 372 height 21
type input "goin on"
click at [563, 132] on button "Search" at bounding box center [596, 143] width 67 height 22
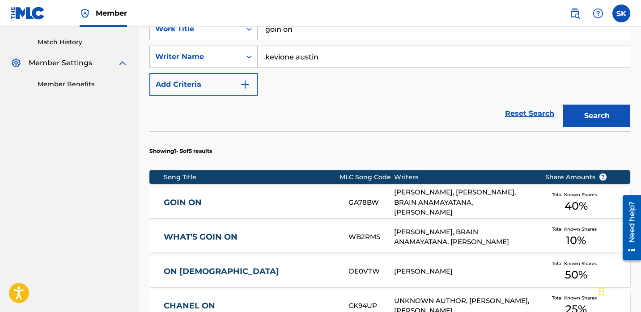
scroll to position [250, 0]
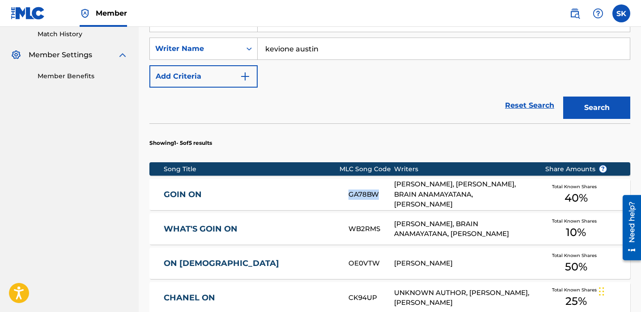
click at [294, 190] on link "GOIN ON" at bounding box center [250, 195] width 173 height 10
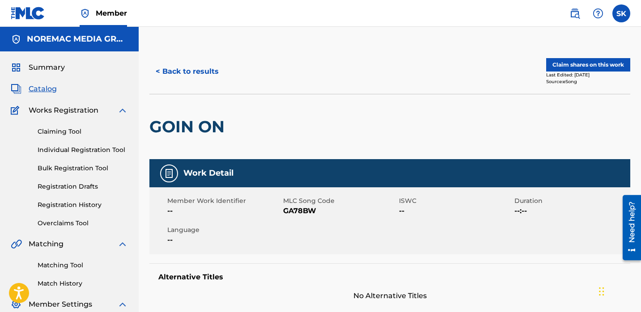
click at [576, 66] on button "Claim shares on this work" at bounding box center [588, 64] width 84 height 13
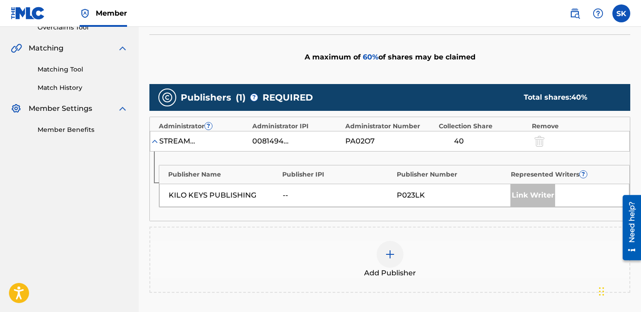
scroll to position [245, 0]
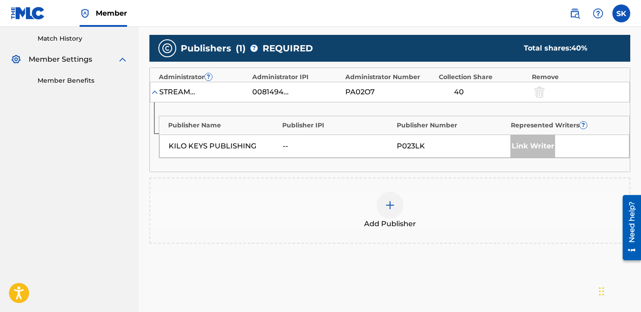
click at [383, 197] on div at bounding box center [390, 205] width 27 height 27
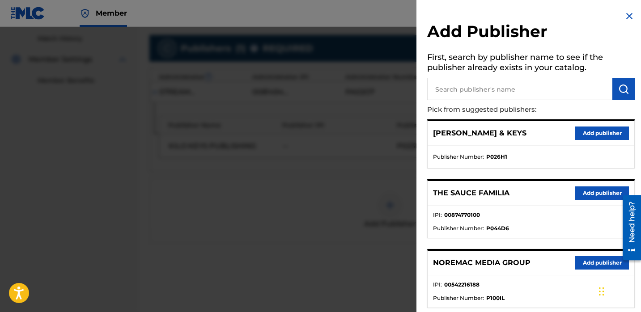
click at [519, 93] on input "text" at bounding box center [519, 89] width 185 height 22
type input "jum"
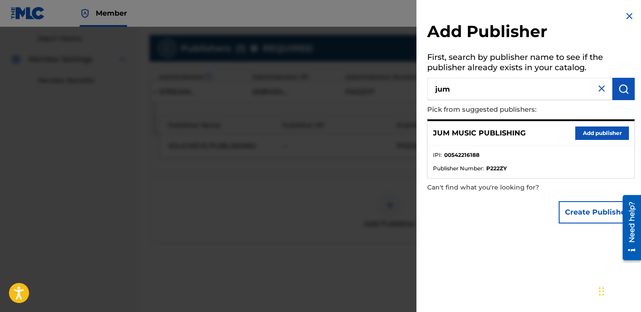
click at [592, 136] on button "Add publisher" at bounding box center [602, 133] width 54 height 13
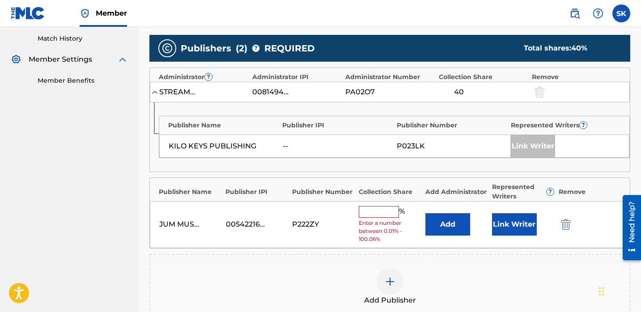
click at [508, 226] on button "Link Writer" at bounding box center [514, 224] width 45 height 22
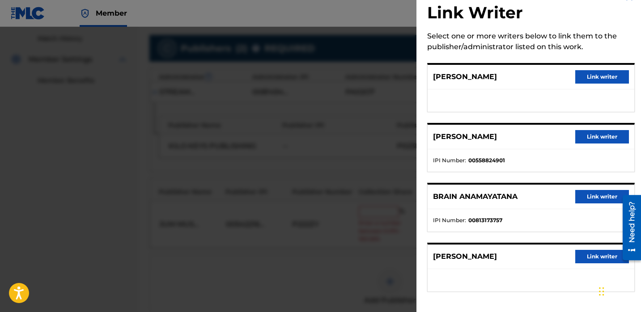
scroll to position [20, 0]
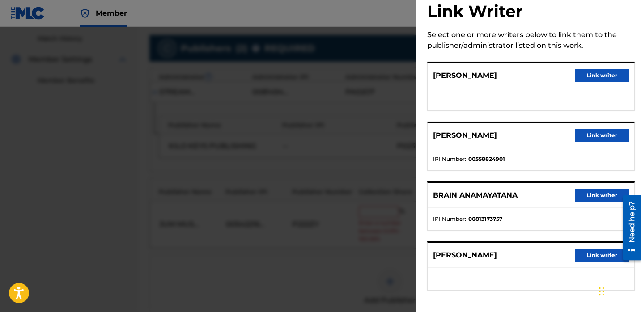
click at [597, 257] on button "Link writer" at bounding box center [602, 255] width 54 height 13
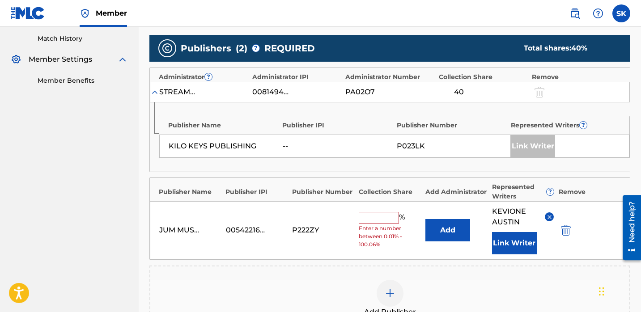
click at [393, 215] on input "text" at bounding box center [379, 218] width 40 height 12
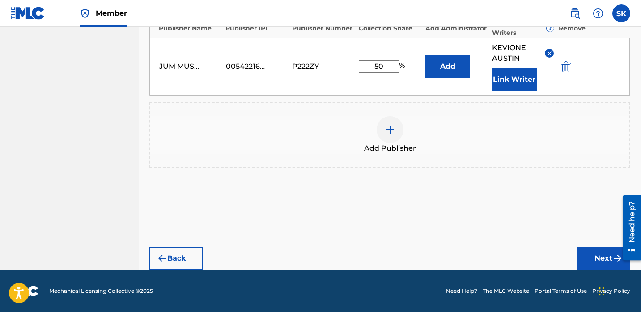
type input "50"
click at [603, 266] on button "Next" at bounding box center [604, 258] width 54 height 22
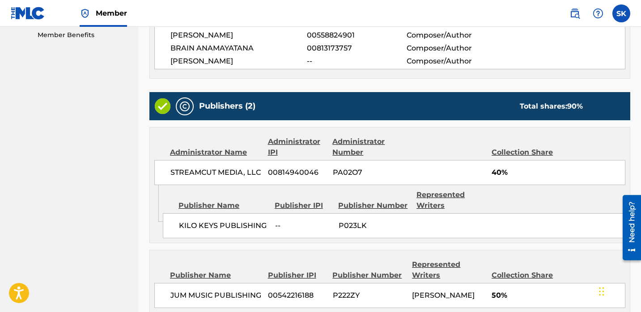
scroll to position [382, 0]
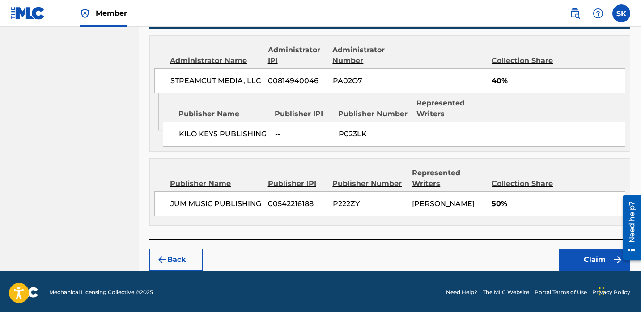
click at [596, 264] on button "Claim" at bounding box center [595, 260] width 72 height 22
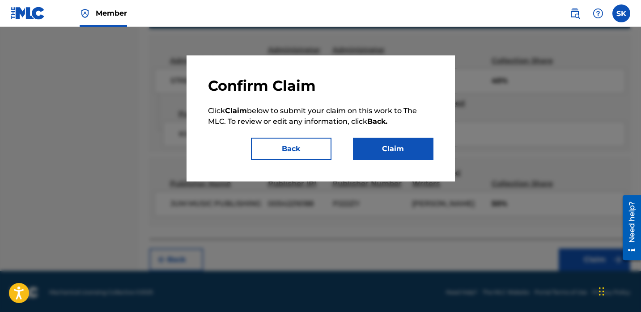
click at [404, 152] on button "Claim" at bounding box center [393, 149] width 81 height 22
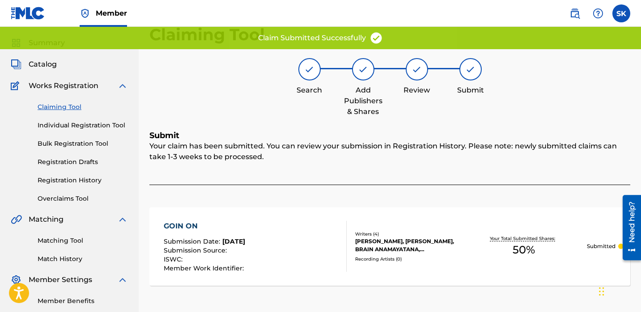
scroll to position [0, 0]
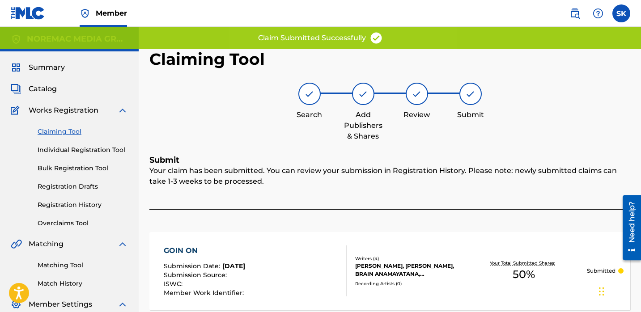
click at [58, 152] on link "Individual Registration Tool" at bounding box center [83, 149] width 90 height 9
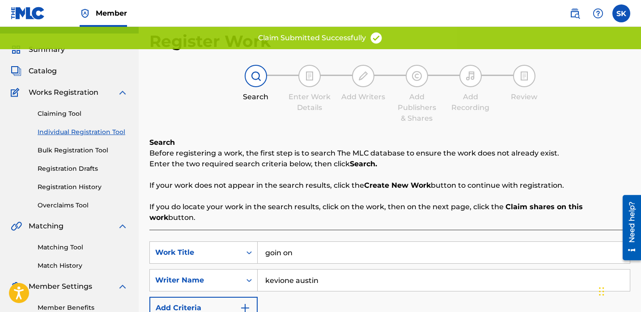
scroll to position [18, 0]
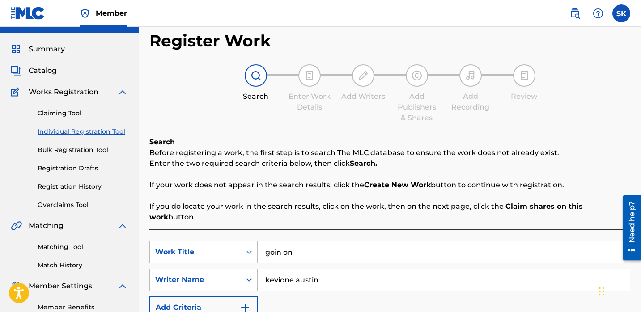
click at [289, 241] on div "goin on" at bounding box center [444, 252] width 373 height 22
click at [294, 244] on input "goin on" at bounding box center [444, 252] width 372 height 21
click at [293, 242] on input "goin on" at bounding box center [444, 252] width 372 height 21
click at [292, 242] on input "goin on" at bounding box center [444, 252] width 372 height 21
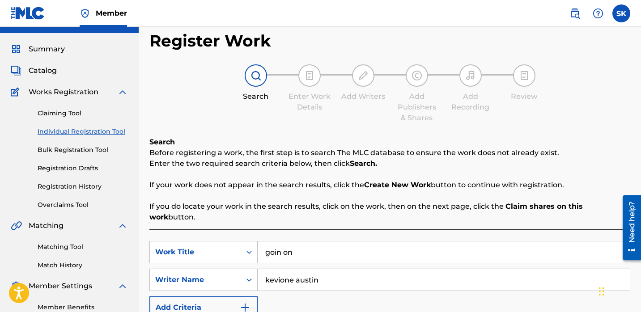
click at [293, 242] on input "goin on" at bounding box center [444, 252] width 372 height 21
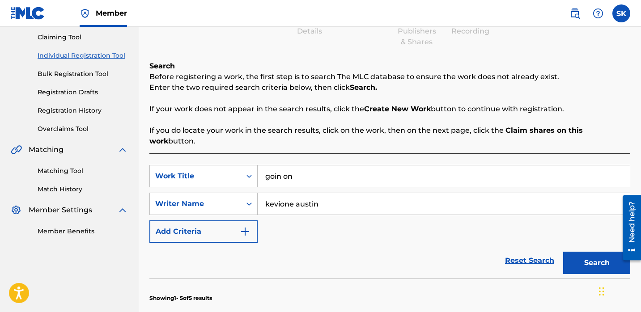
scroll to position [175, 0]
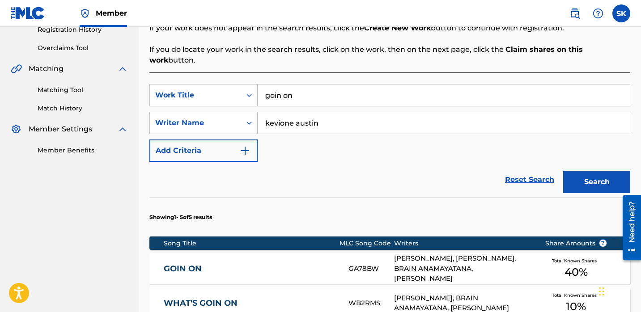
click at [311, 94] on input "goin on" at bounding box center [444, 95] width 372 height 21
click at [563, 171] on button "Search" at bounding box center [596, 182] width 67 height 22
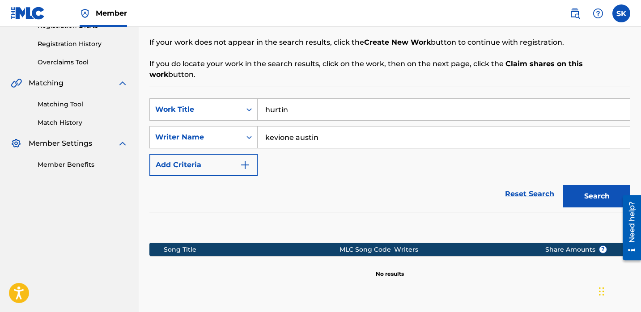
scroll to position [161, 0]
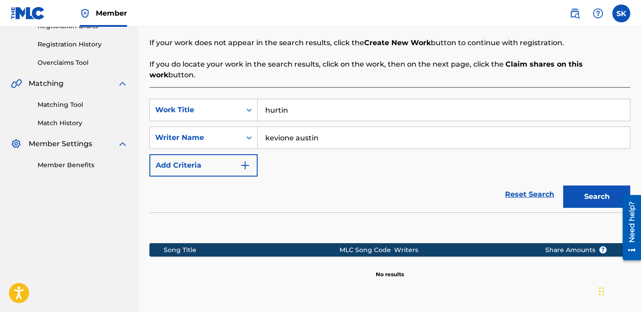
click at [293, 102] on input "hurtin" at bounding box center [444, 109] width 372 height 21
click at [563, 186] on button "Search" at bounding box center [596, 197] width 67 height 22
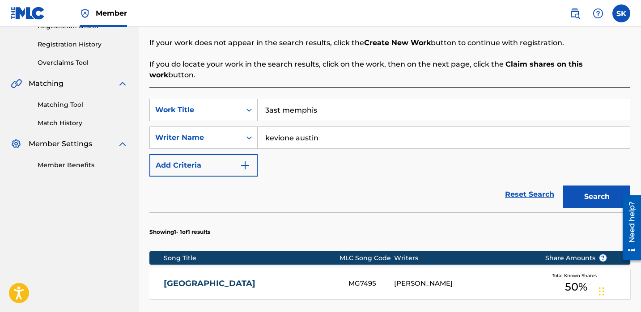
click at [563, 186] on button "Search" at bounding box center [596, 197] width 67 height 22
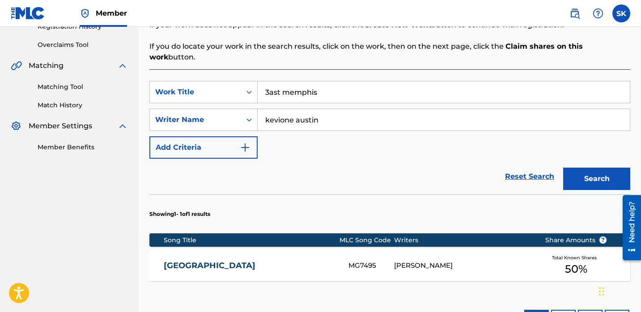
scroll to position [178, 0]
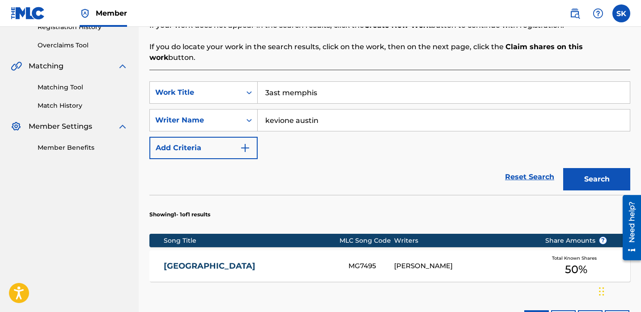
click at [274, 82] on input "3ast memphis" at bounding box center [444, 92] width 372 height 21
click at [563, 168] on button "Search" at bounding box center [596, 179] width 67 height 22
click at [270, 82] on input "[GEOGRAPHIC_DATA]" at bounding box center [444, 92] width 372 height 21
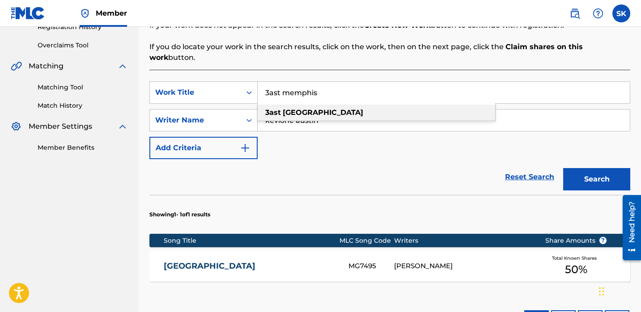
type input "3ast memphis"
click at [281, 108] on span "Search Form" at bounding box center [282, 112] width 2 height 8
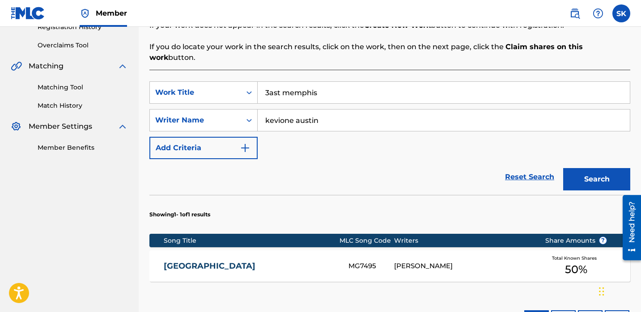
click at [282, 110] on input "kevione austin" at bounding box center [444, 120] width 372 height 21
type input "[PERSON_NAME]"
click at [563, 168] on button "Search" at bounding box center [596, 179] width 67 height 22
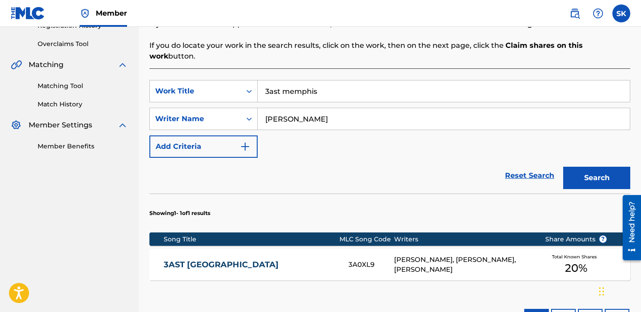
scroll to position [180, 0]
click at [323, 249] on div "3AST MEMPHIS 3A0XL9 [PERSON_NAME] III, [PERSON_NAME], [PERSON_NAME] Total Known…" at bounding box center [389, 264] width 481 height 31
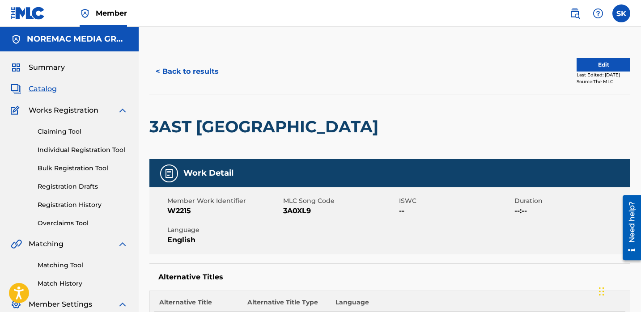
click at [599, 59] on button "Edit" at bounding box center [604, 64] width 54 height 13
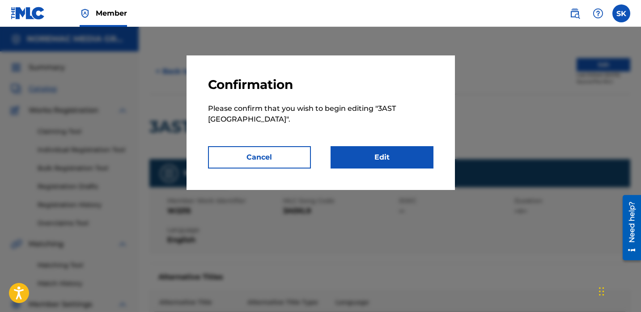
click at [398, 150] on link "Edit" at bounding box center [382, 157] width 103 height 22
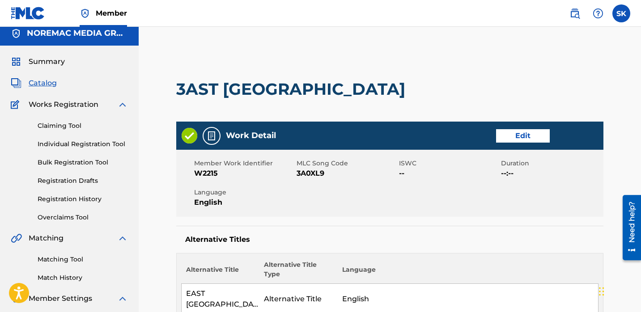
scroll to position [14, 0]
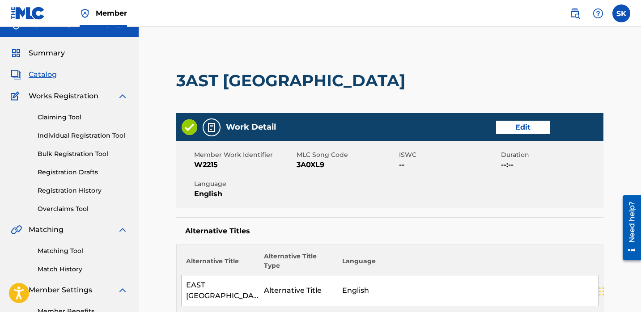
click at [325, 164] on span "3A0XL9" at bounding box center [347, 165] width 100 height 11
click at [319, 164] on span "3A0XL9" at bounding box center [347, 165] width 100 height 11
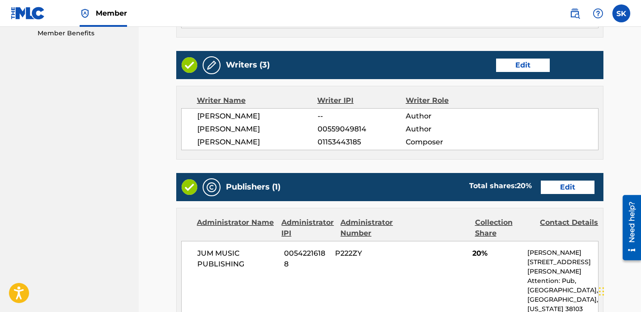
scroll to position [327, 0]
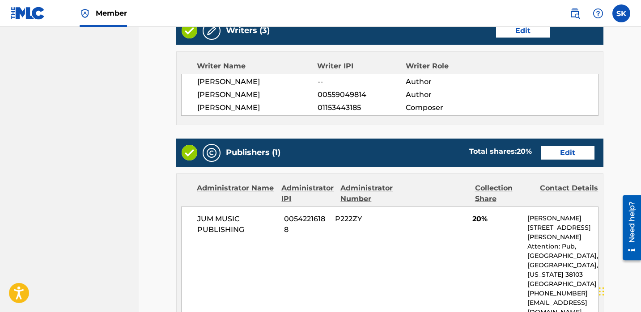
click at [571, 146] on link "Edit" at bounding box center [568, 152] width 54 height 13
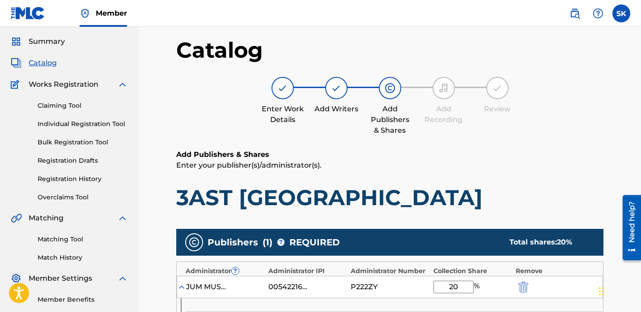
scroll to position [234, 0]
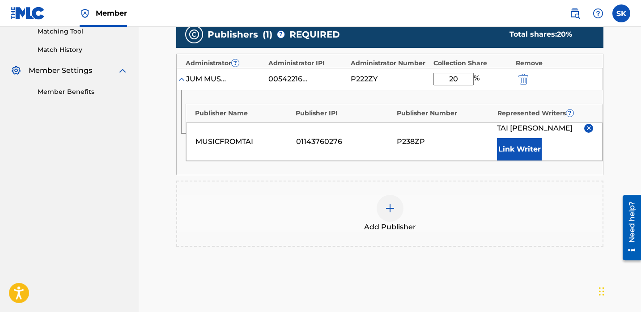
click at [522, 83] on img "submit" at bounding box center [523, 79] width 10 height 11
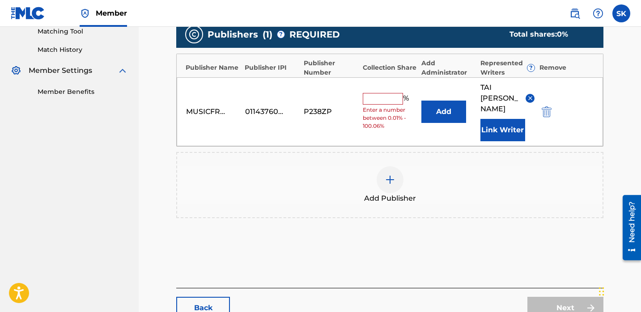
click at [540, 106] on button "submit" at bounding box center [545, 111] width 13 height 10
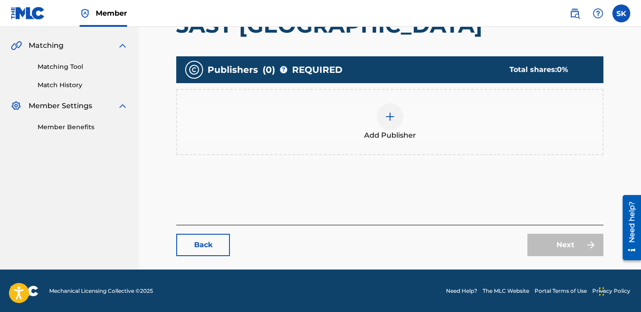
click at [409, 133] on span "Add Publisher" at bounding box center [390, 135] width 52 height 11
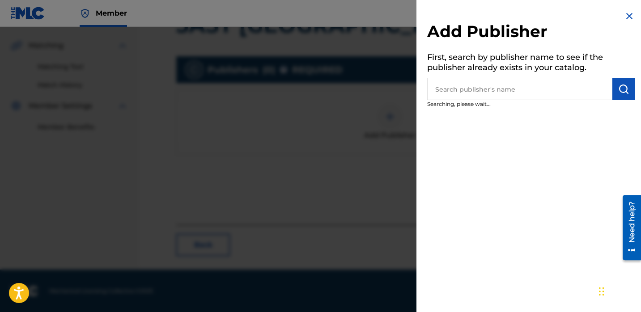
click at [487, 82] on input "text" at bounding box center [519, 89] width 185 height 22
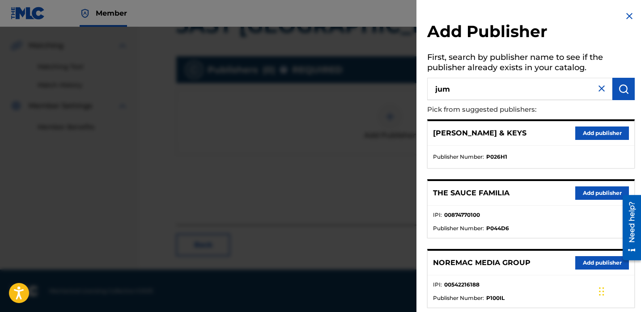
type input "jum"
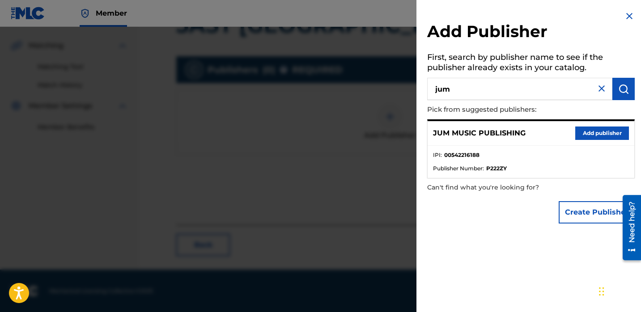
click at [584, 136] on button "Add publisher" at bounding box center [602, 133] width 54 height 13
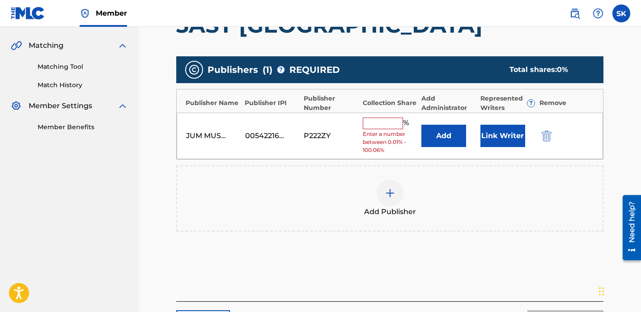
click at [388, 128] on input "text" at bounding box center [383, 124] width 40 height 12
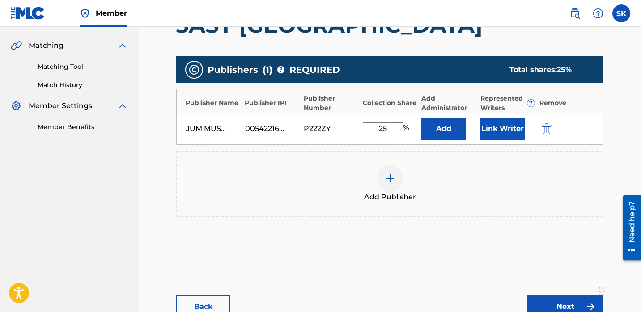
type input "25"
click at [514, 130] on button "Link Writer" at bounding box center [502, 129] width 45 height 22
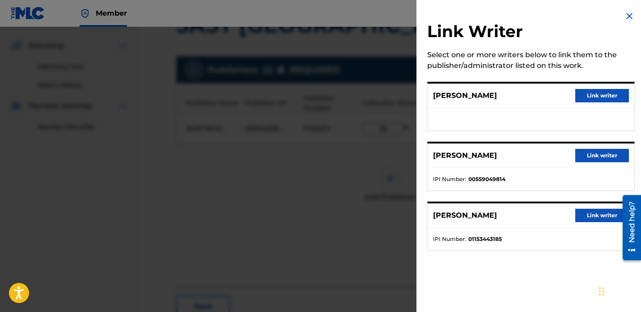
click at [363, 186] on div at bounding box center [320, 183] width 641 height 312
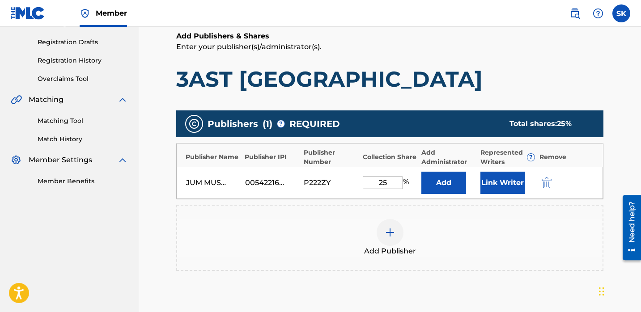
scroll to position [261, 0]
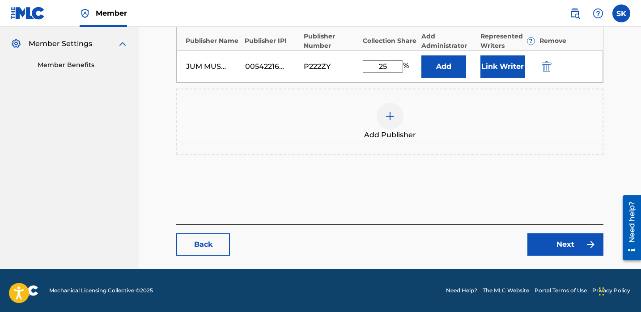
click at [212, 243] on link "Back" at bounding box center [203, 245] width 54 height 22
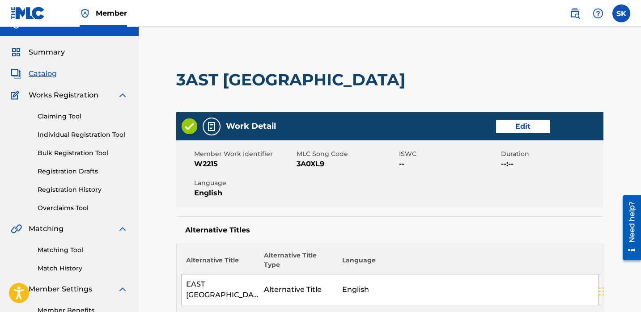
scroll to position [179, 0]
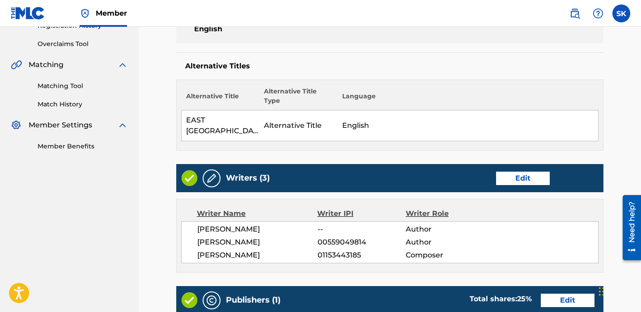
click at [527, 172] on link "Edit" at bounding box center [523, 178] width 54 height 13
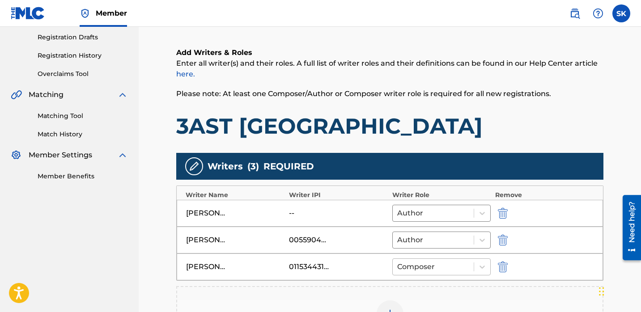
scroll to position [186, 0]
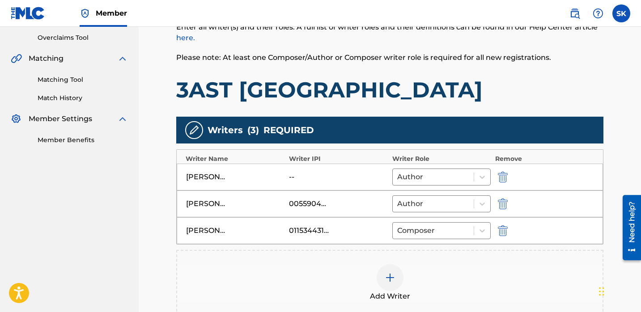
click at [377, 275] on div at bounding box center [390, 277] width 27 height 27
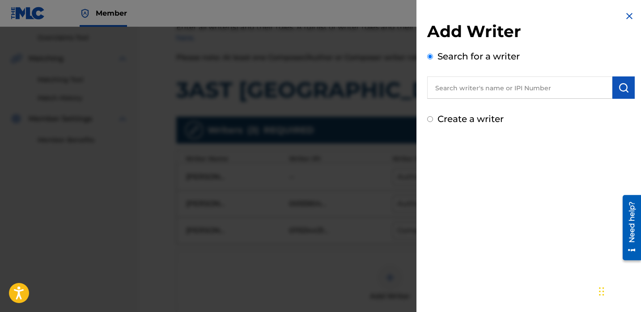
click at [457, 96] on input "text" at bounding box center [519, 87] width 185 height 22
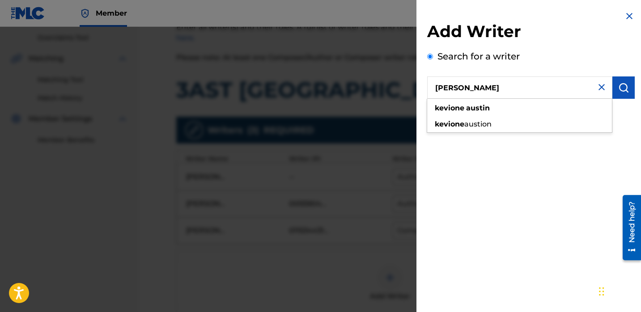
type input "[PERSON_NAME]"
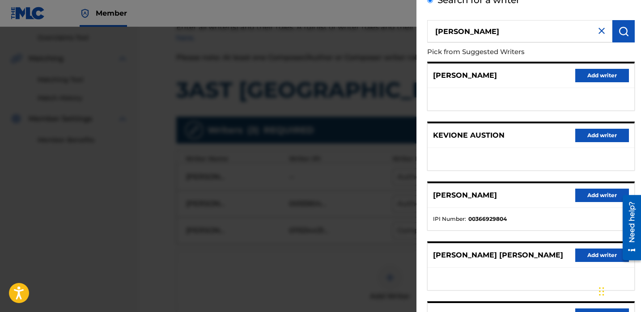
scroll to position [56, 0]
click at [588, 193] on button "Add writer" at bounding box center [602, 195] width 54 height 13
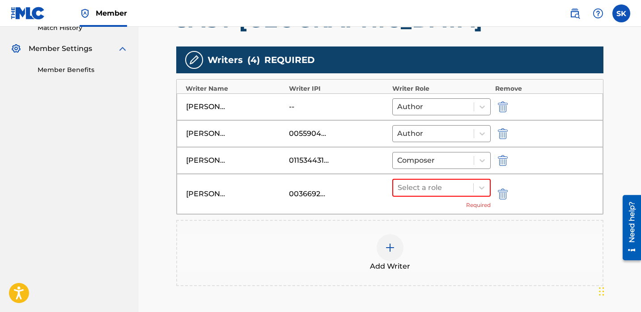
scroll to position [257, 0]
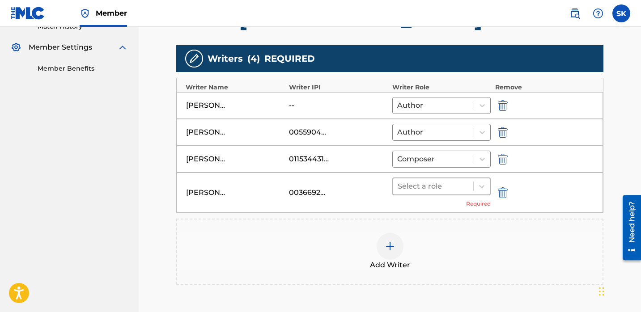
click at [450, 192] on div "Select a role" at bounding box center [433, 186] width 80 height 16
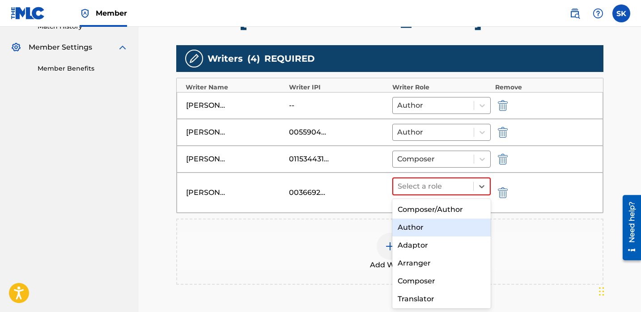
click at [436, 230] on div "Author" at bounding box center [441, 228] width 98 height 18
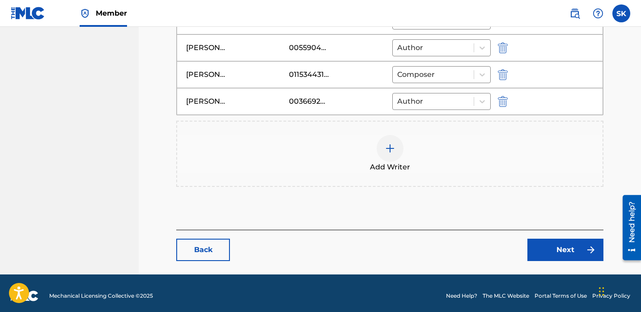
scroll to position [347, 0]
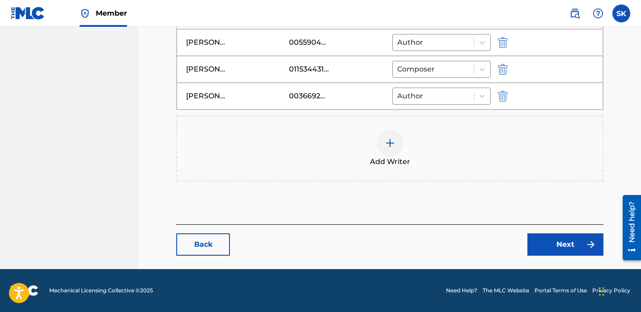
click at [537, 241] on link "Next" at bounding box center [565, 245] width 76 height 22
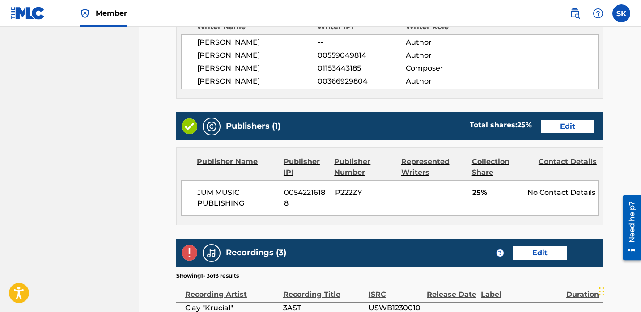
scroll to position [391, 0]
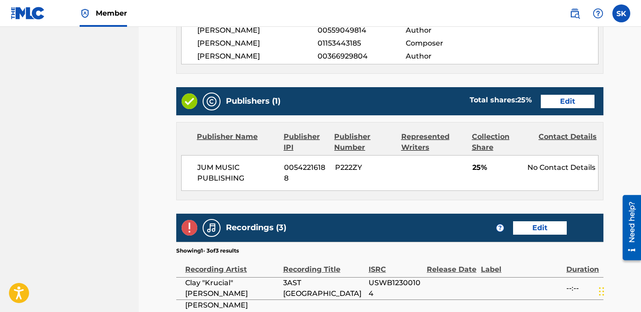
click at [548, 95] on link "Edit" at bounding box center [568, 101] width 54 height 13
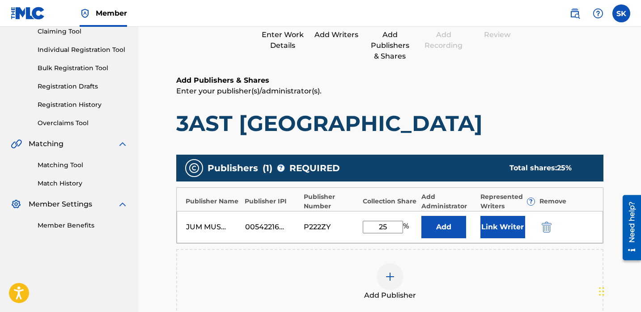
scroll to position [148, 0]
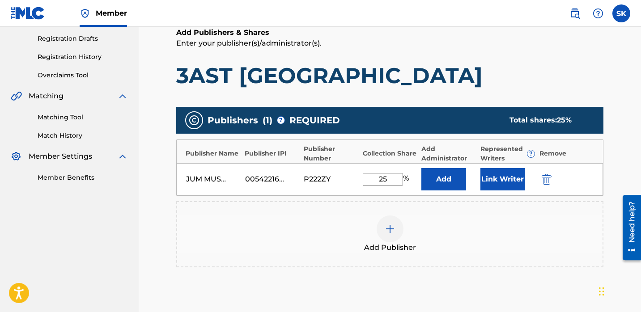
click at [502, 185] on button "Link Writer" at bounding box center [502, 179] width 45 height 22
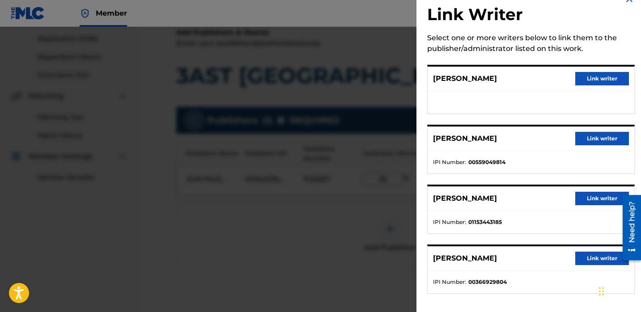
scroll to position [20, 0]
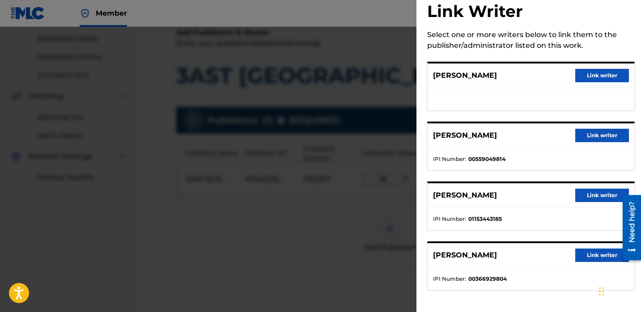
click at [594, 260] on button "Link writer" at bounding box center [602, 255] width 54 height 13
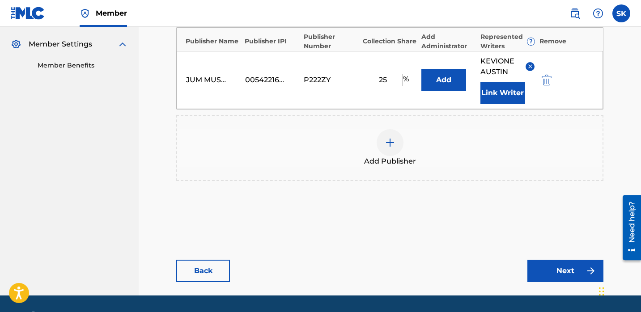
scroll to position [287, 0]
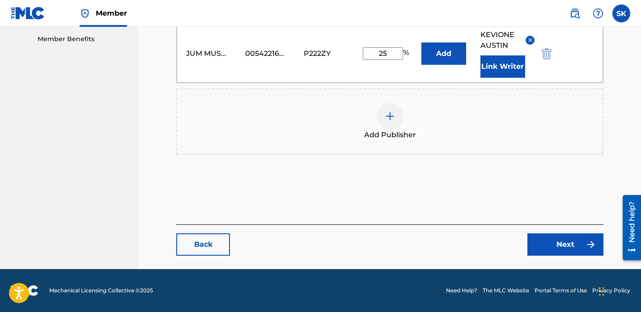
click at [554, 251] on link "Next" at bounding box center [565, 245] width 76 height 22
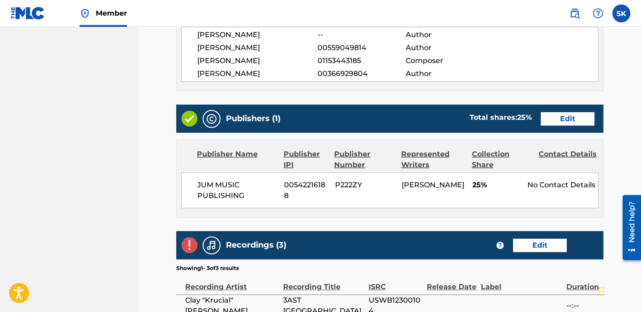
scroll to position [469, 0]
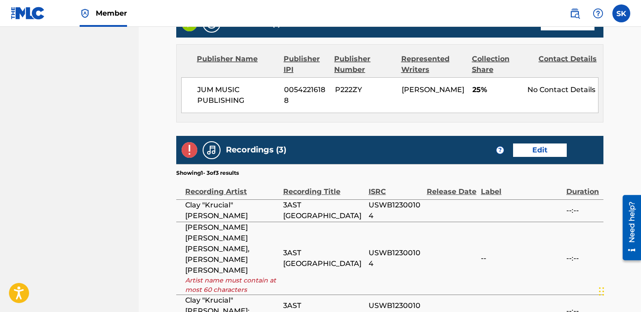
click at [535, 144] on link "Edit" at bounding box center [540, 150] width 54 height 13
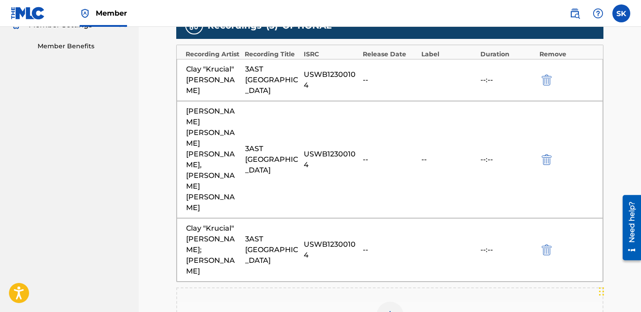
scroll to position [272, 0]
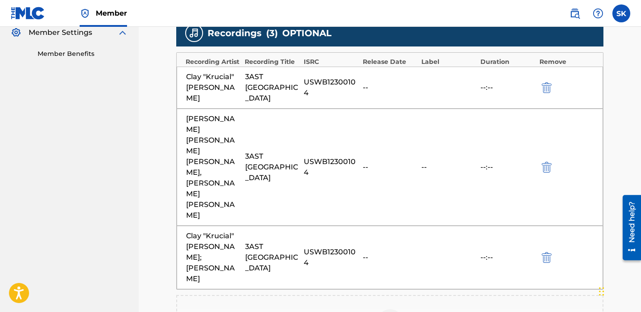
click at [549, 162] on img "submit" at bounding box center [547, 167] width 10 height 11
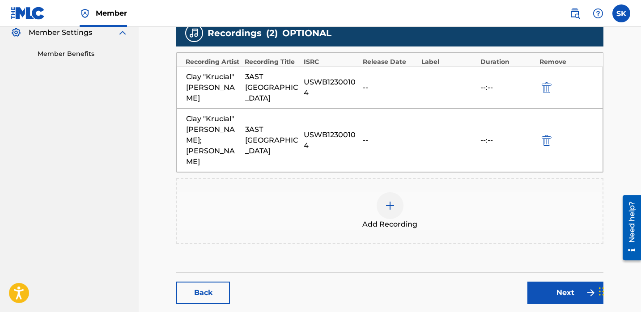
click at [574, 282] on link "Next" at bounding box center [565, 293] width 76 height 22
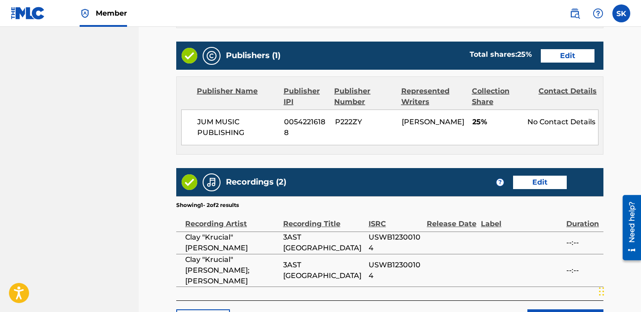
scroll to position [491, 0]
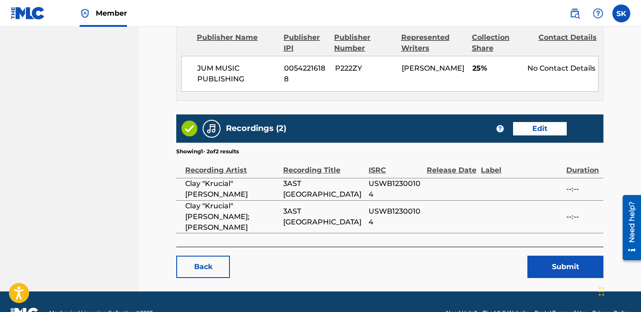
click at [537, 256] on button "Submit" at bounding box center [565, 267] width 76 height 22
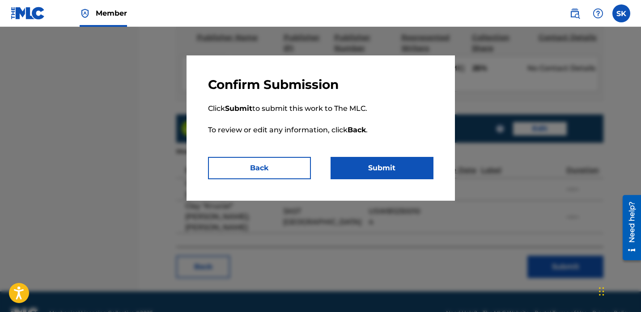
click at [393, 169] on button "Submit" at bounding box center [382, 168] width 103 height 22
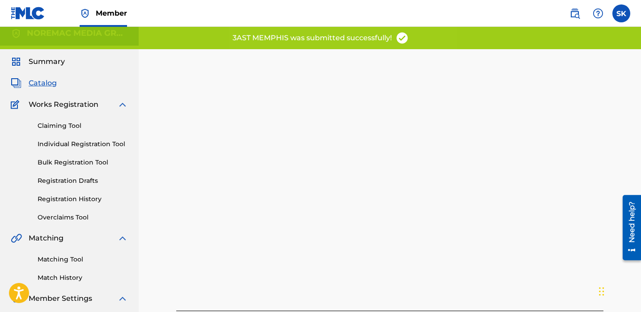
scroll to position [92, 0]
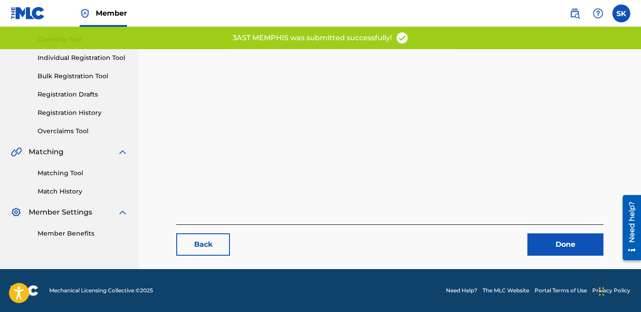
click at [545, 242] on link "Done" at bounding box center [565, 245] width 76 height 22
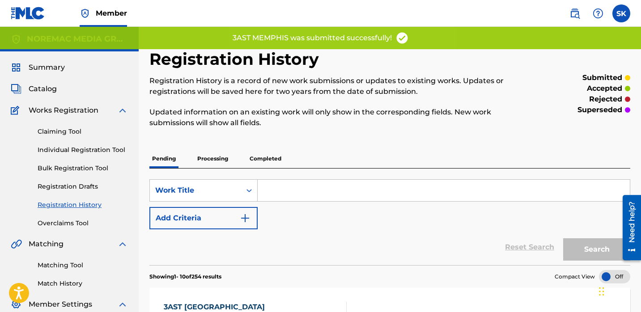
click at [118, 153] on link "Individual Registration Tool" at bounding box center [83, 149] width 90 height 9
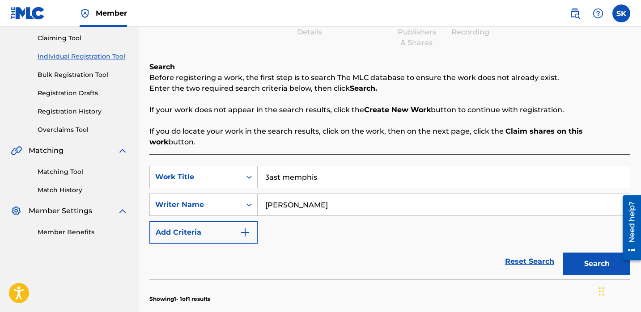
scroll to position [94, 0]
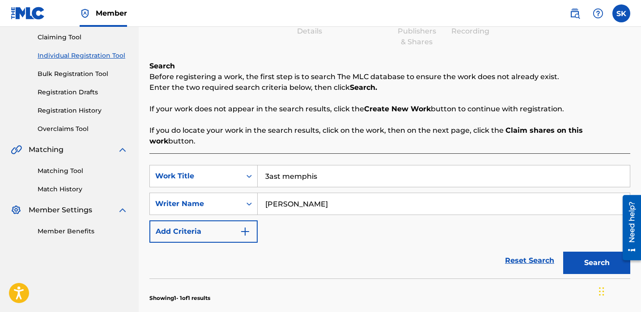
click at [336, 166] on input "3ast memphis" at bounding box center [444, 176] width 372 height 21
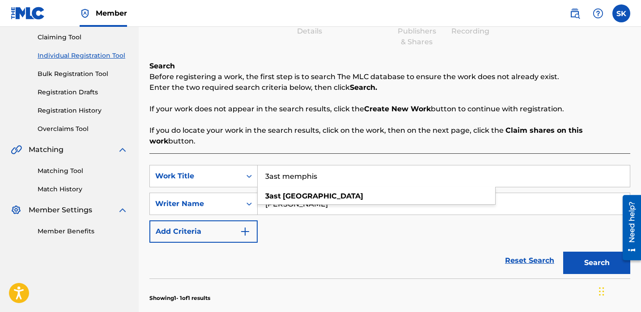
click at [336, 166] on input "3ast memphis" at bounding box center [444, 176] width 372 height 21
type input "my side"
type input "kevione austin"
click at [563, 252] on button "Search" at bounding box center [596, 263] width 67 height 22
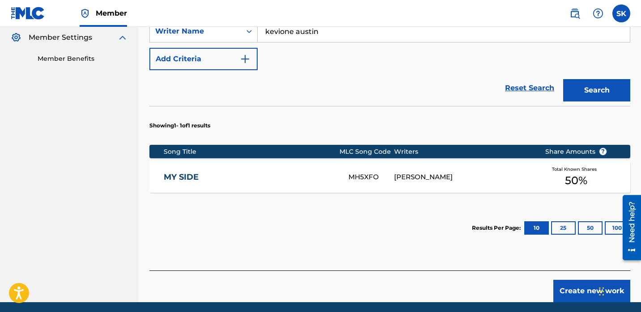
scroll to position [278, 0]
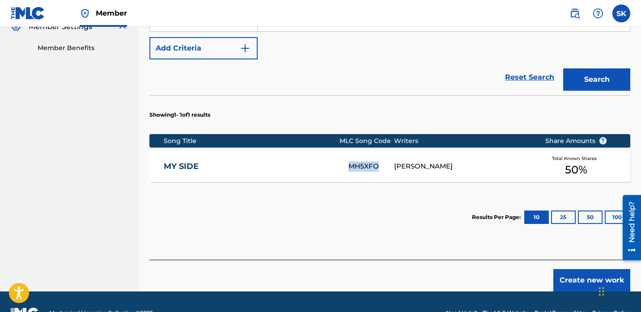
click at [331, 161] on link "MY SIDE" at bounding box center [250, 166] width 173 height 10
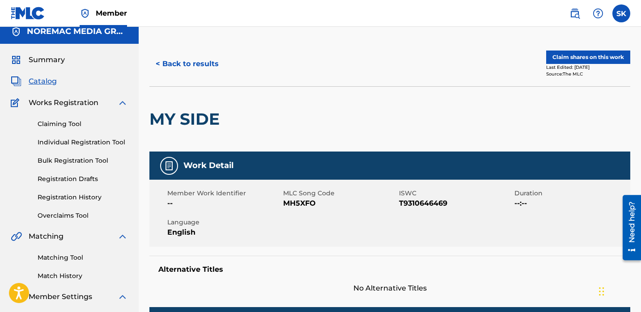
scroll to position [14, 0]
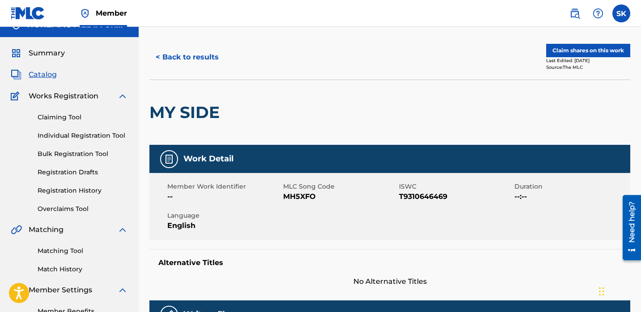
click at [562, 51] on button "Claim shares on this work" at bounding box center [588, 50] width 84 height 13
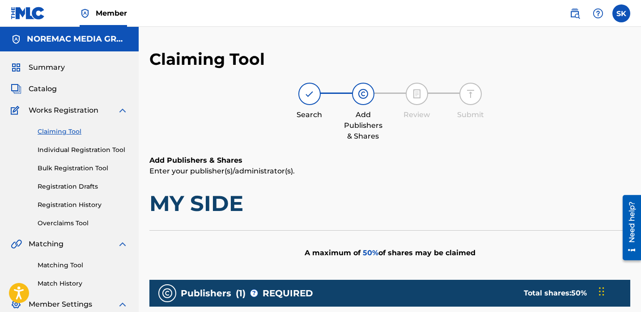
scroll to position [192, 0]
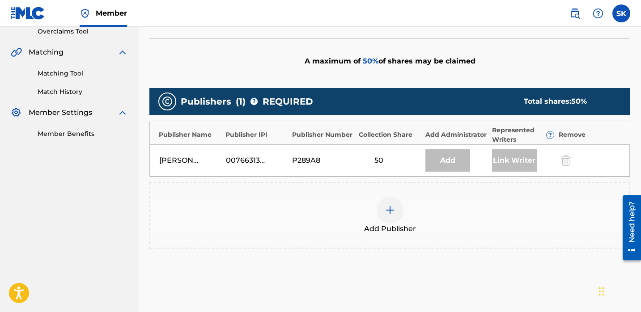
click at [357, 197] on div "Add Publisher" at bounding box center [389, 216] width 479 height 38
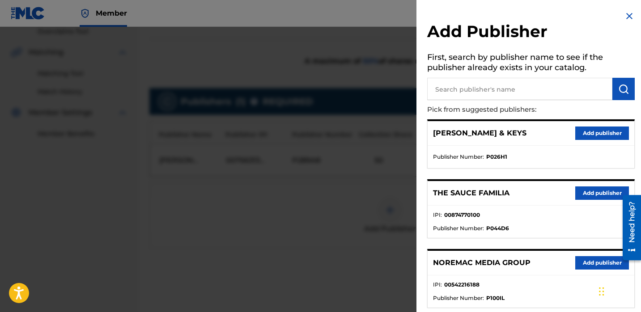
click at [511, 89] on input "text" at bounding box center [519, 89] width 185 height 22
type input "jum"
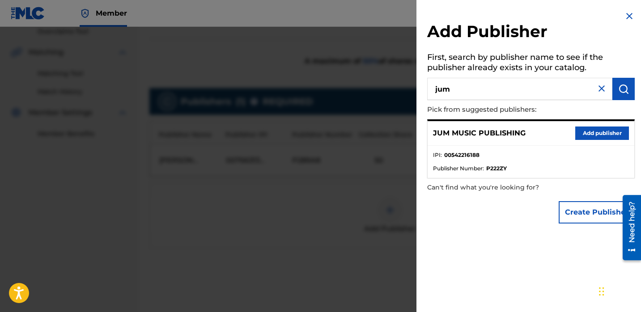
click at [606, 138] on button "Add publisher" at bounding box center [602, 133] width 54 height 13
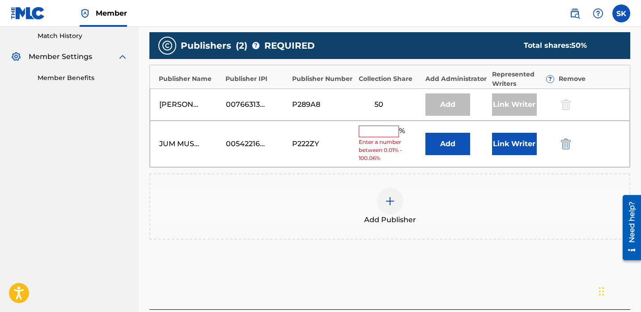
scroll to position [297, 0]
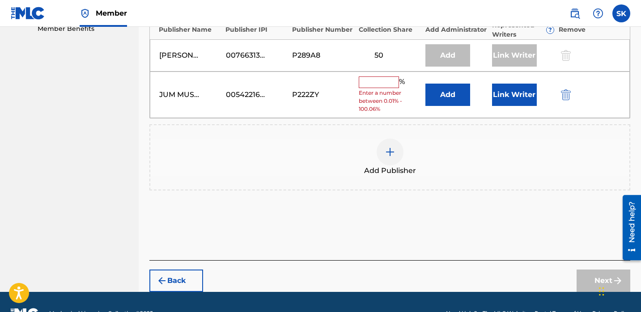
click at [162, 283] on img "submit" at bounding box center [162, 281] width 11 height 11
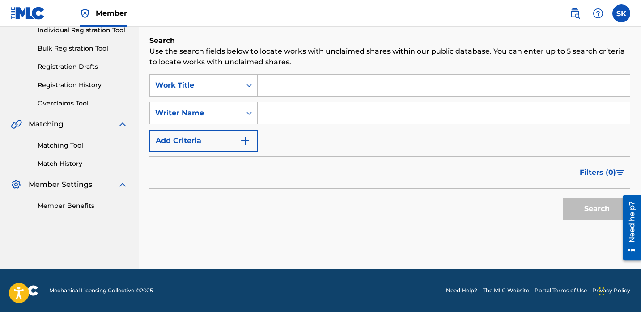
scroll to position [0, 0]
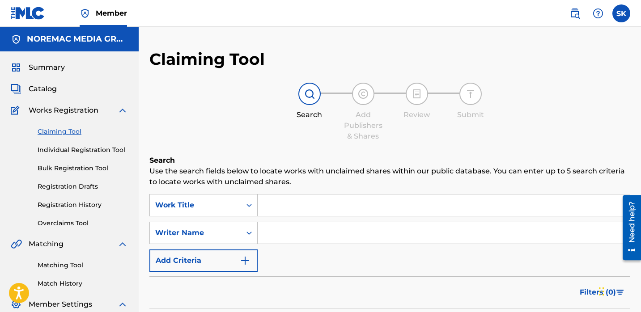
click at [76, 150] on link "Individual Registration Tool" at bounding box center [83, 149] width 90 height 9
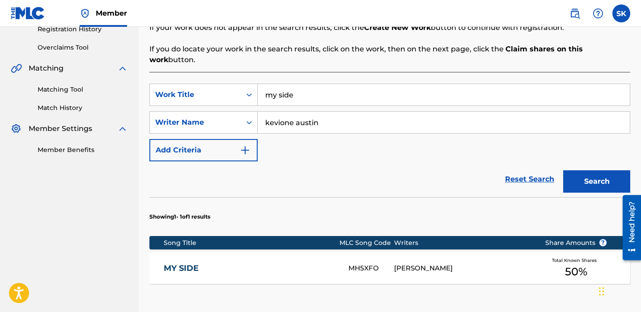
scroll to position [209, 0]
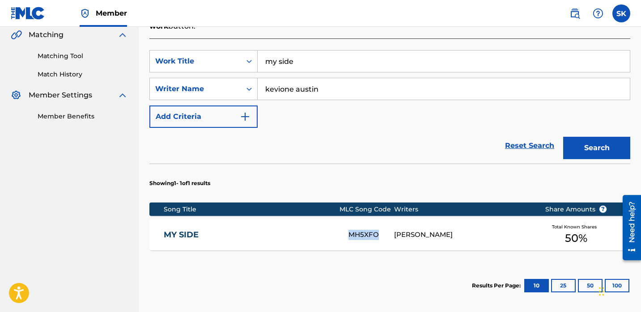
click at [312, 60] on input "my side" at bounding box center [444, 61] width 372 height 21
type input "glock by my side"
click at [309, 78] on input "kevione austin" at bounding box center [444, 88] width 372 height 21
type input "[PERSON_NAME]"
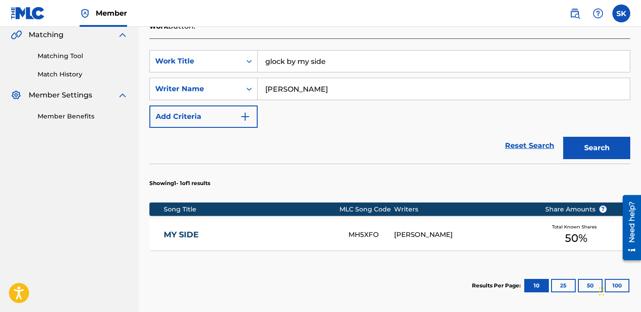
click at [311, 54] on input "glock by my side" at bounding box center [444, 61] width 372 height 21
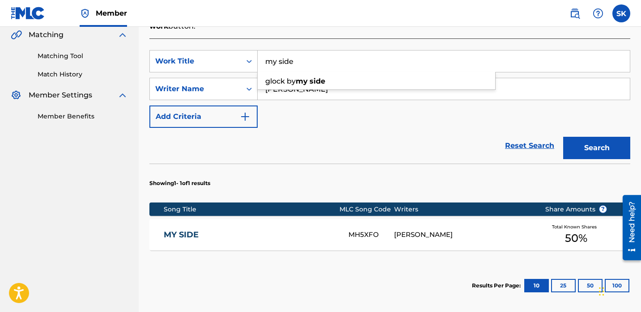
type input "my side"
click at [563, 137] on button "Search" at bounding box center [596, 148] width 67 height 22
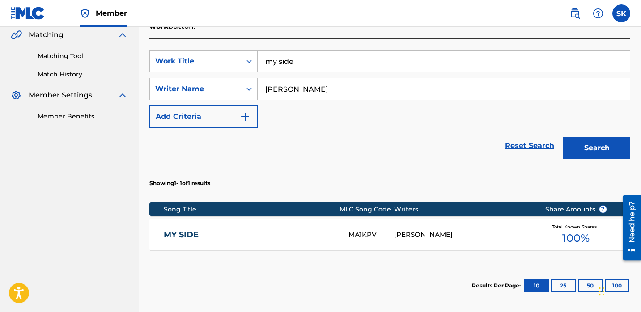
click at [335, 115] on div "SearchWithCriteria0464d9bc-bbf8-4de2-97dd-53dbfca81df0 Work Title my side Searc…" at bounding box center [389, 89] width 481 height 78
click at [337, 232] on div "MY SIDE MA1KPV [PERSON_NAME] Total Known Shares 100 %" at bounding box center [389, 234] width 481 height 31
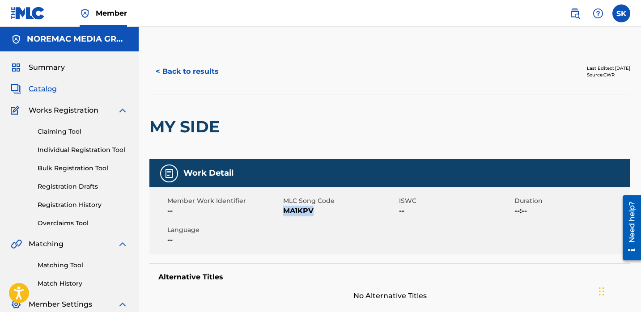
click at [179, 67] on button "< Back to results" at bounding box center [187, 71] width 76 height 22
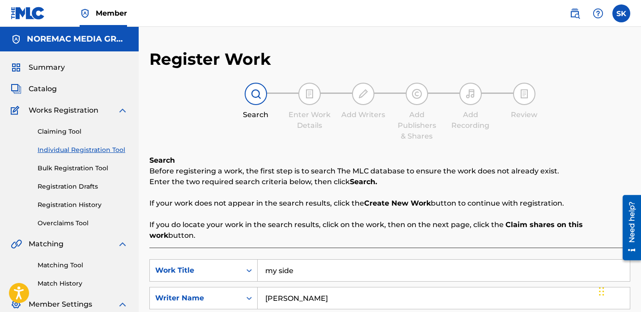
scroll to position [95, 0]
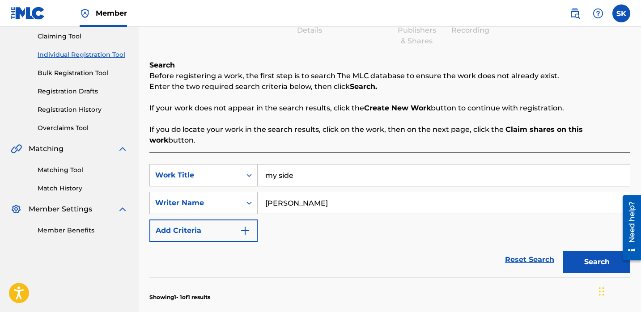
click at [282, 171] on input "my side" at bounding box center [444, 175] width 372 height 21
click at [281, 171] on input "my side" at bounding box center [444, 175] width 372 height 21
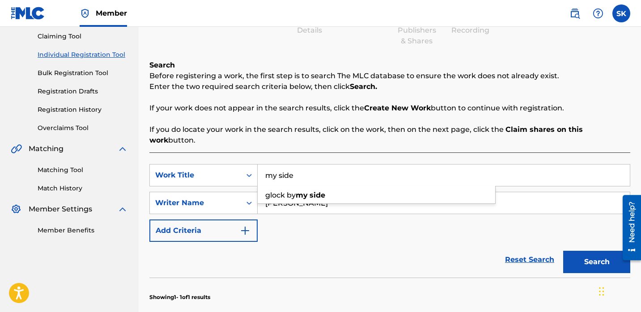
click at [281, 171] on input "my side" at bounding box center [444, 175] width 372 height 21
type input "testimony"
click at [563, 251] on button "Search" at bounding box center [596, 262] width 67 height 22
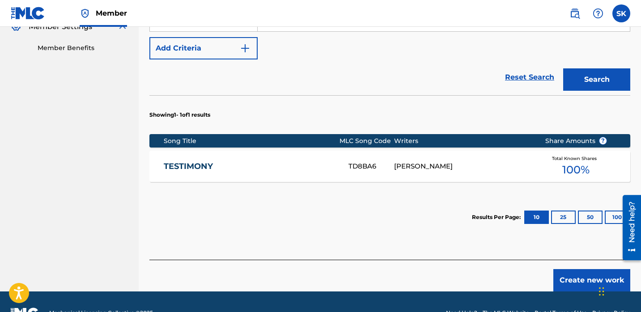
scroll to position [278, 0]
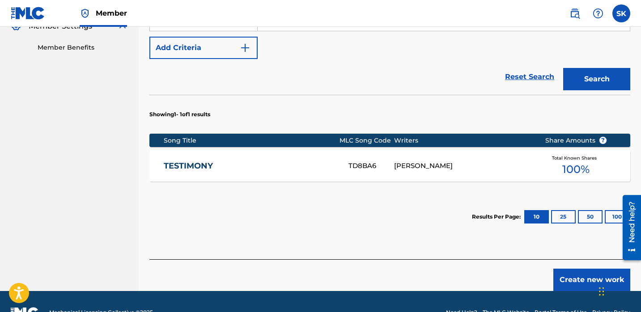
click at [299, 150] on div "TESTIMONY TD8BA6 [PERSON_NAME] Total Known Shares 100 %" at bounding box center [389, 165] width 481 height 31
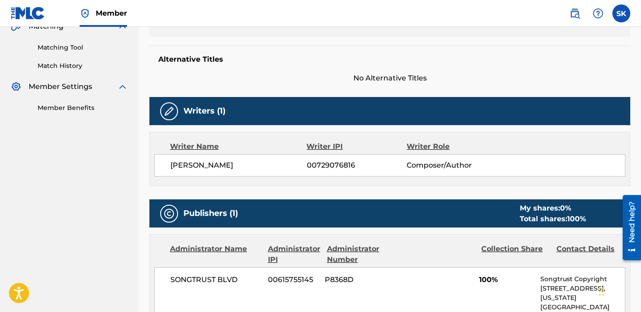
scroll to position [13, 0]
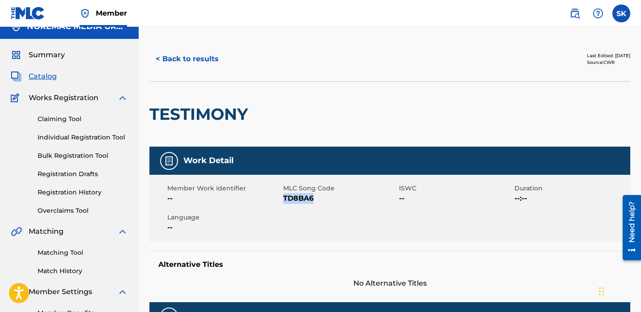
click at [174, 62] on button "< Back to results" at bounding box center [187, 59] width 76 height 22
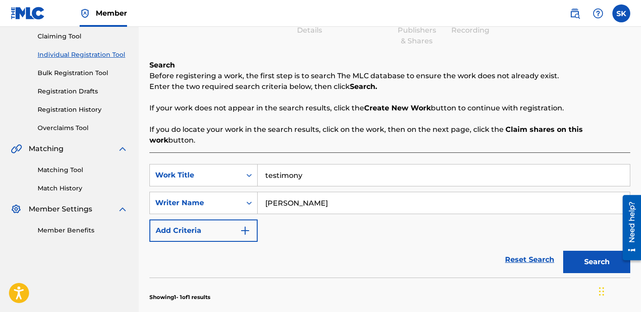
click at [273, 192] on input "[PERSON_NAME]" at bounding box center [444, 202] width 372 height 21
type input "kevione austin"
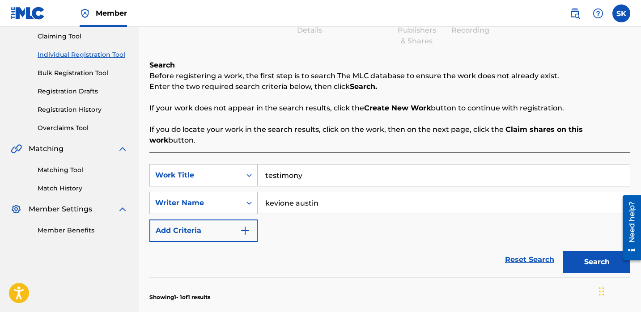
click at [563, 251] on button "Search" at bounding box center [596, 262] width 67 height 22
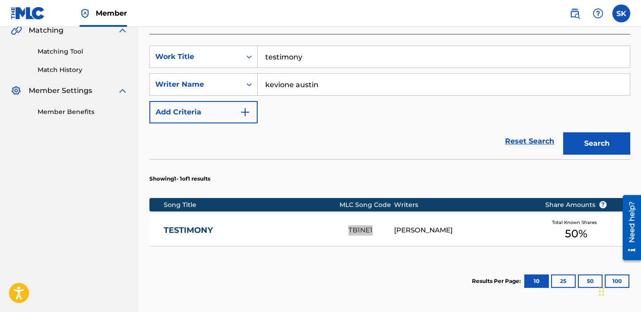
scroll to position [214, 0]
click at [305, 50] on input "testimony" at bounding box center [444, 56] width 372 height 21
click at [304, 50] on input "testimony" at bounding box center [444, 56] width 372 height 21
type input "everythang changed"
click at [563, 132] on button "Search" at bounding box center [596, 143] width 67 height 22
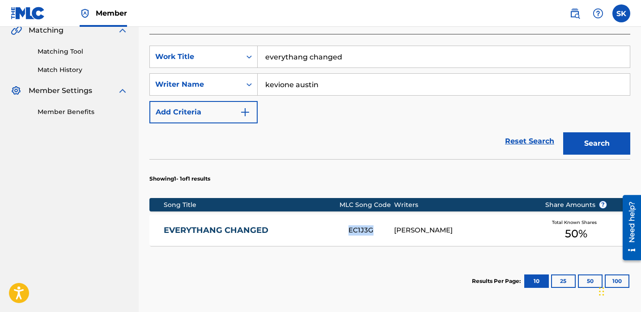
click at [327, 77] on input "kevione austin" at bounding box center [444, 84] width 372 height 21
click at [327, 78] on input "kevione austin" at bounding box center [444, 84] width 372 height 21
type input "[PERSON_NAME]"
click at [563, 132] on button "Search" at bounding box center [596, 143] width 67 height 22
